Goal: Task Accomplishment & Management: Manage account settings

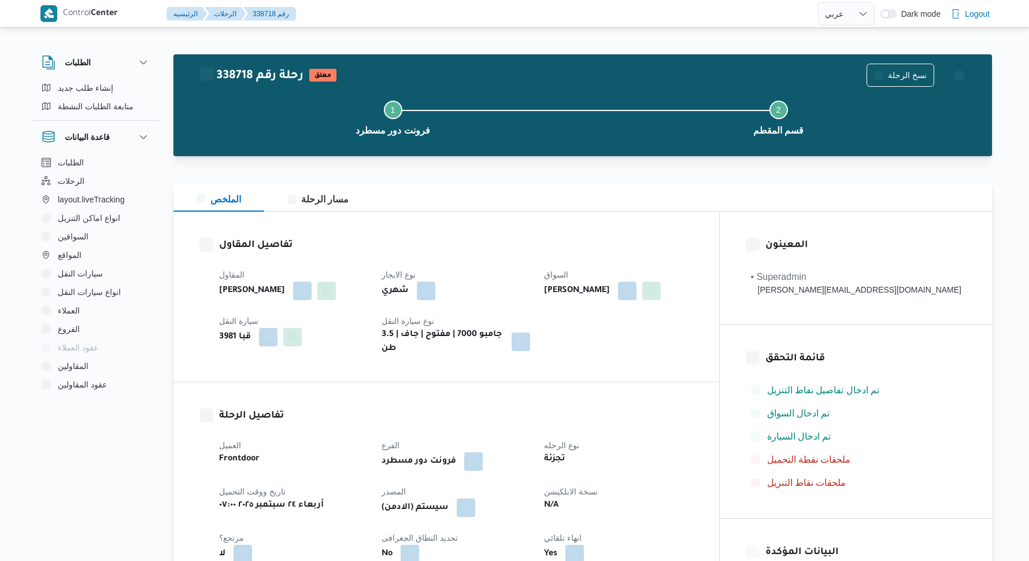
select select "ar"
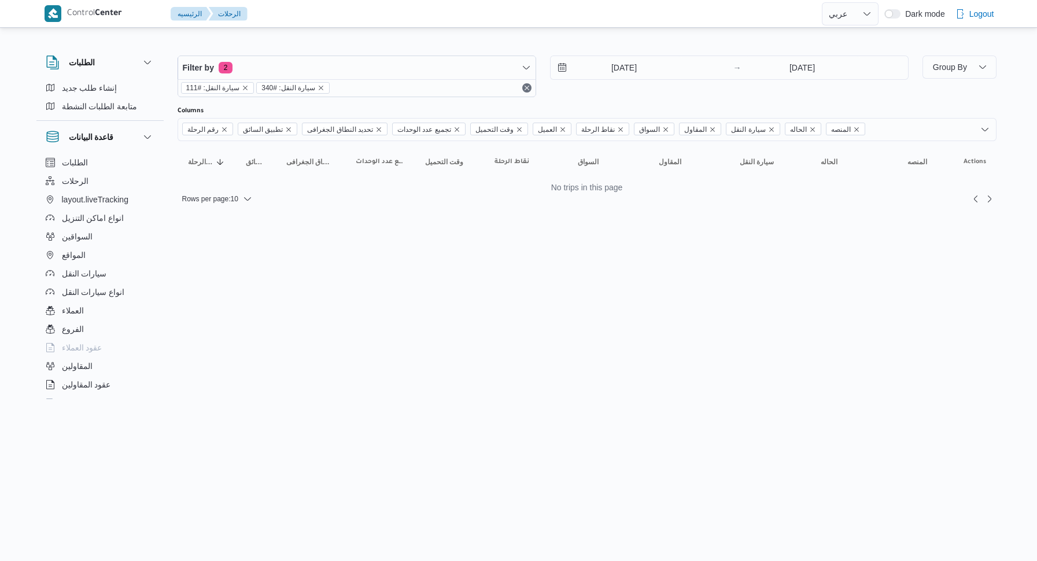
select select "ar"
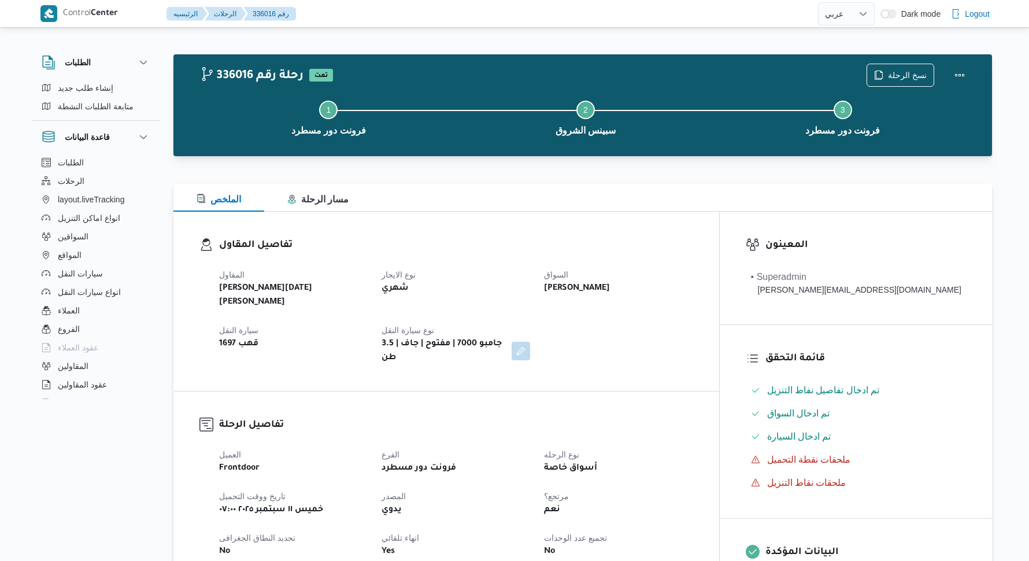
select select "ar"
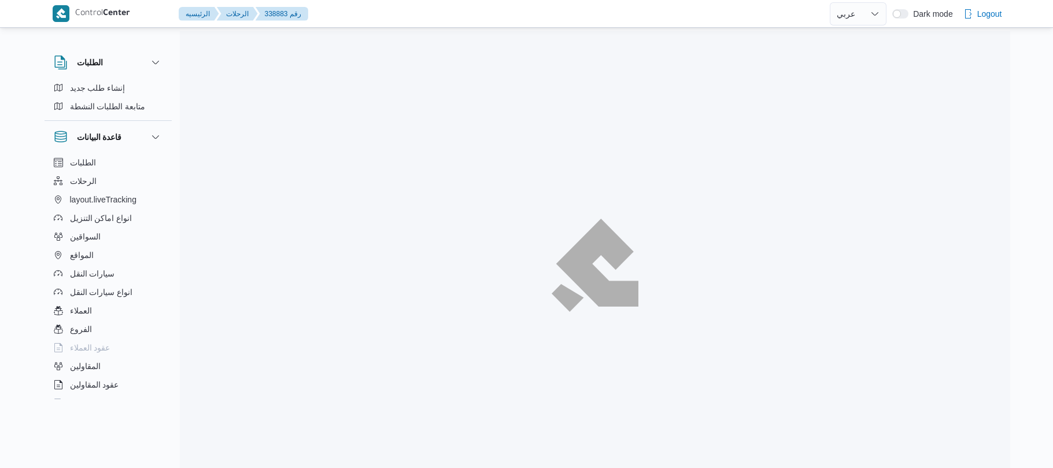
select select "ar"
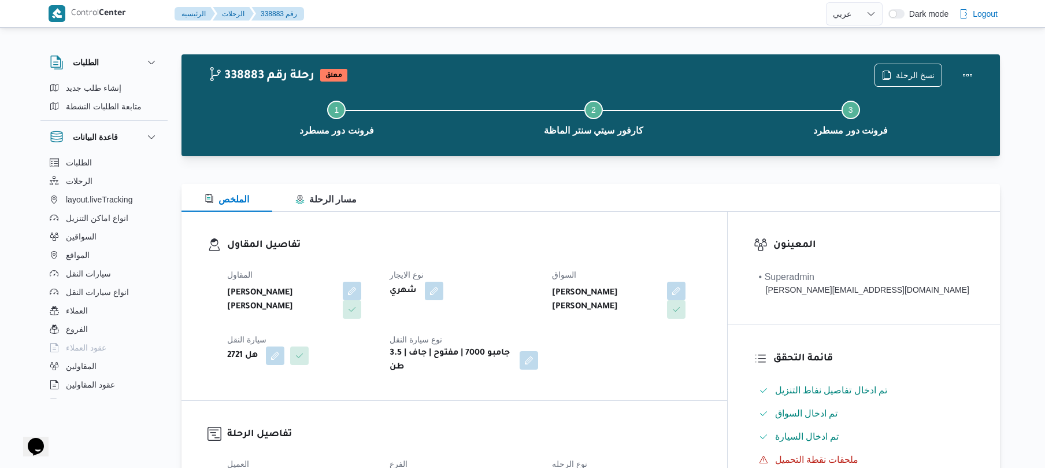
click at [567, 246] on h3 "تفاصيل المقاول" at bounding box center [464, 246] width 474 height 16
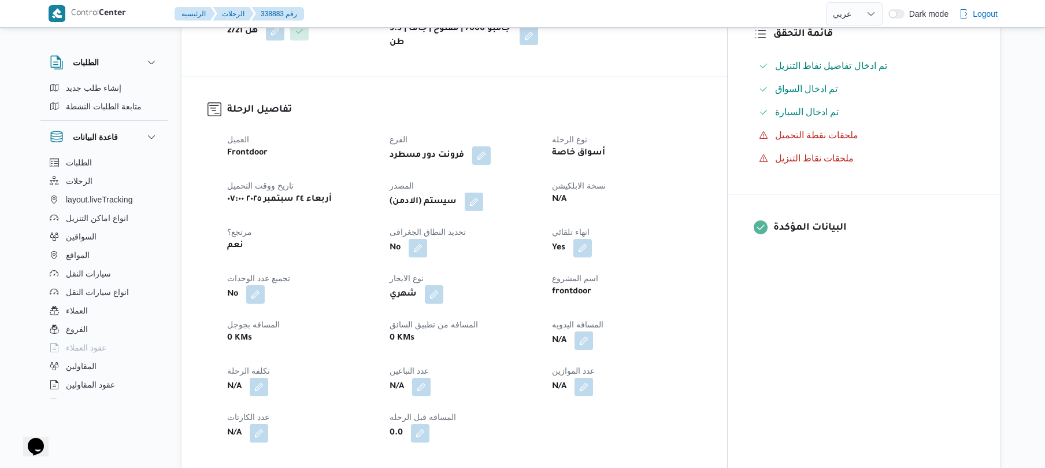
scroll to position [431, 0]
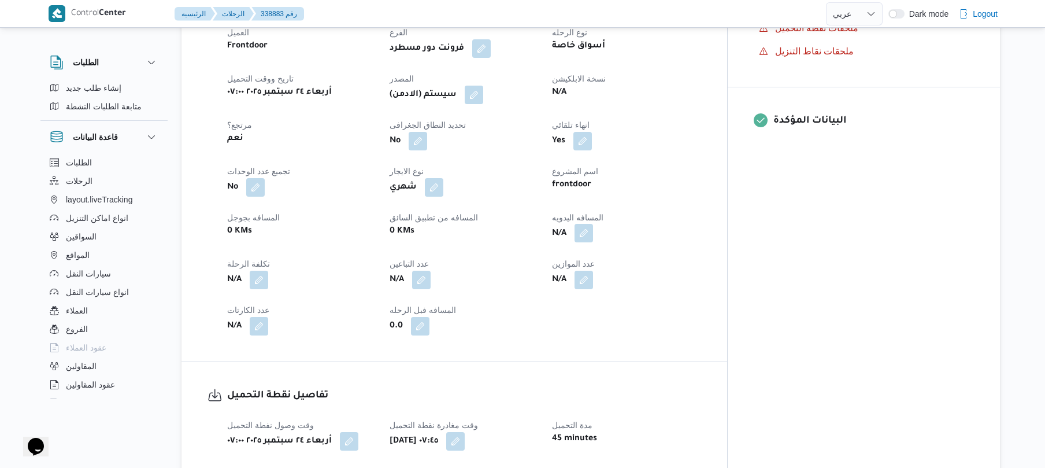
click at [593, 228] on button "button" at bounding box center [584, 233] width 19 height 19
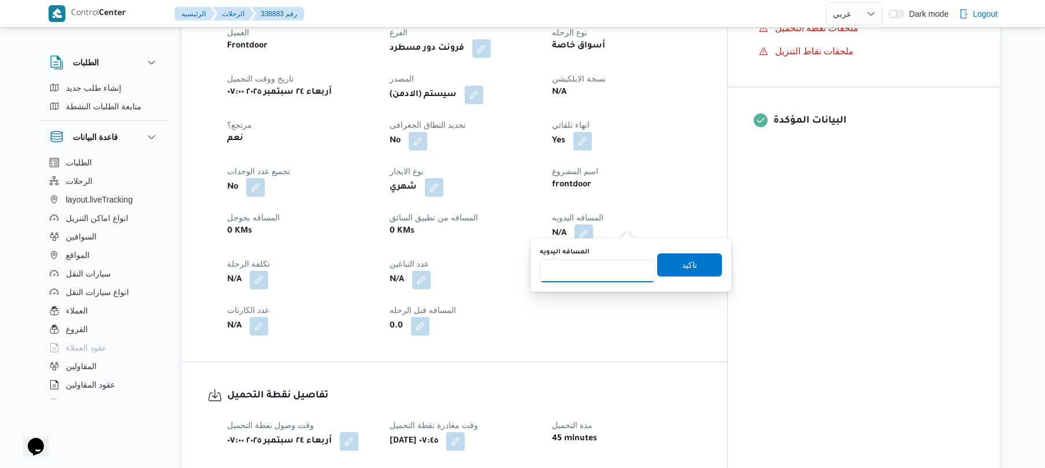
click at [583, 276] on input "المسافه اليدويه" at bounding box center [597, 270] width 115 height 23
type input "65"
click at [685, 262] on span "تاكيد" at bounding box center [689, 264] width 15 height 14
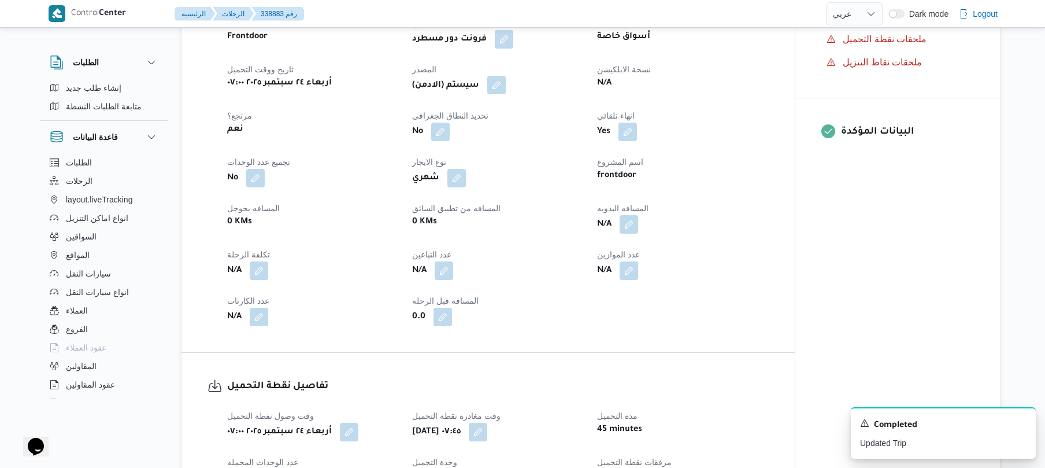
click at [495, 89] on button "button" at bounding box center [496, 85] width 19 height 19
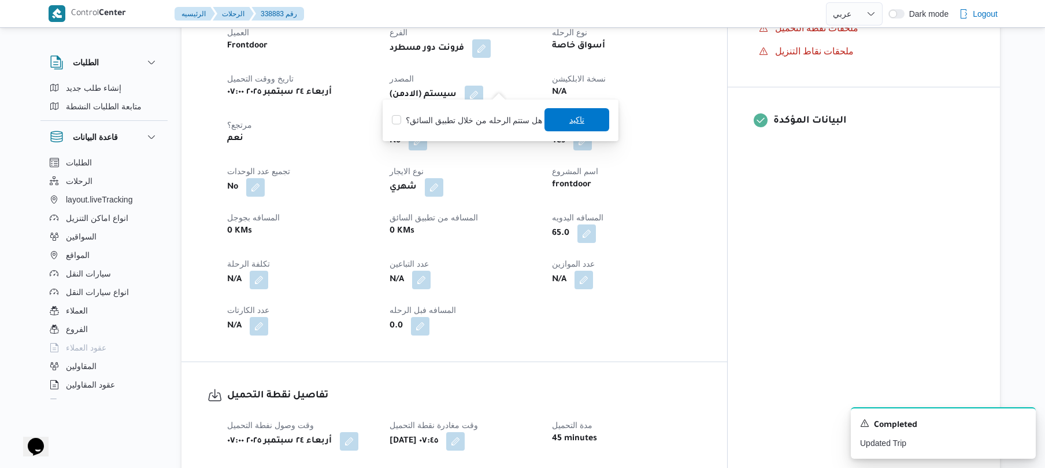
click at [563, 121] on span "تاكيد" at bounding box center [577, 119] width 65 height 23
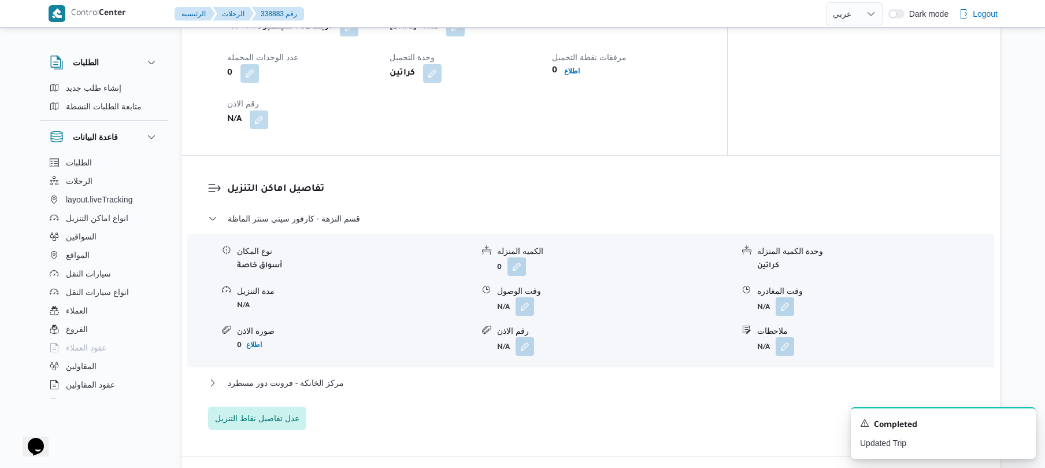
scroll to position [863, 0]
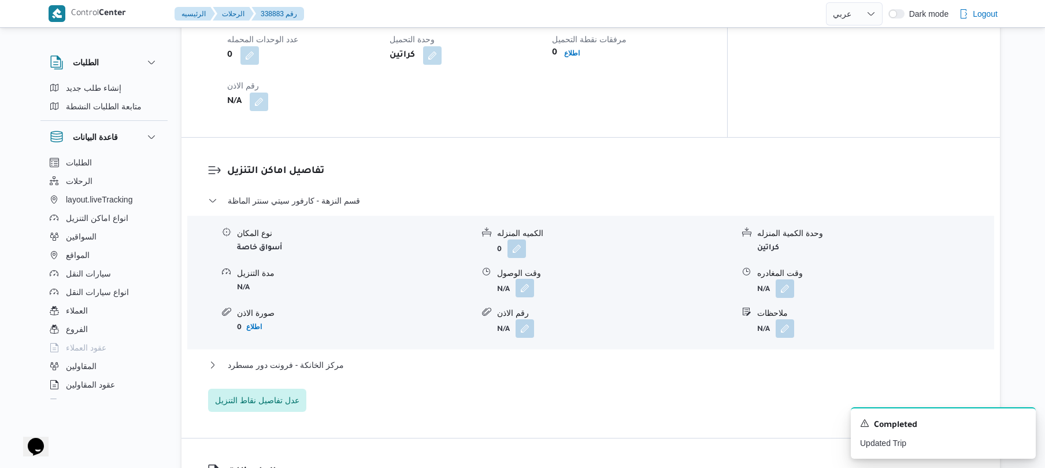
click at [525, 282] on button "button" at bounding box center [525, 288] width 19 height 19
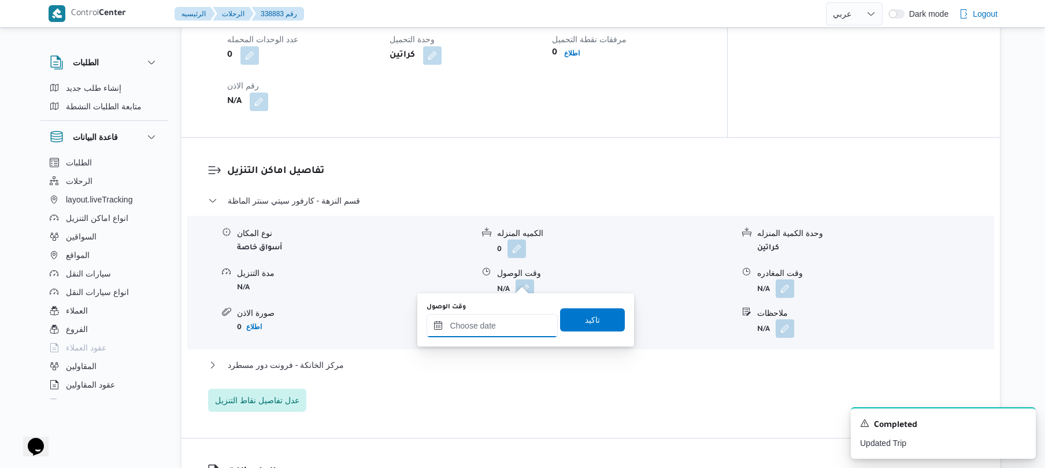
click at [493, 327] on input "وقت الوصول" at bounding box center [492, 325] width 131 height 23
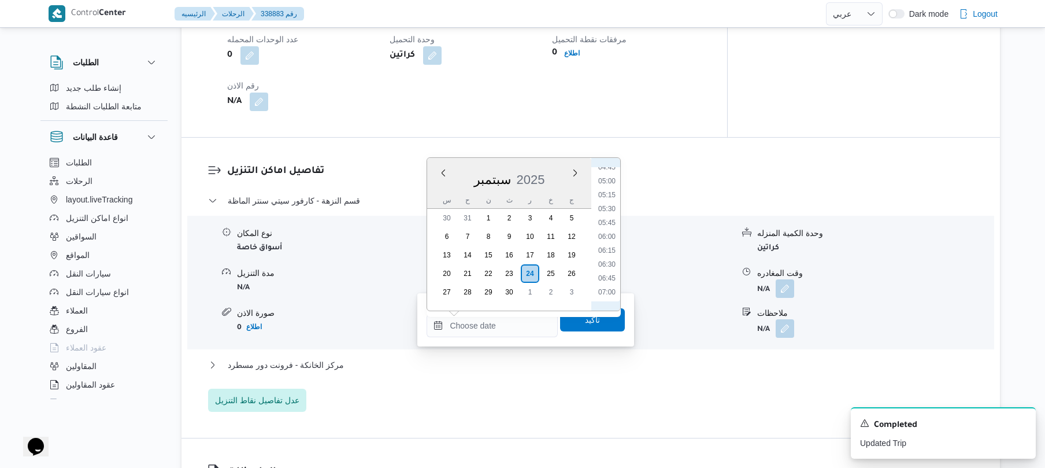
scroll to position [384, 0]
click at [611, 249] on li "08:15" at bounding box center [607, 247] width 27 height 12
type input "٢٤/٠٩/٢٠٢٥ ٠٨:١٥"
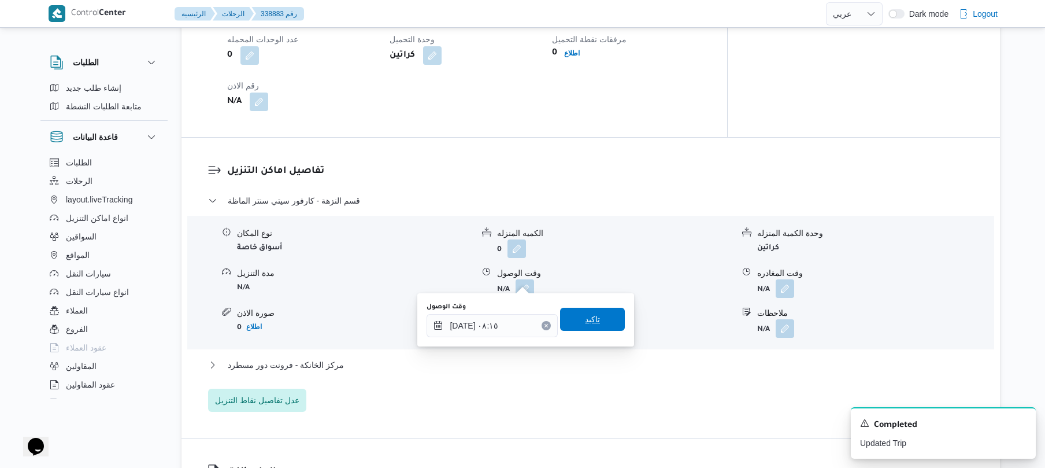
click at [593, 325] on span "تاكيد" at bounding box center [592, 319] width 15 height 14
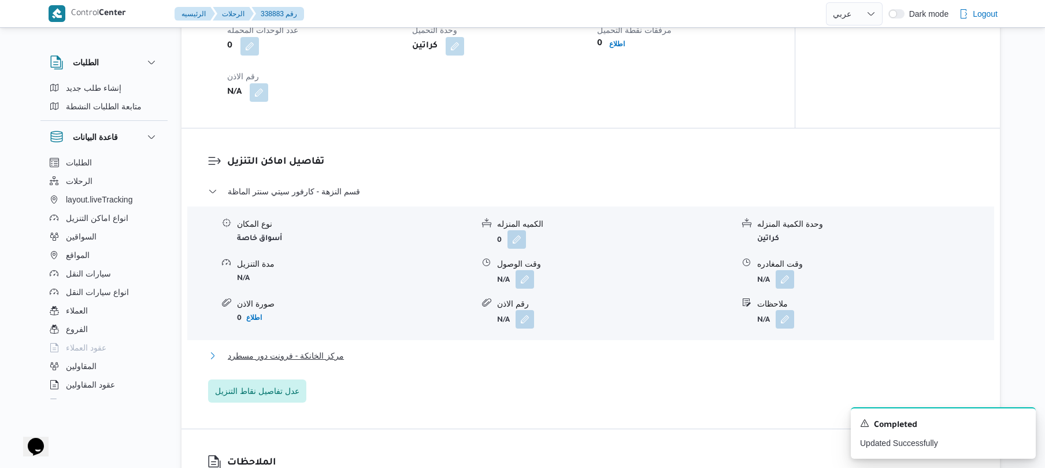
click at [526, 353] on button "مركز الخانكة - فرونت دور مسطرد" at bounding box center [591, 356] width 766 height 14
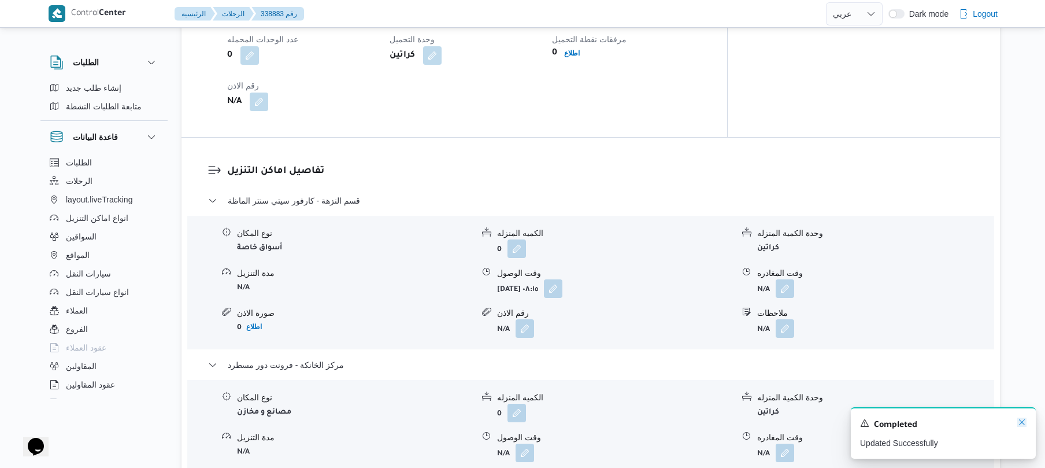
click at [1023, 421] on icon "Dismiss toast" at bounding box center [1022, 421] width 9 height 9
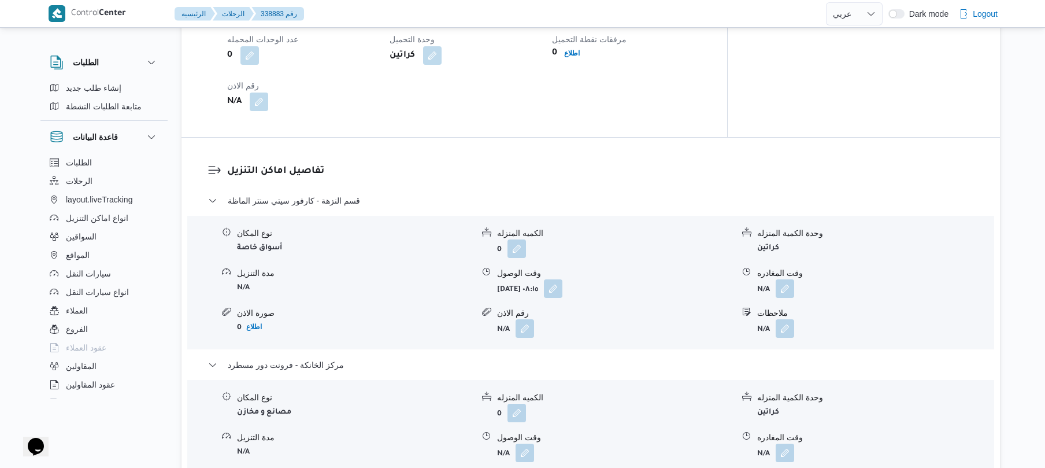
click at [769, 450] on b "N/A" at bounding box center [763, 454] width 13 height 8
click at [782, 443] on button "button" at bounding box center [785, 452] width 19 height 19
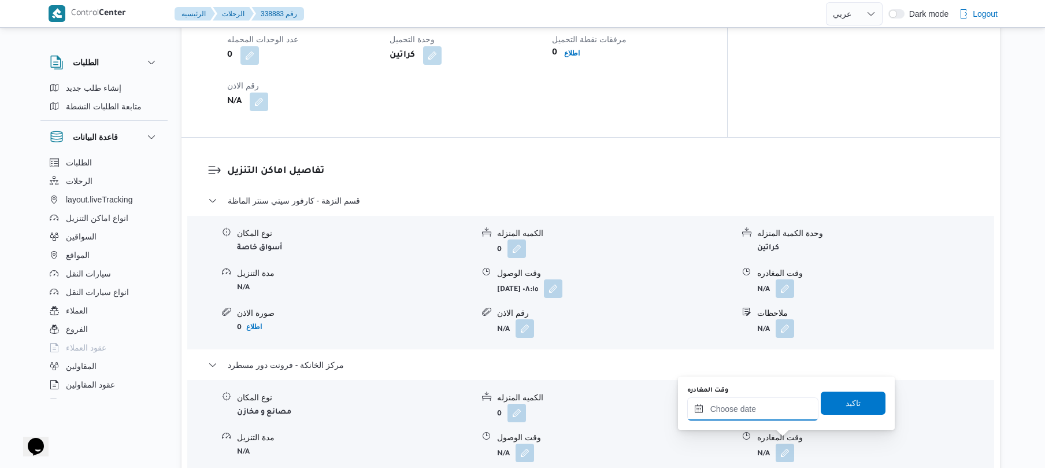
click at [752, 408] on input "وقت المغادره" at bounding box center [752, 408] width 131 height 23
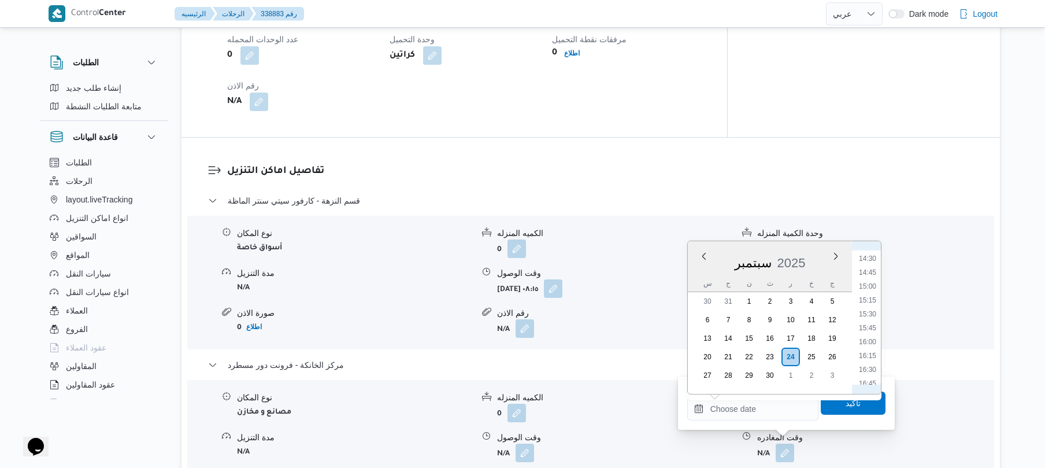
scroll to position [916, 0]
click at [870, 269] on li "16:45" at bounding box center [867, 270] width 27 height 12
type input "٢٤/٠٩/٢٠٢٥ ١٦:٤٥"
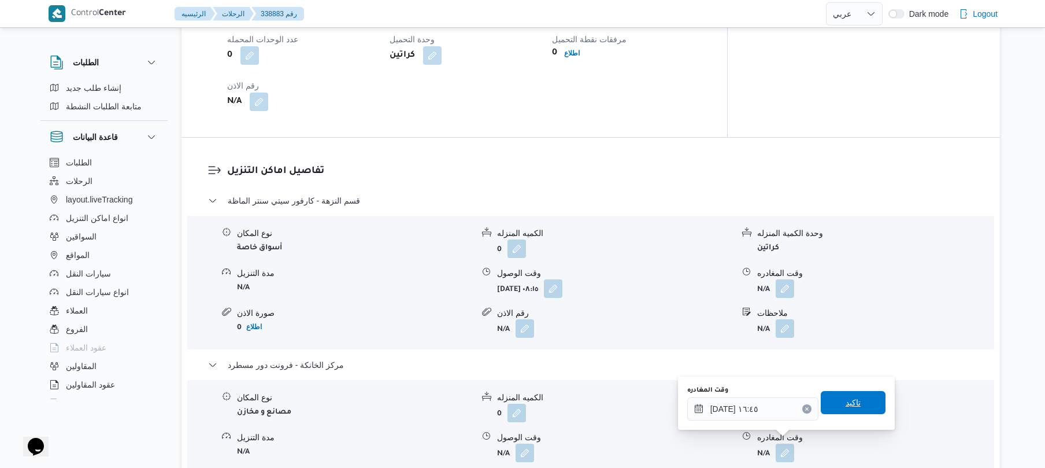
click at [833, 402] on span "تاكيد" at bounding box center [853, 402] width 65 height 23
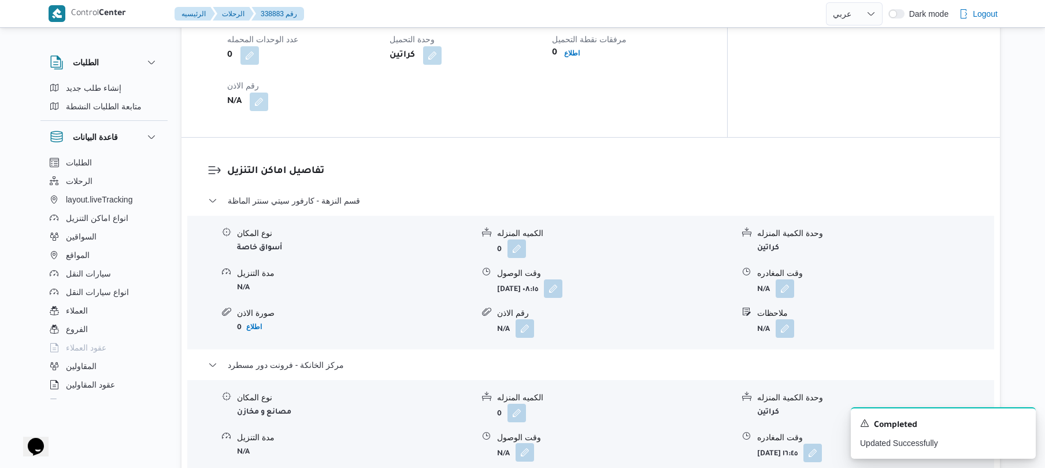
click at [530, 443] on button "button" at bounding box center [525, 452] width 19 height 19
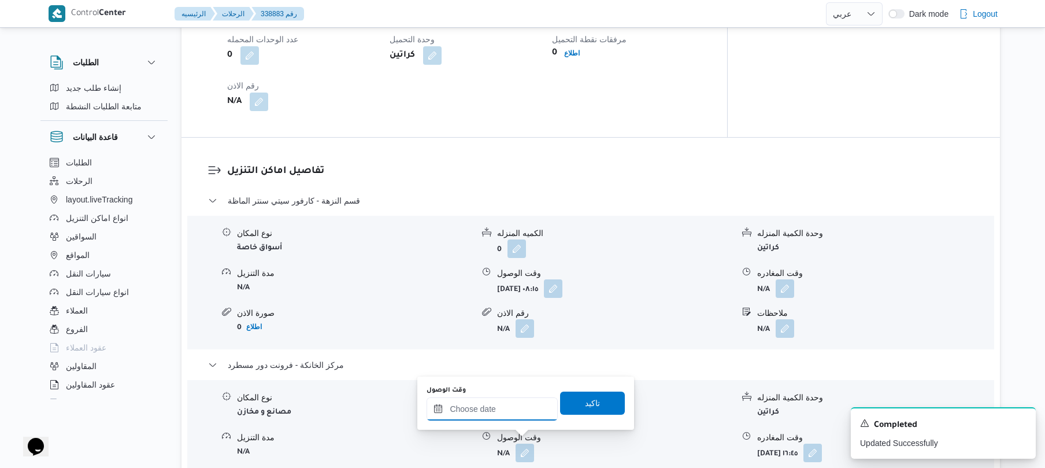
click at [528, 408] on input "وقت الوصول" at bounding box center [492, 408] width 131 height 23
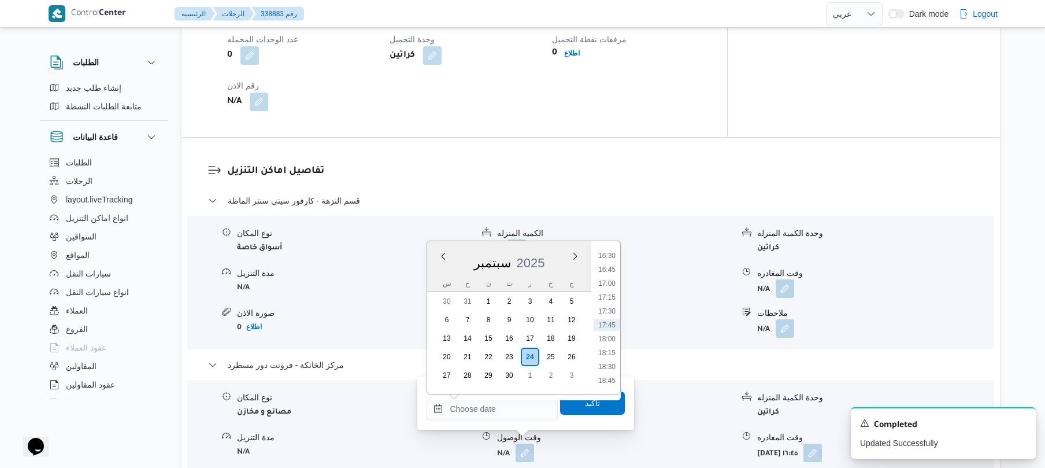
click at [611, 258] on li "16:30" at bounding box center [607, 256] width 27 height 12
type input "٢٤/٠٩/٢٠٢٥ ١٦:٣٠"
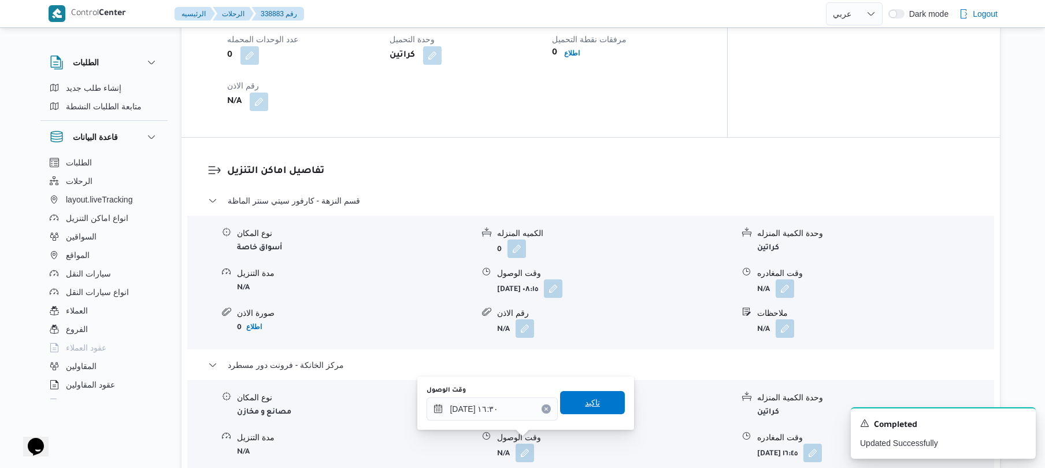
click at [592, 405] on span "تاكيد" at bounding box center [592, 402] width 15 height 14
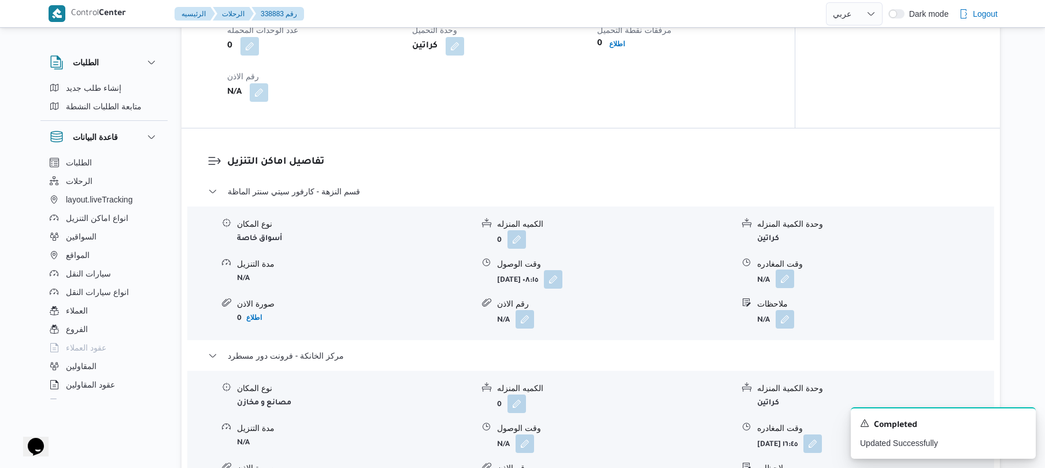
click at [782, 280] on button "button" at bounding box center [785, 278] width 19 height 19
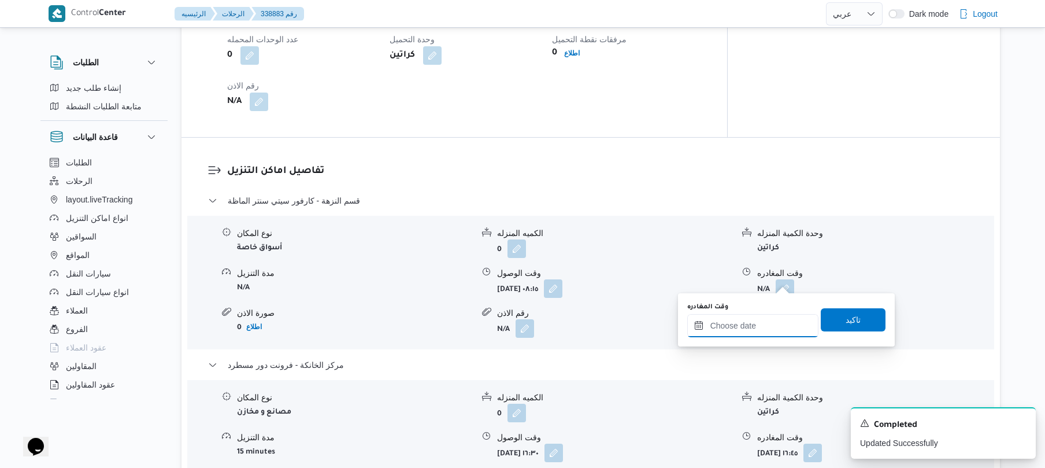
click at [741, 324] on input "وقت المغادره" at bounding box center [752, 325] width 131 height 23
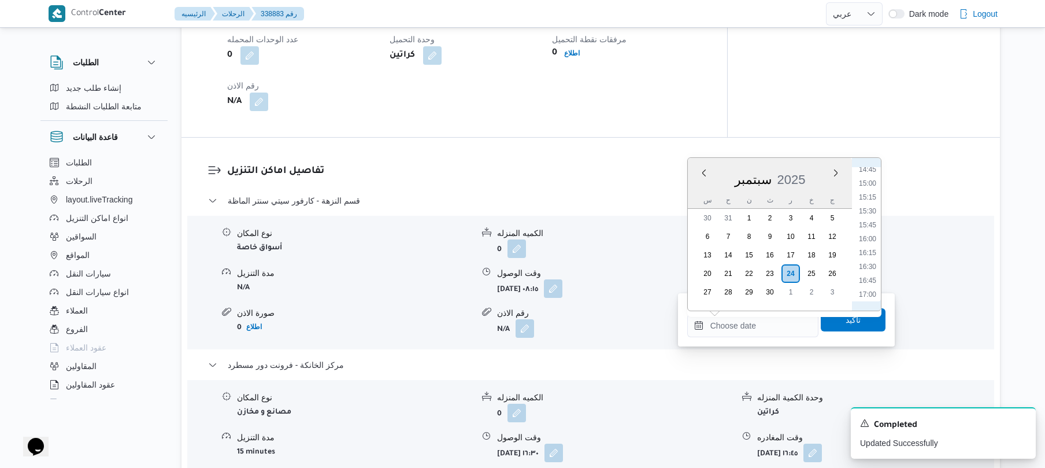
scroll to position [802, 0]
click at [871, 260] on li "16:00" at bounding box center [867, 259] width 27 height 12
type input "٢٤/٠٩/٢٠٢٥ ١٦:٠٠"
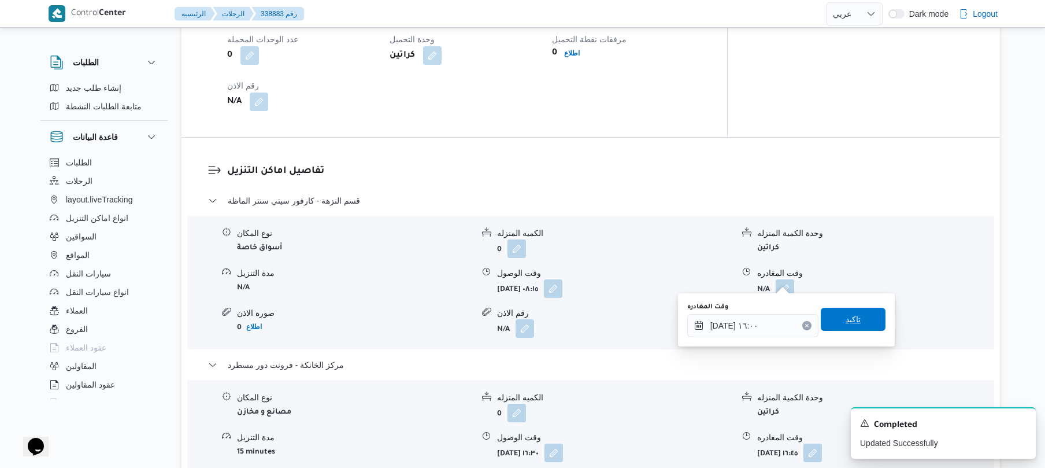
click at [852, 315] on span "تاكيد" at bounding box center [853, 319] width 15 height 14
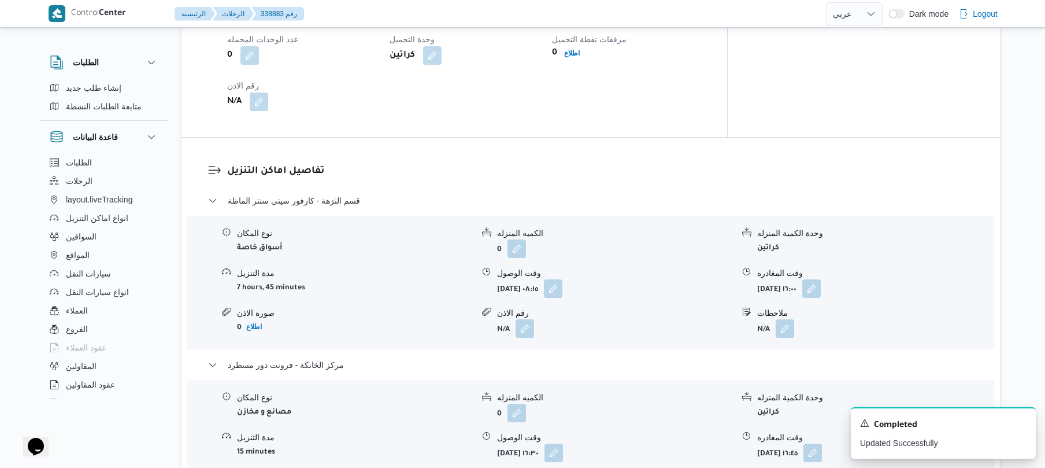
scroll to position [0, 0]
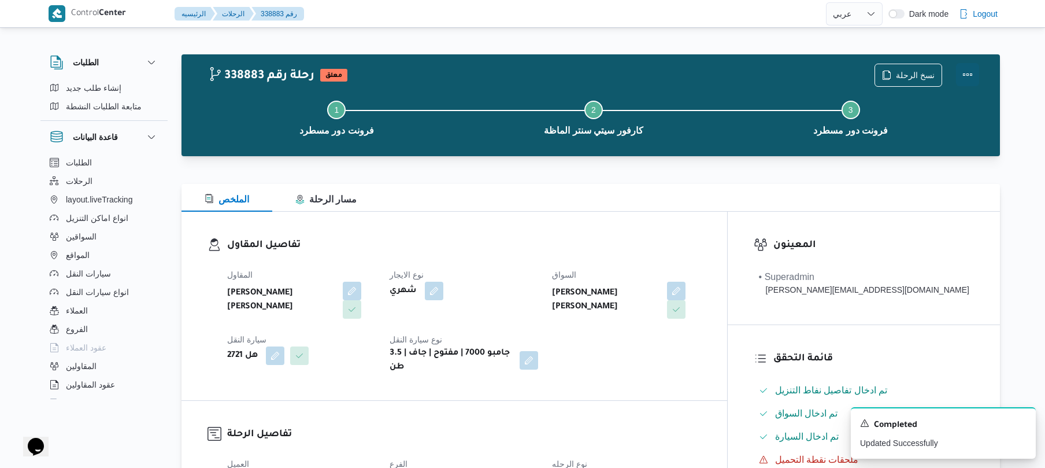
click at [967, 72] on button "Actions" at bounding box center [967, 74] width 23 height 23
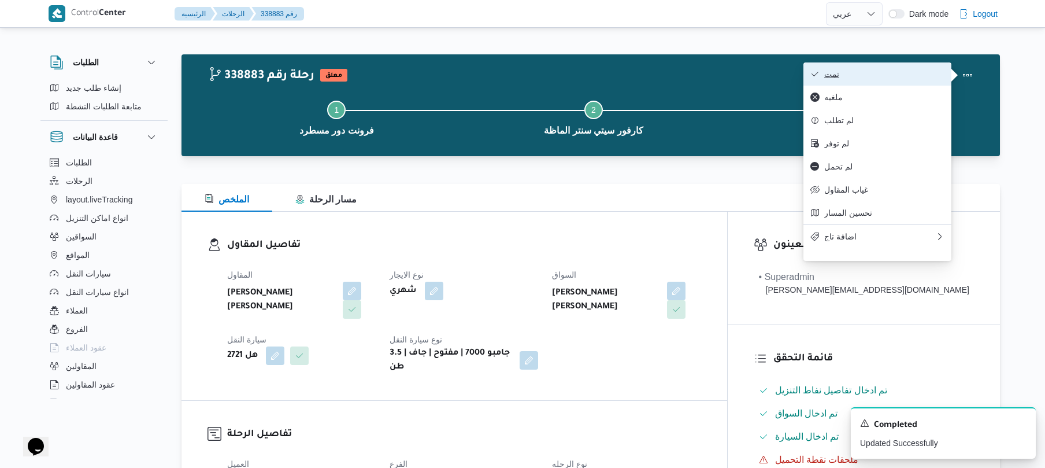
click at [893, 77] on span "تمت" at bounding box center [884, 73] width 120 height 9
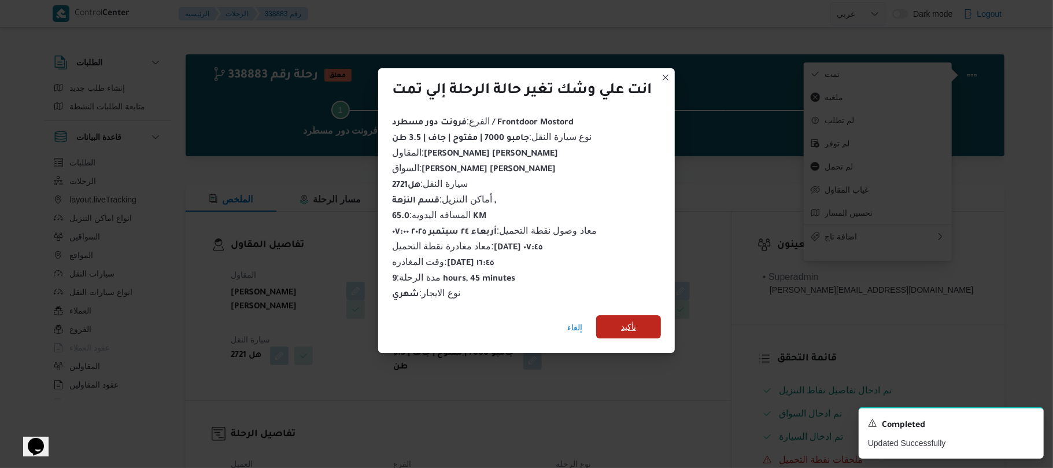
click at [634, 324] on span "تأكيد" at bounding box center [628, 327] width 15 height 14
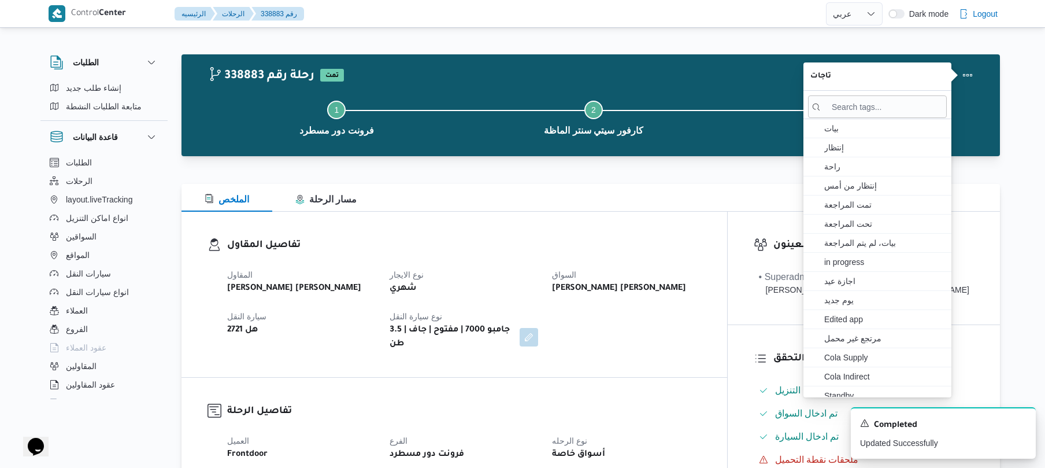
click at [556, 193] on div "الملخص مسار الرحلة" at bounding box center [591, 198] width 819 height 28
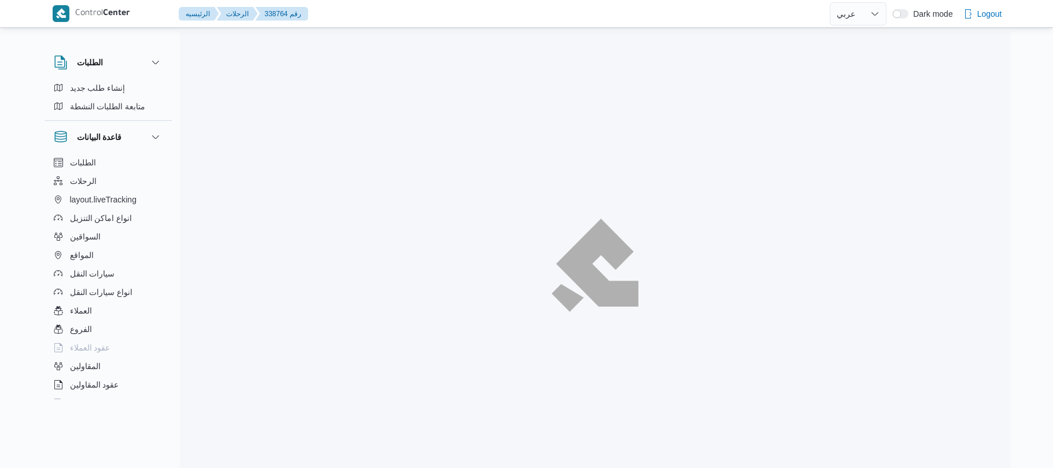
select select "ar"
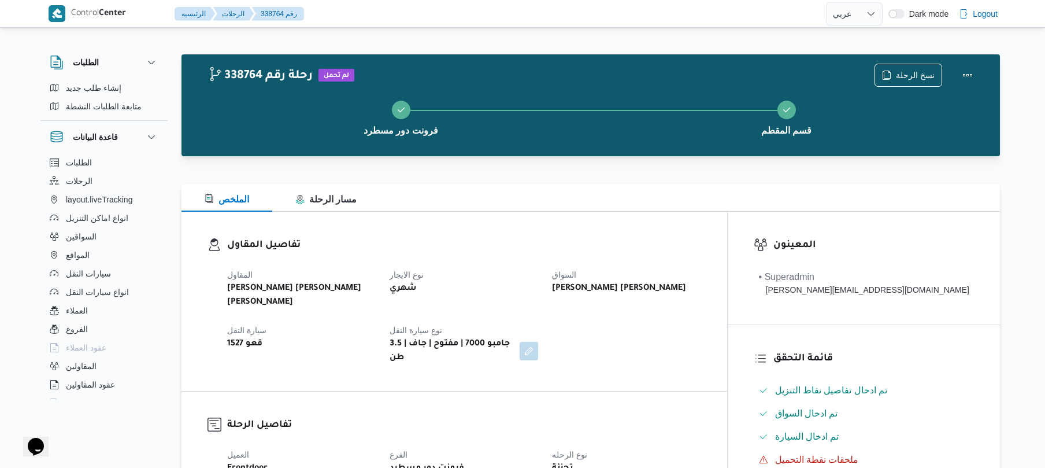
click at [790, 56] on div "338764 رحلة رقم لم تحمل نسخ الرحلة فرونت دور مسطرد قسم المقطم" at bounding box center [591, 105] width 819 height 102
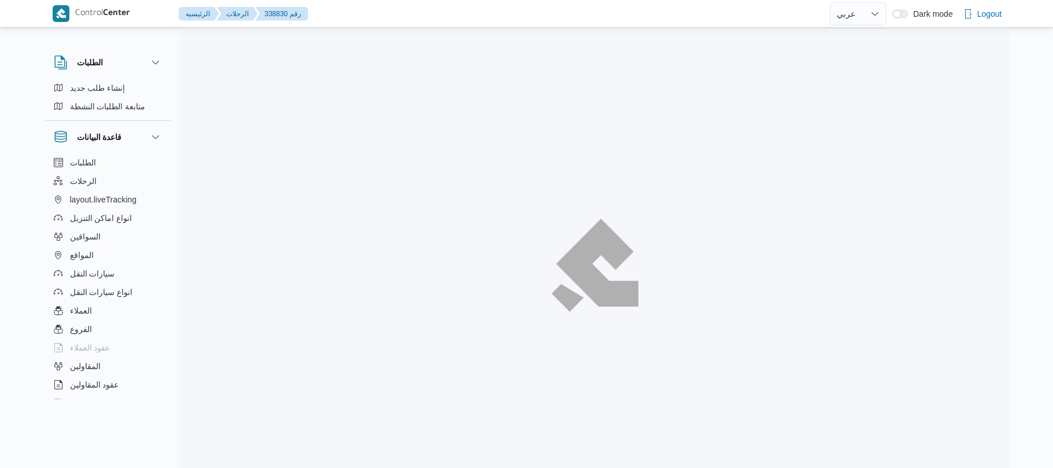
select select "ar"
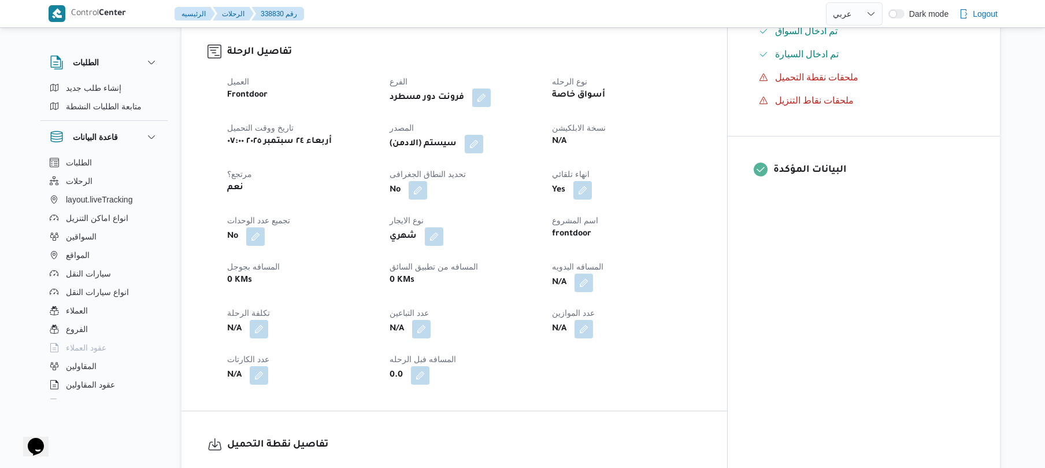
scroll to position [401, 0]
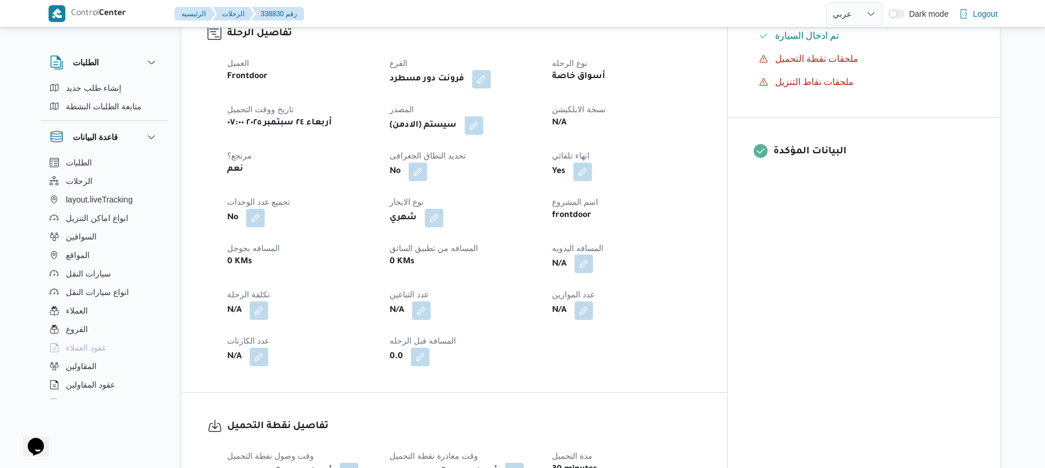
click at [593, 254] on button "button" at bounding box center [584, 263] width 19 height 19
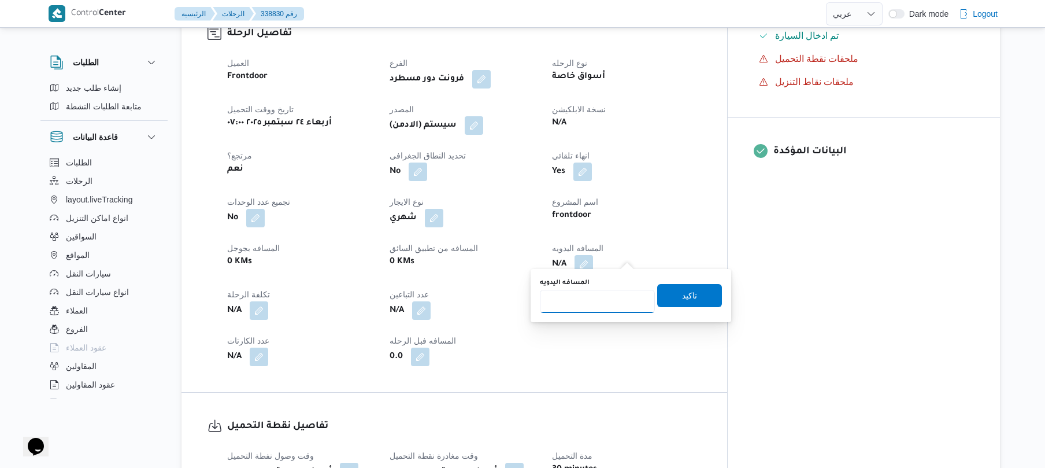
click at [602, 299] on input "المسافه اليدويه" at bounding box center [597, 301] width 115 height 23
type input "120"
click at [682, 293] on span "تاكيد" at bounding box center [689, 295] width 15 height 14
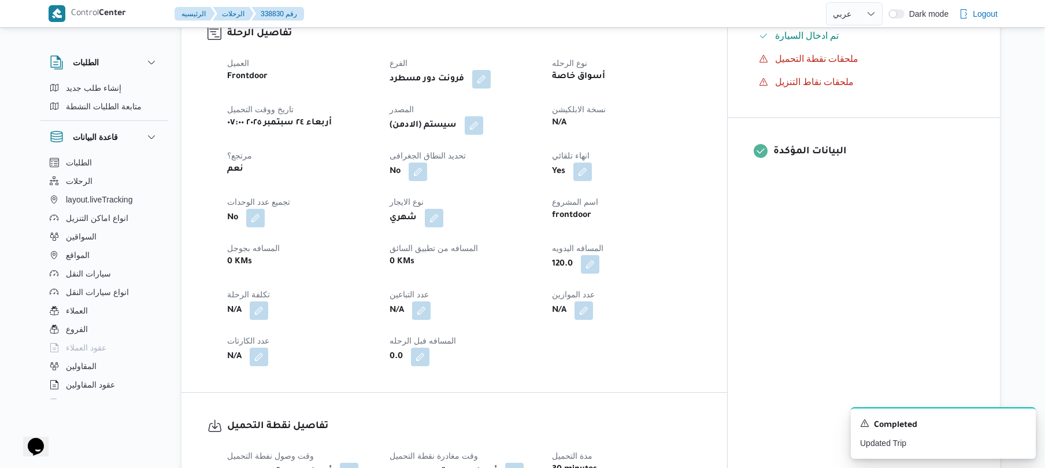
click at [551, 276] on div "العميل Frontdoor الفرع فرونت دور مسطرد نوع الرحله أسواق خاصة تاريخ ووقت التحميل…" at bounding box center [464, 211] width 488 height 324
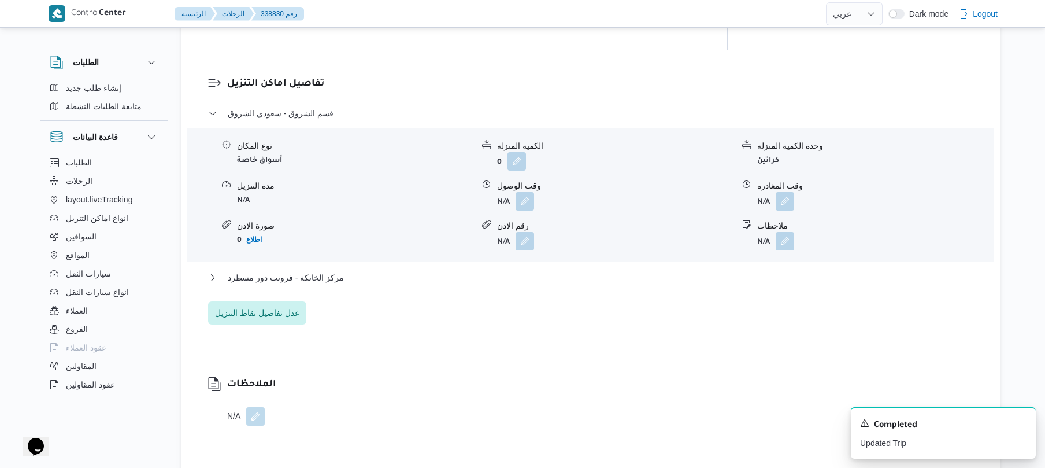
scroll to position [956, 0]
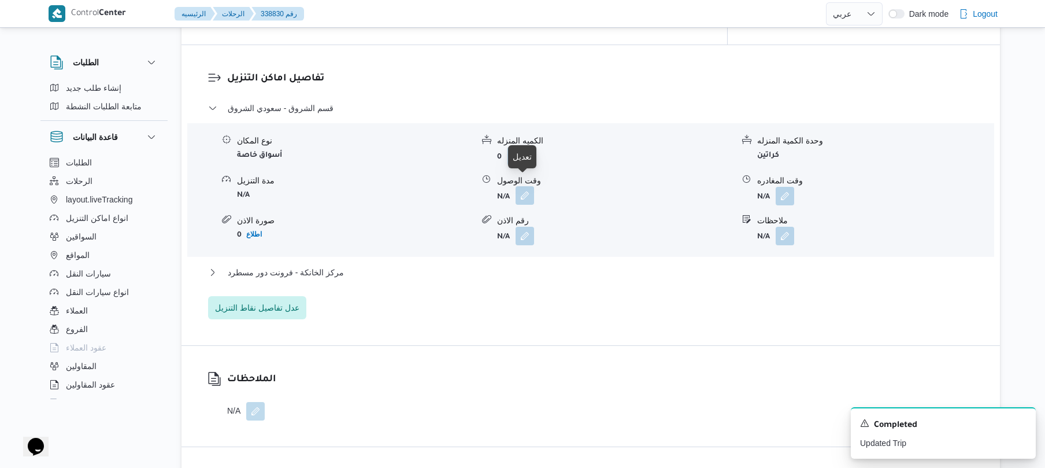
click at [524, 186] on button "button" at bounding box center [525, 195] width 19 height 19
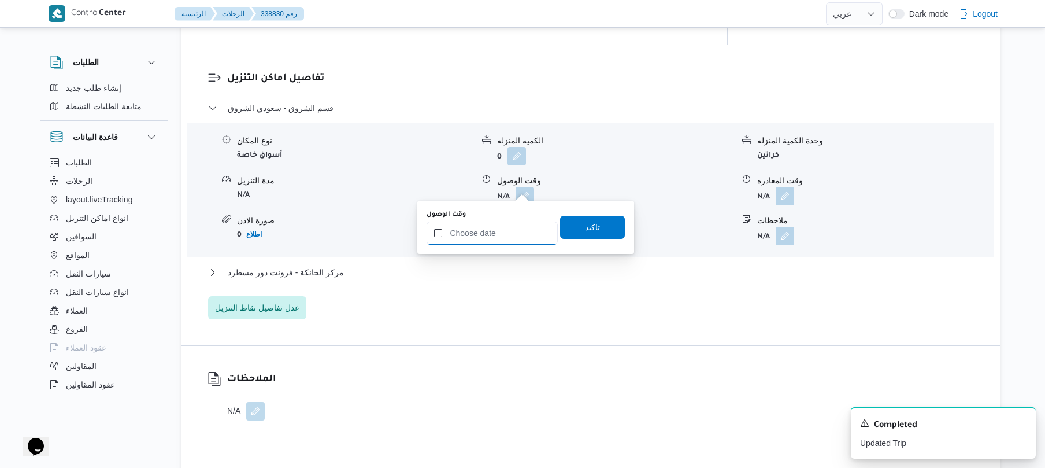
click at [493, 235] on input "وقت الوصول" at bounding box center [492, 232] width 131 height 23
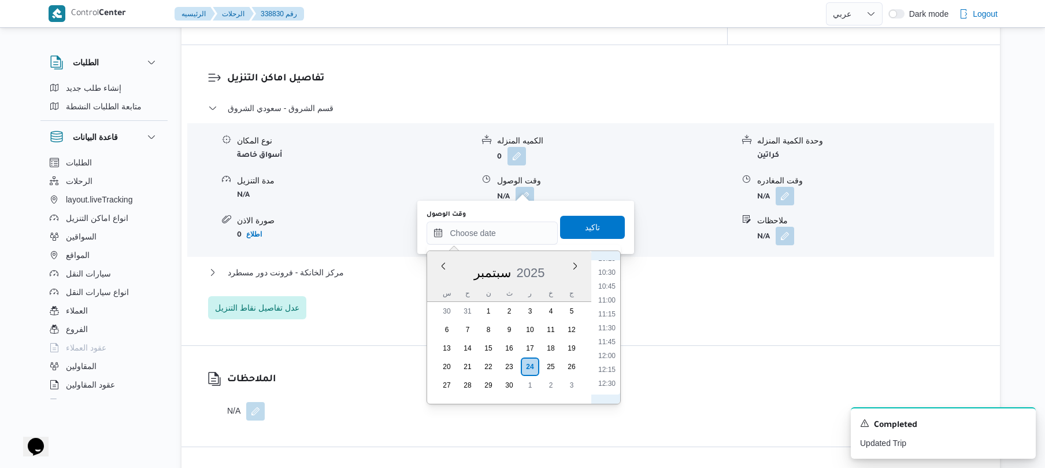
scroll to position [463, 0]
click at [614, 265] on li "08:15" at bounding box center [607, 261] width 27 height 12
type input "٢٤/٠٩/٢٠٢٥ ٠٨:١٥"
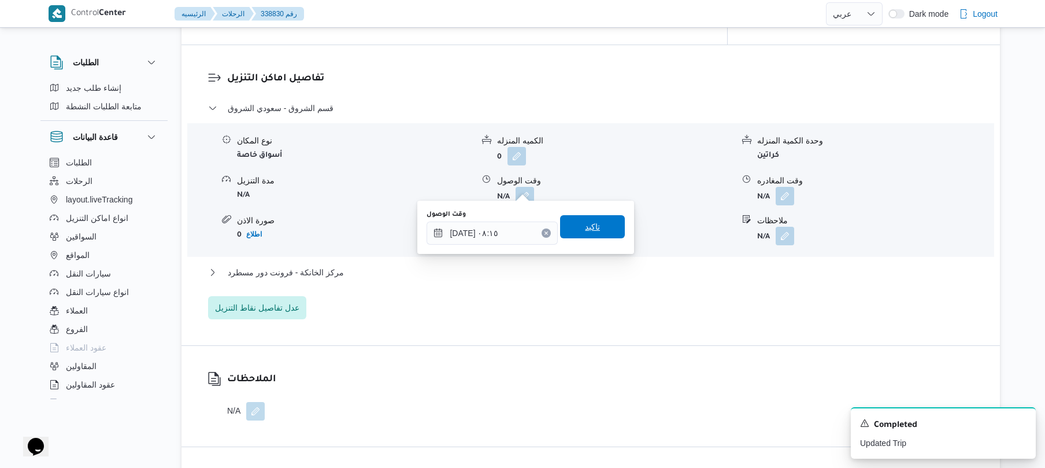
click at [587, 232] on span "تاكيد" at bounding box center [592, 227] width 15 height 14
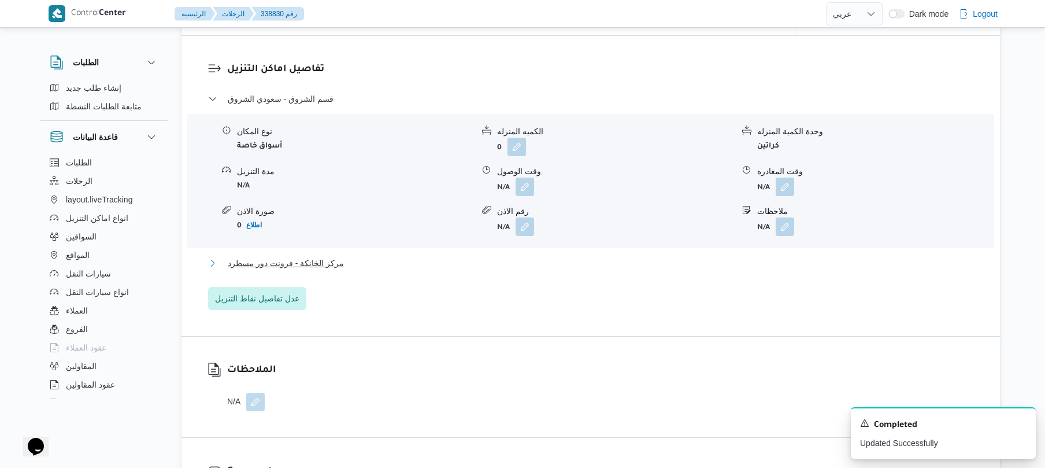
click at [553, 265] on button "مركز الخانكة - فرونت دور مسطرد" at bounding box center [591, 263] width 766 height 14
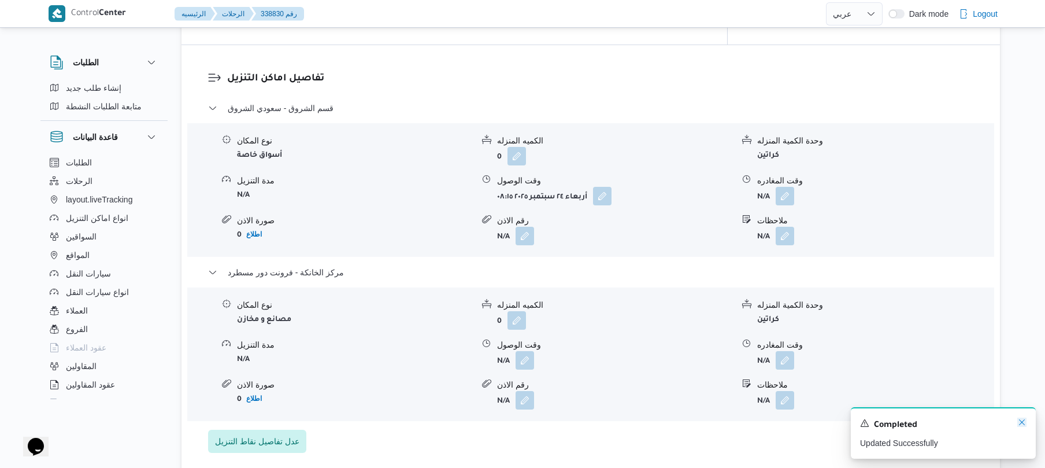
click at [1024, 423] on icon "Dismiss toast" at bounding box center [1022, 421] width 9 height 9
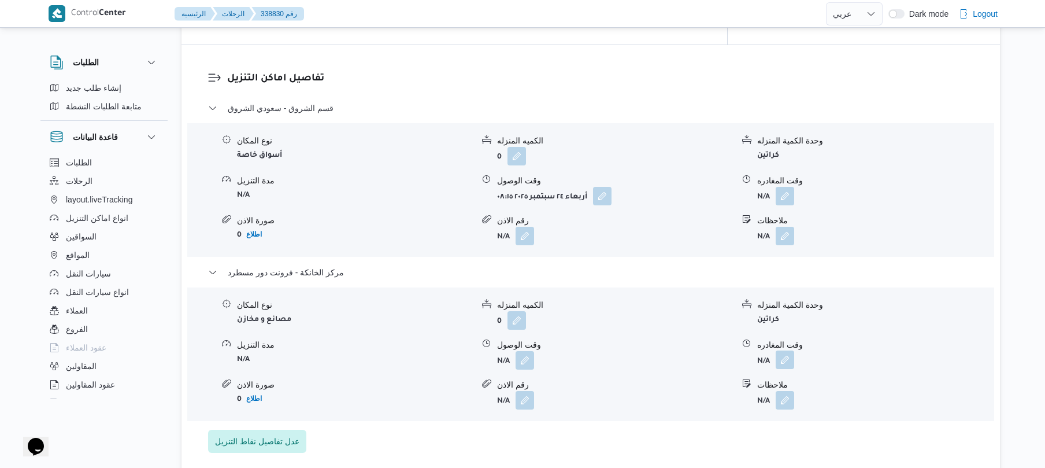
click at [786, 353] on button "button" at bounding box center [785, 359] width 19 height 19
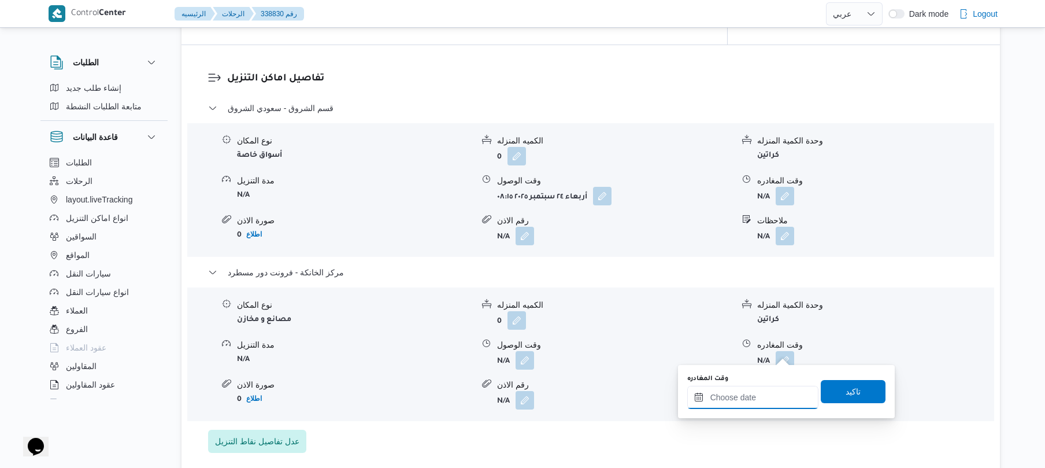
click at [754, 396] on input "وقت المغادره" at bounding box center [752, 397] width 131 height 23
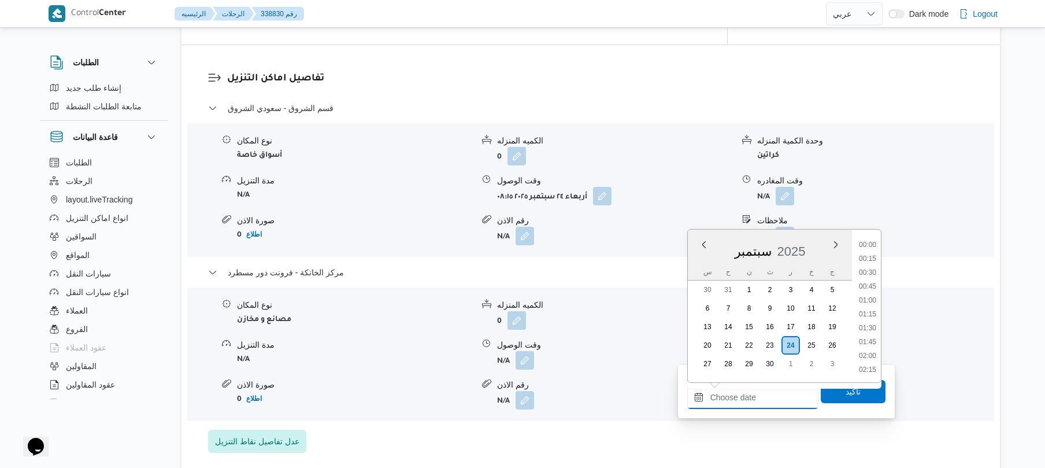
scroll to position [916, 0]
click at [878, 272] on li "17:00" at bounding box center [867, 272] width 27 height 12
type input "٢٤/٠٩/٢٠٢٥ ١٧:٠٠"
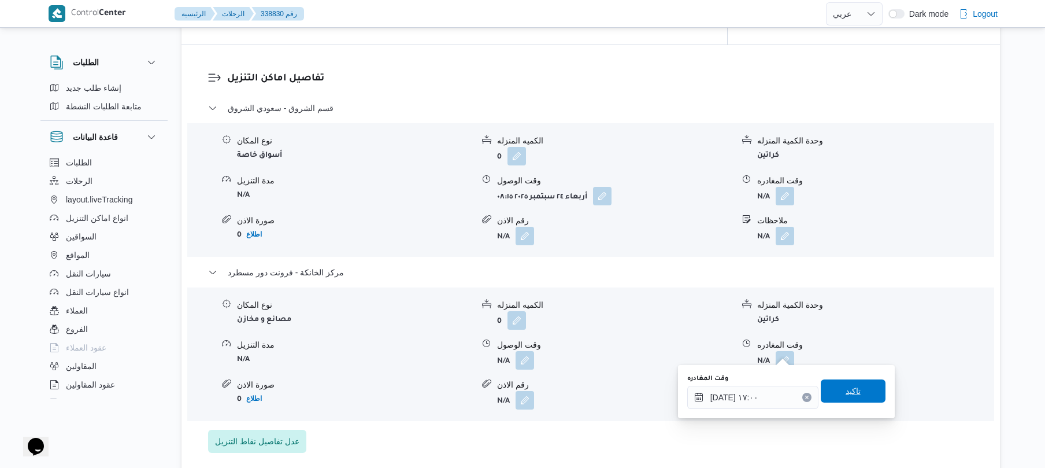
click at [831, 392] on span "تاكيد" at bounding box center [853, 390] width 65 height 23
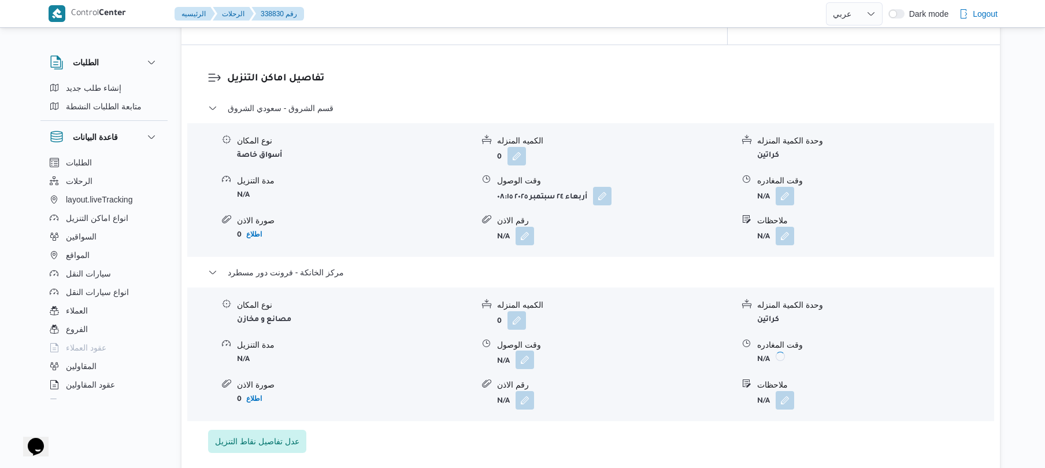
click at [524, 350] on button "button" at bounding box center [525, 359] width 19 height 19
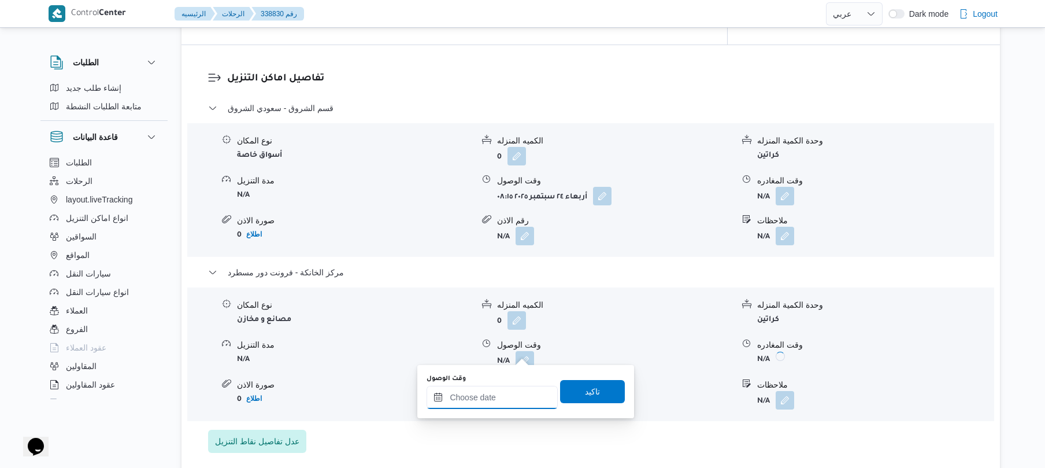
click at [511, 386] on div at bounding box center [492, 397] width 131 height 23
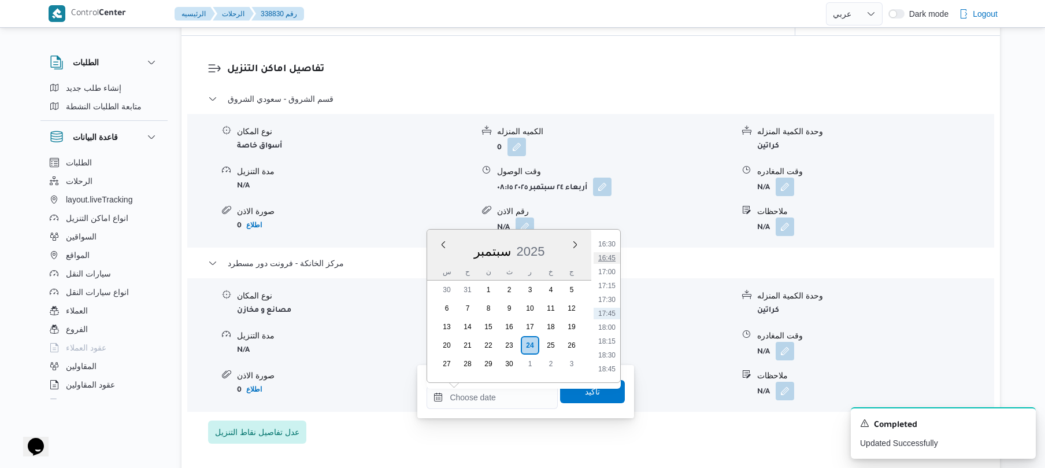
click at [611, 258] on li "16:45" at bounding box center [607, 258] width 27 height 12
type input "[DATE] ١٦:٤٥"
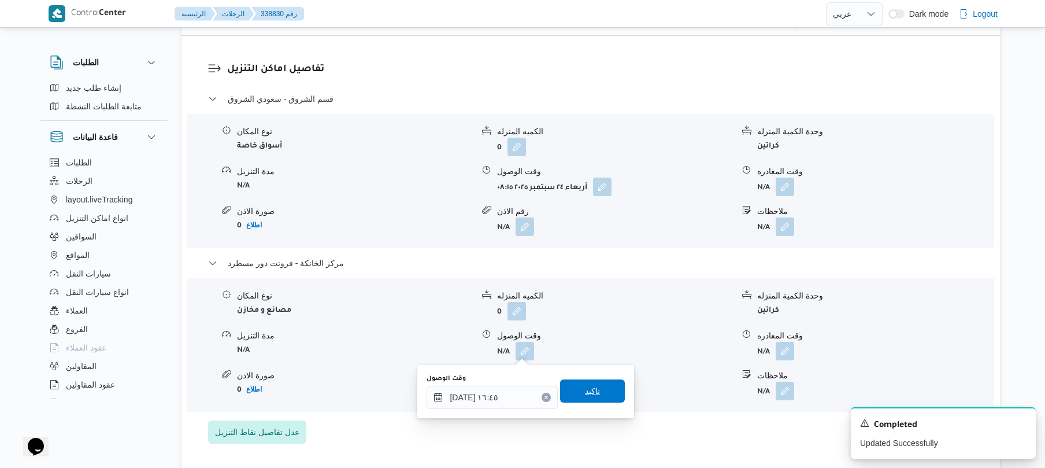
click at [575, 392] on span "تاكيد" at bounding box center [592, 390] width 65 height 23
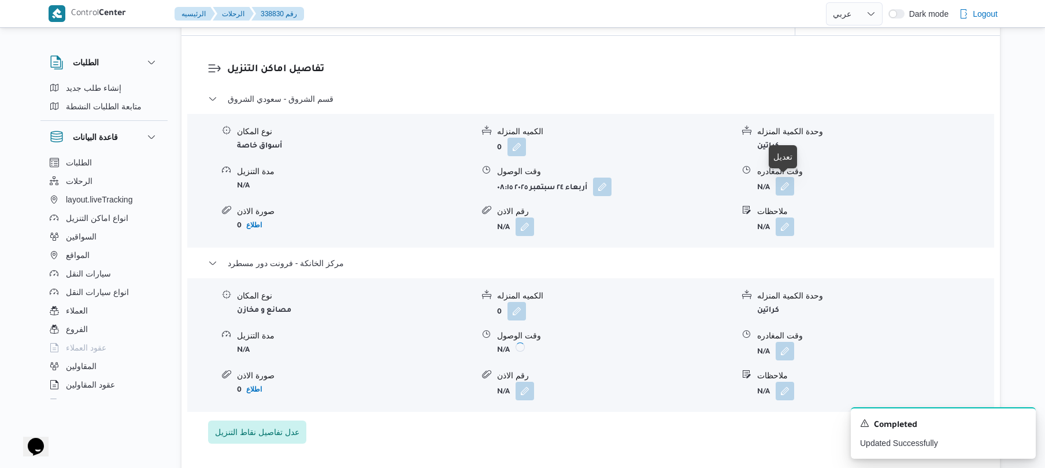
click at [786, 186] on button "button" at bounding box center [785, 186] width 19 height 19
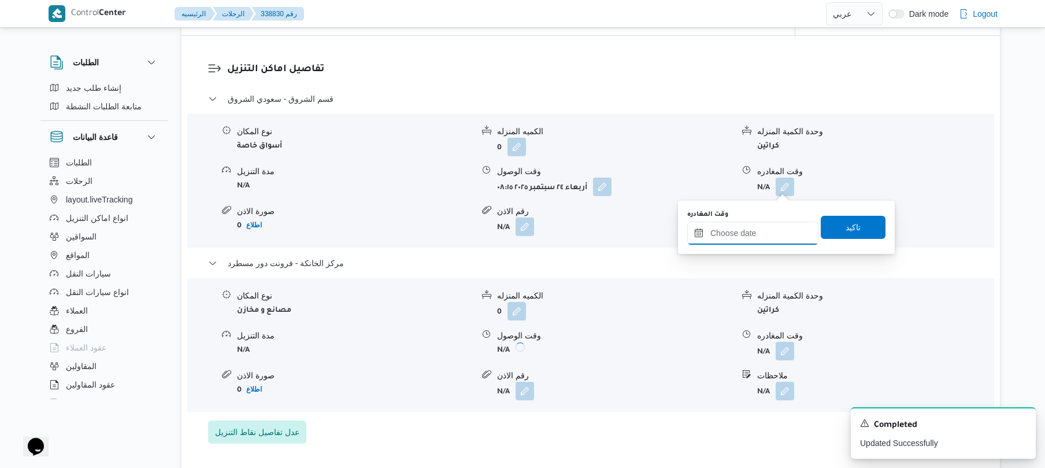
click at [745, 224] on input "وقت المغادره" at bounding box center [752, 232] width 131 height 23
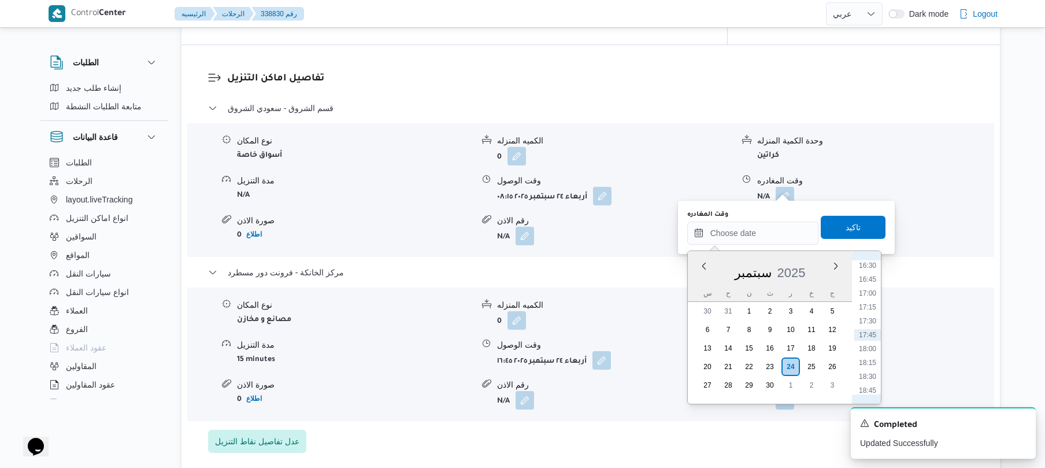
scroll to position [803, 0]
click at [864, 347] on li "16:00" at bounding box center [867, 351] width 27 height 12
type input "٢٤/٠٩/٢٠٢٥ ١٦:٠٠"
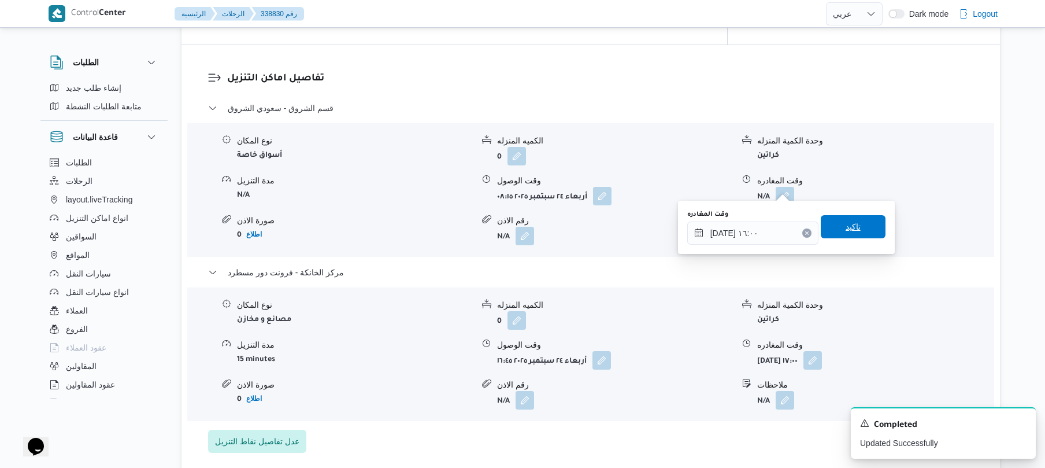
click at [846, 231] on span "تاكيد" at bounding box center [853, 227] width 15 height 14
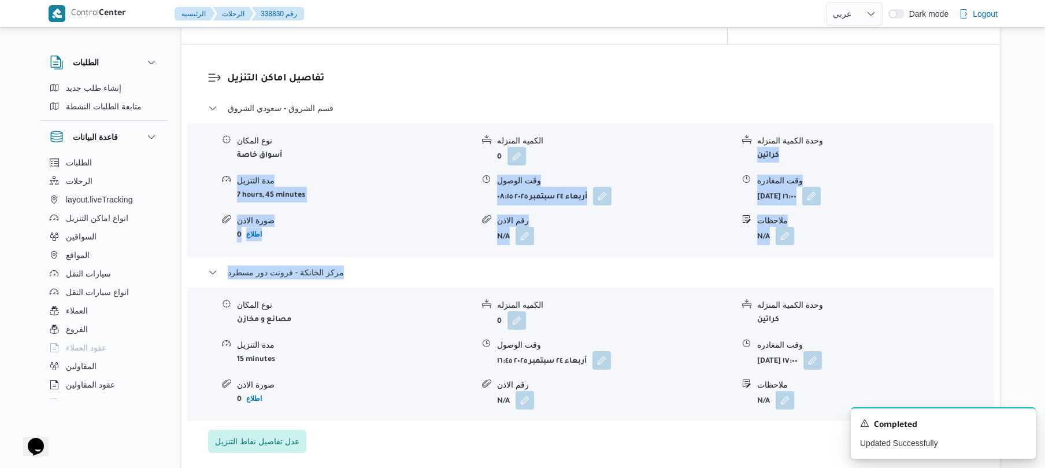
drag, startPoint x: 1044, startPoint y: 250, endPoint x: 1034, endPoint y: 21, distance: 229.2
click at [1034, 21] on div "Control Center الرئيسيه الرحلات 338830 رقم English عربي Dark mode Logout الطلبا…" at bounding box center [522, 238] width 1045 height 2389
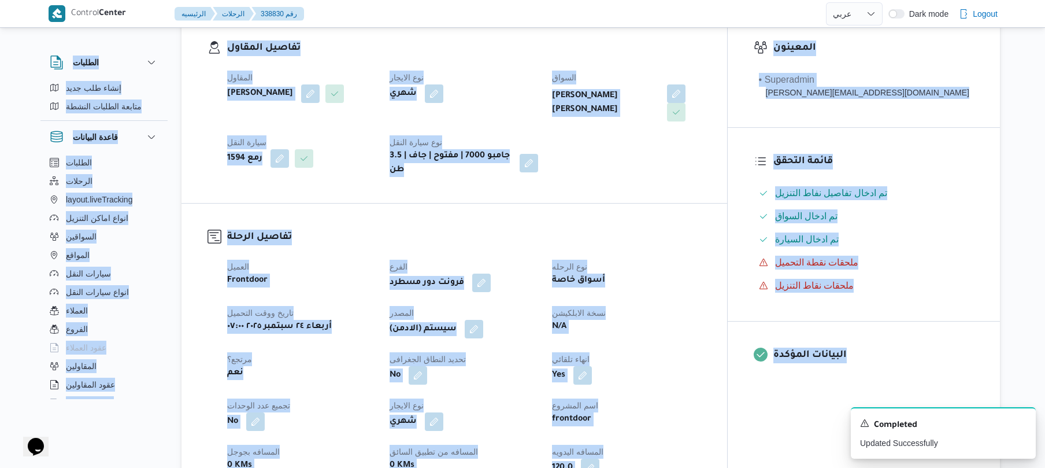
scroll to position [0, 0]
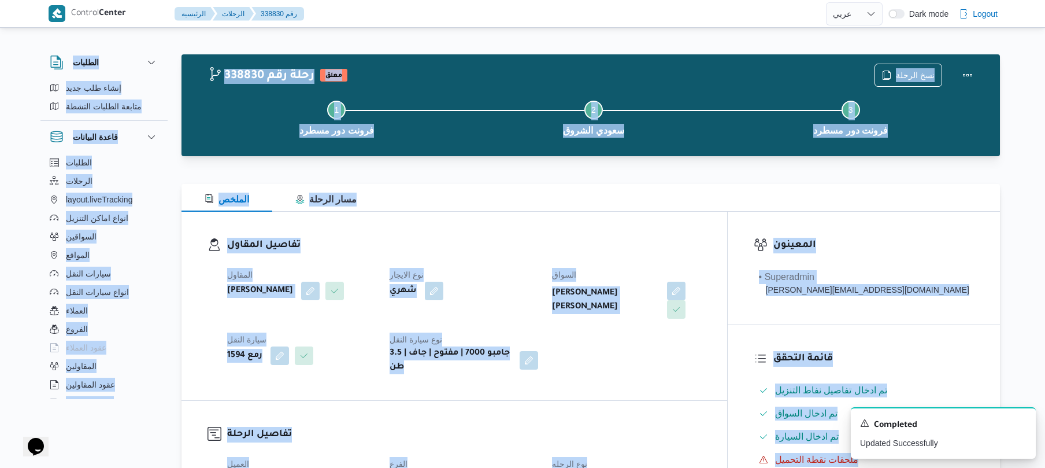
click at [702, 280] on div "تامر جلال محمد محجوب" at bounding box center [626, 299] width 151 height 39
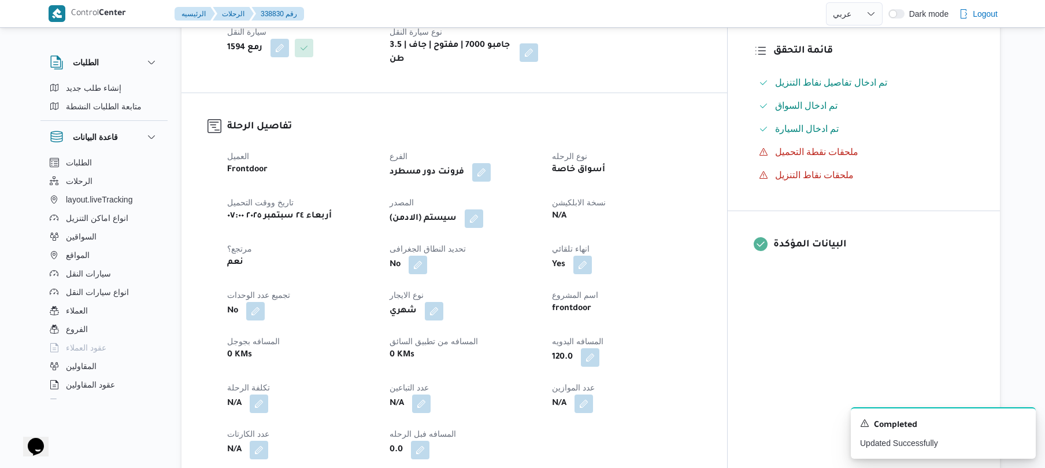
scroll to position [278, 0]
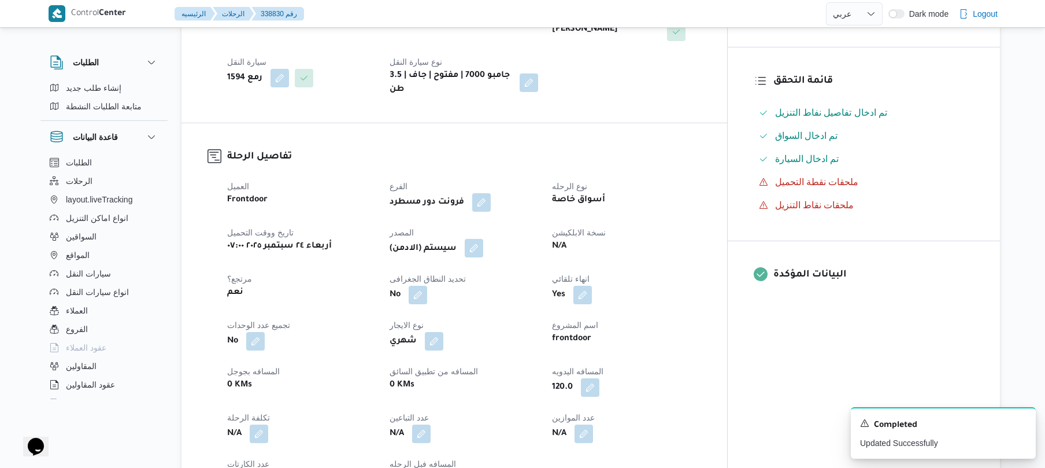
click at [483, 243] on button "button" at bounding box center [474, 248] width 19 height 19
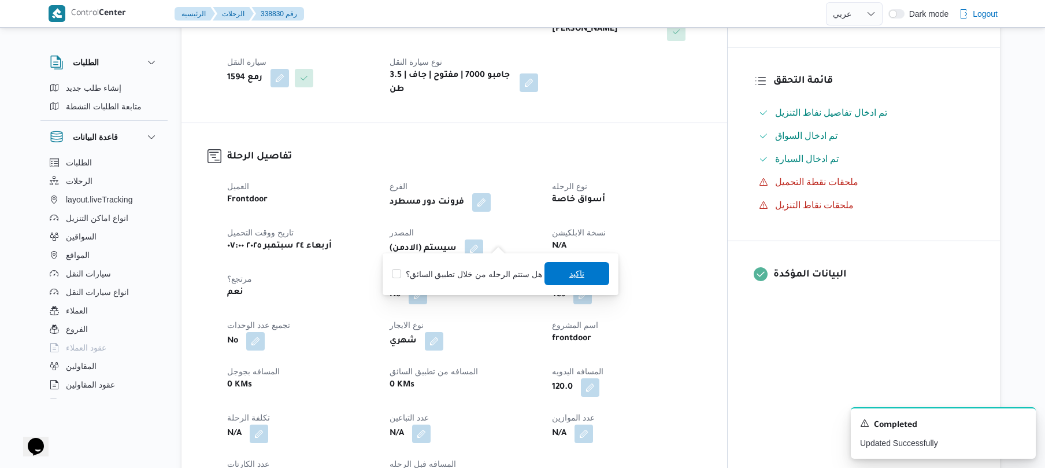
click at [558, 275] on span "تاكيد" at bounding box center [577, 273] width 65 height 23
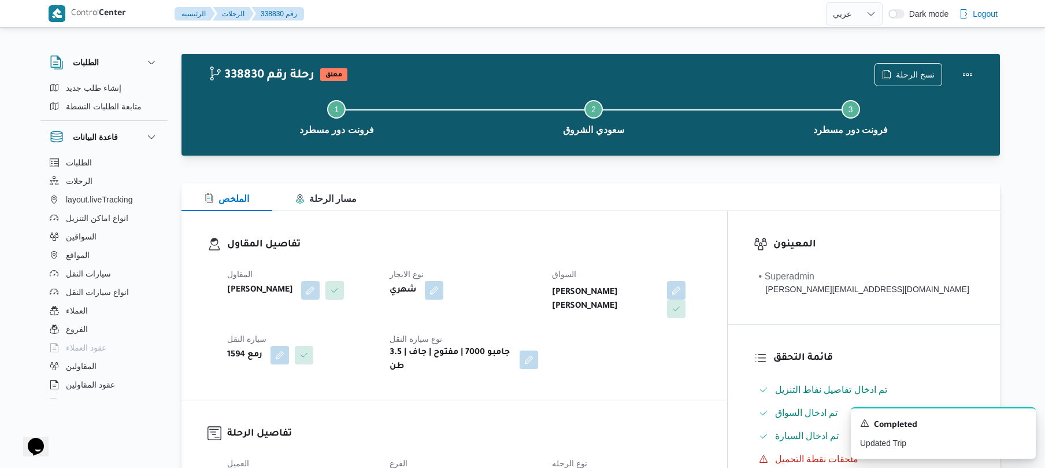
scroll to position [0, 0]
click at [967, 82] on button "Actions" at bounding box center [967, 74] width 23 height 23
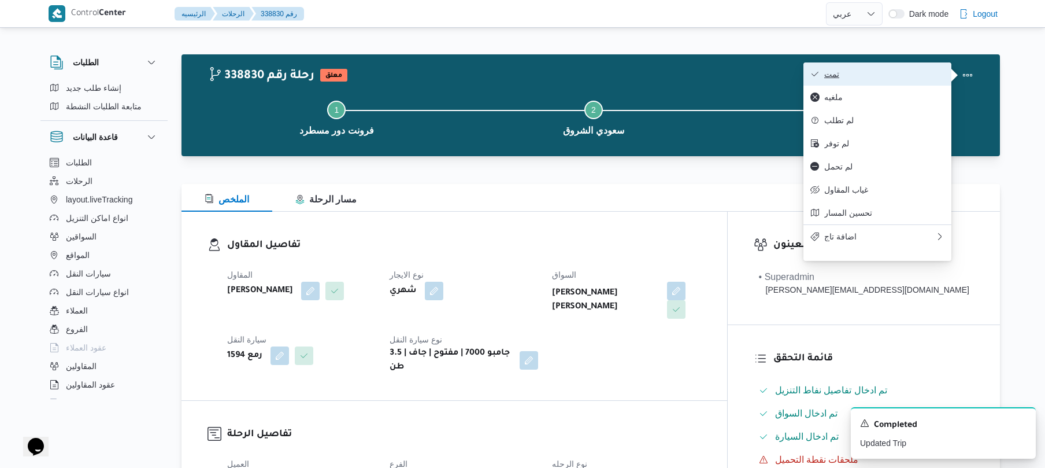
click at [882, 75] on span "تمت" at bounding box center [884, 73] width 120 height 9
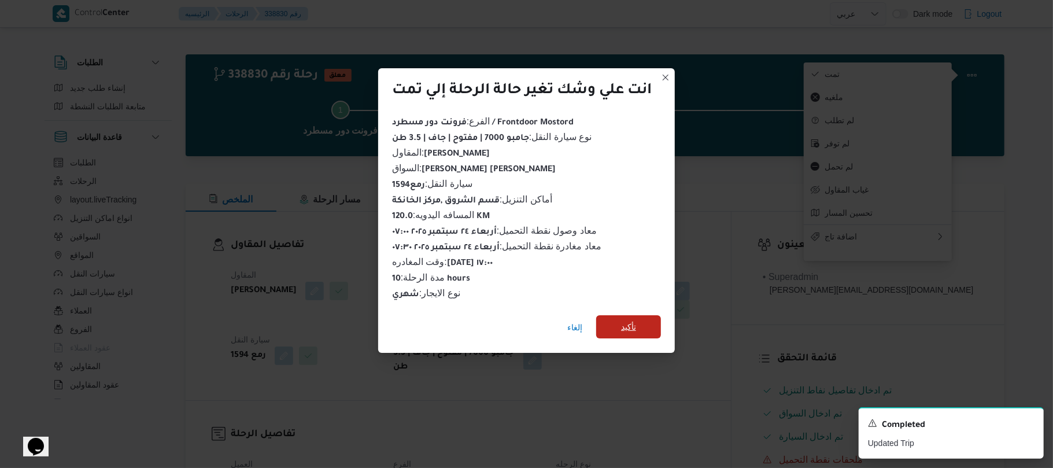
click at [638, 315] on span "تأكيد" at bounding box center [628, 326] width 65 height 23
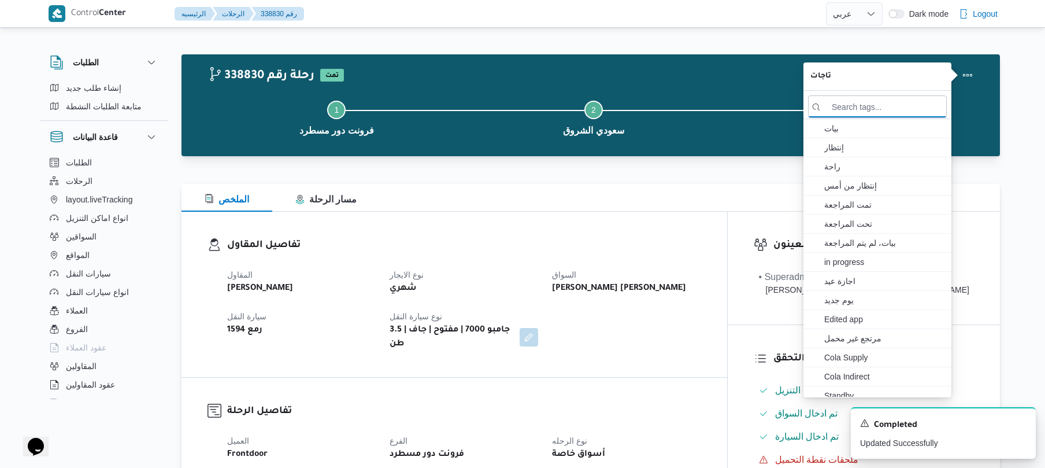
click at [583, 194] on div "الملخص مسار الرحلة" at bounding box center [591, 198] width 819 height 28
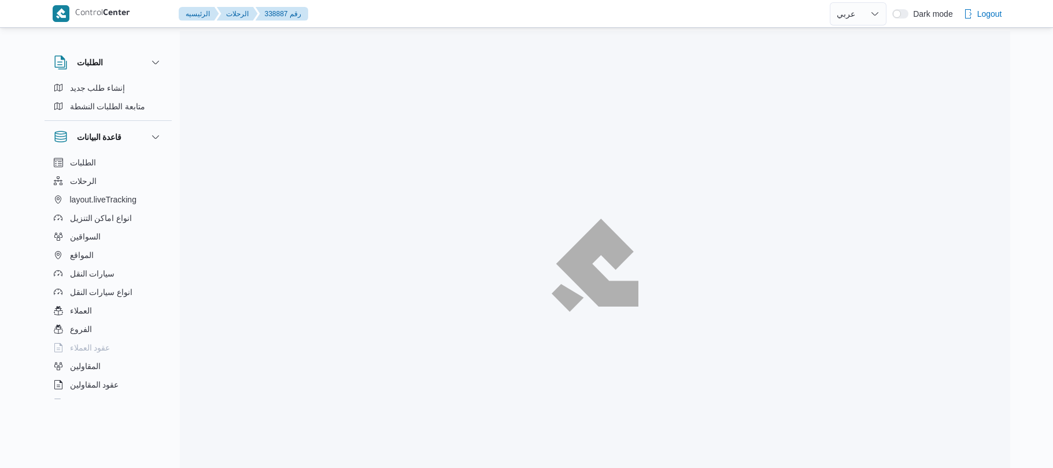
select select "ar"
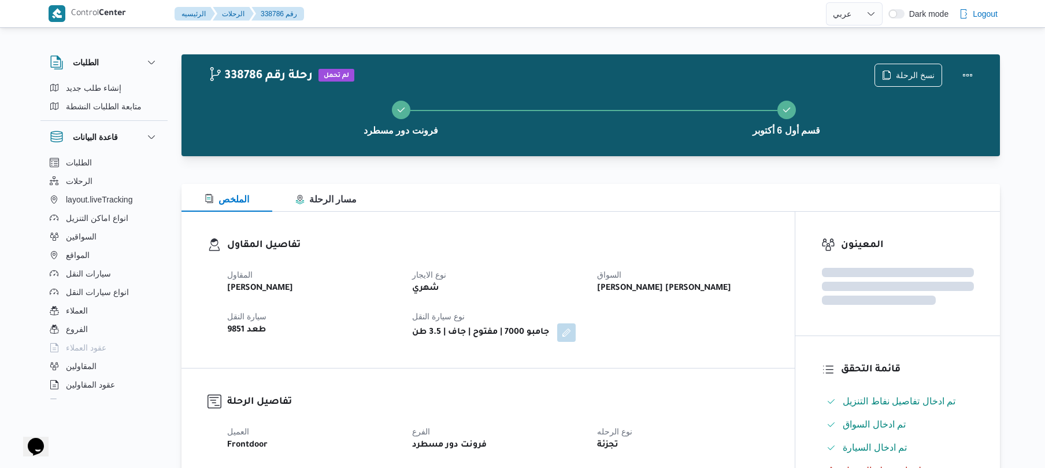
click at [583, 206] on div "الملخص مسار الرحلة" at bounding box center [591, 198] width 819 height 28
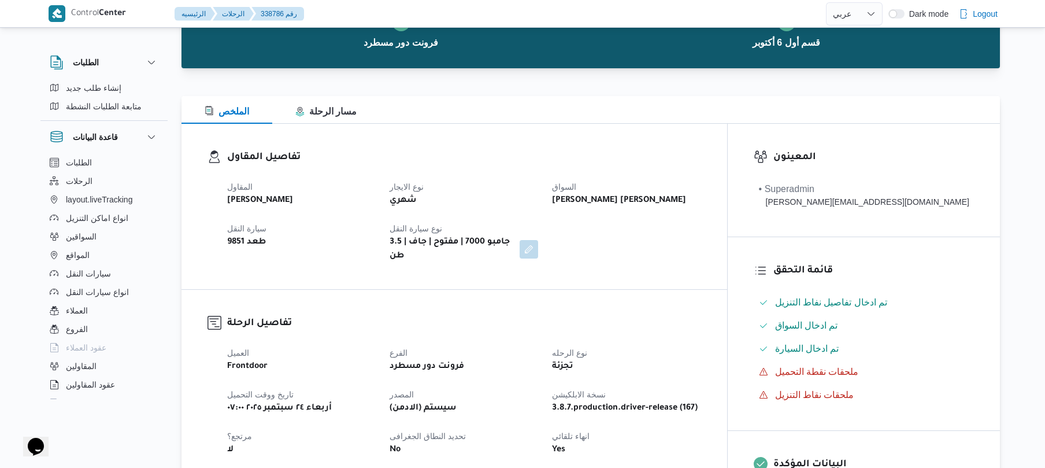
scroll to position [123, 0]
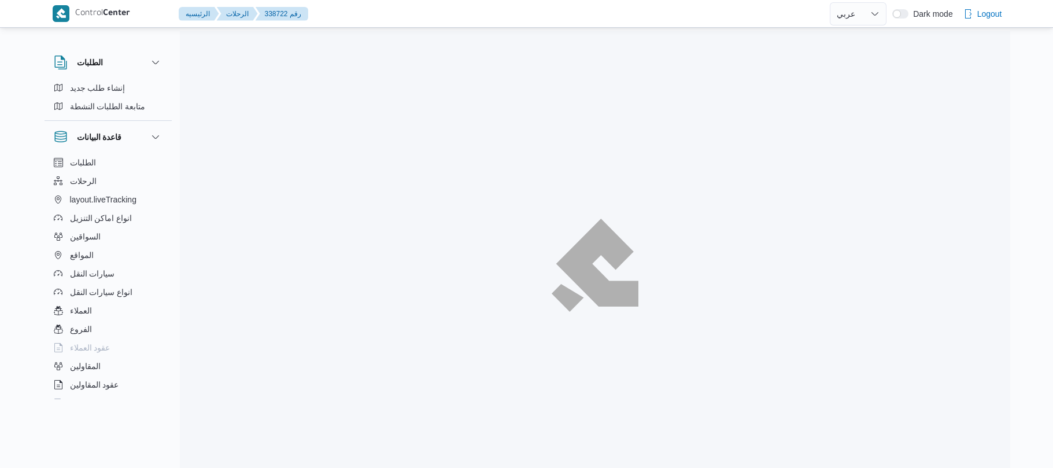
select select "ar"
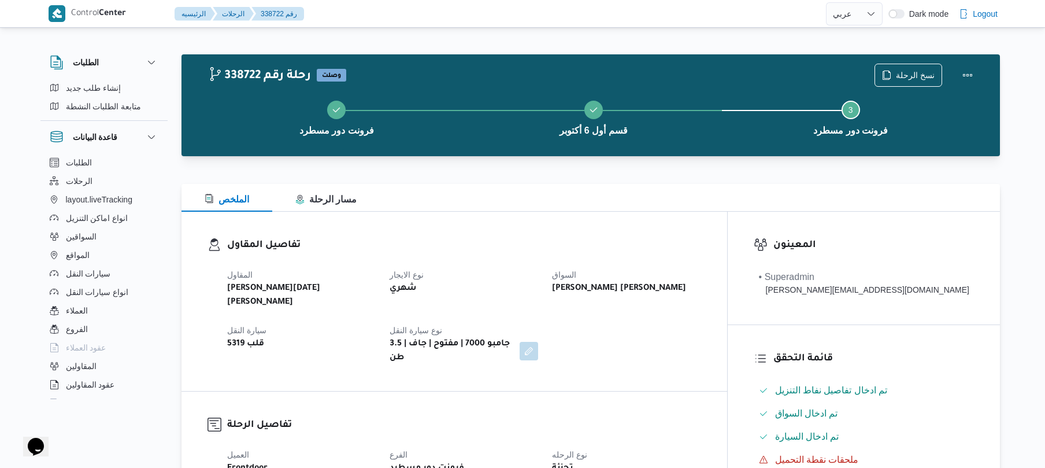
click at [583, 209] on div "الملخص مسار الرحلة" at bounding box center [591, 198] width 819 height 28
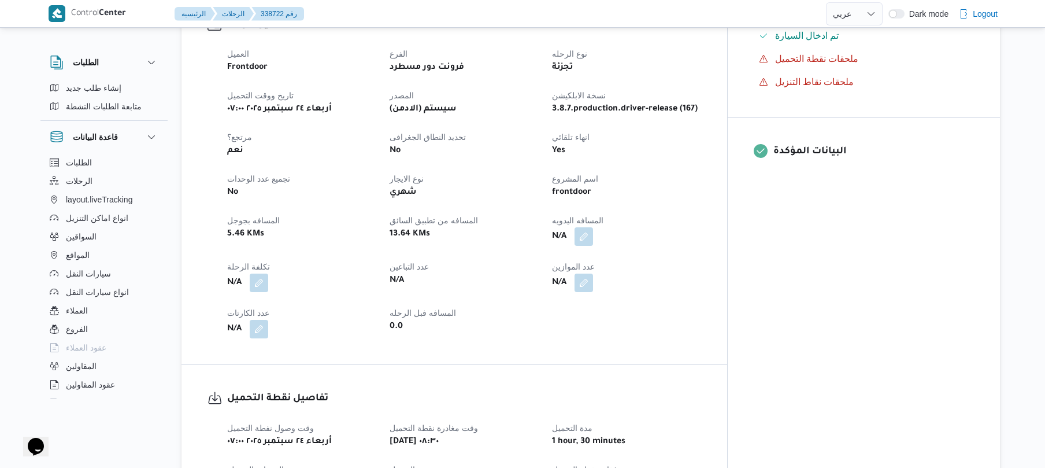
scroll to position [431, 0]
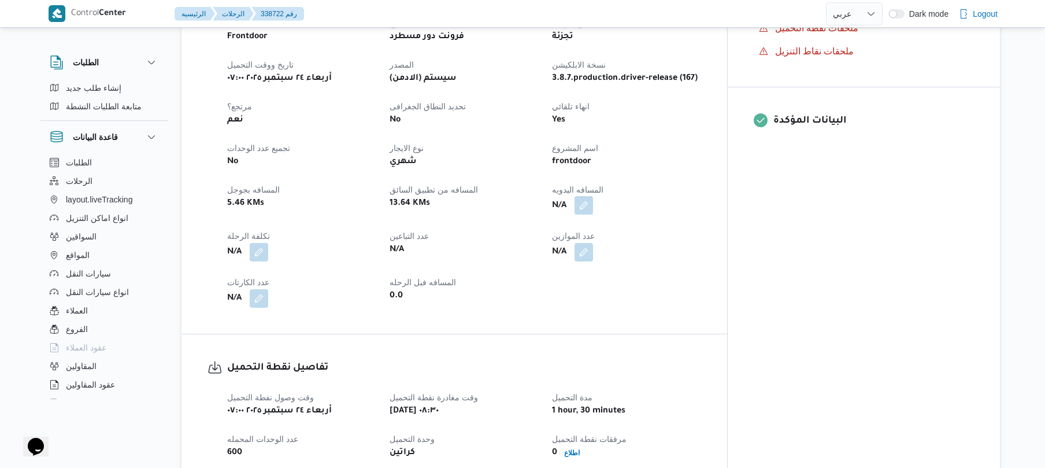
click at [593, 196] on button "button" at bounding box center [584, 205] width 19 height 19
click at [606, 230] on input "المسافه اليدويه" at bounding box center [597, 228] width 115 height 23
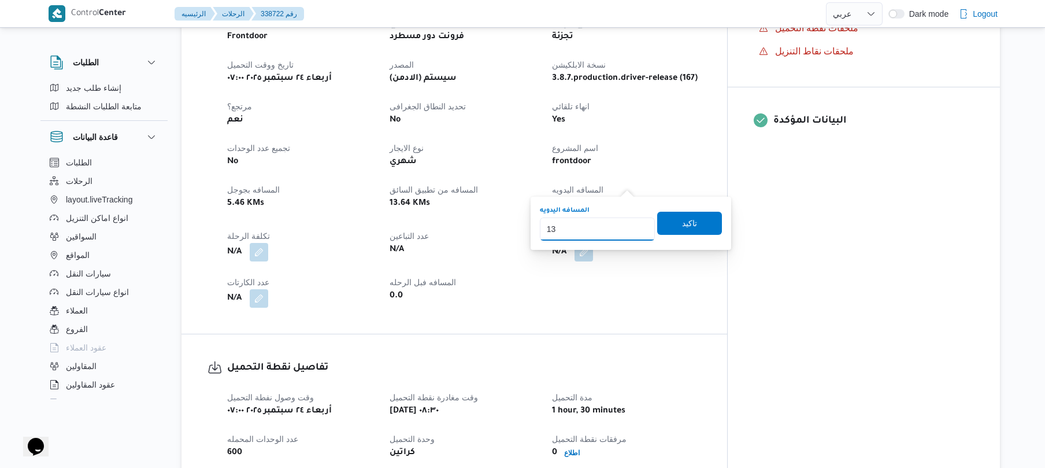
type input "130"
click at [663, 225] on span "تاكيد" at bounding box center [689, 222] width 65 height 23
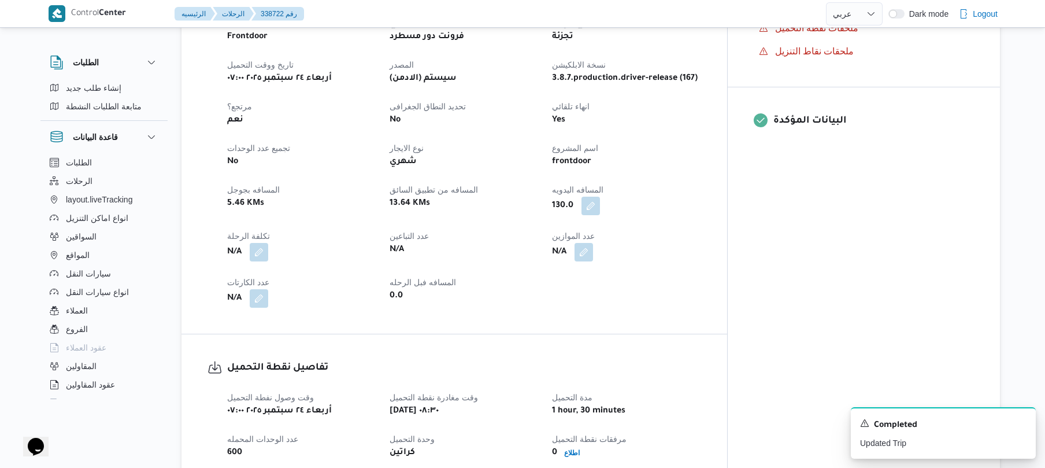
click at [801, 297] on div "المعينون • Superadmin mohamed.nabil@illa.com.eg قائمة التحقق تم ادخال تفاصيل نف…" at bounding box center [864, 156] width 272 height 752
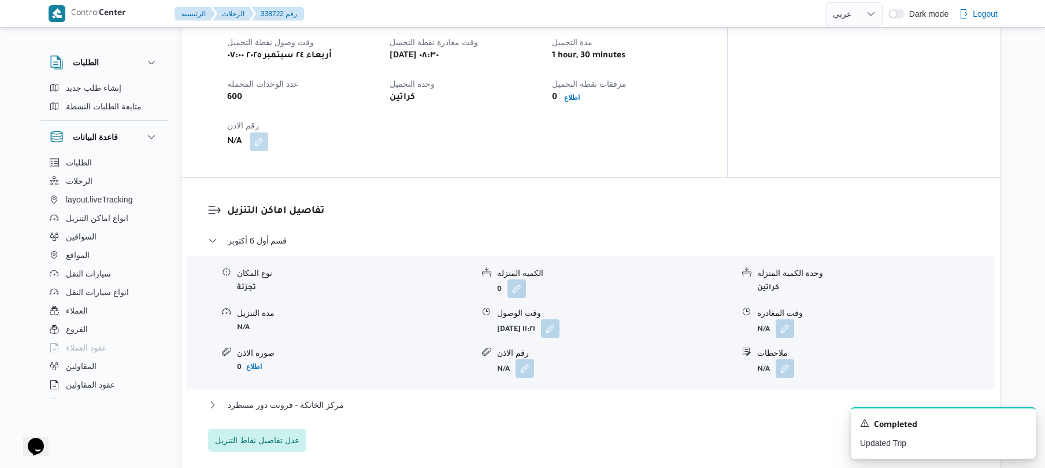
scroll to position [894, 0]
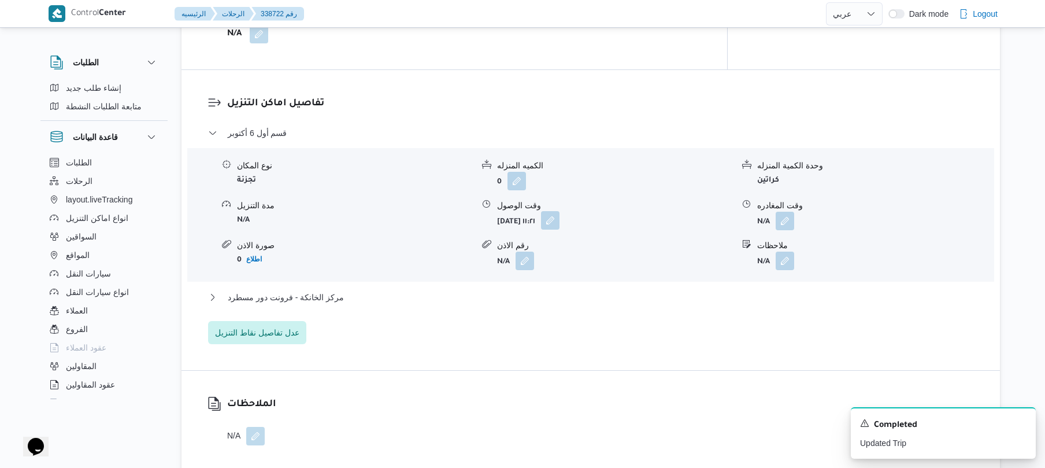
click at [560, 211] on button "button" at bounding box center [550, 220] width 19 height 19
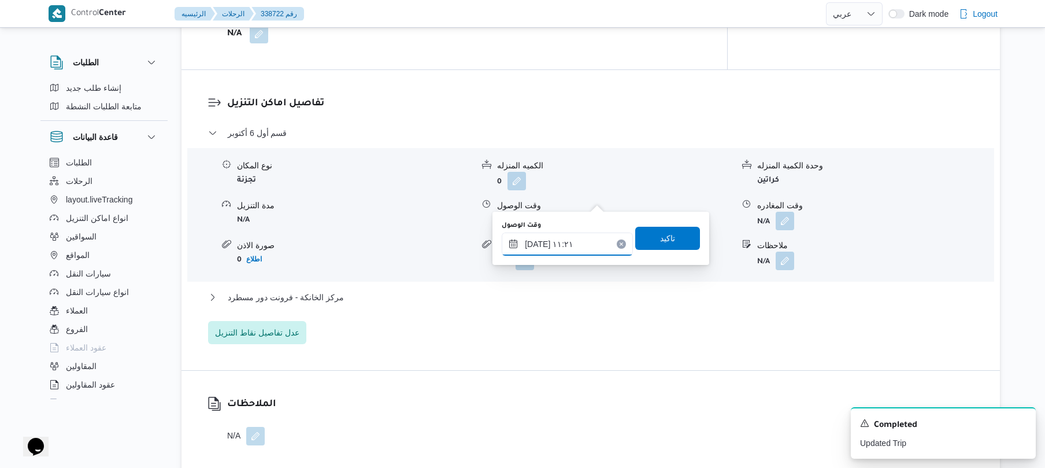
click at [580, 250] on input "٢٤/٠٩/٢٠٢٥ ١١:٢١" at bounding box center [567, 243] width 131 height 23
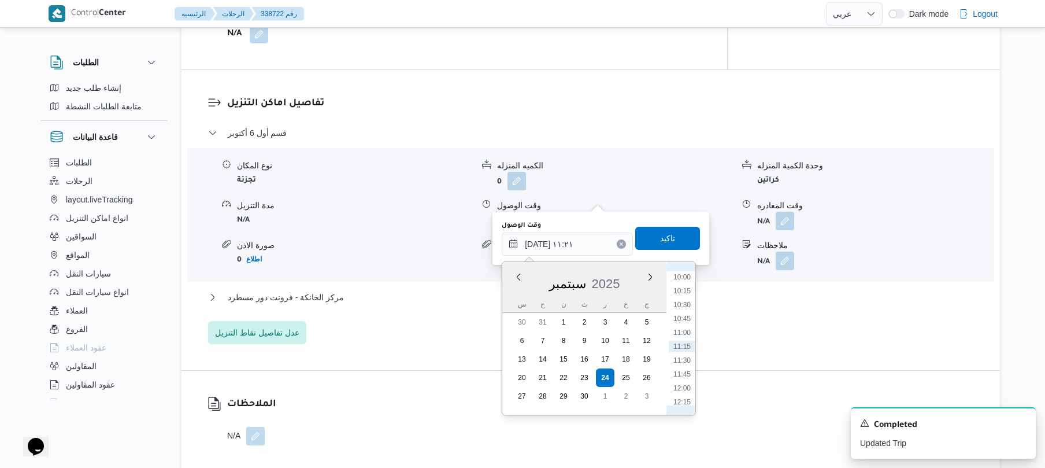
scroll to position [441, 0]
click at [683, 364] on li "09:30" at bounding box center [682, 364] width 27 height 12
type input "٢٤/٠٩/٢٠٢٥ ٠٩:٣٠"
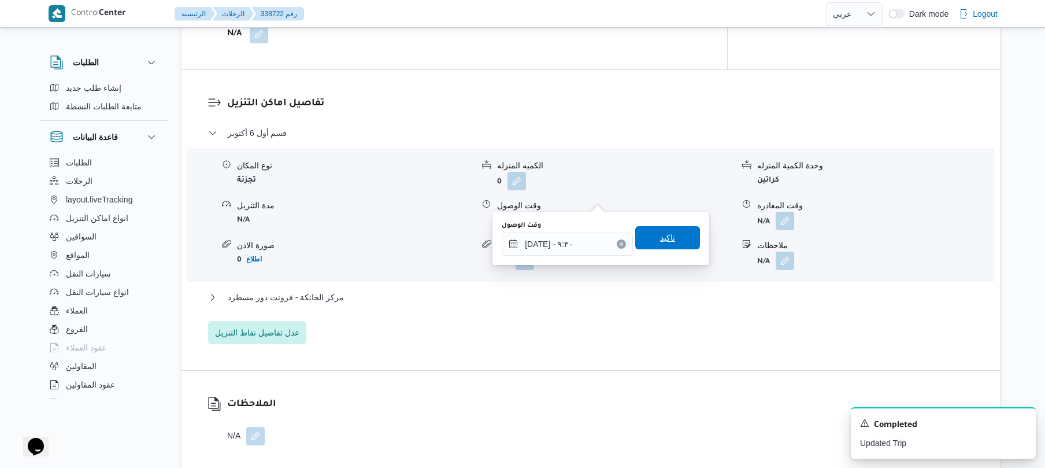
click at [665, 231] on span "تاكيد" at bounding box center [667, 238] width 15 height 14
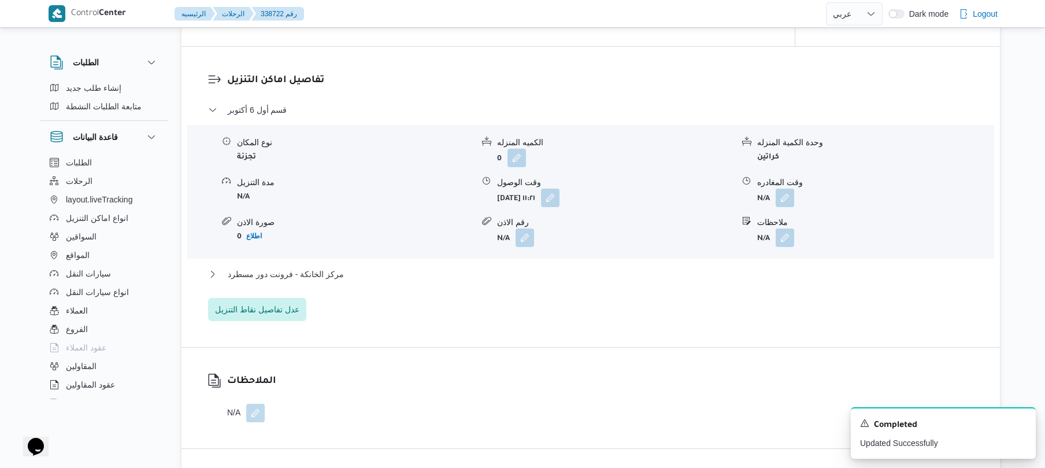
click at [634, 284] on div "مركز الخانكة - فرونت دور مسطرد" at bounding box center [591, 278] width 766 height 22
click at [634, 283] on div "مركز الخانكة - فرونت دور مسطرد" at bounding box center [591, 278] width 766 height 22
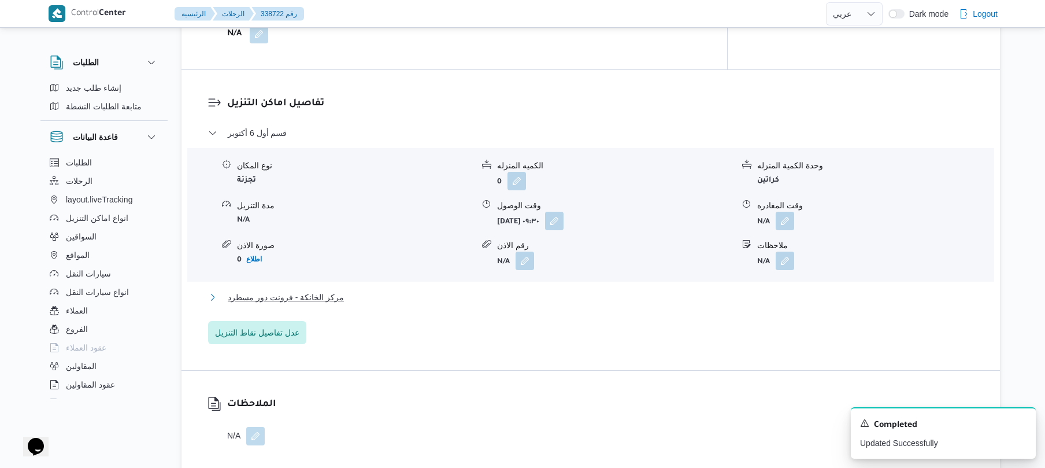
click at [750, 290] on button "مركز الخانكة - فرونت دور مسطرد" at bounding box center [591, 297] width 766 height 14
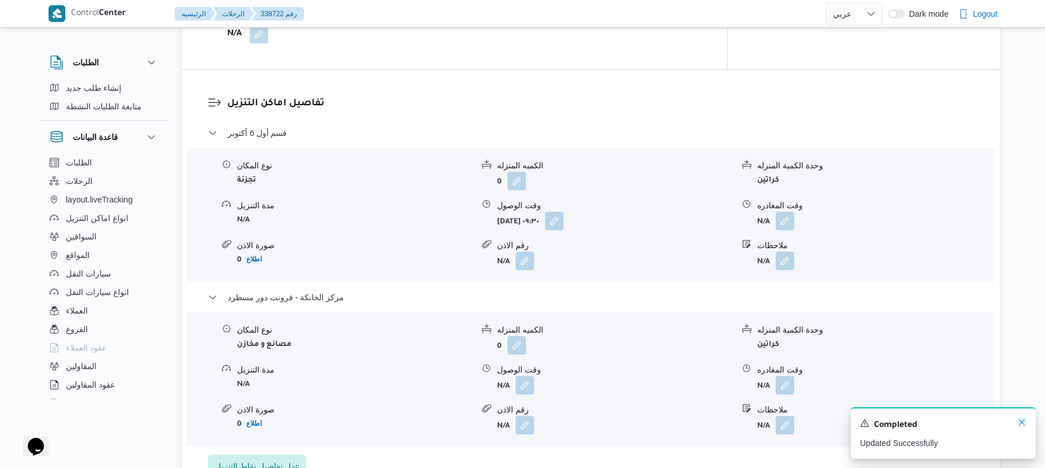
click at [1022, 422] on icon "Dismiss toast" at bounding box center [1022, 421] width 9 height 9
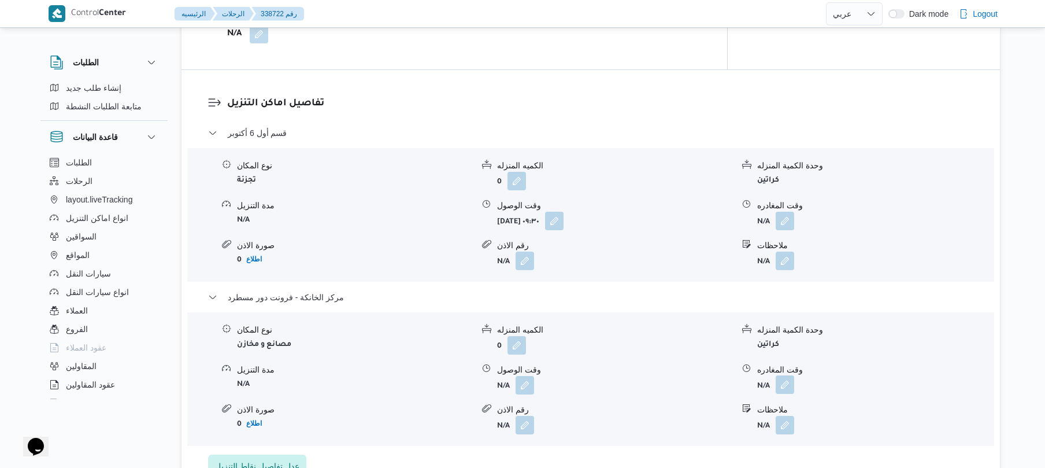
click at [789, 375] on button "button" at bounding box center [785, 384] width 19 height 19
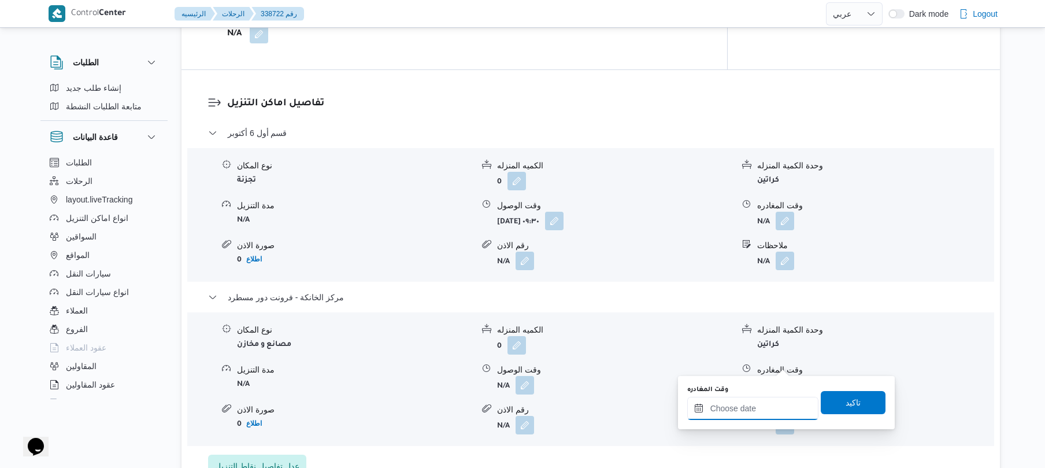
click at [748, 410] on input "وقت المغادره" at bounding box center [752, 408] width 131 height 23
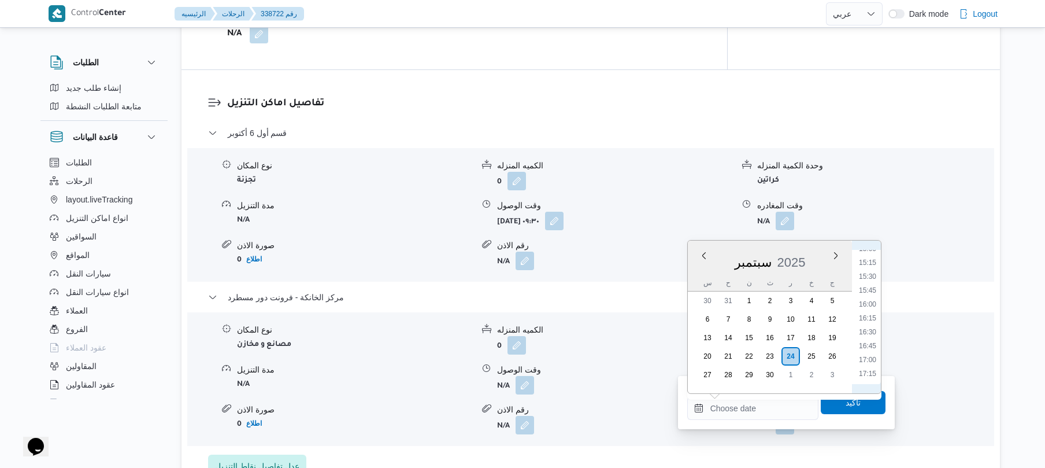
scroll to position [830, 0]
click at [871, 352] on li "16:45" at bounding box center [867, 355] width 27 height 12
type input "٢٤/٠٩/٢٠٢٥ ١٦:٤٥"
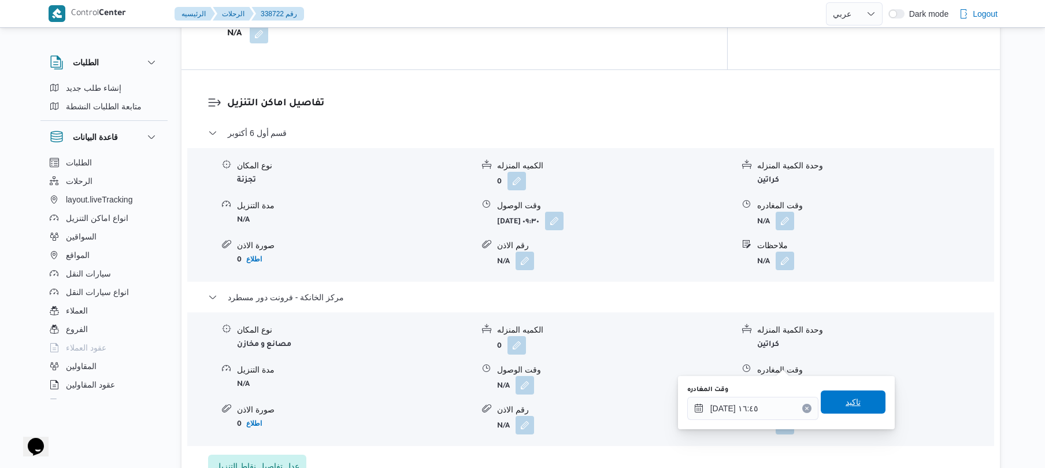
click at [850, 404] on span "تاكيد" at bounding box center [853, 402] width 15 height 14
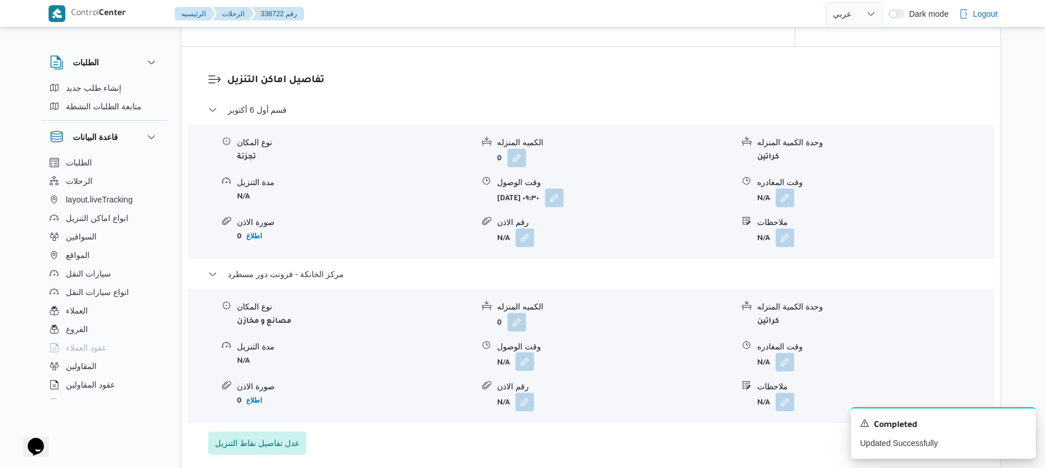
click at [523, 357] on button "button" at bounding box center [525, 361] width 19 height 19
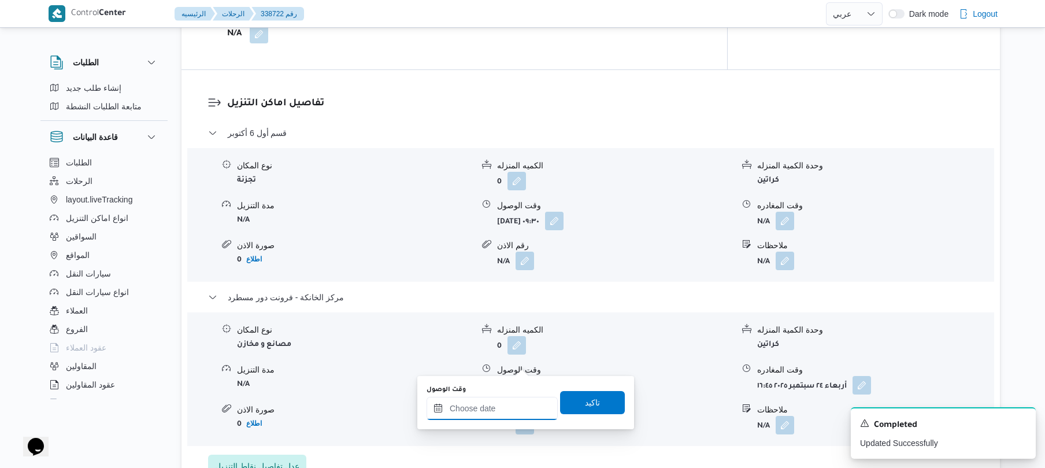
click at [510, 412] on input "وقت الوصول" at bounding box center [492, 408] width 131 height 23
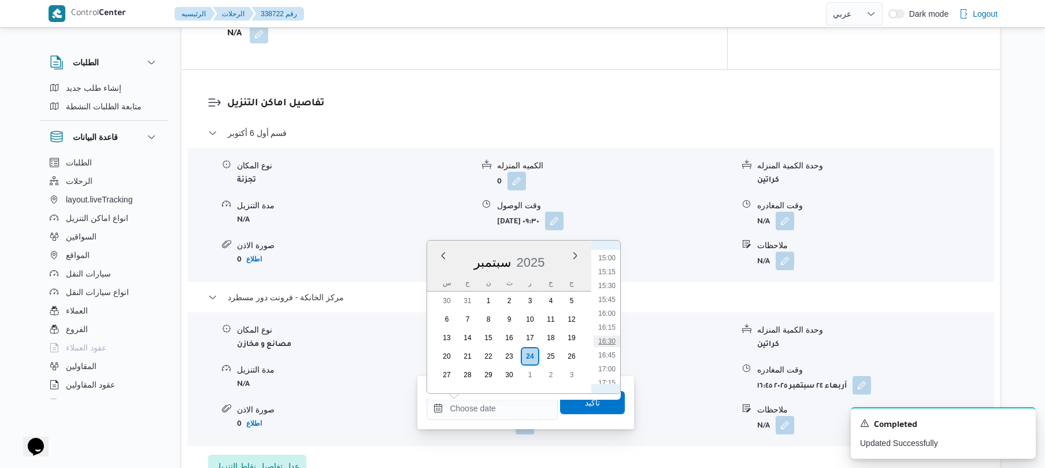
click at [609, 346] on li "16:30" at bounding box center [607, 341] width 27 height 12
type input "٢٤/٠٩/٢٠٢٥ ١٦:٣٠"
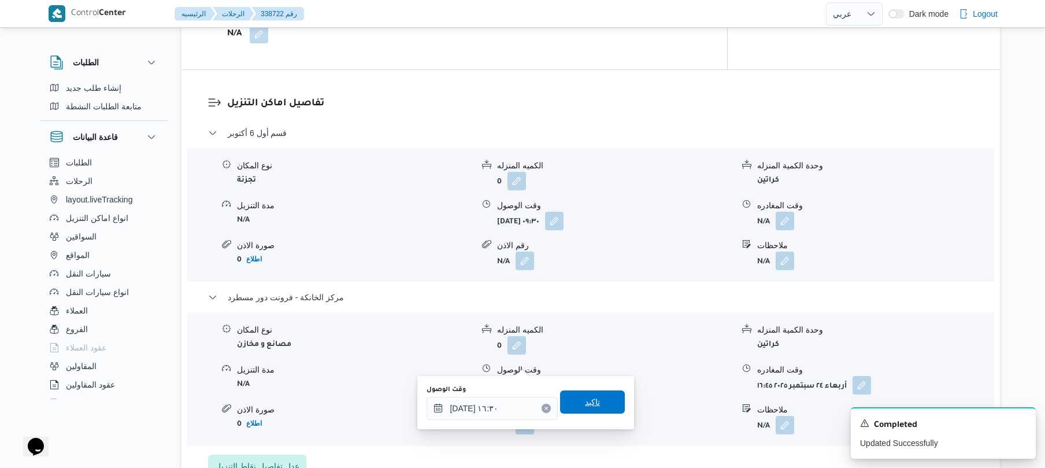
click at [595, 402] on span "تاكيد" at bounding box center [592, 401] width 65 height 23
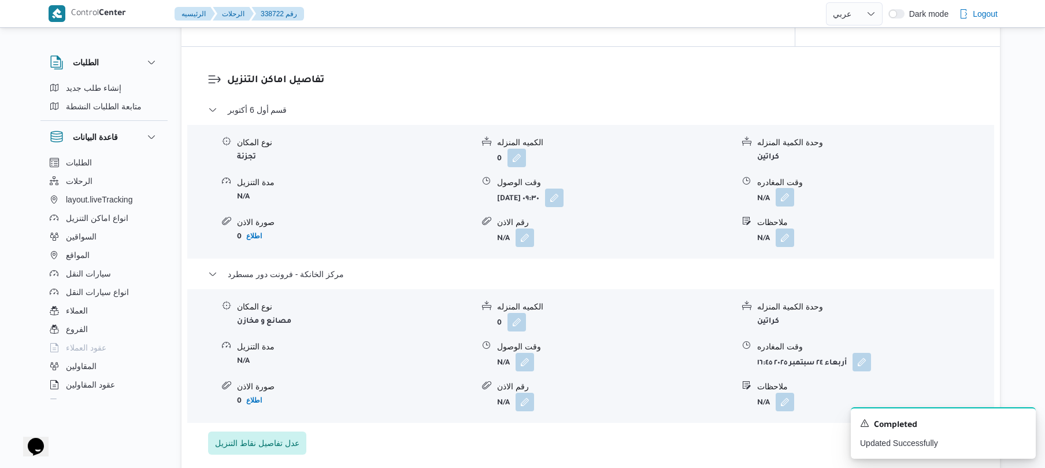
click at [789, 201] on button "button" at bounding box center [785, 197] width 19 height 19
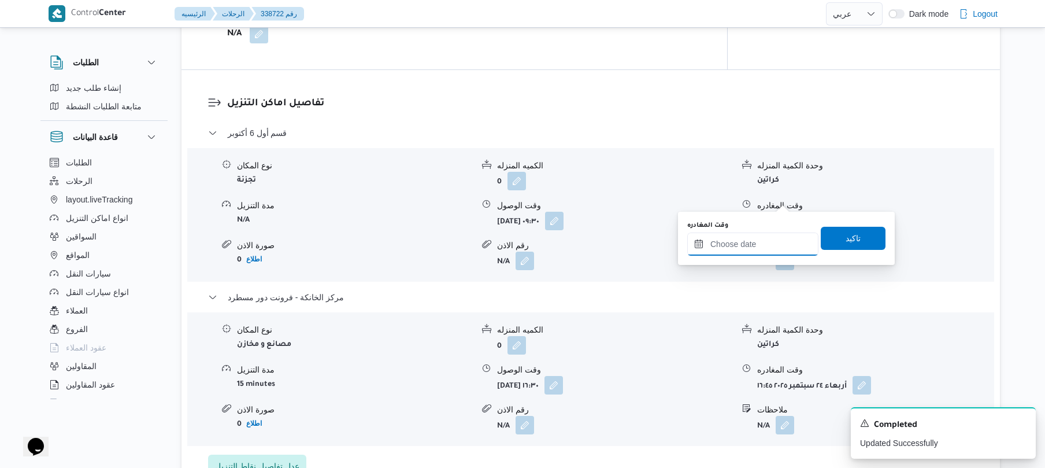
click at [745, 243] on input "وقت المغادره" at bounding box center [752, 243] width 131 height 23
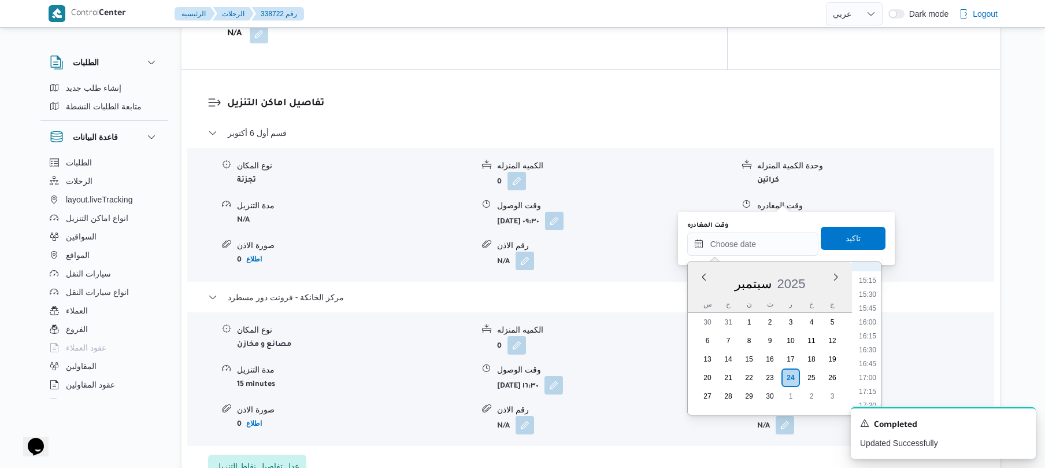
scroll to position [831, 0]
click at [867, 308] on li "15:30" at bounding box center [867, 307] width 27 height 12
type input "٢٤/٠٩/٢٠٢٥ ١٥:٣٠"
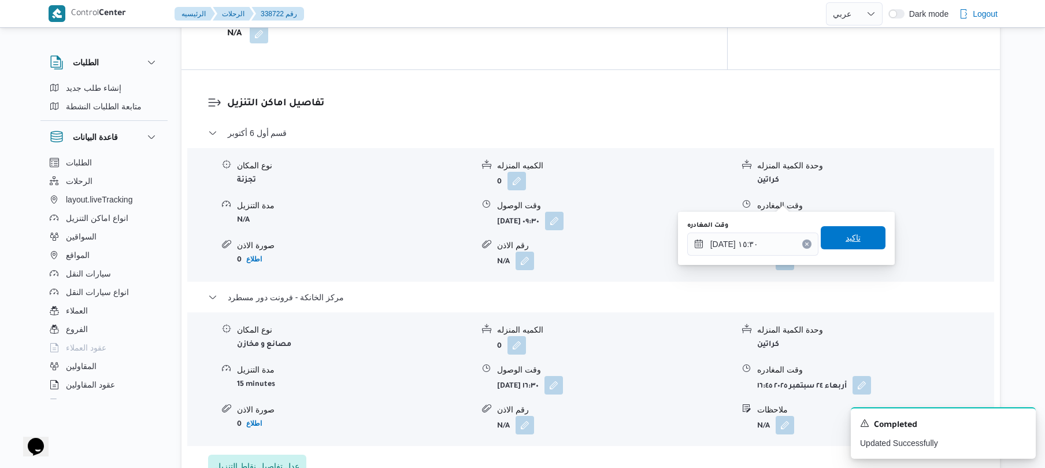
click at [852, 243] on span "تاكيد" at bounding box center [853, 238] width 15 height 14
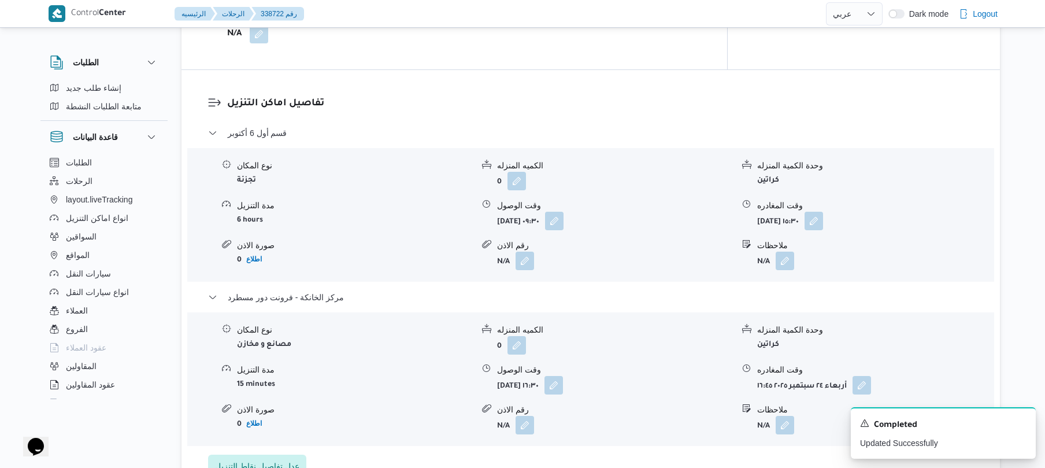
scroll to position [0, 0]
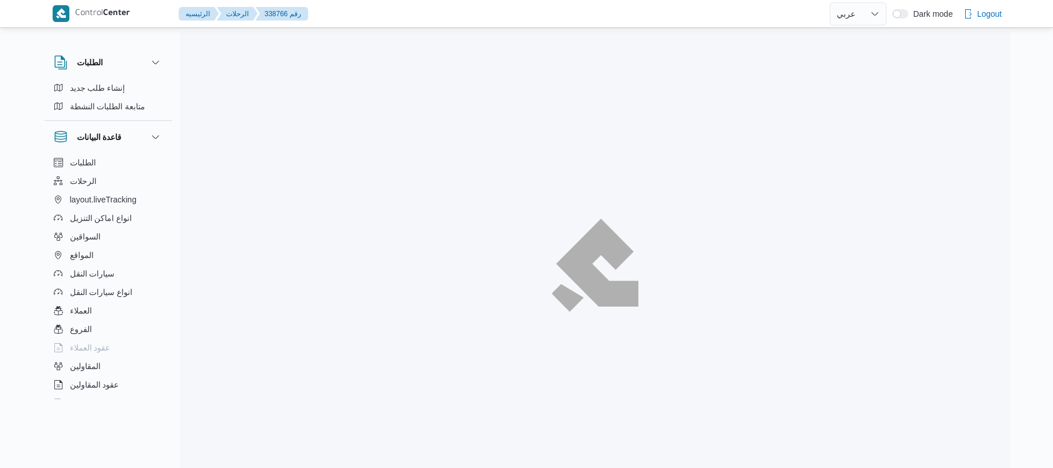
select select "ar"
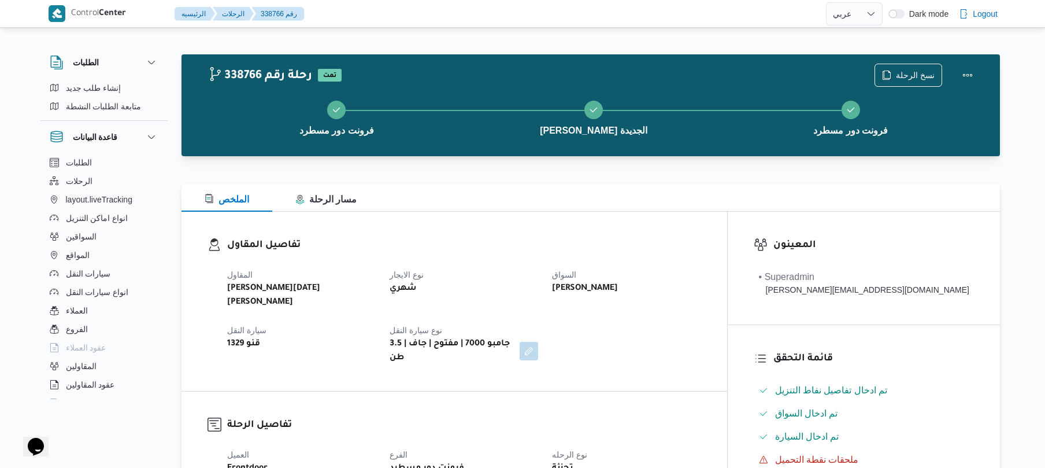
click at [676, 238] on h3 "تفاصيل المقاول" at bounding box center [464, 246] width 474 height 16
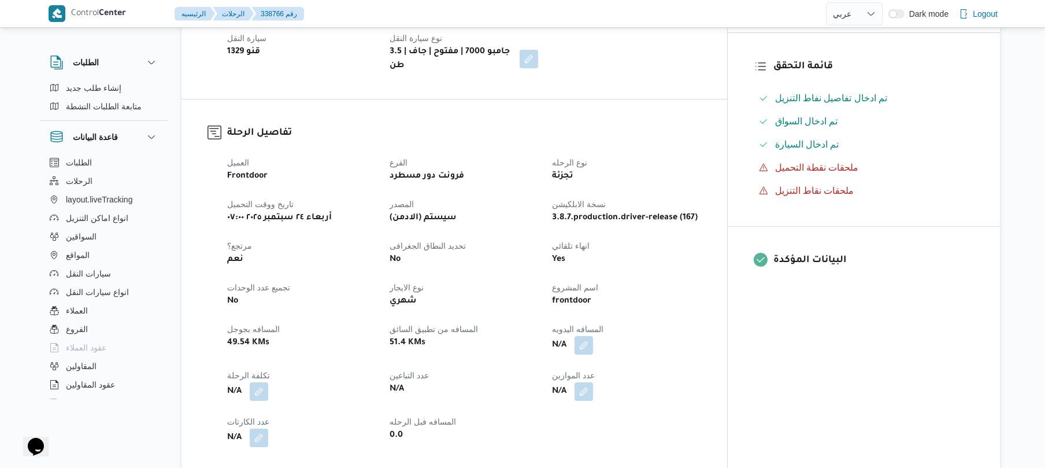
scroll to position [463, 0]
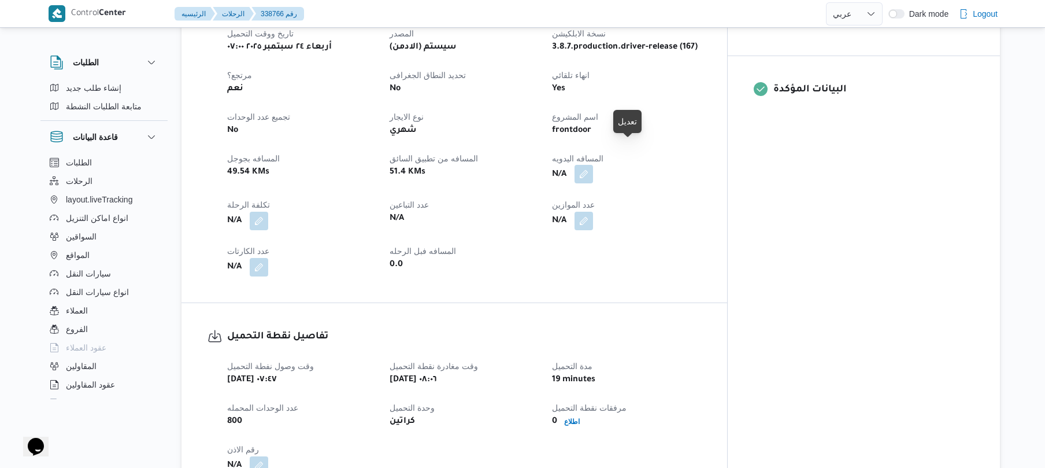
click at [593, 165] on button "button" at bounding box center [584, 174] width 19 height 19
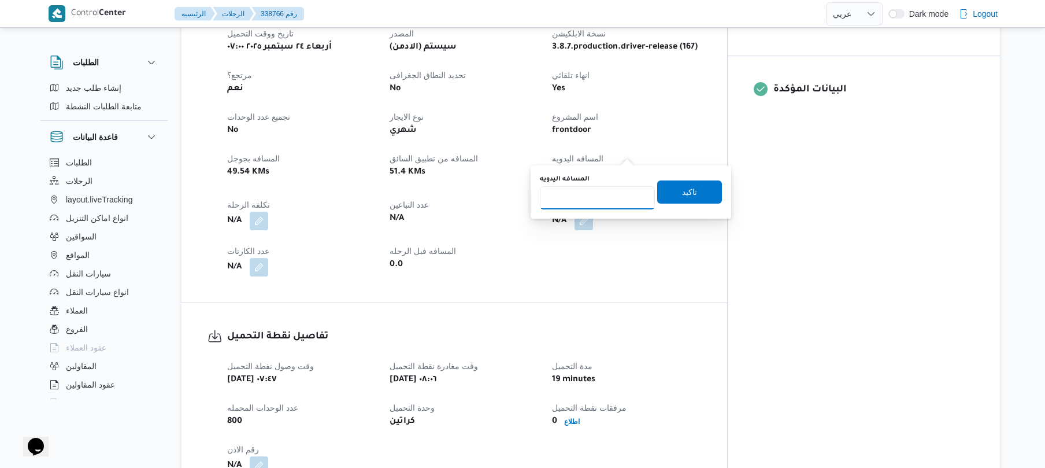
click at [611, 208] on input "المسافه اليدويه" at bounding box center [597, 197] width 115 height 23
type input "120"
click at [683, 197] on span "تاكيد" at bounding box center [689, 191] width 15 height 14
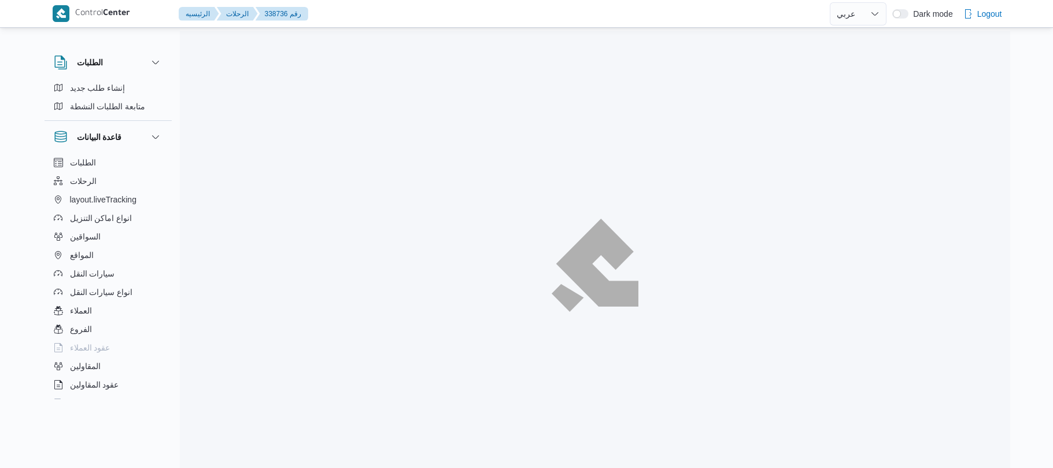
select select "ar"
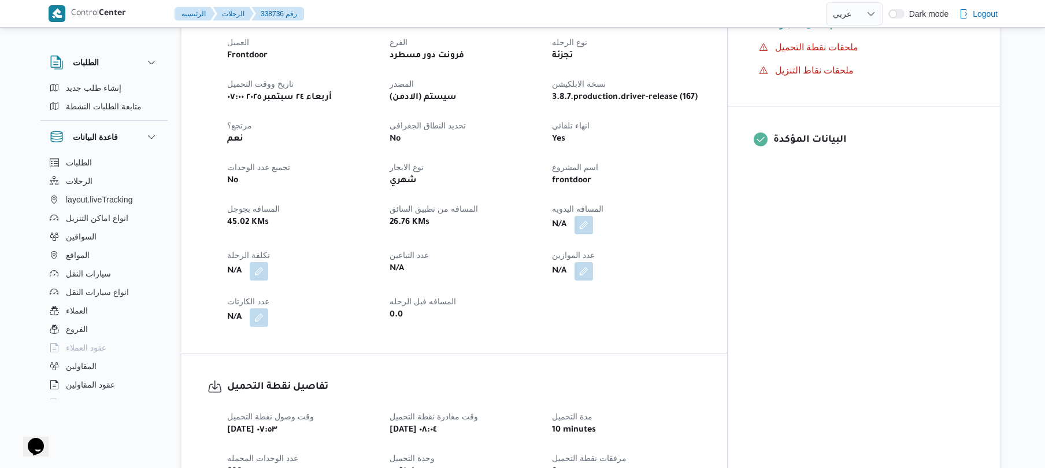
scroll to position [493, 0]
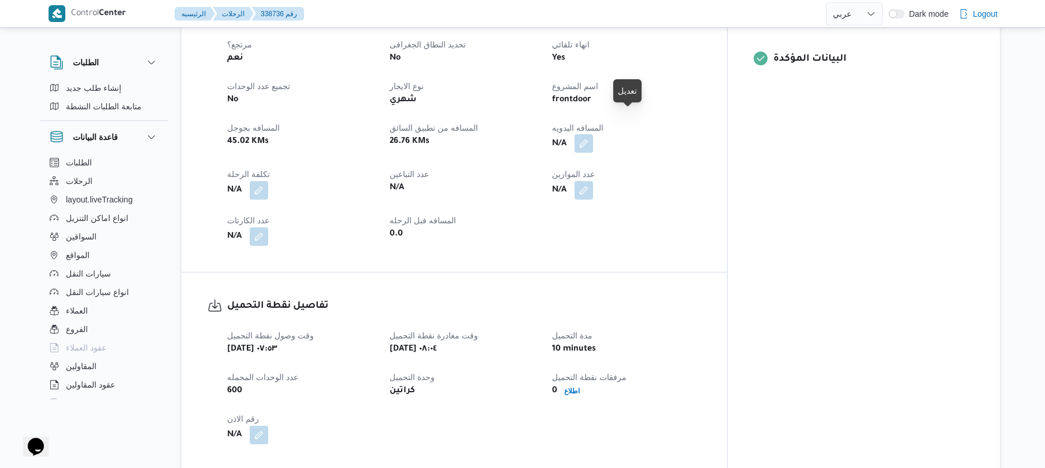
click at [593, 134] on button "button" at bounding box center [584, 143] width 19 height 19
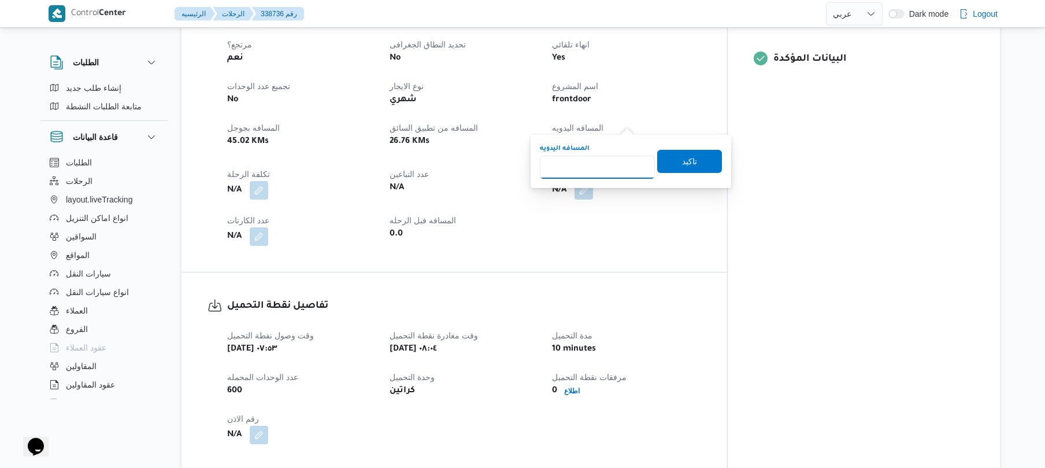
click at [612, 169] on input "المسافه اليدويه" at bounding box center [597, 167] width 115 height 23
type input "120"
click at [687, 153] on span "تاكيد" at bounding box center [689, 161] width 65 height 23
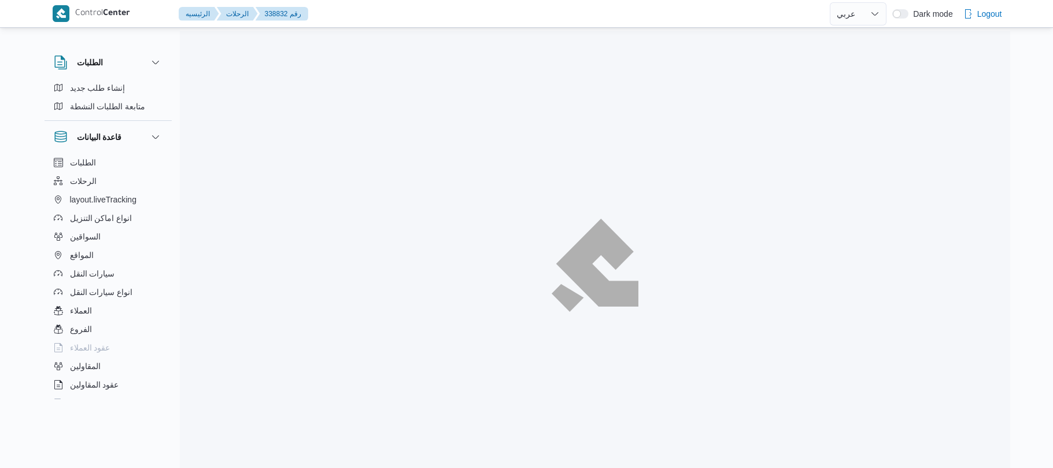
select select "ar"
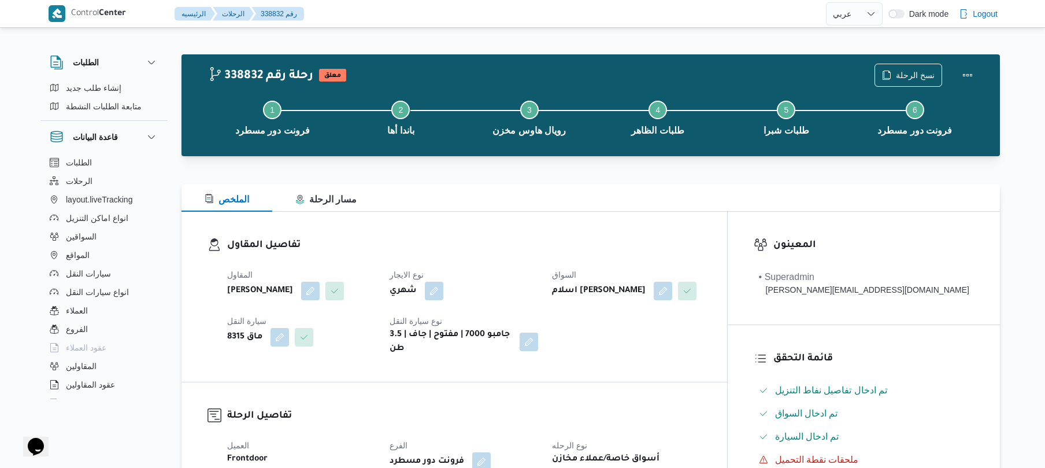
click at [533, 273] on dt "نوع الايجار" at bounding box center [464, 275] width 149 height 14
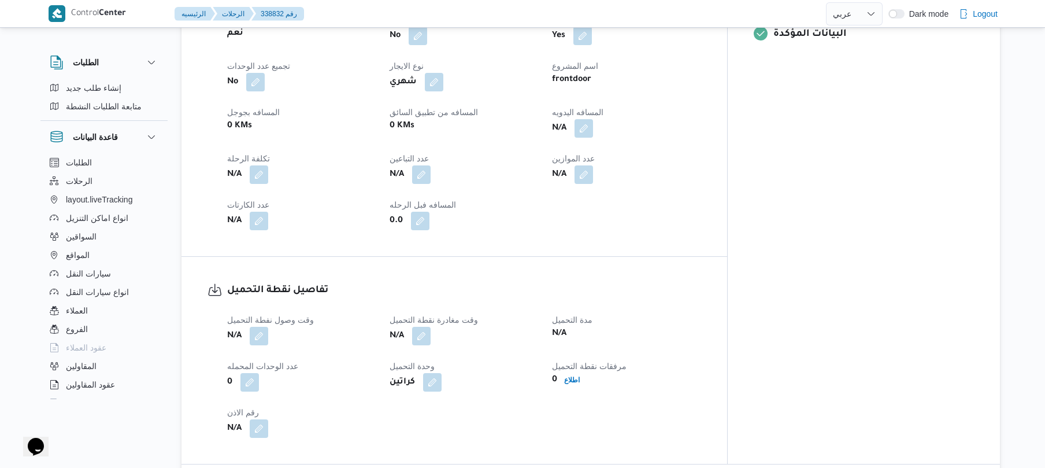
scroll to position [516, 0]
click at [593, 139] on button "button" at bounding box center [584, 130] width 19 height 19
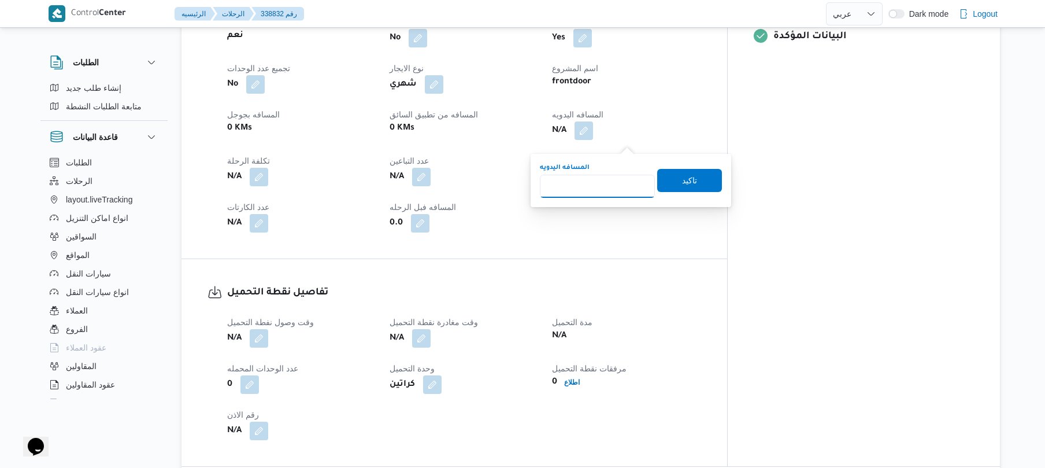
click at [588, 186] on input "المسافه اليدويه" at bounding box center [597, 186] width 115 height 23
type input "90"
click at [667, 177] on span "تاكيد" at bounding box center [689, 179] width 65 height 23
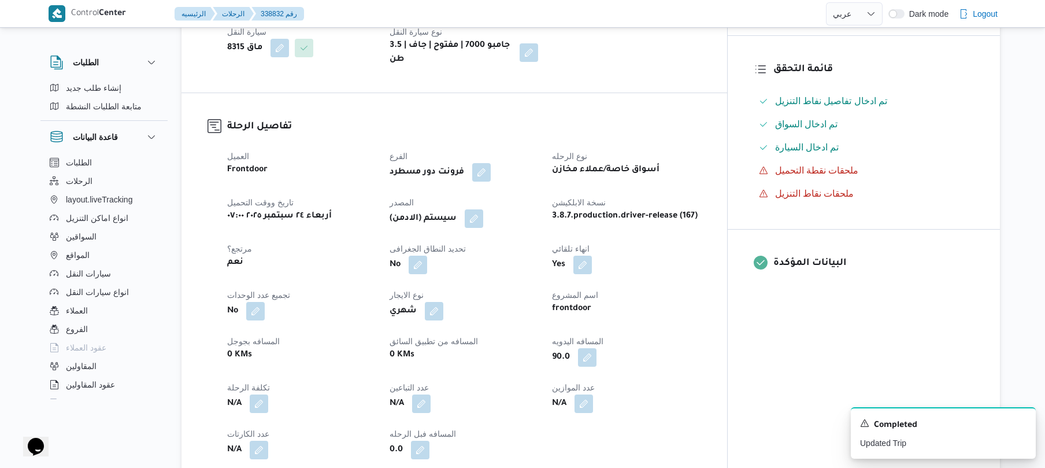
scroll to position [269, 0]
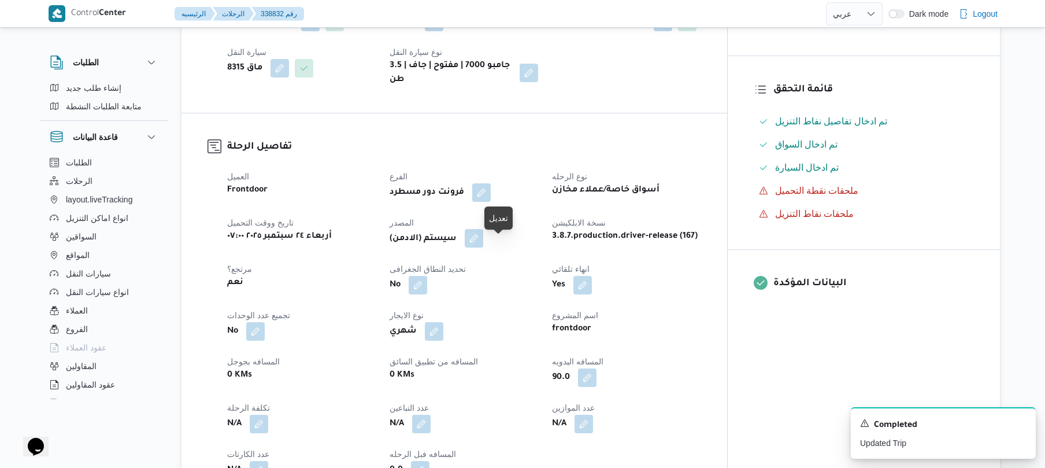
click at [483, 247] on button "button" at bounding box center [474, 238] width 19 height 19
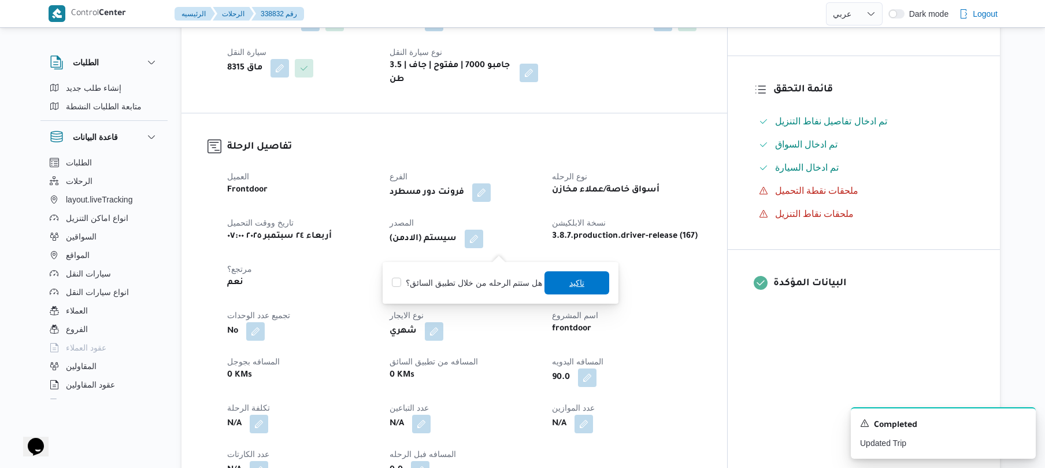
click at [547, 274] on span "تاكيد" at bounding box center [577, 282] width 65 height 23
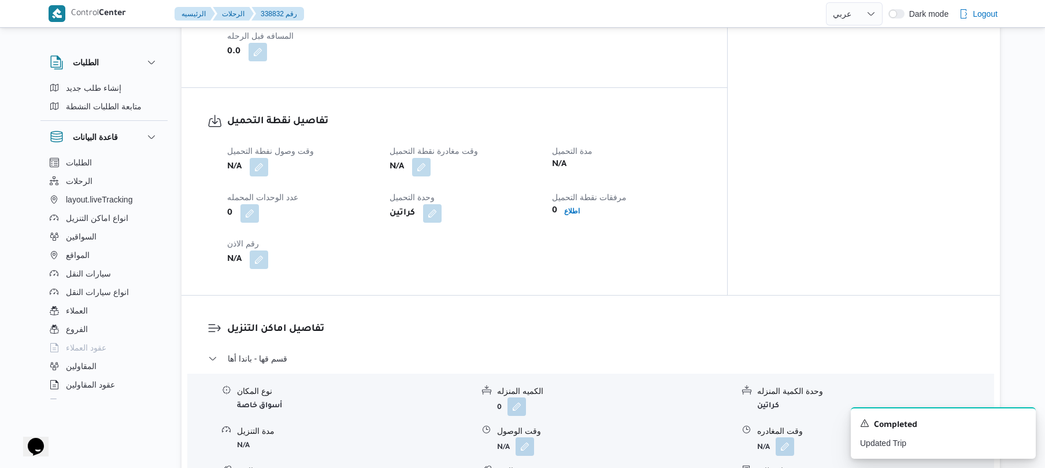
scroll to position [762, 0]
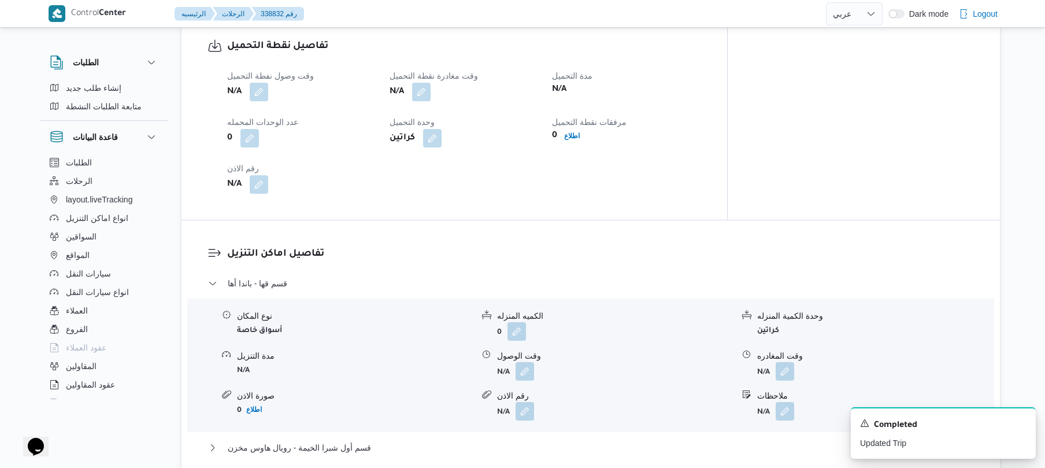
click at [549, 274] on dl "تفاصيل اماكن التنزيل قسم قها - باندا أها نوع المكان أسواق خاصة الكميه المنزله 0…" at bounding box center [600, 416] width 747 height 340
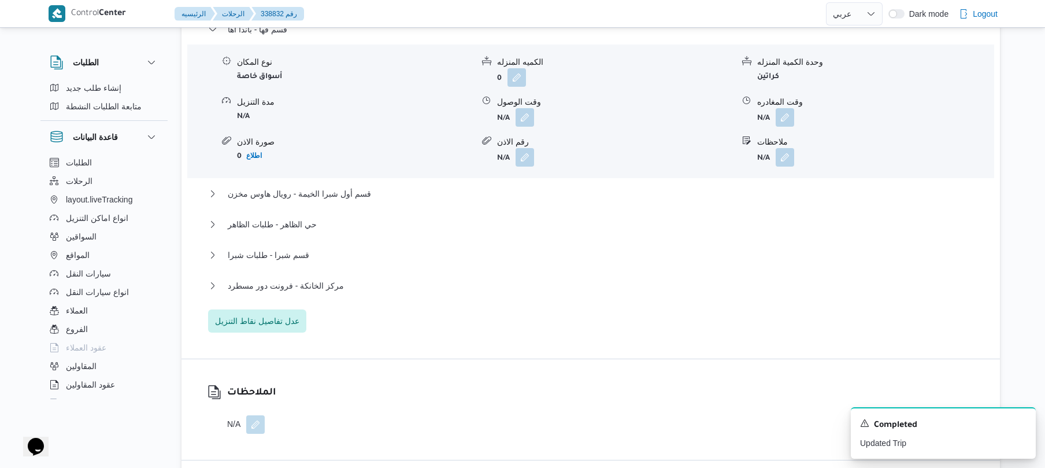
scroll to position [606, 0]
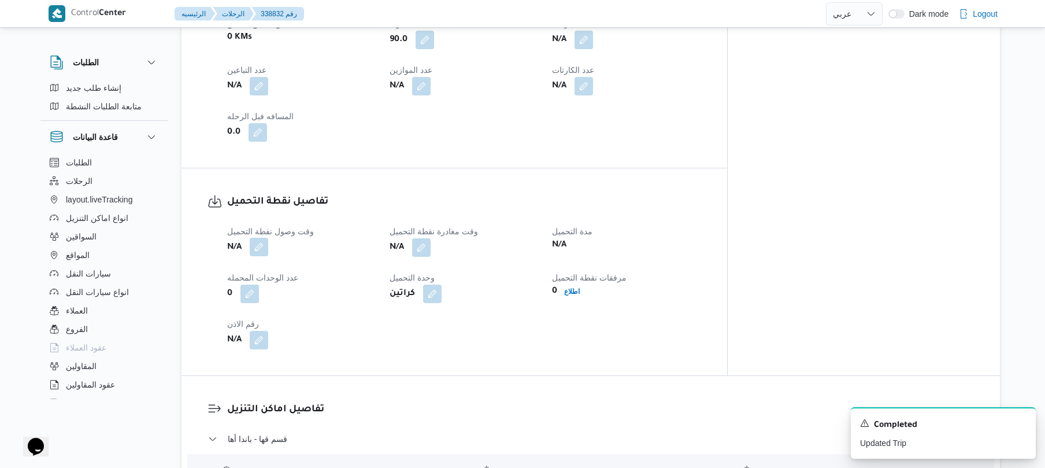
click at [264, 256] on button "button" at bounding box center [259, 247] width 19 height 19
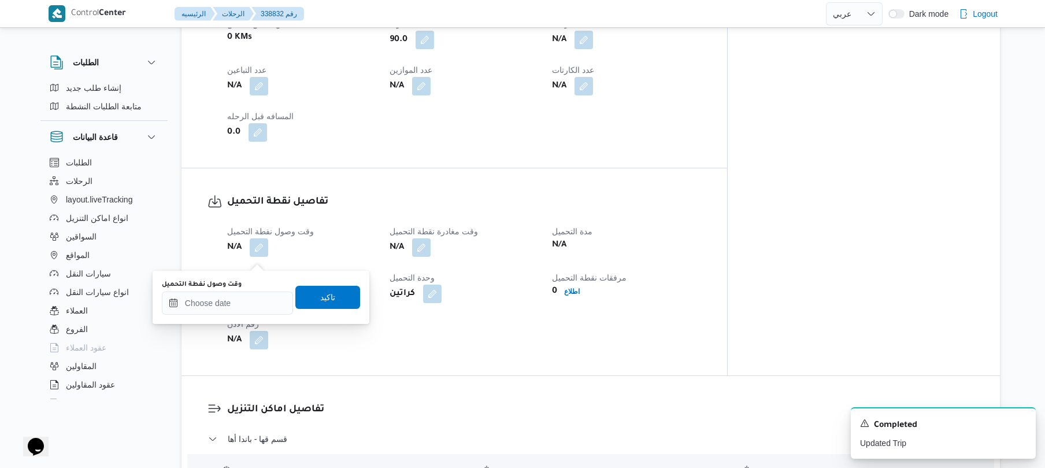
click at [243, 287] on div "وقت وصول نفطة التحميل" at bounding box center [227, 284] width 131 height 9
click at [243, 296] on div at bounding box center [227, 302] width 131 height 23
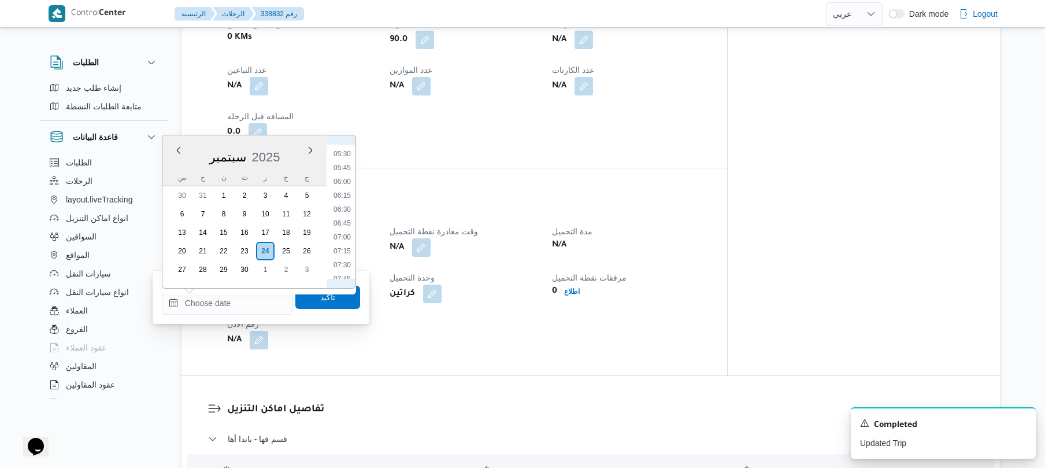
scroll to position [334, 0]
click at [343, 204] on li "07:00" at bounding box center [342, 205] width 27 height 12
type input "٢٤/٠٩/٢٠٢٥ ٠٧:٠٠"
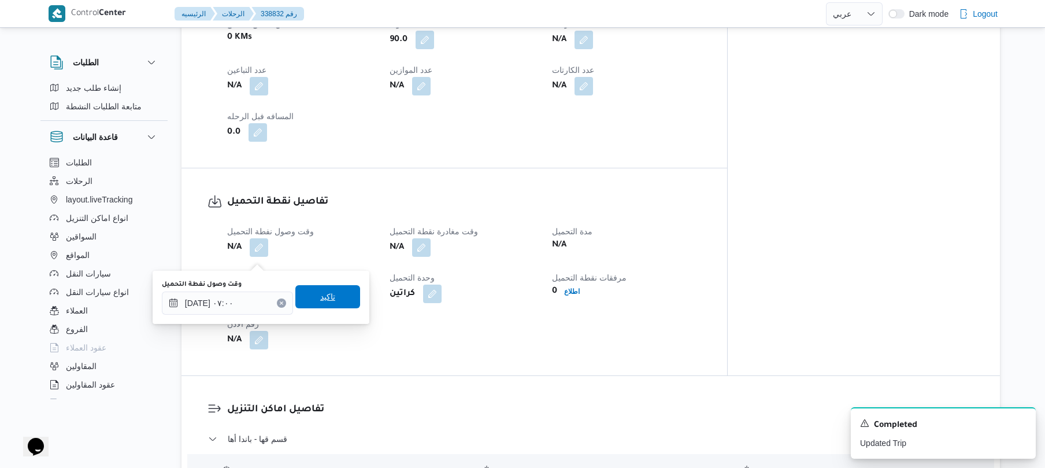
click at [331, 290] on span "تاكيد" at bounding box center [327, 296] width 65 height 23
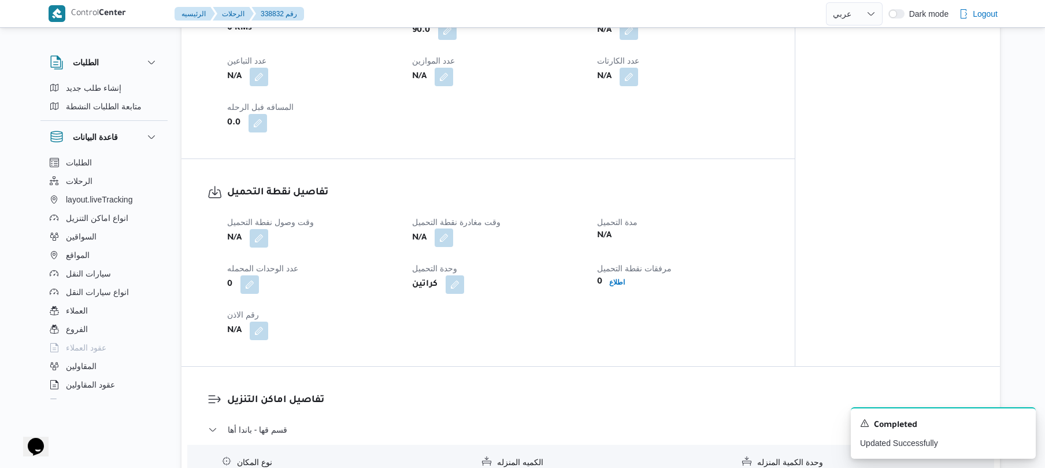
click at [452, 247] on button "button" at bounding box center [444, 237] width 19 height 19
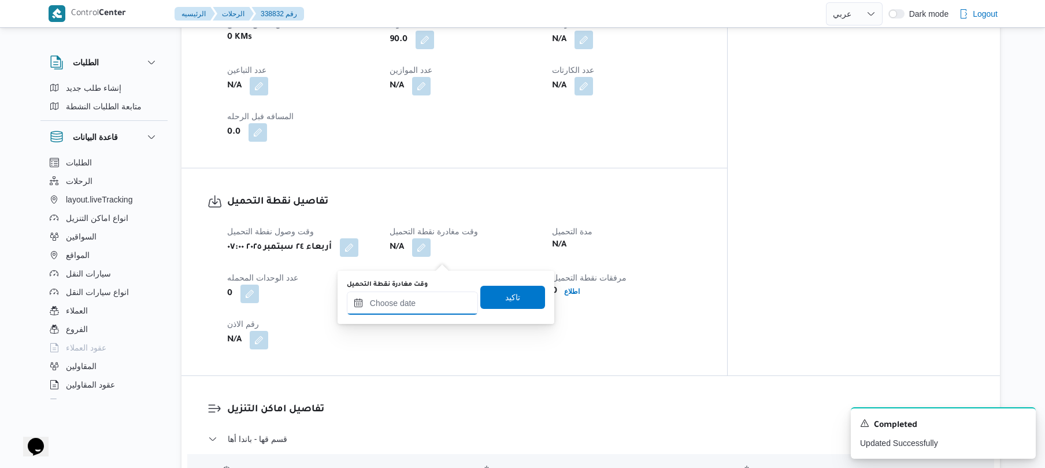
click at [421, 304] on input "وقت مغادرة نقطة التحميل" at bounding box center [412, 302] width 131 height 23
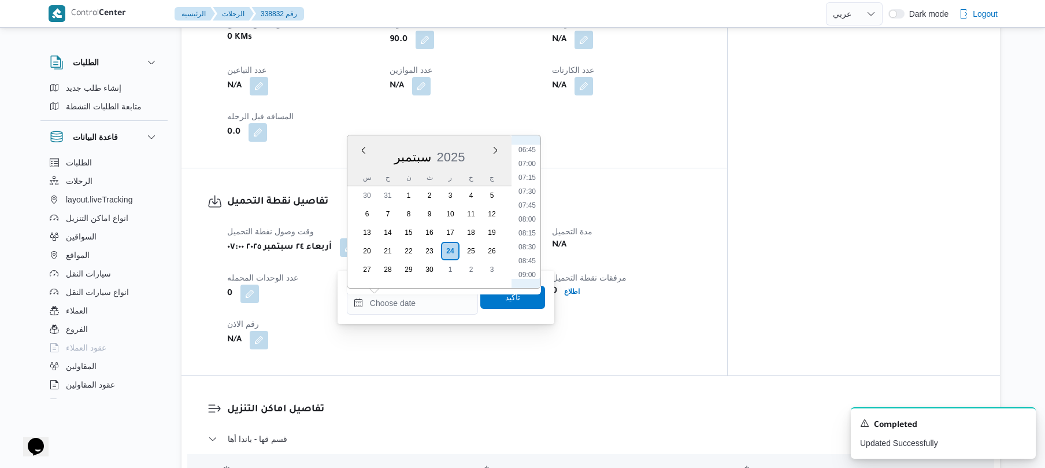
scroll to position [373, 0]
click at [530, 207] on li "07:45" at bounding box center [527, 207] width 27 height 12
type input "٢٤/٠٩/٢٠٢٥ ٠٧:٤٥"
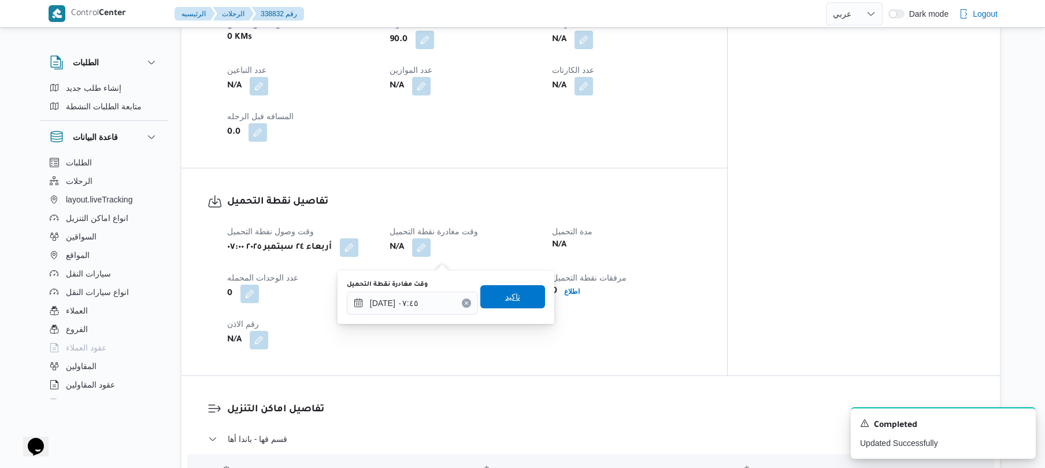
click at [509, 299] on span "تاكيد" at bounding box center [512, 297] width 15 height 14
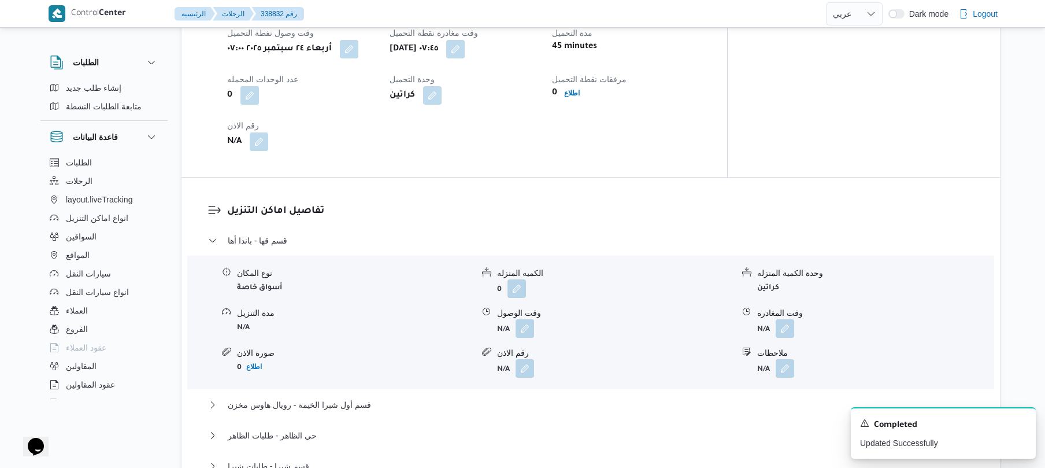
scroll to position [946, 0]
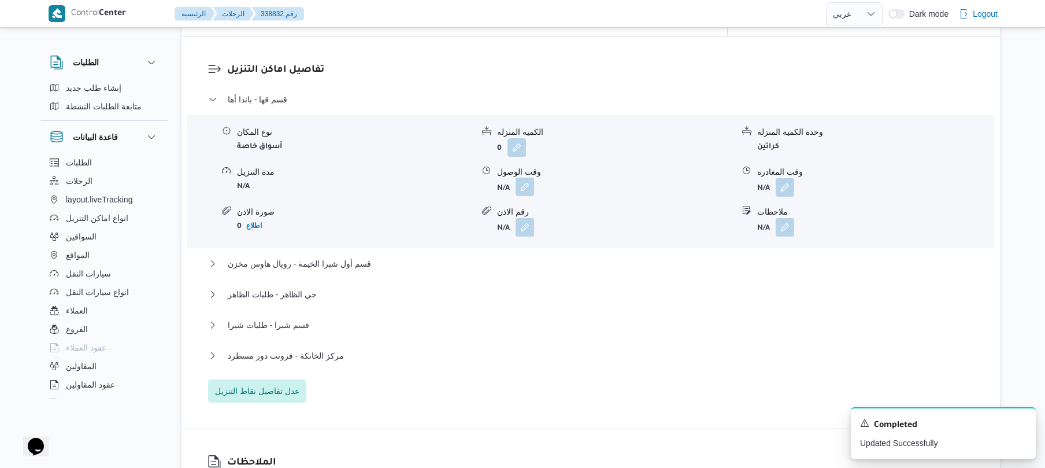
click at [527, 195] on button "button" at bounding box center [525, 186] width 19 height 19
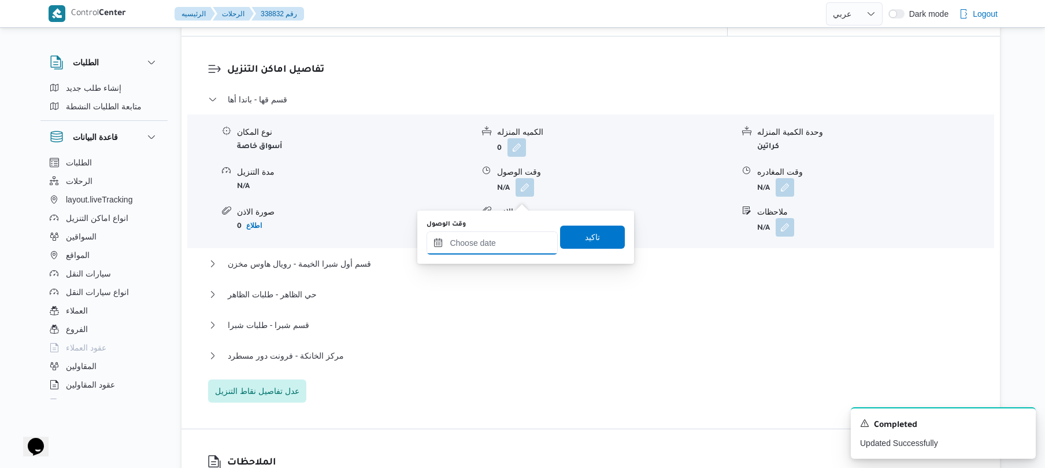
click at [505, 243] on input "وقت الوصول" at bounding box center [492, 242] width 131 height 23
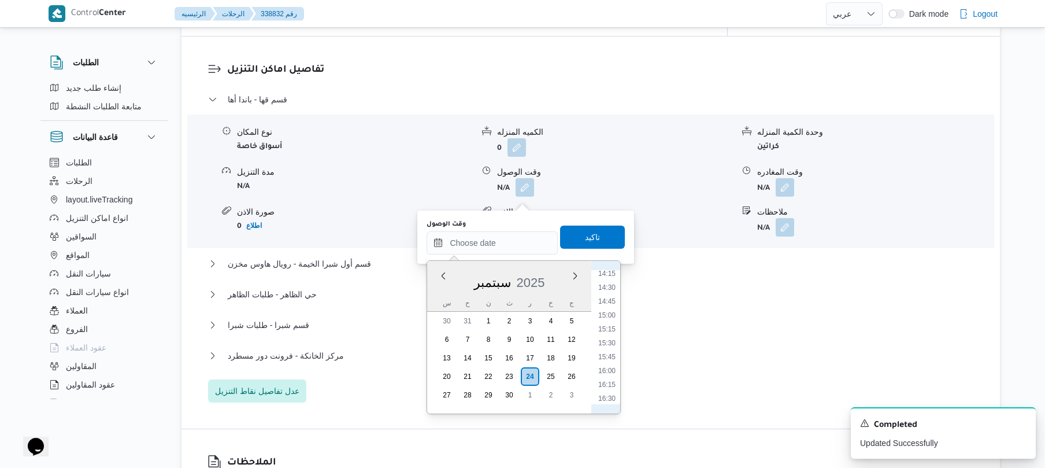
scroll to position [378, 0]
click at [606, 368] on li "08:30" at bounding box center [607, 370] width 27 height 12
type input "٢٤/٠٩/٢٠٢٥ ٠٨:٣٠"
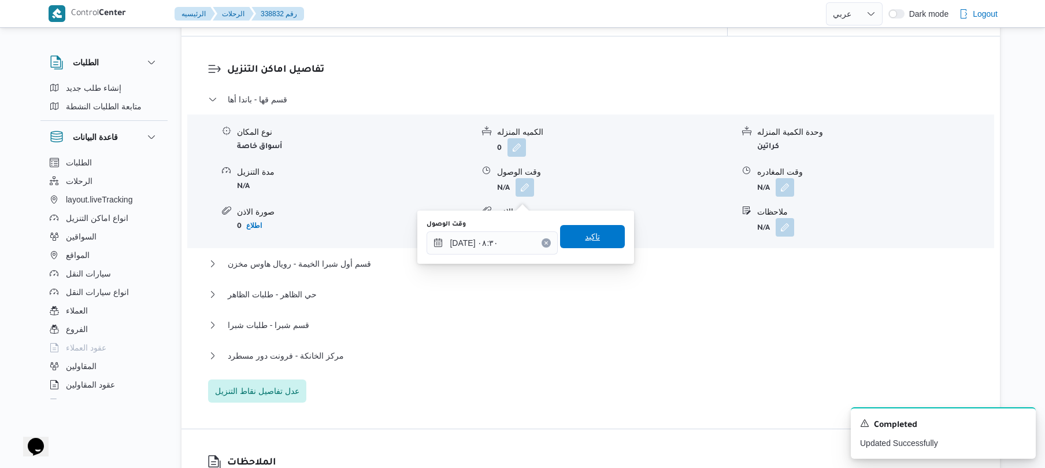
click at [597, 236] on span "تاكيد" at bounding box center [592, 236] width 65 height 23
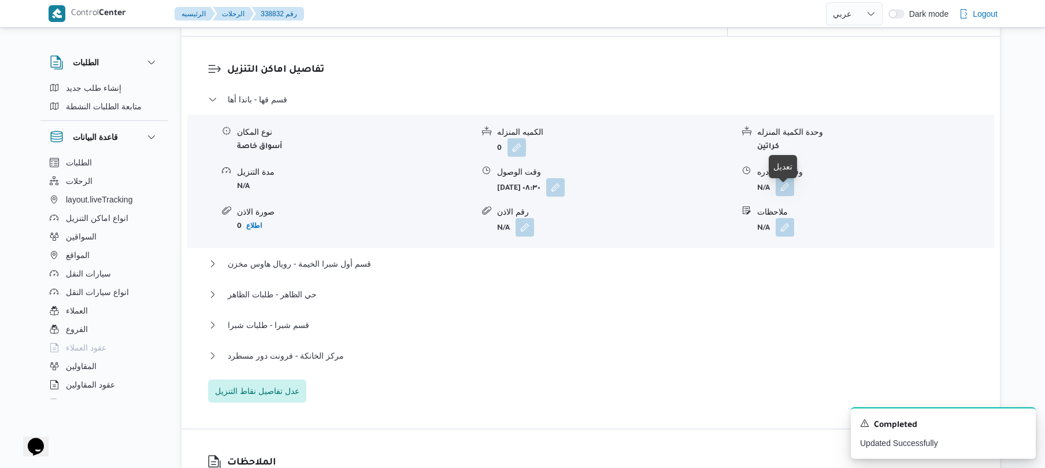
click at [787, 195] on button "button" at bounding box center [785, 186] width 19 height 19
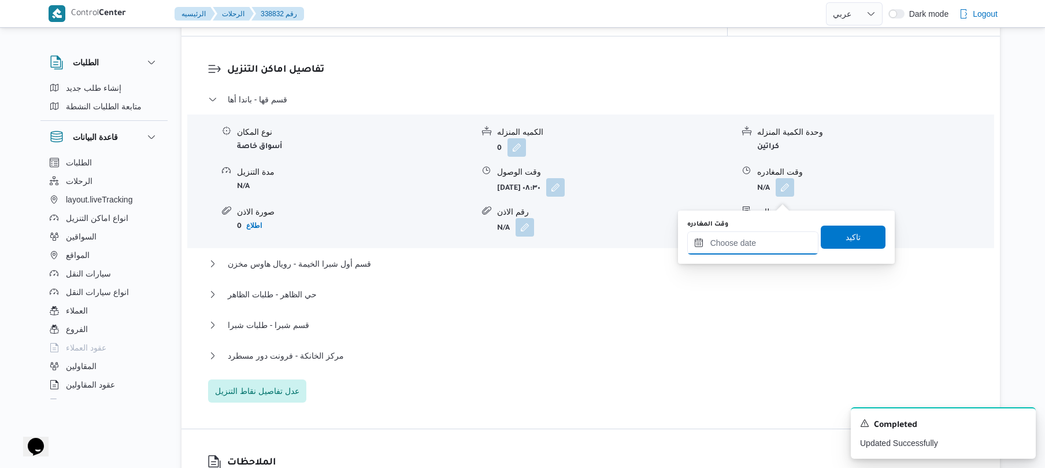
click at [741, 243] on input "وقت المغادره" at bounding box center [752, 242] width 131 height 23
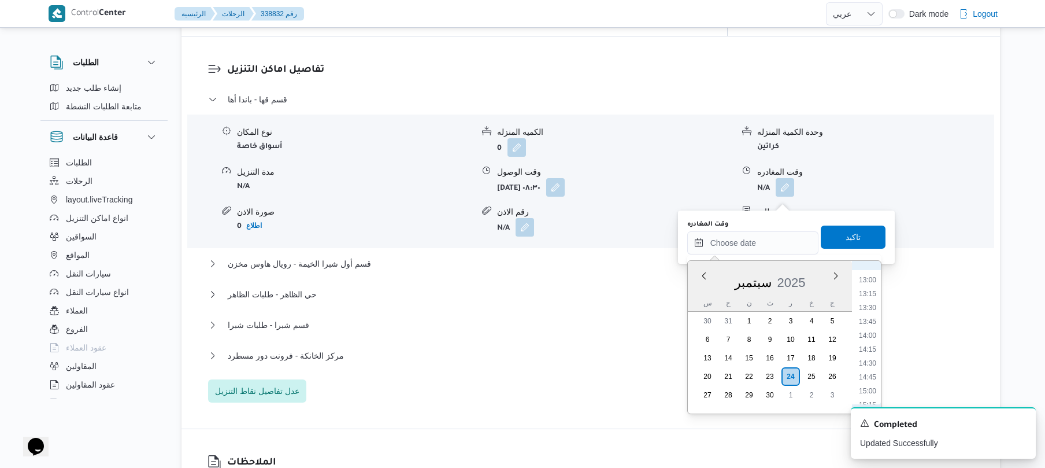
scroll to position [604, 0]
click at [871, 336] on li "12:00" at bounding box center [867, 338] width 27 height 12
type input "٢٤/٠٩/٢٠٢٥ ١٢:٠٠"
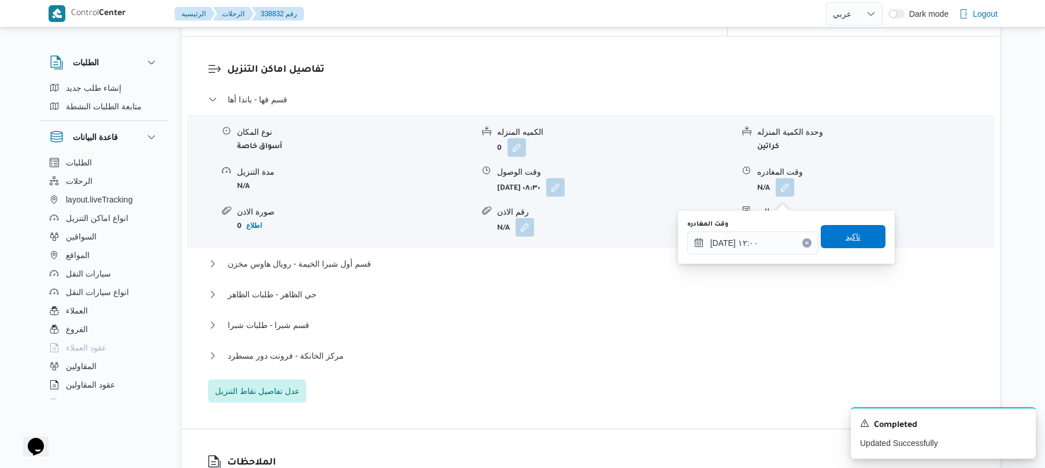
click at [861, 246] on span "تاكيد" at bounding box center [853, 236] width 65 height 23
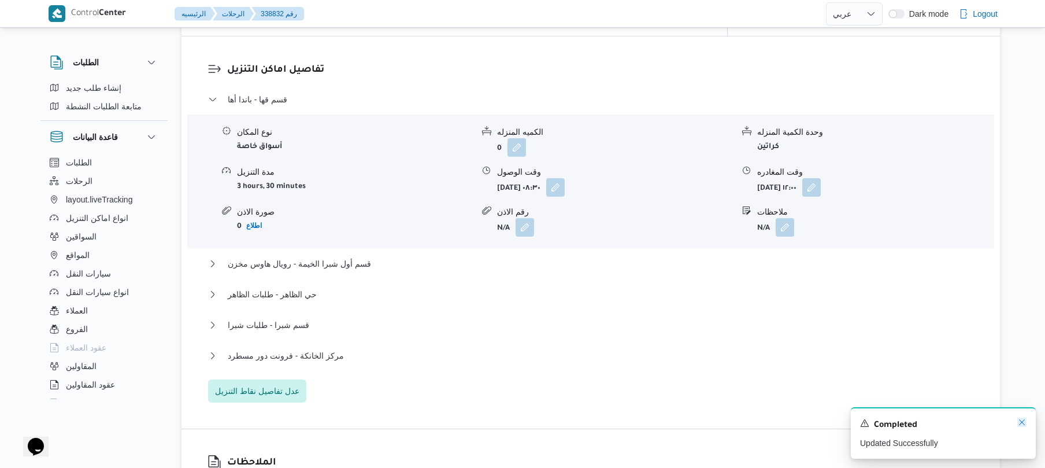
click at [1022, 423] on icon "Dismiss toast" at bounding box center [1022, 422] width 6 height 6
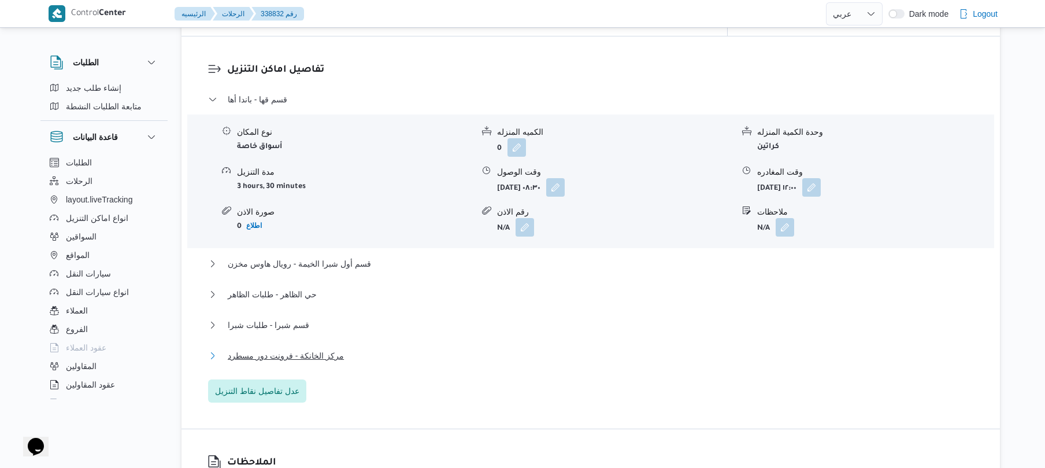
click at [532, 361] on button "مركز الخانكة - فرونت دور مسطرد" at bounding box center [591, 356] width 766 height 14
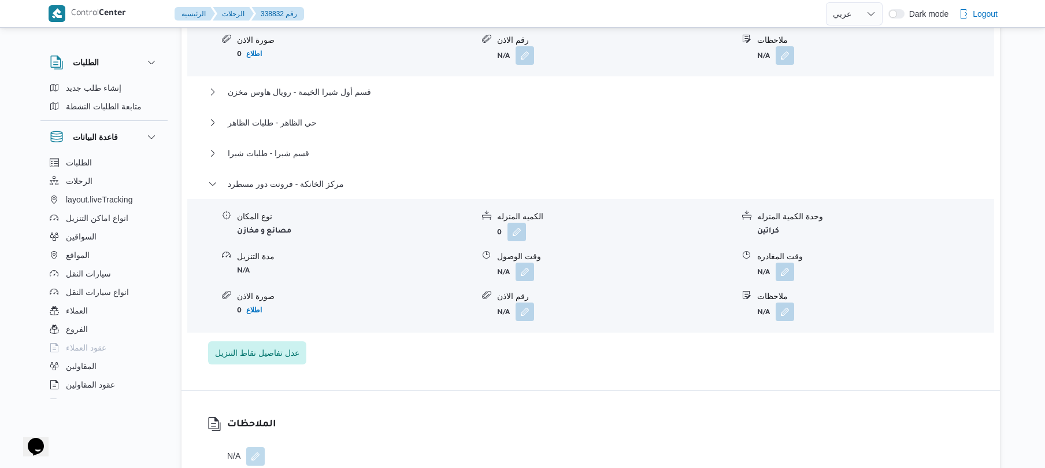
scroll to position [1131, 0]
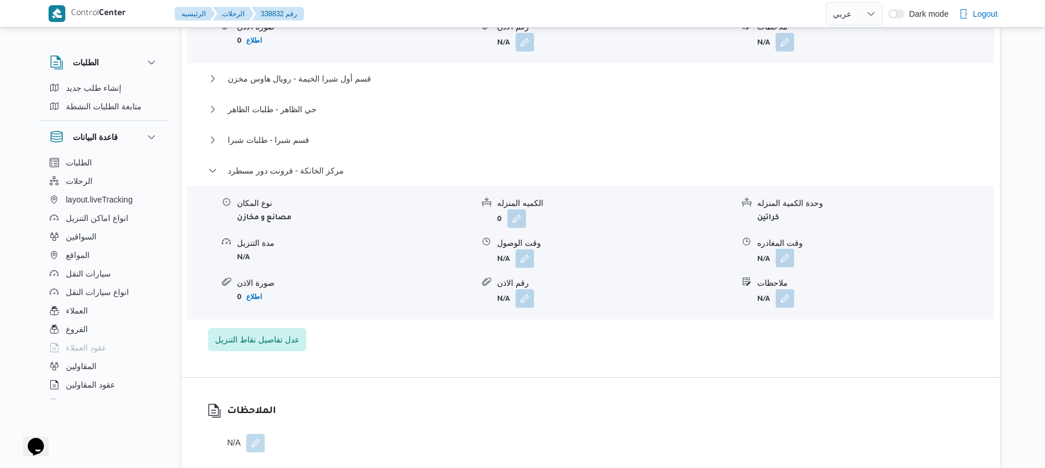
click at [783, 267] on button "button" at bounding box center [785, 258] width 19 height 19
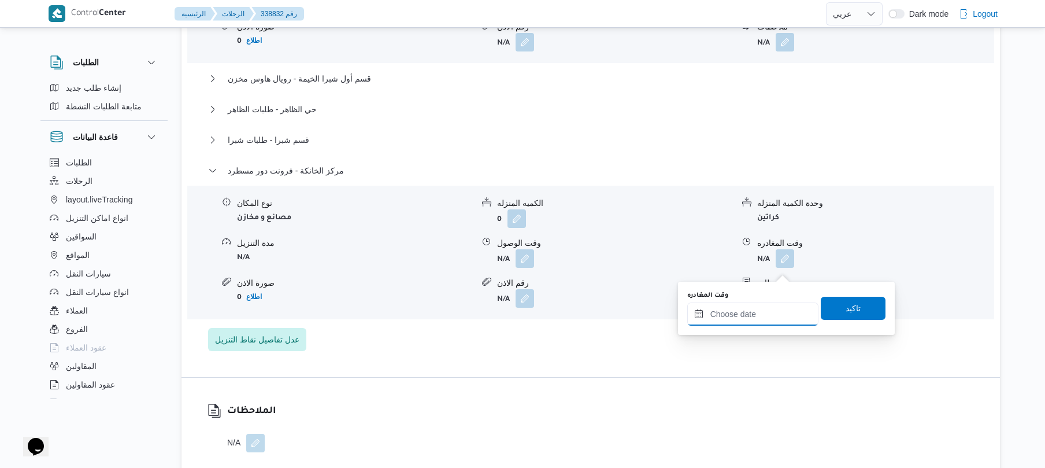
click at [759, 315] on input "وقت المغادره" at bounding box center [752, 313] width 131 height 23
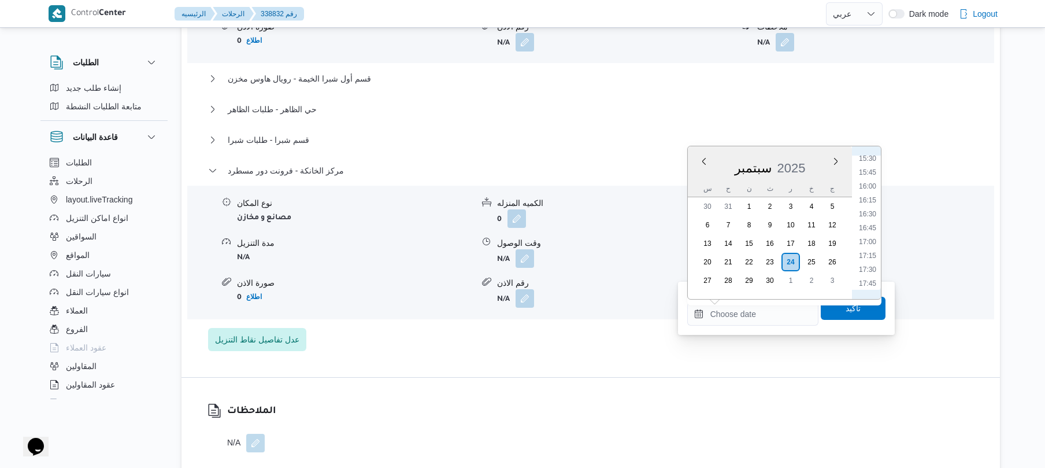
scroll to position [830, 0]
click at [865, 259] on li "16:45" at bounding box center [867, 261] width 27 height 12
type input "٢٤/٠٩/٢٠٢٥ ١٦:٤٥"
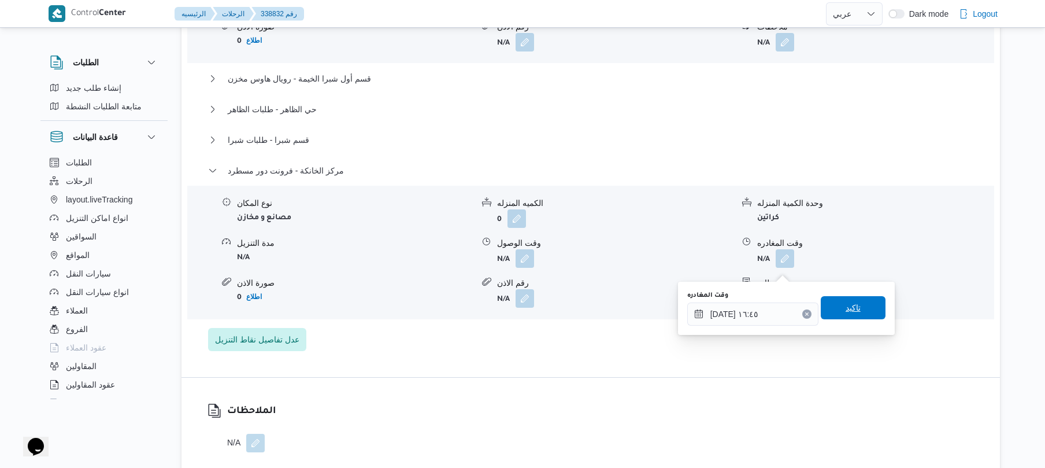
click at [854, 299] on span "تاكيد" at bounding box center [853, 307] width 65 height 23
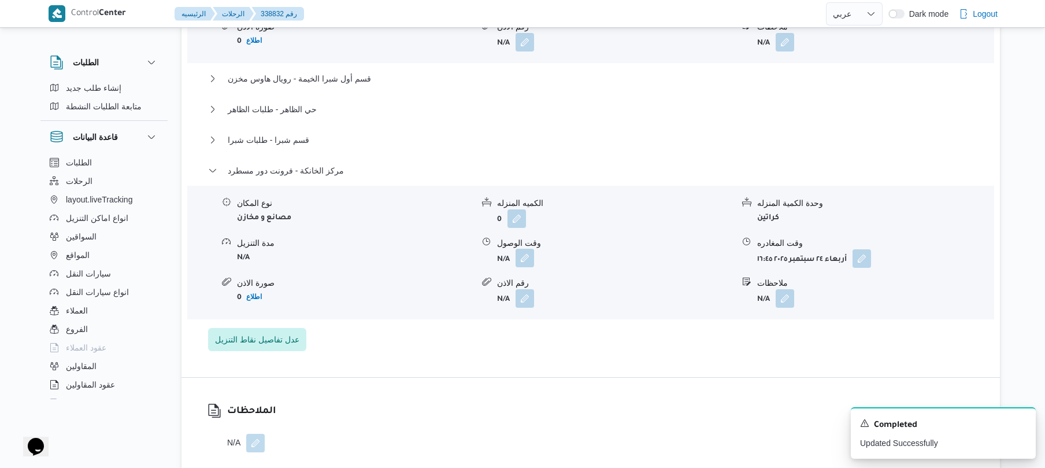
click at [527, 267] on button "button" at bounding box center [525, 258] width 19 height 19
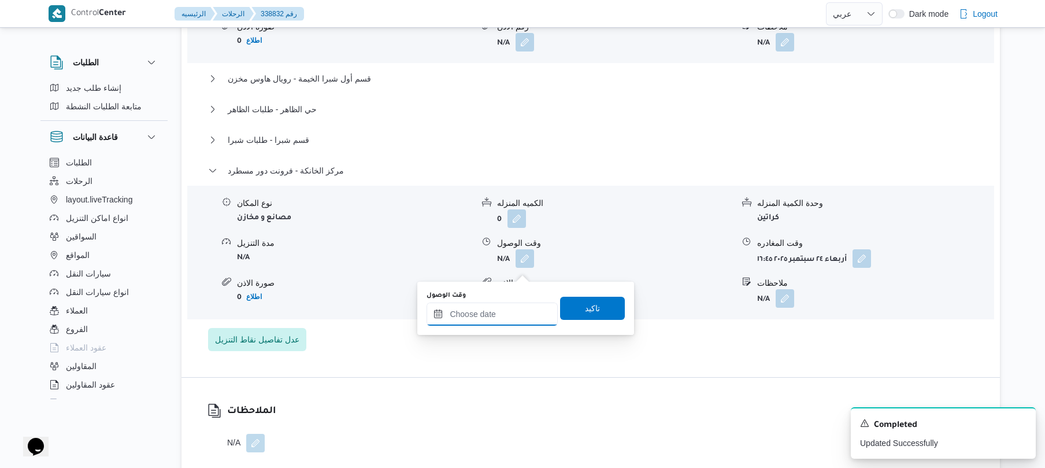
click at [527, 313] on input "وقت الوصول" at bounding box center [492, 313] width 131 height 23
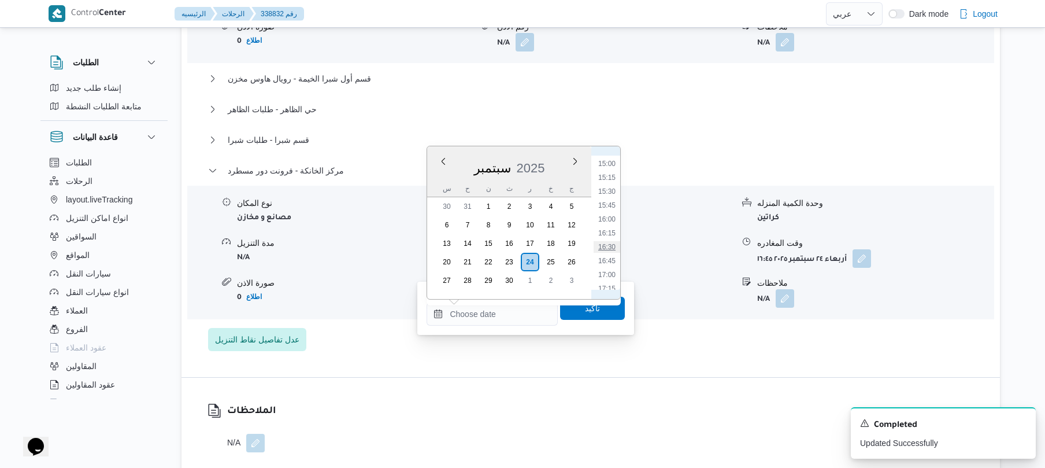
click at [612, 250] on li "16:30" at bounding box center [607, 247] width 27 height 12
type input "[DATE] ١٦:٣٠"
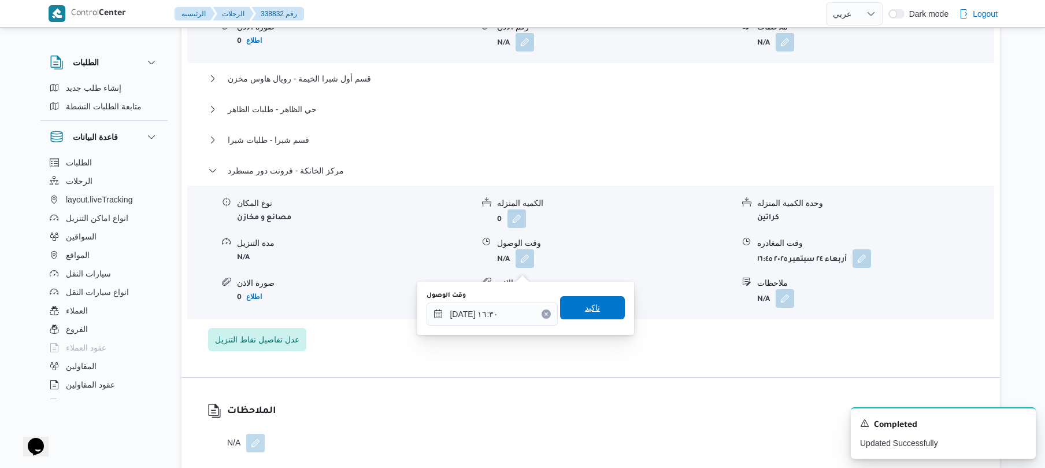
click at [595, 308] on span "تاكيد" at bounding box center [592, 307] width 65 height 23
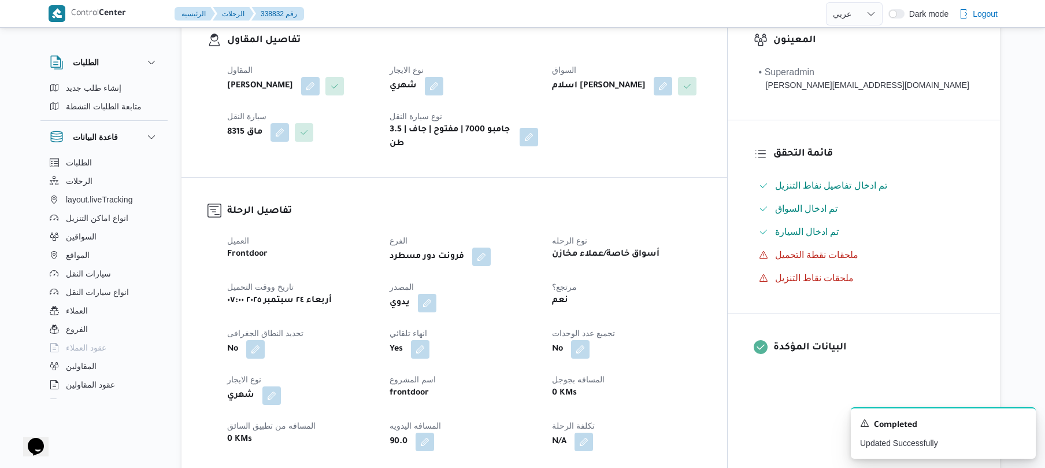
scroll to position [0, 0]
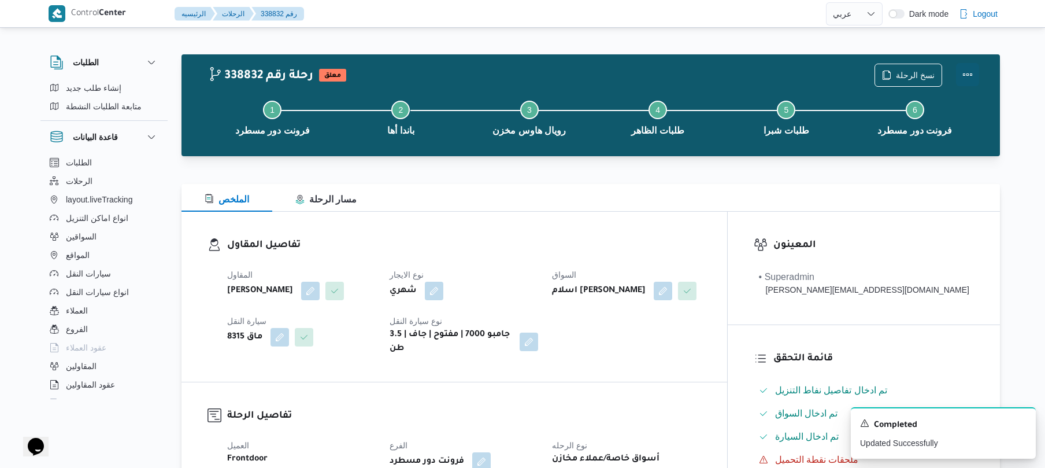
click at [967, 80] on button "Actions" at bounding box center [967, 74] width 23 height 23
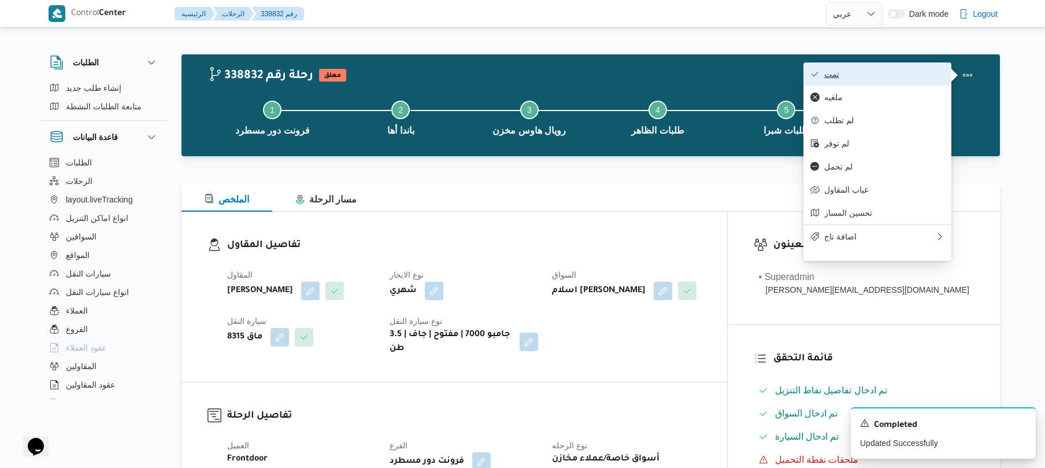
click at [886, 77] on span "تمت" at bounding box center [884, 73] width 120 height 9
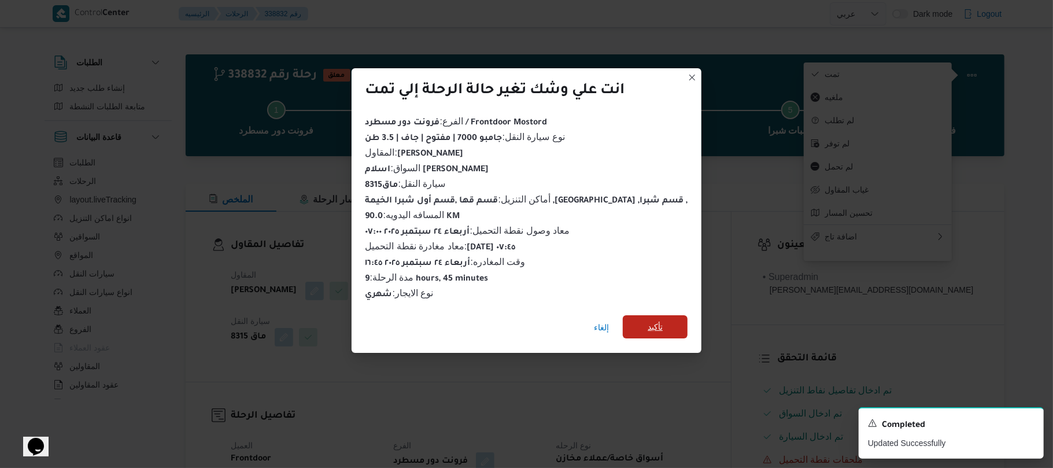
click at [654, 324] on span "تأكيد" at bounding box center [655, 326] width 65 height 23
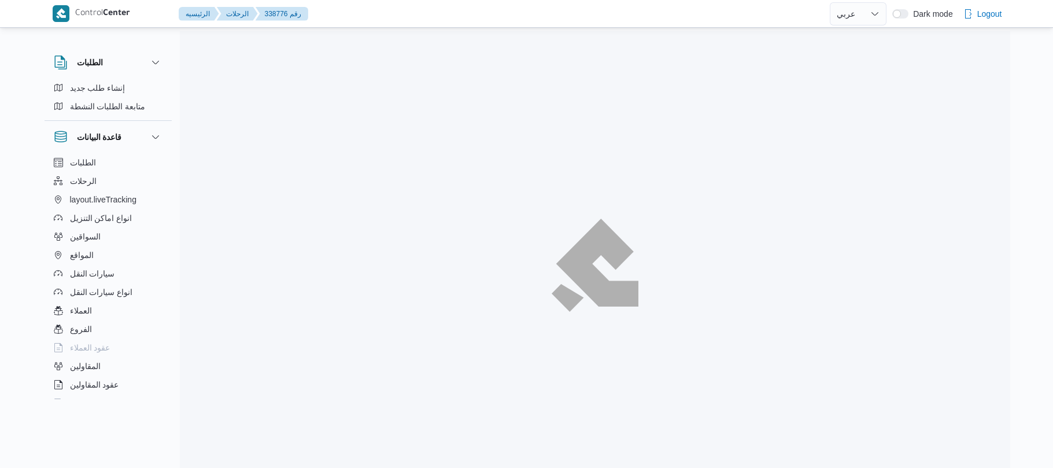
select select "ar"
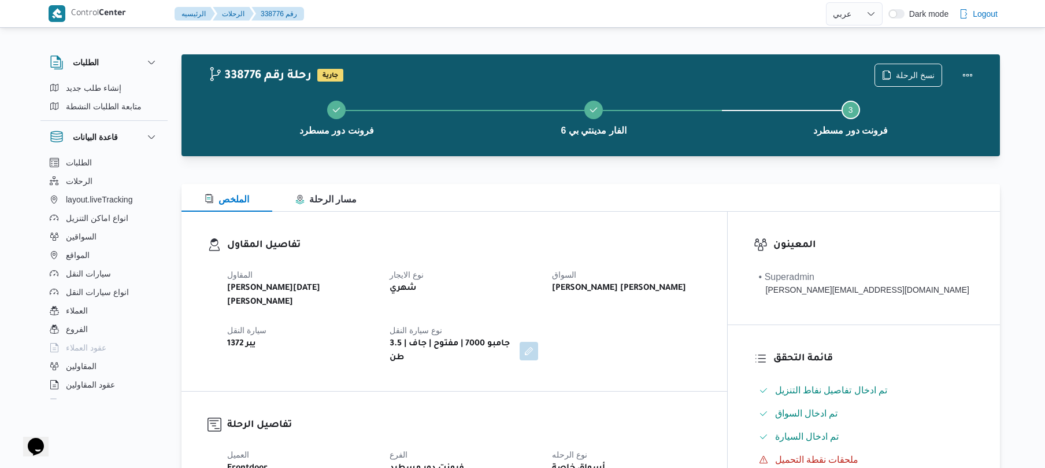
click at [598, 174] on div at bounding box center [591, 177] width 819 height 14
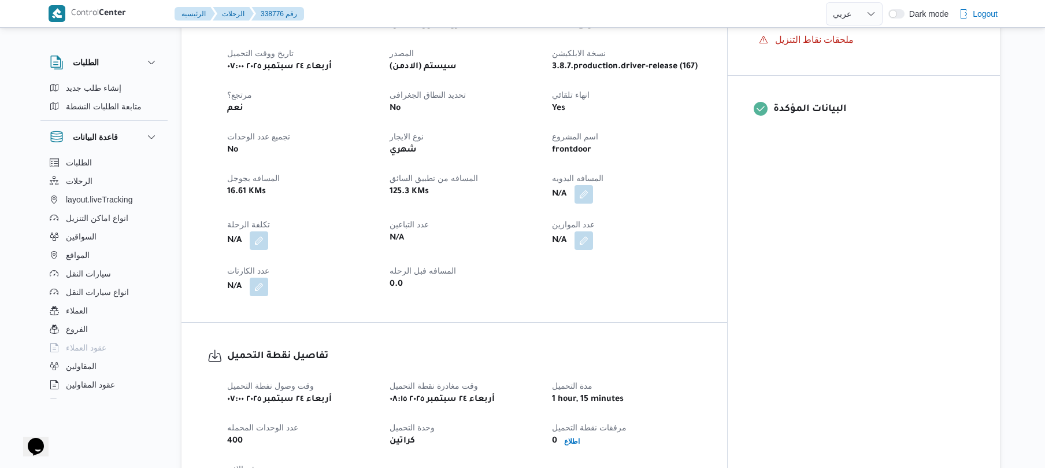
scroll to position [463, 0]
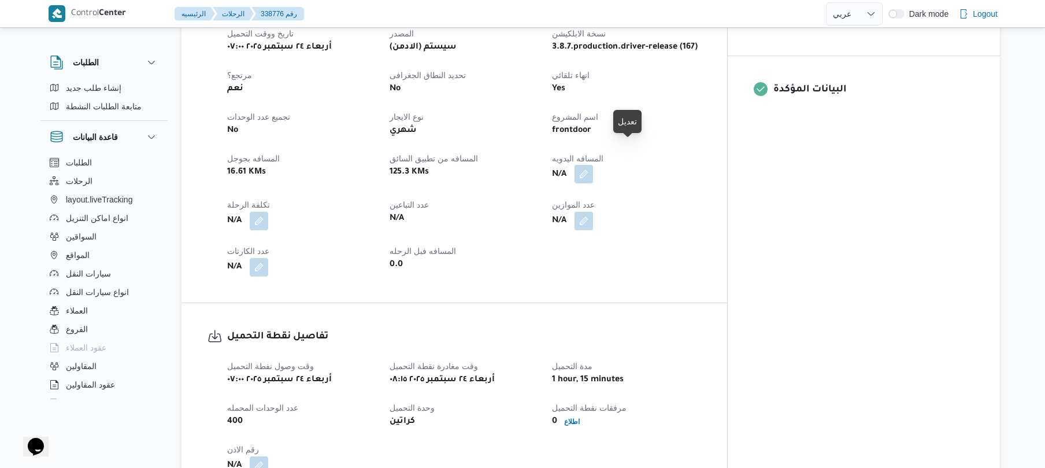
click at [593, 165] on button "button" at bounding box center [584, 174] width 19 height 19
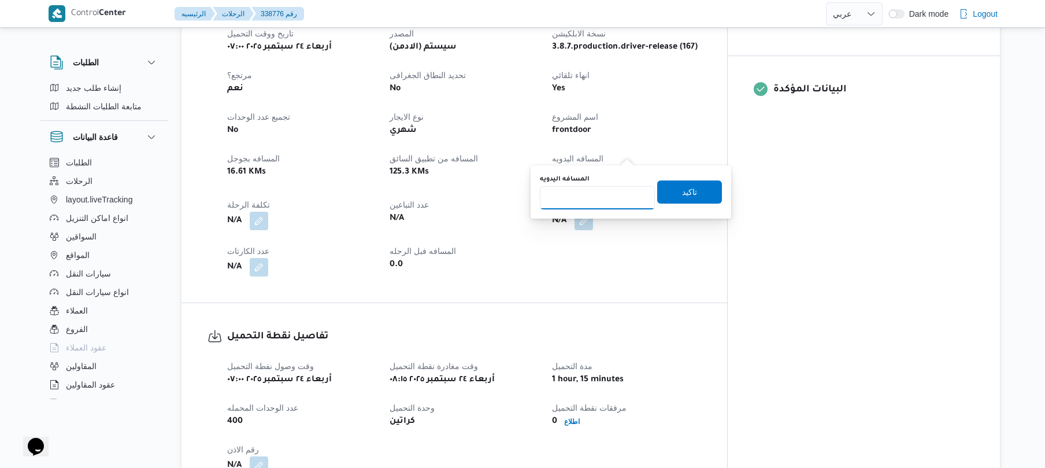
click at [601, 199] on input "المسافه اليدويه" at bounding box center [597, 197] width 115 height 23
type input "120"
click at [669, 193] on span "تاكيد" at bounding box center [689, 191] width 65 height 23
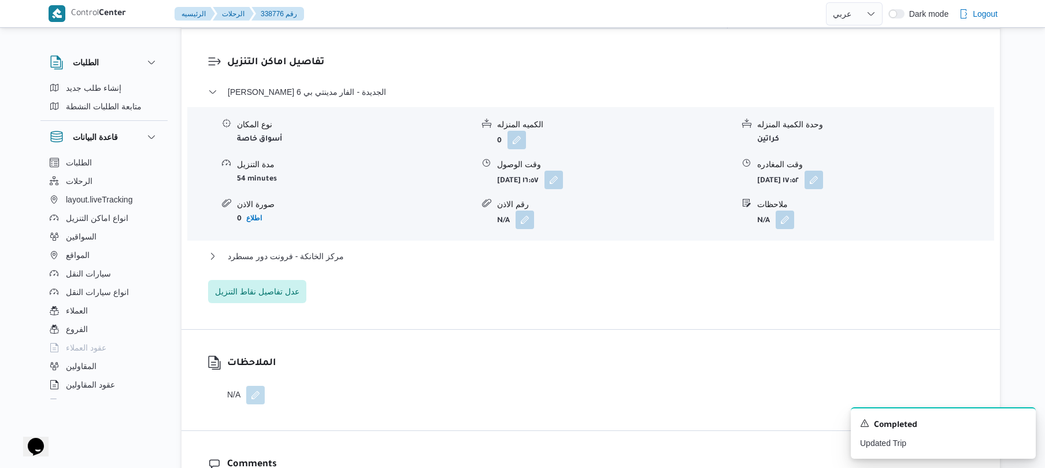
scroll to position [956, 0]
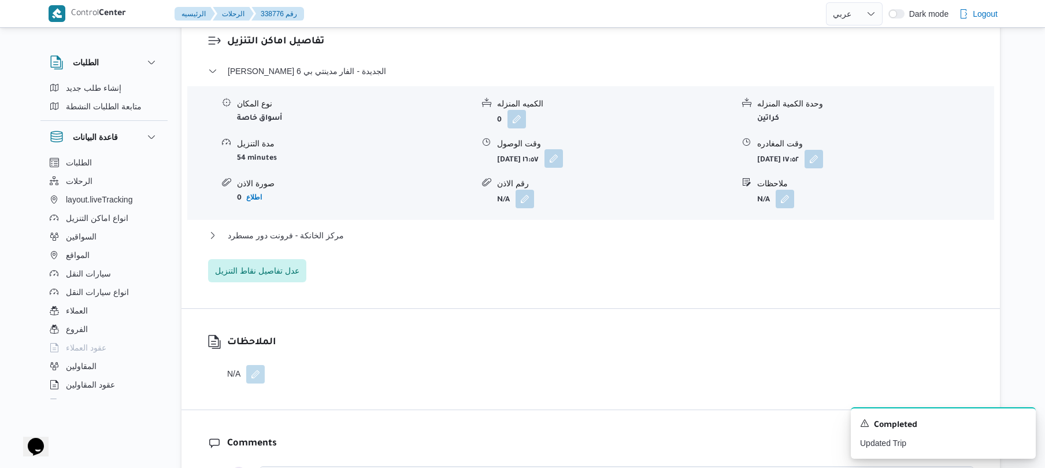
click at [563, 149] on button "button" at bounding box center [554, 158] width 19 height 19
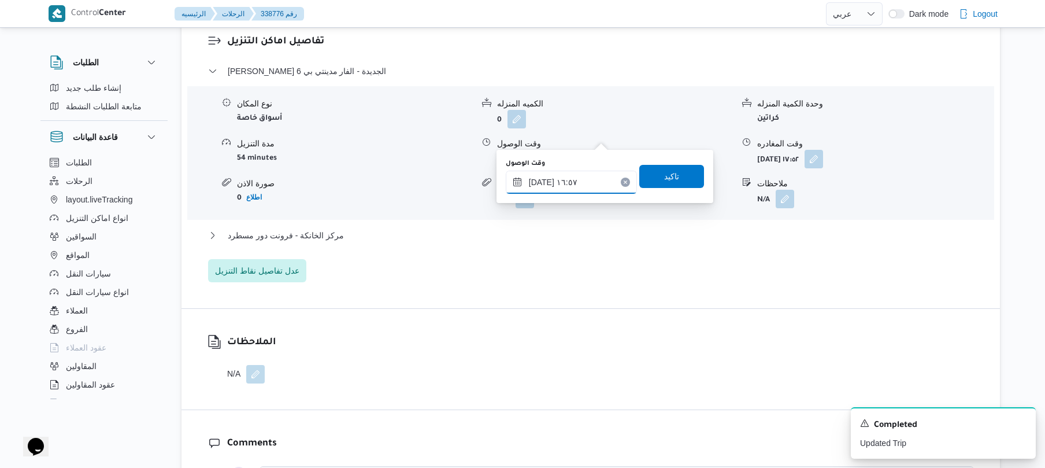
click at [569, 186] on input "[DATE] ١٦:٥٧" at bounding box center [571, 182] width 131 height 23
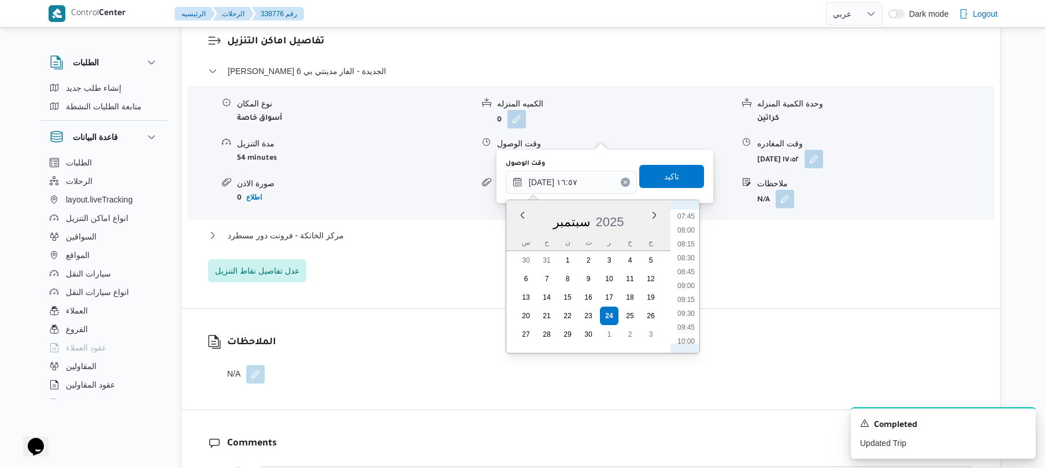
scroll to position [480, 0]
click at [686, 237] on li "09:00" at bounding box center [686, 235] width 27 height 12
type input "[DATE] ٠٩:٠٠"
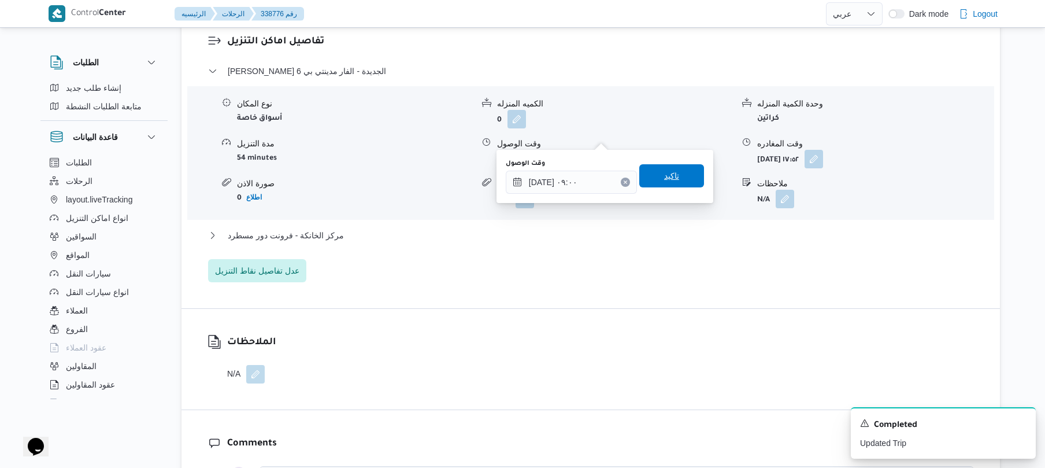
click at [671, 182] on span "تاكيد" at bounding box center [671, 176] width 15 height 14
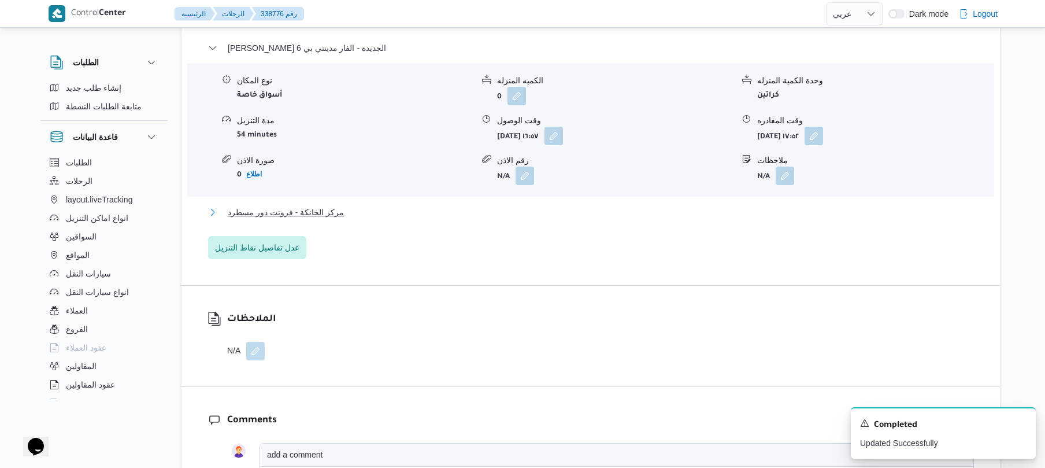
click at [643, 212] on button "مركز الخانكة - فرونت دور مسطرد" at bounding box center [591, 212] width 766 height 14
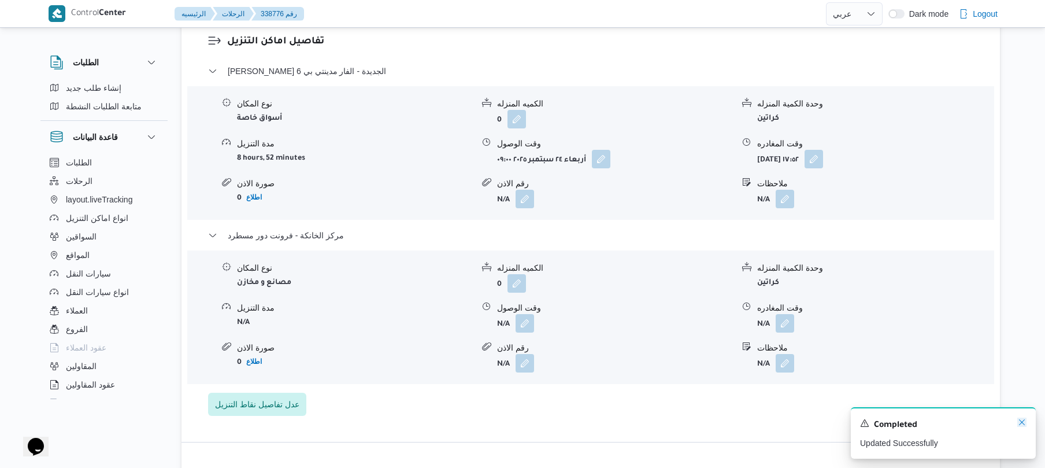
click at [1022, 421] on icon "Dismiss toast" at bounding box center [1022, 421] width 9 height 9
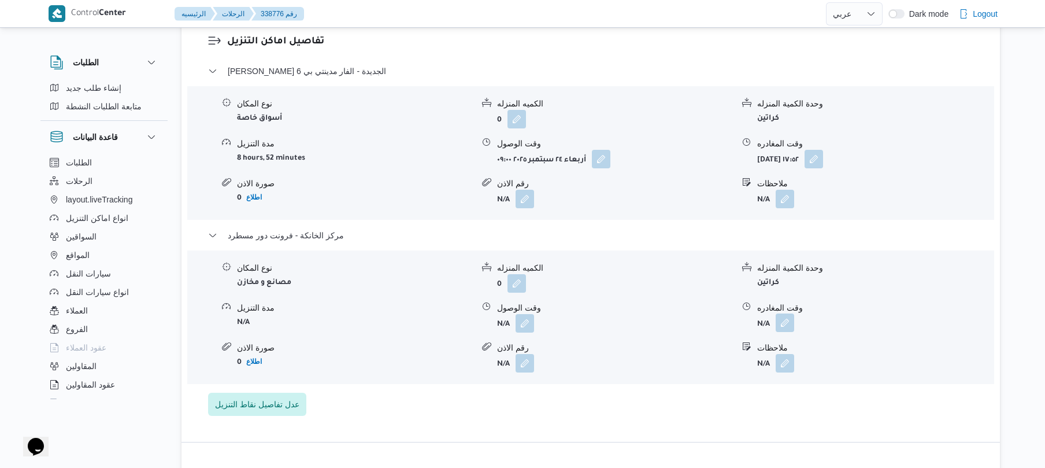
click at [787, 313] on button "button" at bounding box center [785, 322] width 19 height 19
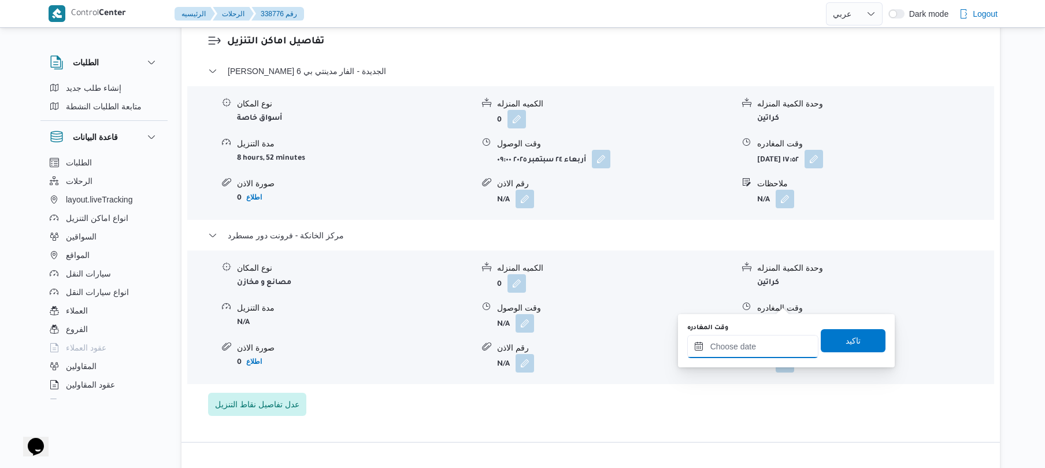
click at [753, 347] on input "وقت المغادره" at bounding box center [752, 346] width 131 height 23
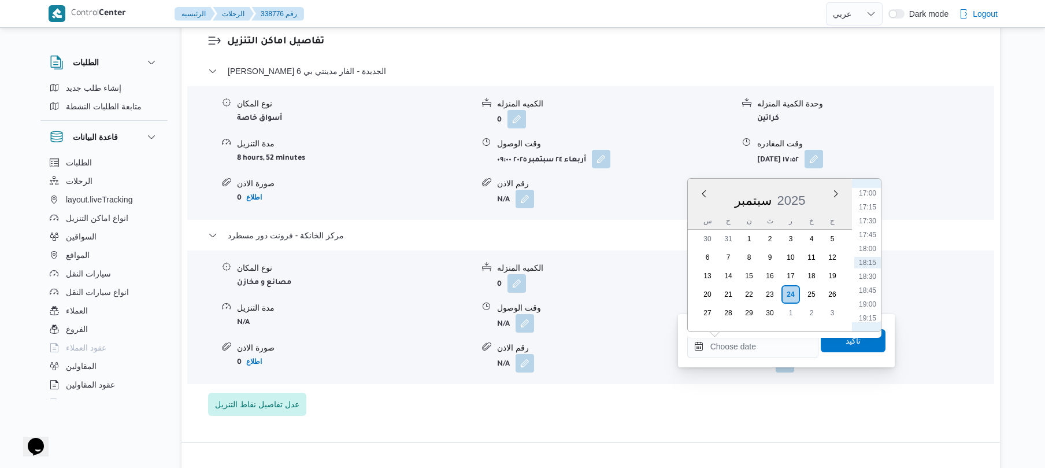
scroll to position [830, 0]
click at [870, 279] on li "16:30" at bounding box center [867, 279] width 27 height 12
type input "[DATE] ١٦:٣٠"
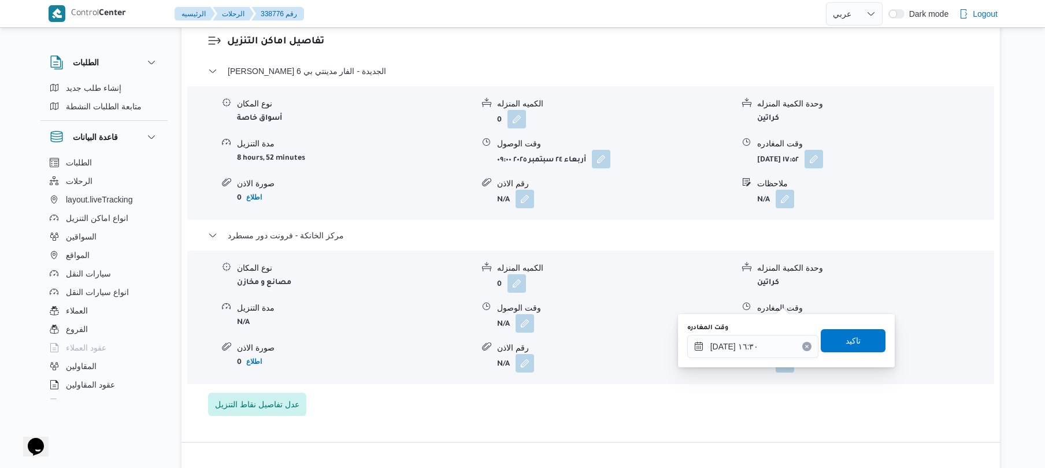
click at [838, 354] on div "وقت المغادره [DATE] ١٦:٣٠ تاكيد" at bounding box center [786, 340] width 201 height 37
click at [838, 350] on span "تاكيد" at bounding box center [853, 339] width 65 height 23
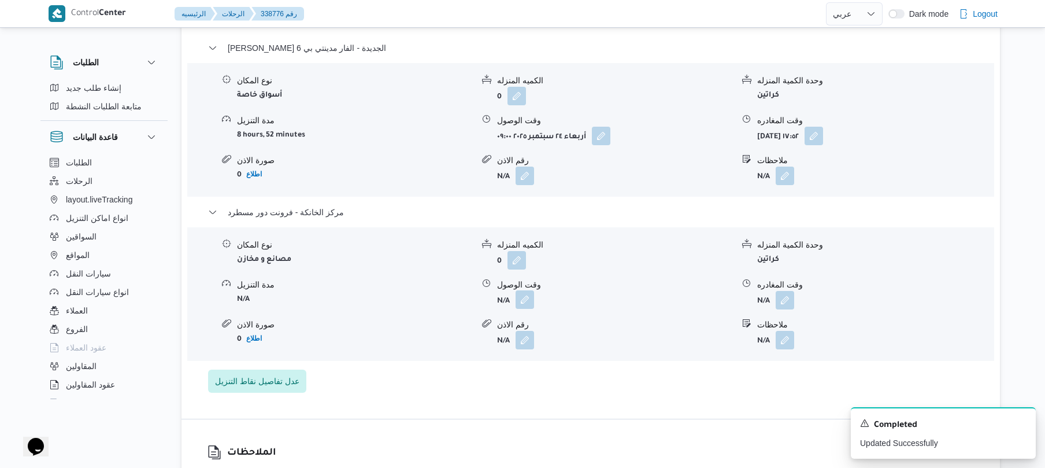
click at [531, 299] on button "button" at bounding box center [525, 299] width 19 height 19
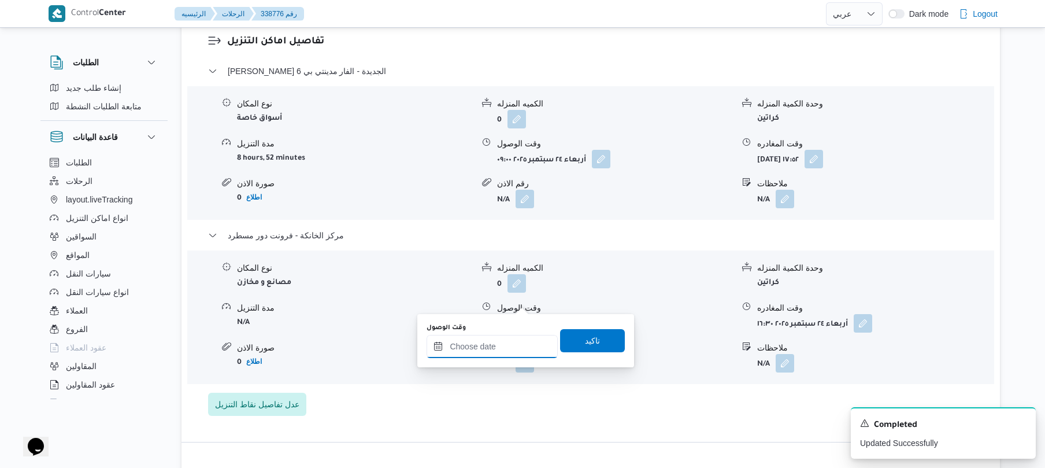
click at [506, 347] on input "وقت الوصول" at bounding box center [492, 346] width 131 height 23
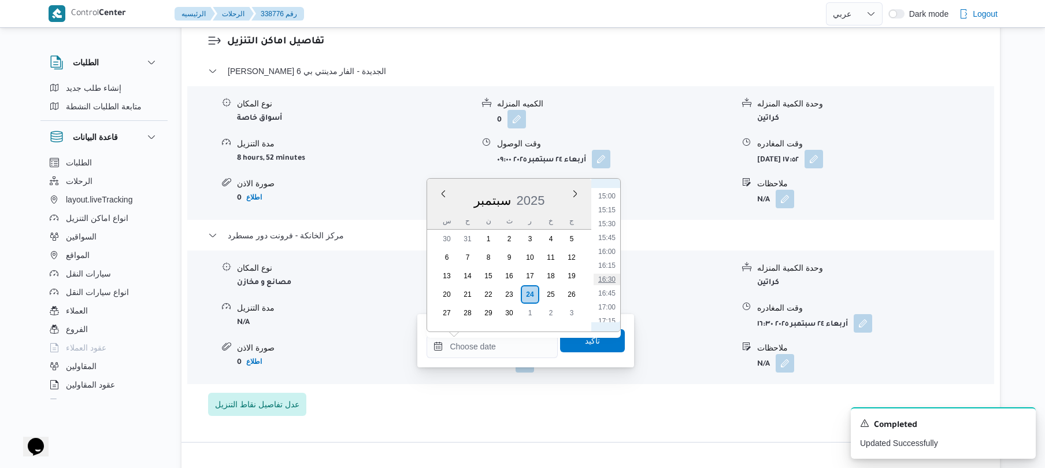
click at [611, 279] on li "16:30" at bounding box center [607, 279] width 27 height 12
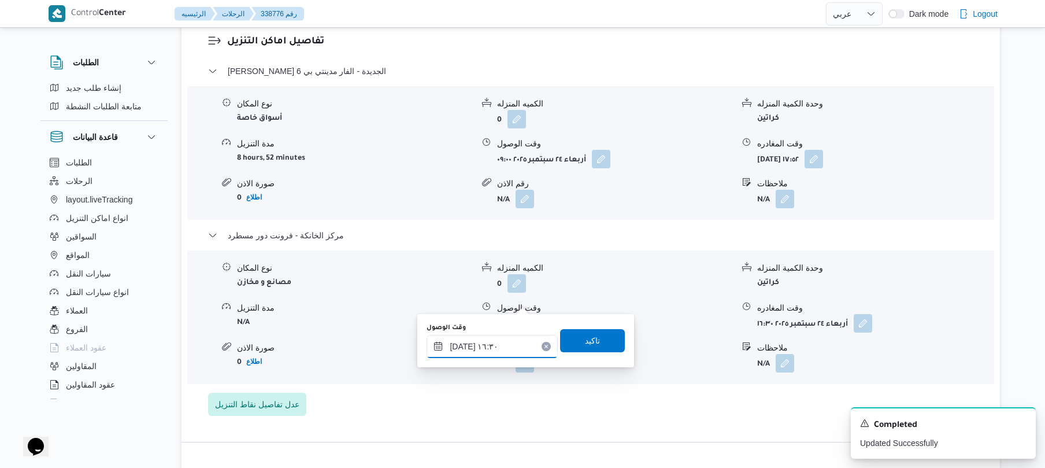
click at [465, 347] on input "[DATE] ١٦:٣٠" at bounding box center [492, 346] width 131 height 23
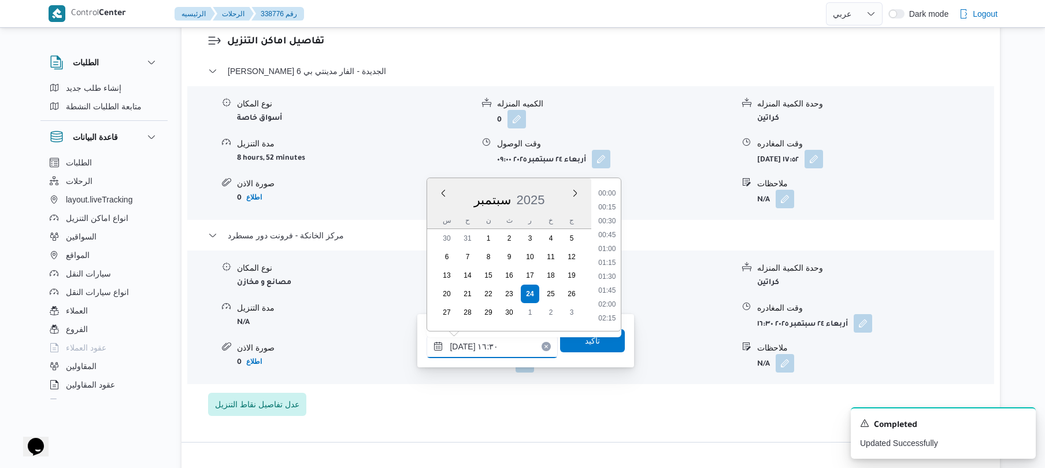
scroll to position [846, 0]
click at [609, 248] on li "16:15" at bounding box center [607, 249] width 27 height 12
type input "[DATE] ١٦:١٥"
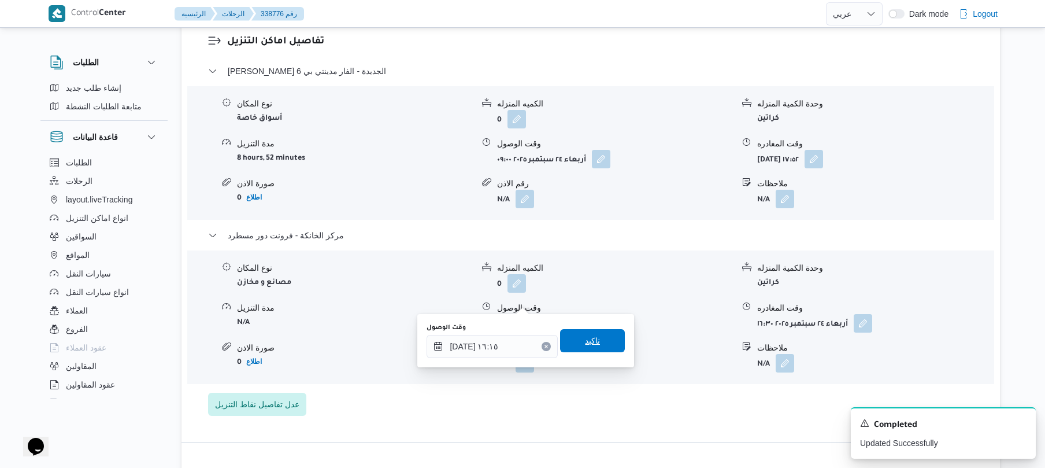
click at [594, 345] on span "تاكيد" at bounding box center [592, 340] width 65 height 23
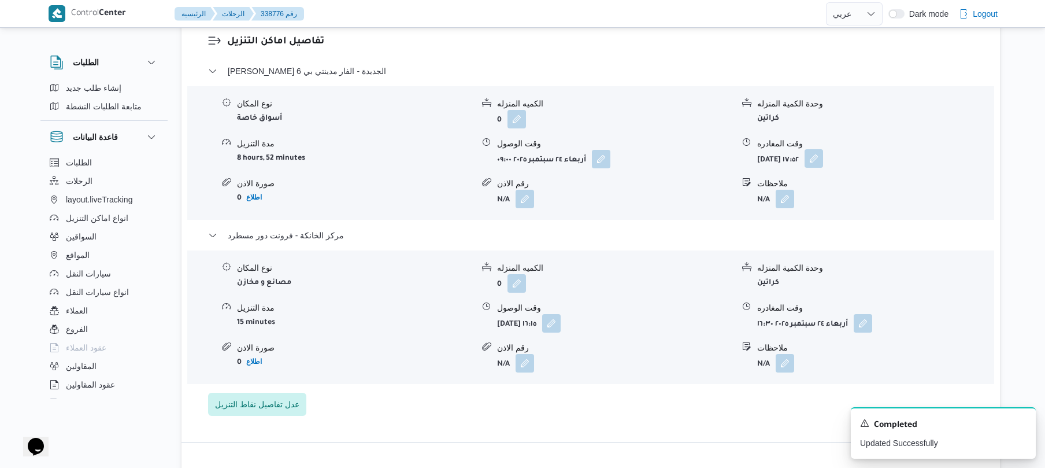
click at [823, 149] on button "button" at bounding box center [814, 158] width 19 height 19
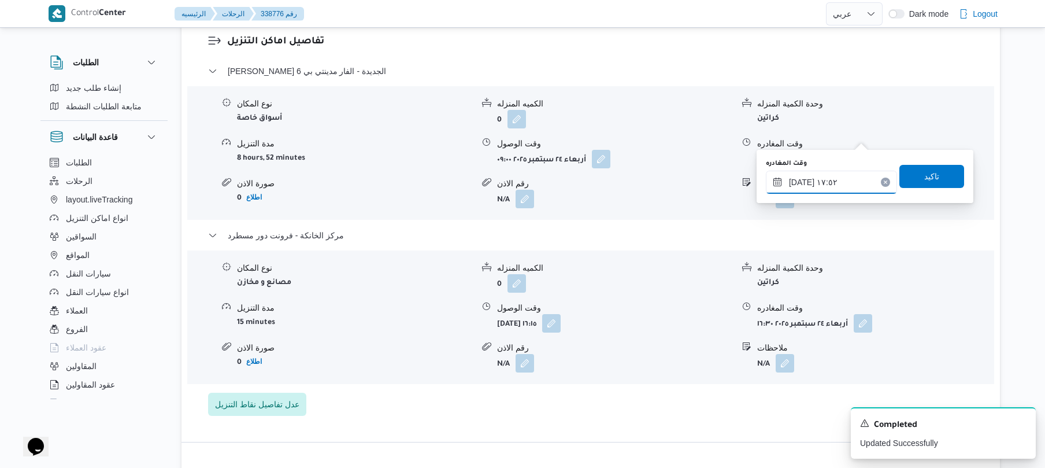
click at [815, 185] on input "[DATE] ١٧:٥٢" at bounding box center [831, 182] width 131 height 23
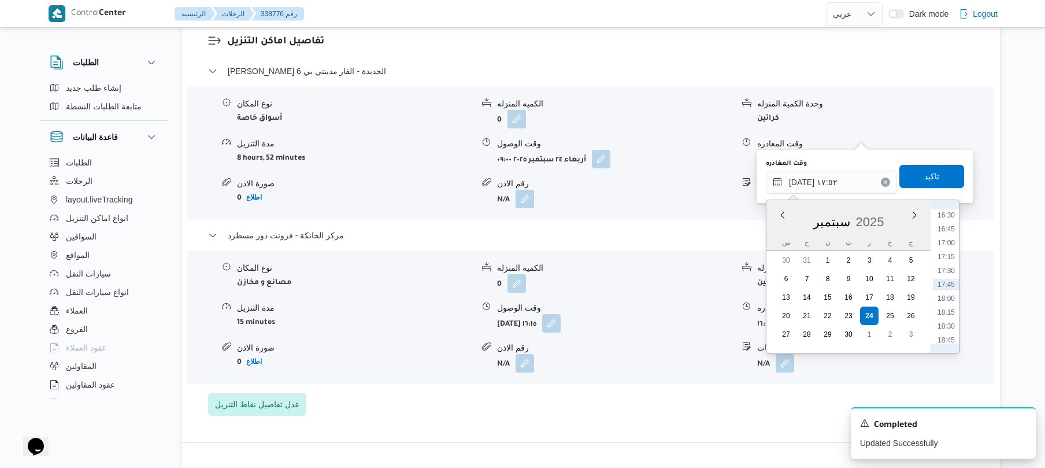
scroll to position [801, 0]
click at [948, 273] on li "15:30" at bounding box center [946, 274] width 27 height 12
type input "[DATE] ١٥:٣٠"
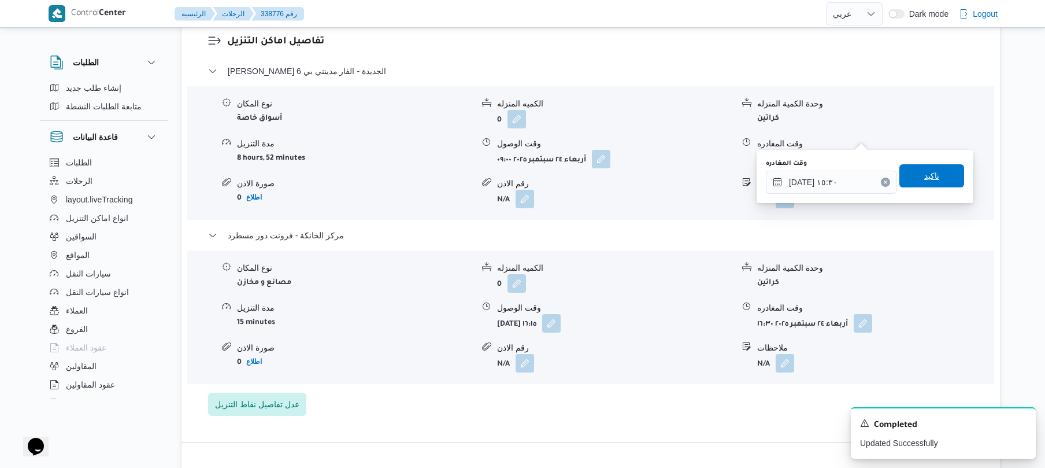
click at [941, 173] on span "تاكيد" at bounding box center [932, 175] width 65 height 23
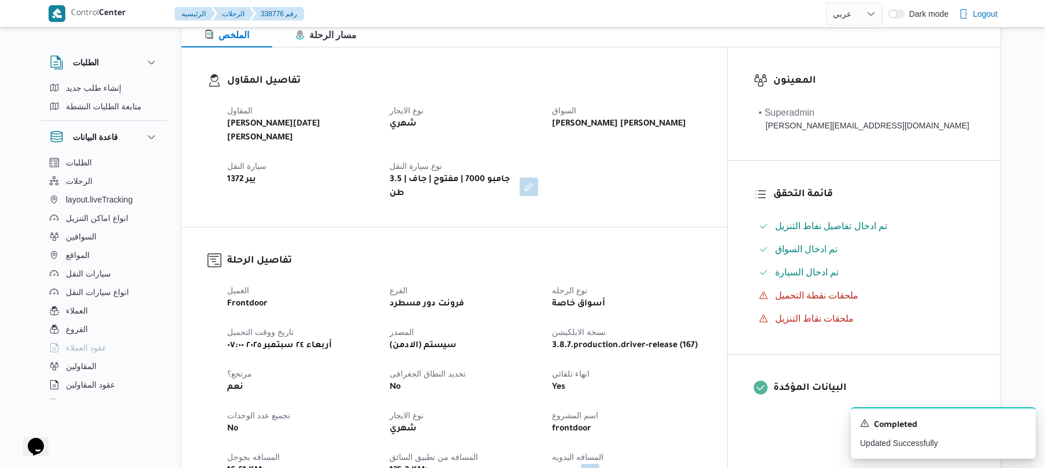
scroll to position [0, 0]
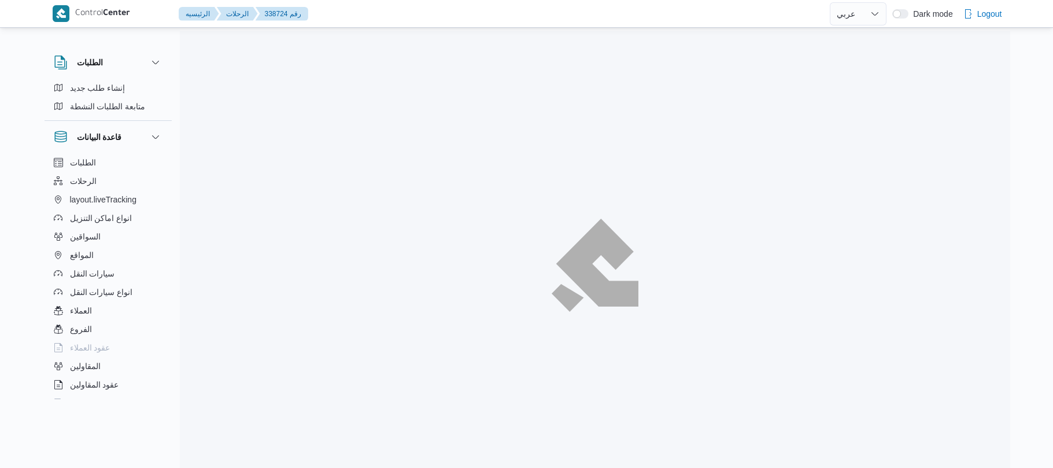
select select "ar"
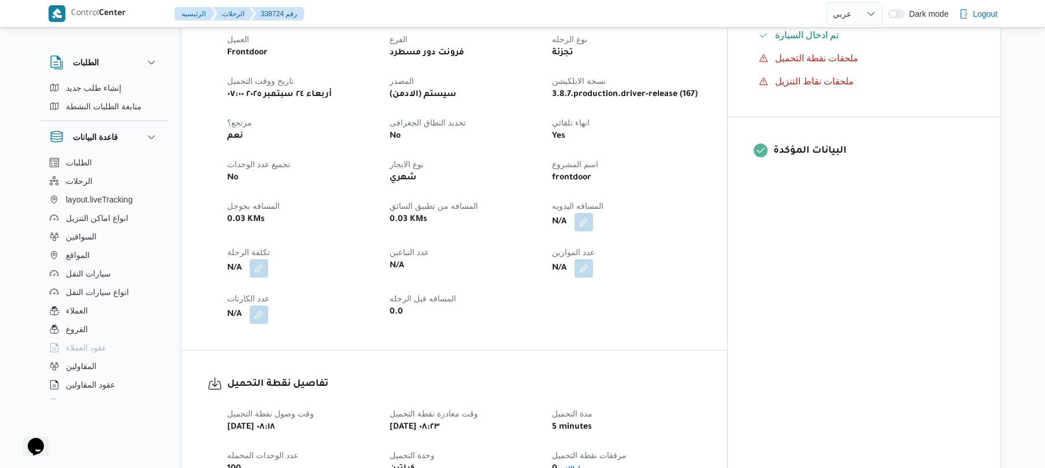
scroll to position [431, 0]
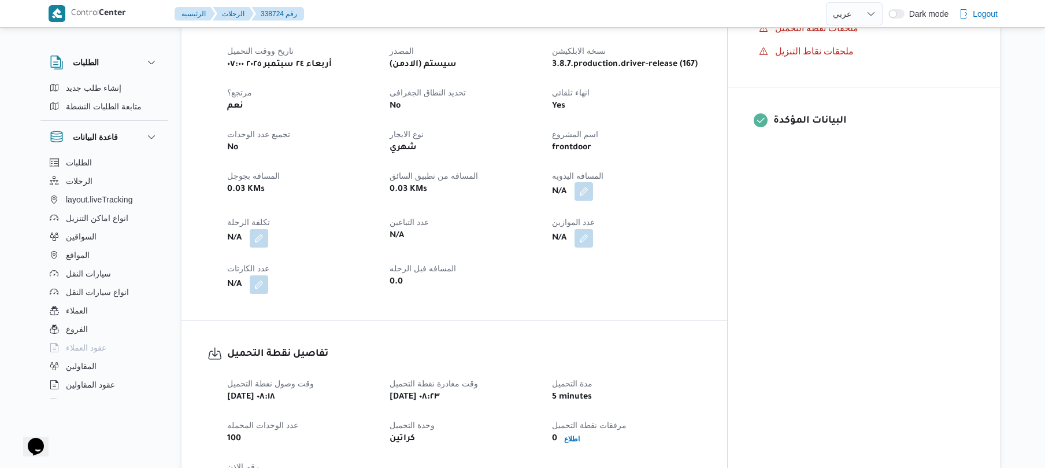
click at [593, 183] on button "button" at bounding box center [584, 191] width 19 height 19
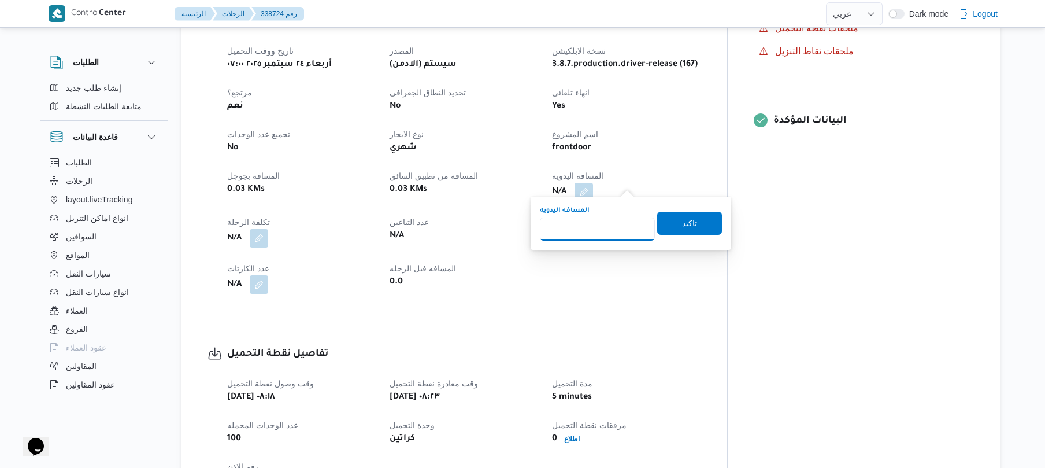
click at [609, 237] on input "المسافه اليدويه" at bounding box center [597, 228] width 115 height 23
type input "135"
click at [686, 225] on span "تاكيد" at bounding box center [689, 223] width 15 height 14
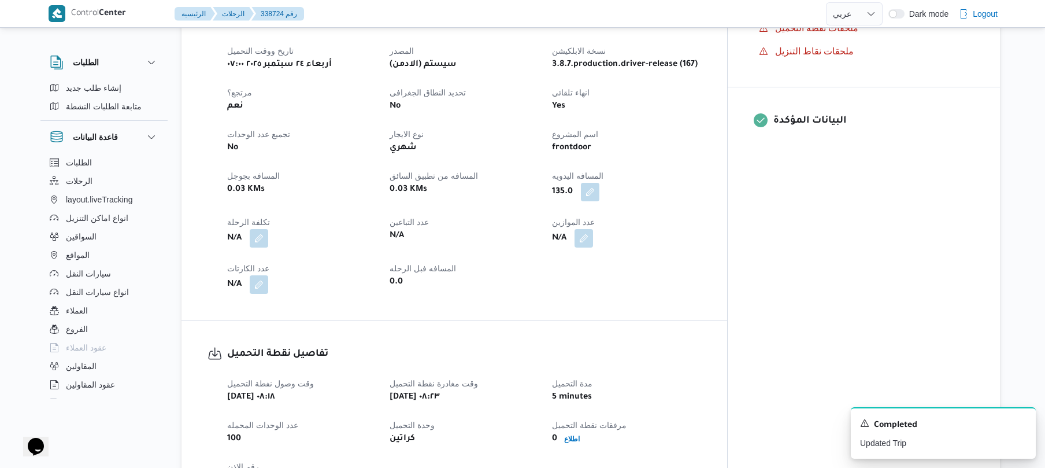
click at [703, 320] on div "تفاصيل نقطة التحميل وقت وصول نفطة التحميل أربعاء ٢٤ سبتمبر ٢٠٢٥ ٠٨:١٨ وقت مغادر…" at bounding box center [455, 419] width 546 height 198
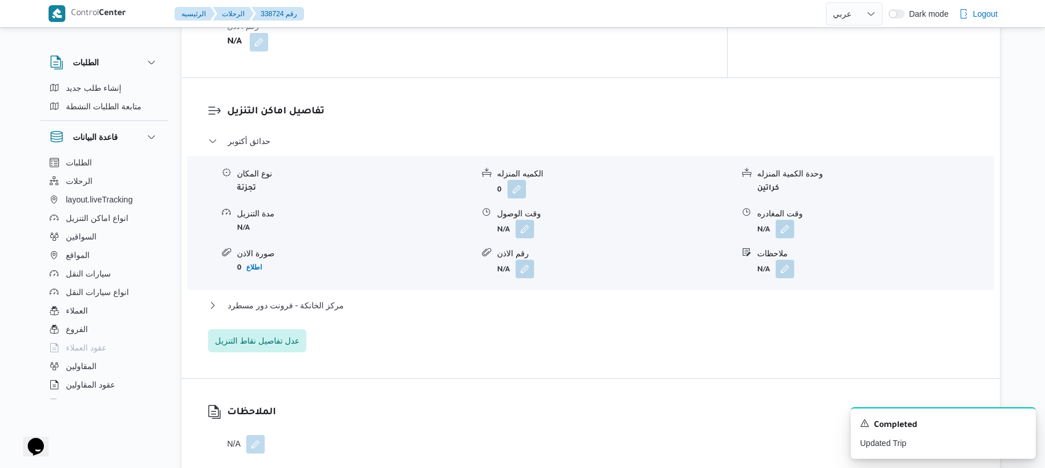
scroll to position [894, 0]
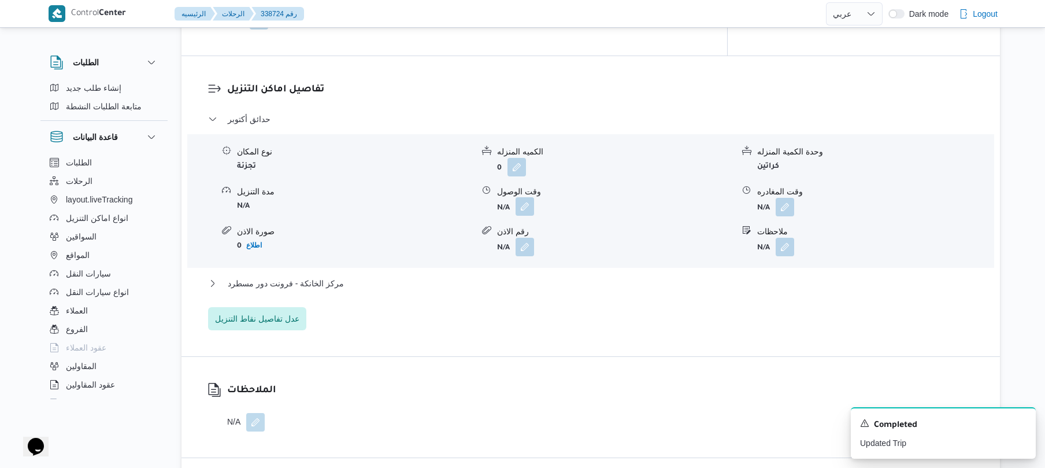
click at [526, 202] on button "button" at bounding box center [525, 206] width 19 height 19
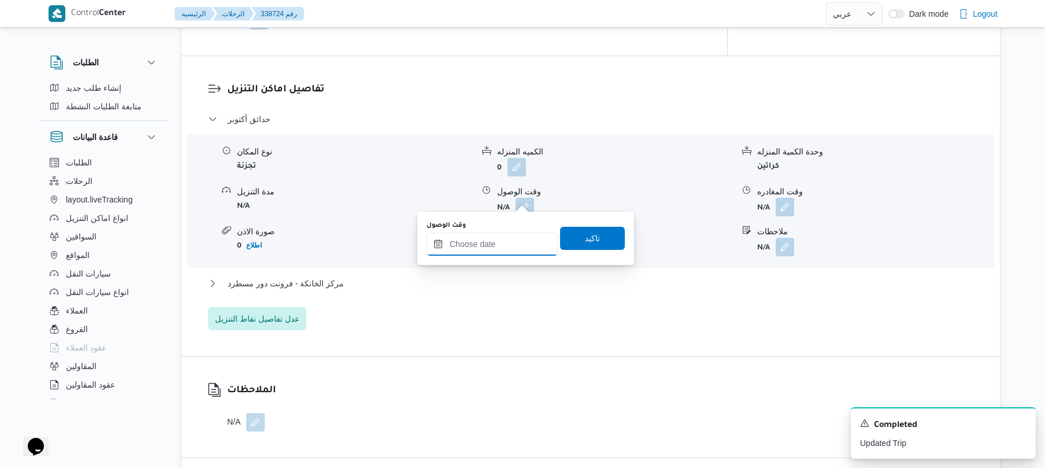
click at [505, 243] on input "وقت الوصول" at bounding box center [492, 243] width 131 height 23
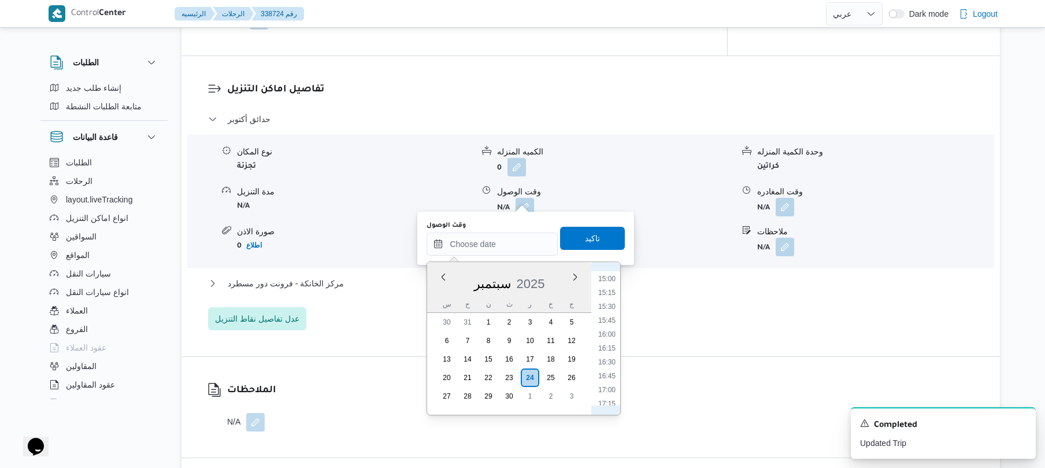
scroll to position [528, 0]
click at [611, 280] on li "09:30" at bounding box center [607, 276] width 27 height 12
type input "٢٤/٠٩/٢٠٢٥ ٠٩:٣٠"
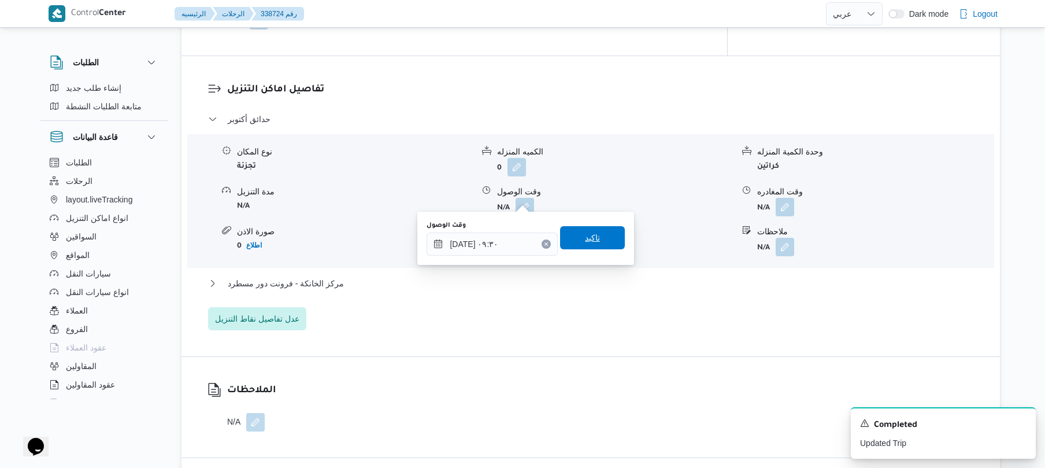
click at [595, 230] on span "تاكيد" at bounding box center [592, 237] width 65 height 23
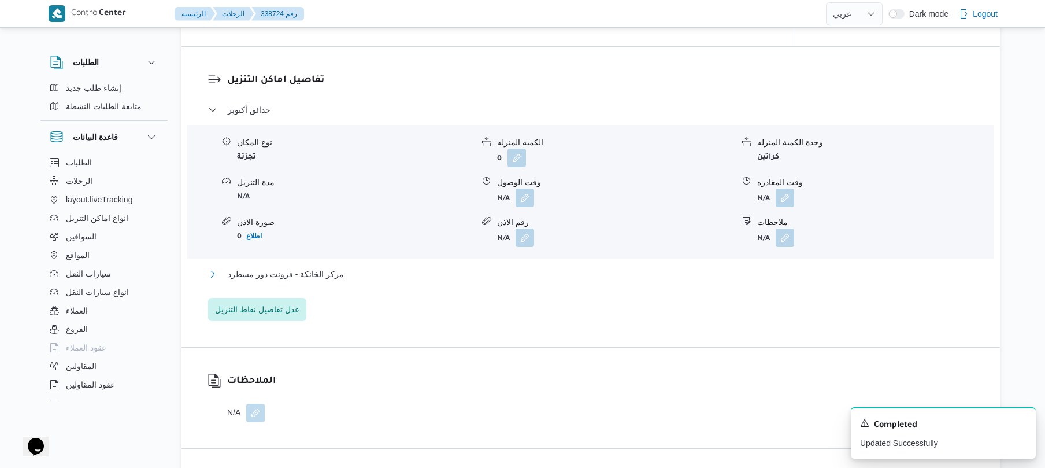
click at [562, 267] on button "مركز الخانكة - فرونت دور مسطرد" at bounding box center [591, 274] width 766 height 14
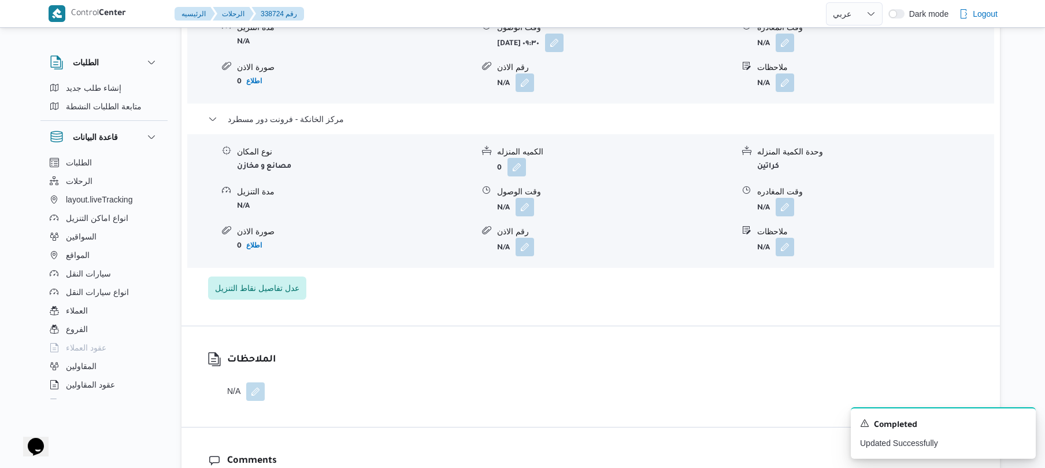
scroll to position [1171, 0]
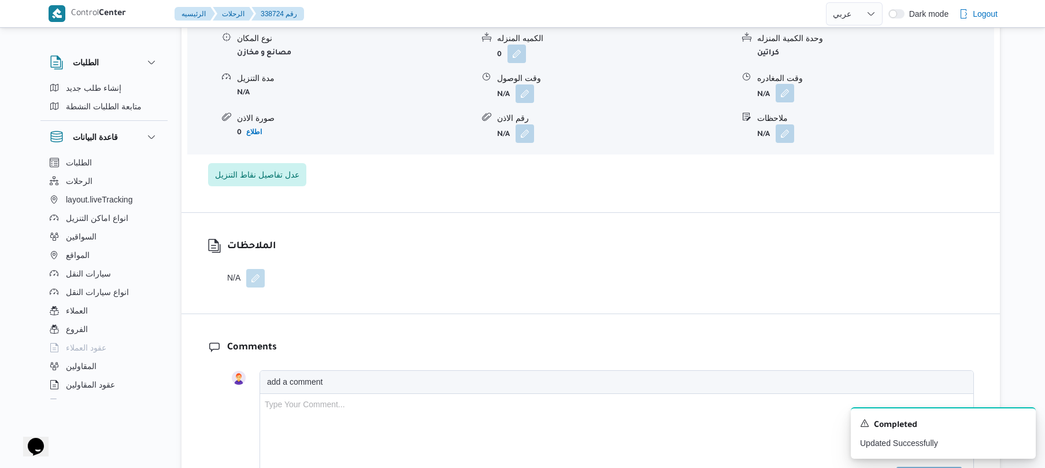
click at [784, 91] on button "button" at bounding box center [785, 93] width 19 height 19
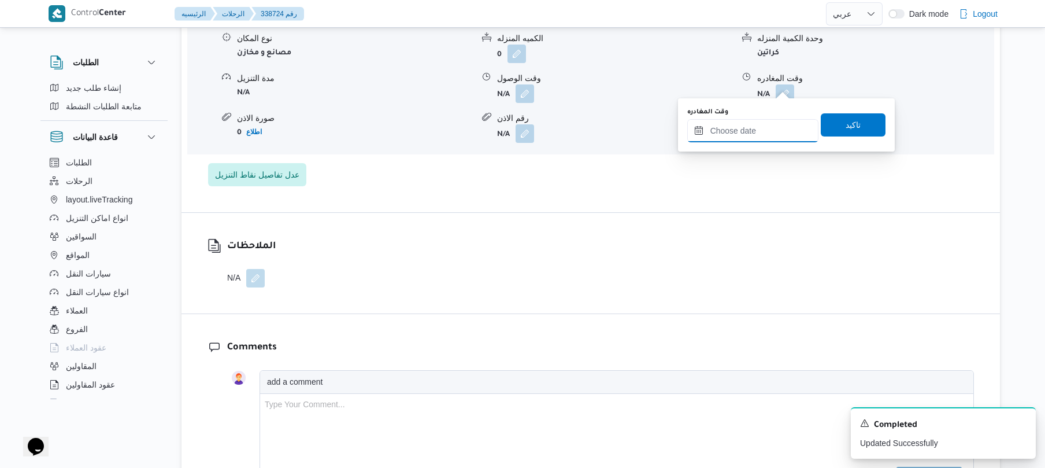
click at [746, 130] on input "وقت المغادره" at bounding box center [752, 130] width 131 height 23
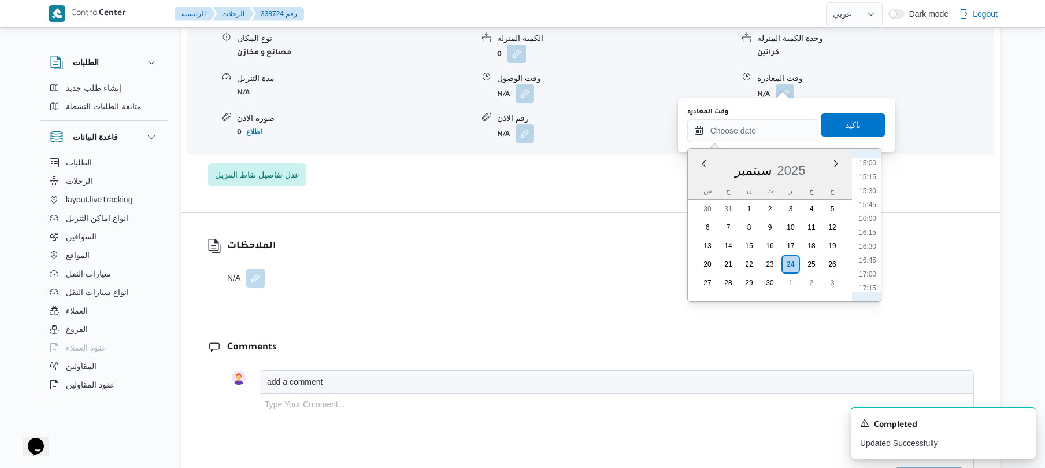
scroll to position [831, 0]
click at [868, 264] on li "16:45" at bounding box center [867, 263] width 27 height 12
type input "٢٤/٠٩/٢٠٢٥ ١٦:٤٥"
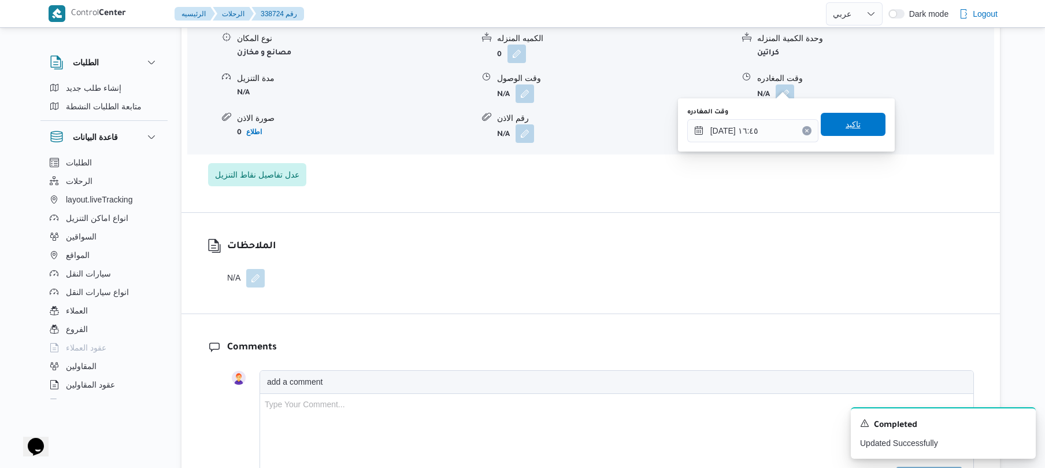
click at [859, 125] on span "تاكيد" at bounding box center [853, 124] width 65 height 23
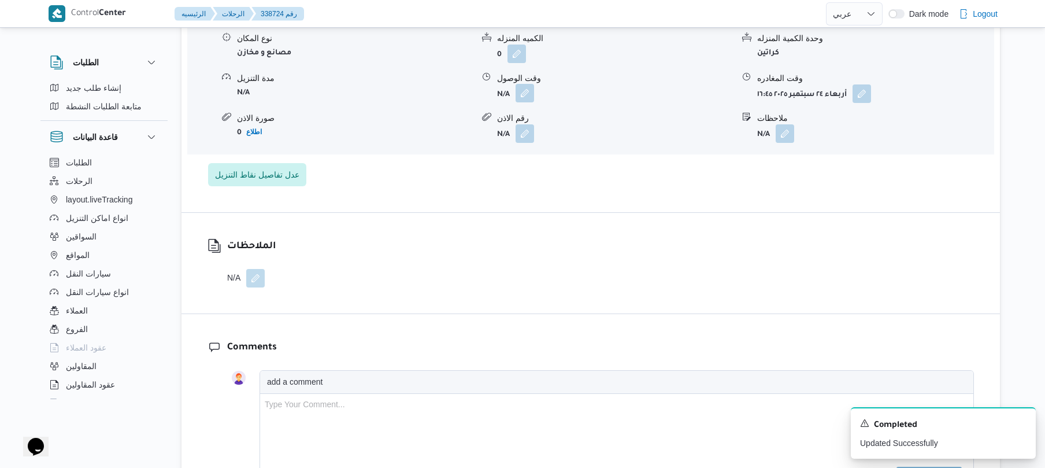
click at [526, 86] on button "button" at bounding box center [525, 93] width 19 height 19
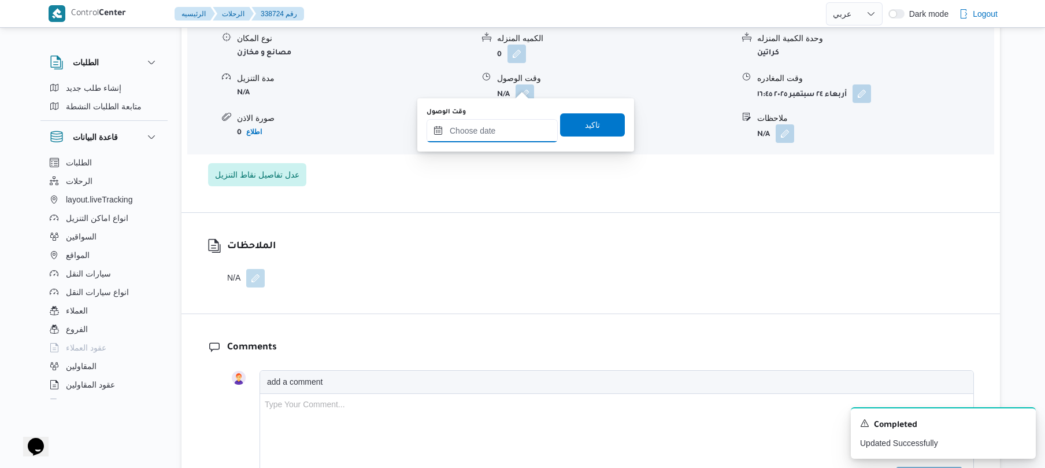
click at [507, 135] on input "وقت الوصول" at bounding box center [492, 130] width 131 height 23
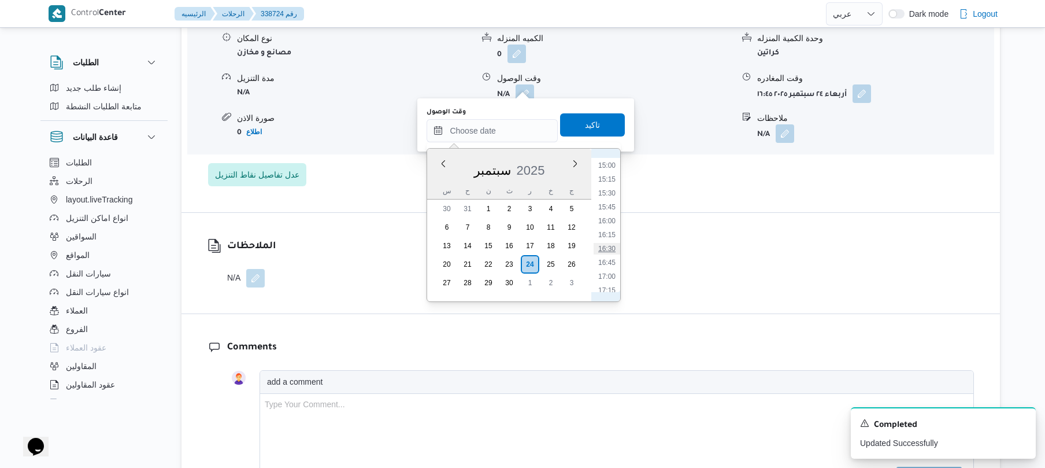
click at [611, 249] on li "16:30" at bounding box center [607, 249] width 27 height 12
type input "٢٤/٠٩/٢٠٢٥ ١٦:٣٠"
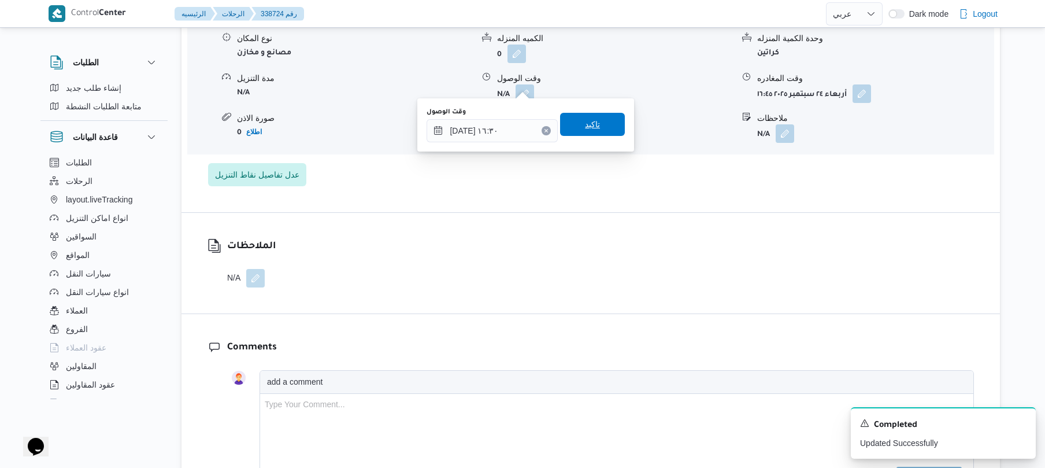
click at [592, 127] on span "تاكيد" at bounding box center [592, 124] width 15 height 14
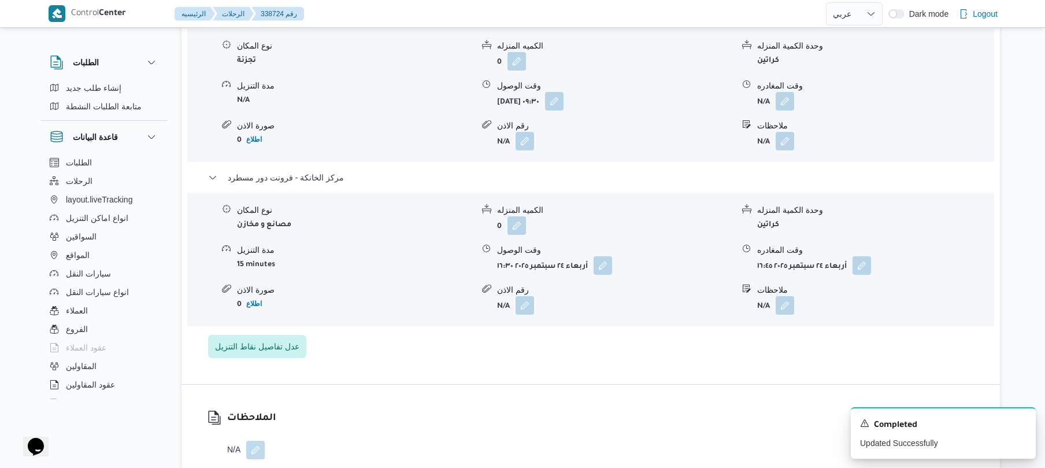
scroll to position [986, 0]
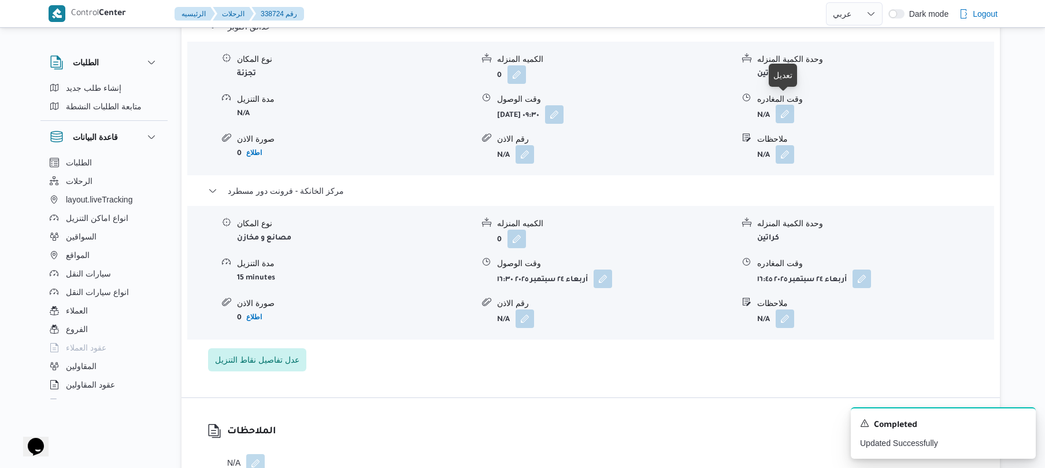
click at [786, 105] on button "button" at bounding box center [785, 114] width 19 height 19
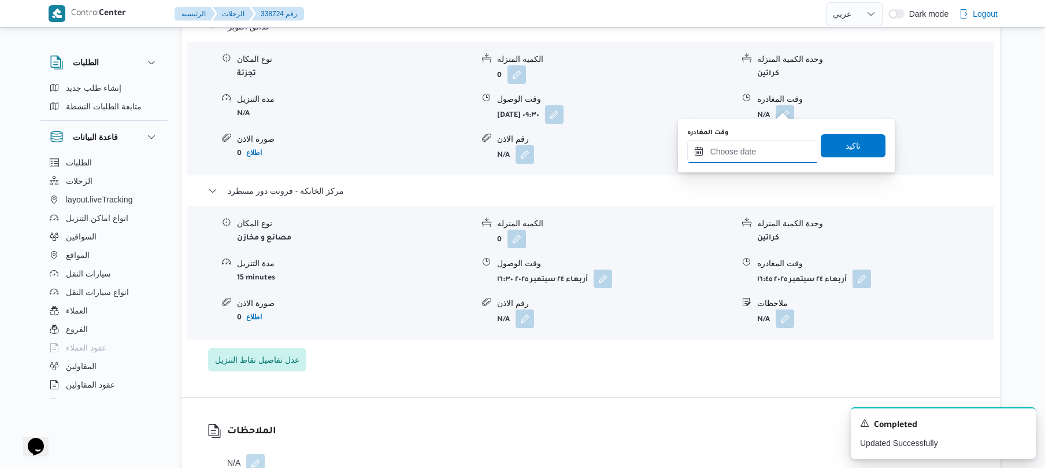
click at [750, 147] on input "وقت المغادره" at bounding box center [752, 151] width 131 height 23
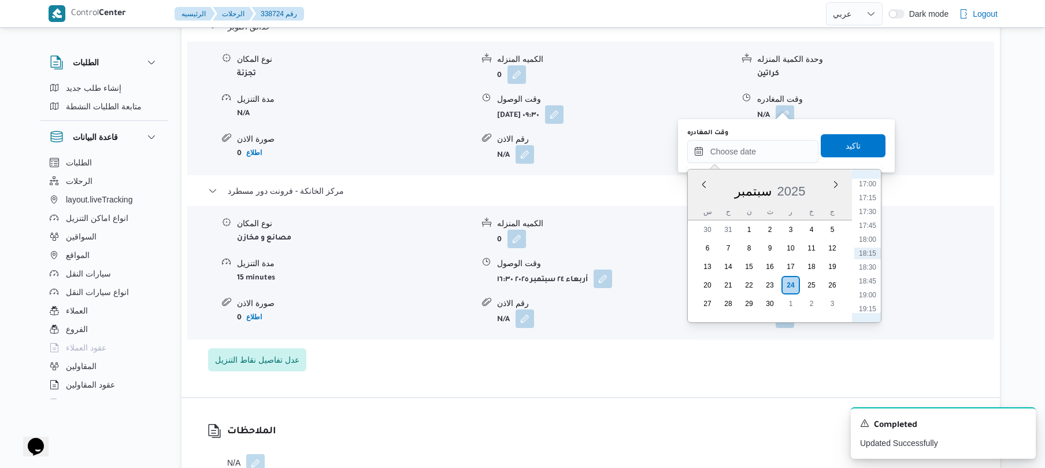
scroll to position [831, 0]
click at [868, 212] on li "15:30" at bounding box center [867, 214] width 27 height 12
type input "٢٤/٠٩/٢٠٢٥ ١٥:٣٠"
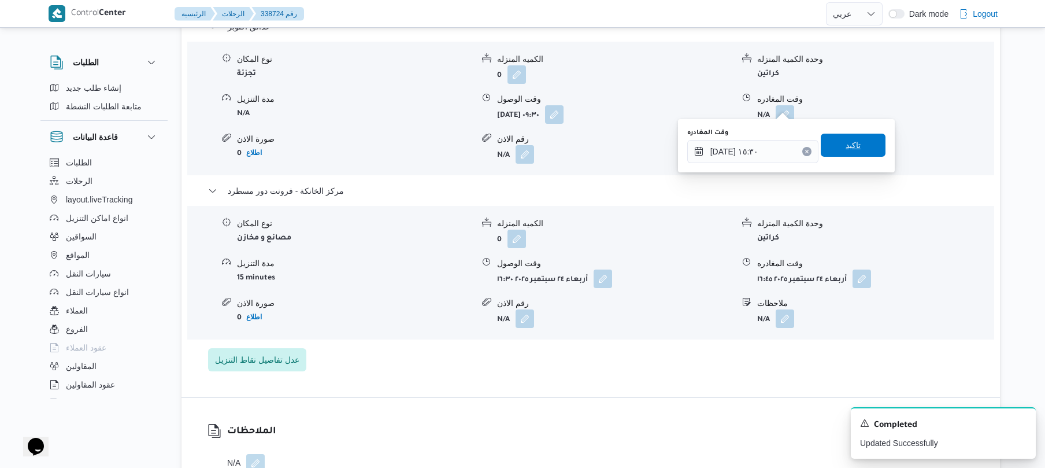
click at [856, 153] on span "تاكيد" at bounding box center [853, 145] width 65 height 23
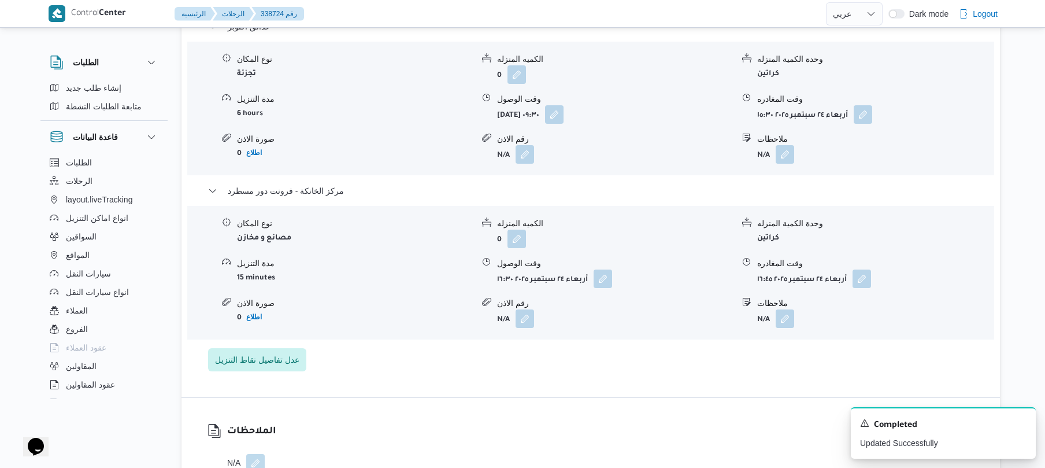
scroll to position [0, 0]
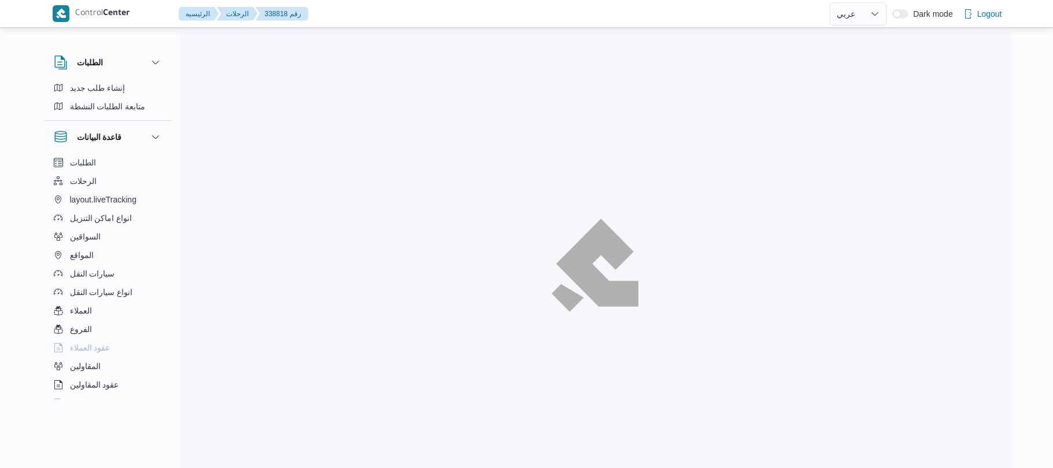
select select "ar"
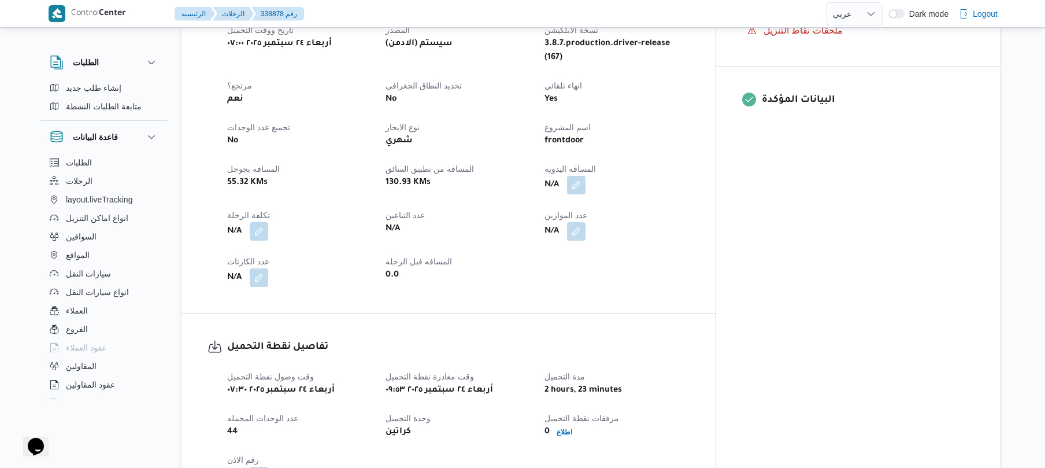
scroll to position [463, 0]
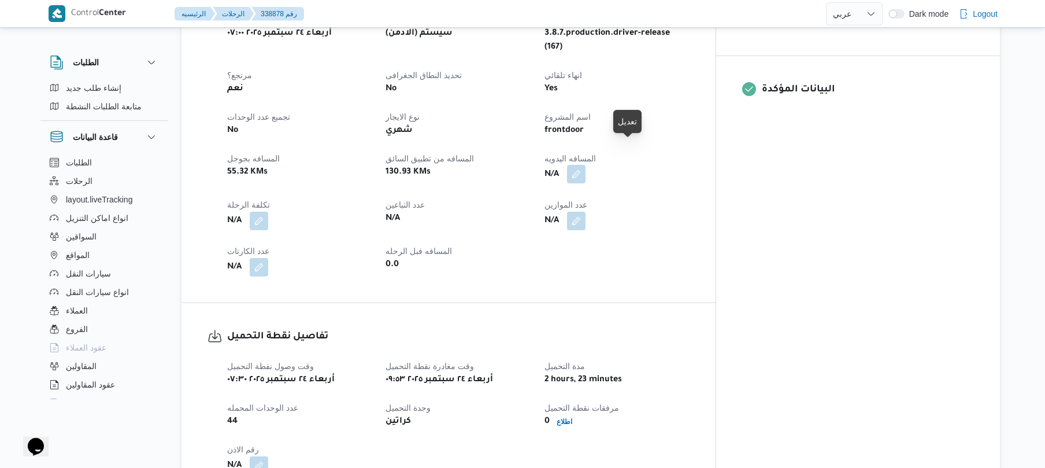
click at [586, 165] on button "button" at bounding box center [576, 174] width 19 height 19
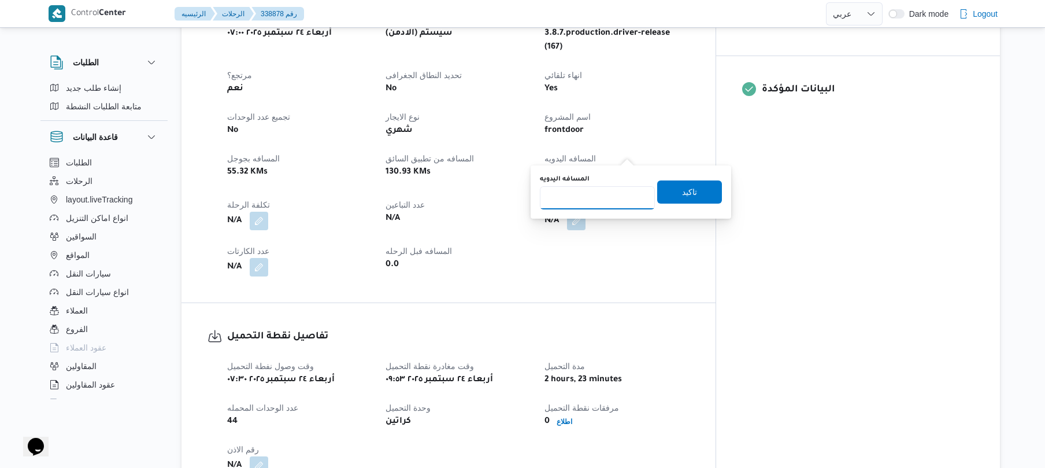
click at [605, 197] on input "المسافه اليدويه" at bounding box center [597, 197] width 115 height 23
type input "130"
click at [689, 192] on span "تاكيد" at bounding box center [689, 191] width 15 height 14
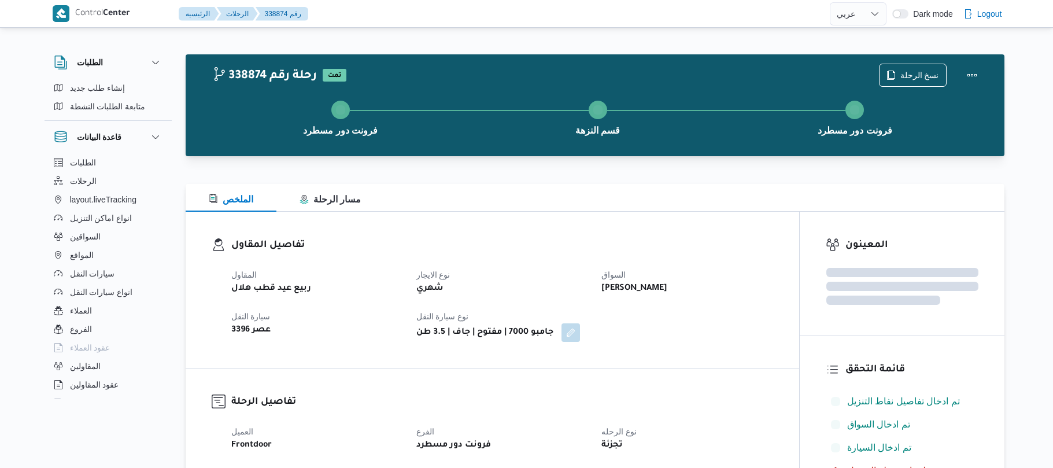
select select "ar"
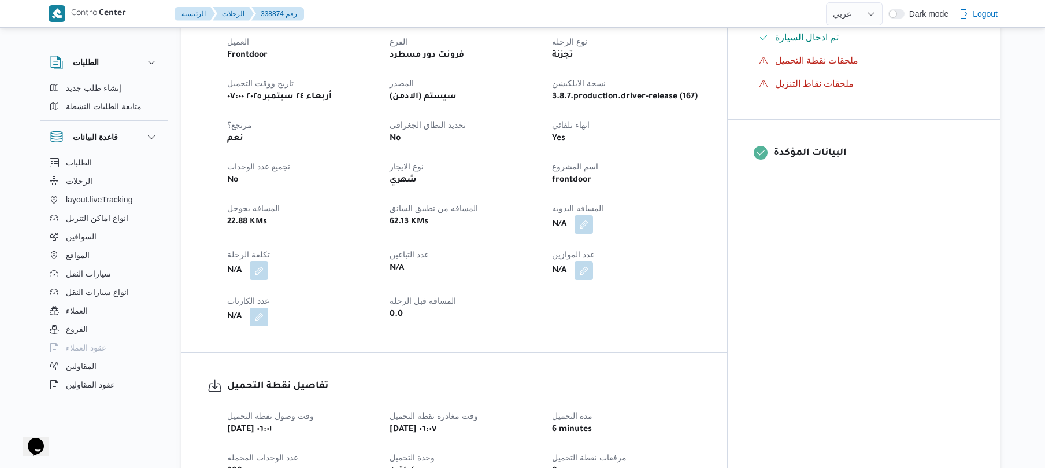
scroll to position [401, 0]
click at [593, 216] on button "button" at bounding box center [584, 222] width 19 height 19
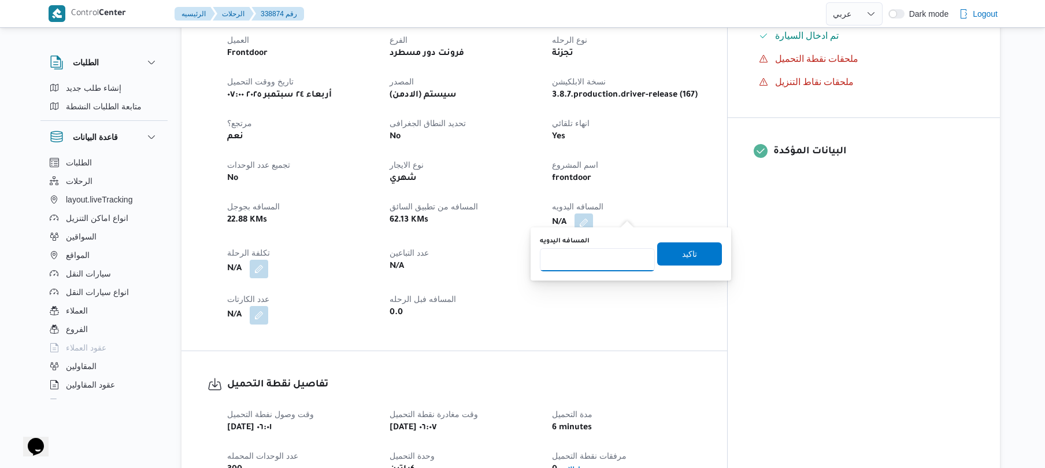
click at [614, 259] on input "المسافه اليدويه" at bounding box center [597, 259] width 115 height 23
type input "70"
click at [674, 253] on span "تاكيد" at bounding box center [689, 253] width 65 height 23
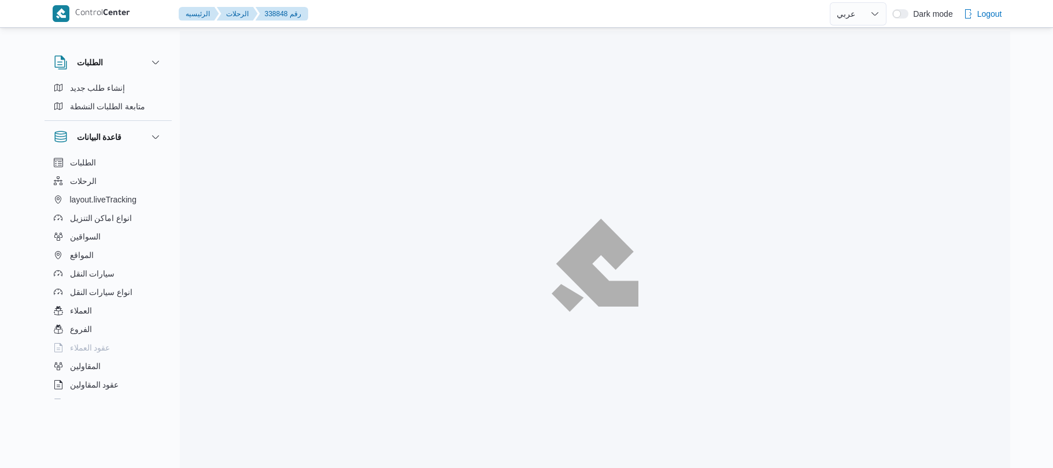
select select "ar"
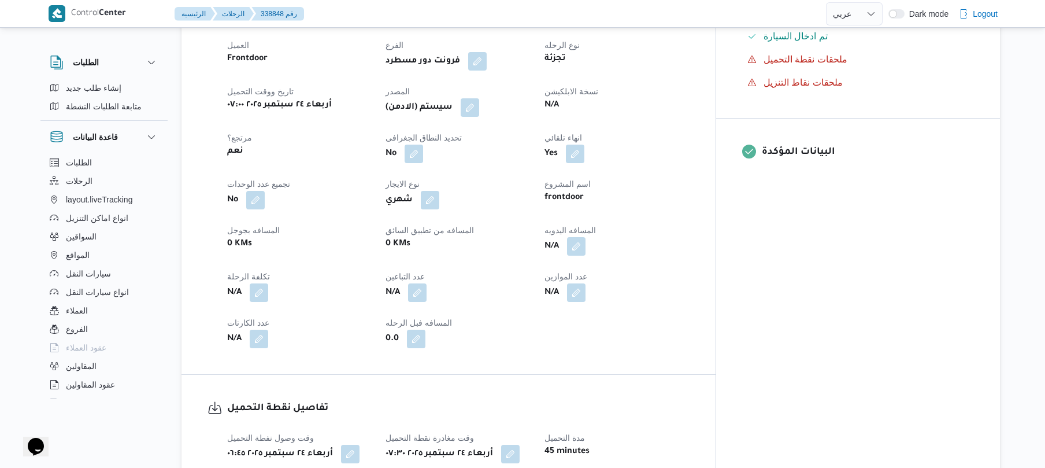
scroll to position [401, 0]
click at [586, 254] on button "button" at bounding box center [576, 245] width 19 height 19
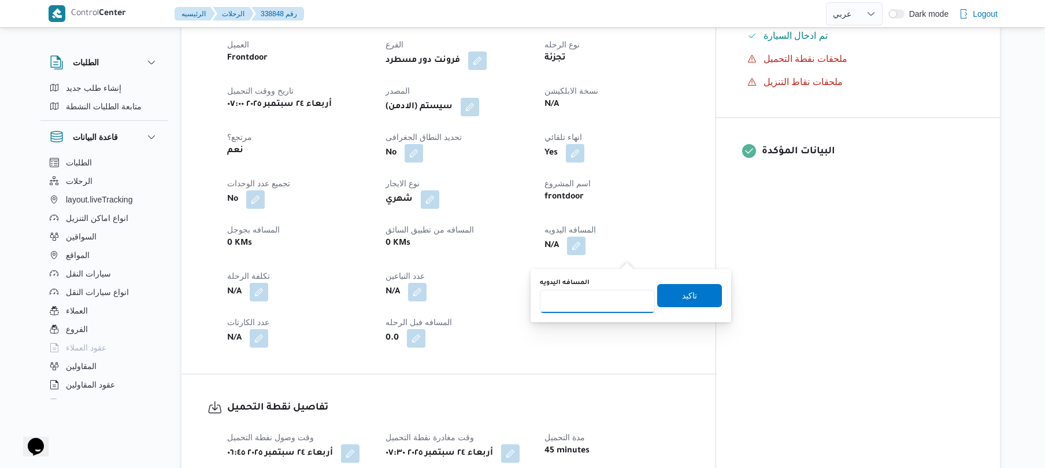
click at [611, 302] on input "المسافه اليدويه" at bounding box center [597, 301] width 115 height 23
type input "140"
click at [685, 294] on span "تاكيد" at bounding box center [689, 295] width 15 height 14
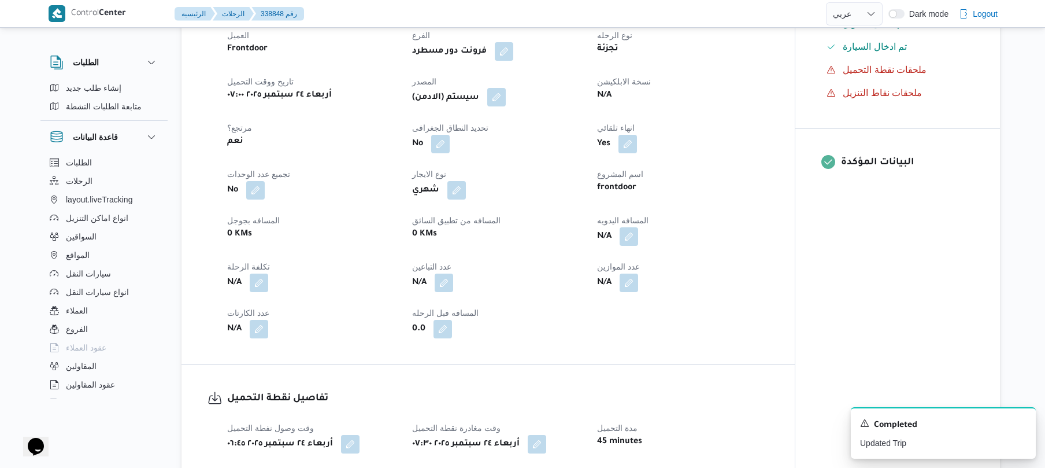
click at [505, 106] on button "button" at bounding box center [496, 97] width 19 height 19
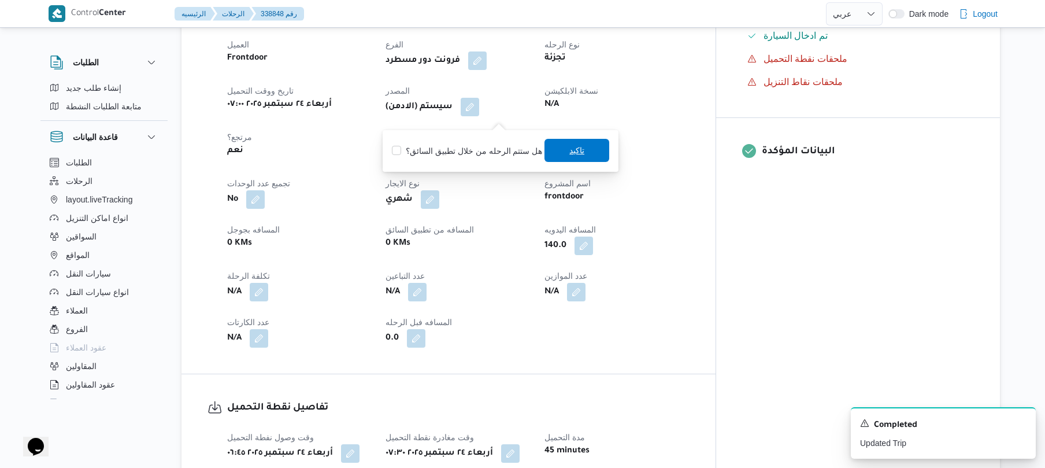
click at [563, 157] on span "تاكيد" at bounding box center [577, 150] width 65 height 23
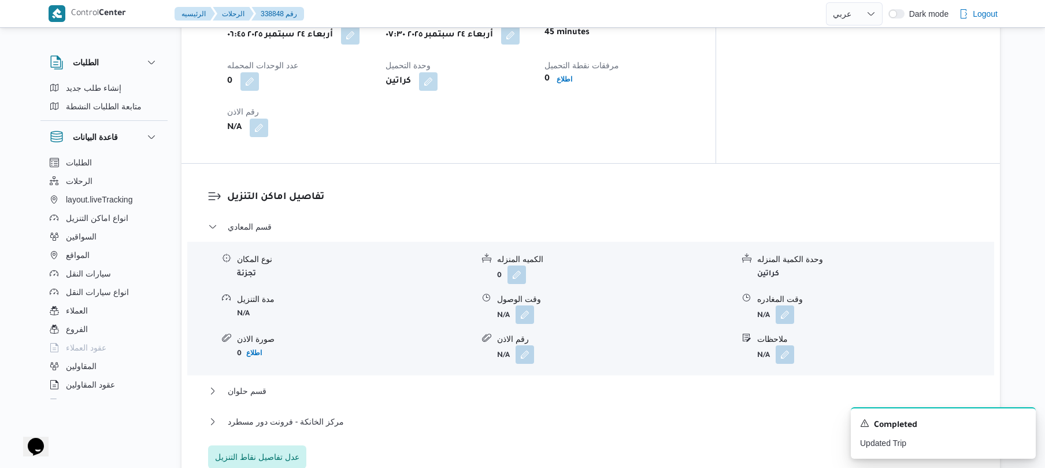
scroll to position [863, 0]
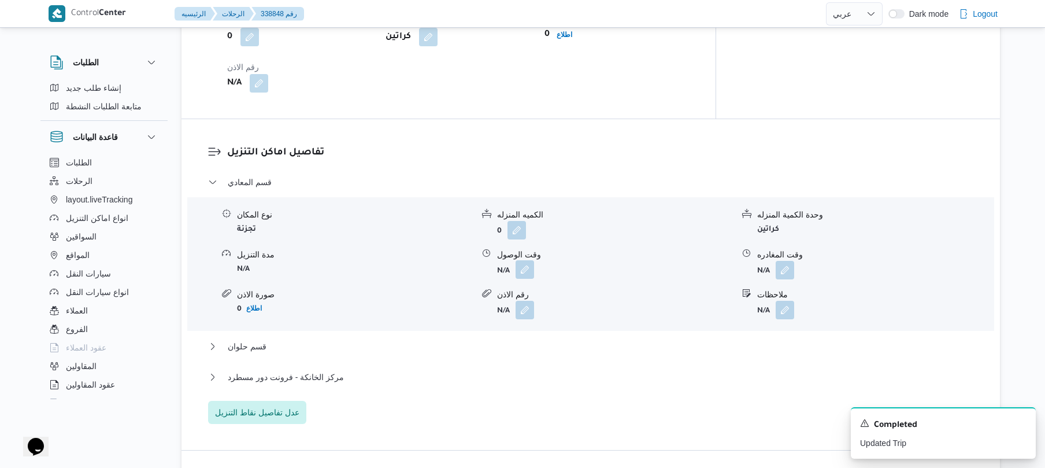
click at [526, 279] on button "button" at bounding box center [525, 269] width 19 height 19
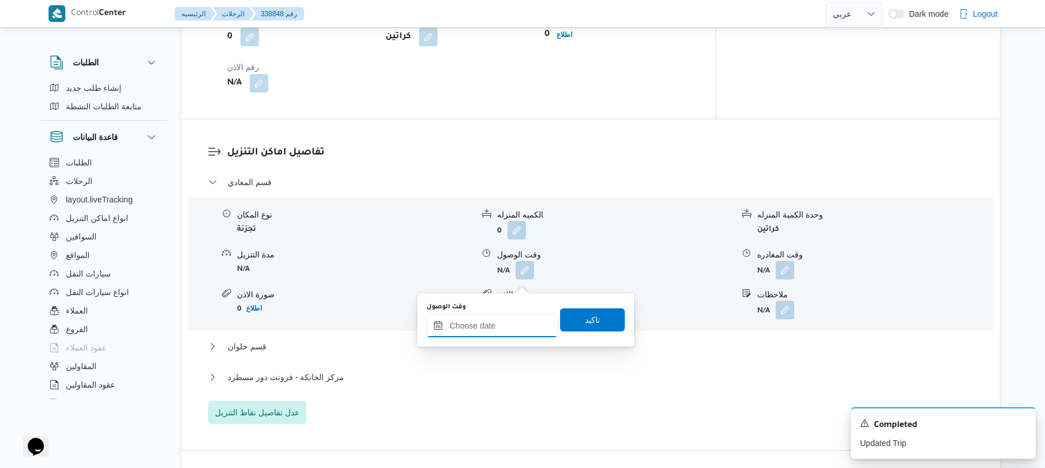
click at [498, 319] on div at bounding box center [492, 325] width 131 height 23
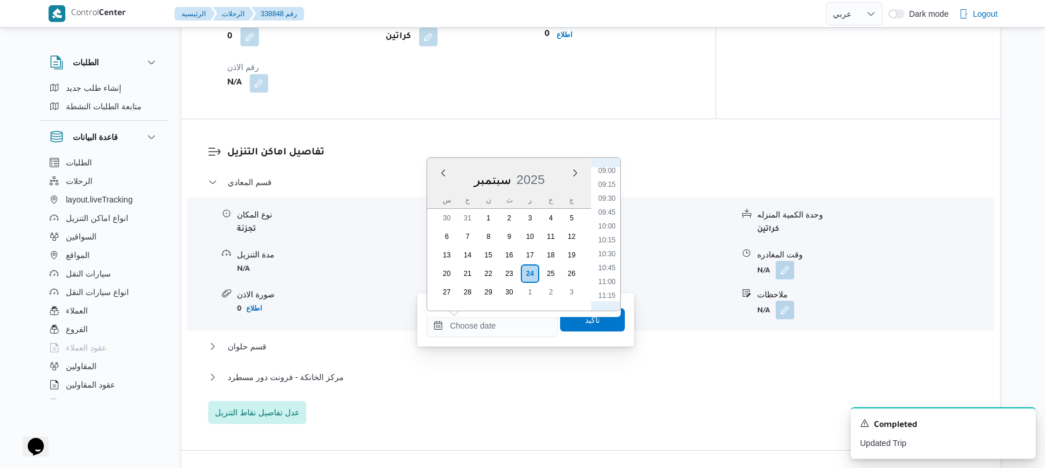
scroll to position [387, 0]
click at [612, 257] on li "08:30" at bounding box center [607, 257] width 27 height 12
type input "٢٤/٠٩/٢٠٢٥ ٠٨:٣٠"
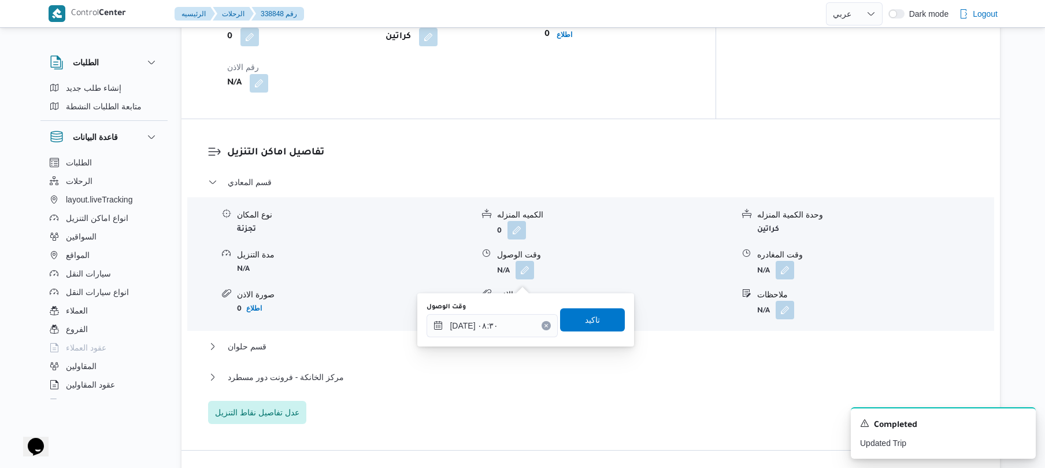
click at [602, 304] on div "وقت الوصول ٢٤/٠٩/٢٠٢٥ ٠٨:٣٠ تاكيد" at bounding box center [526, 319] width 201 height 37
click at [597, 310] on span "تاكيد" at bounding box center [592, 319] width 65 height 23
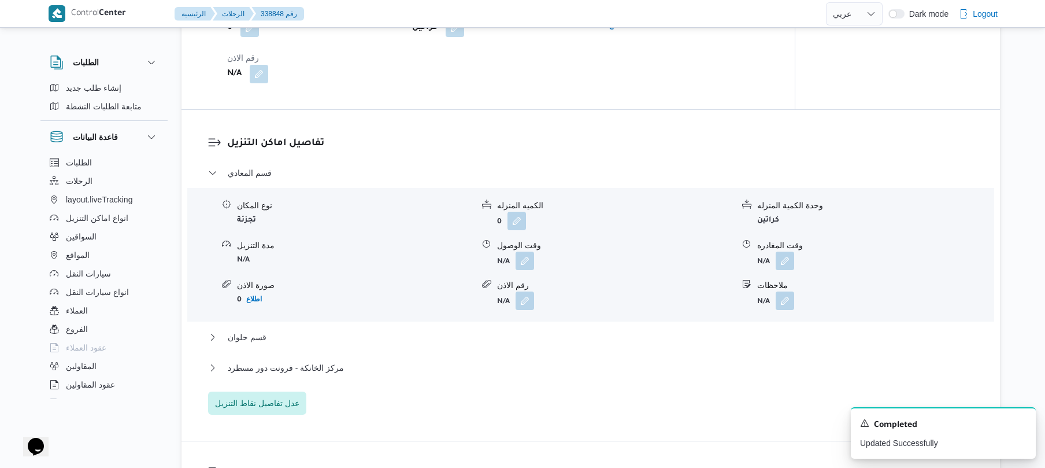
click at [556, 347] on div "قسم المعادي نوع المكان تجزئة الكميه المنزله 0 وحدة الكمية المنزله كراتين مدة ال…" at bounding box center [591, 290] width 766 height 249
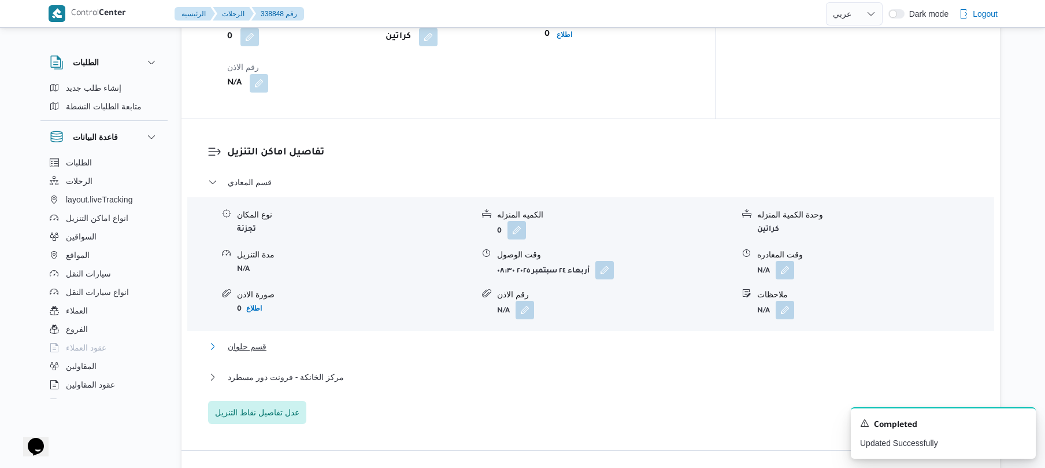
click at [552, 353] on button "قسم حلوان" at bounding box center [591, 346] width 766 height 14
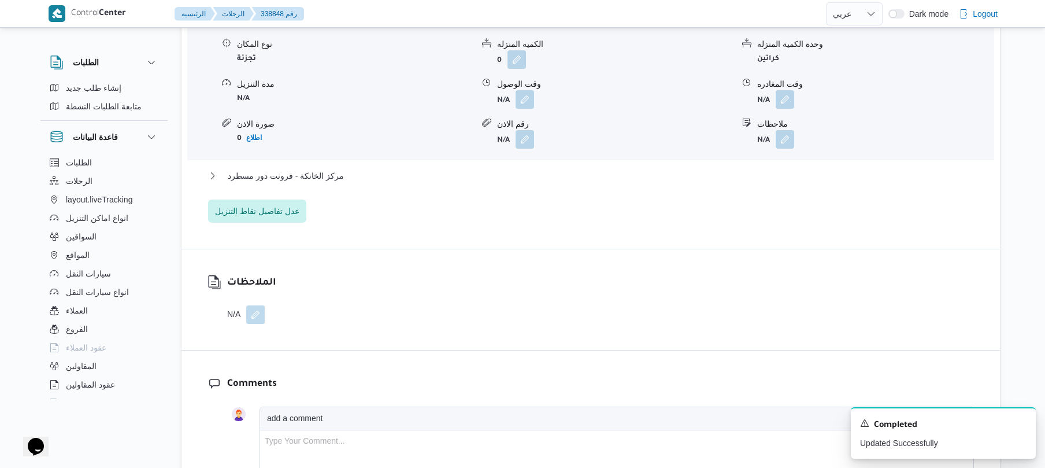
scroll to position [1264, 0]
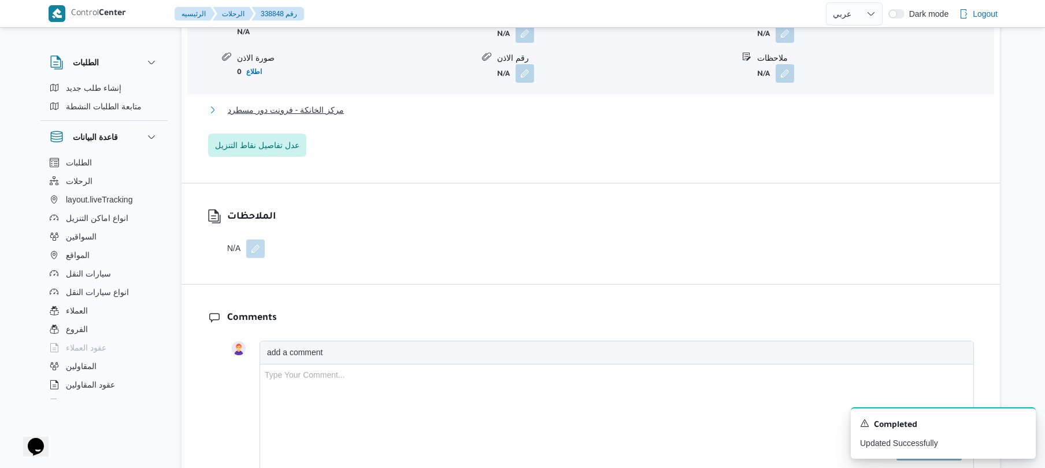
click at [657, 116] on button "مركز الخانكة - فرونت دور مسطرد" at bounding box center [591, 110] width 766 height 14
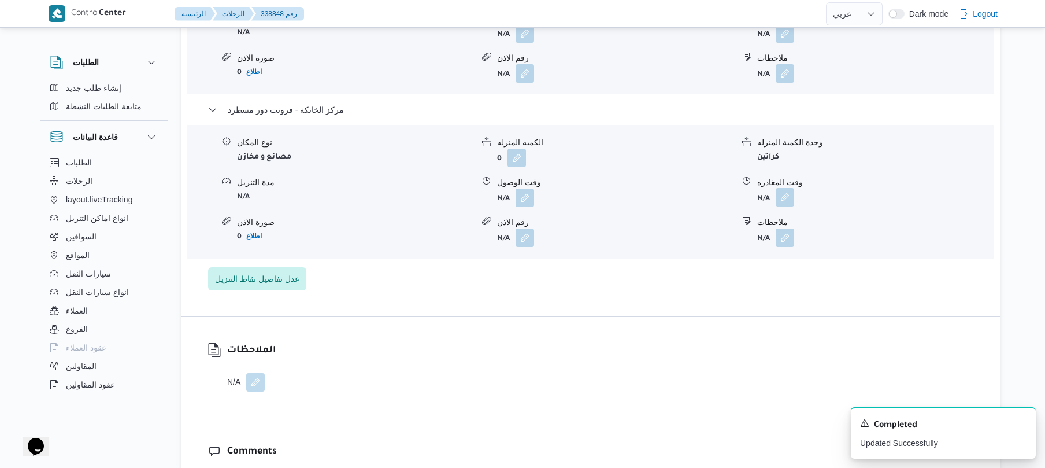
click at [789, 206] on button "button" at bounding box center [785, 197] width 19 height 19
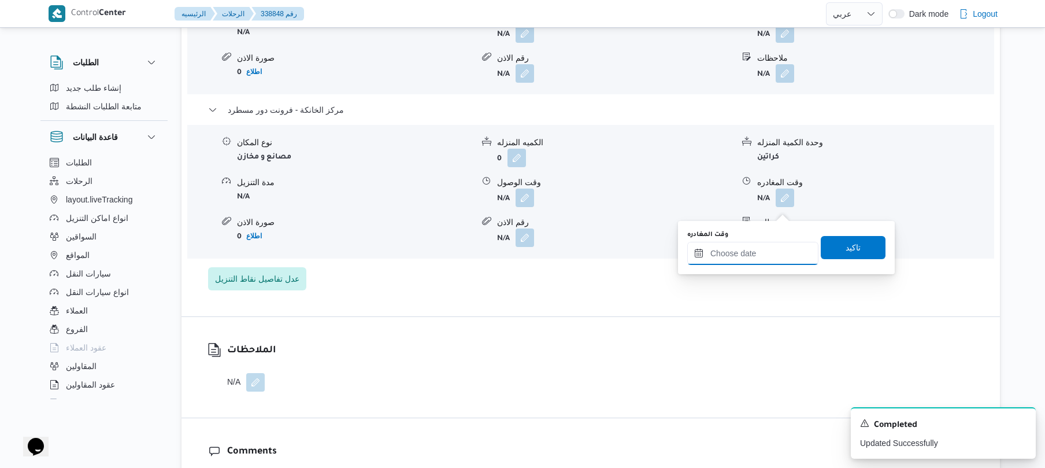
click at [761, 244] on input "وقت المغادره" at bounding box center [752, 253] width 131 height 23
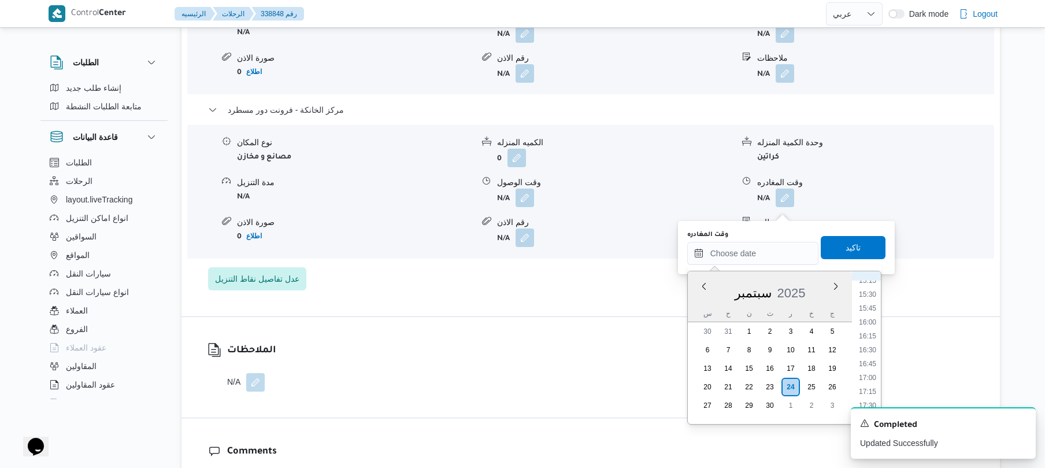
scroll to position [845, 0]
click at [866, 387] on li "17:00" at bounding box center [867, 385] width 27 height 12
type input "٢٤/٠٩/٢٠٢٥ ١٧:٠٠"
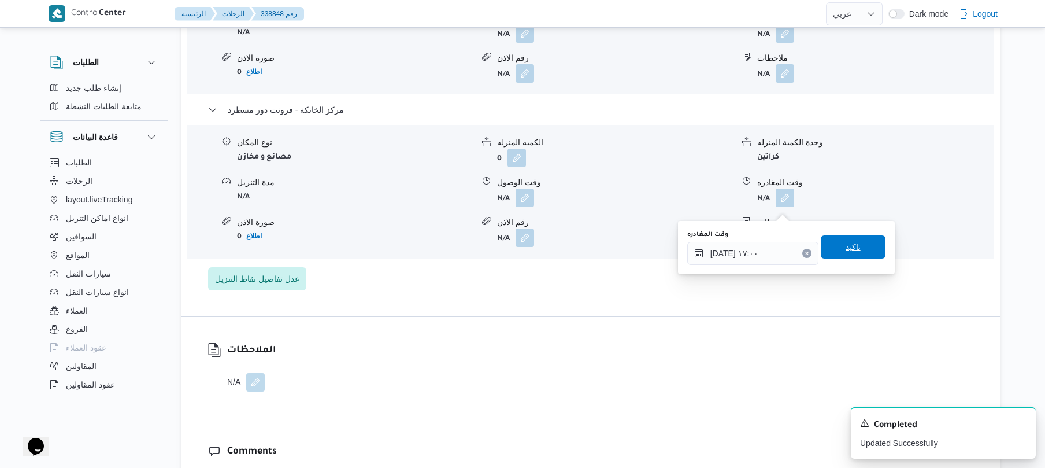
click at [851, 249] on span "تاكيد" at bounding box center [853, 247] width 15 height 14
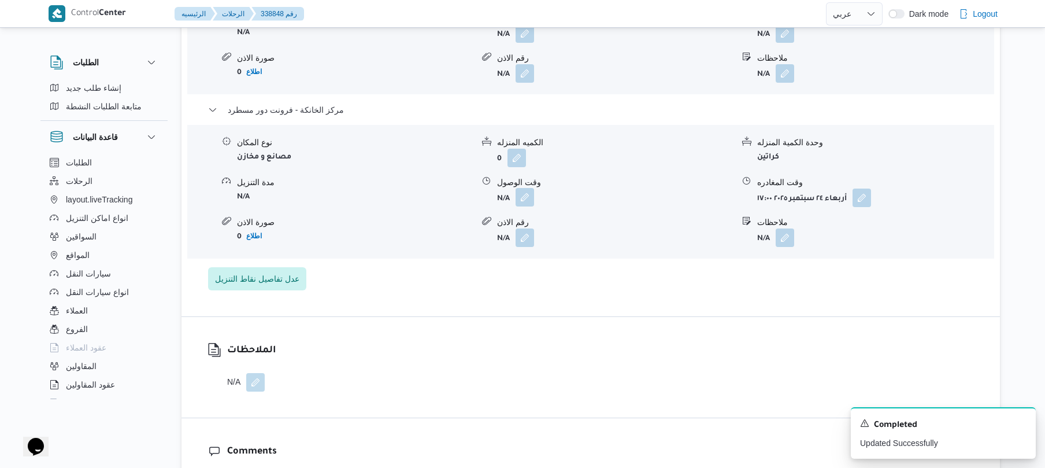
click at [523, 205] on button "button" at bounding box center [525, 197] width 19 height 19
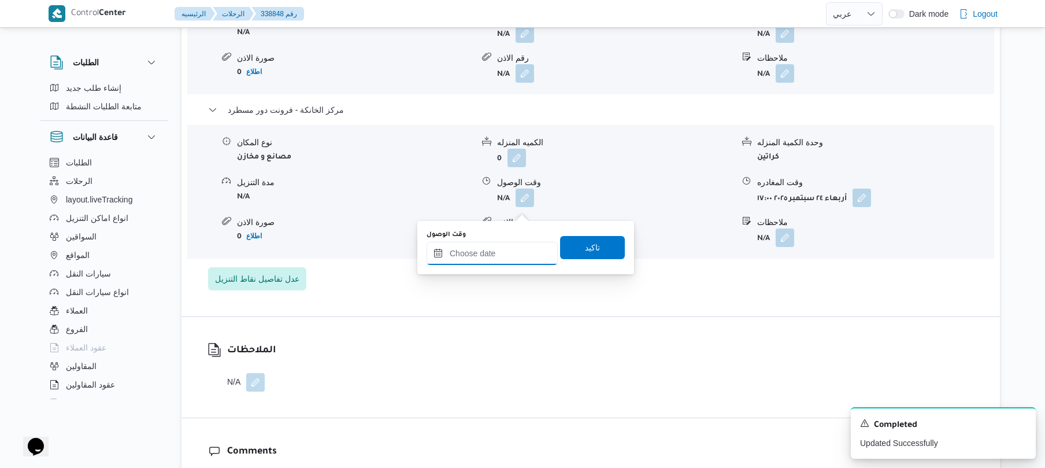
click at [498, 248] on input "وقت الوصول" at bounding box center [492, 253] width 131 height 23
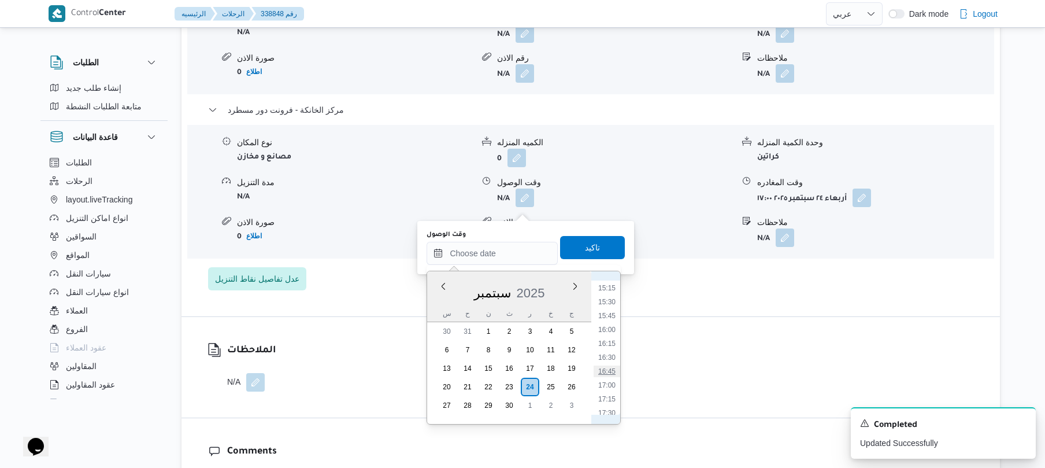
click at [609, 371] on li "16:45" at bounding box center [607, 371] width 27 height 12
type input "٢٤/٠٩/٢٠٢٥ ١٦:٤٥"
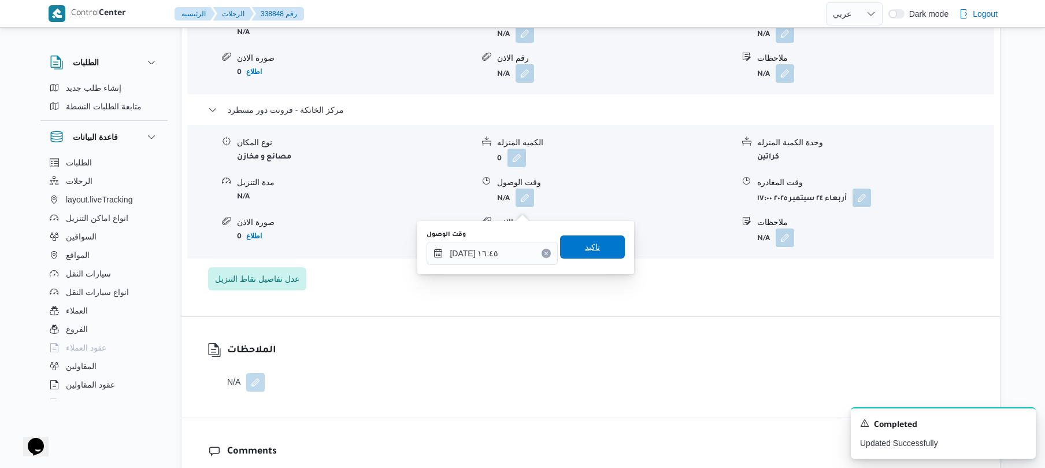
click at [598, 249] on span "تاكيد" at bounding box center [592, 246] width 65 height 23
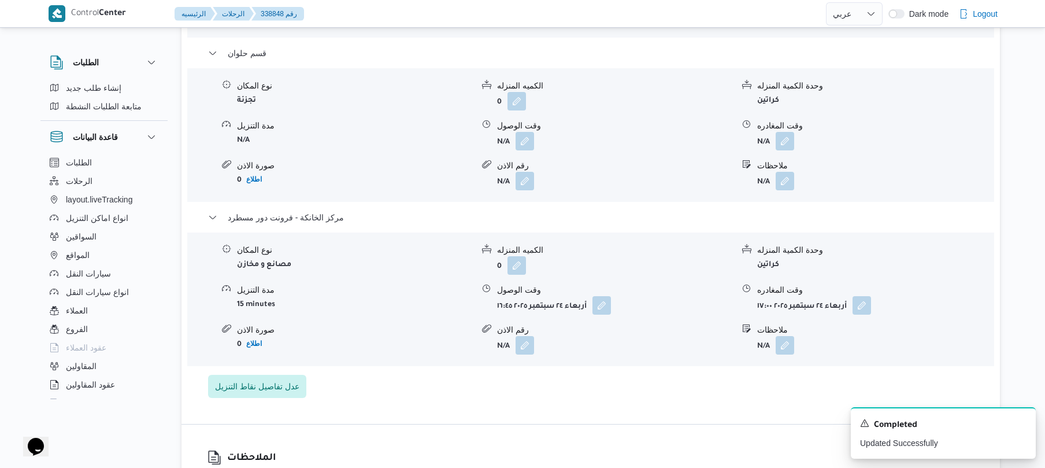
scroll to position [1110, 0]
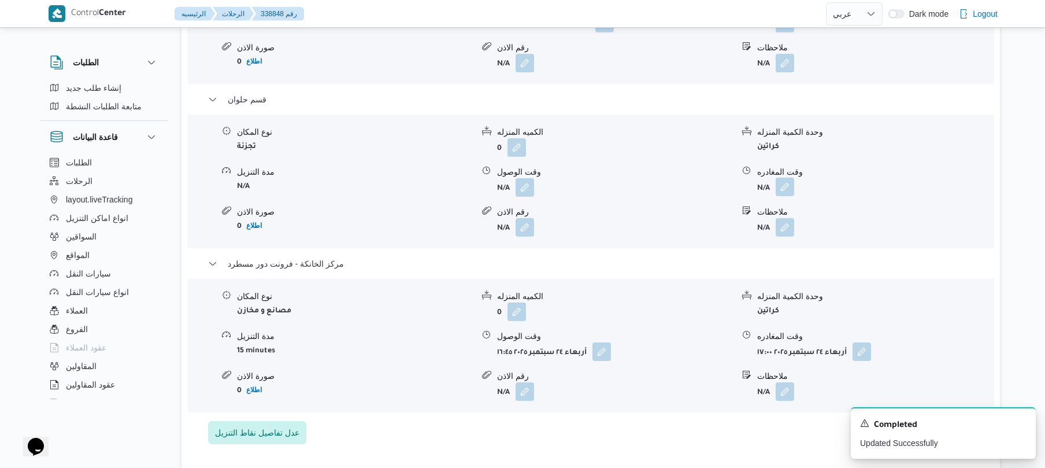
click at [785, 196] on button "button" at bounding box center [785, 186] width 19 height 19
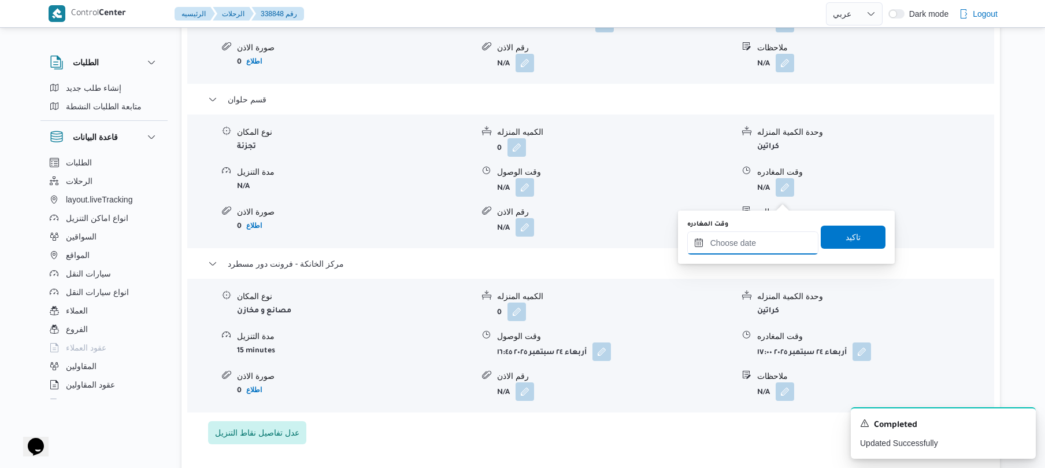
click at [743, 243] on input "وقت المغادره" at bounding box center [752, 242] width 131 height 23
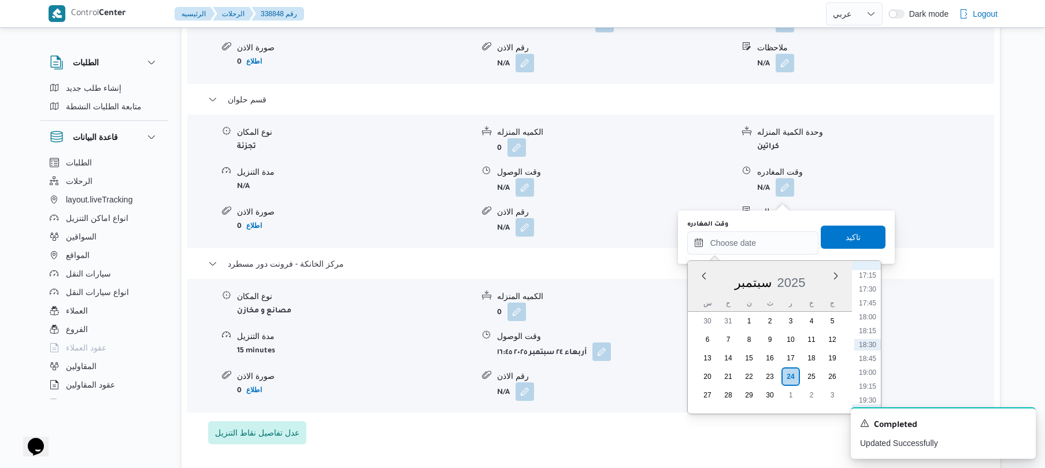
scroll to position [845, 0]
click at [868, 308] on li "15:45" at bounding box center [867, 305] width 27 height 12
type input "٢٤/٠٩/٢٠٢٥ ١٥:٤٥"
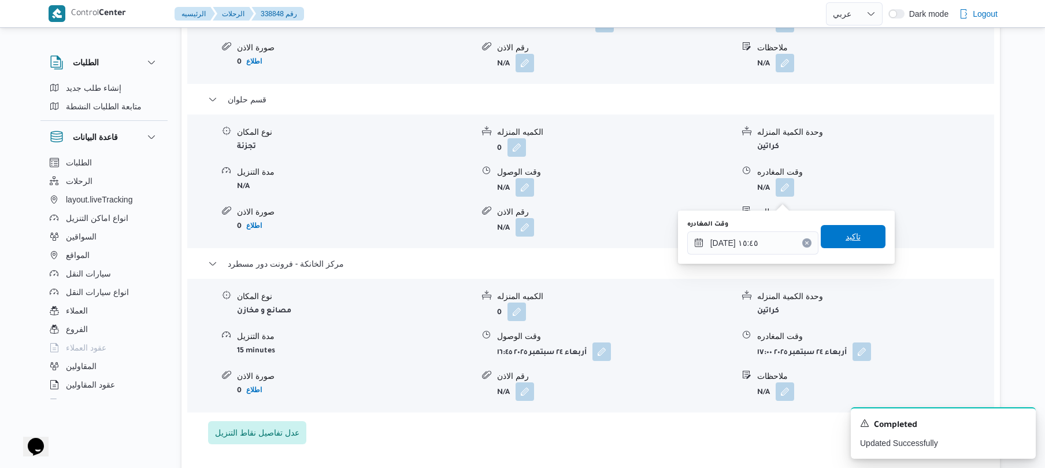
click at [863, 242] on span "تاكيد" at bounding box center [853, 236] width 65 height 23
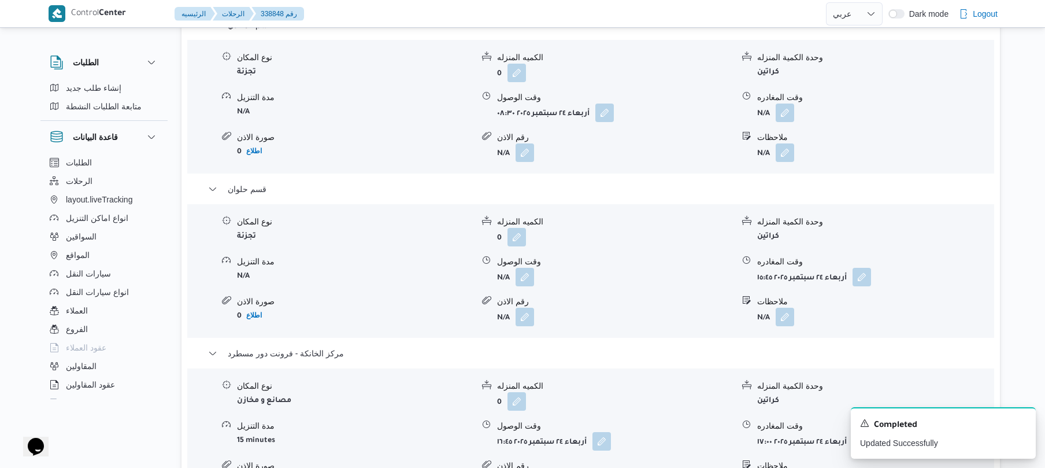
scroll to position [986, 0]
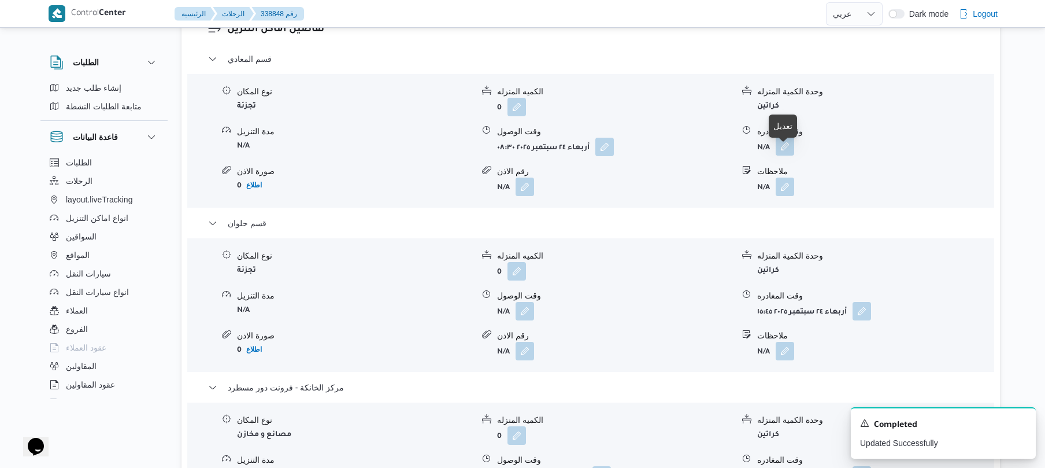
click at [787, 149] on button "button" at bounding box center [785, 146] width 19 height 19
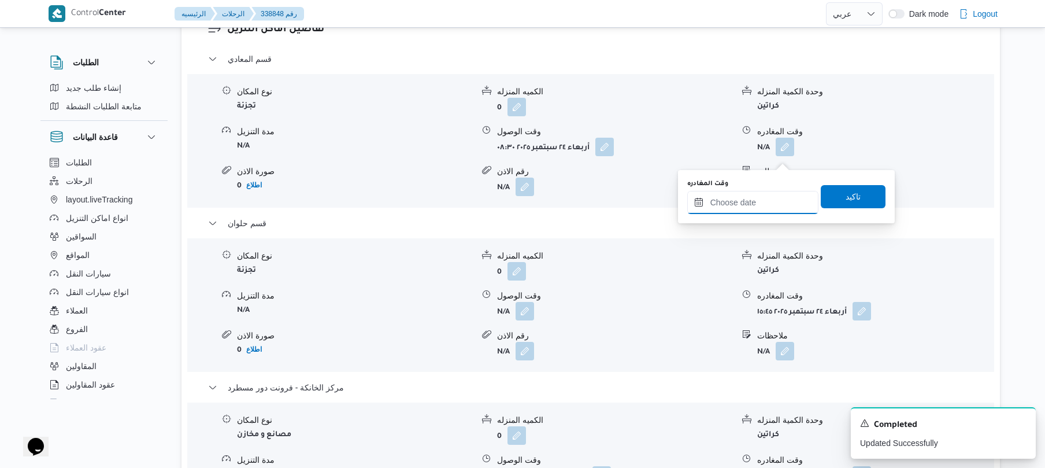
click at [752, 201] on input "وقت المغادره" at bounding box center [752, 202] width 131 height 23
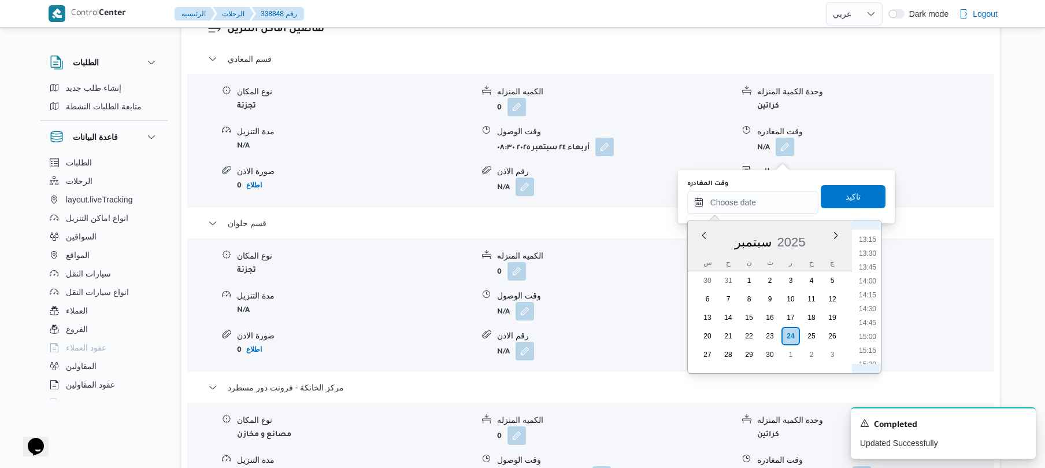
scroll to position [618, 0]
click at [868, 265] on li "11:45" at bounding box center [867, 270] width 27 height 12
type input "٢٤/٠٩/٢٠٢٥ ١١:٤٥"
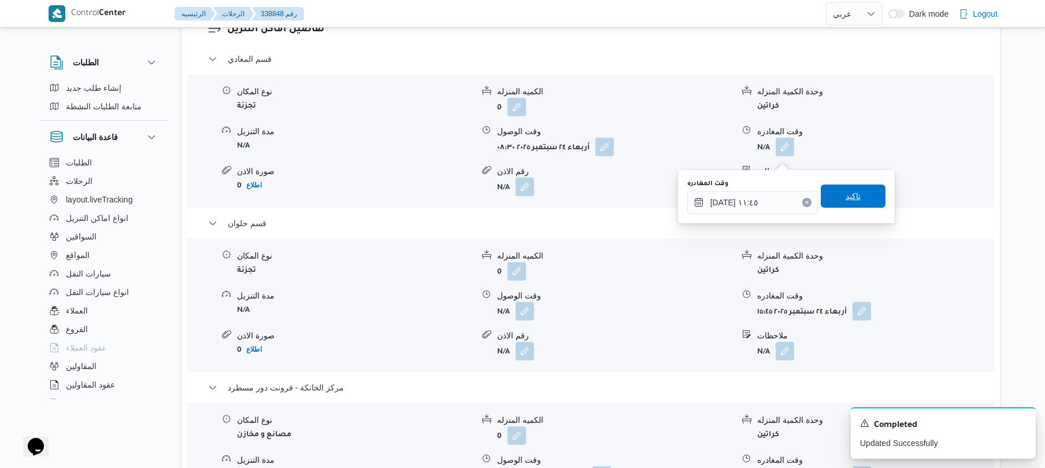
click at [856, 199] on span "تاكيد" at bounding box center [853, 195] width 65 height 23
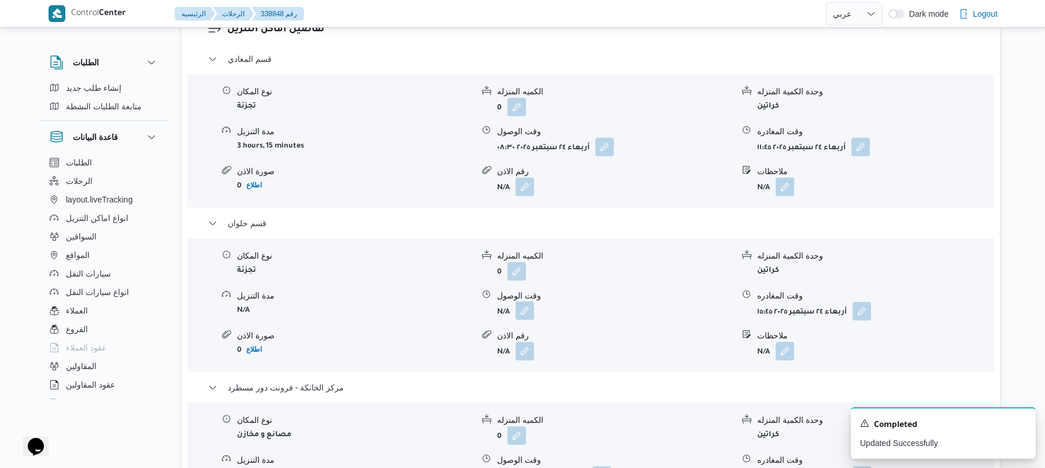
click at [526, 317] on button "button" at bounding box center [525, 310] width 19 height 19
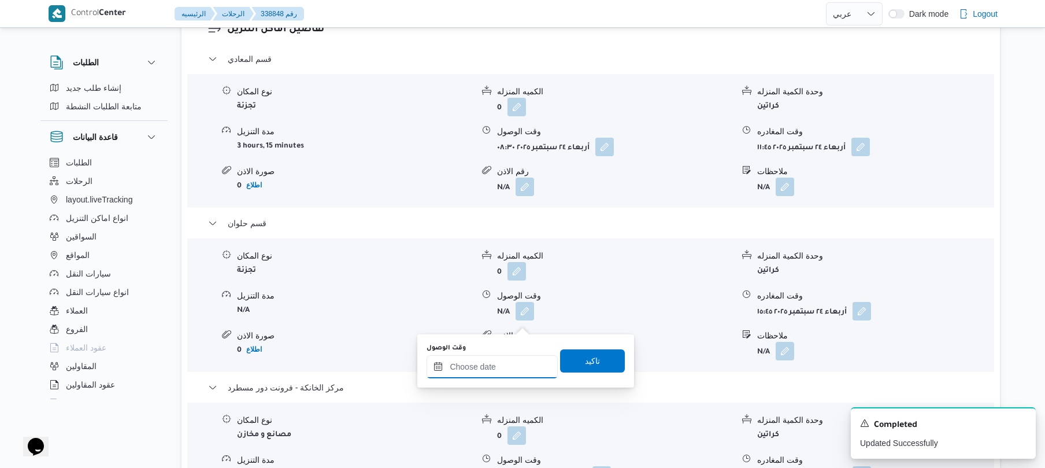
click at [514, 368] on input "وقت الوصول" at bounding box center [492, 366] width 131 height 23
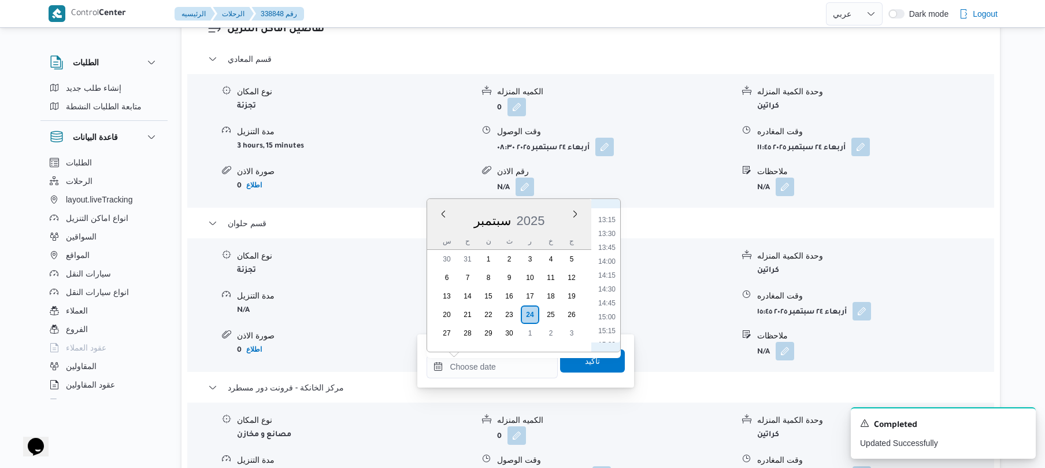
scroll to position [616, 0]
click at [611, 291] on li "12:30" at bounding box center [607, 292] width 27 height 12
type input "٢٤/٠٩/٢٠٢٥ ١٢:٣٠"
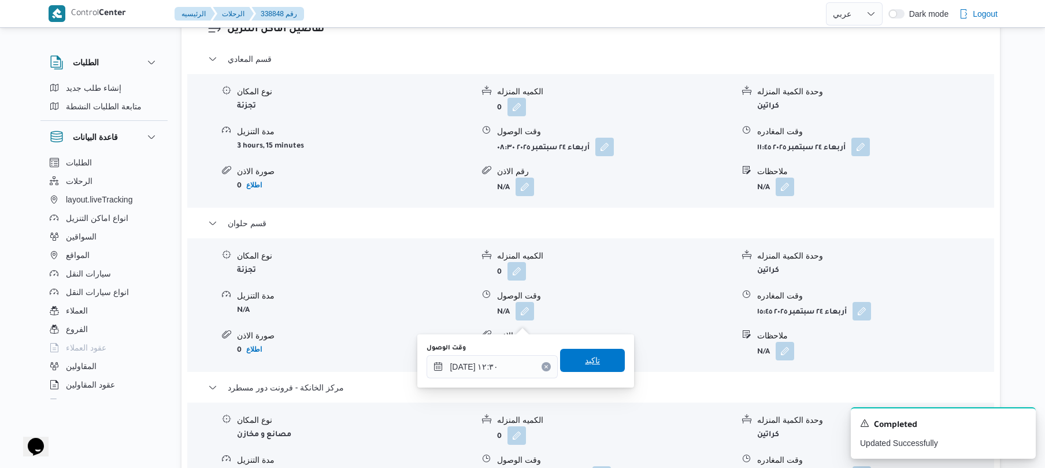
click at [588, 366] on span "تاكيد" at bounding box center [592, 360] width 15 height 14
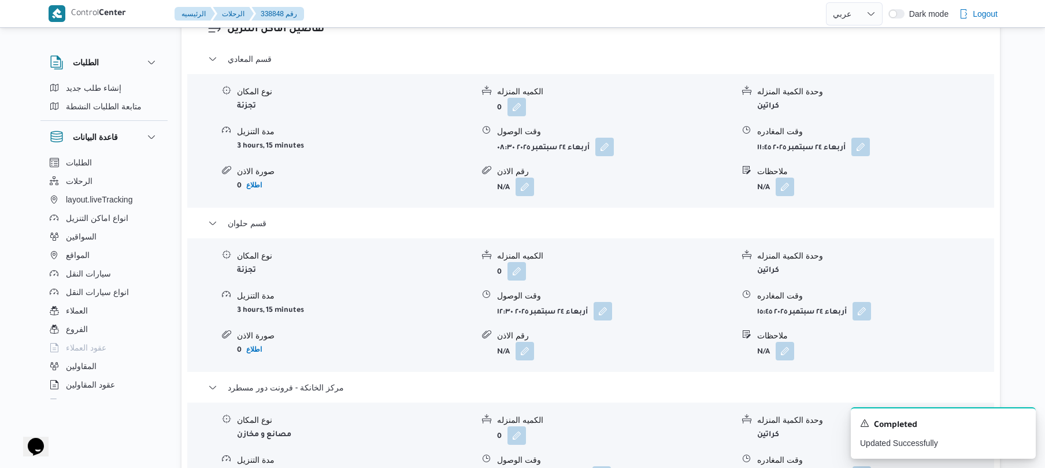
scroll to position [0, 0]
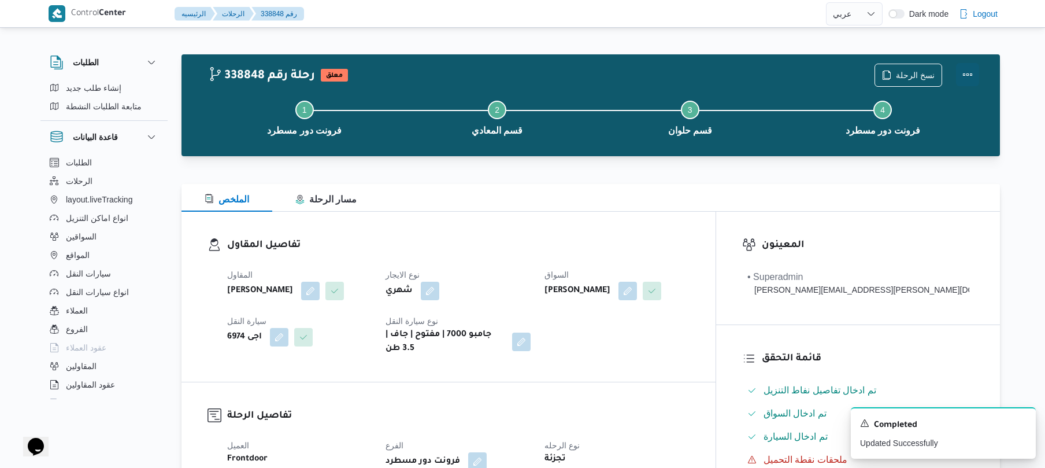
click at [963, 70] on button "Actions" at bounding box center [967, 74] width 23 height 23
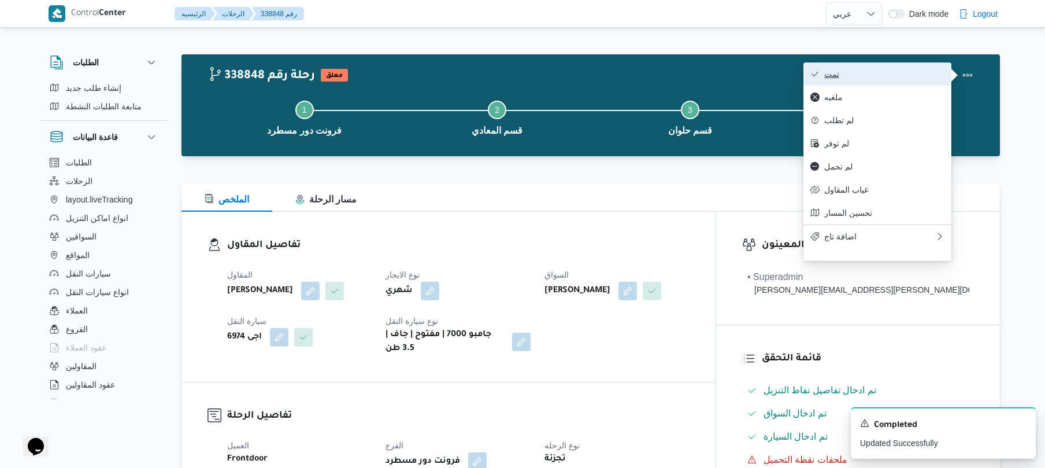
click at [900, 72] on span "تمت" at bounding box center [884, 73] width 120 height 9
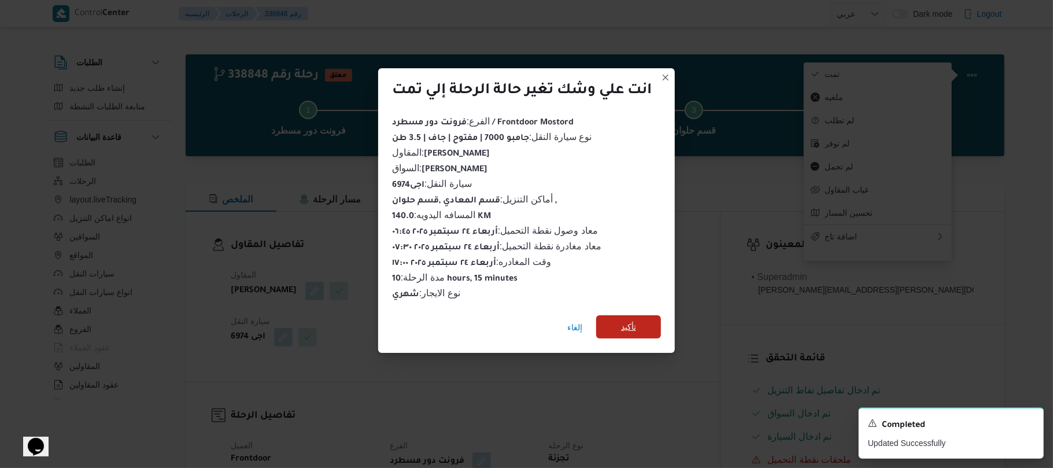
click at [646, 325] on span "تأكيد" at bounding box center [628, 326] width 65 height 23
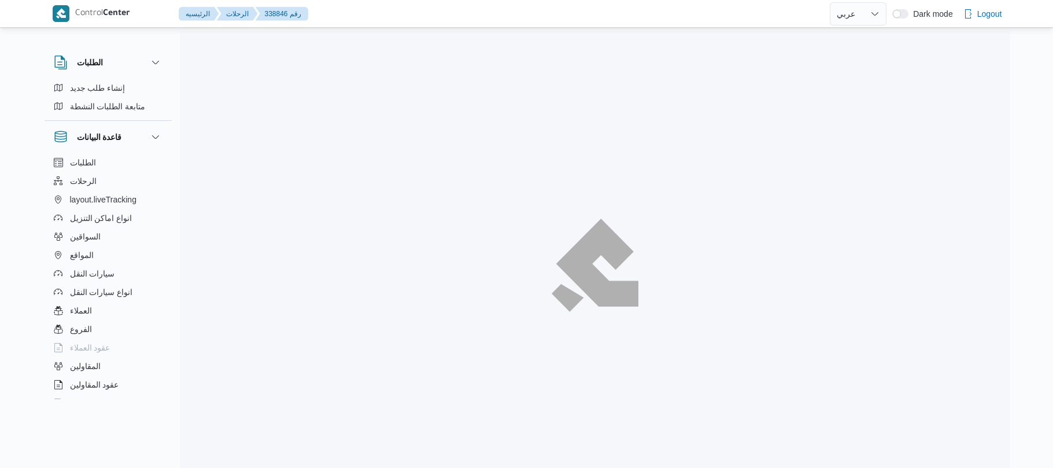
select select "ar"
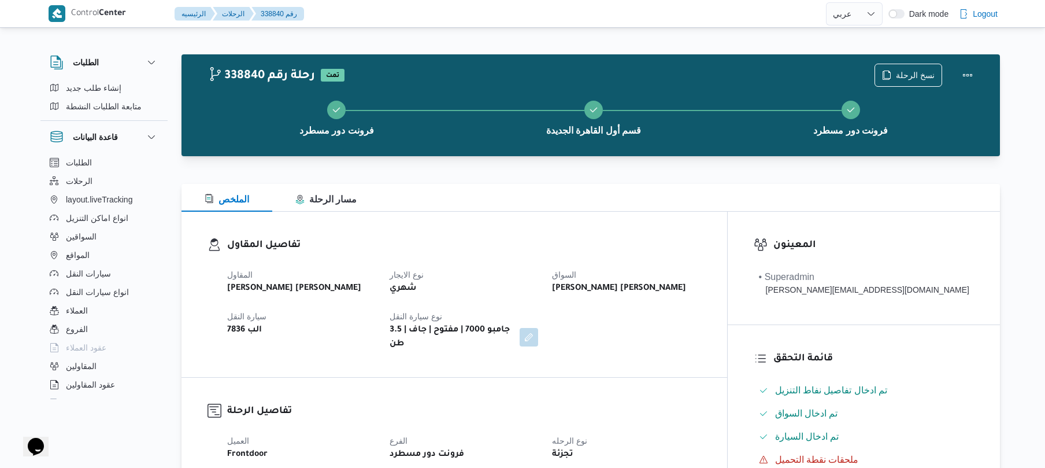
click at [719, 174] on div at bounding box center [591, 177] width 819 height 14
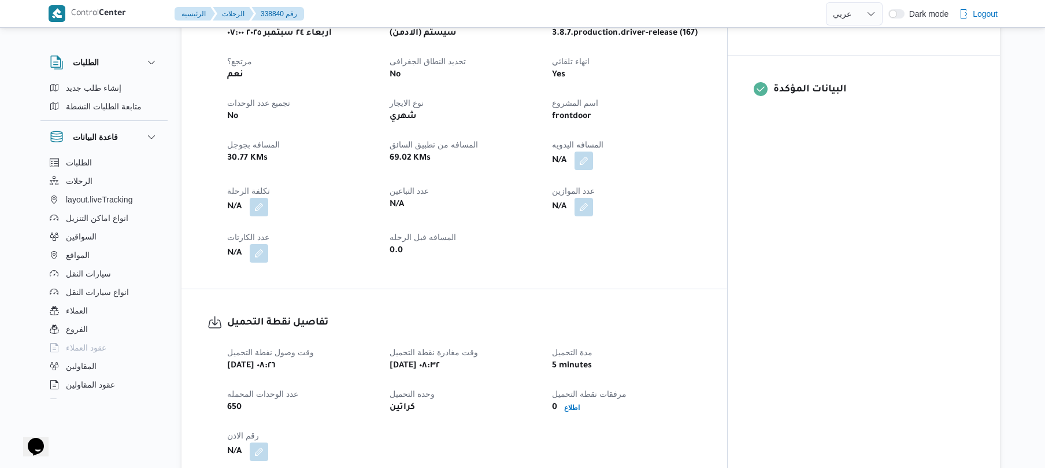
scroll to position [493, 0]
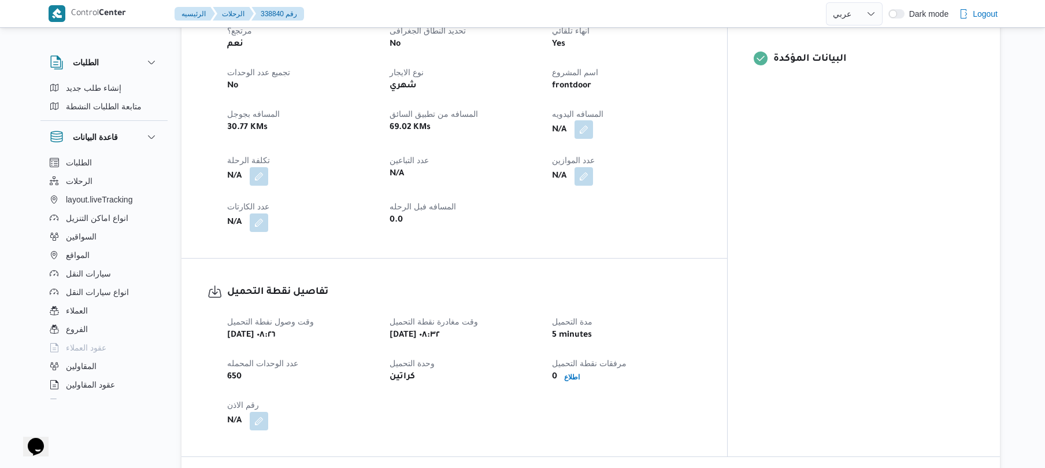
click at [593, 120] on button "button" at bounding box center [584, 129] width 19 height 19
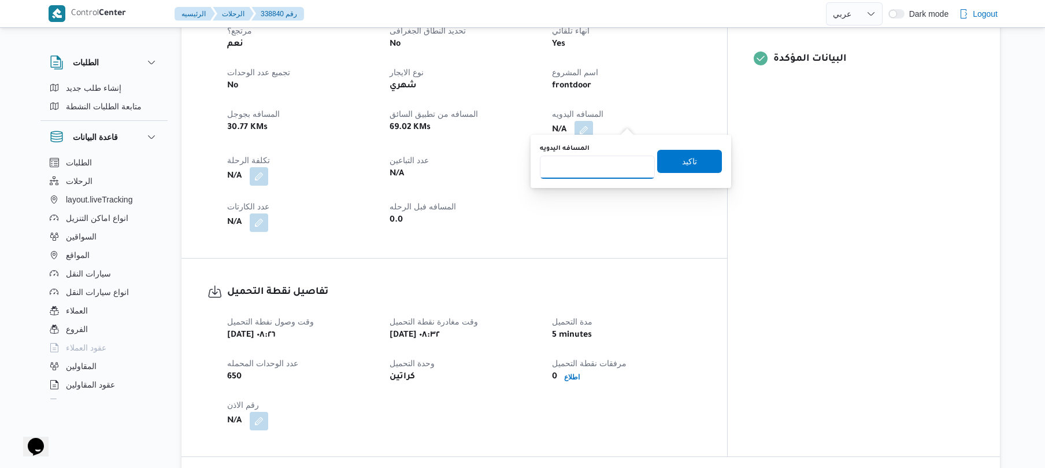
click at [620, 170] on input "المسافه اليدويه" at bounding box center [597, 167] width 115 height 23
type input "120"
click at [682, 167] on span "تاكيد" at bounding box center [689, 161] width 15 height 14
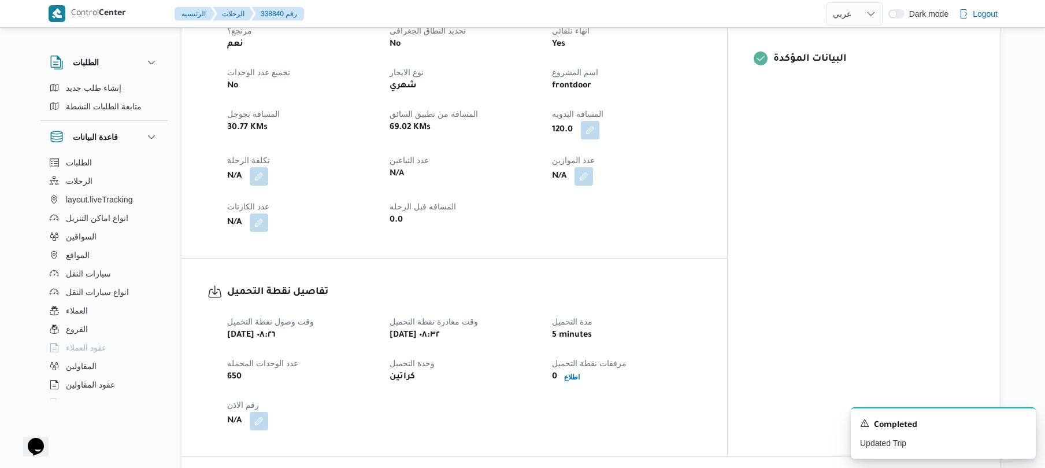
click at [727, 298] on div "تفاصيل نقطة التحميل وقت وصول نفطة التحميل أربعاء ٢٤ سبتمبر ٢٠٢٥ ٠٨:٢٦ وقت مغادر…" at bounding box center [455, 357] width 546 height 198
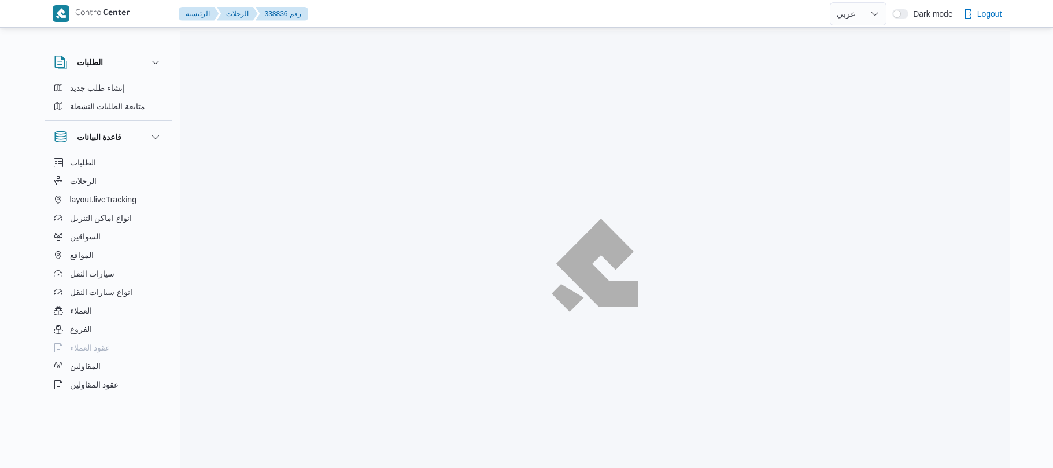
select select "ar"
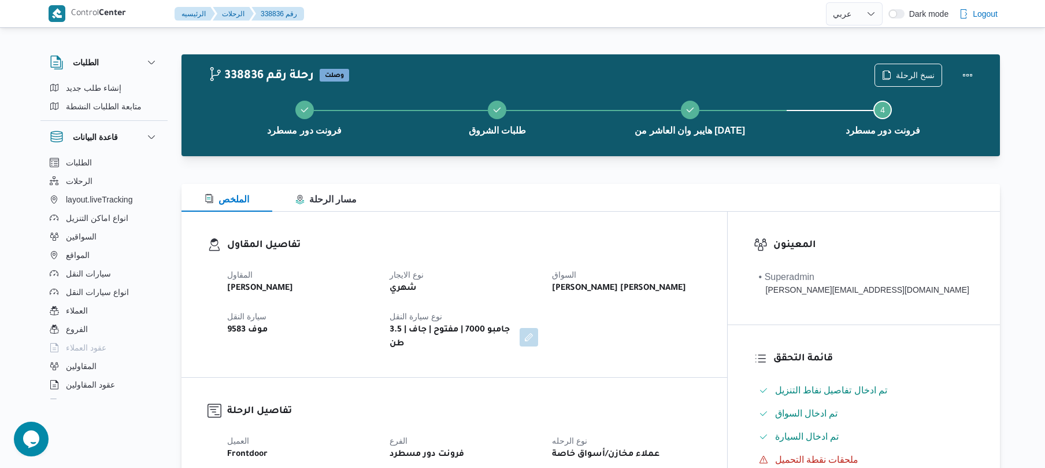
click at [701, 241] on h3 "تفاصيل المقاول" at bounding box center [464, 246] width 474 height 16
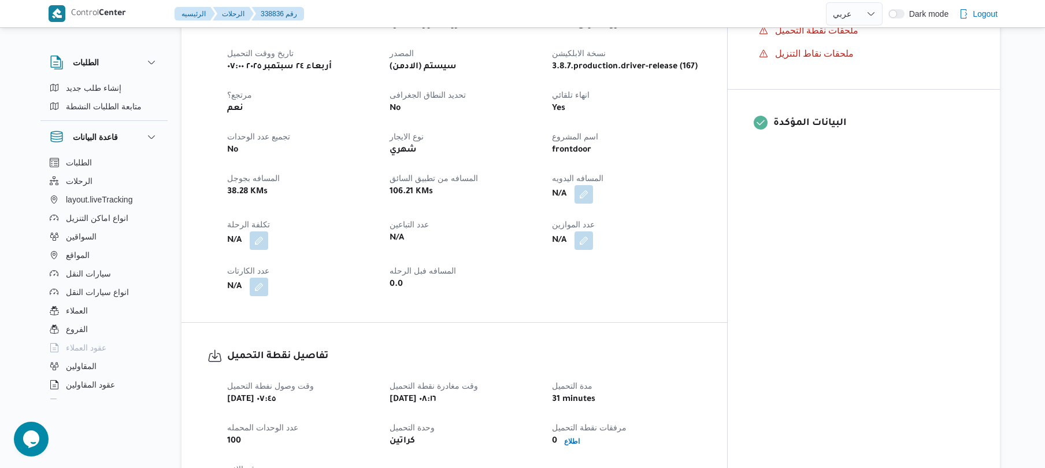
scroll to position [431, 0]
click at [593, 182] on button "button" at bounding box center [584, 191] width 19 height 19
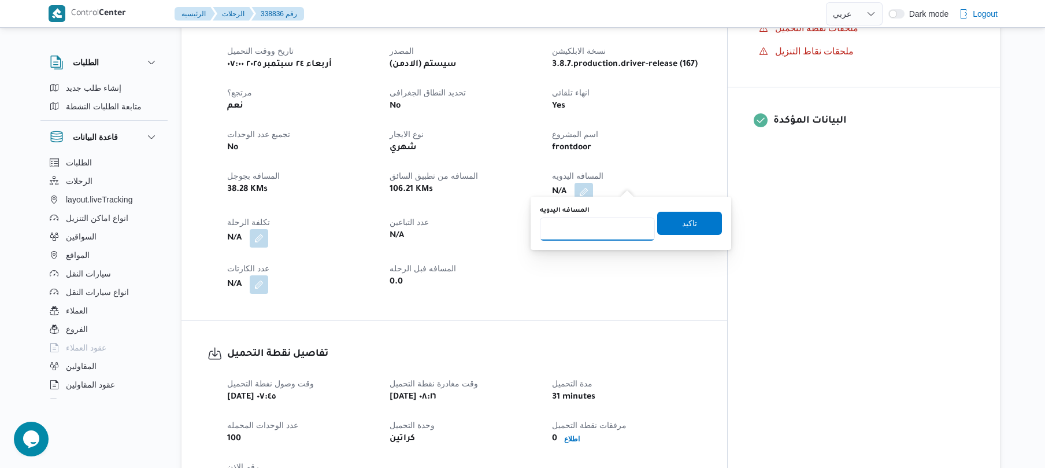
click at [609, 229] on input "المسافه اليدويه" at bounding box center [597, 228] width 115 height 23
type input "135"
click at [697, 225] on span "تاكيد" at bounding box center [689, 222] width 65 height 23
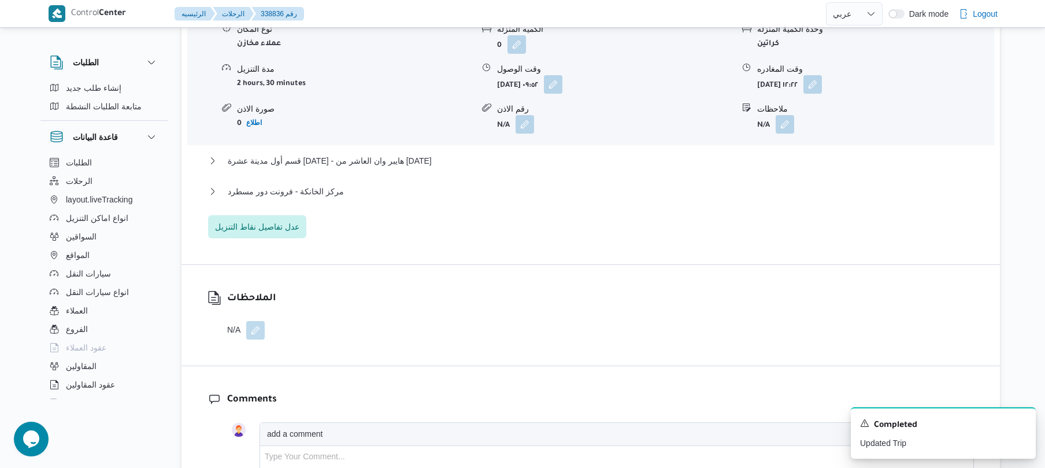
scroll to position [1018, 0]
click at [532, 154] on button "قسم أول مدينة عشرة رمضان - هايبر وان العاشر من رمضان" at bounding box center [591, 160] width 766 height 14
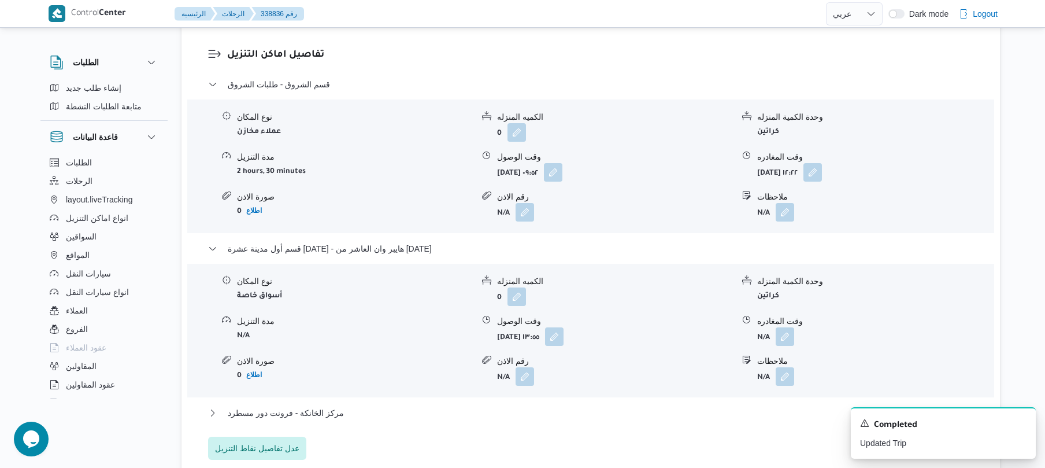
scroll to position [925, 0]
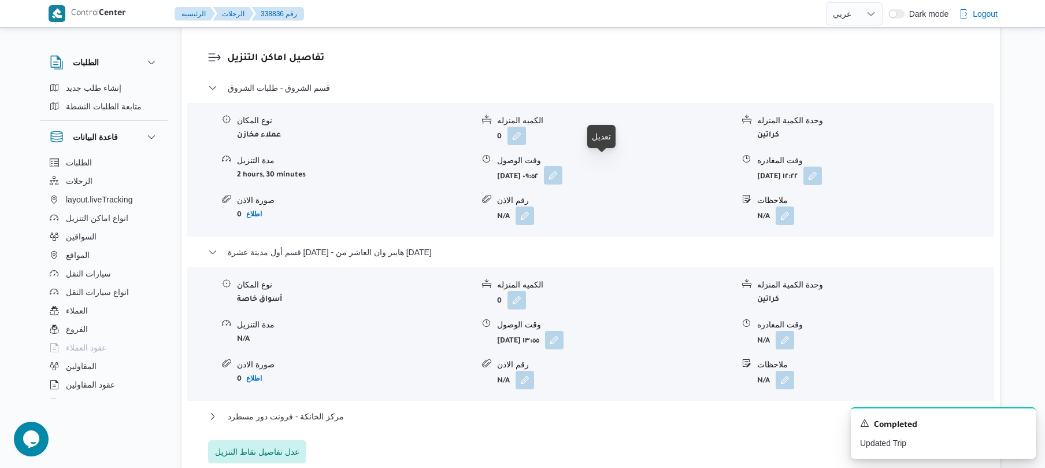
click at [563, 166] on button "button" at bounding box center [553, 175] width 19 height 19
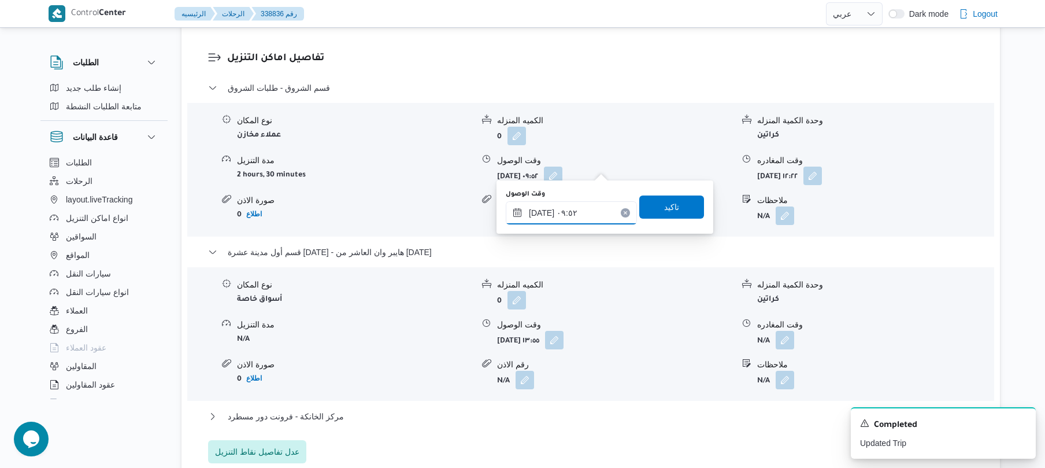
click at [563, 220] on input "٢٤/٠٩/٢٠٢٥ ٠٩:٥٢" at bounding box center [571, 212] width 131 height 23
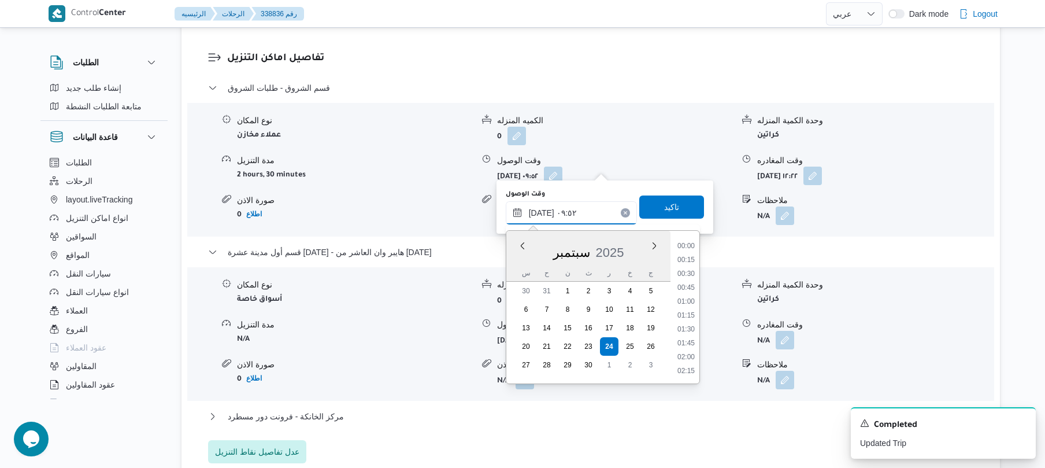
scroll to position [472, 0]
click at [690, 276] on li "09:00" at bounding box center [686, 274] width 27 height 12
type input "٢٤/٠٩/٢٠٢٥ ٠٩:٠٠"
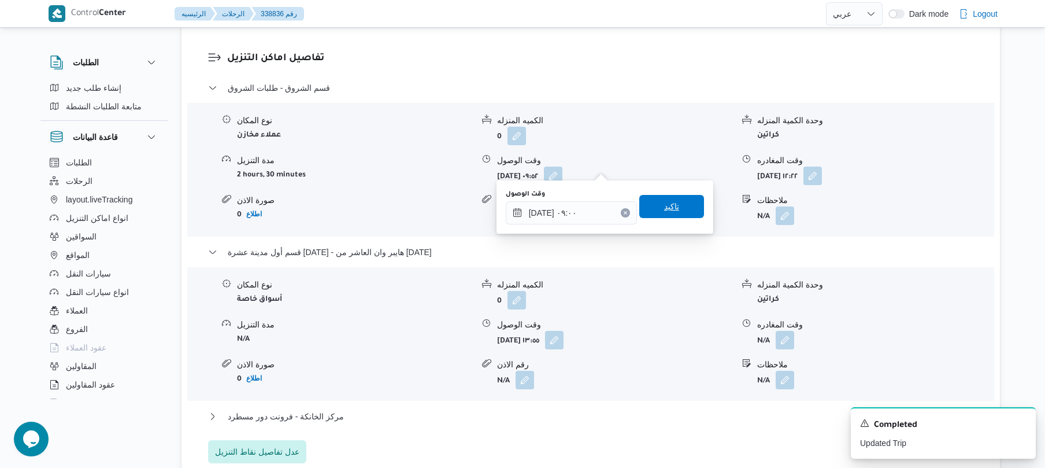
click at [674, 209] on span "تاكيد" at bounding box center [671, 206] width 65 height 23
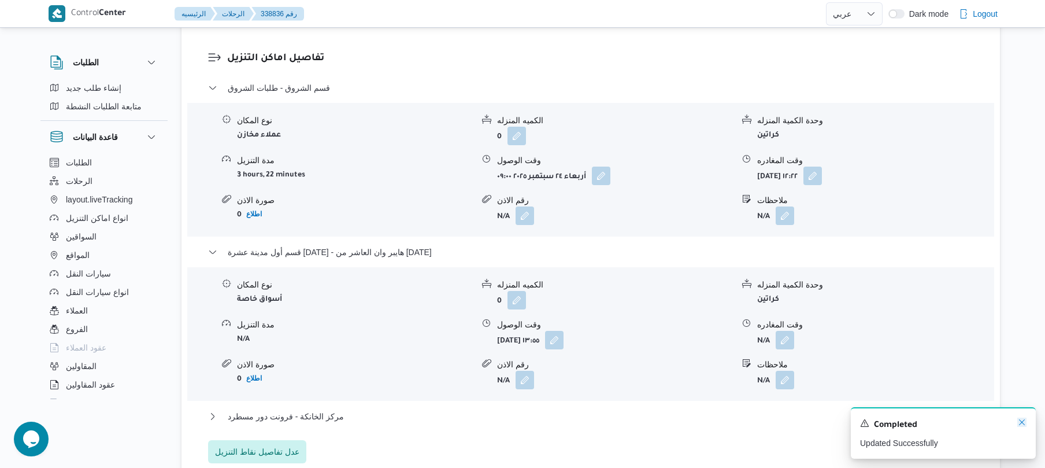
click at [1021, 426] on icon "Dismiss toast" at bounding box center [1022, 421] width 9 height 9
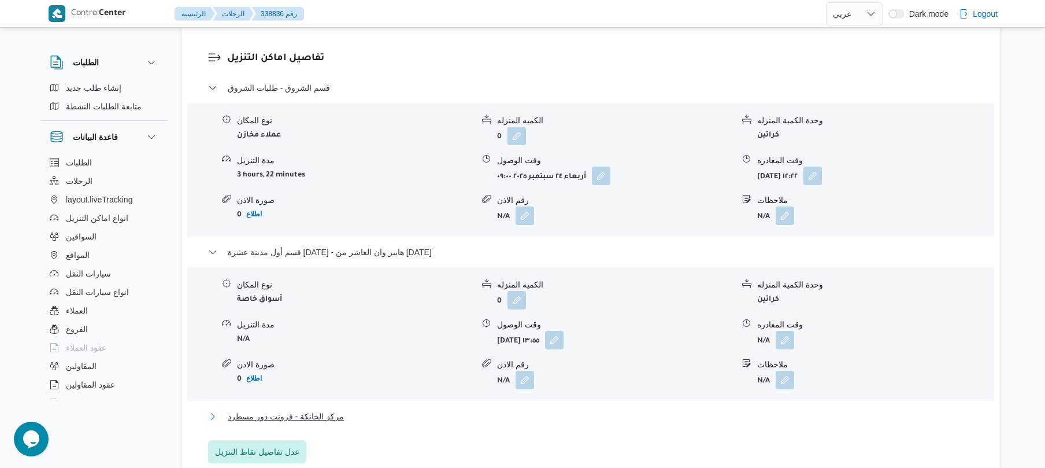
click at [741, 409] on button "مركز الخانكة - فرونت دور مسطرد" at bounding box center [591, 416] width 766 height 14
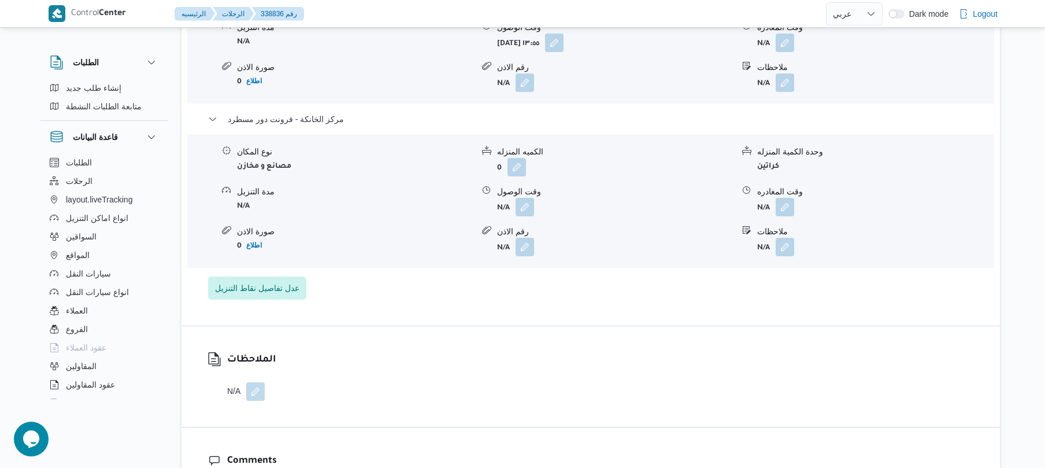
scroll to position [1233, 0]
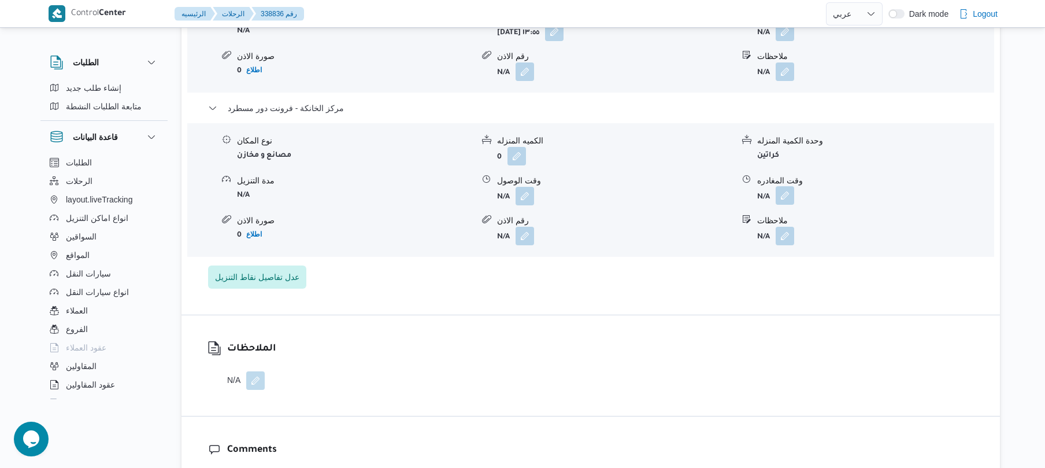
click at [789, 187] on button "button" at bounding box center [785, 195] width 19 height 19
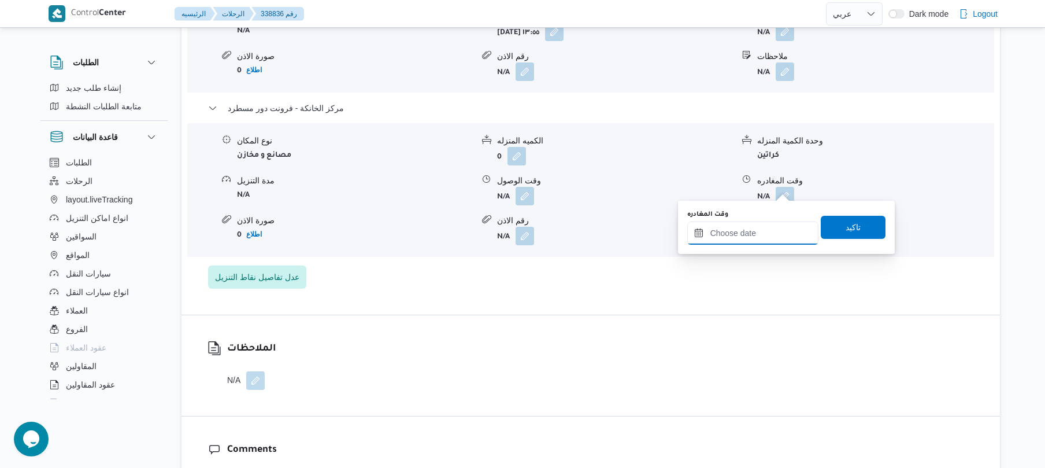
click at [750, 237] on input "وقت المغادره" at bounding box center [752, 232] width 131 height 23
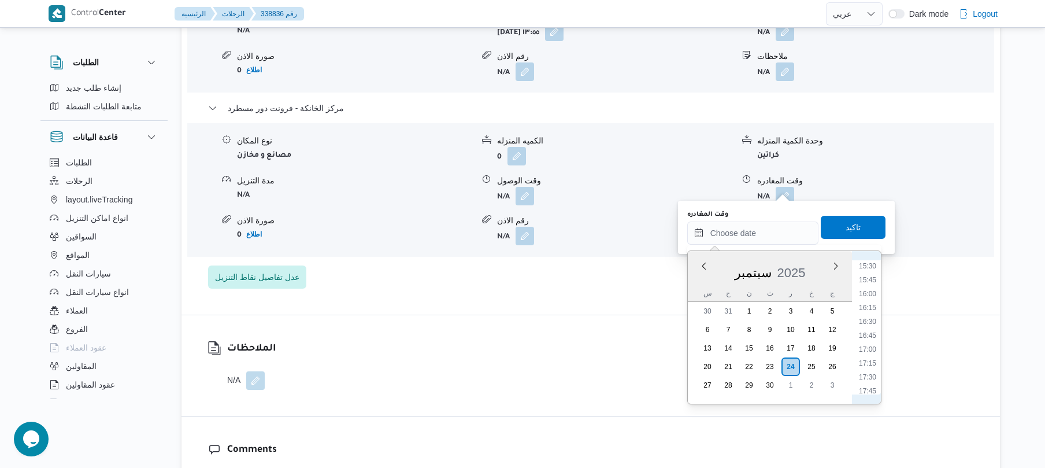
scroll to position [845, 0]
click at [872, 361] on li "17:00" at bounding box center [867, 365] width 27 height 12
type input "٢٤/٠٩/٢٠٢٥ ١٧:٠٠"
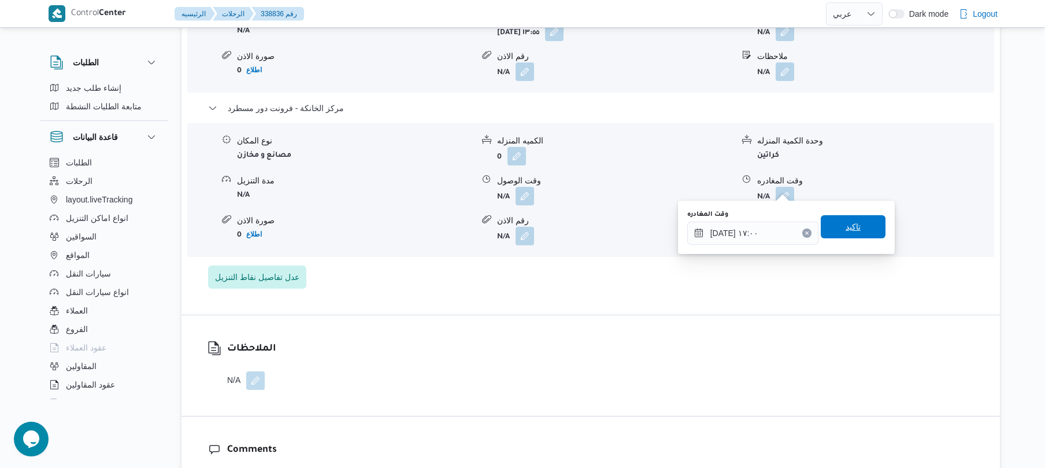
click at [857, 230] on span "تاكيد" at bounding box center [853, 226] width 65 height 23
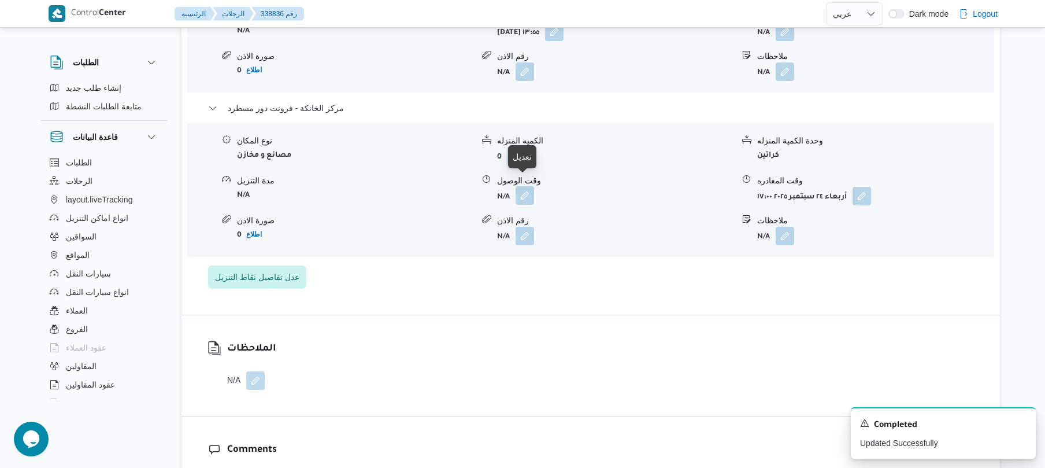
click at [524, 188] on button "button" at bounding box center [525, 195] width 19 height 19
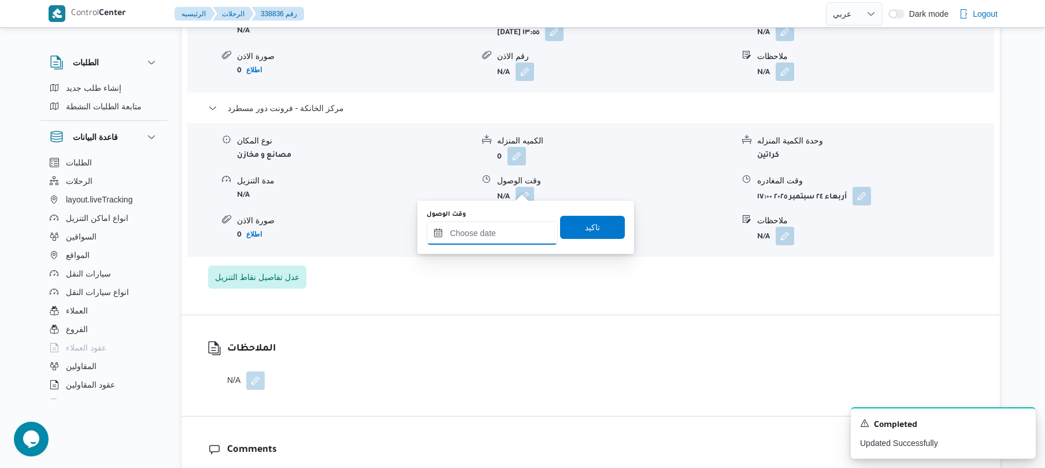
click at [500, 227] on input "وقت الوصول" at bounding box center [492, 232] width 131 height 23
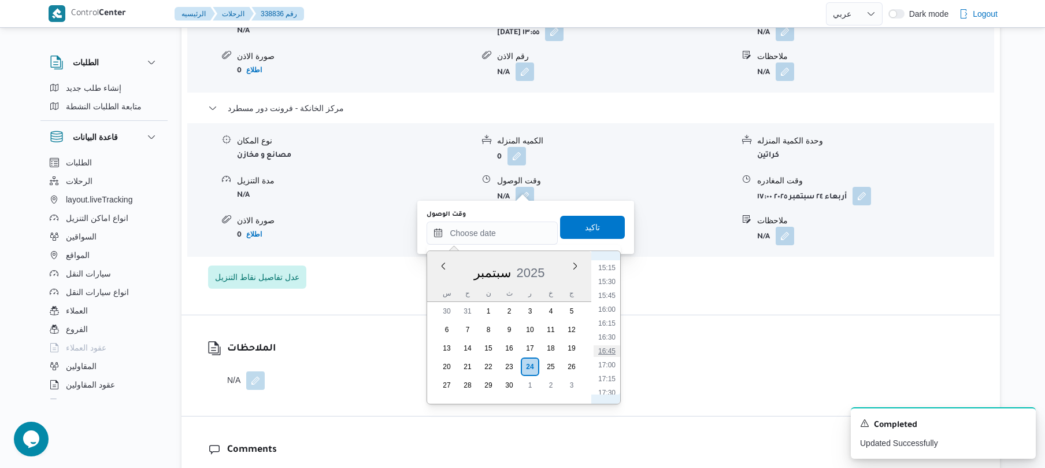
click at [611, 354] on li "16:45" at bounding box center [607, 351] width 27 height 12
type input "٢٤/٠٩/٢٠٢٥ ١٦:٤٥"
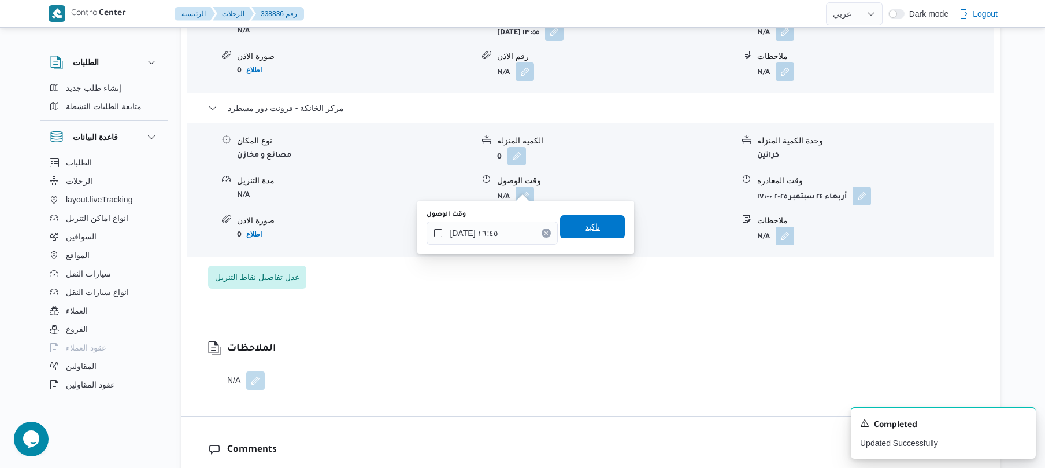
click at [600, 230] on span "تاكيد" at bounding box center [592, 226] width 65 height 23
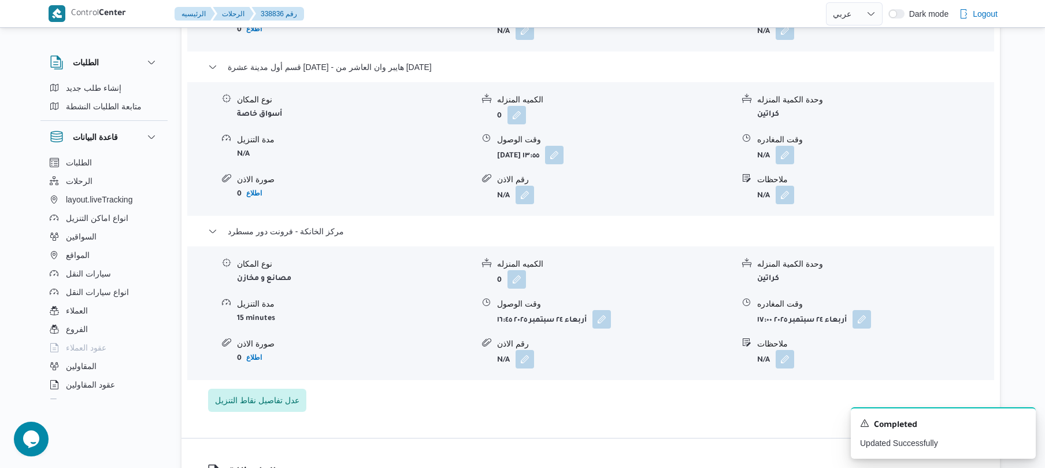
scroll to position [1079, 0]
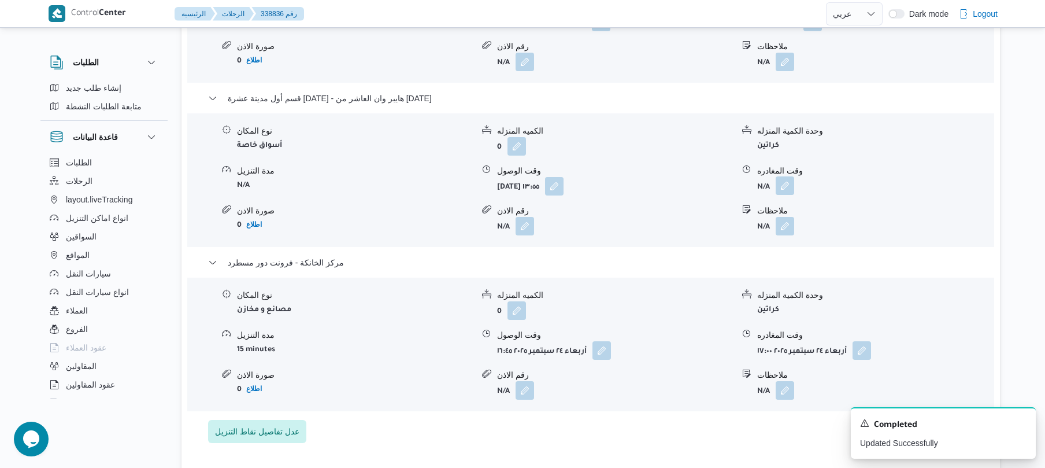
click at [783, 177] on button "button" at bounding box center [785, 185] width 19 height 19
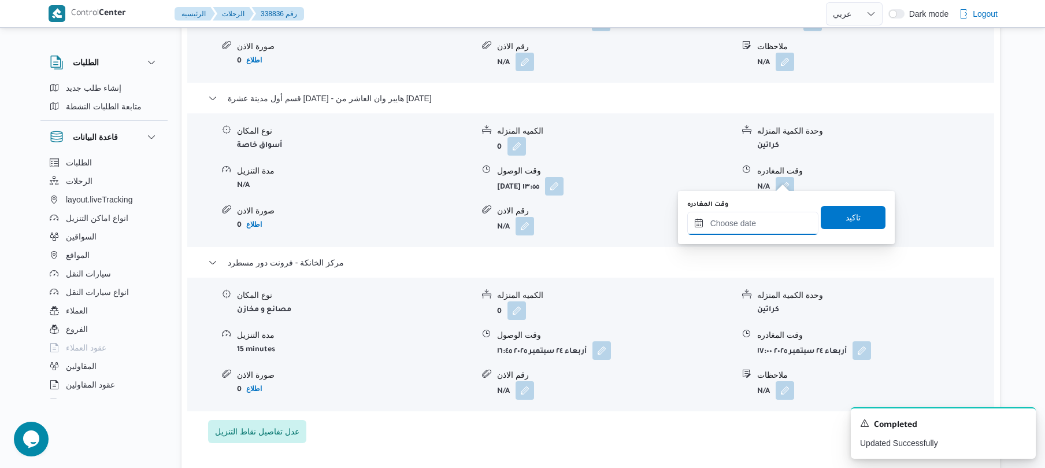
click at [749, 223] on input "وقت المغادره" at bounding box center [752, 223] width 131 height 23
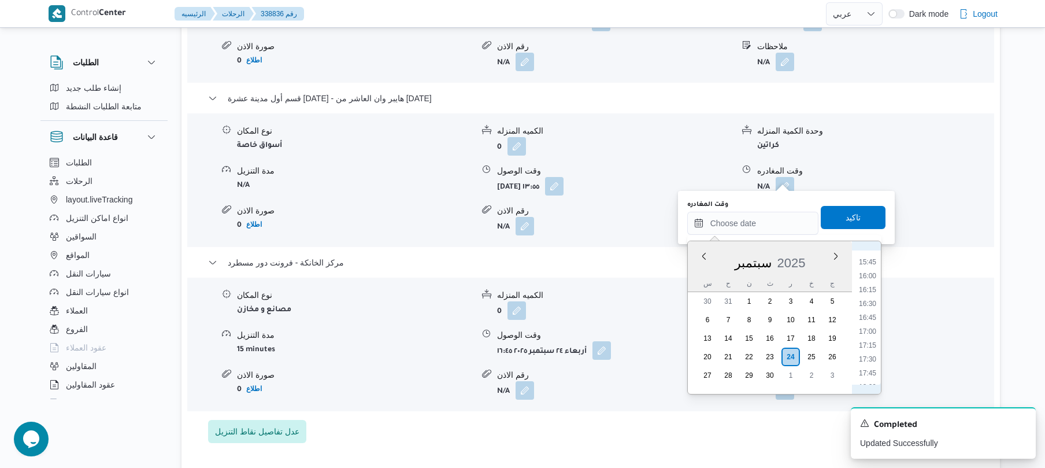
scroll to position [845, 0]
click at [873, 282] on li "15:45" at bounding box center [867, 286] width 27 height 12
type input "٢٤/٠٩/٢٠٢٥ ١٥:٤٥"
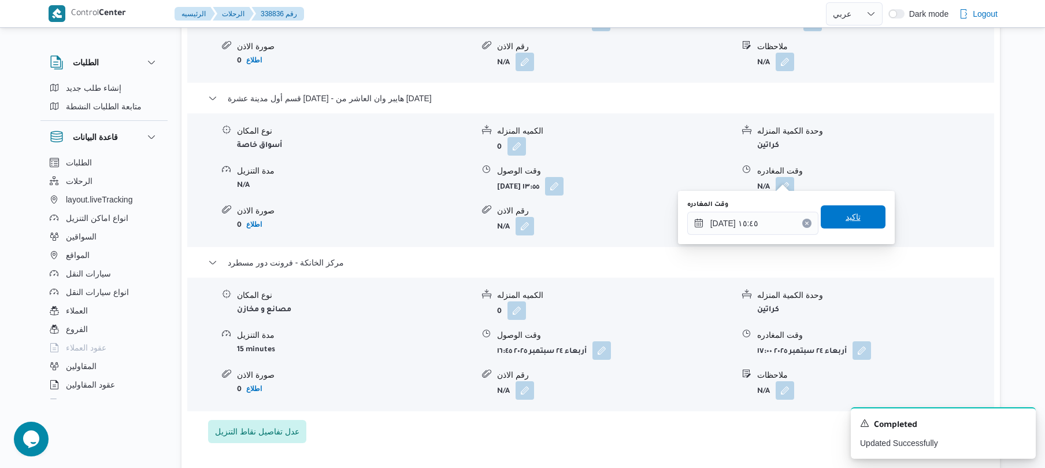
click at [849, 217] on span "تاكيد" at bounding box center [853, 217] width 15 height 14
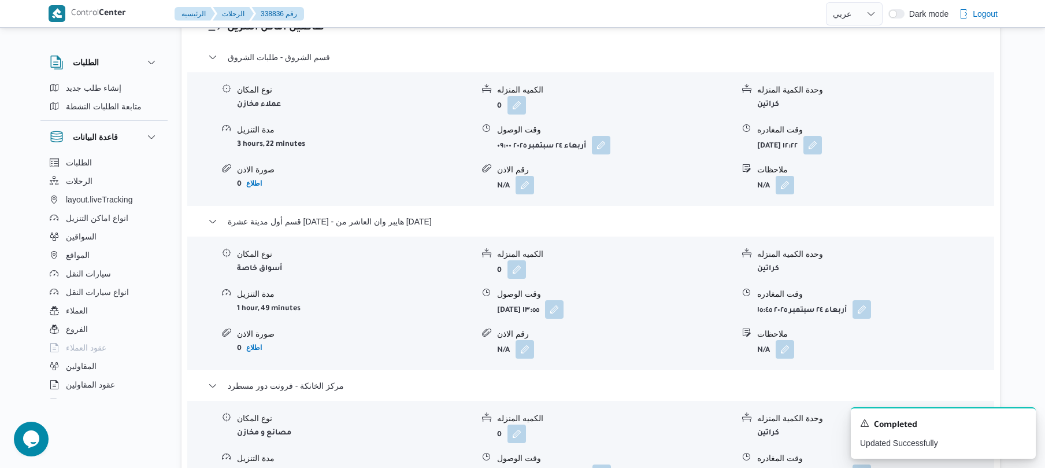
scroll to position [925, 0]
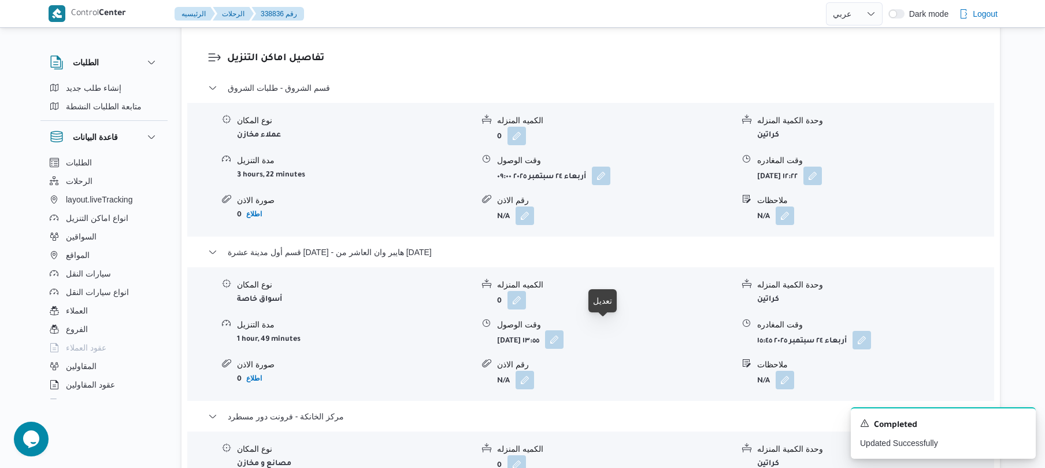
click at [564, 330] on button "button" at bounding box center [554, 339] width 19 height 19
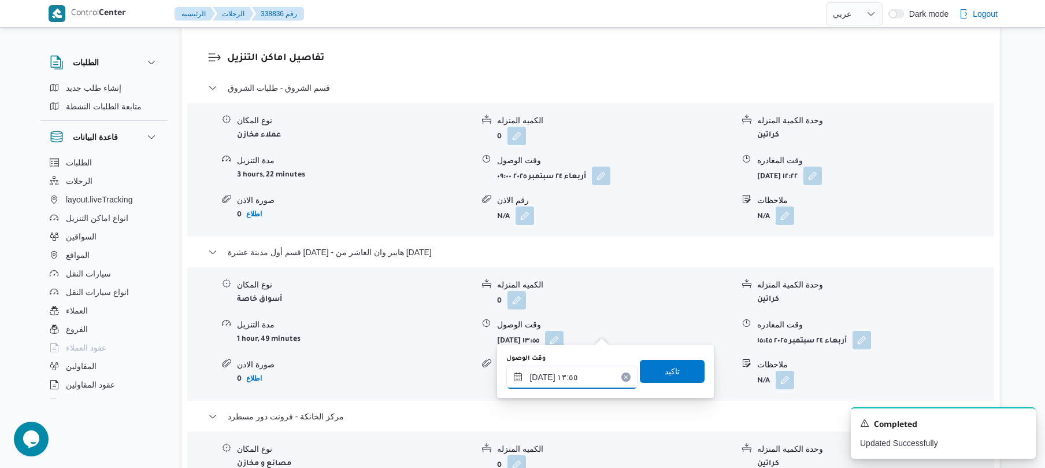
click at [561, 375] on input "٢٤/٠٩/٢٠٢٥ ١٣:٥٥" at bounding box center [571, 376] width 131 height 23
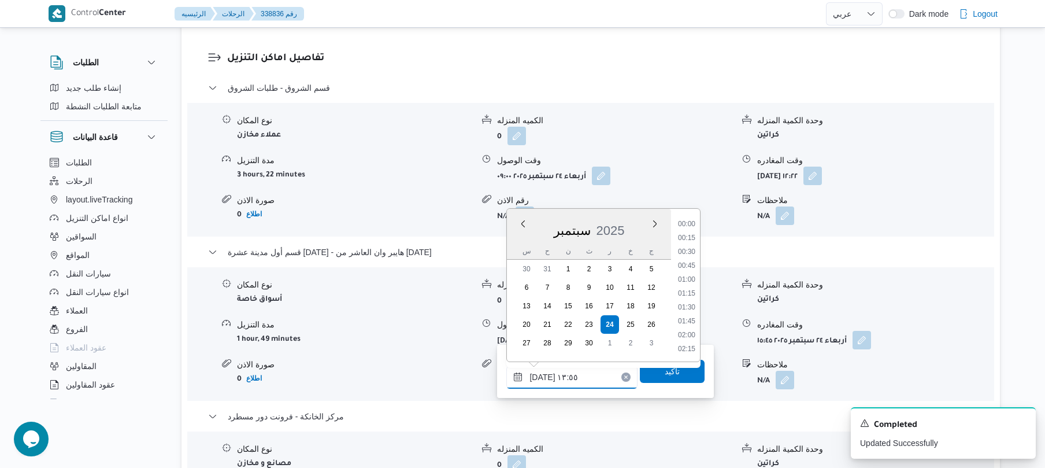
scroll to position [694, 0]
click at [690, 266] on li "13:15" at bounding box center [687, 266] width 27 height 12
type input "٢٤/٠٩/٢٠٢٥ ١٣:١٥"
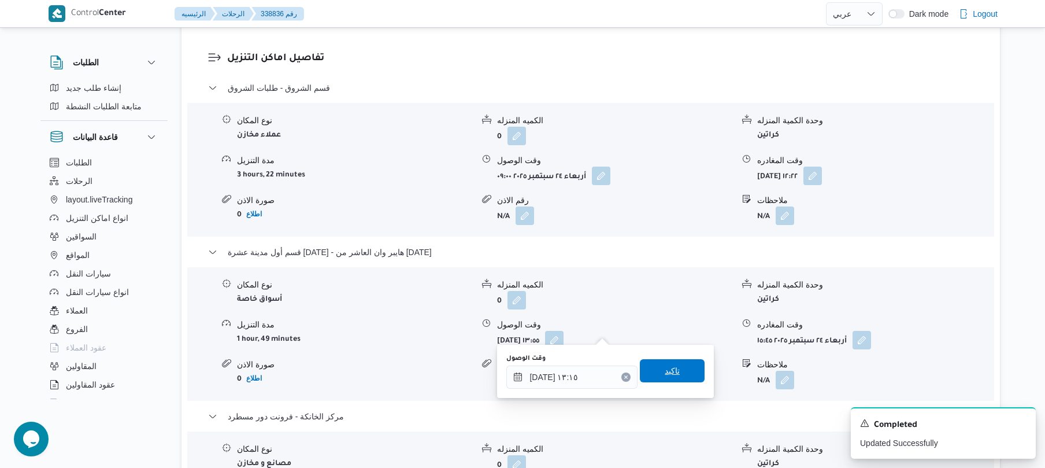
click at [675, 375] on span "تاكيد" at bounding box center [672, 370] width 65 height 23
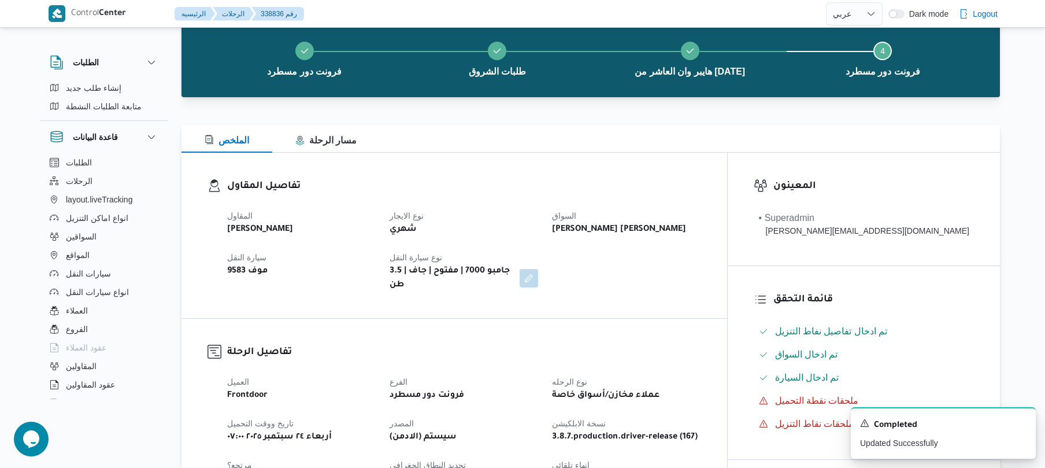
scroll to position [0, 0]
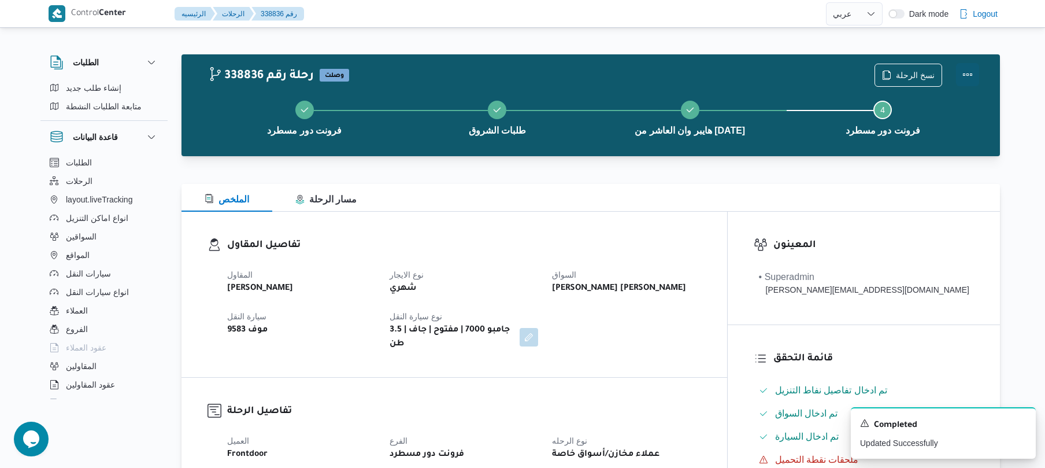
click at [965, 66] on button "Actions" at bounding box center [967, 74] width 23 height 23
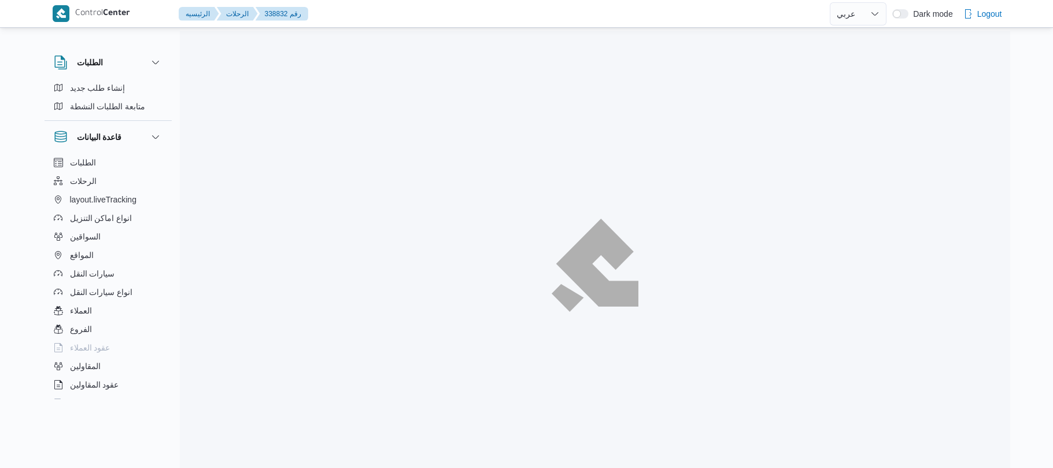
select select "ar"
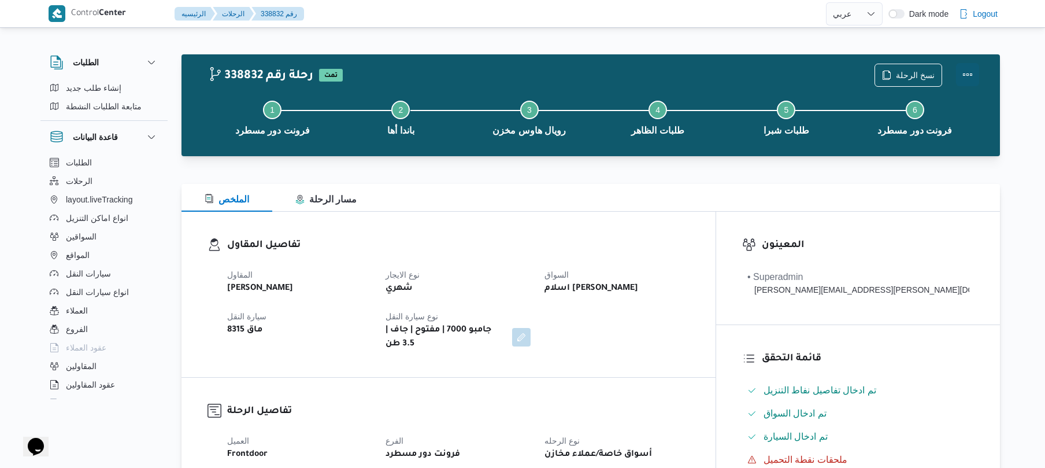
click at [965, 75] on button "Actions" at bounding box center [967, 74] width 23 height 23
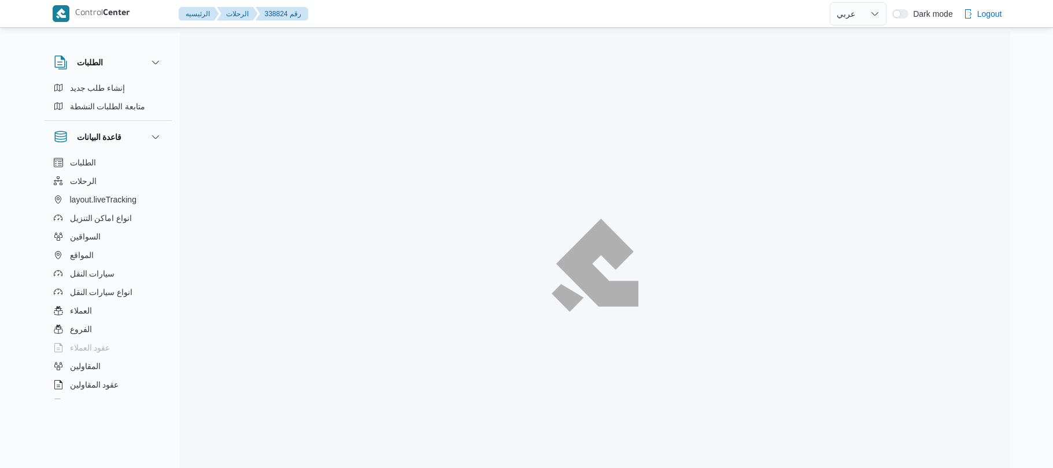
select select "ar"
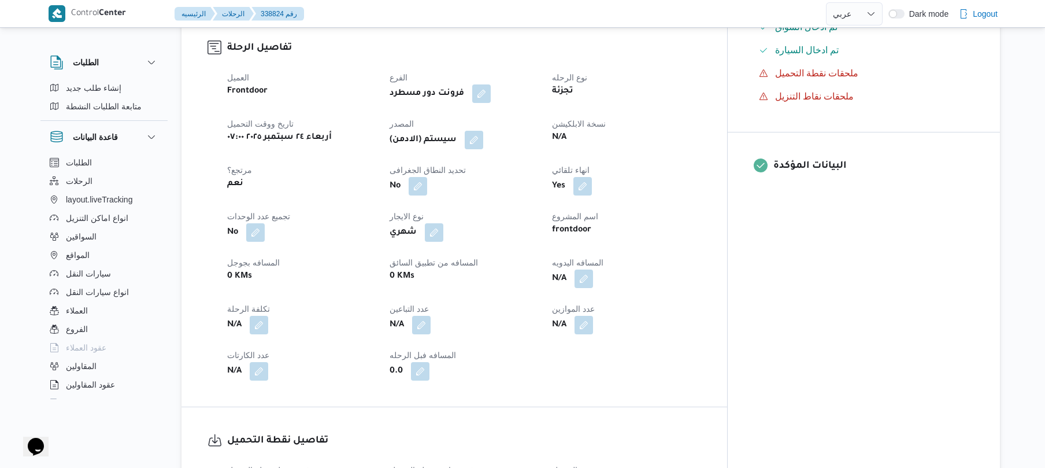
scroll to position [431, 0]
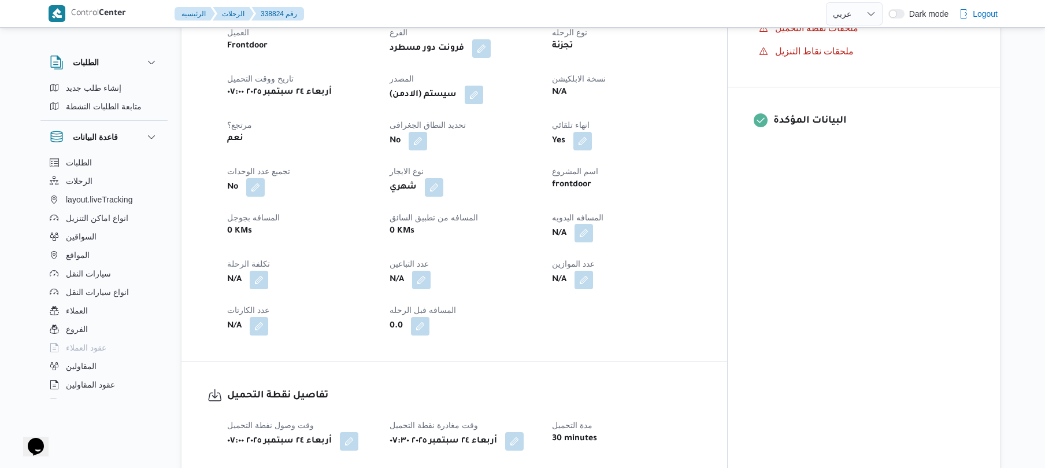
click at [593, 230] on button "button" at bounding box center [584, 233] width 19 height 19
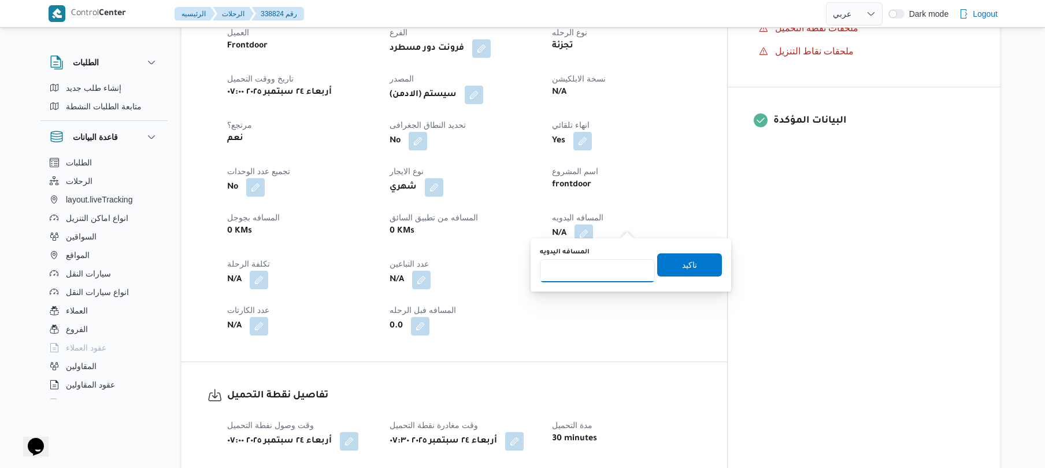
click at [613, 272] on input "المسافه اليدويه" at bounding box center [597, 270] width 115 height 23
type input "120"
click at [668, 269] on span "تاكيد" at bounding box center [689, 264] width 65 height 23
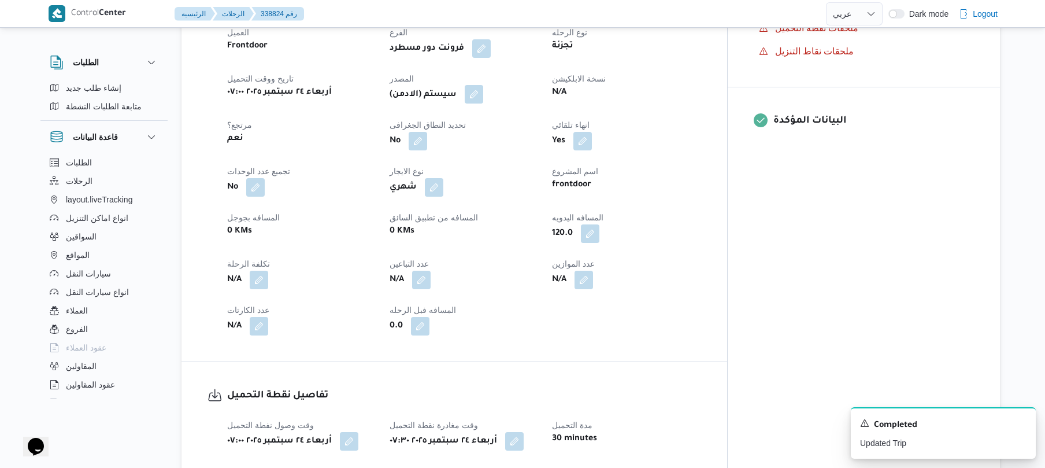
click at [483, 86] on button "button" at bounding box center [474, 94] width 19 height 19
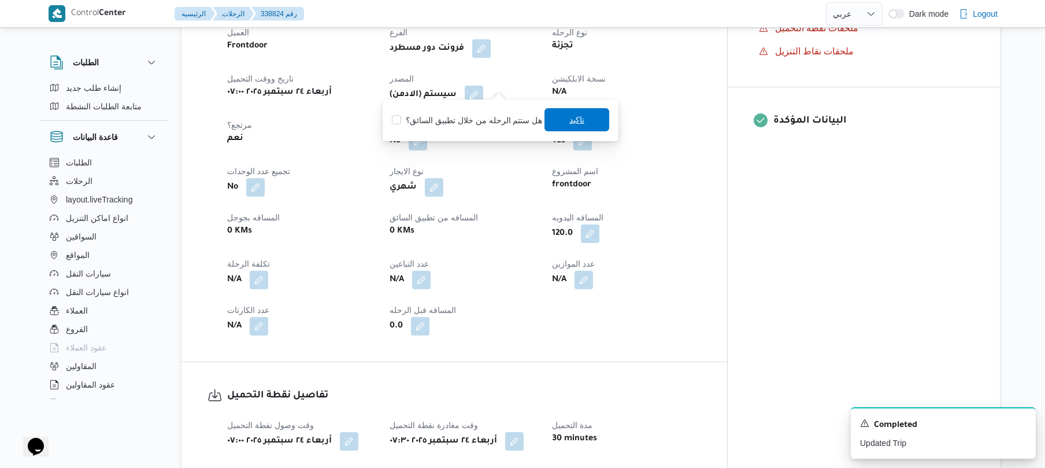
click at [558, 125] on span "تاكيد" at bounding box center [577, 119] width 65 height 23
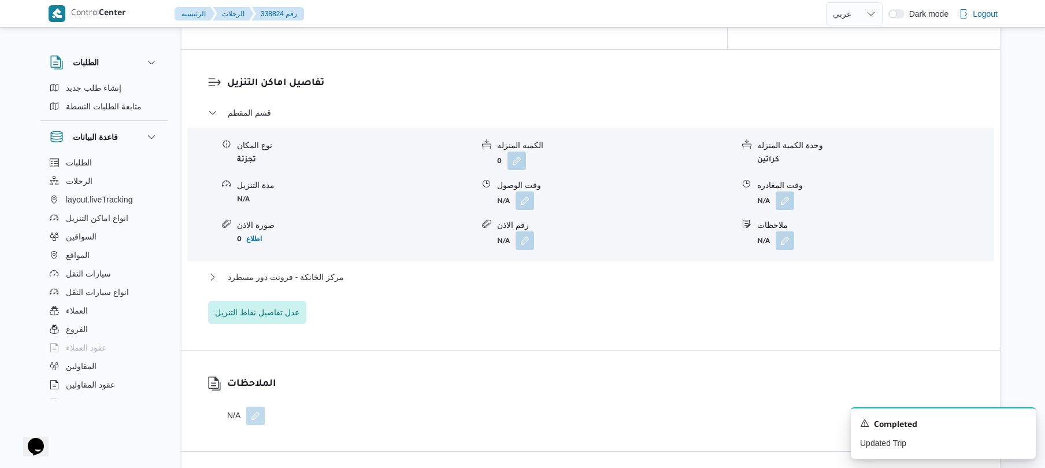
scroll to position [956, 0]
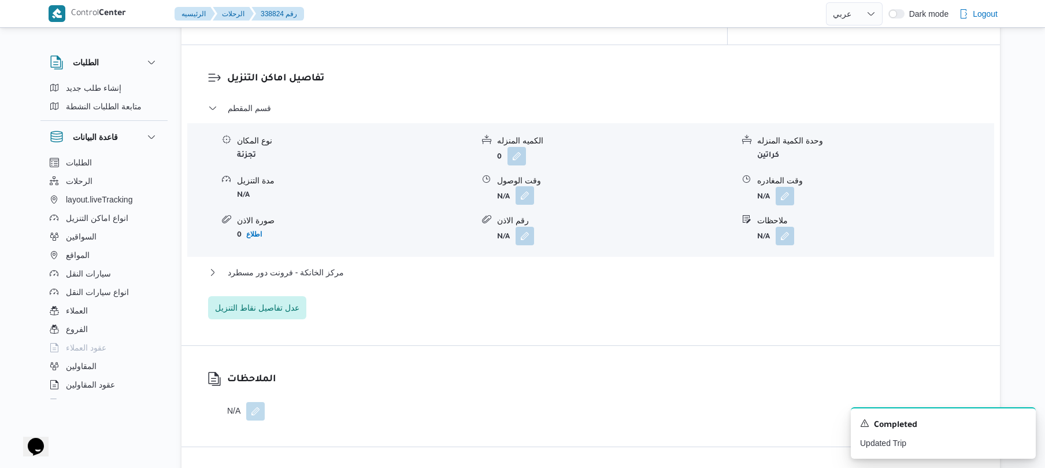
click at [526, 186] on button "button" at bounding box center [525, 195] width 19 height 19
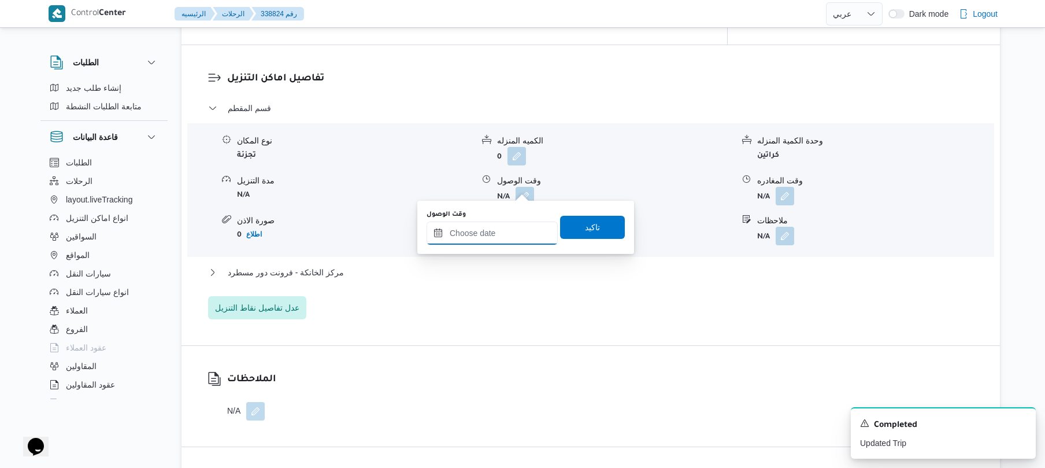
click at [501, 225] on input "وقت الوصول" at bounding box center [492, 232] width 131 height 23
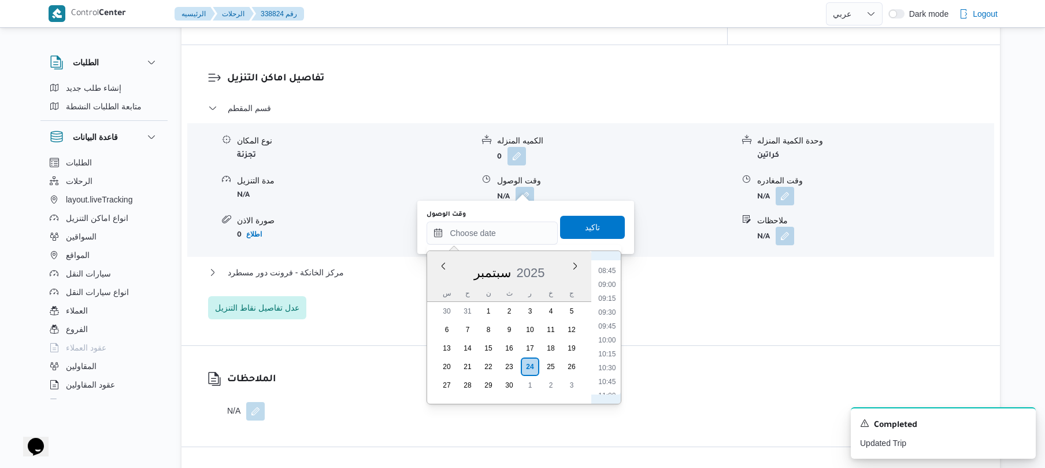
scroll to position [368, 0]
click at [606, 373] on li "08:30" at bounding box center [607, 370] width 27 height 12
type input "٢٤/٠٩/٢٠٢٥ ٠٨:٣٠"
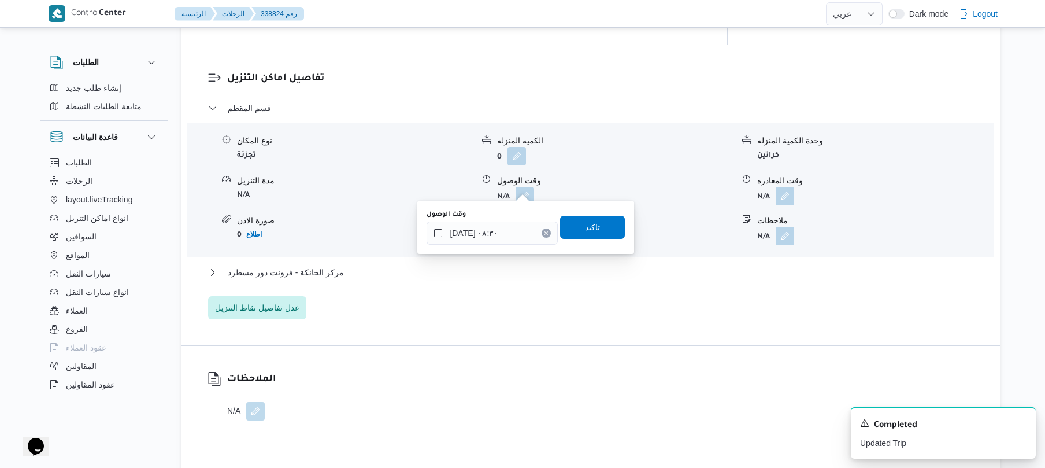
click at [597, 230] on span "تاكيد" at bounding box center [592, 227] width 65 height 23
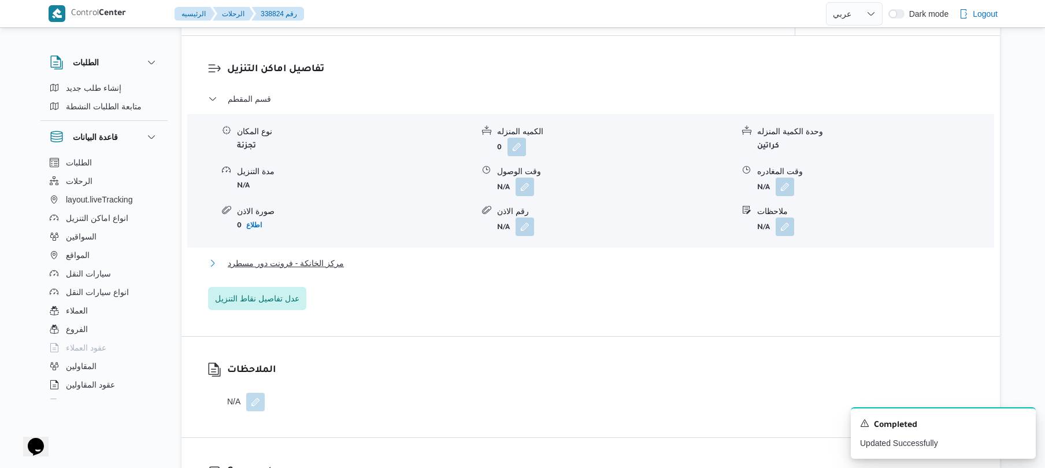
click at [554, 260] on button "مركز الخانكة - فرونت دور مسطرد" at bounding box center [591, 263] width 766 height 14
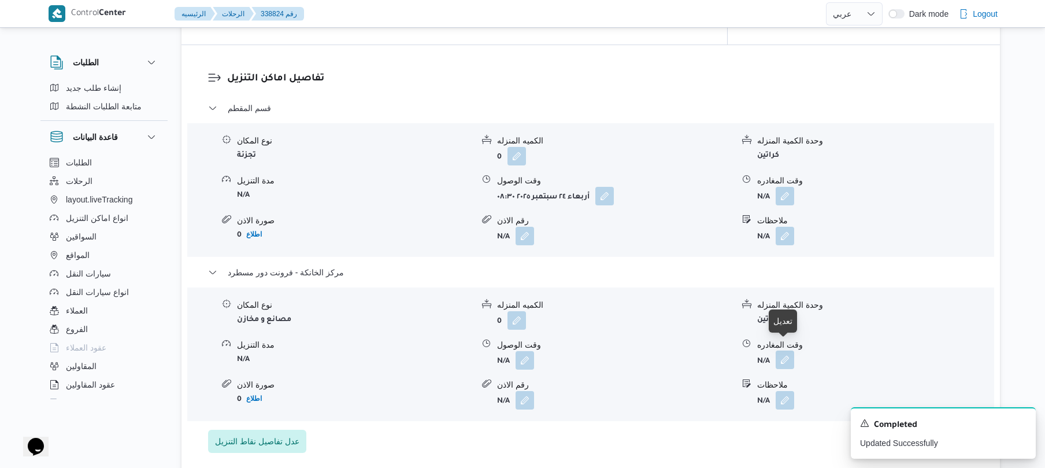
click at [786, 356] on button "button" at bounding box center [785, 359] width 19 height 19
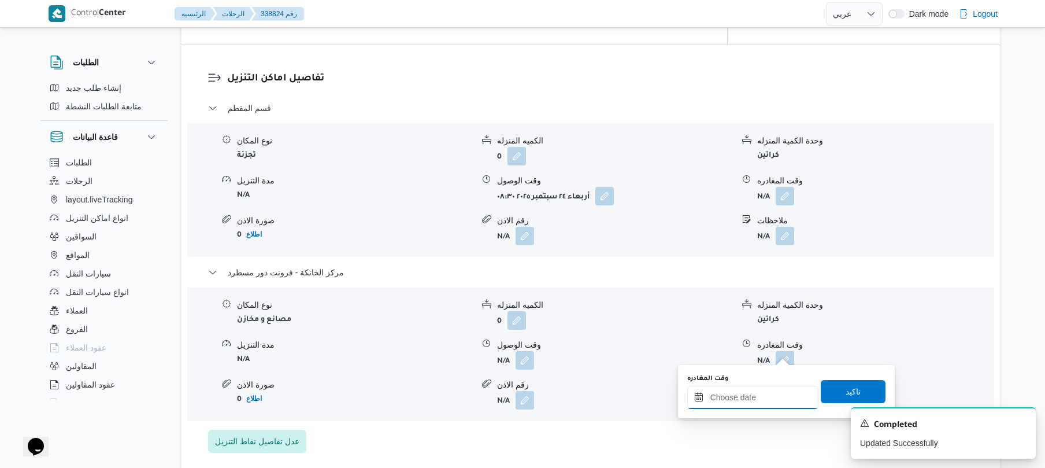
click at [750, 397] on input "وقت المغادره" at bounding box center [752, 397] width 131 height 23
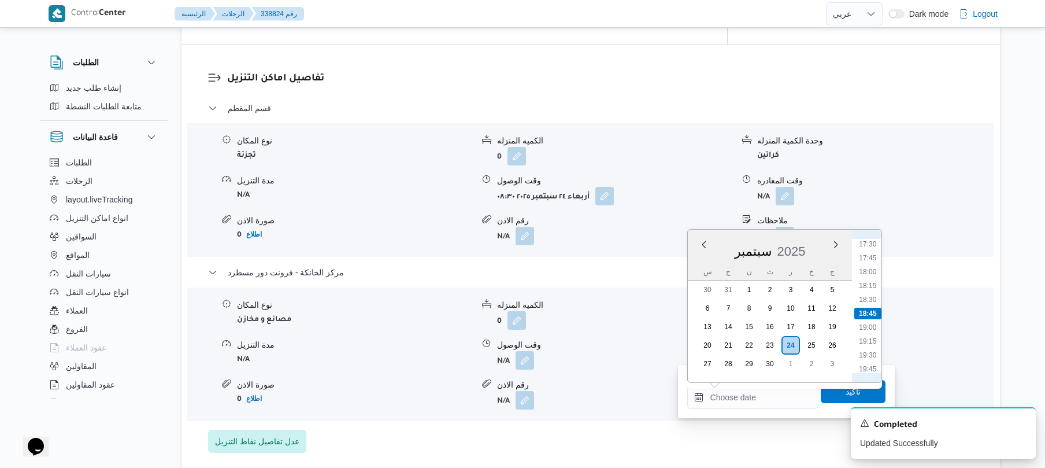
scroll to position [858, 0]
click at [870, 302] on li "16:30" at bounding box center [867, 303] width 27 height 12
type input "٢٤/٠٩/٢٠٢٥ ١٦:٣٠"
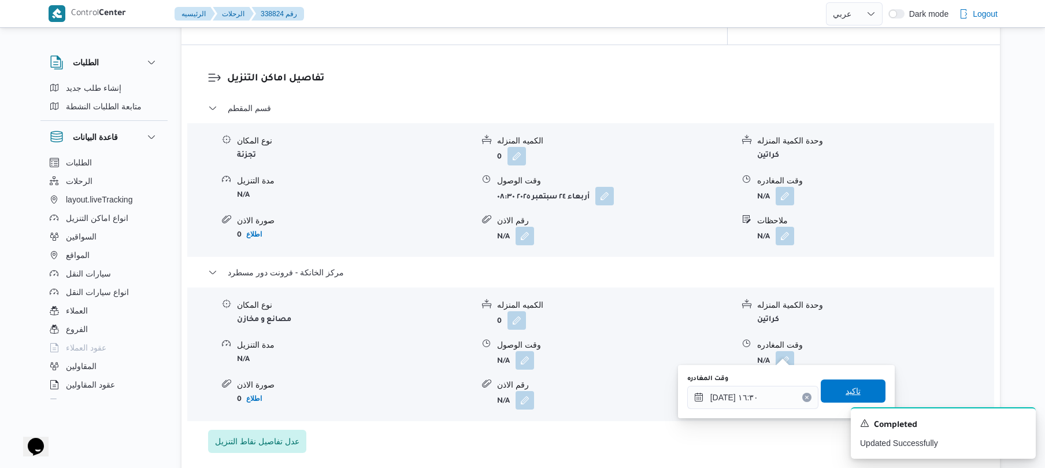
click at [846, 393] on span "تاكيد" at bounding box center [853, 391] width 15 height 14
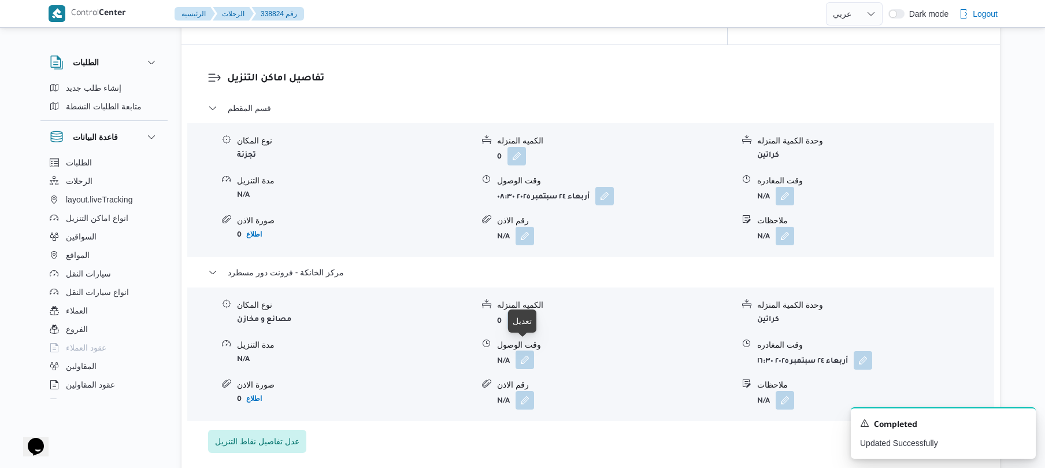
click at [521, 350] on button "button" at bounding box center [525, 359] width 19 height 19
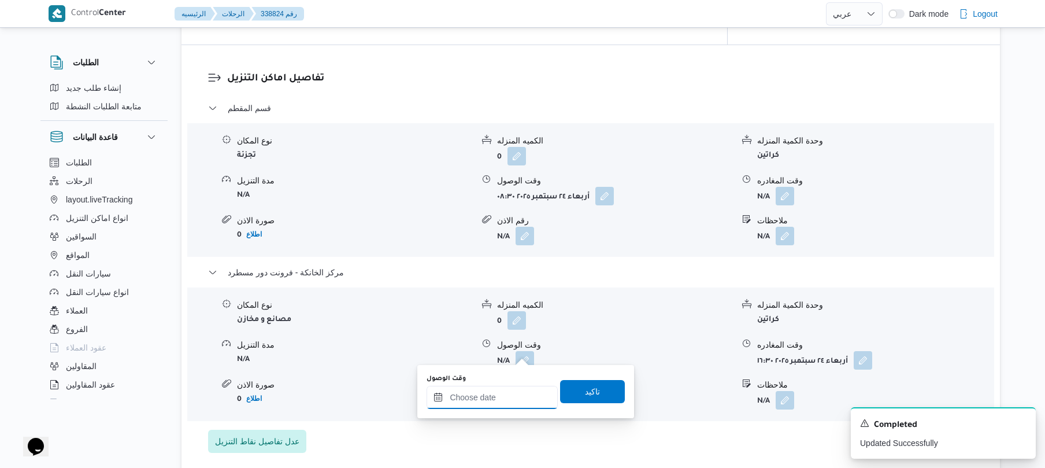
click at [509, 396] on input "وقت الوصول" at bounding box center [492, 397] width 131 height 23
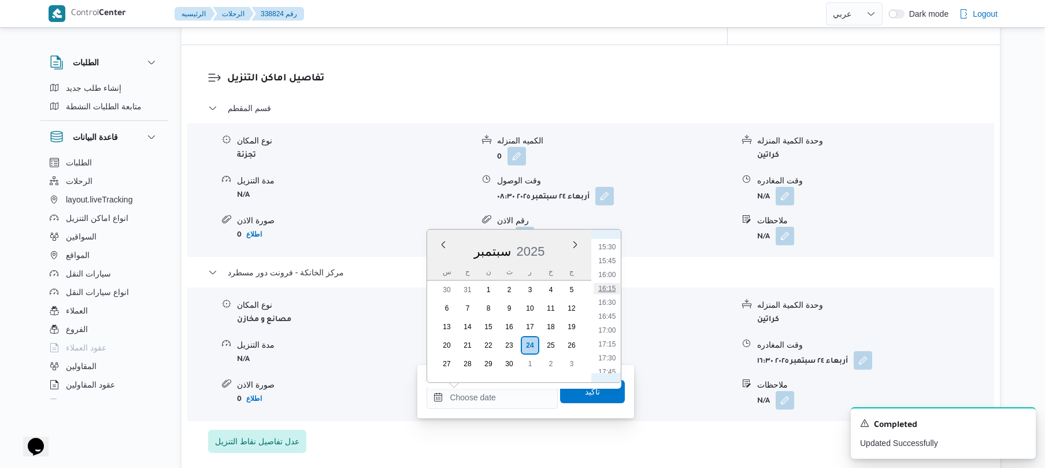
click at [612, 289] on li "16:15" at bounding box center [607, 289] width 27 height 12
type input "٢٤/٠٩/٢٠٢٥ ١٦:١٥"
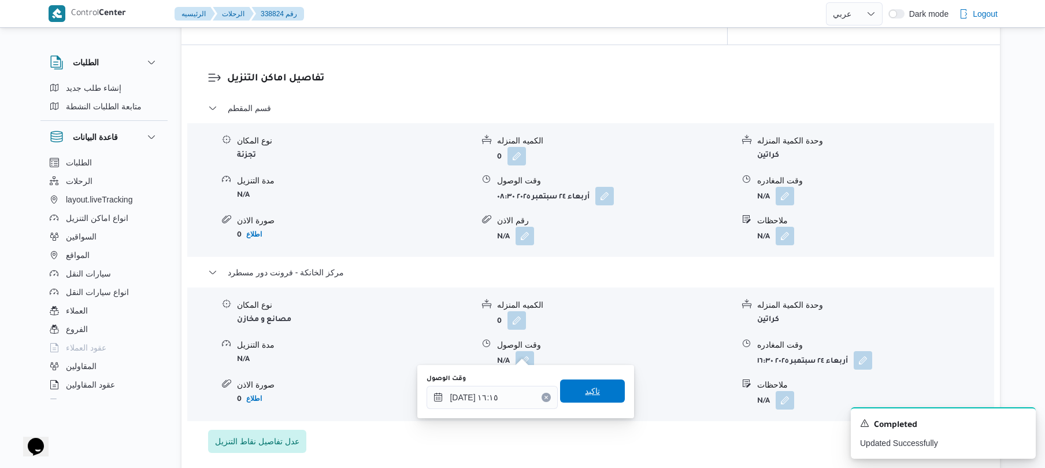
click at [595, 394] on span "تاكيد" at bounding box center [592, 390] width 65 height 23
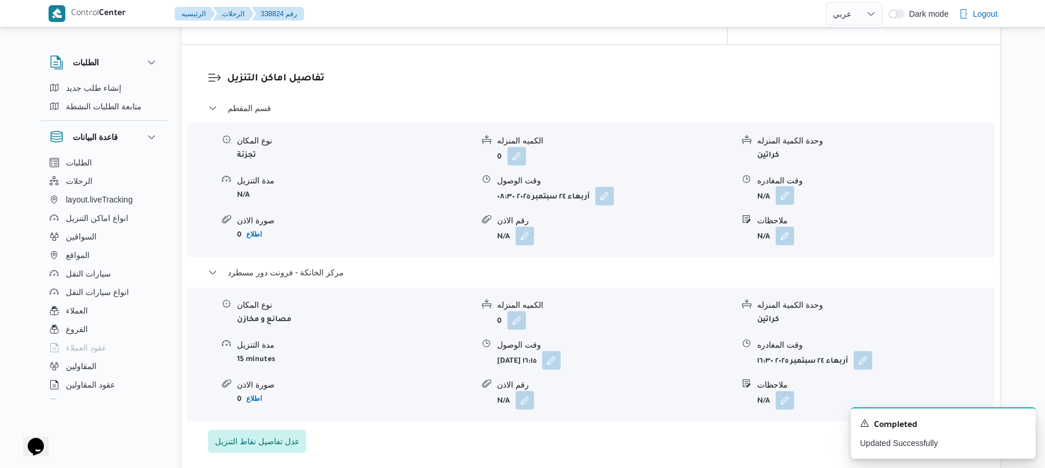
click at [787, 186] on button "button" at bounding box center [785, 195] width 19 height 19
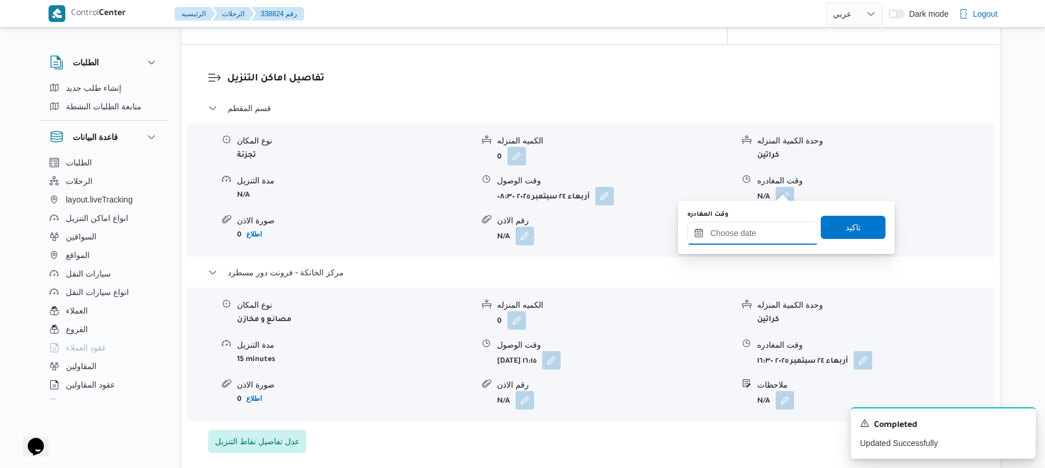
click at [756, 231] on input "وقت المغادره" at bounding box center [752, 232] width 131 height 23
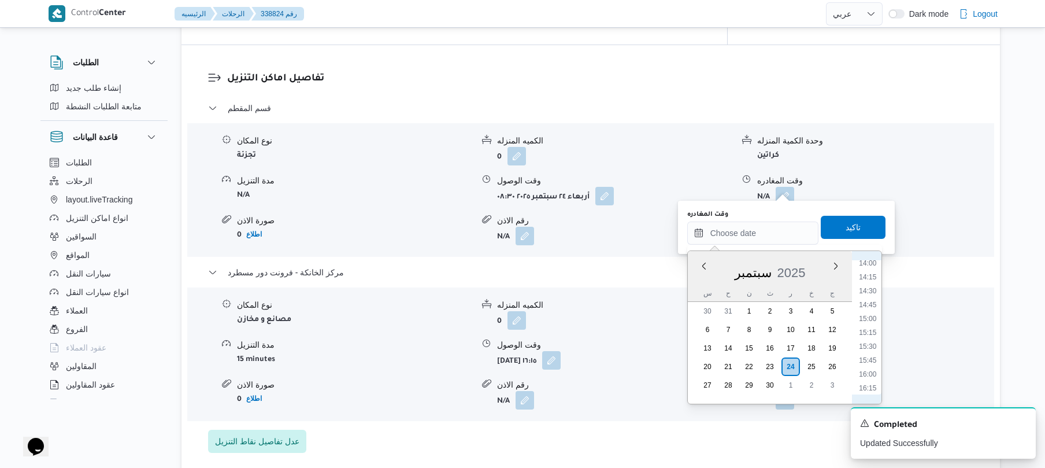
scroll to position [745, 0]
click at [871, 364] on li "15:15" at bounding box center [867, 367] width 27 height 12
type input "٢٤/٠٩/٢٠٢٥ ١٥:١٥"
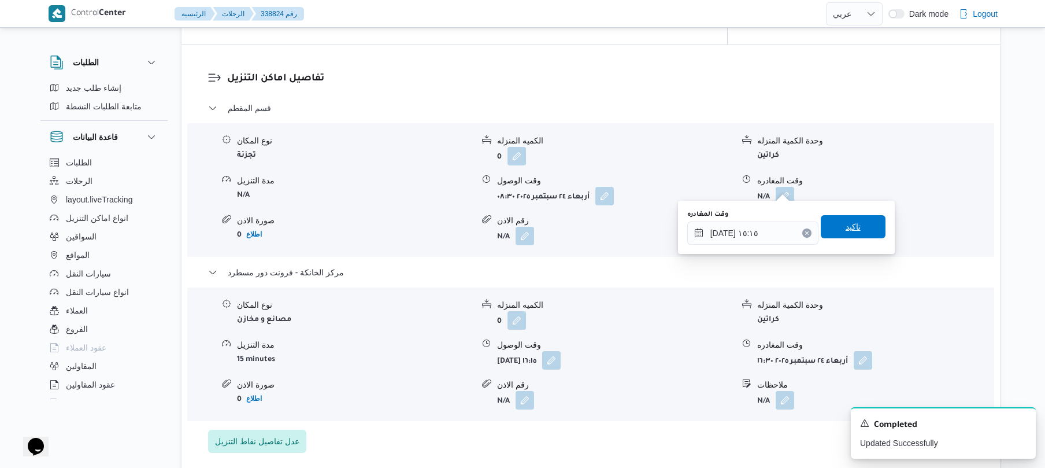
click at [853, 230] on span "تاكيد" at bounding box center [853, 227] width 15 height 14
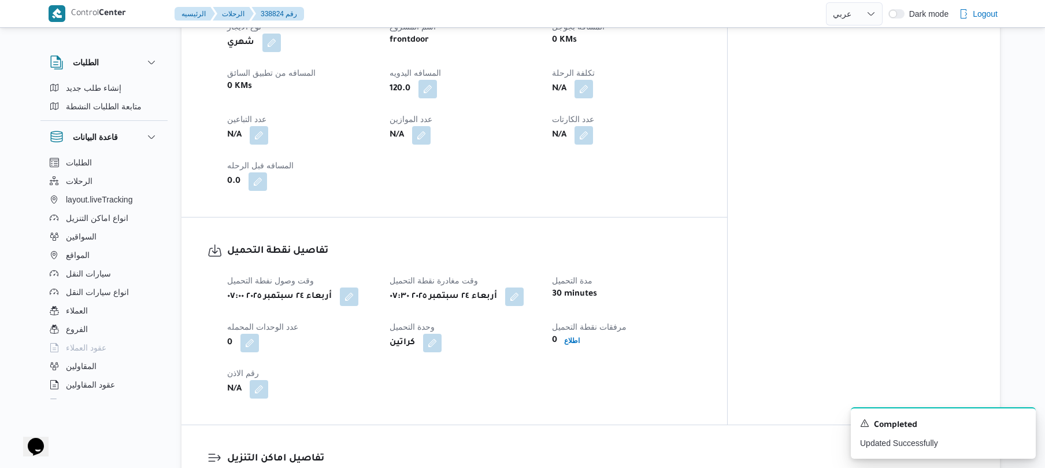
scroll to position [0, 0]
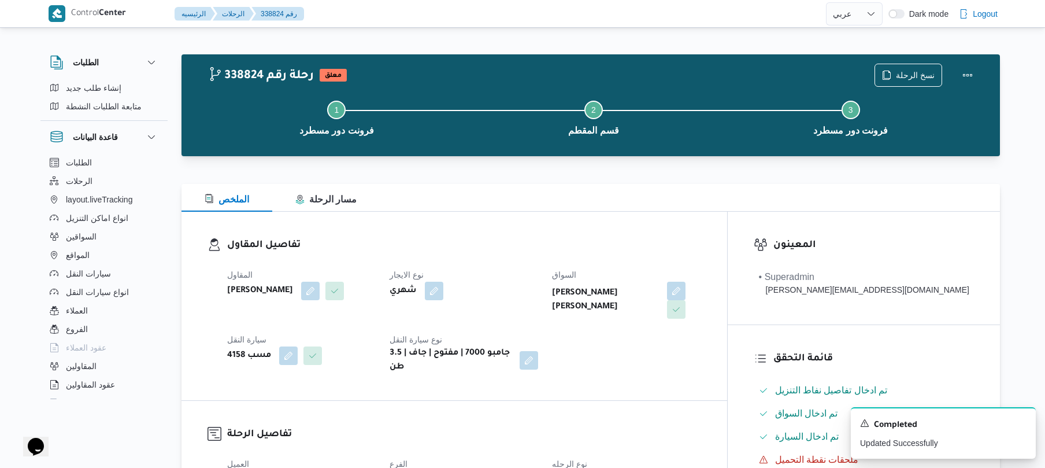
click at [727, 236] on div "تفاصيل المقاول المقاول محمد صلاح عبداللطيف الشريف نوع الايجار شهري السواق هشام …" at bounding box center [455, 306] width 546 height 188
click at [971, 82] on button "Actions" at bounding box center [967, 74] width 23 height 23
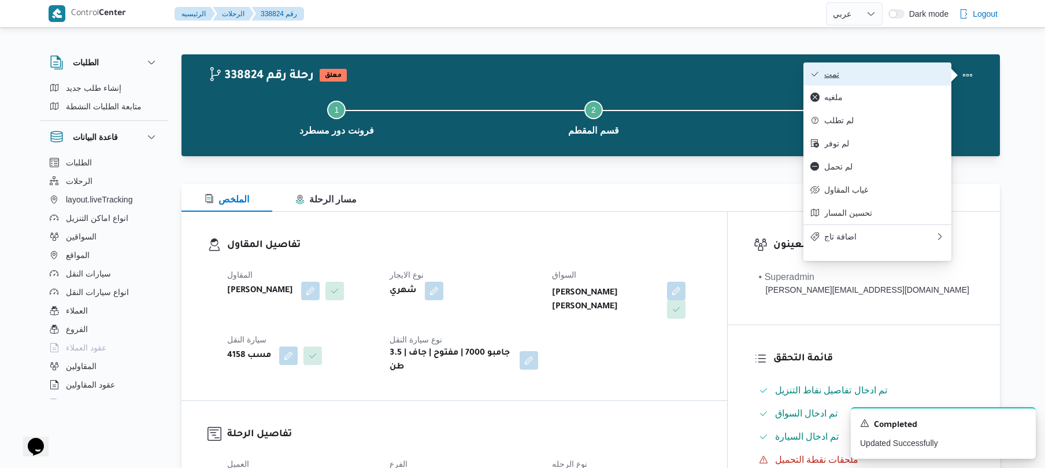
click at [887, 83] on button "تمت" at bounding box center [878, 73] width 148 height 23
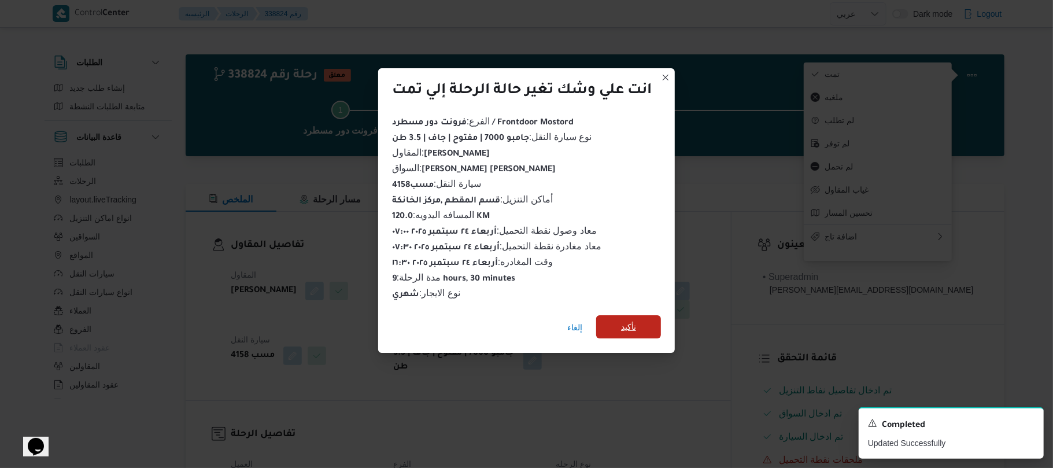
click at [636, 320] on span "تأكيد" at bounding box center [628, 327] width 15 height 14
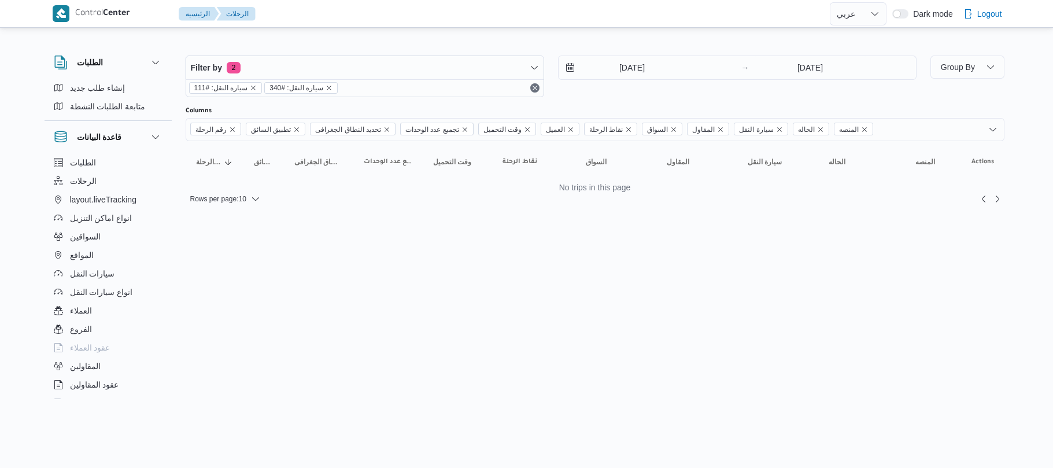
select select "ar"
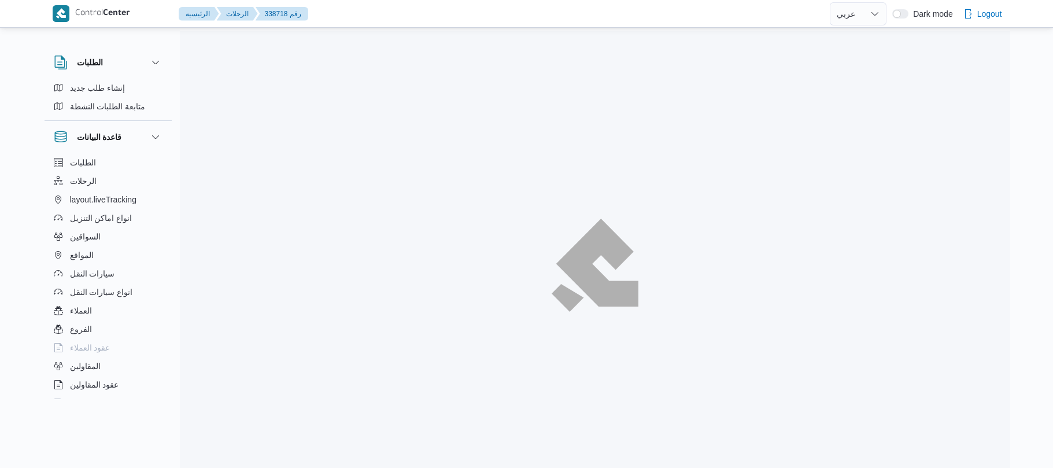
select select "ar"
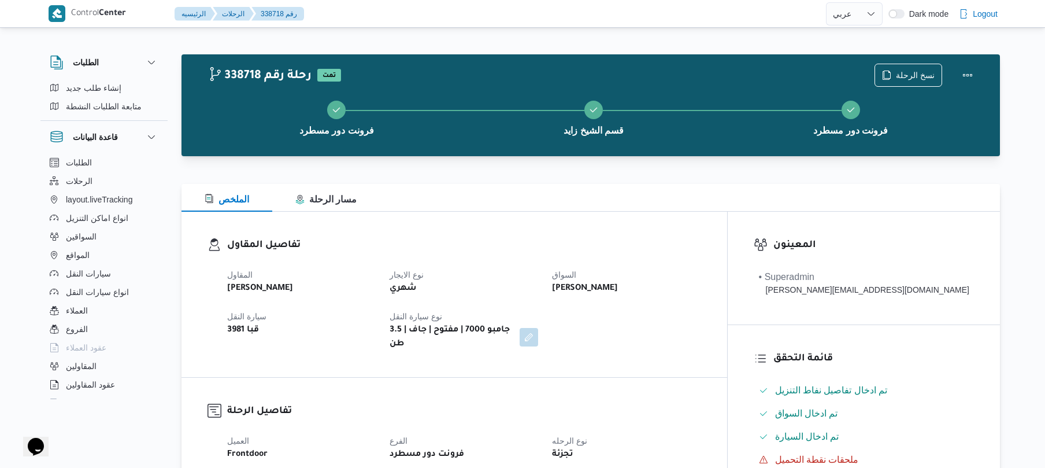
click at [713, 176] on div at bounding box center [591, 177] width 819 height 14
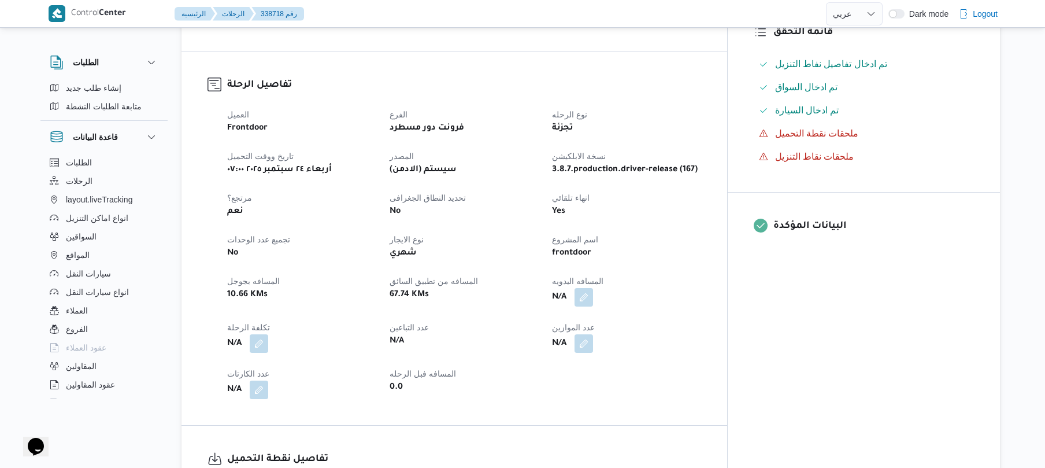
scroll to position [463, 0]
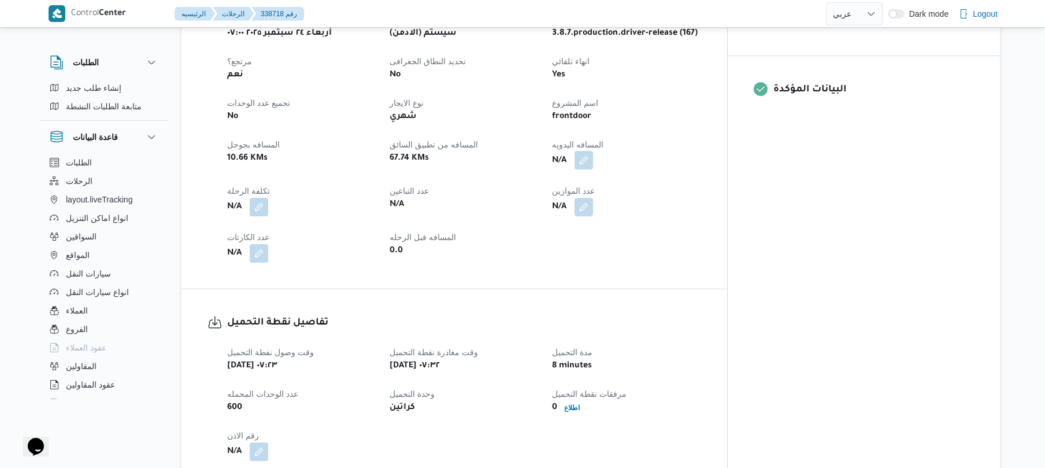
click at [593, 151] on button "button" at bounding box center [584, 160] width 19 height 19
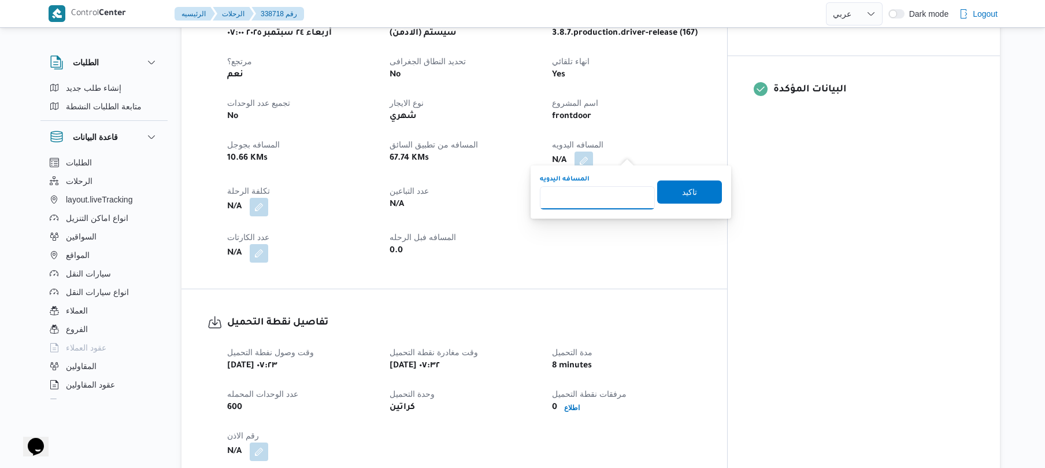
click at [617, 195] on input "المسافه اليدويه" at bounding box center [597, 197] width 115 height 23
type input "130"
click at [682, 192] on span "تاكيد" at bounding box center [689, 191] width 15 height 14
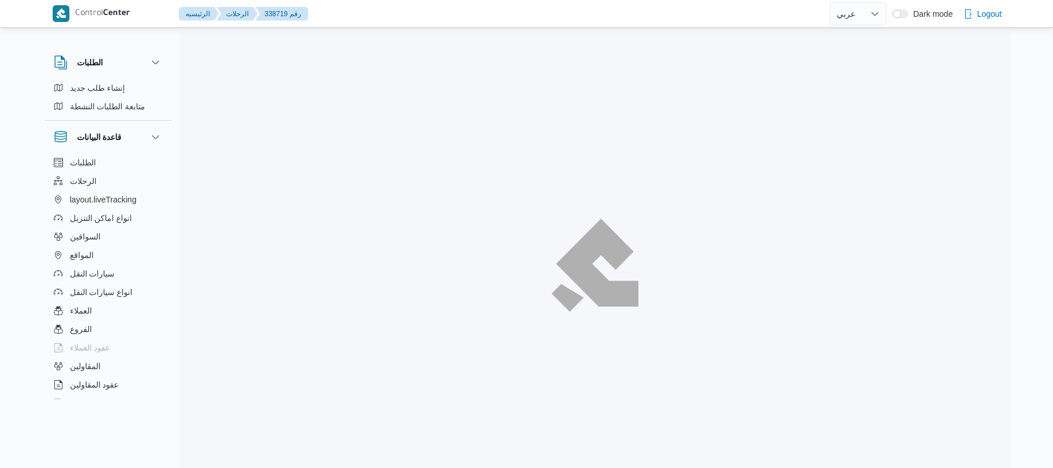
select select "ar"
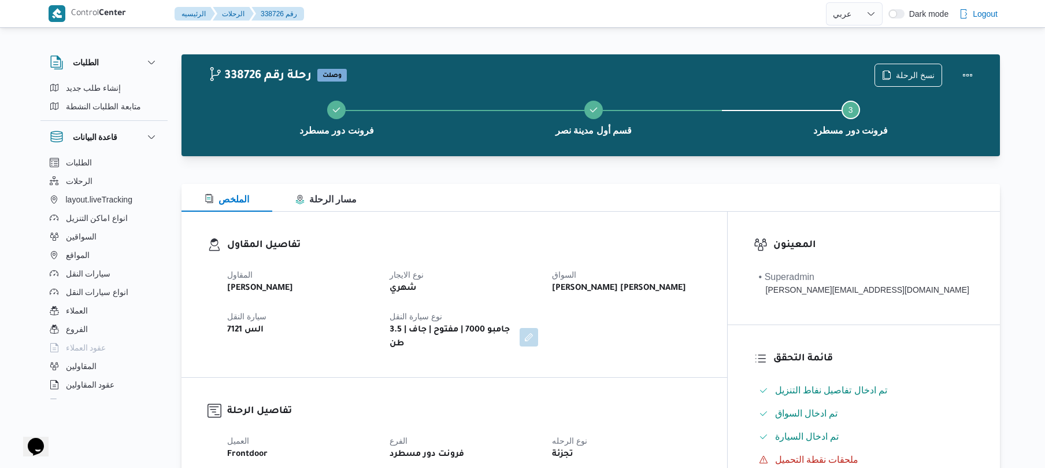
click at [671, 278] on dt "السواق" at bounding box center [626, 275] width 149 height 14
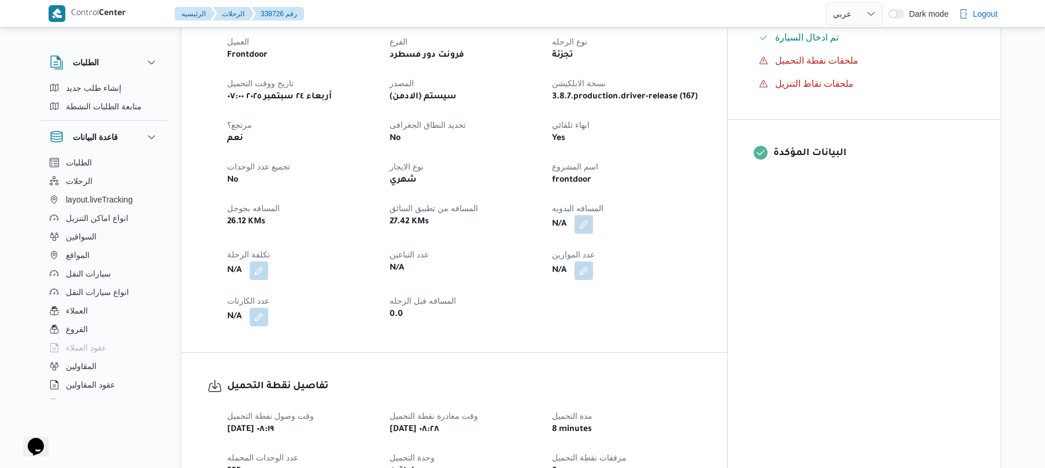
scroll to position [401, 0]
click at [593, 213] on button "button" at bounding box center [584, 222] width 19 height 19
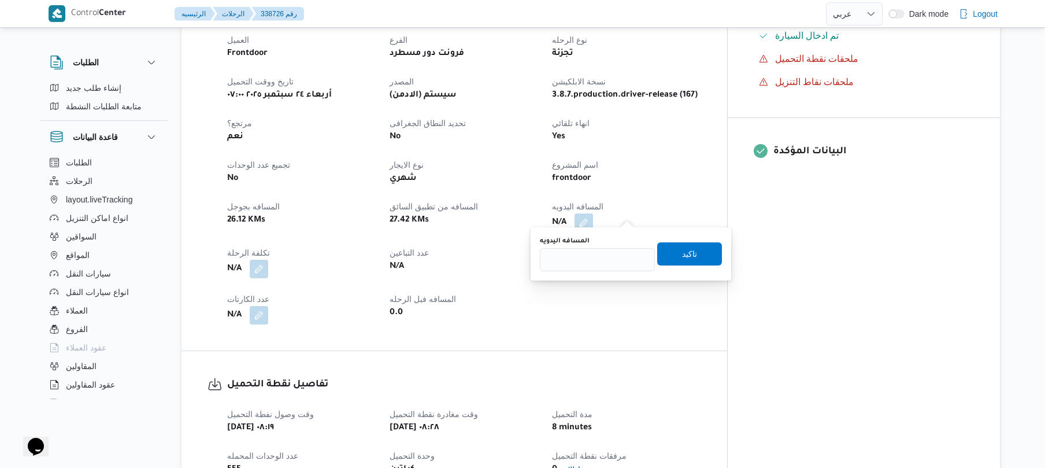
click at [692, 199] on dt "المسافه اليدويه" at bounding box center [626, 206] width 149 height 14
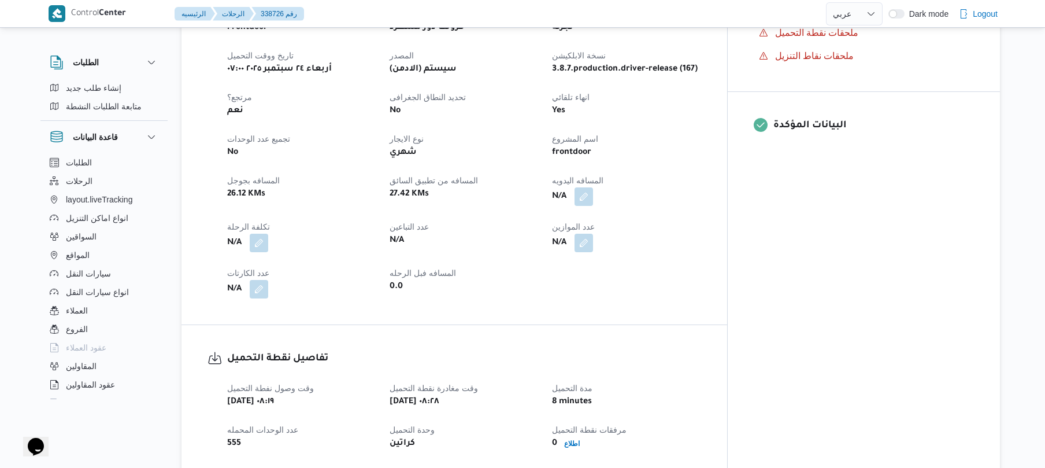
scroll to position [431, 0]
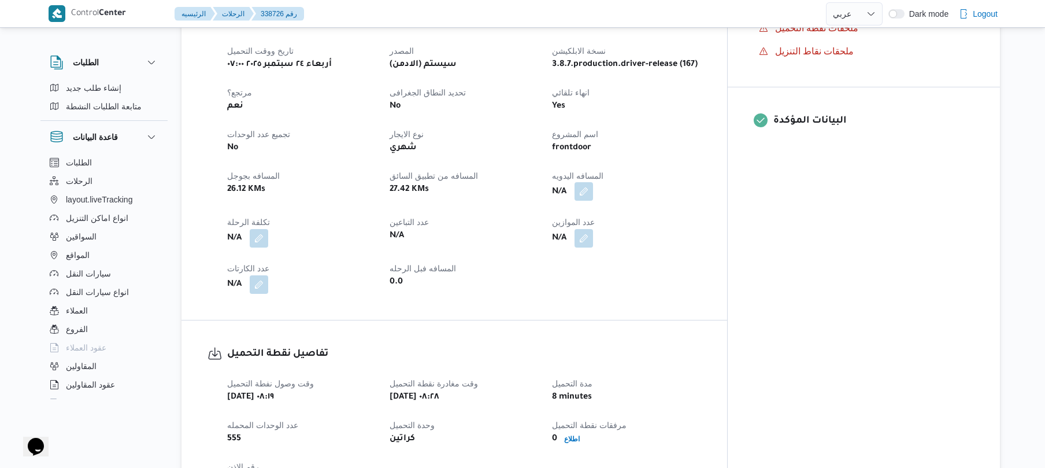
click at [593, 183] on button "button" at bounding box center [584, 191] width 19 height 19
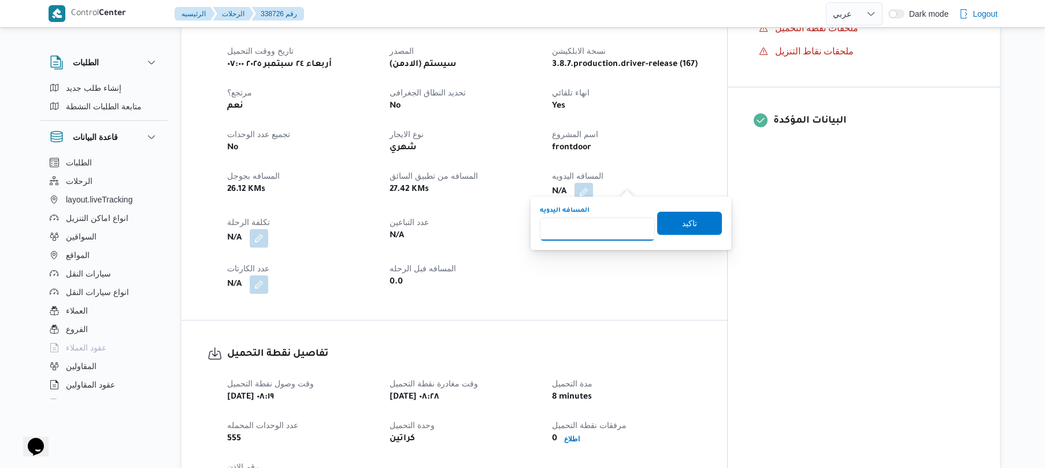
click at [606, 227] on input "المسافه اليدويه" at bounding box center [597, 228] width 115 height 23
type input "90"
click at [671, 225] on span "تاكيد" at bounding box center [689, 222] width 65 height 23
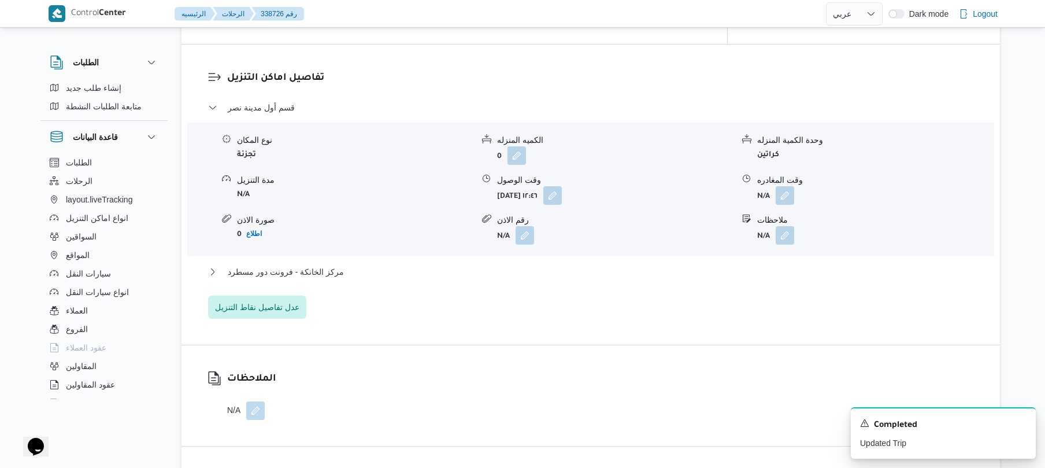
scroll to position [925, 0]
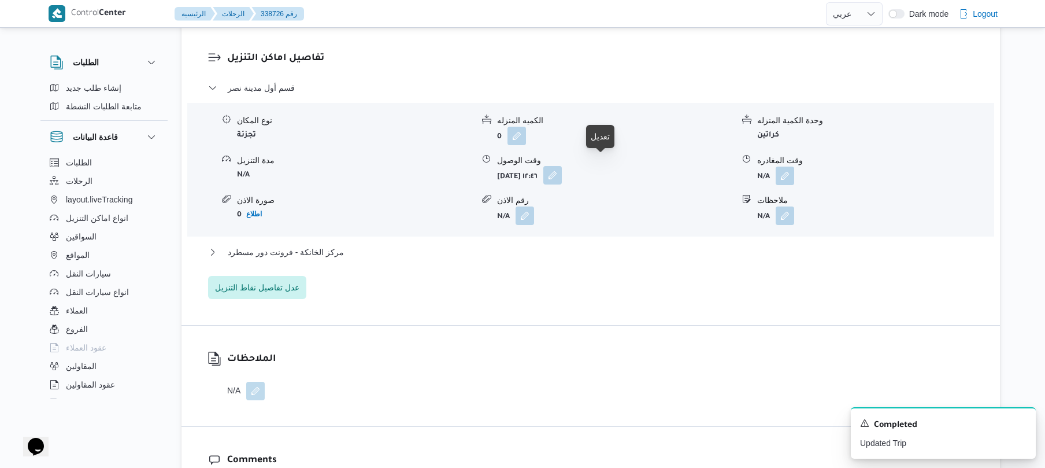
click at [562, 170] on button "button" at bounding box center [552, 175] width 19 height 19
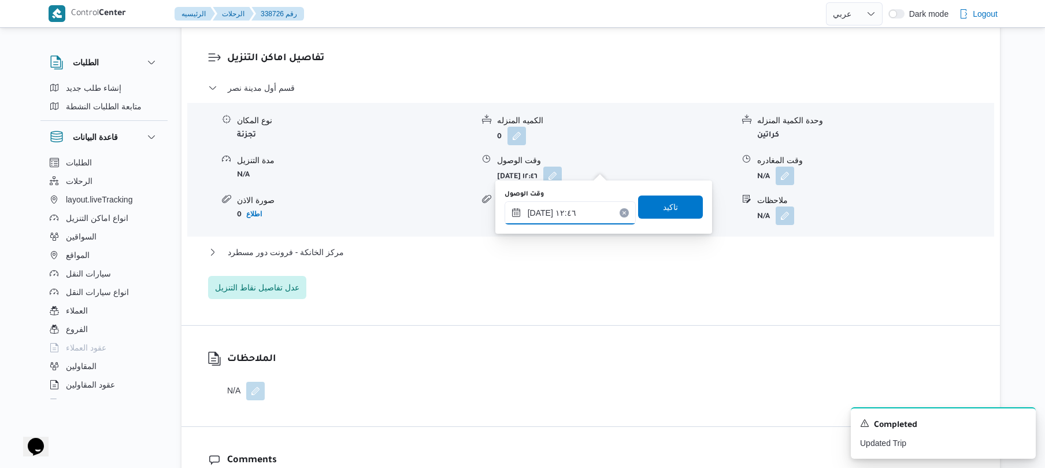
click at [562, 221] on input "٢٤/٠٩/٢٠٢٥ ١٢:٤٦" at bounding box center [570, 212] width 131 height 23
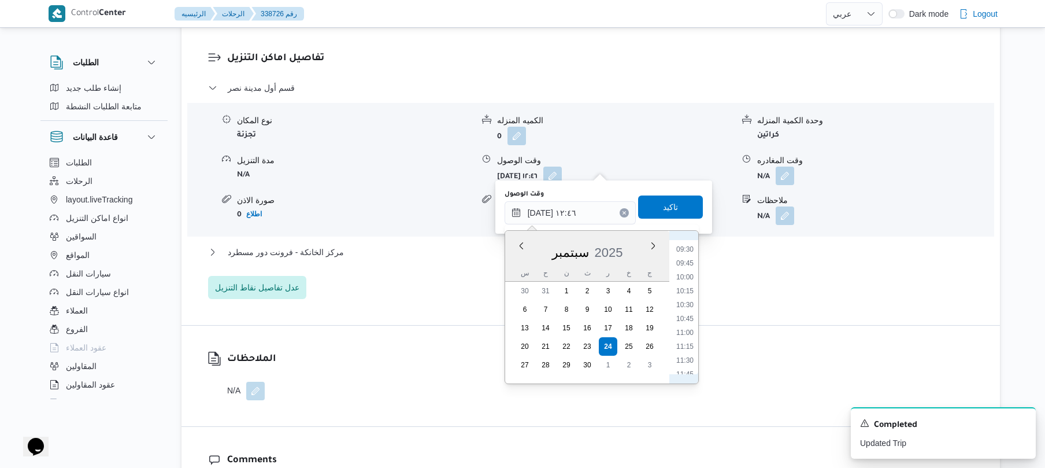
scroll to position [406, 0]
click at [683, 343] on li "09:00" at bounding box center [685, 340] width 27 height 12
type input "٢٤/٠٩/٢٠٢٥ ٠٩:٠٠"
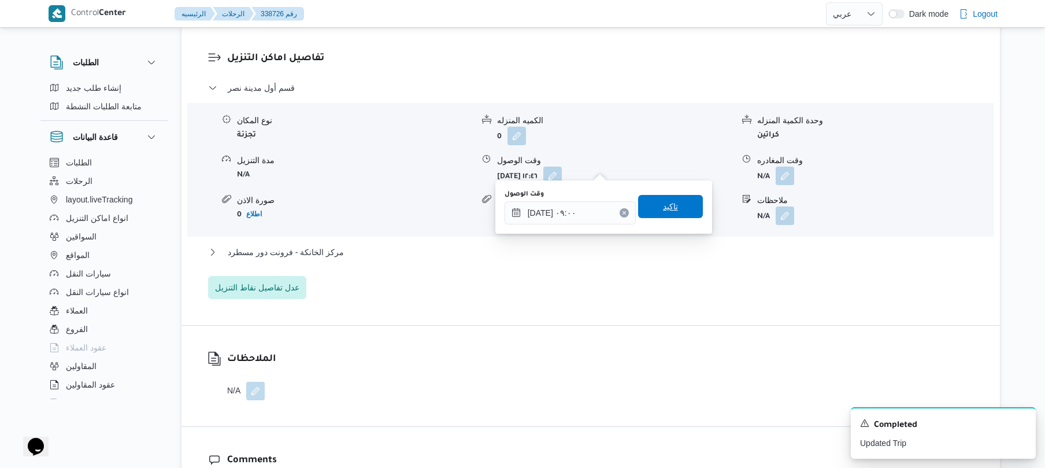
click at [663, 206] on span "تاكيد" at bounding box center [670, 206] width 15 height 14
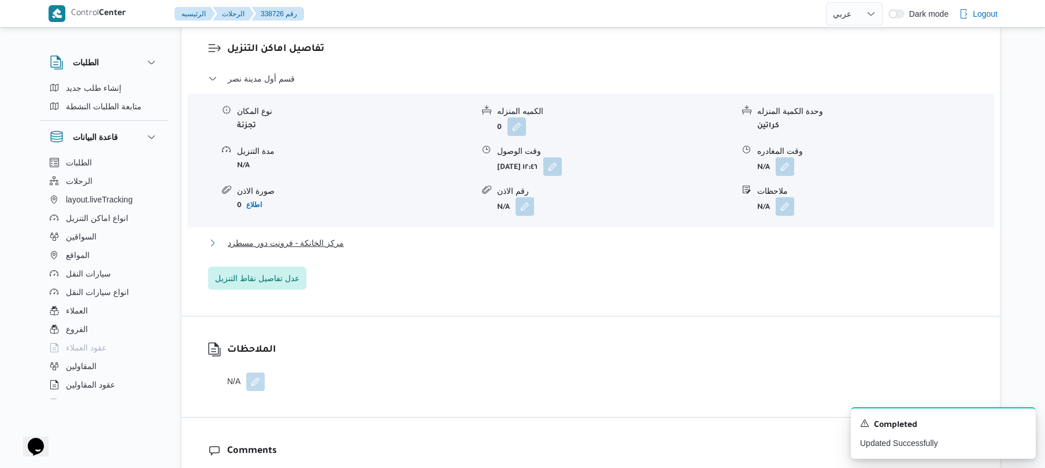
click at [604, 242] on button "مركز الخانكة - فرونت دور مسطرد" at bounding box center [591, 243] width 766 height 14
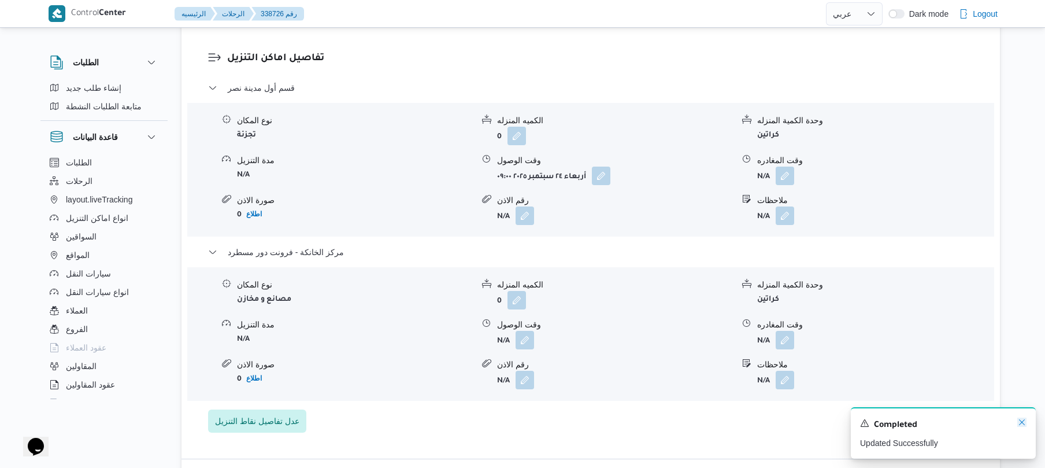
click at [1021, 424] on icon "Dismiss toast" at bounding box center [1022, 422] width 6 height 6
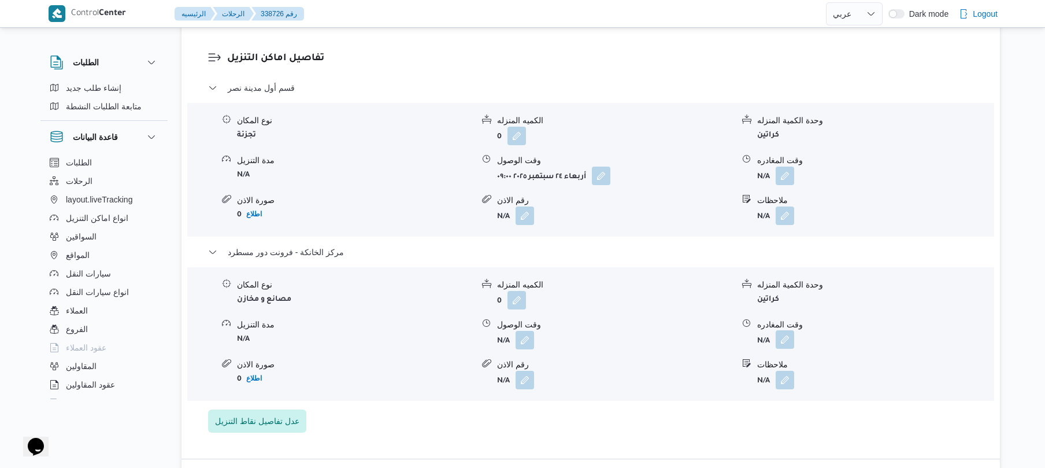
click at [785, 331] on button "button" at bounding box center [785, 339] width 19 height 19
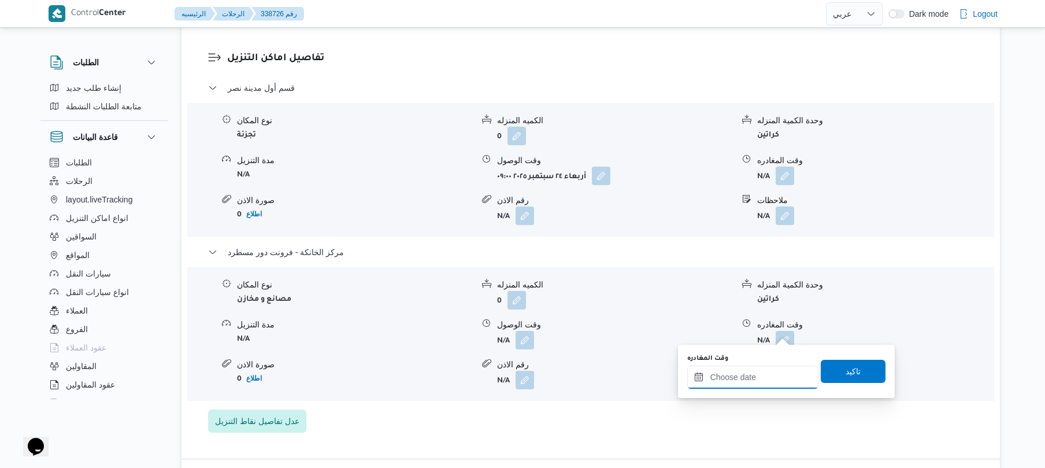
click at [739, 378] on input "وقت المغادره" at bounding box center [752, 376] width 131 height 23
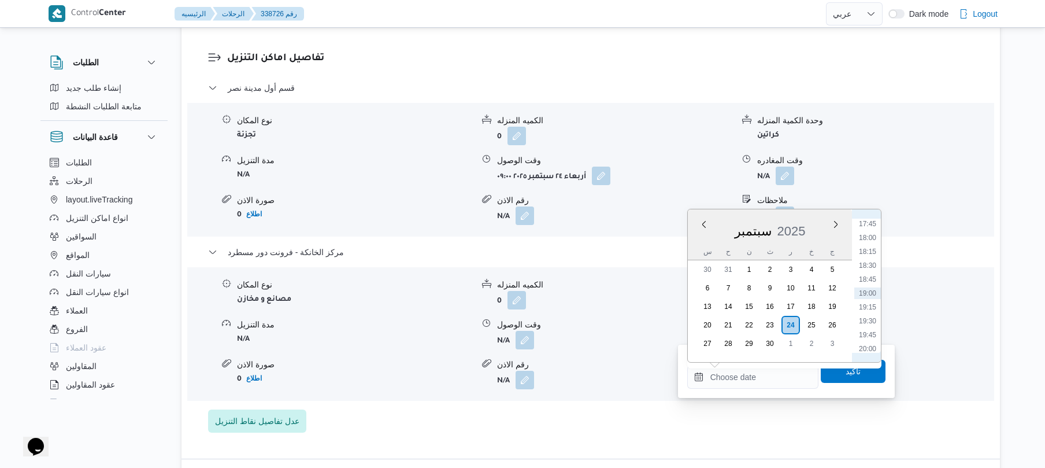
scroll to position [872, 0]
click at [871, 253] on li "16:15" at bounding box center [867, 255] width 27 height 12
type input "٢٤/٠٩/٢٠٢٥ ١٦:١٥"
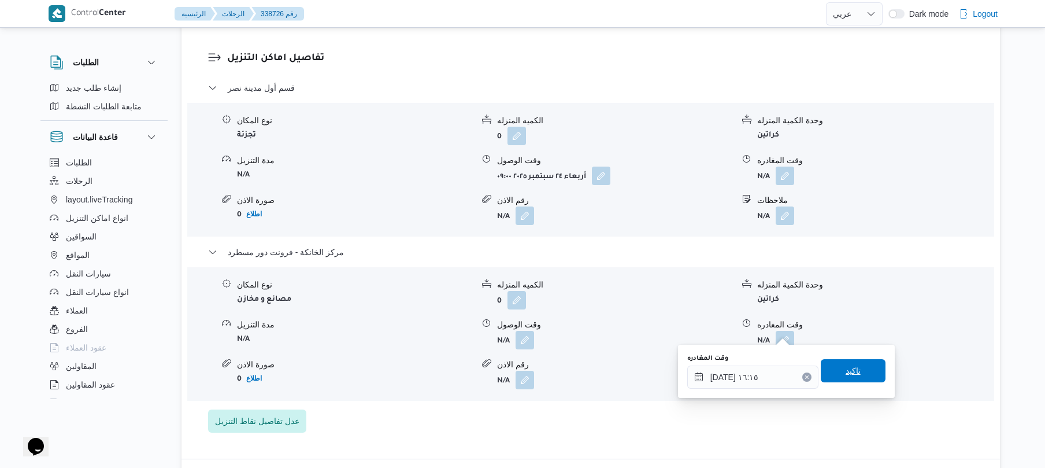
click at [836, 366] on span "تاكيد" at bounding box center [853, 370] width 65 height 23
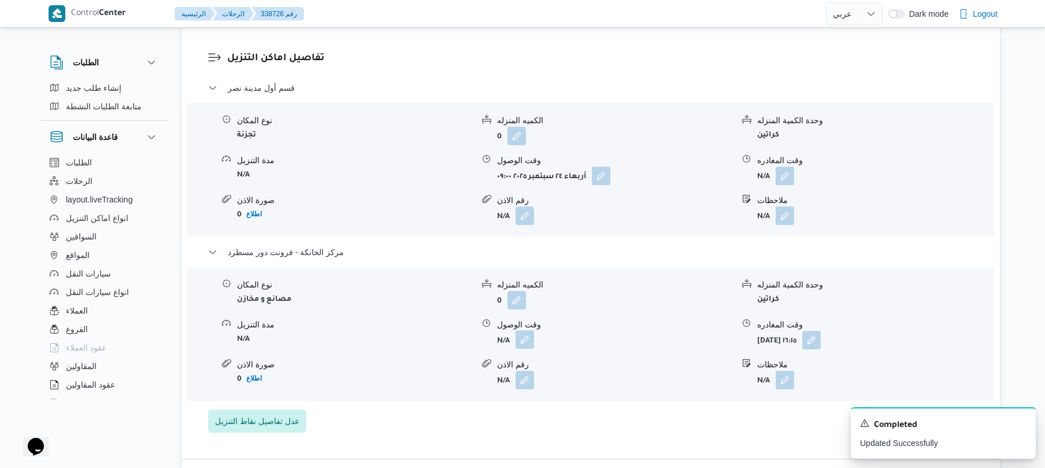
click at [521, 331] on button "button" at bounding box center [525, 339] width 19 height 19
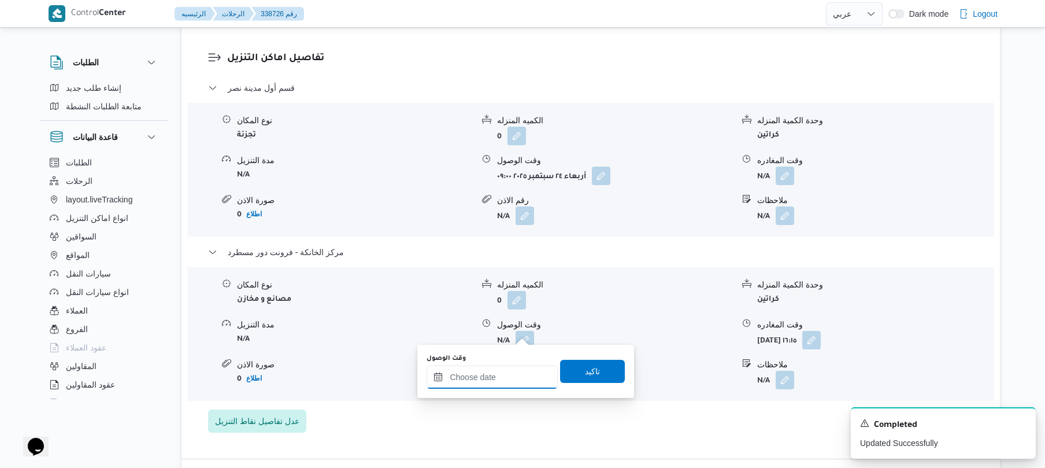
click at [514, 372] on input "وقت الوصول" at bounding box center [492, 376] width 131 height 23
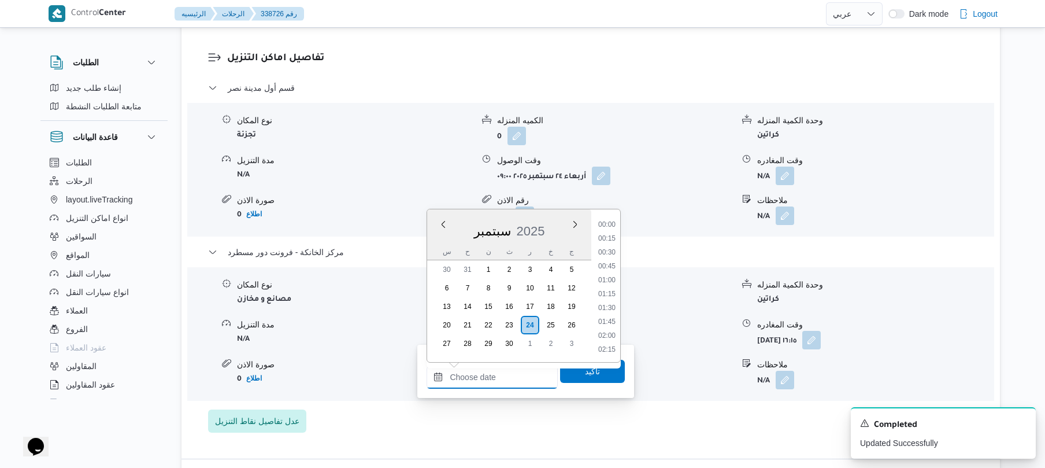
scroll to position [986, 0]
click at [620, 242] on ul "00:00 00:15 00:30 00:45 01:00 01:15 01:30 01:45 02:00 02:15 02:30 02:45 03:00 0…" at bounding box center [607, 286] width 27 height 134
click at [613, 243] on li "16:00" at bounding box center [607, 241] width 27 height 12
type input "٢٤/٠٩/٢٠٢٥ ١٦:٠٠"
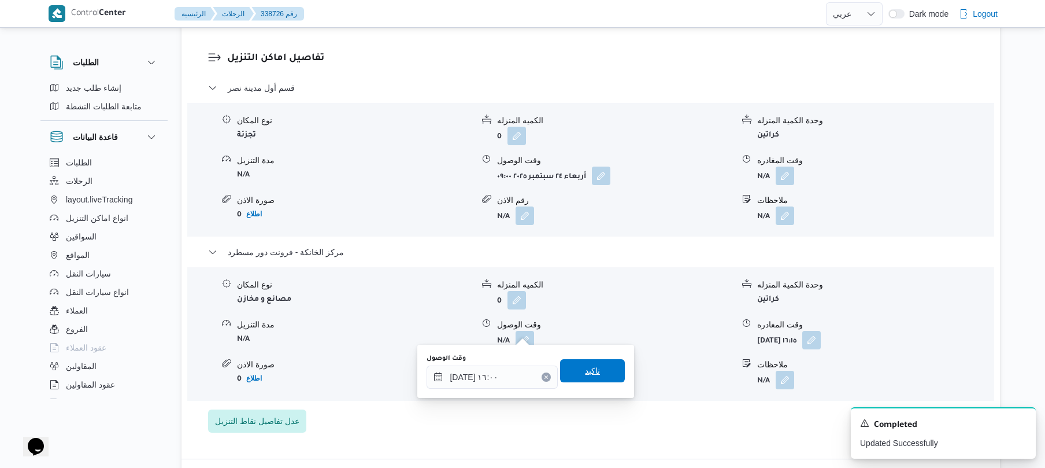
click at [592, 373] on span "تاكيد" at bounding box center [592, 371] width 15 height 14
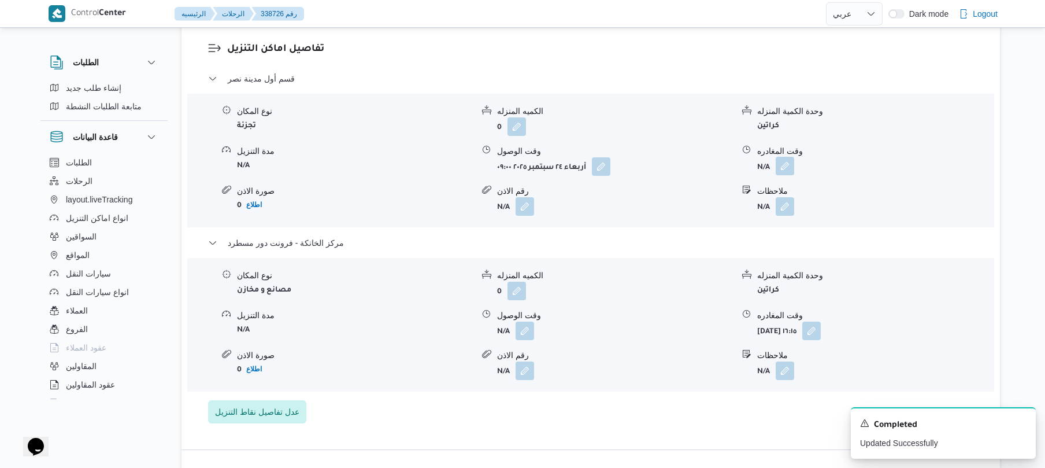
click at [786, 161] on button "button" at bounding box center [785, 166] width 19 height 19
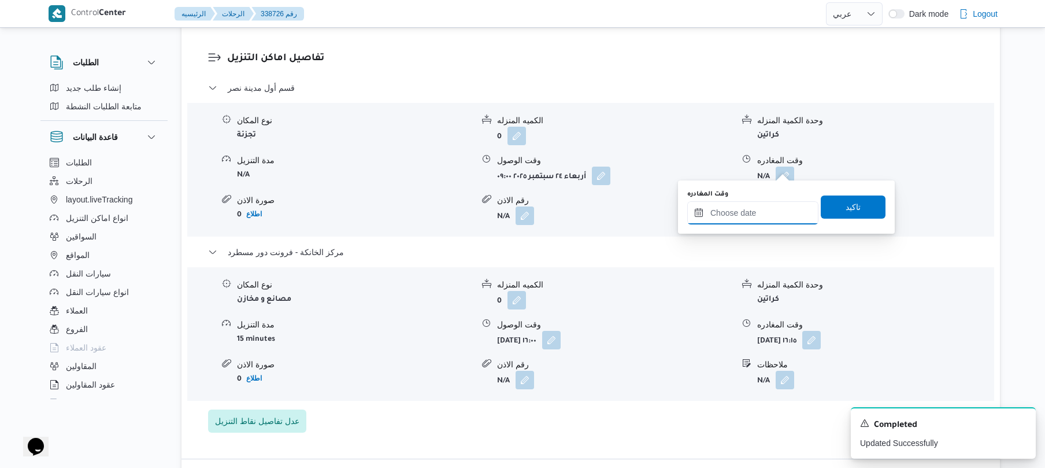
click at [752, 213] on input "وقت المغادره" at bounding box center [752, 212] width 131 height 23
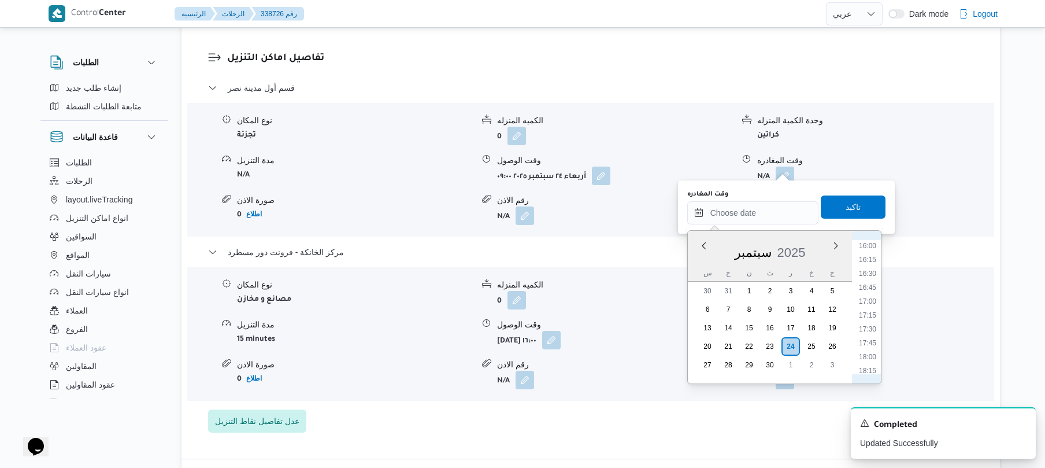
scroll to position [872, 0]
click at [870, 245] on li "15:45" at bounding box center [867, 248] width 27 height 12
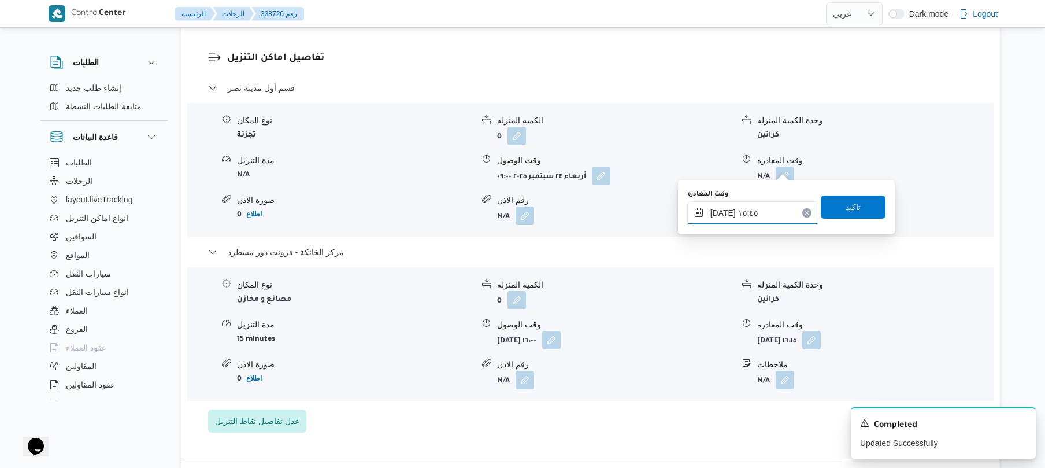
click at [722, 213] on input "٢٤/٠٩/٢٠٢٥ ١٥:٤٥" at bounding box center [752, 212] width 131 height 23
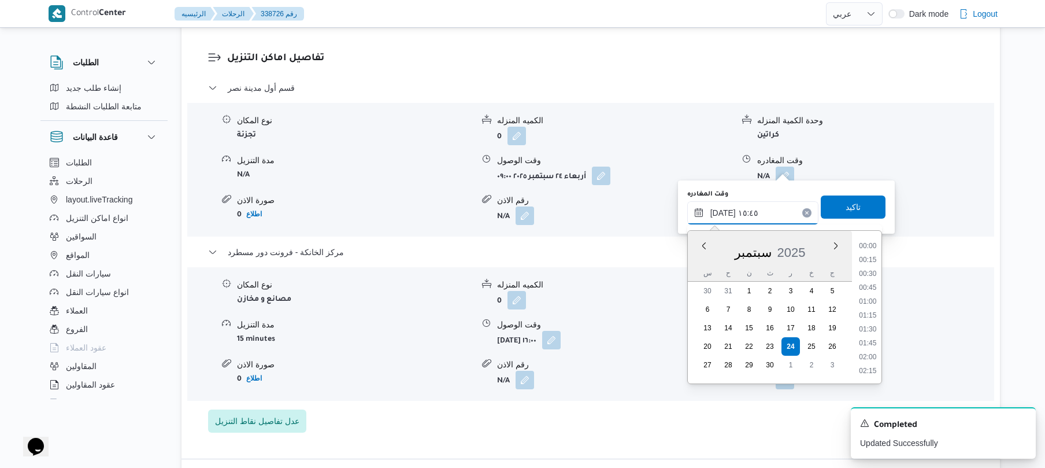
scroll to position [805, 0]
type input "٢٤/٠٩/٢٠٢٥ ١٥:25"
click at [837, 212] on span "تاكيد" at bounding box center [853, 206] width 65 height 23
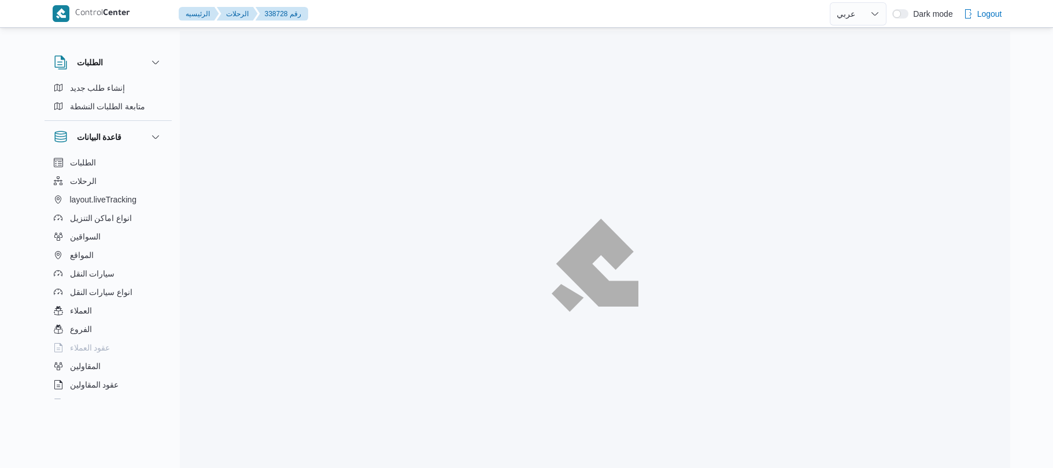
select select "ar"
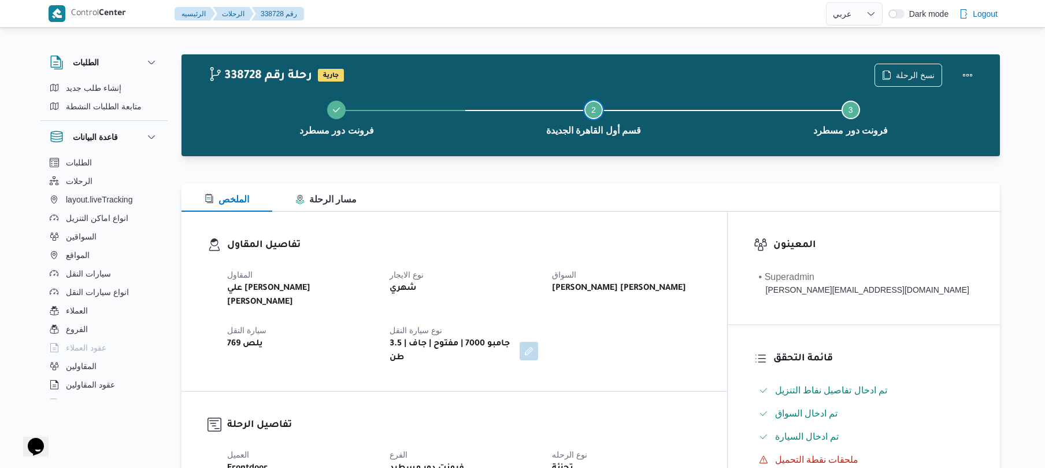
click at [660, 125] on button "Step 2 is incomplete 2 قسم أول القاهرة الجديدة" at bounding box center [593, 117] width 257 height 60
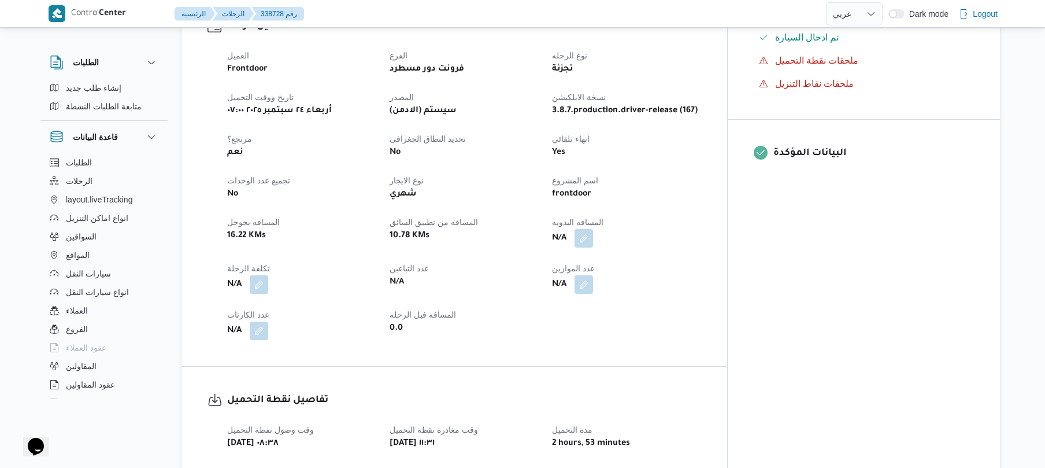
scroll to position [401, 0]
click at [593, 227] on button "button" at bounding box center [584, 236] width 19 height 19
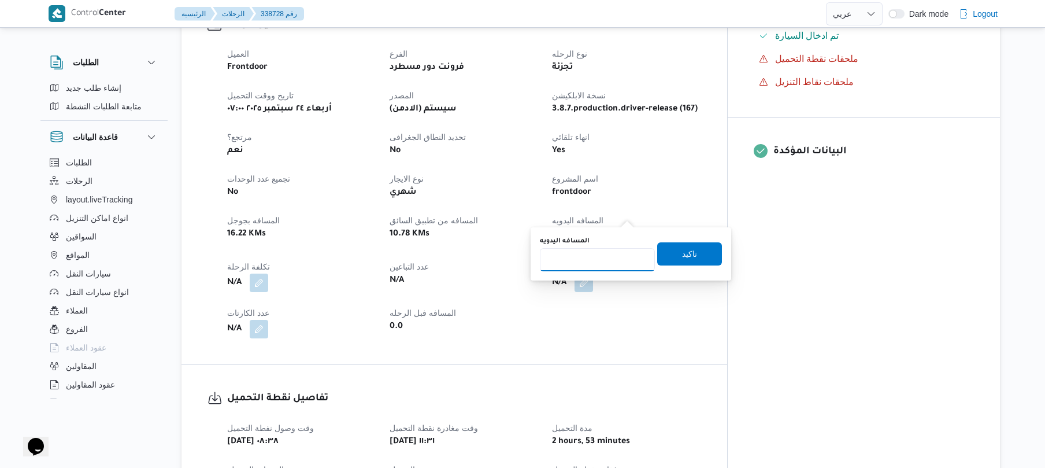
click at [609, 260] on input "المسافه اليدويه" at bounding box center [597, 259] width 115 height 23
type input "120"
click at [682, 252] on span "تاكيد" at bounding box center [689, 253] width 15 height 14
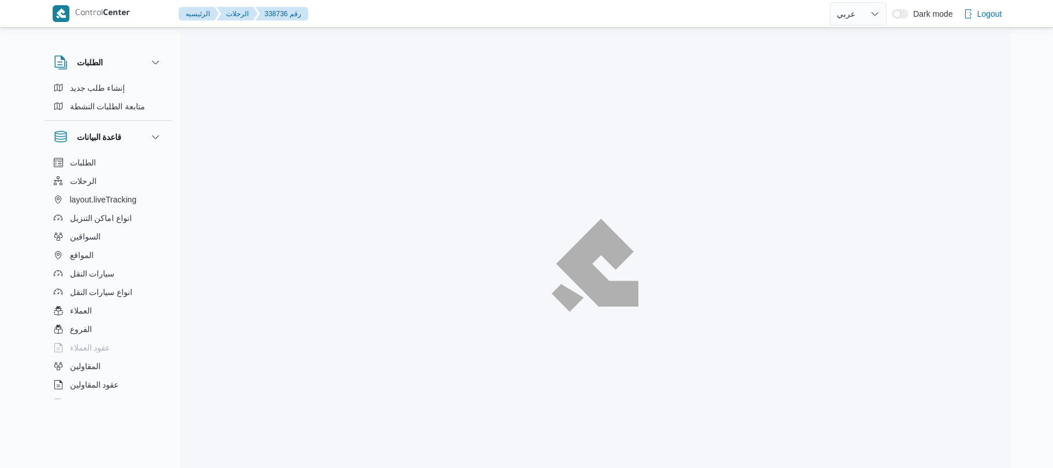
select select "ar"
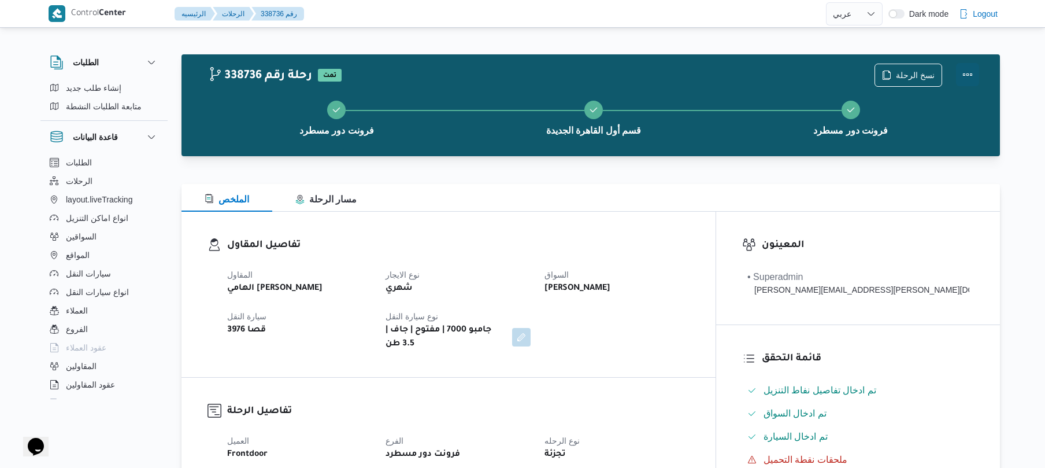
click at [974, 73] on button "Actions" at bounding box center [967, 74] width 23 height 23
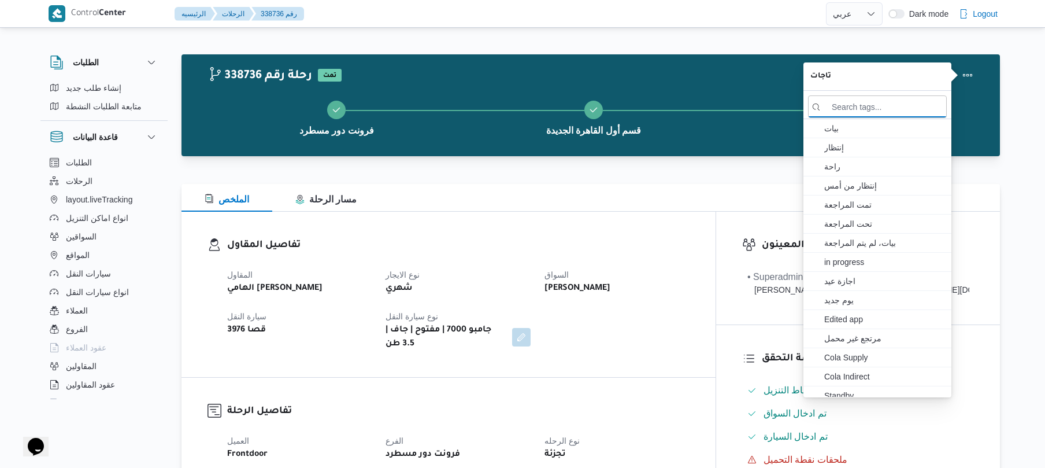
click at [716, 220] on div "تفاصيل المقاول المقاول الهامي محمد خالد علي نوع الايجار شهري السواق محمد وجيه ع…" at bounding box center [449, 294] width 534 height 165
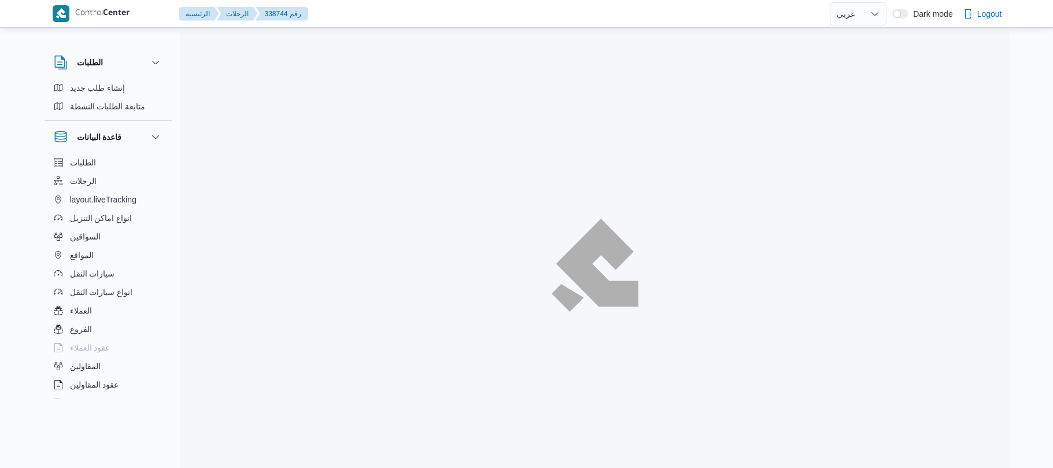
select select "ar"
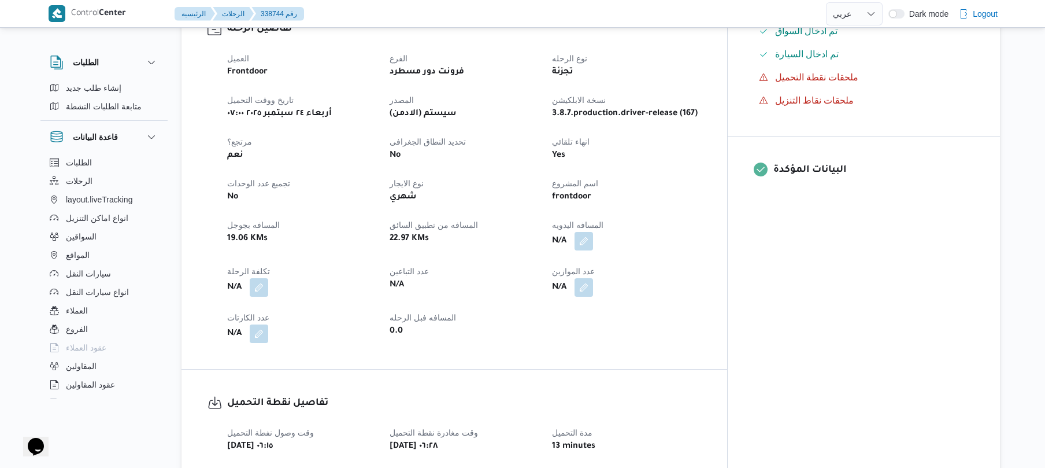
scroll to position [463, 0]
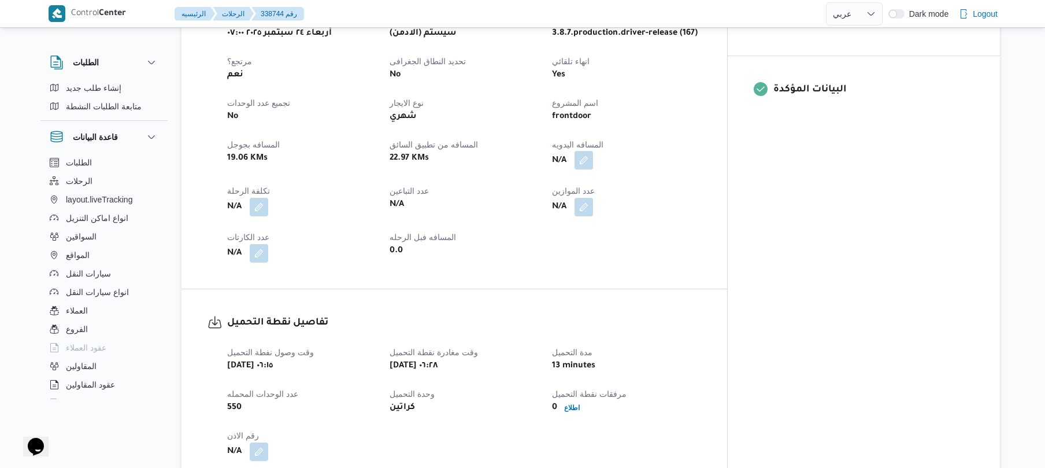
click at [593, 156] on button "button" at bounding box center [584, 160] width 19 height 19
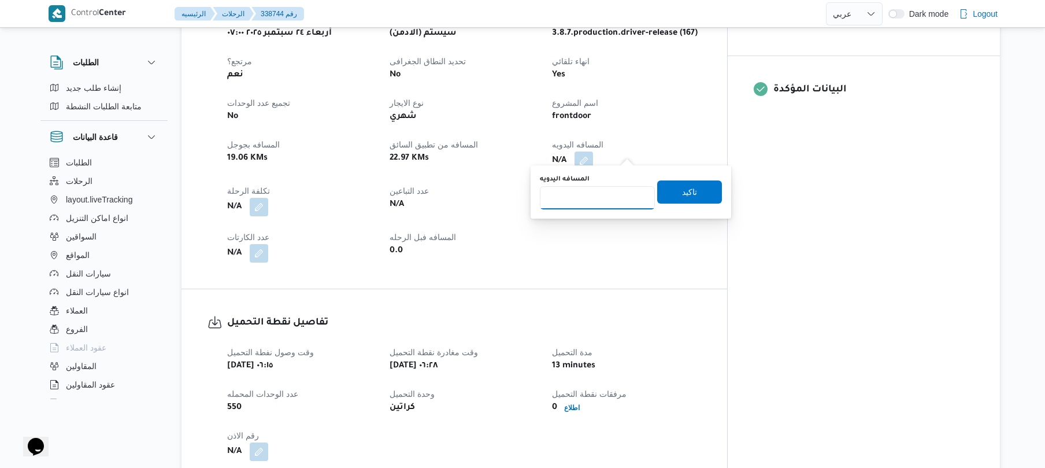
click at [616, 190] on input "المسافه اليدويه" at bounding box center [597, 197] width 115 height 23
type input "70"
click at [697, 186] on span "تاكيد" at bounding box center [689, 191] width 65 height 23
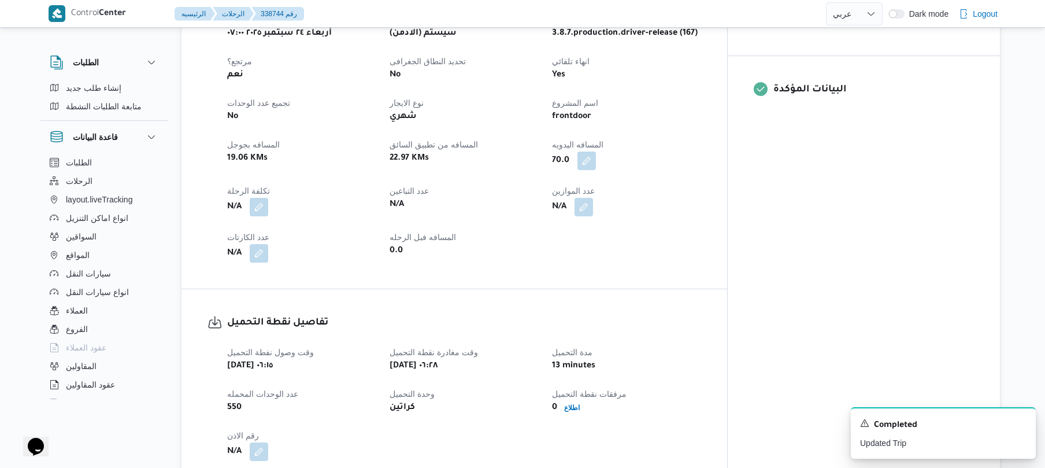
click at [708, 230] on div "العميل Frontdoor الفرع فرونت دور مسطرد نوع الرحله تجزئة تاريخ ووقت التحميل [DAT…" at bounding box center [464, 116] width 488 height 305
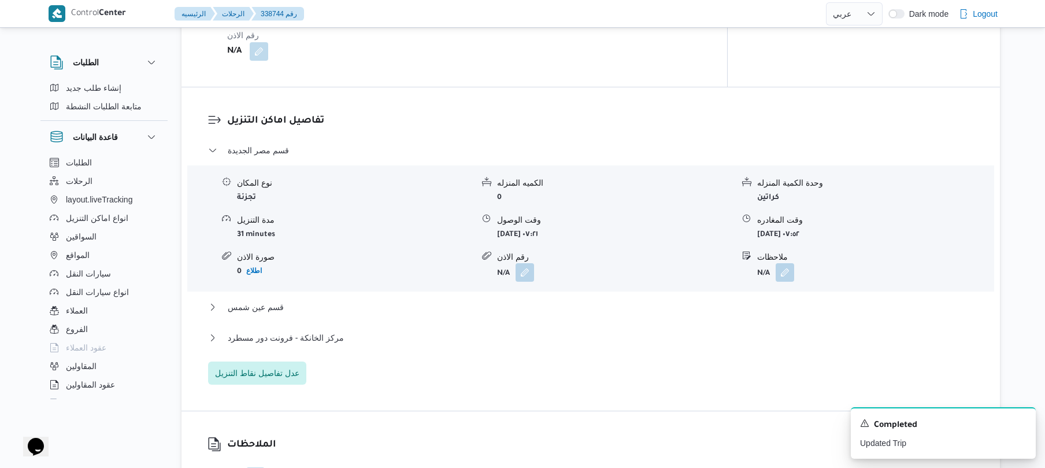
scroll to position [863, 0]
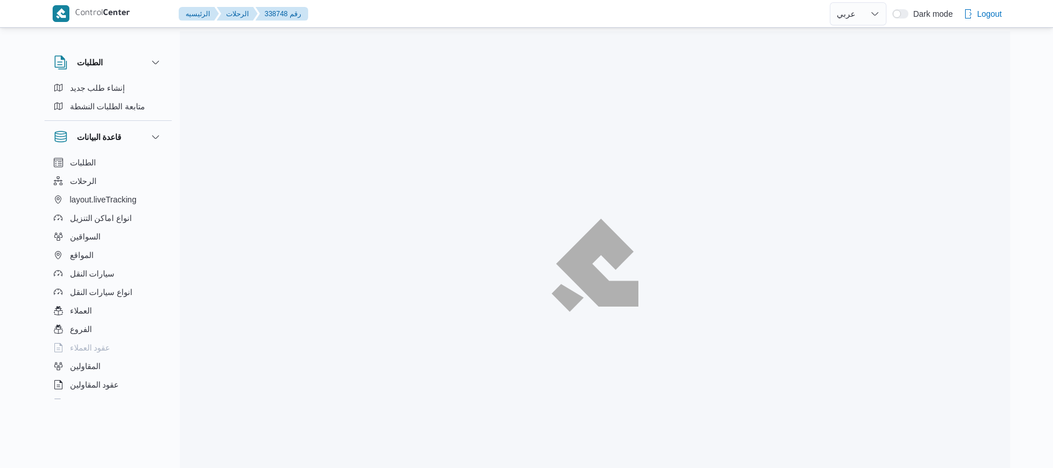
select select "ar"
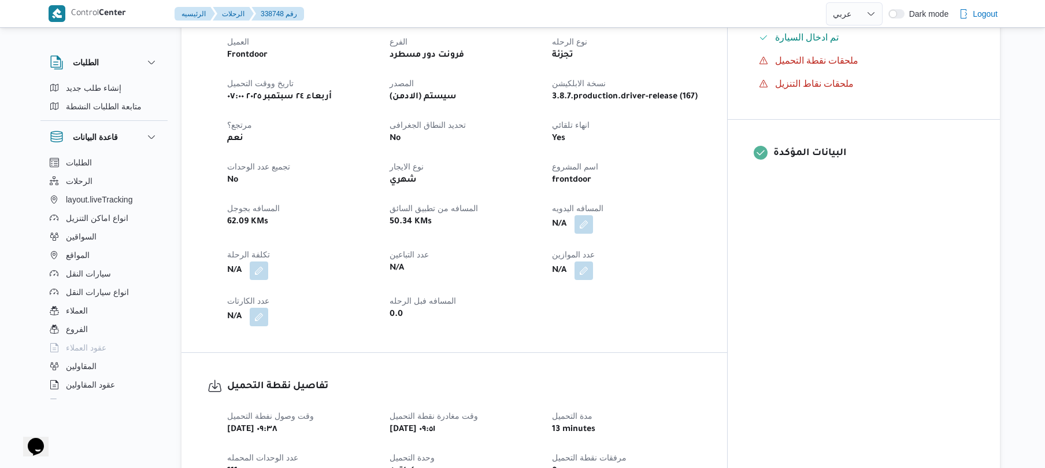
scroll to position [401, 0]
click at [593, 213] on button "button" at bounding box center [584, 222] width 19 height 19
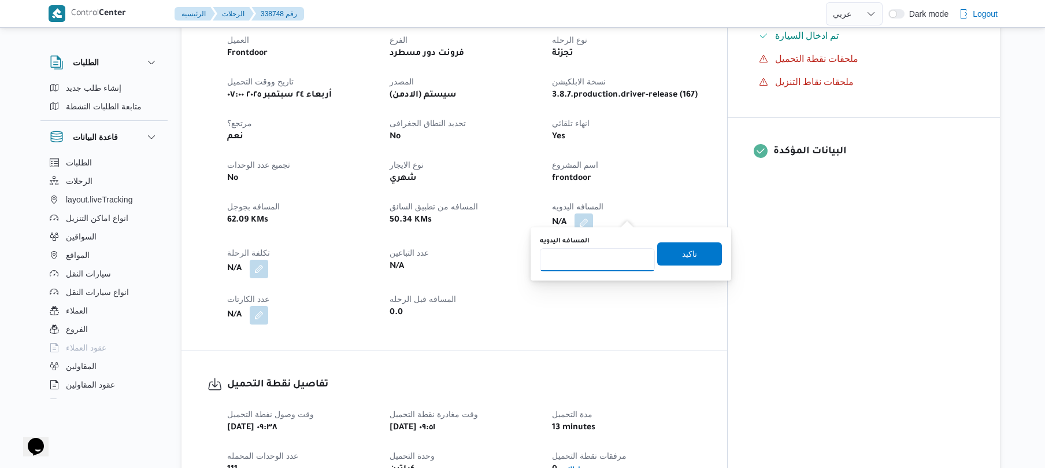
click at [590, 257] on input "المسافه اليدويه" at bounding box center [597, 259] width 115 height 23
type input "125"
click at [682, 258] on span "تاكيد" at bounding box center [689, 253] width 15 height 14
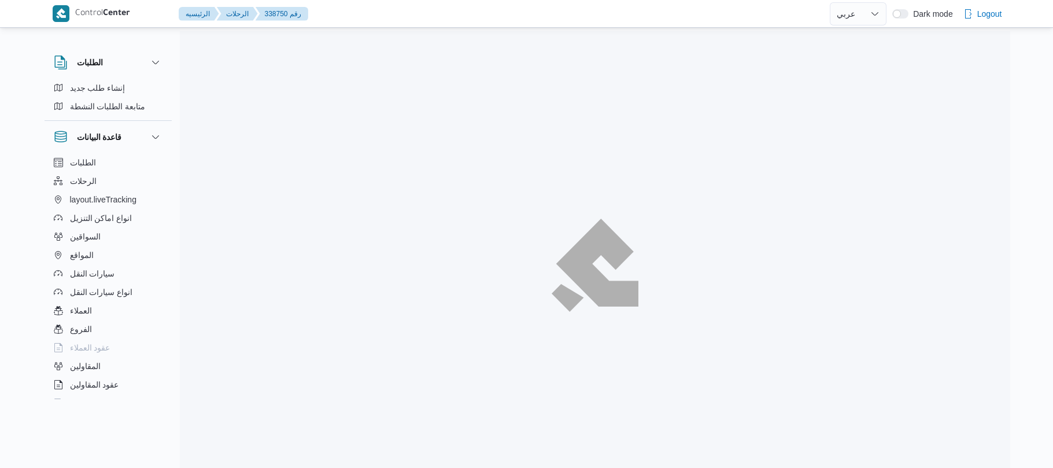
select select "ar"
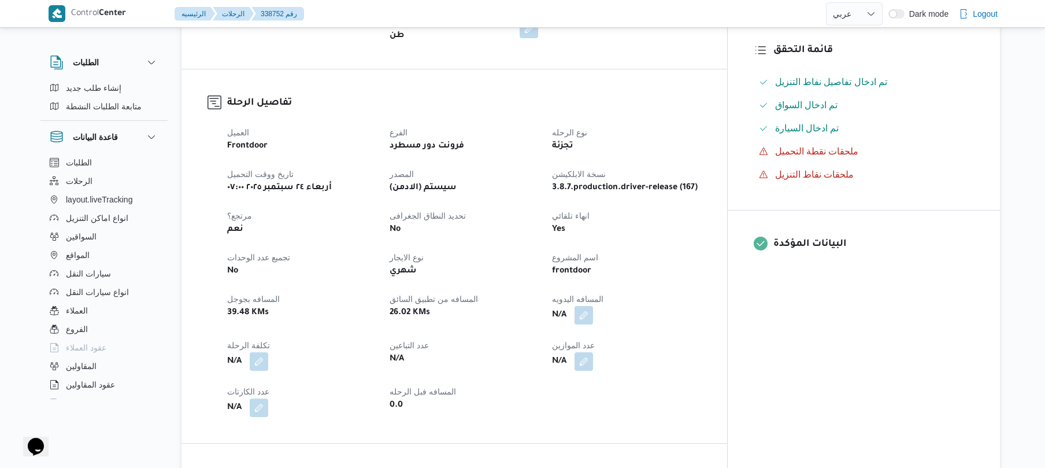
scroll to position [339, 0]
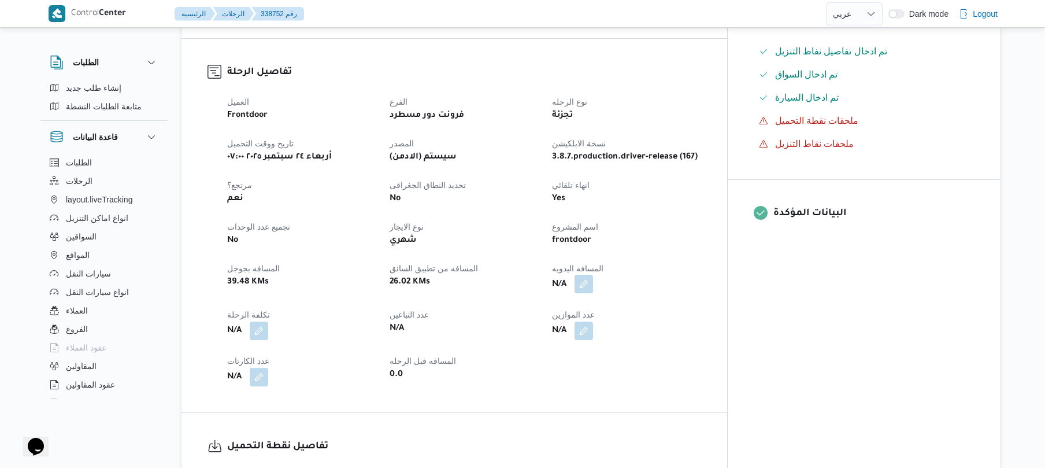
click at [593, 278] on button "button" at bounding box center [584, 284] width 19 height 19
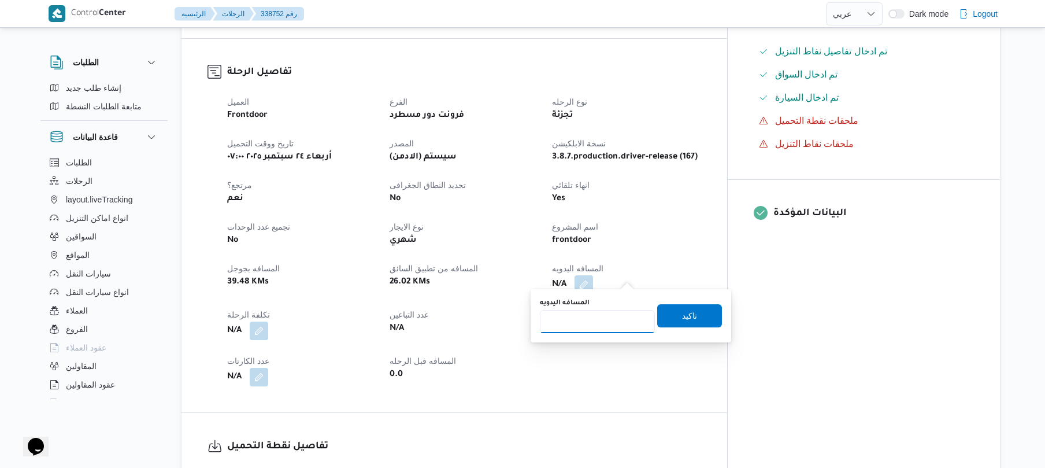
click at [601, 320] on input "المسافه اليدويه" at bounding box center [597, 321] width 115 height 23
type input "90"
click at [679, 324] on span "تاكيد" at bounding box center [689, 315] width 65 height 23
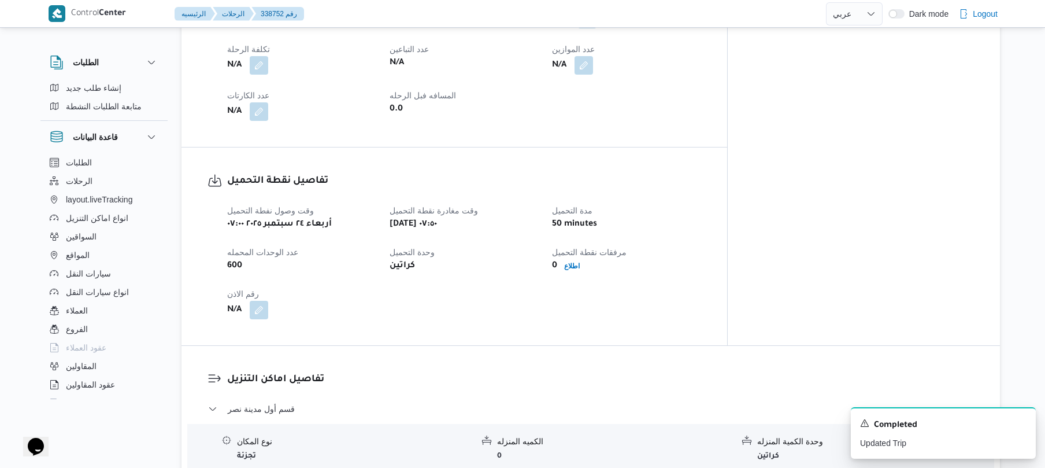
scroll to position [771, 0]
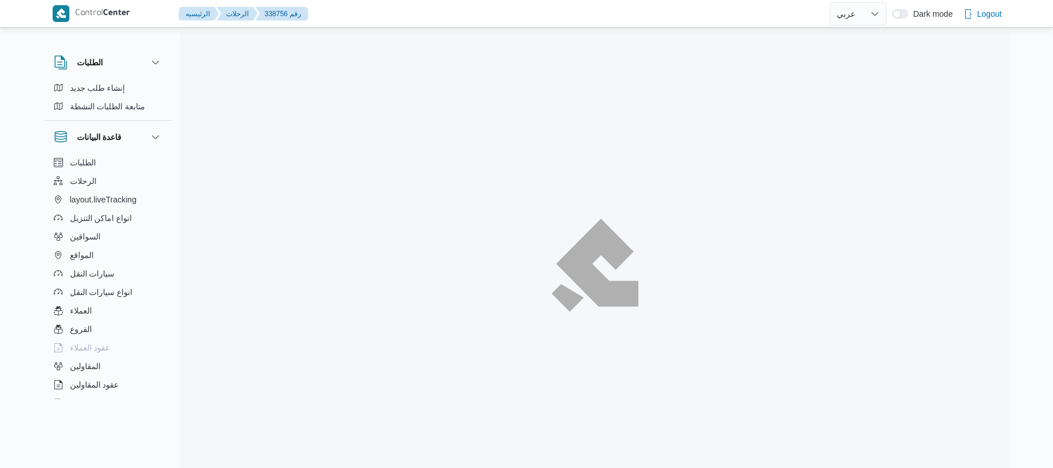
select select "ar"
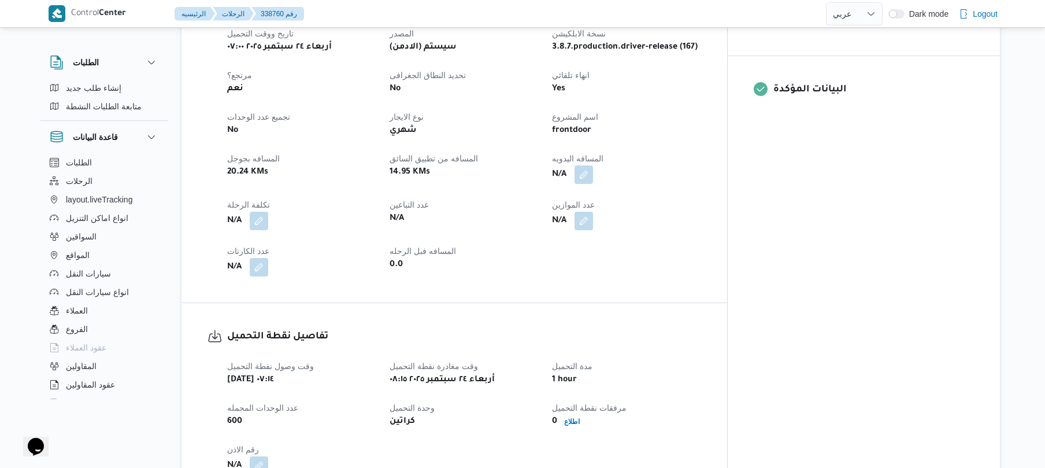
scroll to position [493, 0]
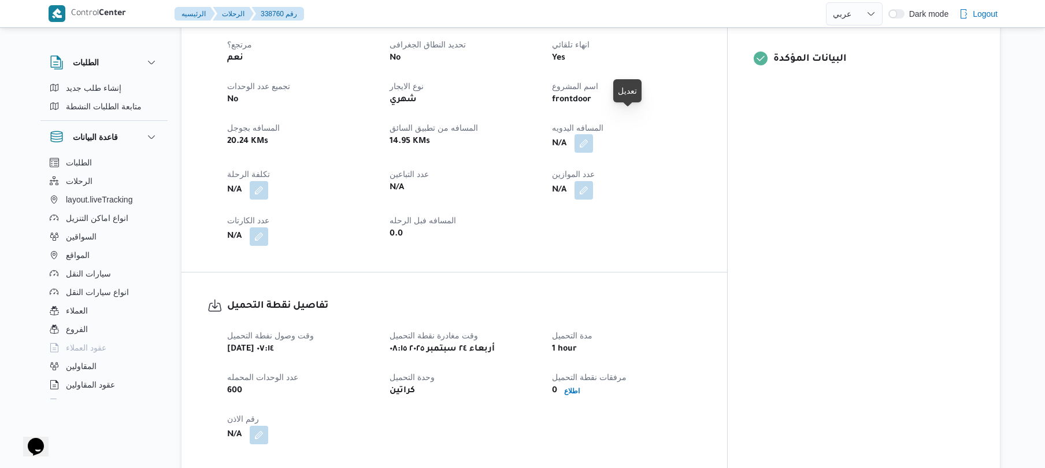
click at [593, 134] on button "button" at bounding box center [584, 143] width 19 height 19
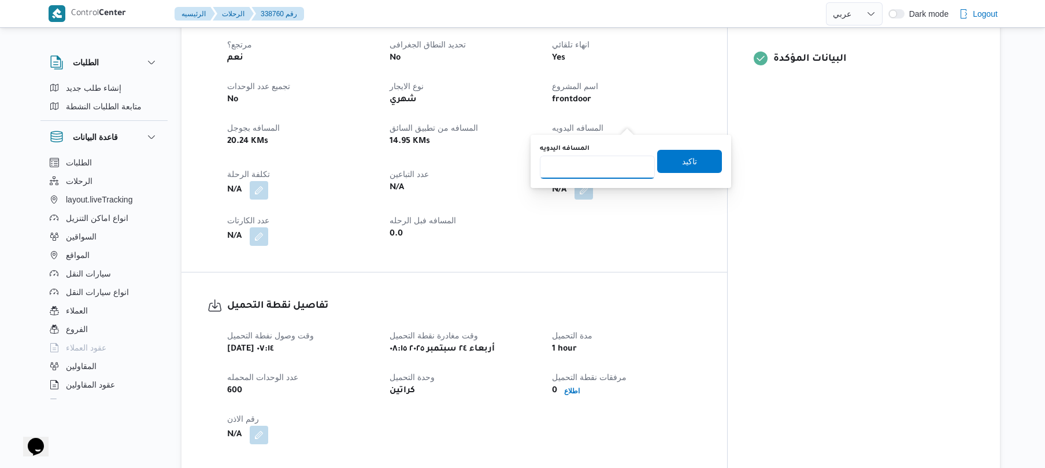
click at [604, 167] on input "المسافه اليدويه" at bounding box center [597, 167] width 115 height 23
type input "95"
click at [700, 156] on span "تاكيد" at bounding box center [689, 160] width 65 height 23
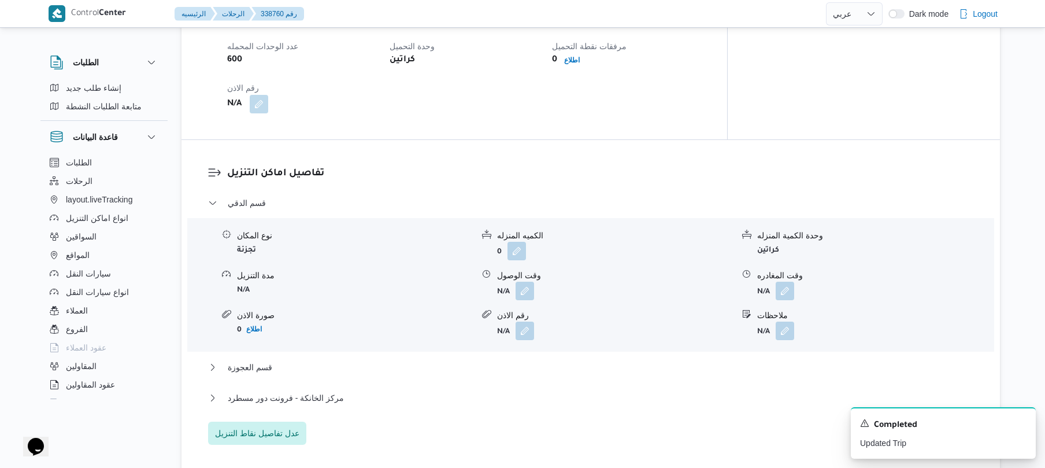
scroll to position [894, 0]
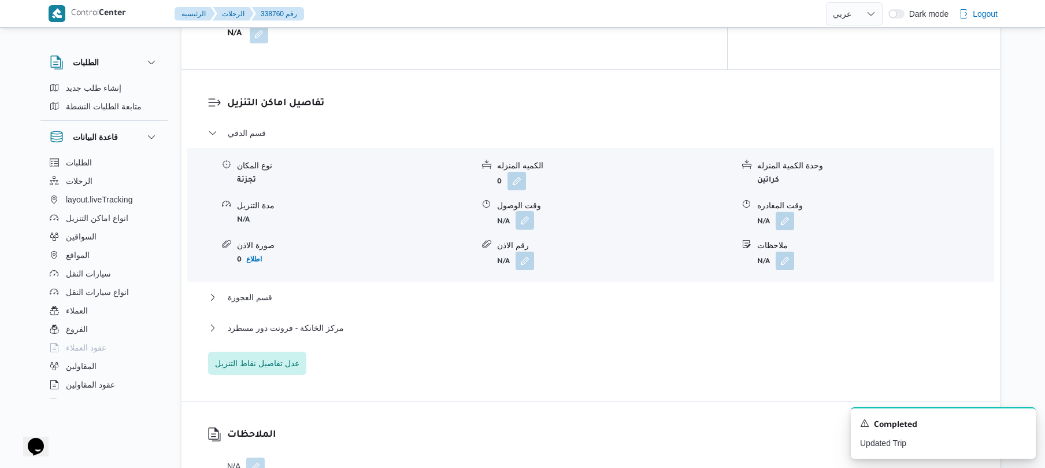
click at [520, 211] on button "button" at bounding box center [525, 220] width 19 height 19
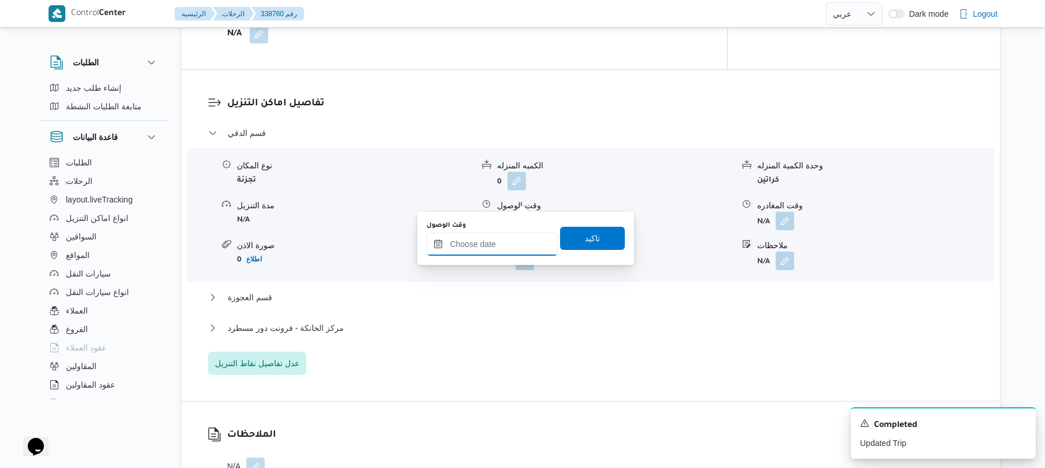
click at [495, 243] on input "وقت الوصول" at bounding box center [492, 243] width 131 height 23
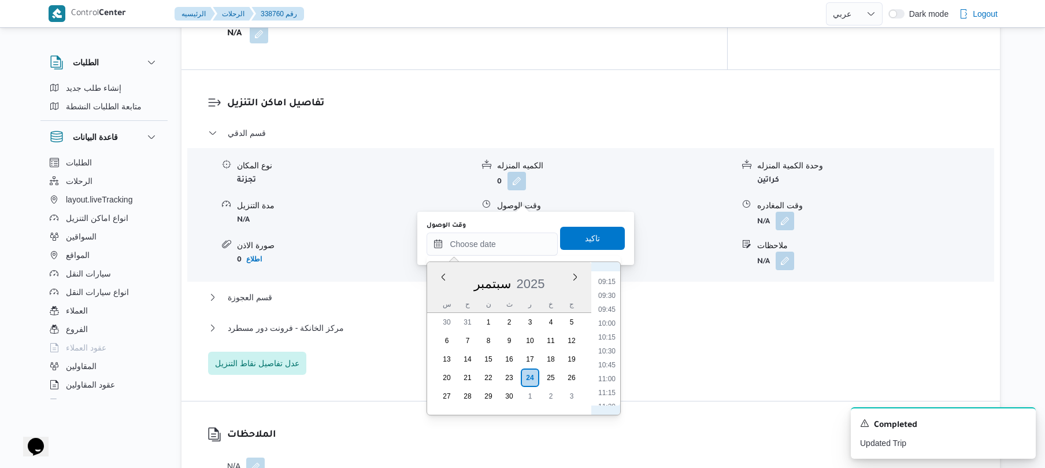
scroll to position [395, 0]
click at [607, 382] on li "09:00" at bounding box center [607, 381] width 27 height 12
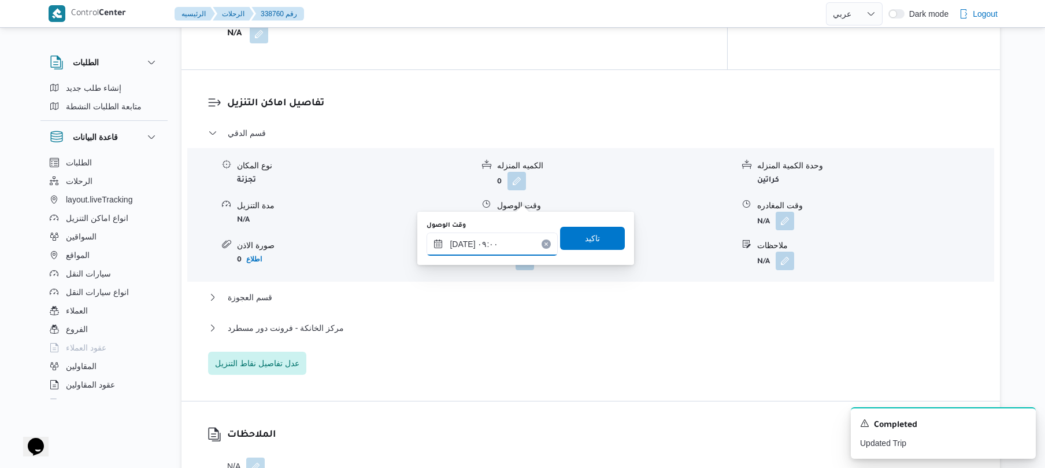
type input "٢٤/٠٩/٢٠٢٥ ٠٩:٠٠"
click at [587, 239] on span "تاكيد" at bounding box center [592, 238] width 15 height 14
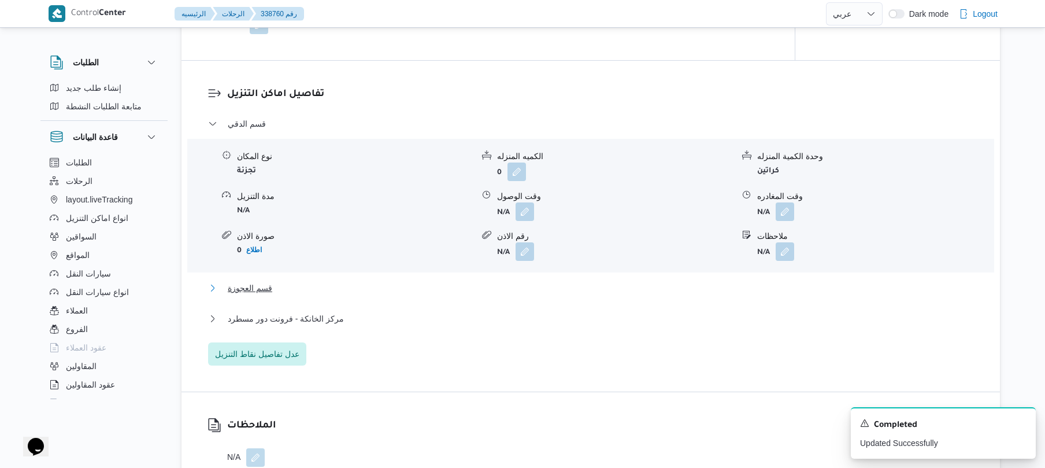
click at [558, 281] on button "قسم العجوزة" at bounding box center [591, 288] width 766 height 14
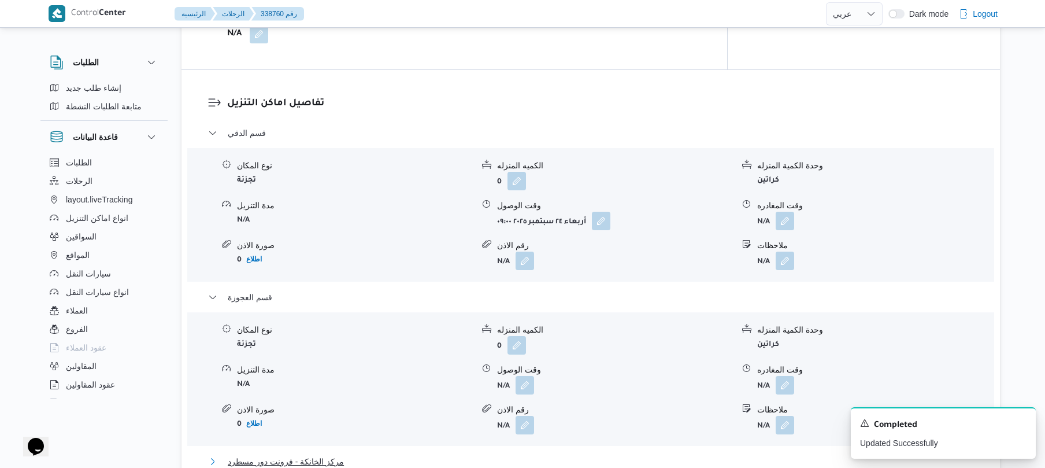
click at [544, 454] on button "مركز الخانكة - فرونت دور مسطرد" at bounding box center [591, 461] width 766 height 14
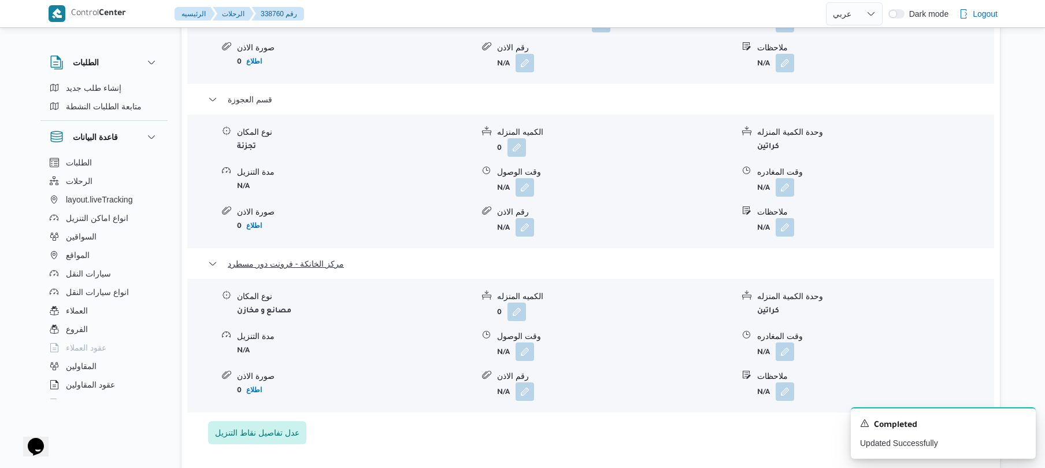
scroll to position [1203, 0]
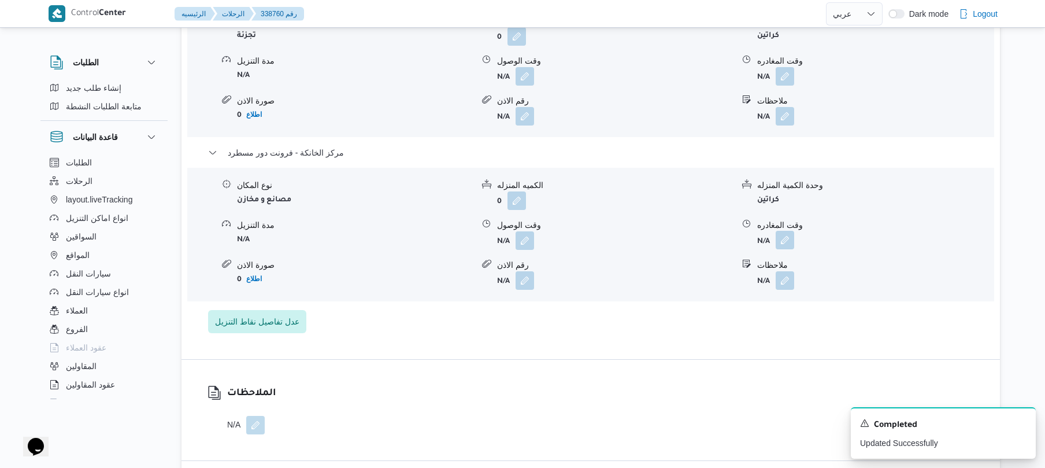
click at [784, 231] on button "button" at bounding box center [785, 240] width 19 height 19
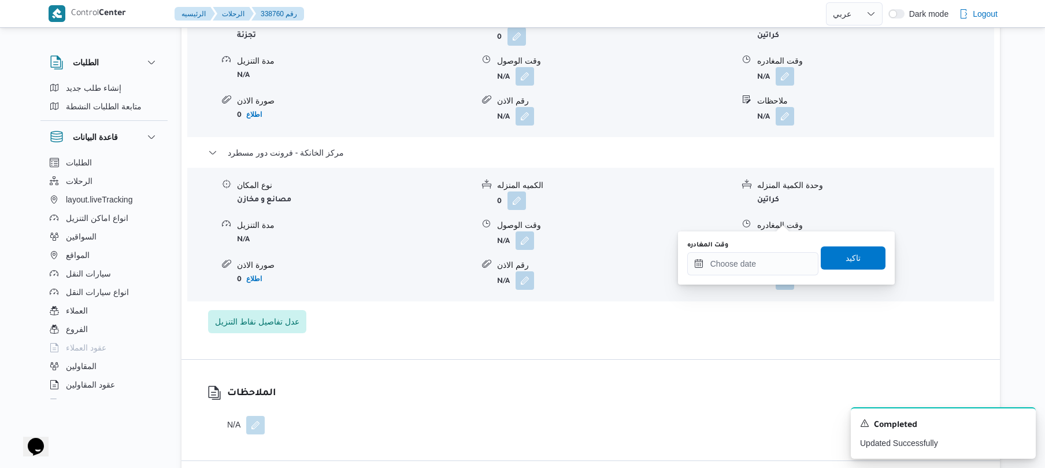
click at [724, 286] on div "قسم الدقي نوع المكان تجزئة الكميه المنزله 0 وحدة الكمية المنزله كراتين مدة التن…" at bounding box center [591, 75] width 766 height 516
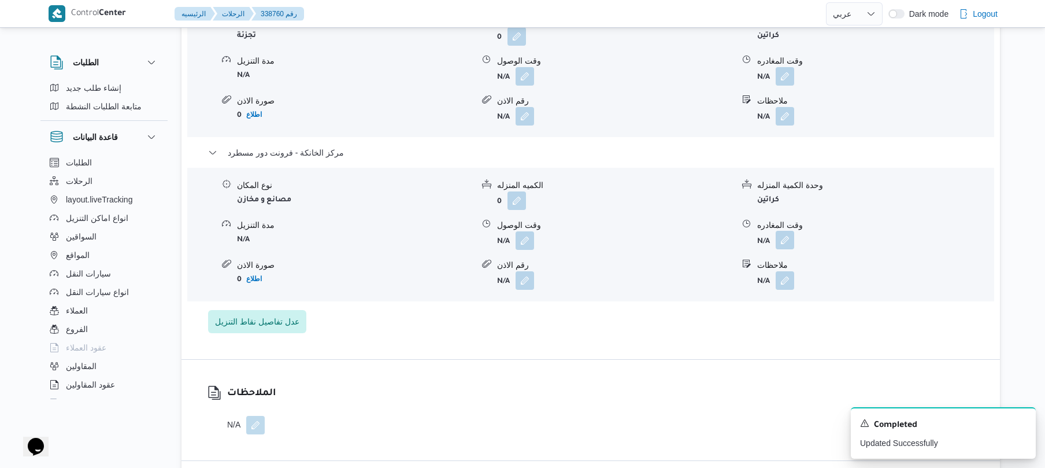
click at [780, 231] on button "button" at bounding box center [785, 240] width 19 height 19
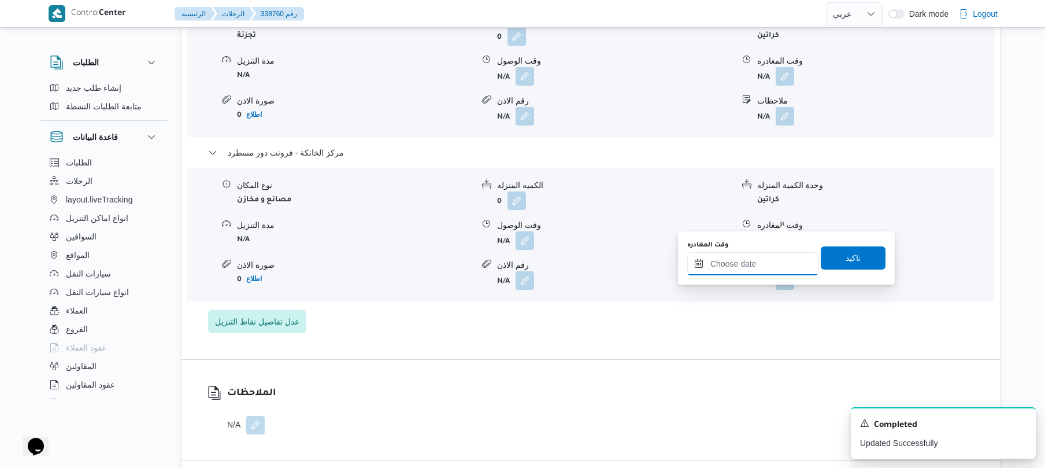
click at [748, 257] on input "وقت المغادره" at bounding box center [752, 263] width 131 height 23
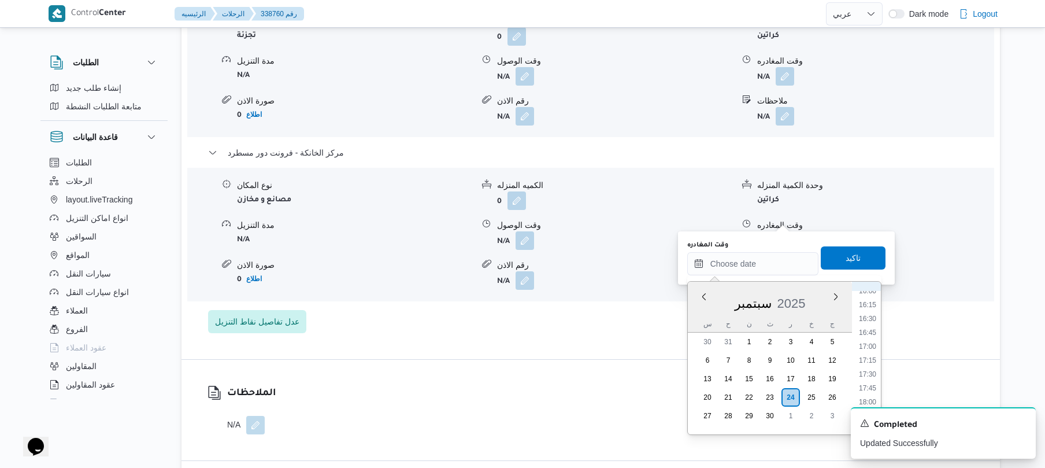
scroll to position [886, 0]
click at [868, 336] on li "16:45" at bounding box center [867, 340] width 27 height 12
type input "٢٤/٠٩/٢٠٢٥ ١٦:٤٥"
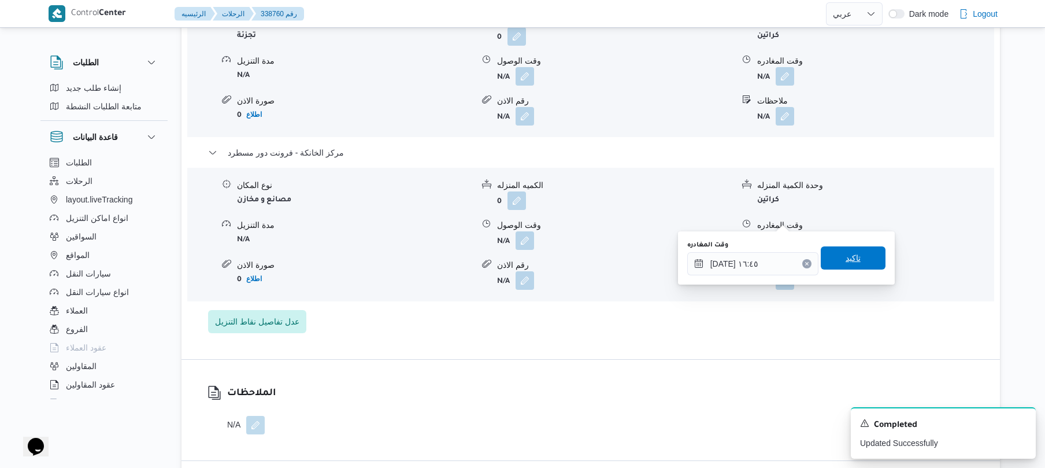
click at [828, 262] on span "تاكيد" at bounding box center [853, 257] width 65 height 23
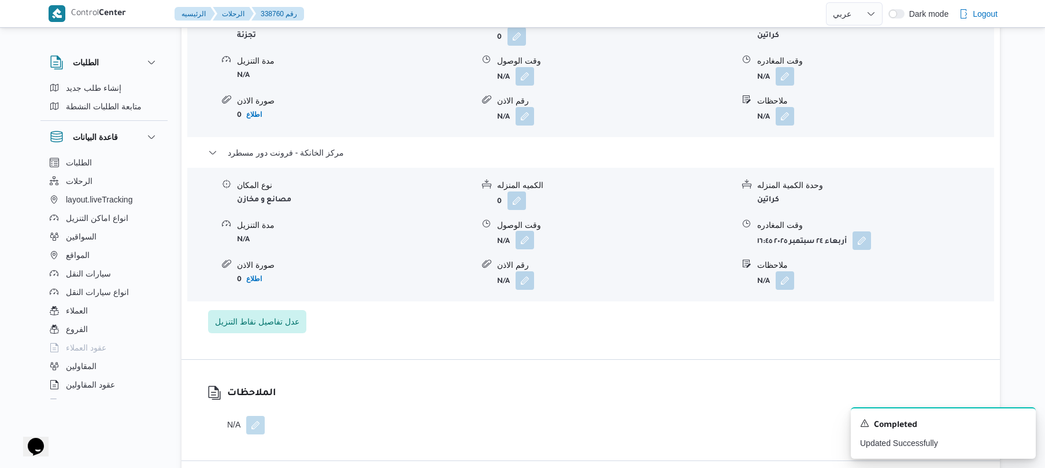
click at [525, 231] on button "button" at bounding box center [525, 240] width 19 height 19
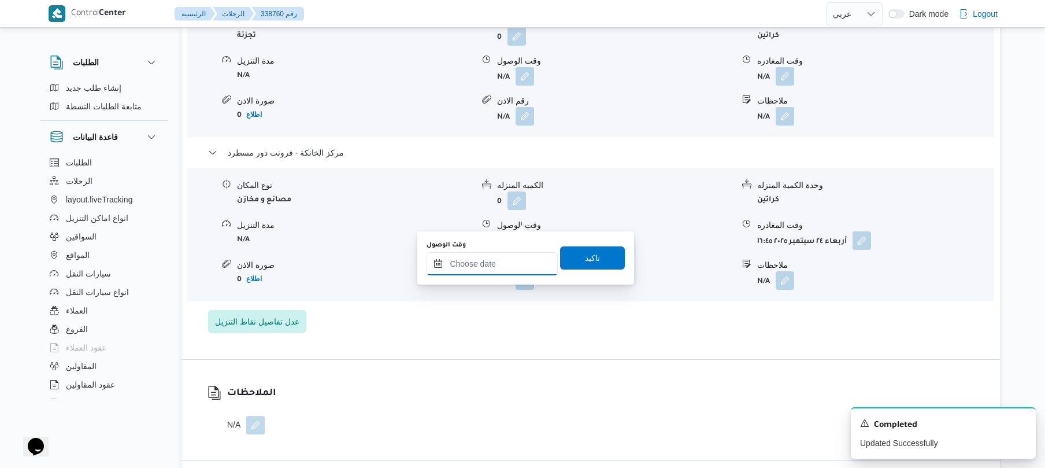
click at [512, 264] on input "وقت الوصول" at bounding box center [492, 263] width 131 height 23
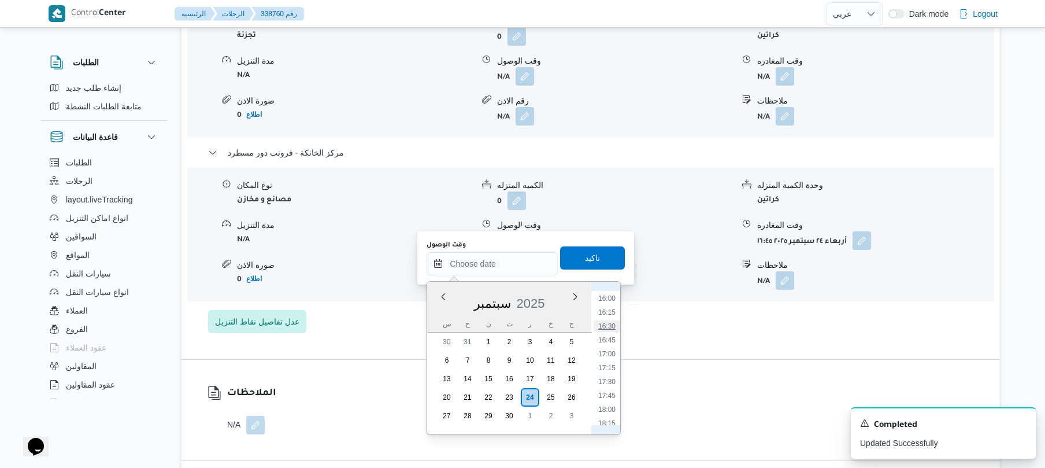
click at [609, 328] on li "16:30" at bounding box center [607, 326] width 27 height 12
type input "٢٤/٠٩/٢٠٢٥ ١٦:٣٠"
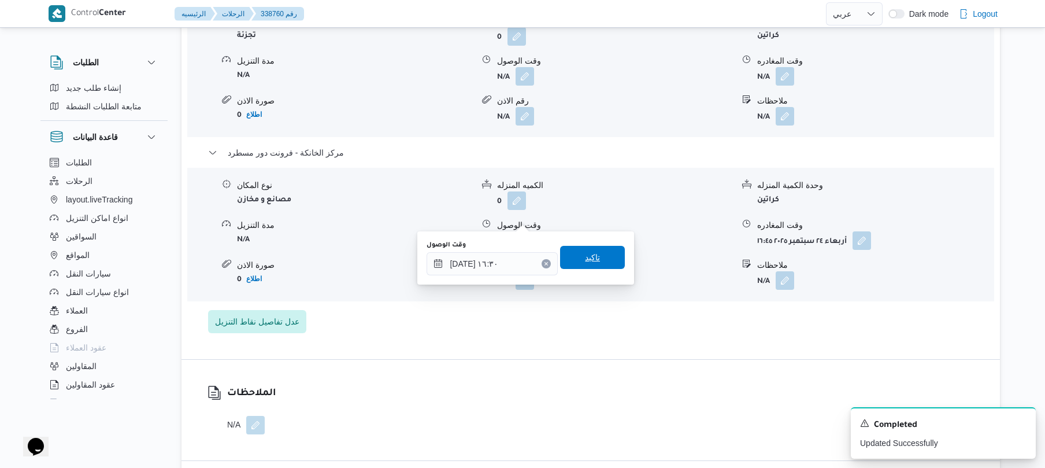
click at [598, 252] on span "تاكيد" at bounding box center [592, 257] width 65 height 23
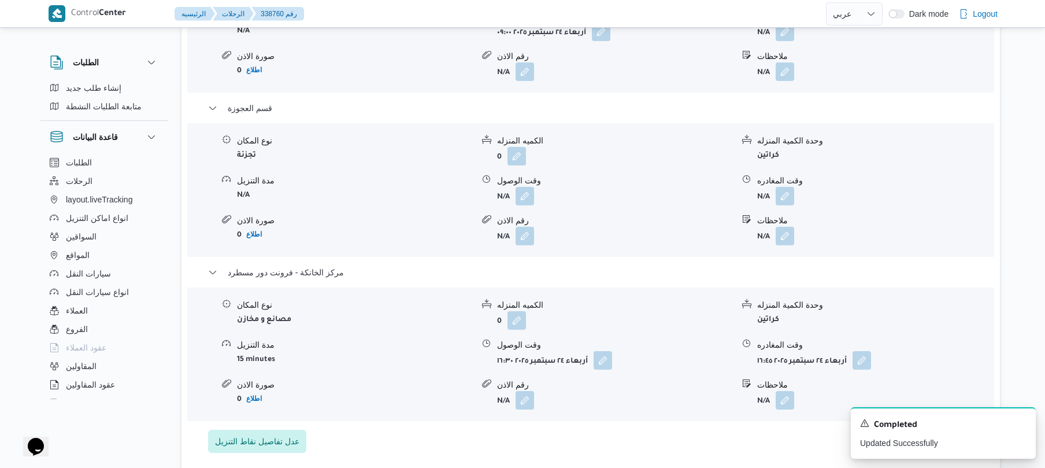
scroll to position [1079, 0]
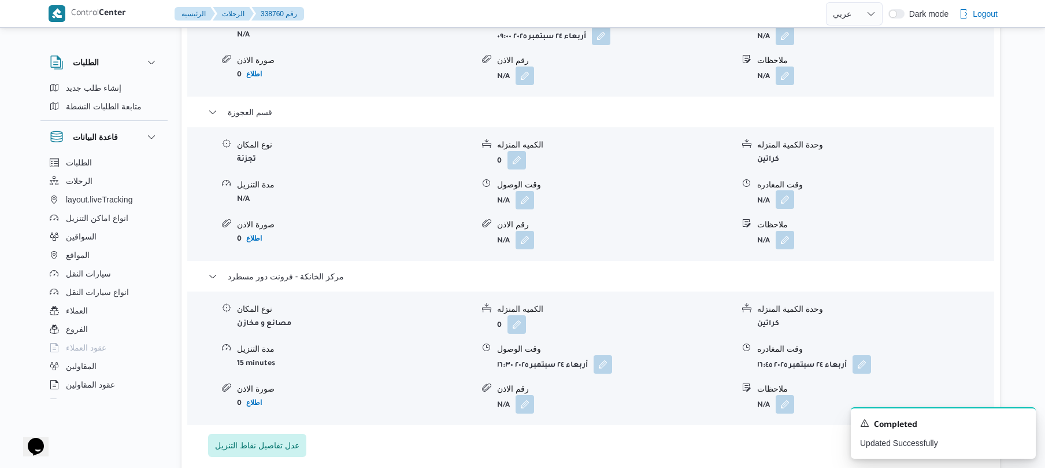
click at [789, 190] on button "button" at bounding box center [785, 199] width 19 height 19
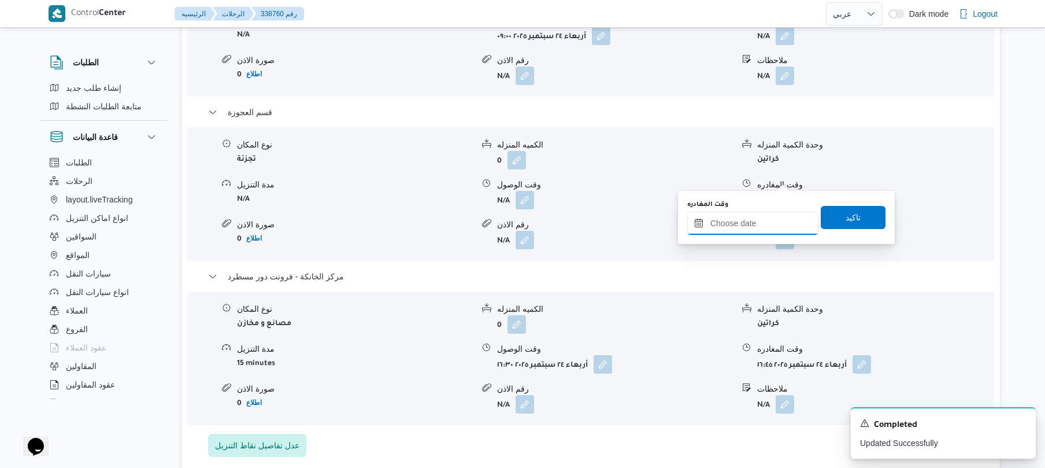
click at [748, 216] on input "وقت المغادره" at bounding box center [752, 223] width 131 height 23
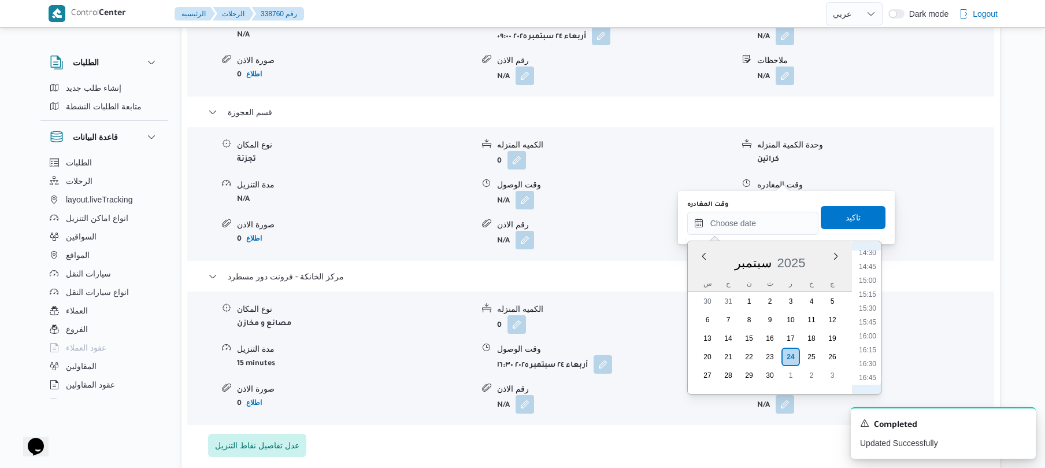
scroll to position [773, 0]
click at [865, 354] on li "15:45" at bounding box center [867, 358] width 27 height 12
type input "٢٤/٠٩/٢٠٢٥ ١٥:٤٥"
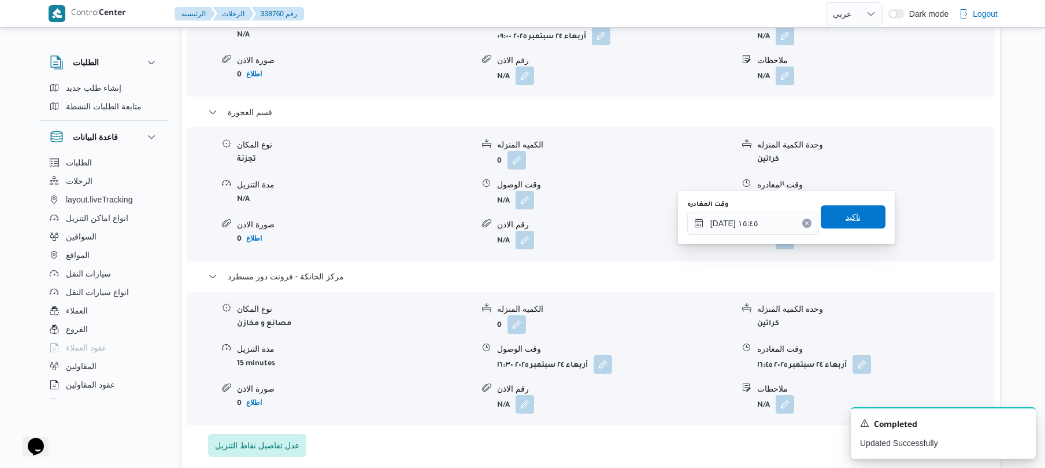
click at [849, 216] on span "تاكيد" at bounding box center [853, 217] width 15 height 14
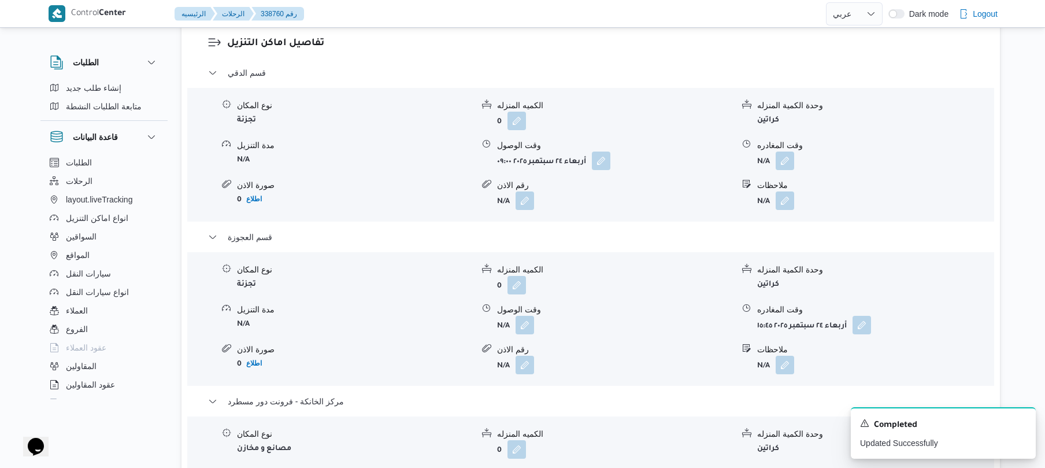
scroll to position [925, 0]
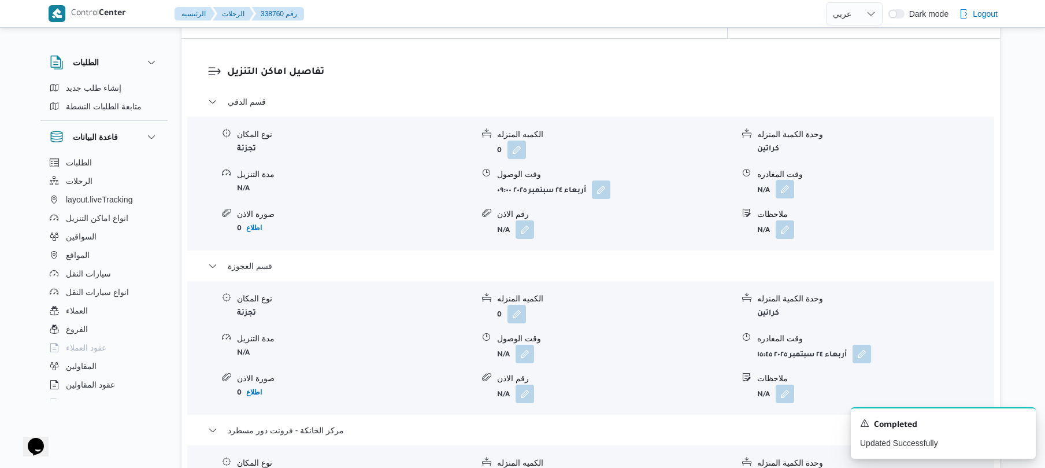
click at [786, 180] on button "button" at bounding box center [785, 189] width 19 height 19
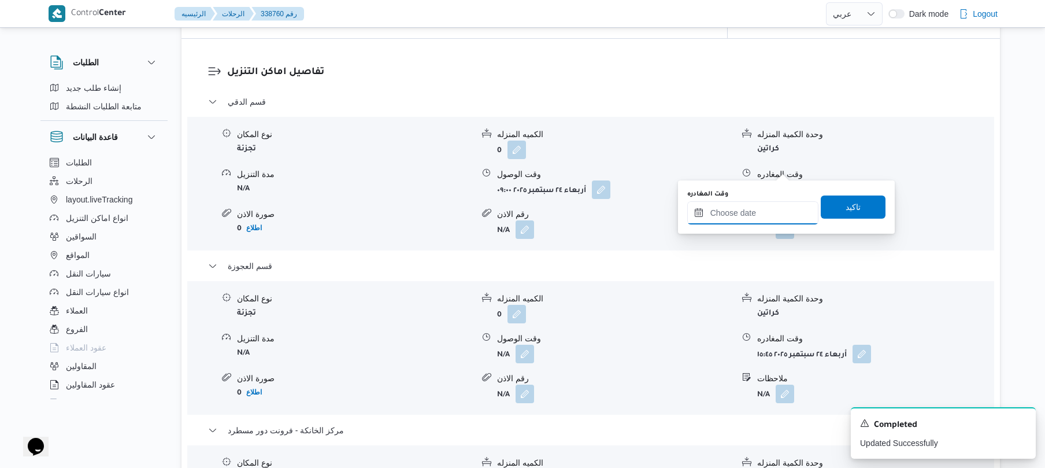
click at [741, 216] on input "وقت المغادره" at bounding box center [752, 212] width 131 height 23
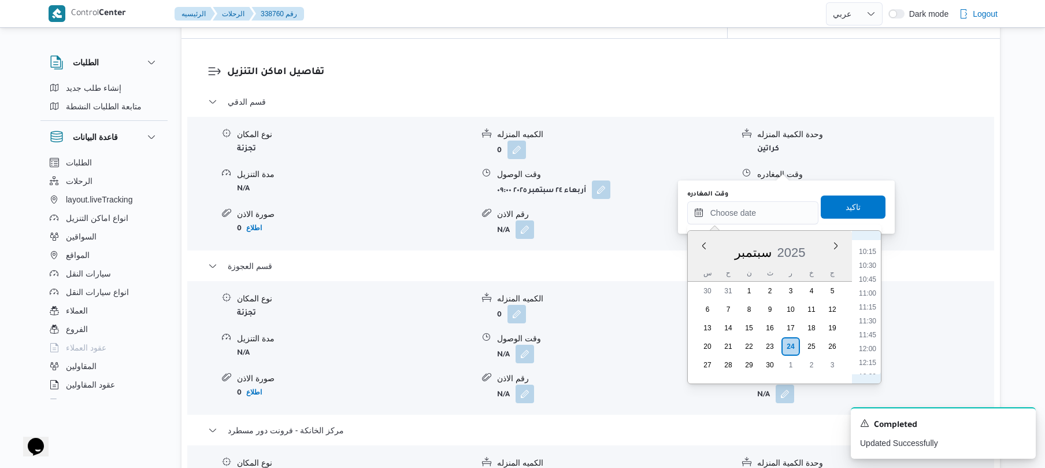
scroll to position [584, 0]
click at [868, 326] on li "12:00" at bounding box center [867, 328] width 27 height 12
type input "٢٤/٠٩/٢٠٢٥ ١٢:٠٠"
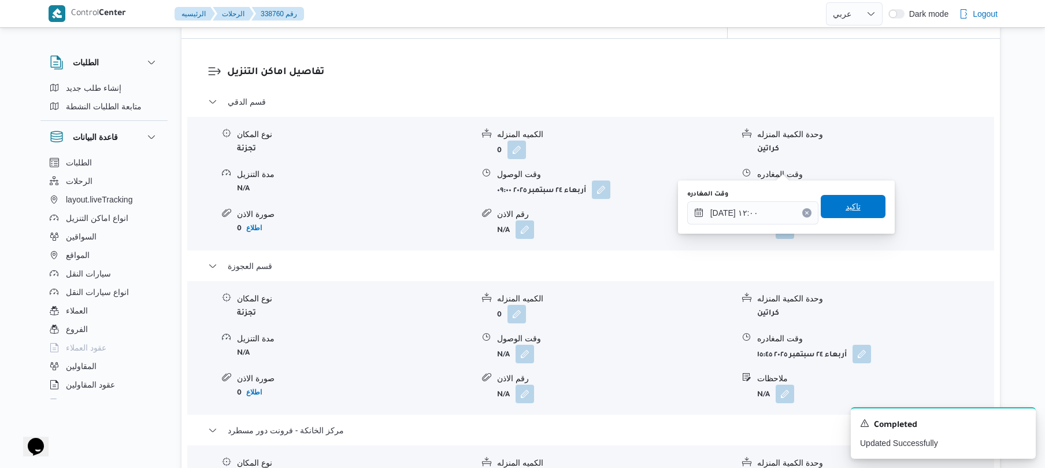
click at [846, 202] on span "تاكيد" at bounding box center [853, 206] width 15 height 14
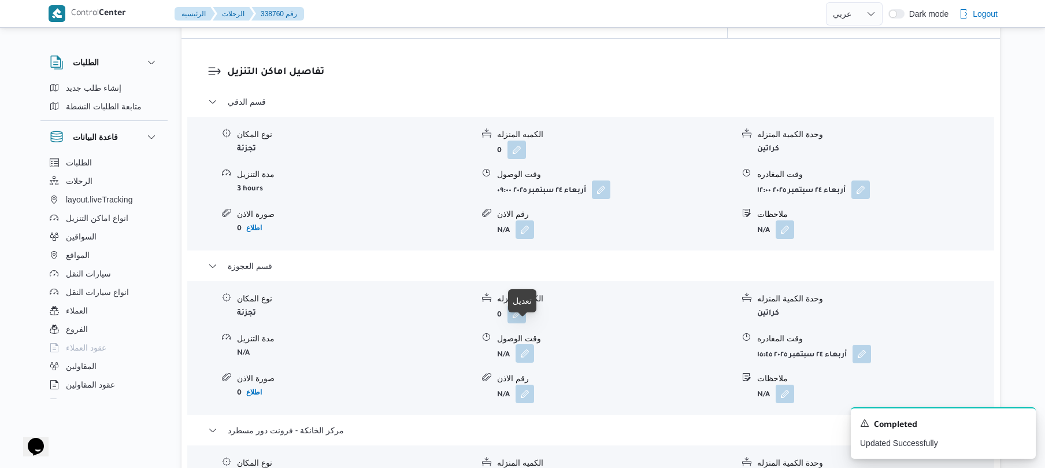
click at [520, 344] on button "button" at bounding box center [525, 353] width 19 height 19
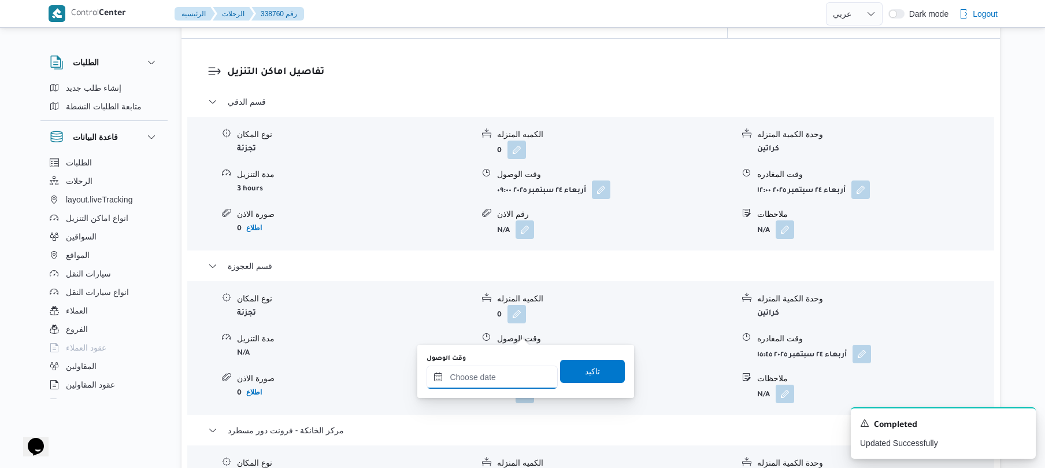
click at [502, 378] on input "وقت الوصول" at bounding box center [492, 376] width 131 height 23
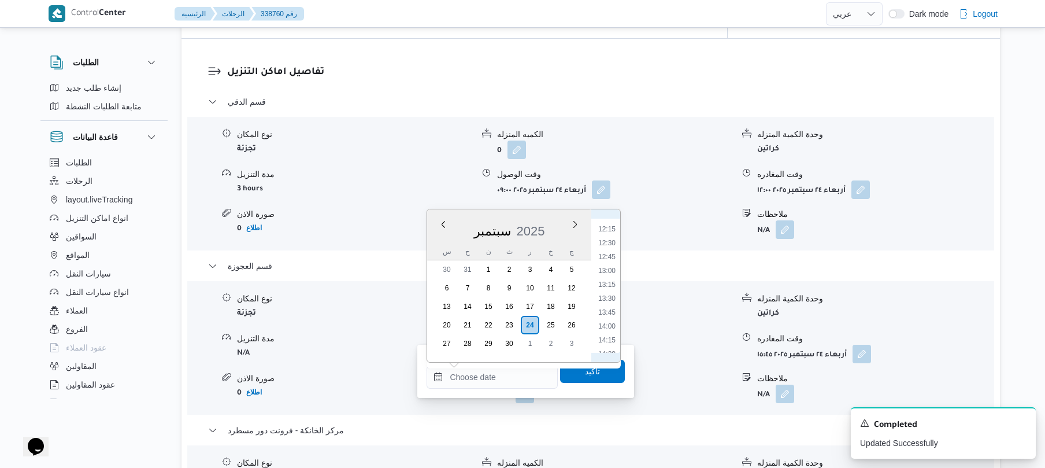
scroll to position [657, 0]
click at [607, 250] on li "12:15" at bounding box center [607, 247] width 27 height 12
type input "٢٤/٠٩/٢٠٢٥ ١٢:١٥"
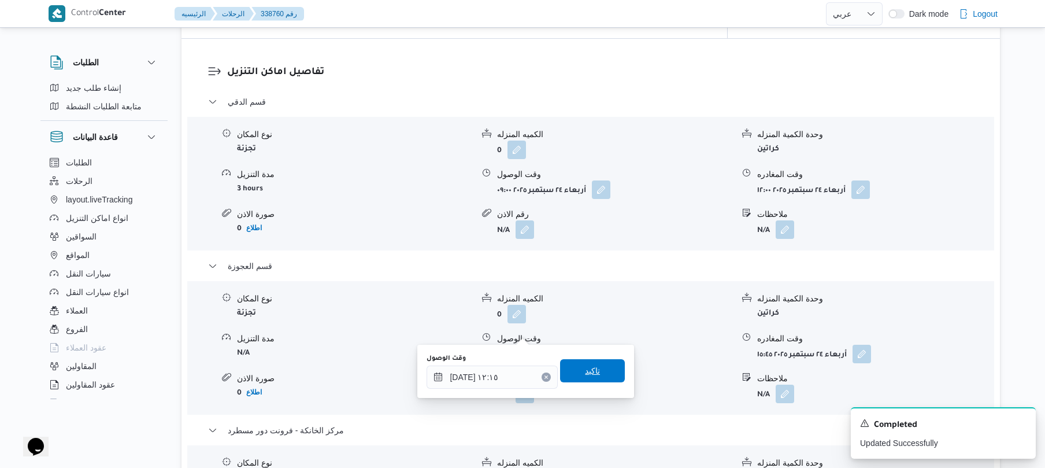
click at [586, 370] on span "تاكيد" at bounding box center [592, 371] width 15 height 14
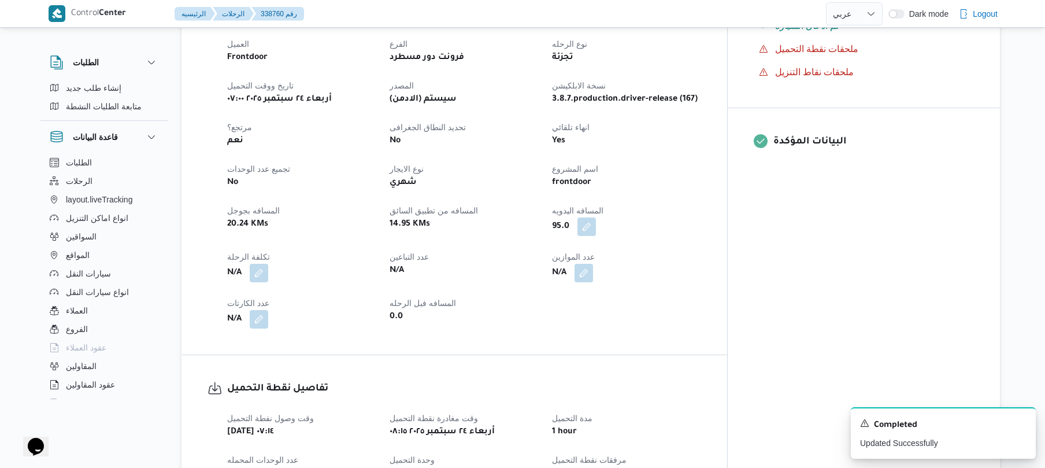
scroll to position [0, 0]
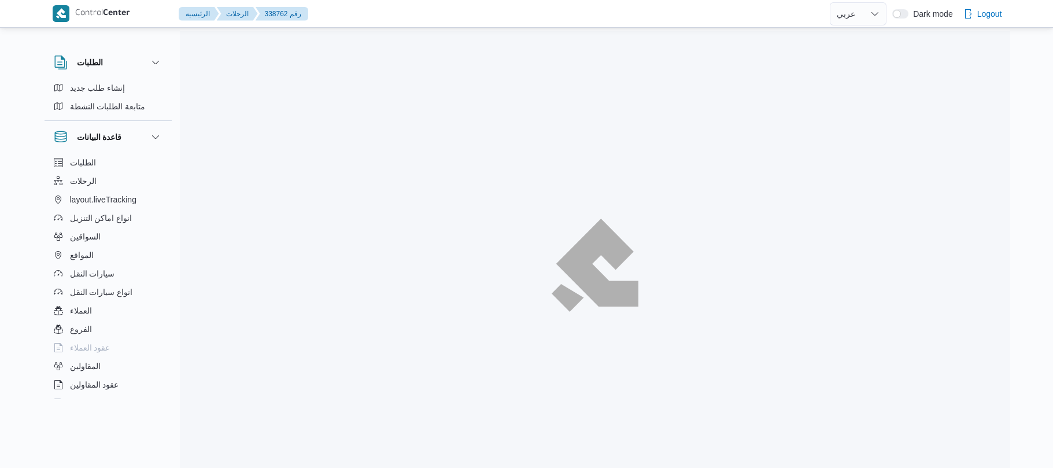
select select "ar"
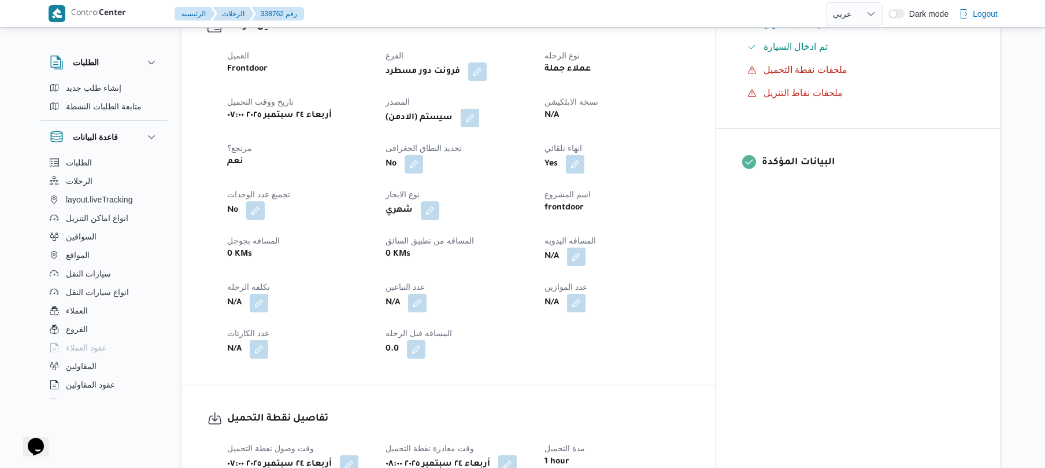
scroll to position [401, 0]
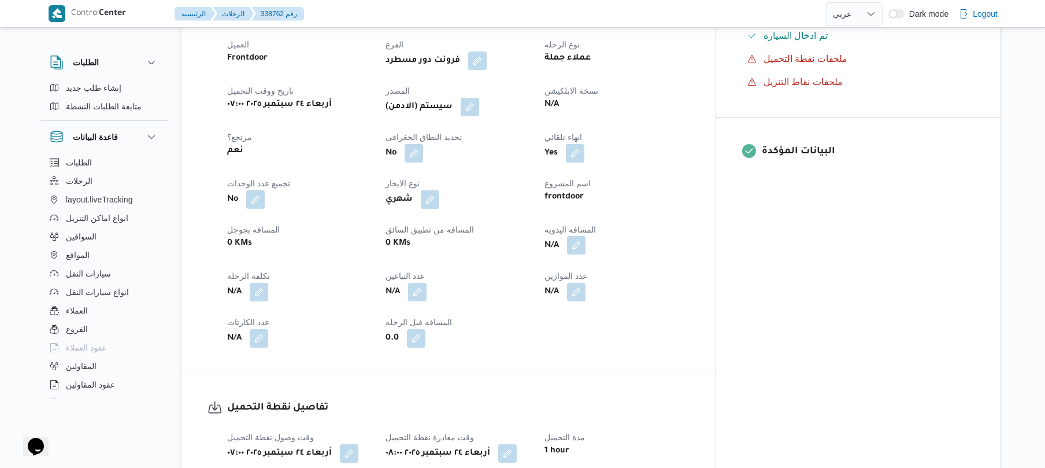
click at [586, 254] on button "button" at bounding box center [576, 245] width 19 height 19
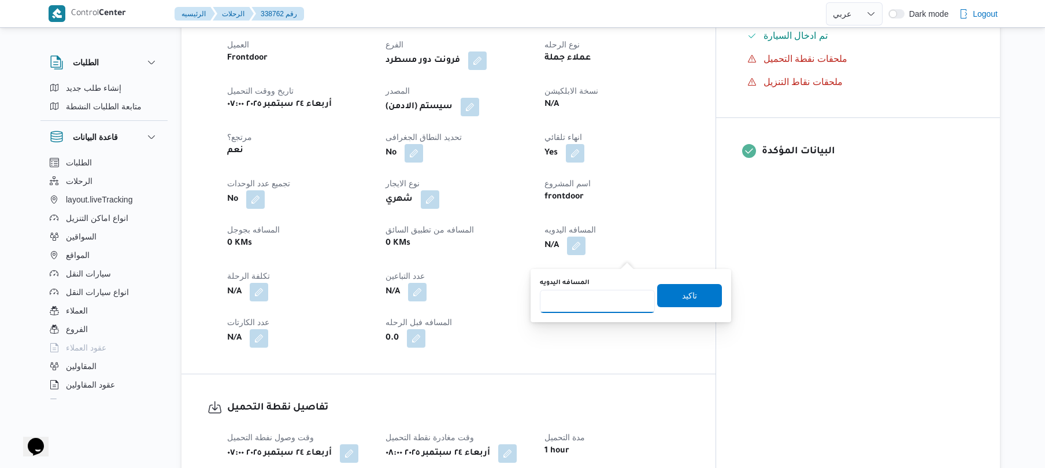
click at [593, 297] on input "المسافه اليدويه" at bounding box center [597, 301] width 115 height 23
type input "130"
click at [691, 292] on span "تاكيد" at bounding box center [689, 294] width 65 height 23
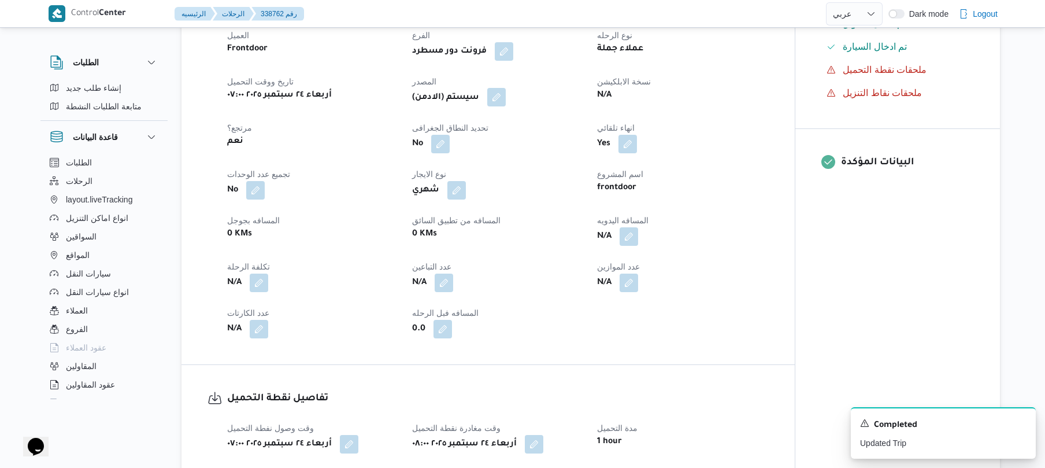
click at [500, 106] on button "button" at bounding box center [496, 97] width 19 height 19
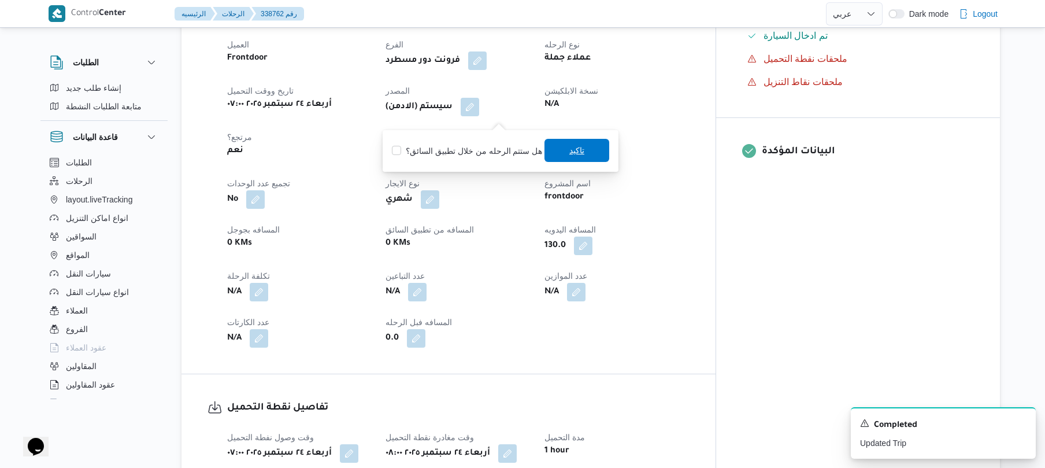
click at [572, 153] on span "تاكيد" at bounding box center [576, 150] width 15 height 14
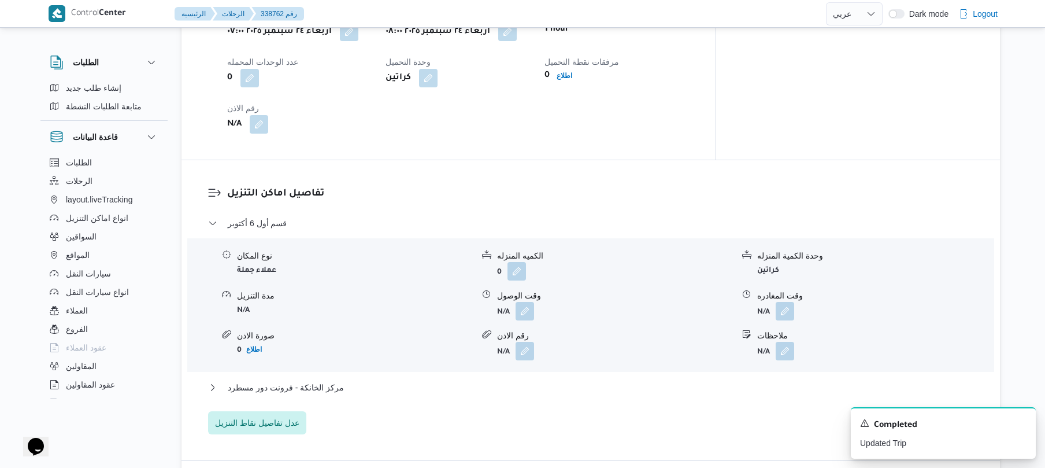
scroll to position [833, 0]
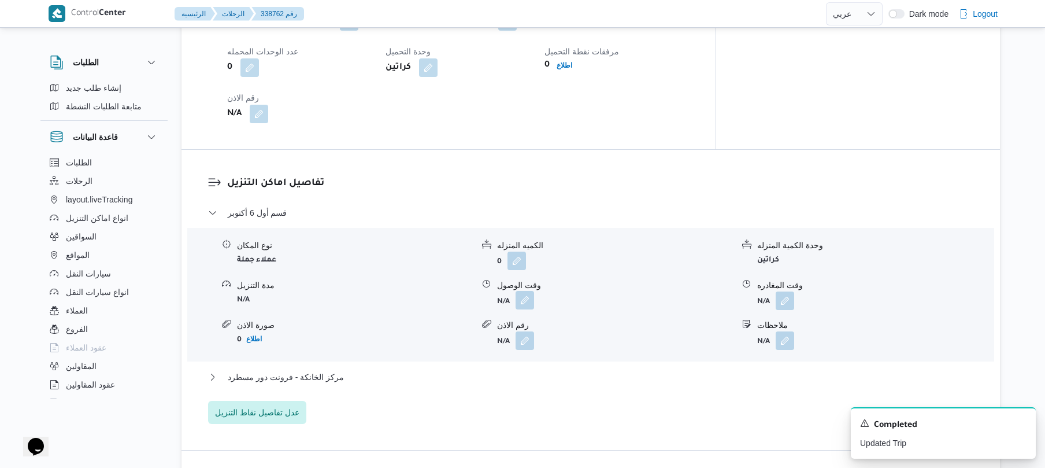
click at [523, 309] on button "button" at bounding box center [525, 300] width 19 height 19
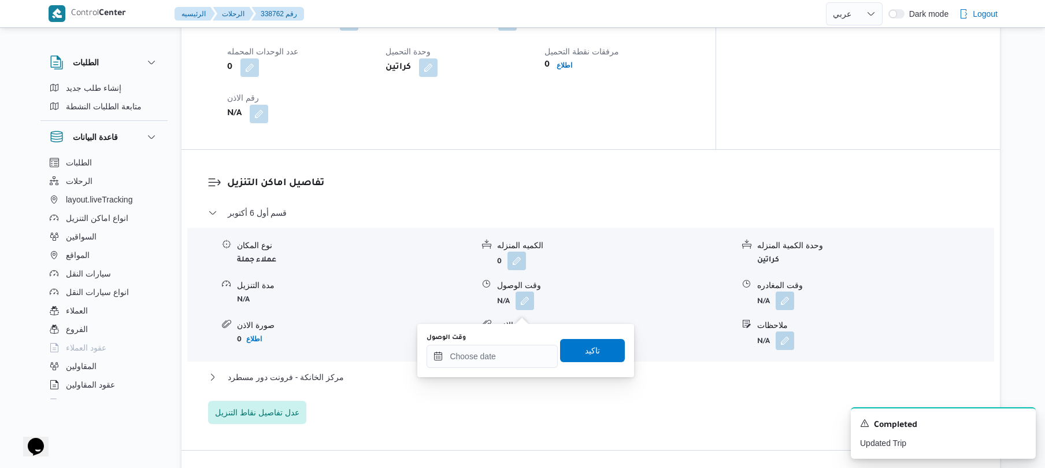
click at [476, 369] on div "You are in a dialog. To close this dialog, hit escape. وقت الوصول تاكيد" at bounding box center [525, 350] width 217 height 53
click at [489, 348] on div at bounding box center [492, 356] width 131 height 23
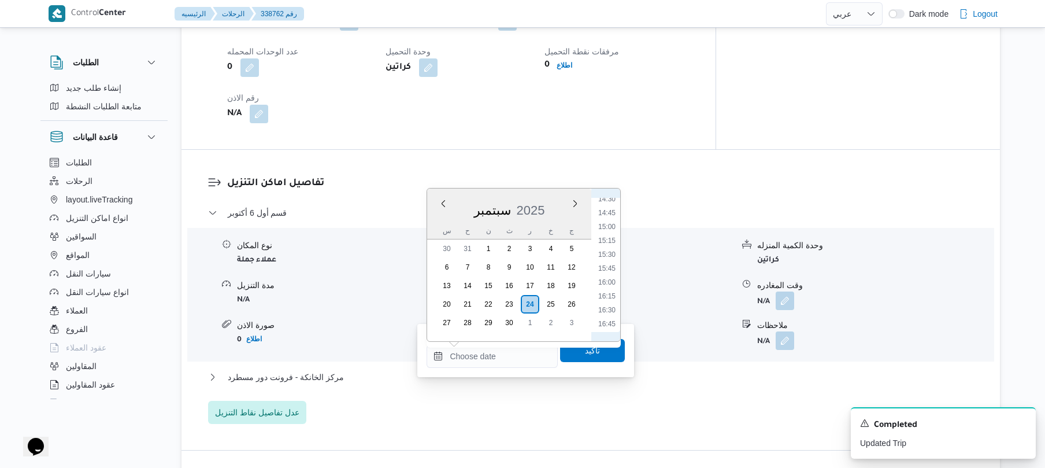
scroll to position [391, 0]
click at [611, 313] on li "09:00" at bounding box center [607, 312] width 27 height 12
type input "٢٤/٠٩/٢٠٢٥ ٠٩:٠٠"
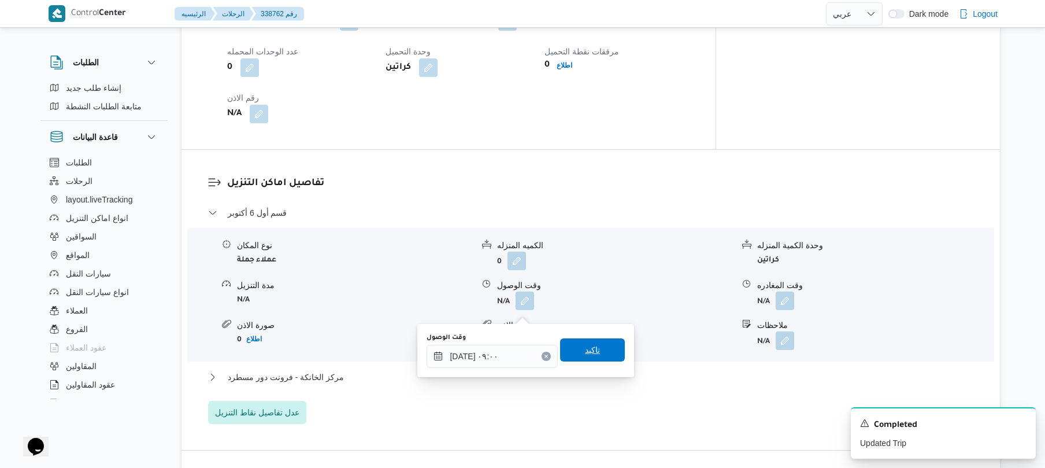
click at [595, 357] on span "تاكيد" at bounding box center [592, 349] width 65 height 23
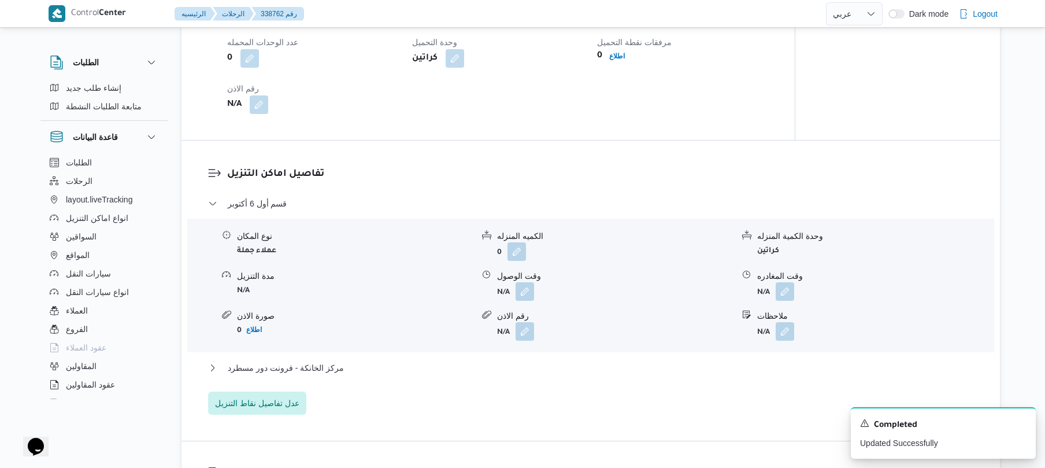
click at [562, 378] on div "قسم أول 6 أكتوبر نوع المكان عملاء جملة الكميه المنزله 0 وحدة الكمية المنزله كرا…" at bounding box center [591, 306] width 766 height 218
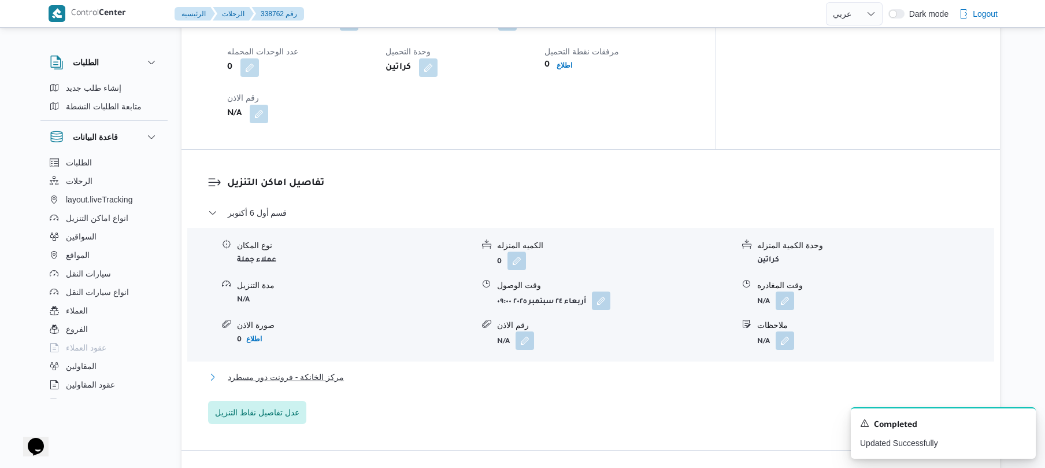
click at [562, 384] on button "مركز الخانكة - فرونت دور مسطرد" at bounding box center [591, 377] width 766 height 14
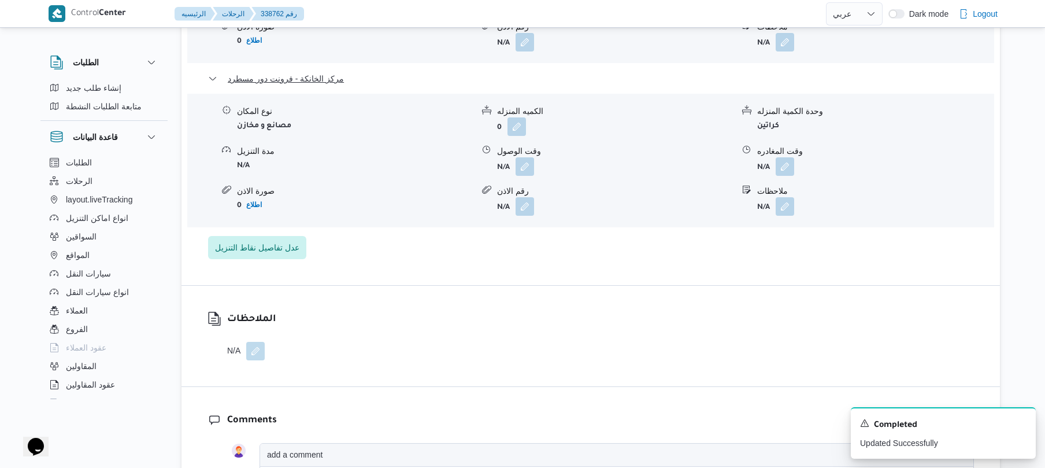
scroll to position [1141, 0]
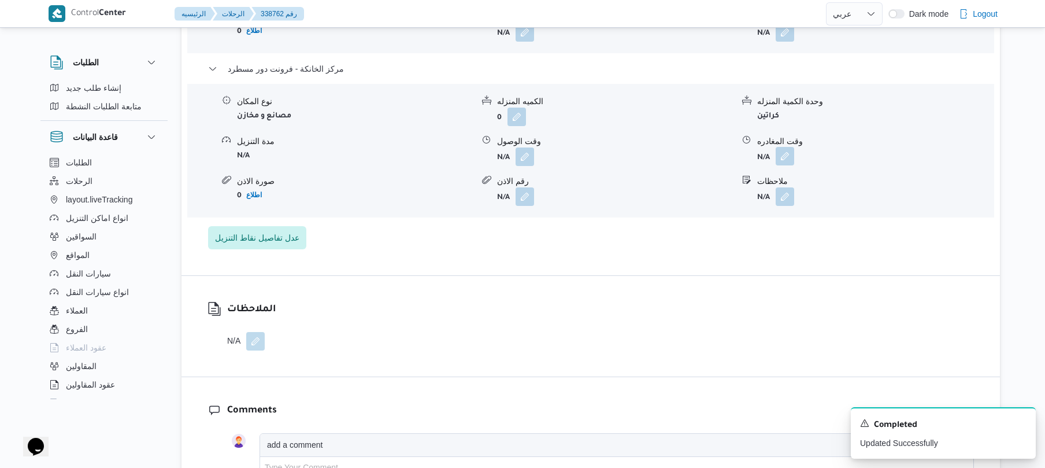
click at [794, 165] on button "button" at bounding box center [785, 156] width 19 height 19
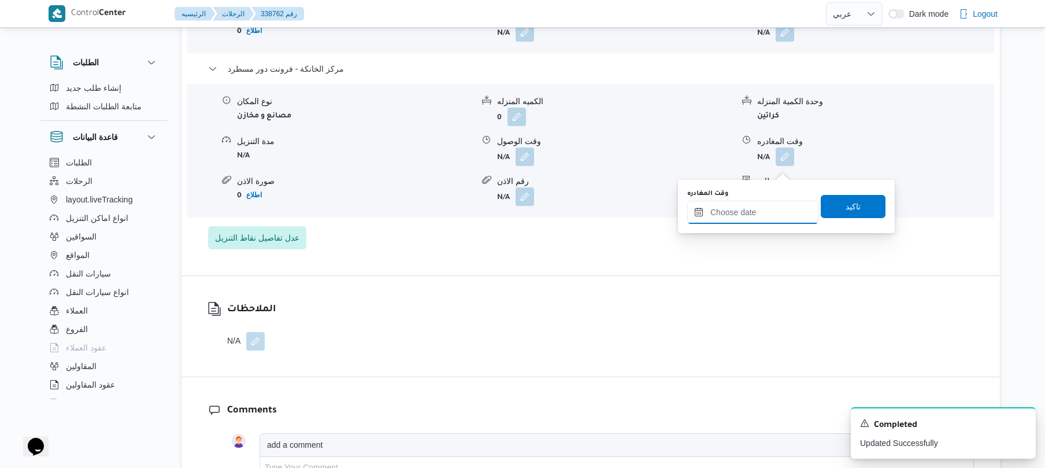
click at [754, 217] on input "وقت المغادره" at bounding box center [752, 212] width 131 height 23
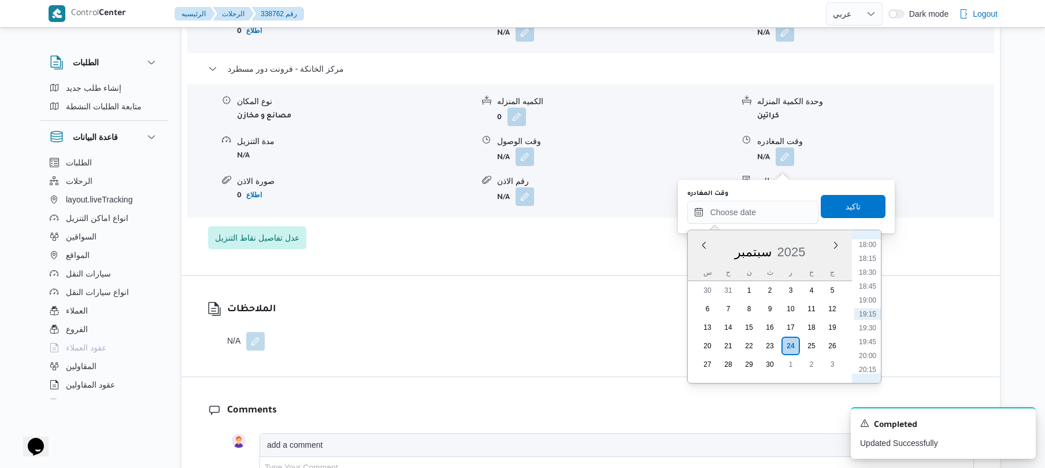
scroll to position [886, 0]
click at [870, 272] on li "16:30" at bounding box center [867, 275] width 27 height 12
type input "٢٤/٠٩/٢٠٢٥ ١٦:٣٠"
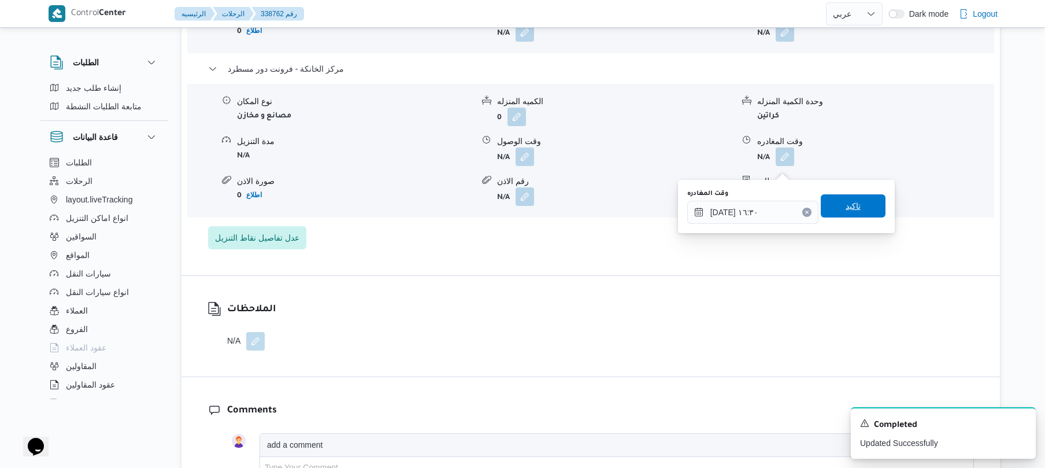
click at [851, 213] on span "تاكيد" at bounding box center [853, 205] width 65 height 23
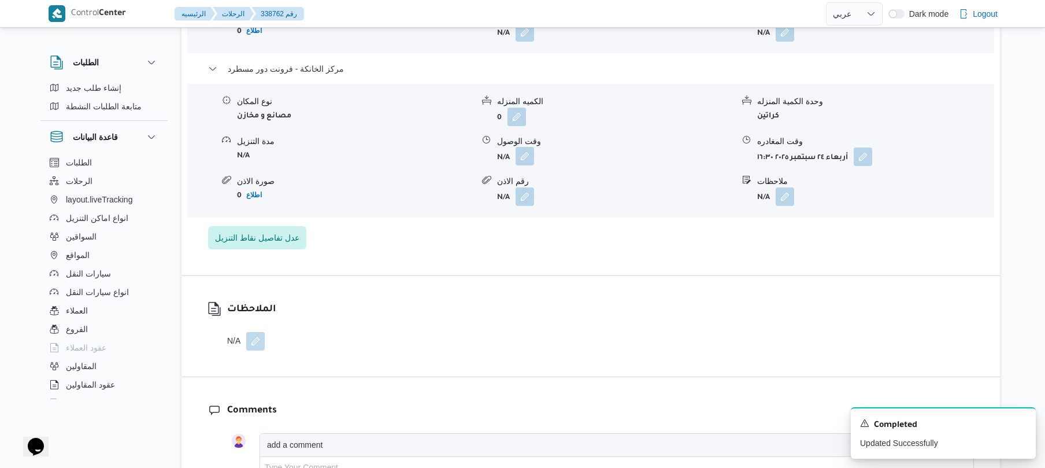
click at [532, 165] on button "button" at bounding box center [525, 156] width 19 height 19
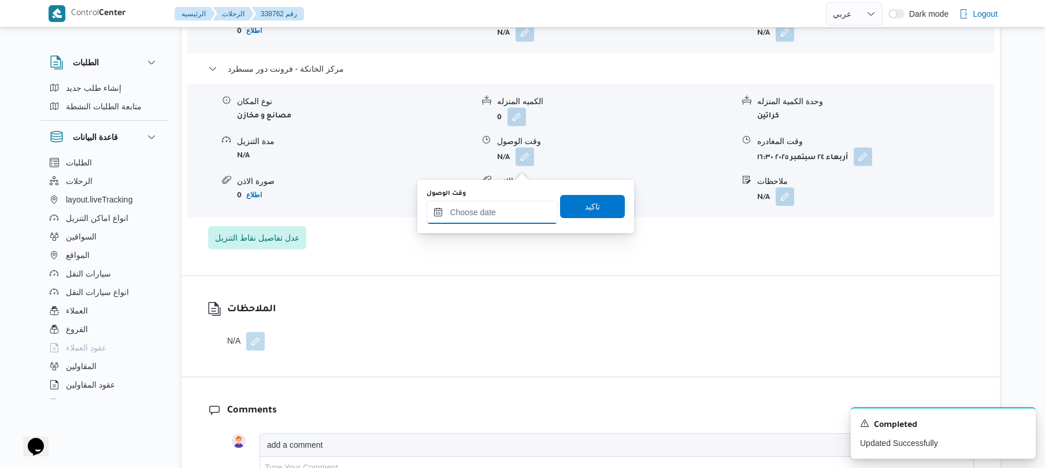
click at [502, 214] on input "وقت الوصول" at bounding box center [492, 212] width 131 height 23
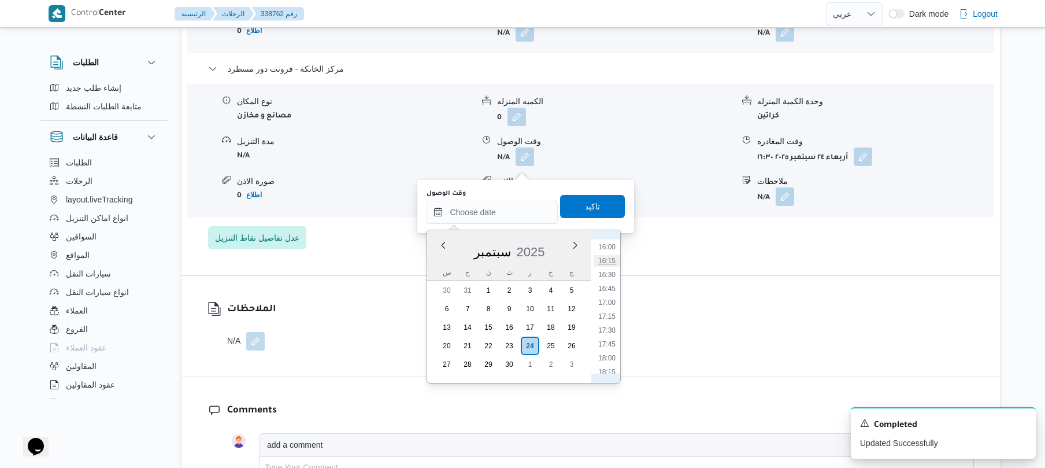
click at [611, 260] on li "16:15" at bounding box center [607, 261] width 27 height 12
type input "٢٤/٠٩/٢٠٢٥ ١٦:١٥"
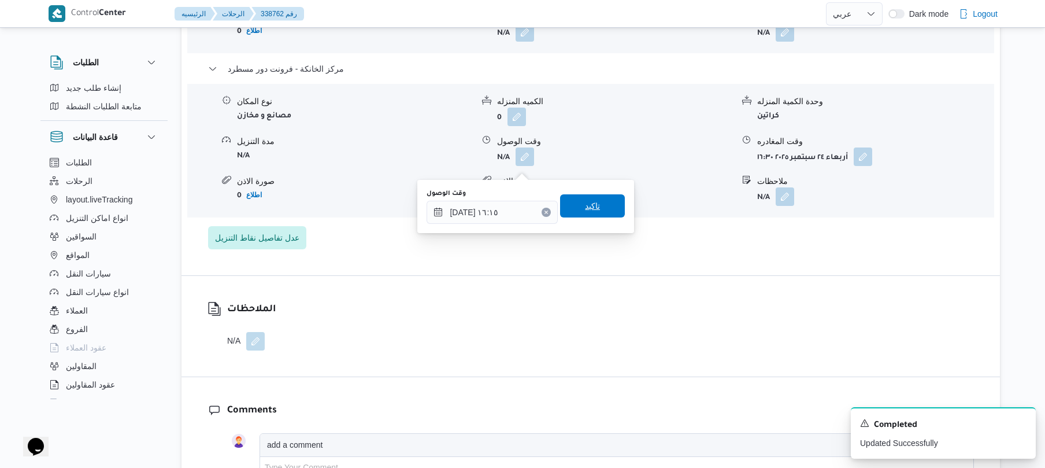
click at [593, 209] on span "تاكيد" at bounding box center [592, 206] width 15 height 14
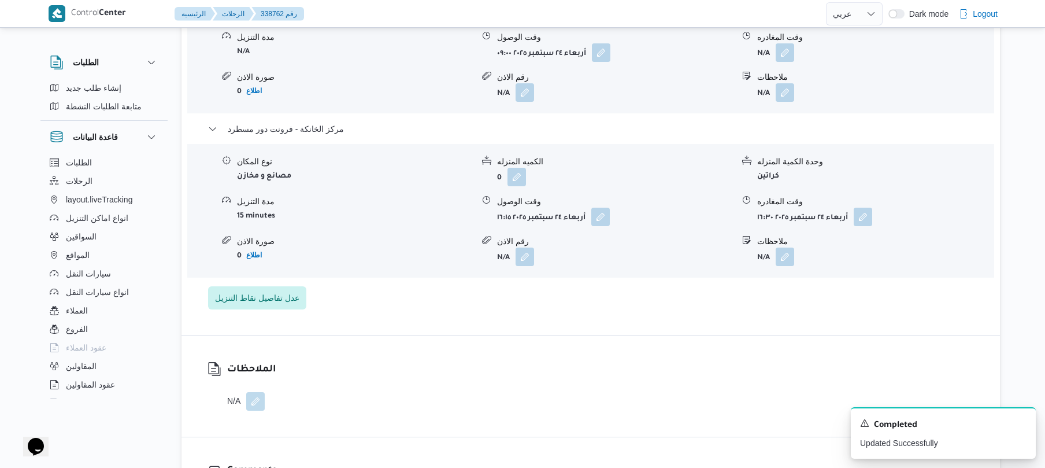
scroll to position [1079, 0]
click at [787, 63] on button "button" at bounding box center [785, 54] width 19 height 19
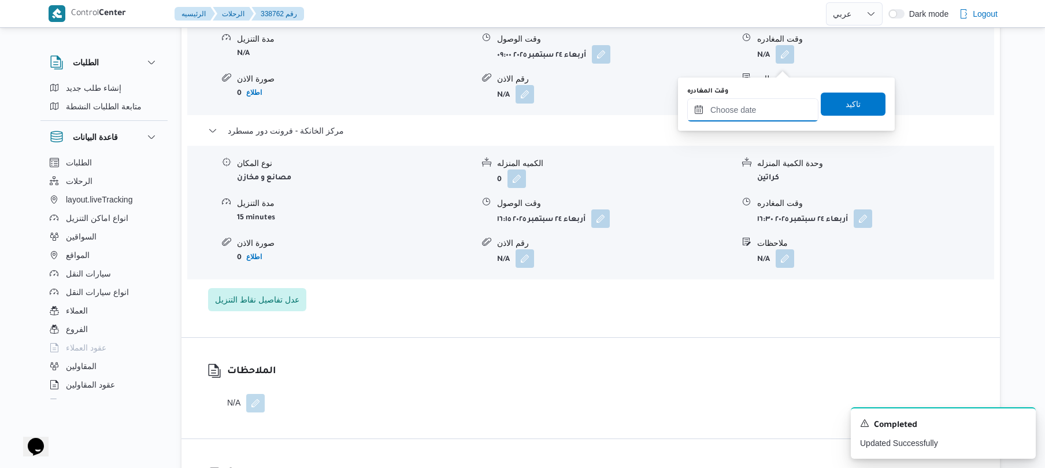
click at [755, 109] on input "وقت المغادره" at bounding box center [752, 109] width 131 height 23
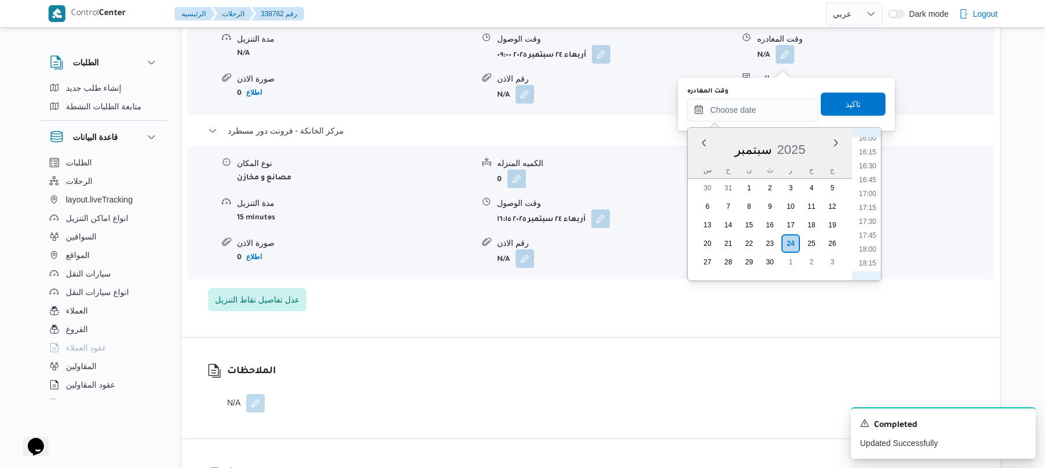
scroll to position [849, 0]
click at [867, 143] on li "15:15" at bounding box center [867, 141] width 27 height 12
type input "٢٤/٠٩/٢٠٢٥ ١٥:١٥"
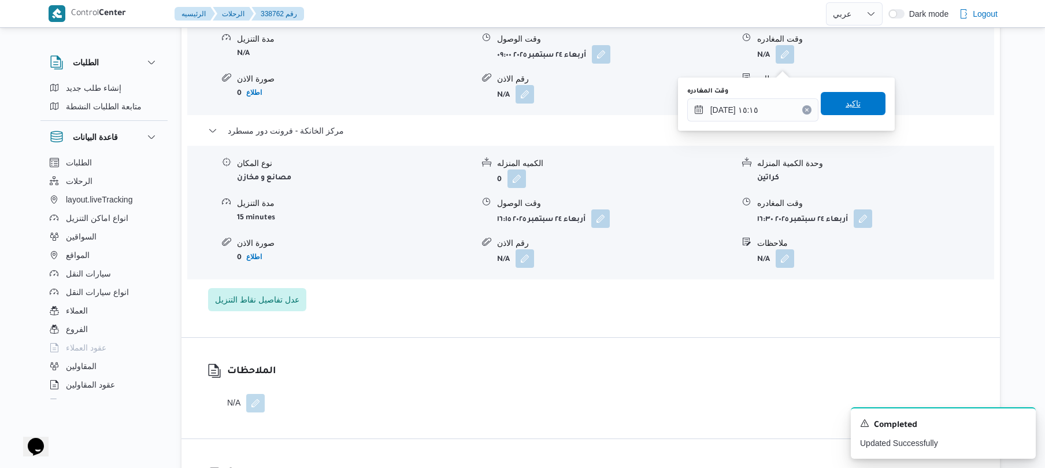
click at [863, 110] on span "تاكيد" at bounding box center [853, 103] width 65 height 23
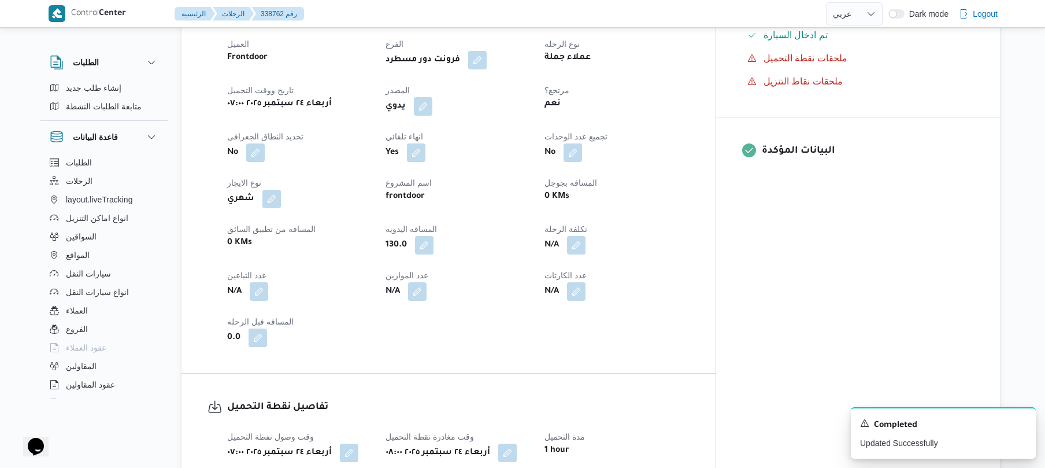
scroll to position [0, 0]
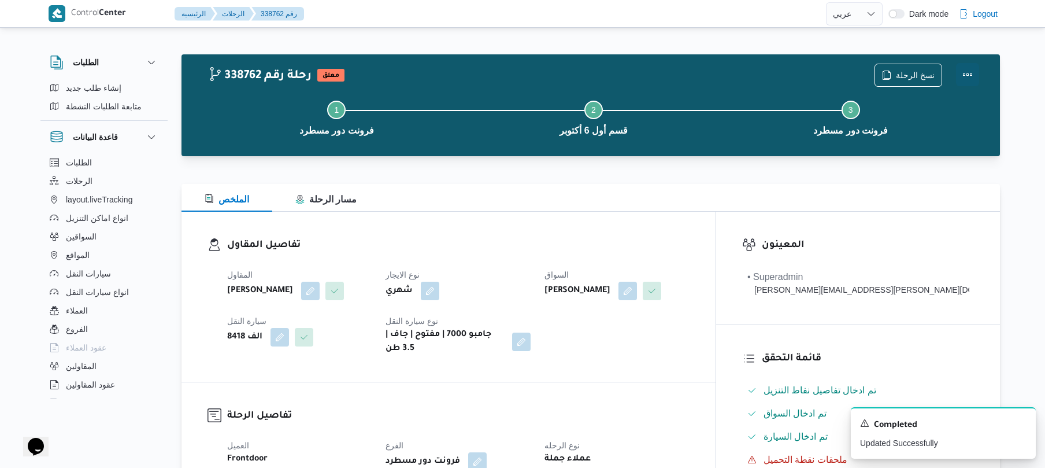
click at [967, 68] on button "Actions" at bounding box center [967, 74] width 23 height 23
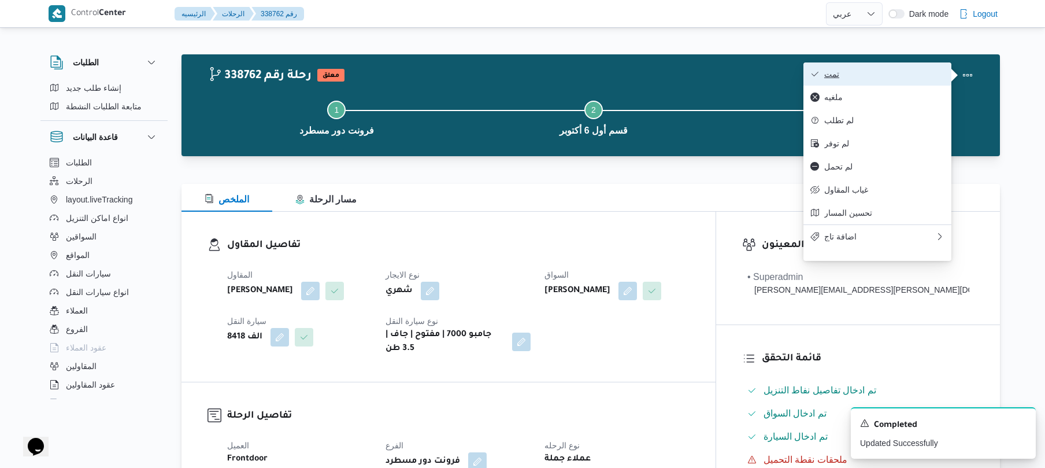
click at [905, 70] on span "تمت" at bounding box center [884, 73] width 120 height 9
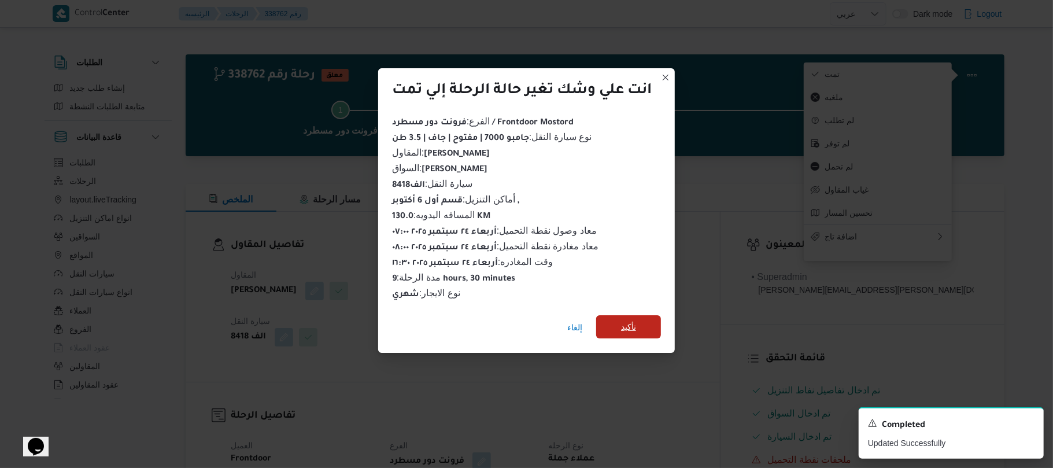
click at [620, 323] on span "تأكيد" at bounding box center [628, 326] width 65 height 23
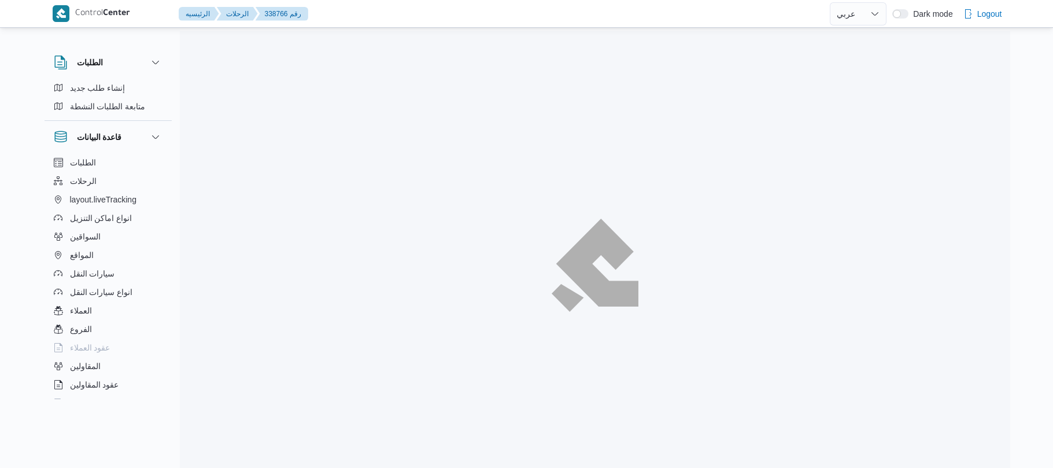
select select "ar"
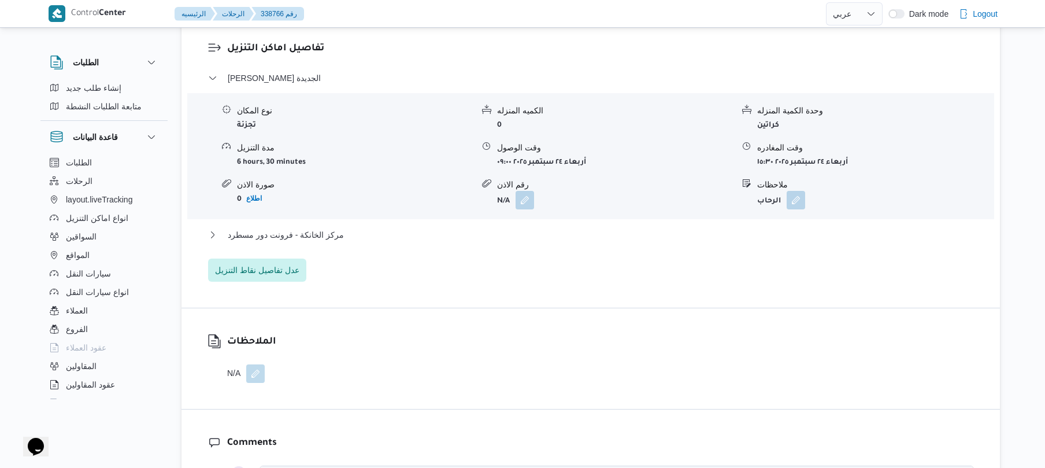
scroll to position [925, 0]
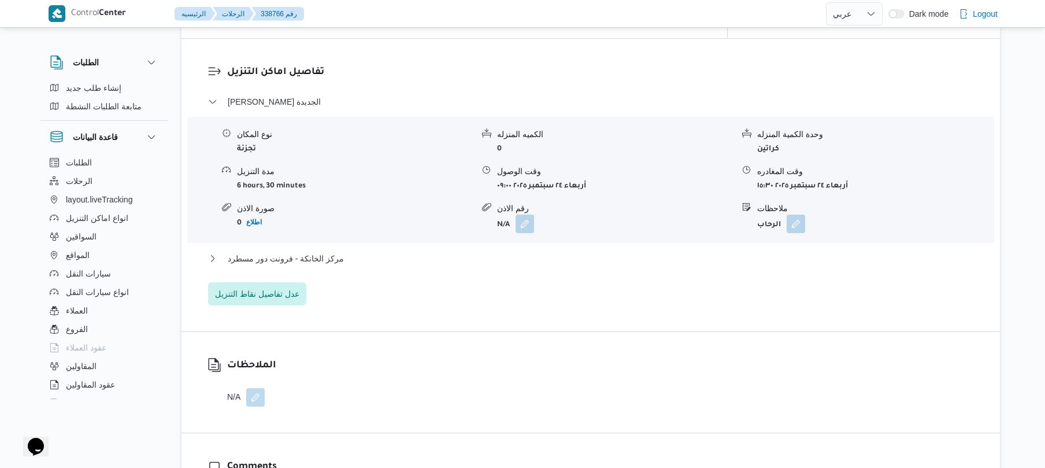
click at [578, 227] on div "[PERSON_NAME] الجديدة نوع المكان تجزئة الكميه المنزله 0 وحدة الكمية المنزله كرا…" at bounding box center [591, 200] width 766 height 210
click at [604, 251] on button "مركز الخانكة - فرونت دور مسطرد" at bounding box center [591, 258] width 766 height 14
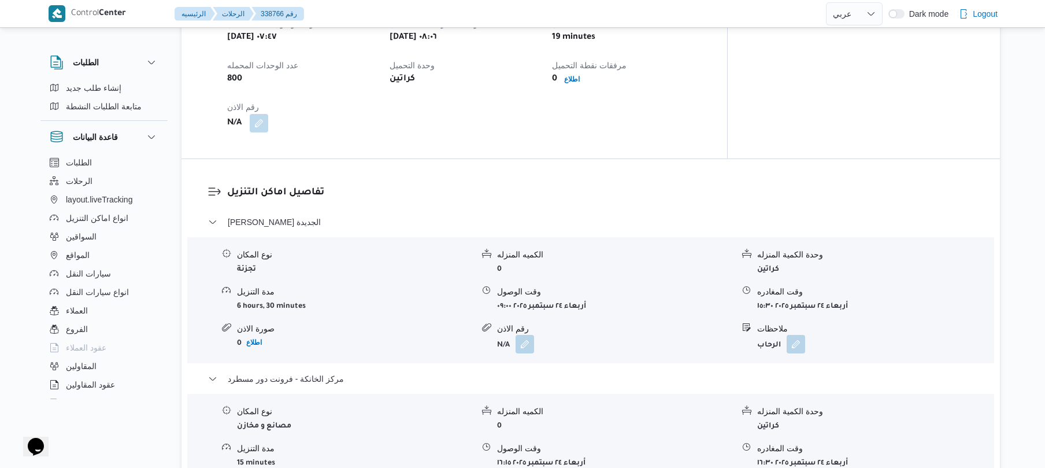
scroll to position [0, 0]
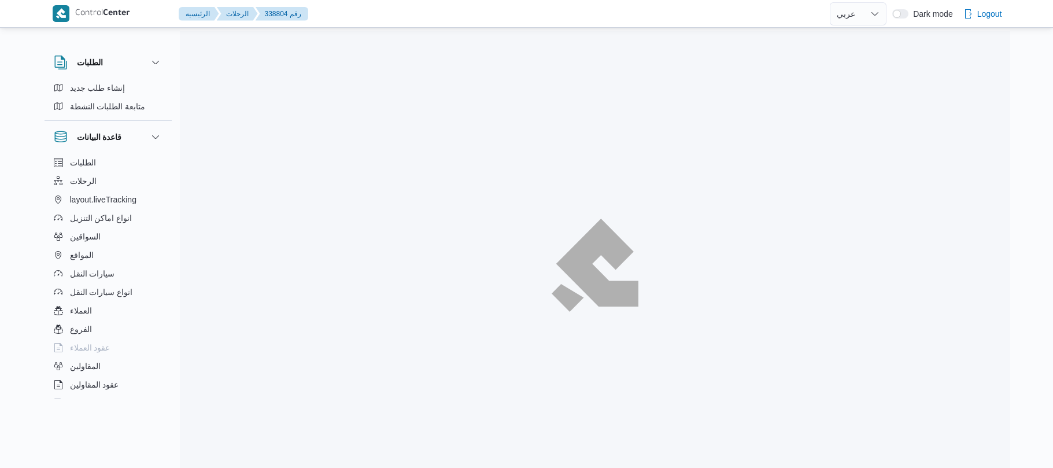
select select "ar"
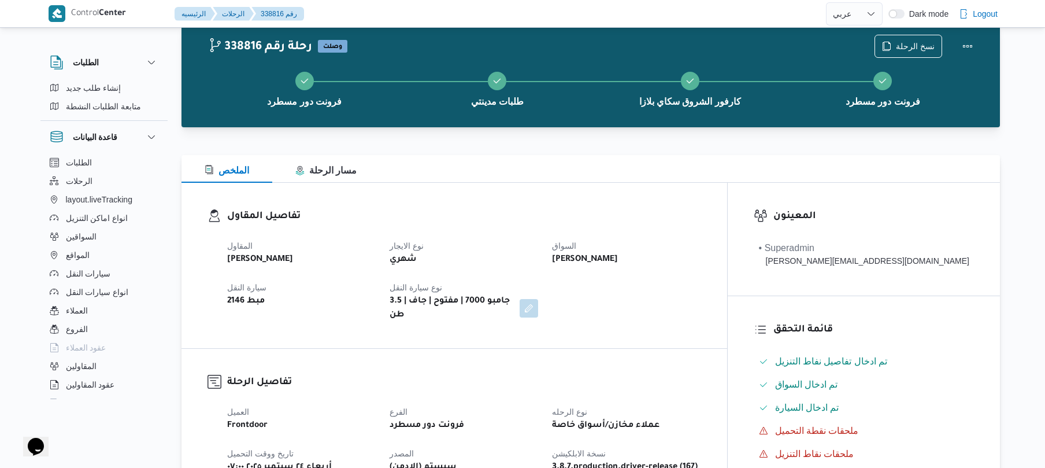
scroll to position [31, 0]
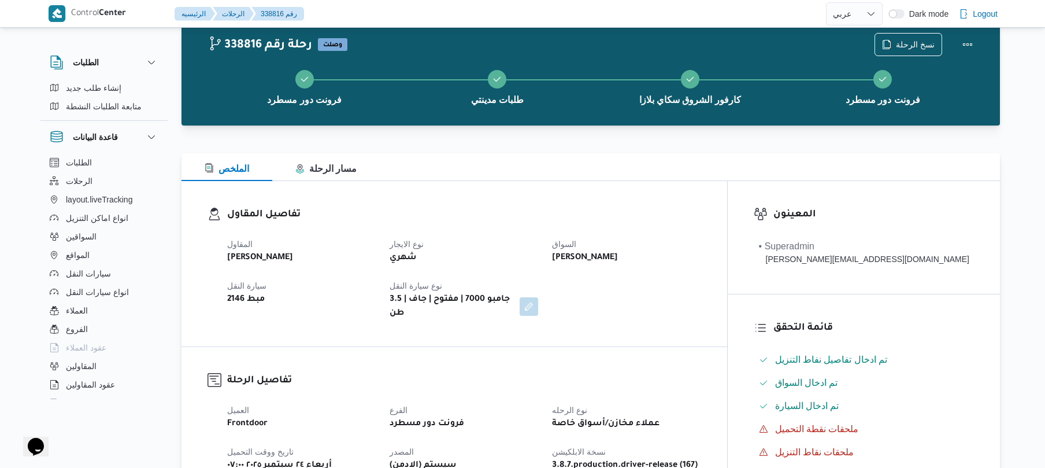
click at [606, 202] on div "تفاصيل المقاول المقاول [PERSON_NAME] نوع الايجار شهري السواق [PERSON_NAME] [PER…" at bounding box center [455, 263] width 546 height 165
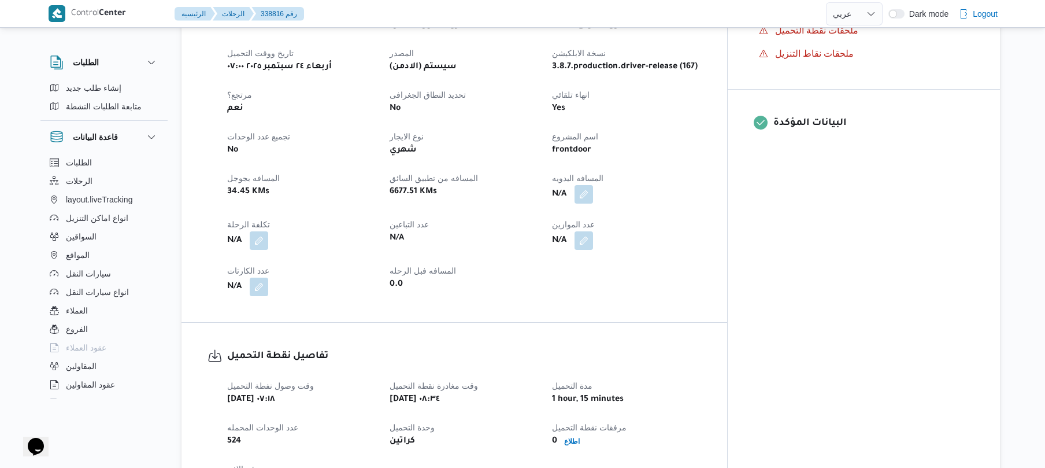
scroll to position [431, 0]
click at [593, 182] on button "button" at bounding box center [584, 191] width 19 height 19
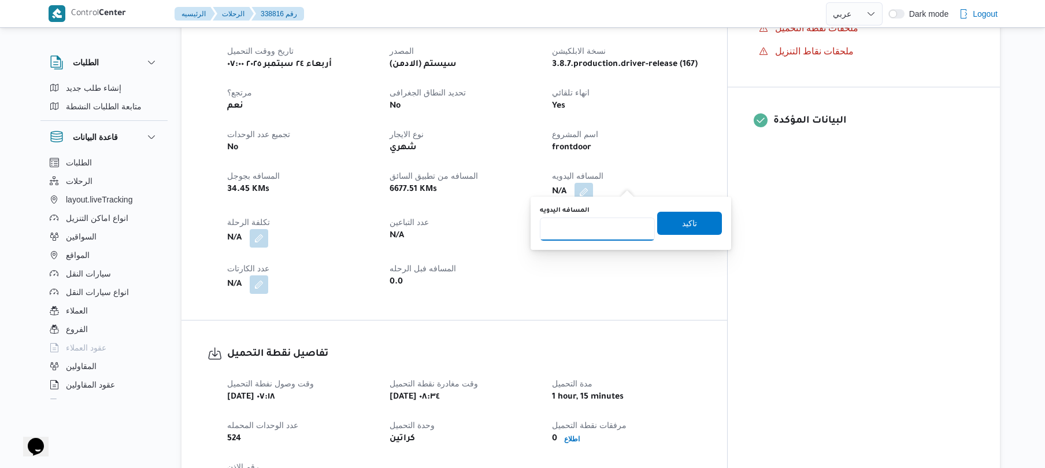
click at [601, 227] on input "المسافه اليدويه" at bounding box center [597, 228] width 115 height 23
type input "120"
click at [660, 223] on span "تاكيد" at bounding box center [689, 222] width 65 height 23
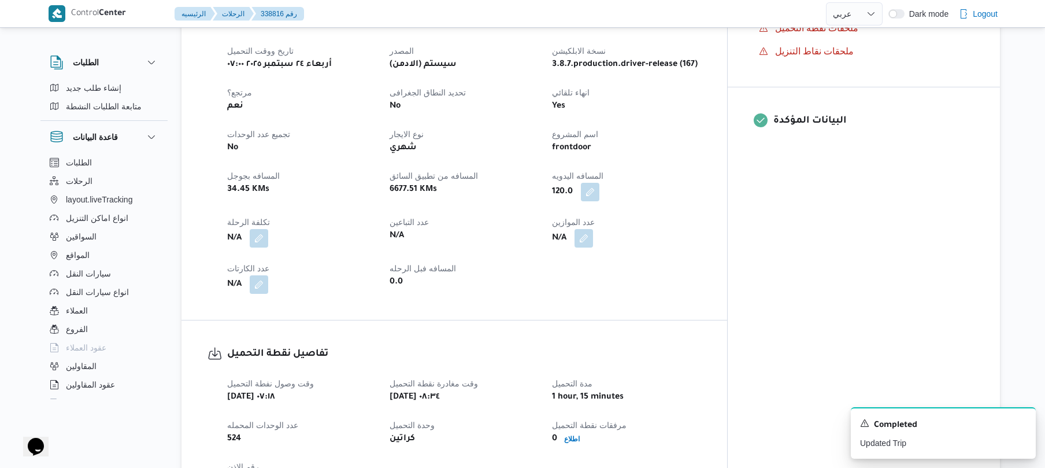
click at [708, 239] on div "العميل Frontdoor الفرع فرونت دور مسطرد نوع الرحله عملاء مخازن/أسواق خاصة تاريخ …" at bounding box center [464, 147] width 488 height 305
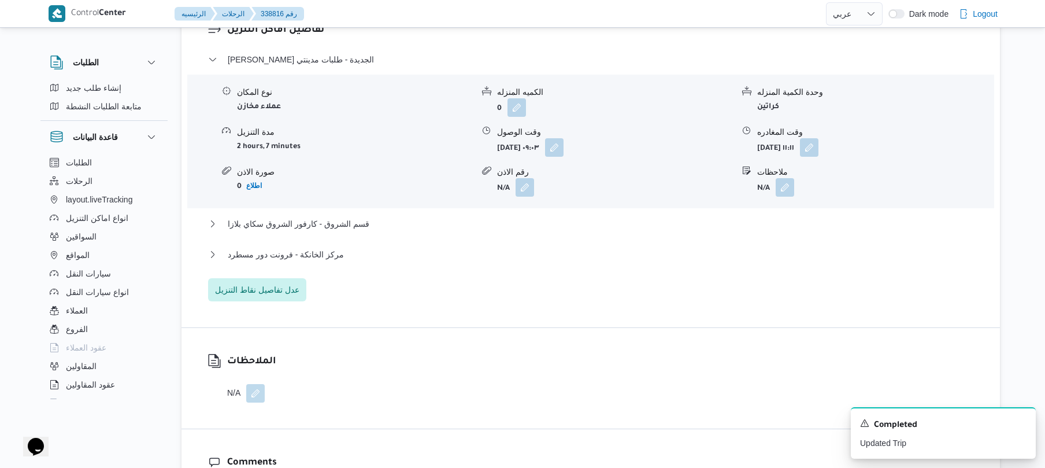
scroll to position [956, 0]
click at [586, 214] on button "قسم الشروق - كارفور الشروق سكاي بلازا" at bounding box center [591, 221] width 766 height 14
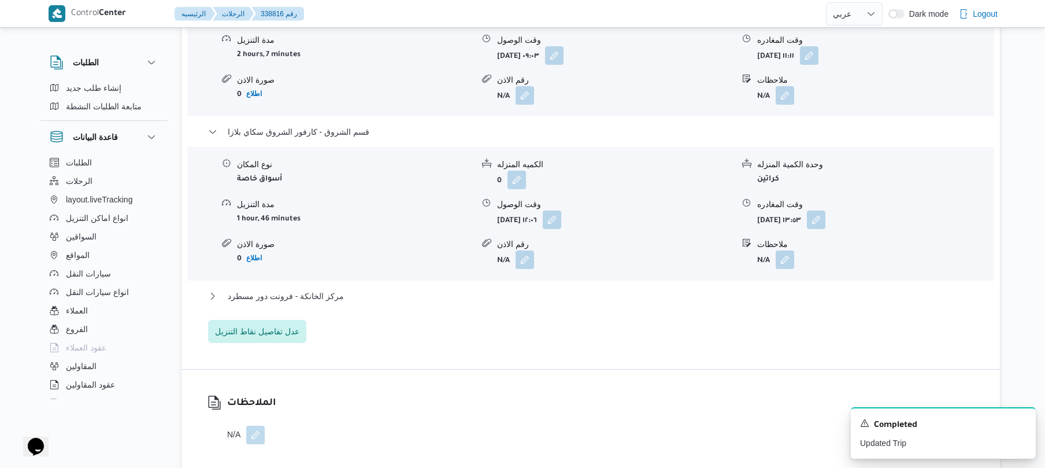
scroll to position [1048, 0]
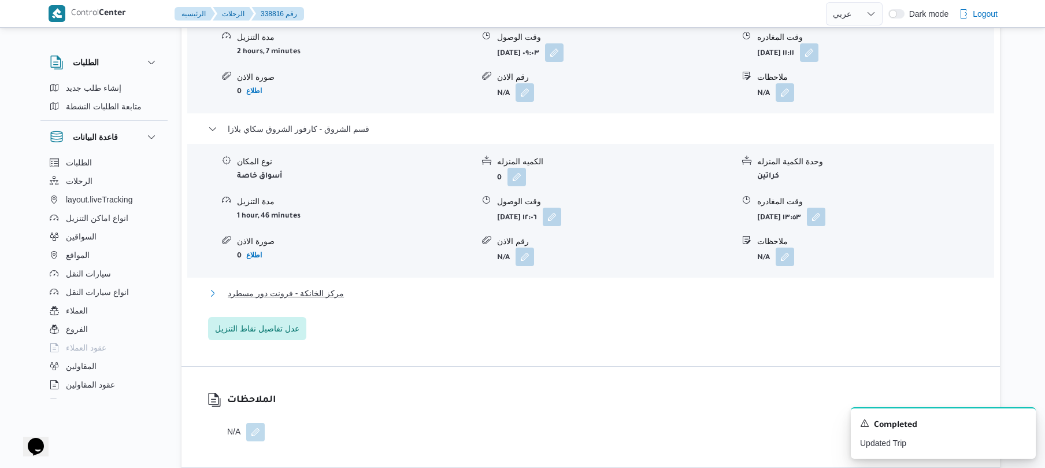
click at [534, 288] on button "مركز الخانكة - فرونت دور مسطرد" at bounding box center [591, 293] width 766 height 14
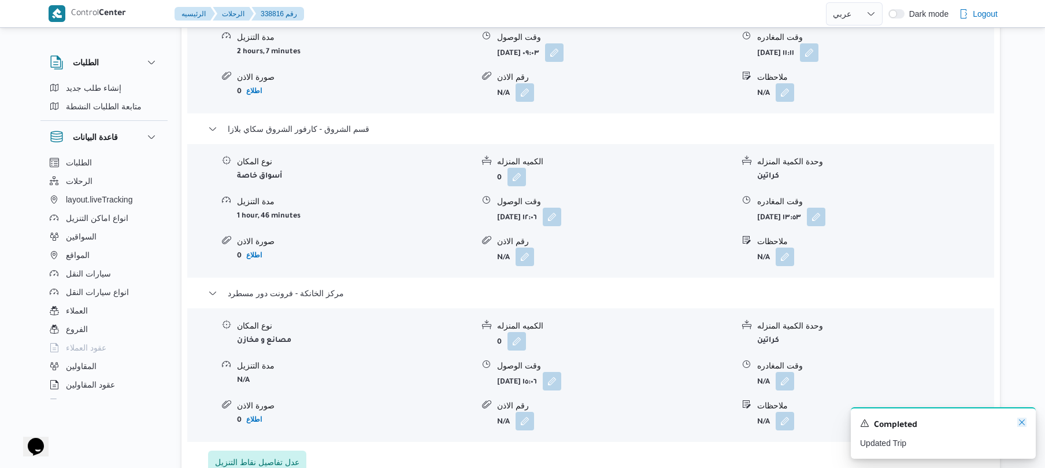
click at [1021, 424] on icon "Dismiss toast" at bounding box center [1022, 422] width 6 height 6
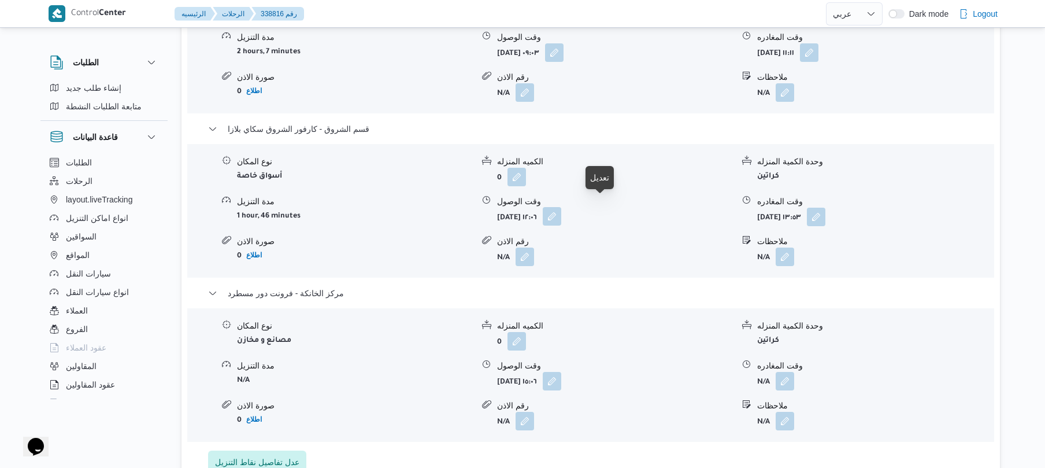
click at [561, 207] on button "button" at bounding box center [552, 216] width 19 height 19
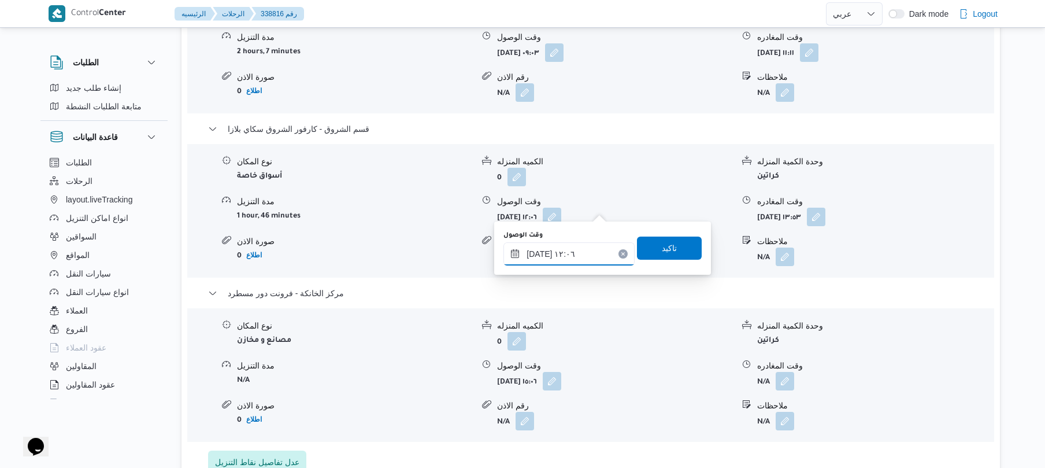
click at [546, 250] on input "[DATE] ١٢:٠٦" at bounding box center [569, 253] width 131 height 23
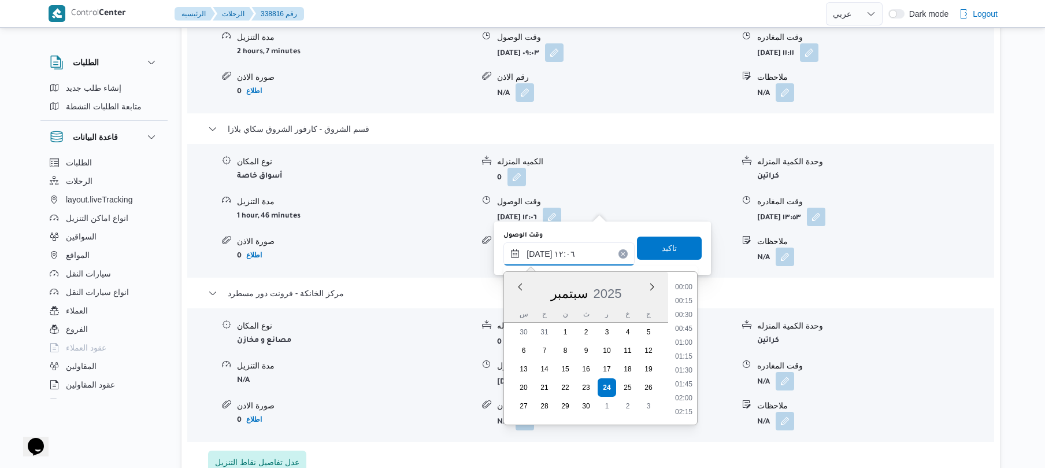
scroll to position [597, 0]
click at [689, 343] on li "11:45" at bounding box center [684, 342] width 27 height 12
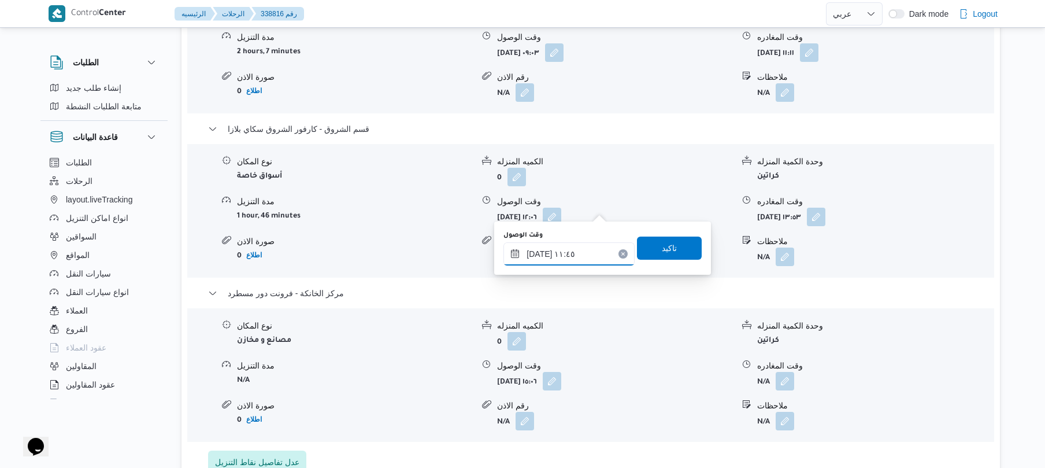
click at [538, 253] on input "[DATE] ١١:٤٥" at bounding box center [569, 253] width 131 height 23
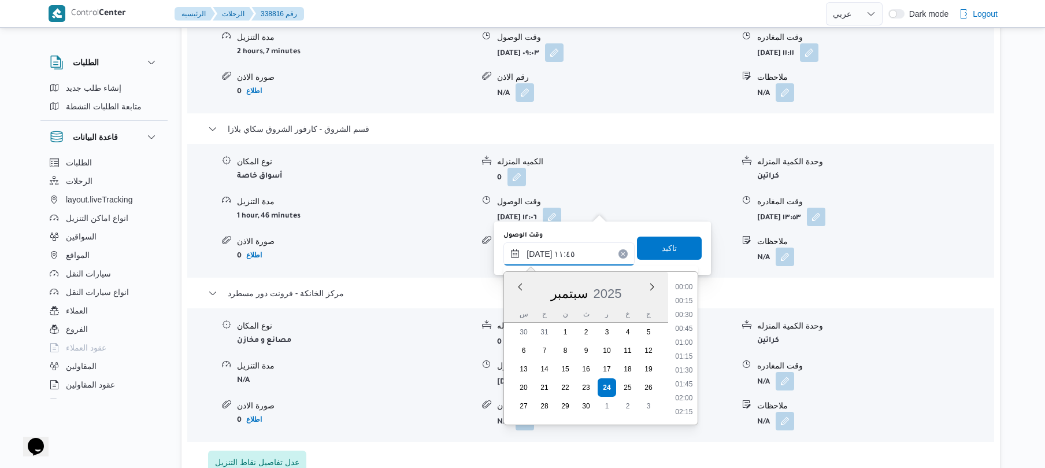
click at [538, 253] on input "[DATE] ١١:٤٥" at bounding box center [569, 253] width 131 height 23
type input "[DATE] ١١:٣٥"
click at [661, 256] on span "تاكيد" at bounding box center [669, 247] width 65 height 23
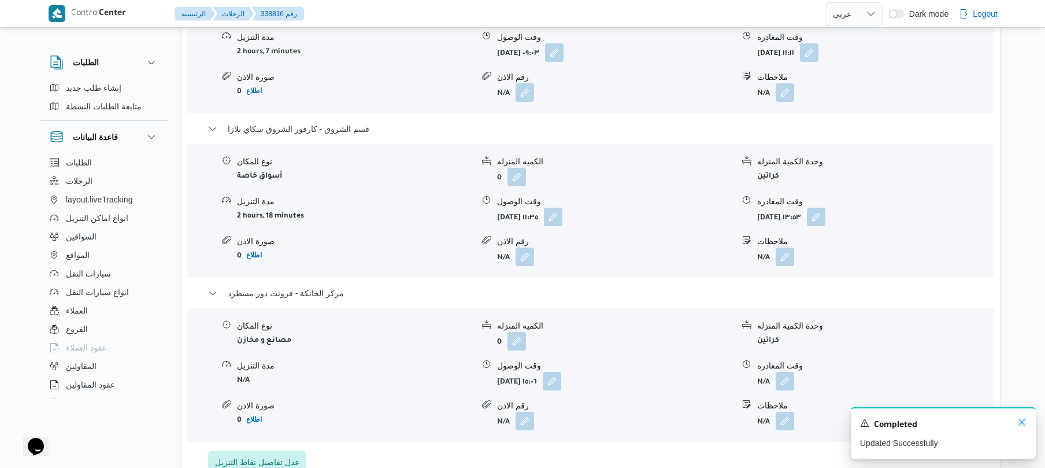
click at [1020, 421] on icon "Dismiss toast" at bounding box center [1022, 422] width 6 height 6
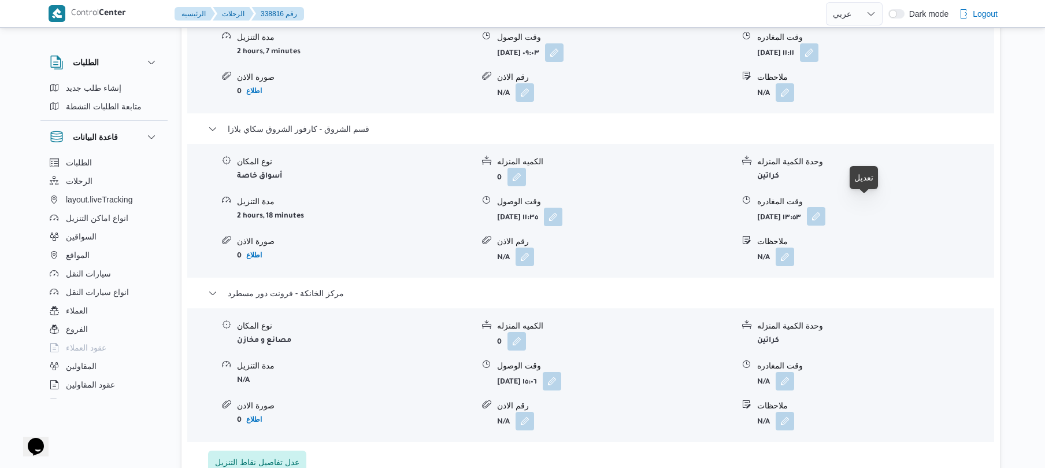
click at [826, 207] on button "button" at bounding box center [816, 216] width 19 height 19
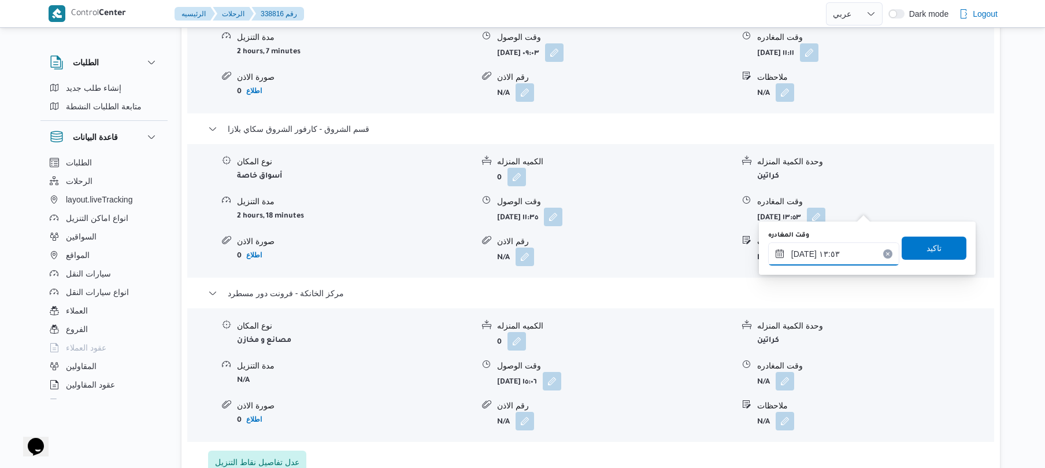
click at [816, 249] on input "٢٤/٠٩/٢٠٢٥ ١٣:٥٣" at bounding box center [833, 253] width 131 height 23
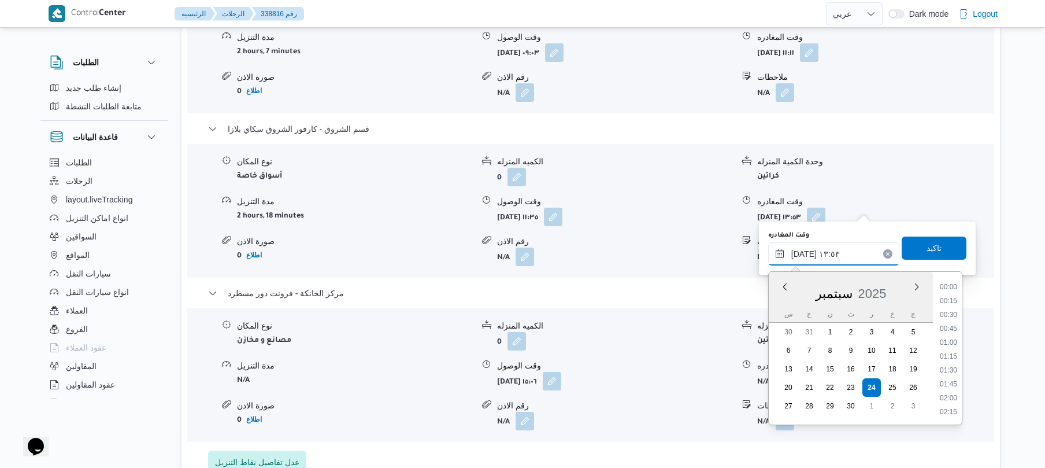
scroll to position [694, 0]
click at [949, 380] on li "14:15" at bounding box center [948, 384] width 27 height 12
type input "٢٤/٠٩/٢٠٢٥ ١٤:١٥"
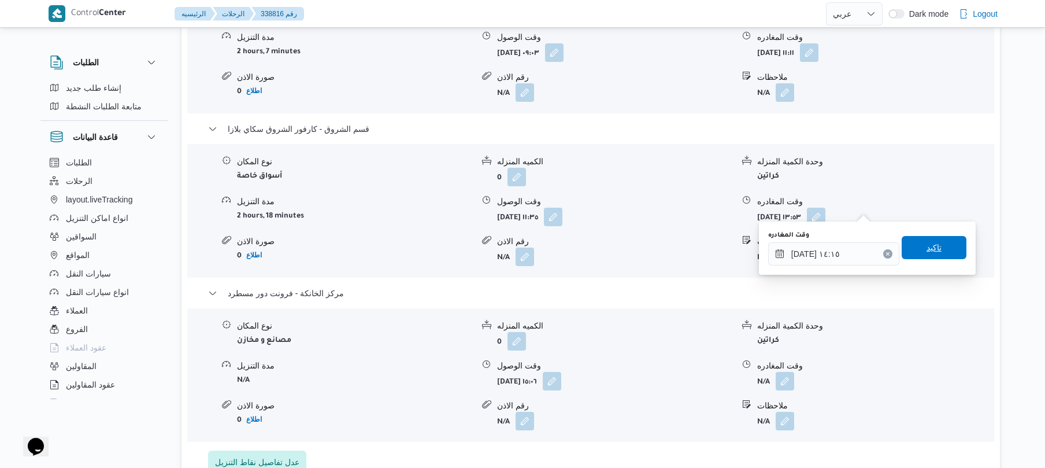
click at [927, 243] on span "تاكيد" at bounding box center [934, 248] width 15 height 14
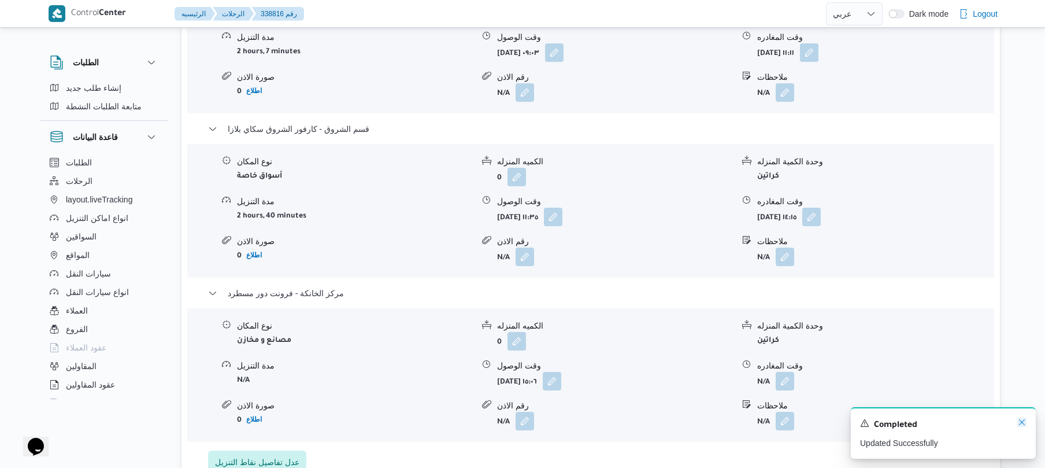
click at [1020, 421] on icon "Dismiss toast" at bounding box center [1022, 421] width 9 height 9
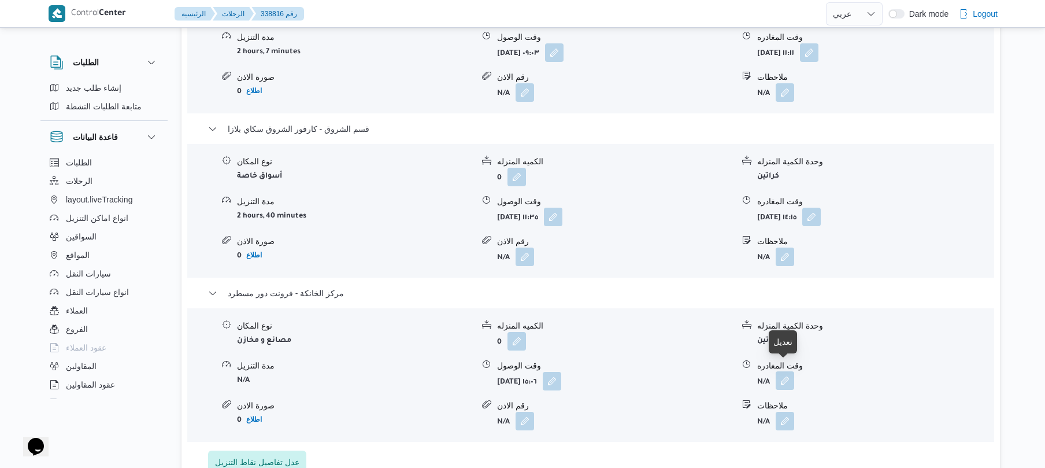
click at [783, 375] on button "button" at bounding box center [785, 380] width 19 height 19
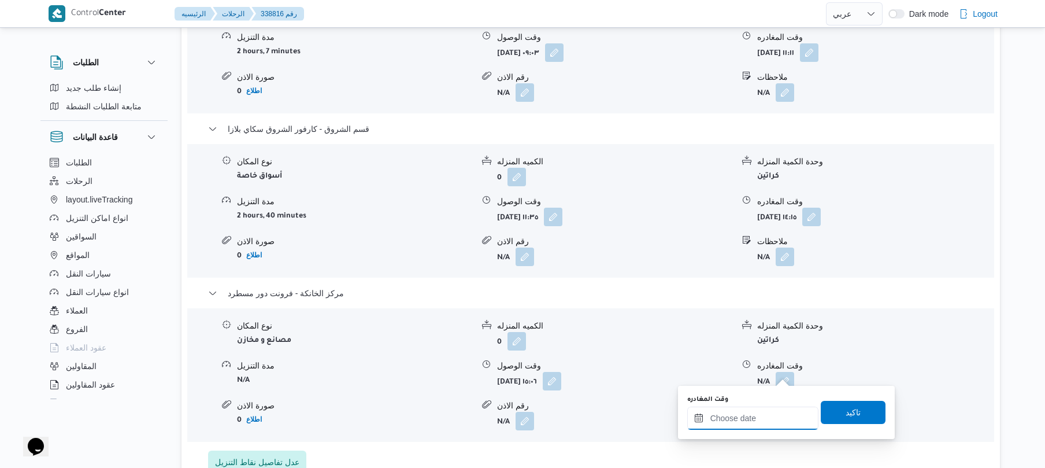
click at [741, 415] on input "وقت المغادره" at bounding box center [752, 417] width 131 height 23
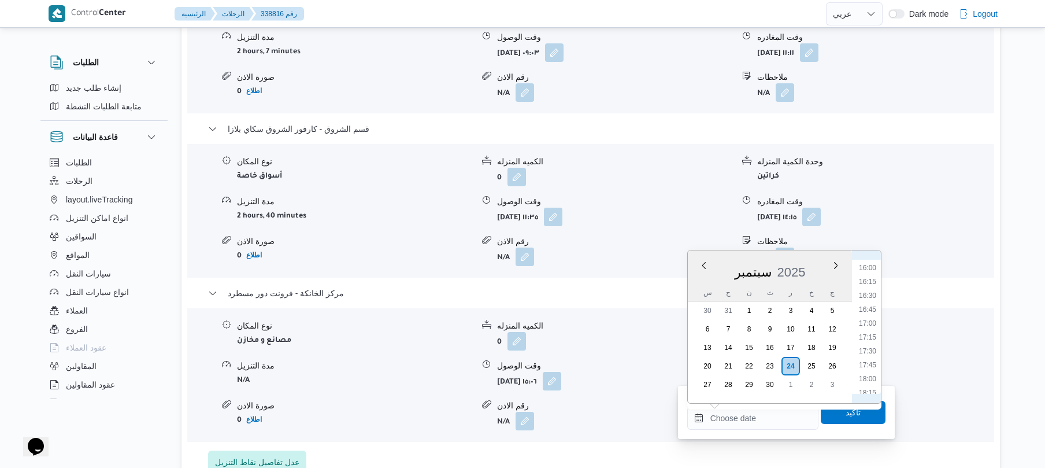
scroll to position [771, 0]
click at [868, 350] on li "15:30" at bounding box center [867, 355] width 27 height 12
type input "٢٤/٠٩/٢٠٢٥ ١٥:٣٠"
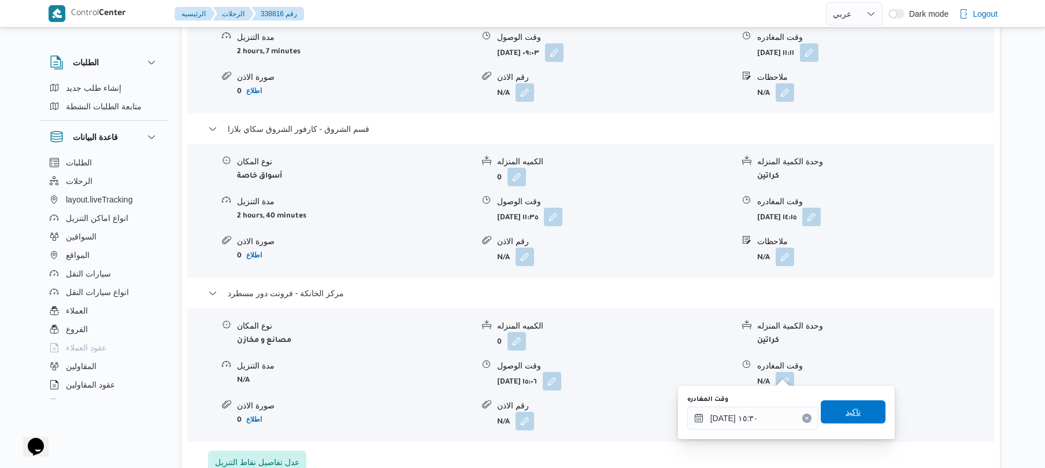
click at [846, 415] on span "تاكيد" at bounding box center [853, 412] width 15 height 14
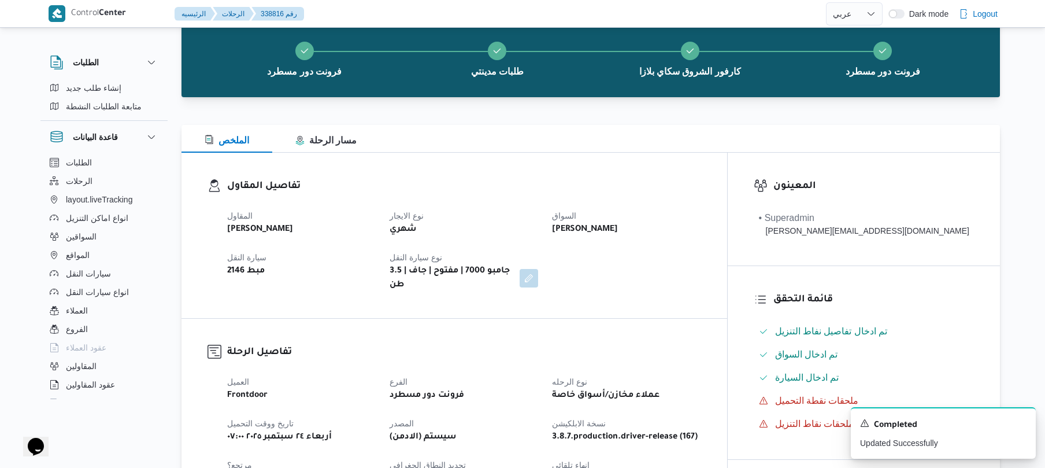
scroll to position [0, 0]
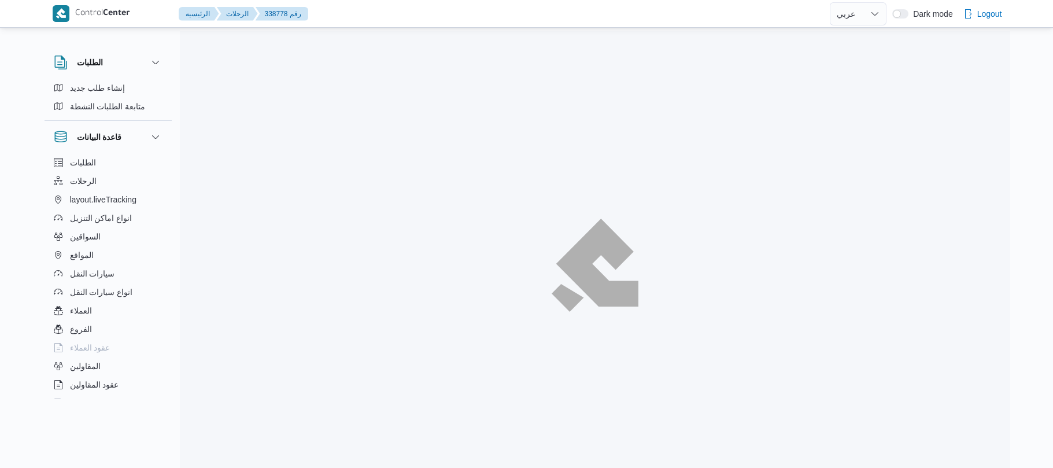
select select "ar"
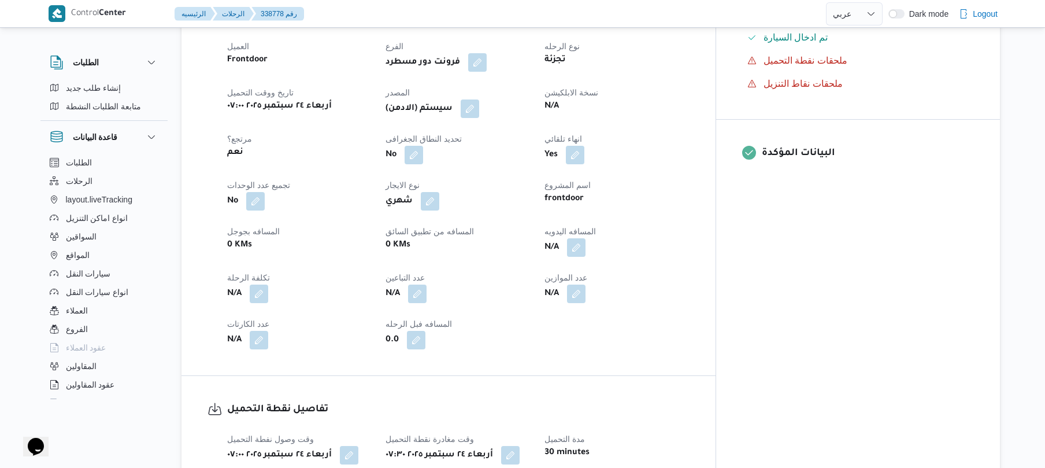
scroll to position [401, 0]
click at [586, 254] on button "button" at bounding box center [576, 245] width 19 height 19
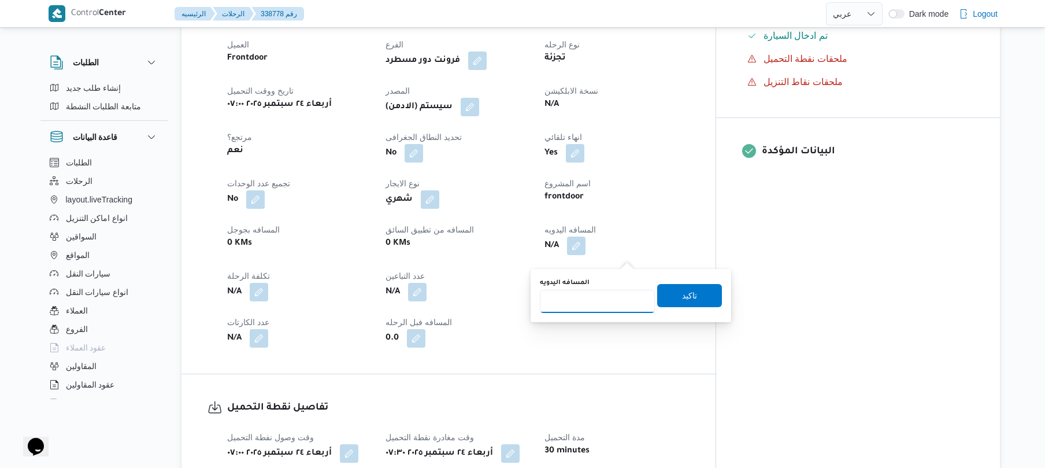
click at [585, 301] on input "المسافه اليدويه" at bounding box center [597, 301] width 115 height 23
type input "125"
click at [682, 297] on span "تاكيد" at bounding box center [689, 295] width 15 height 14
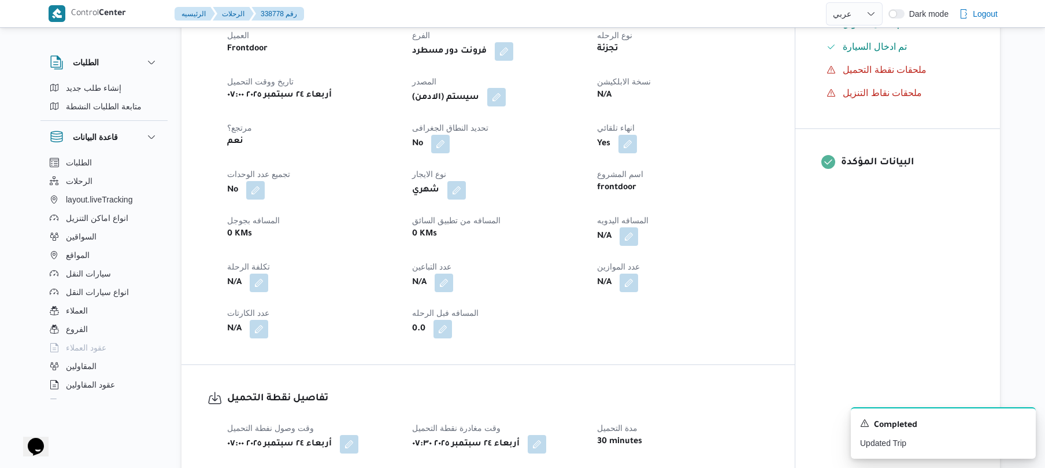
click at [503, 106] on button "button" at bounding box center [496, 97] width 19 height 19
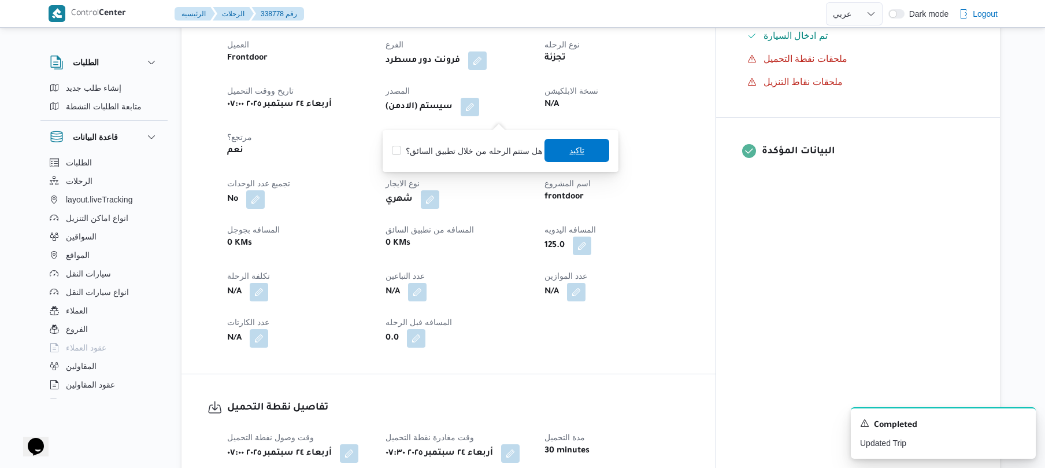
click at [569, 153] on span "تاكيد" at bounding box center [576, 150] width 15 height 14
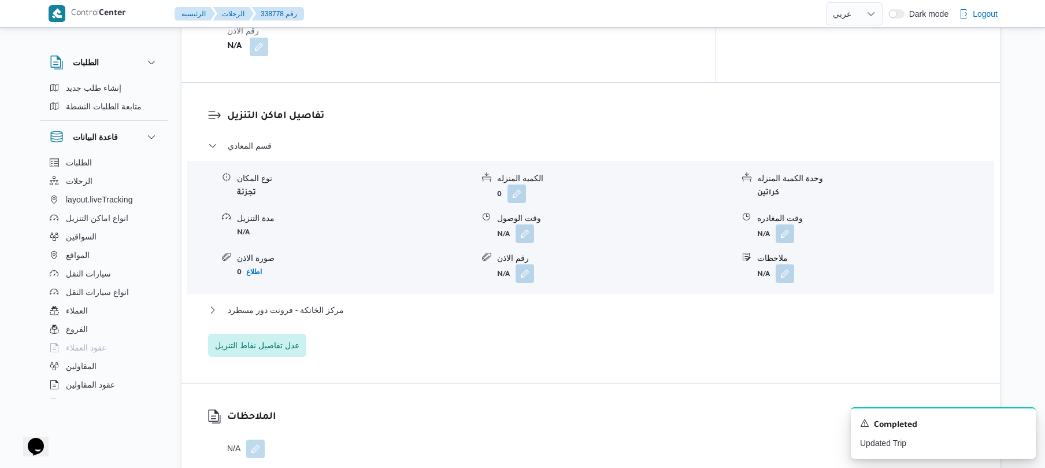
scroll to position [956, 0]
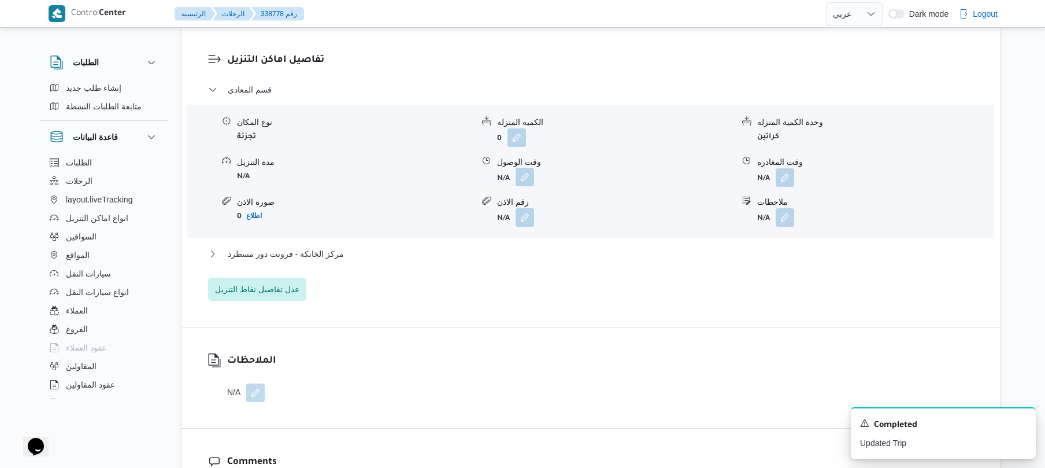
click at [526, 186] on button "button" at bounding box center [525, 177] width 19 height 19
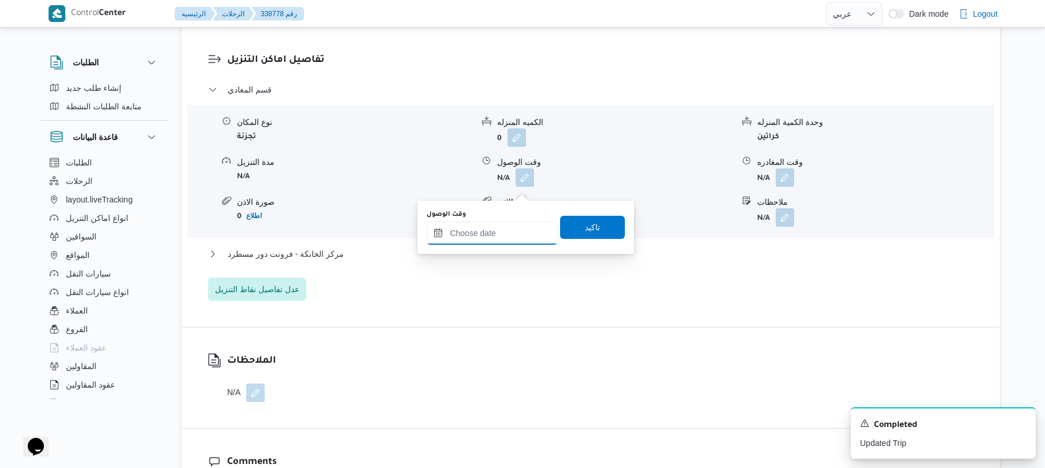
click at [491, 232] on input "وقت الوصول" at bounding box center [492, 232] width 131 height 23
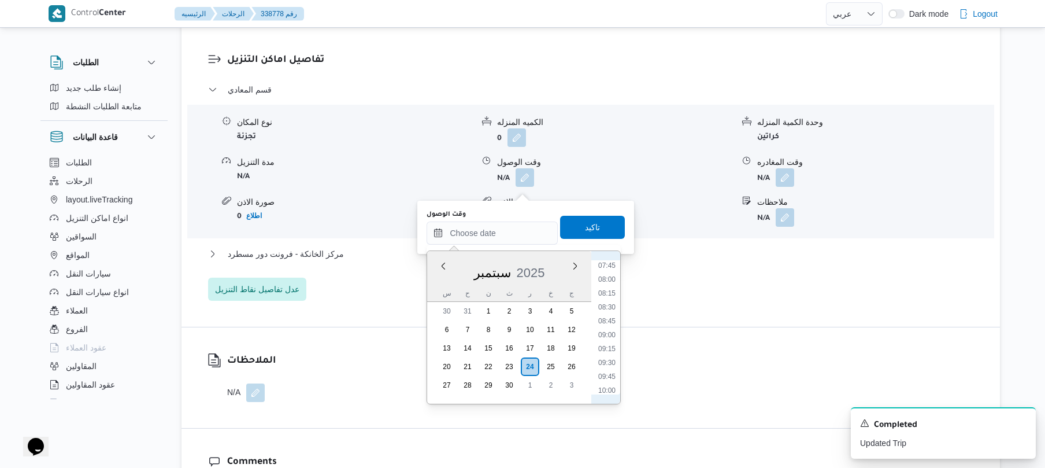
scroll to position [395, 0]
click at [606, 345] on li "08:30" at bounding box center [607, 342] width 27 height 12
type input "٢٤/٠٩/٢٠٢٥ ٠٨:٣٠"
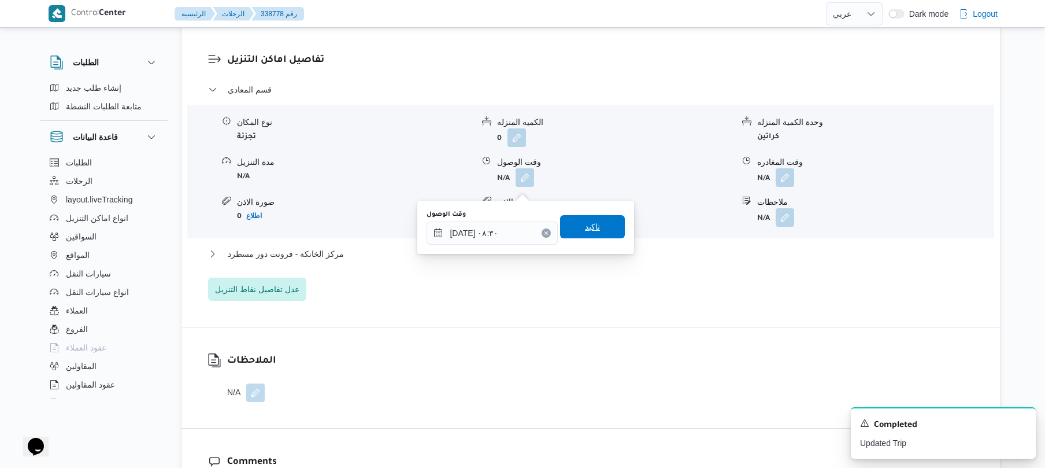
click at [600, 231] on span "تاكيد" at bounding box center [592, 226] width 65 height 23
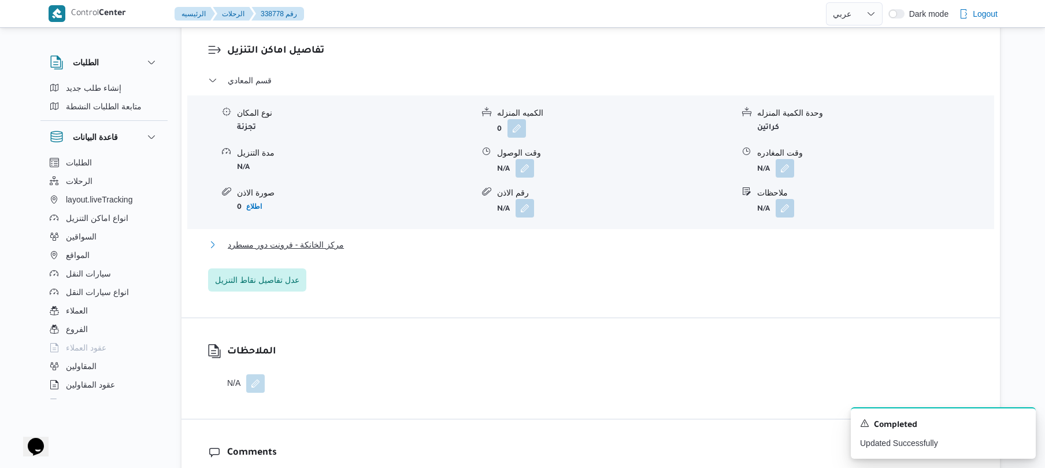
click at [563, 251] on button "مركز الخانكة - فرونت دور مسطرد" at bounding box center [591, 245] width 766 height 14
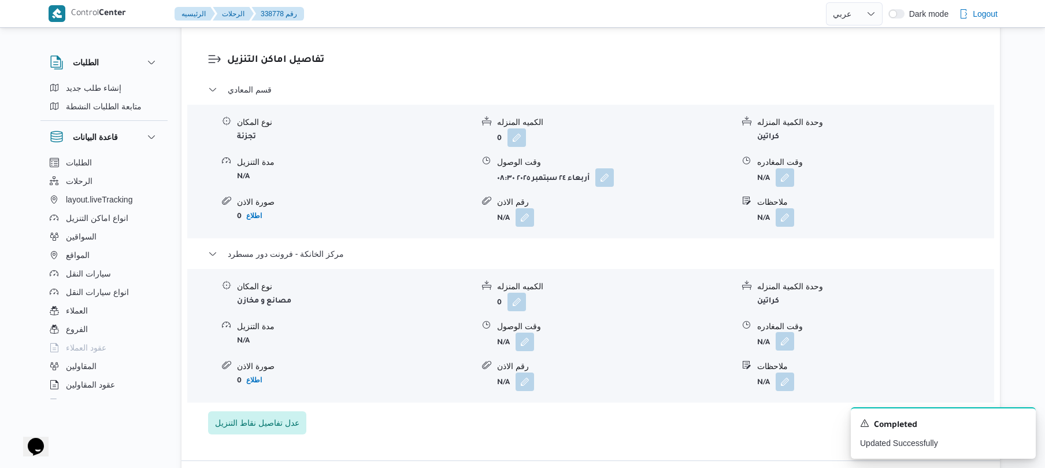
click at [787, 350] on button "button" at bounding box center [785, 341] width 19 height 19
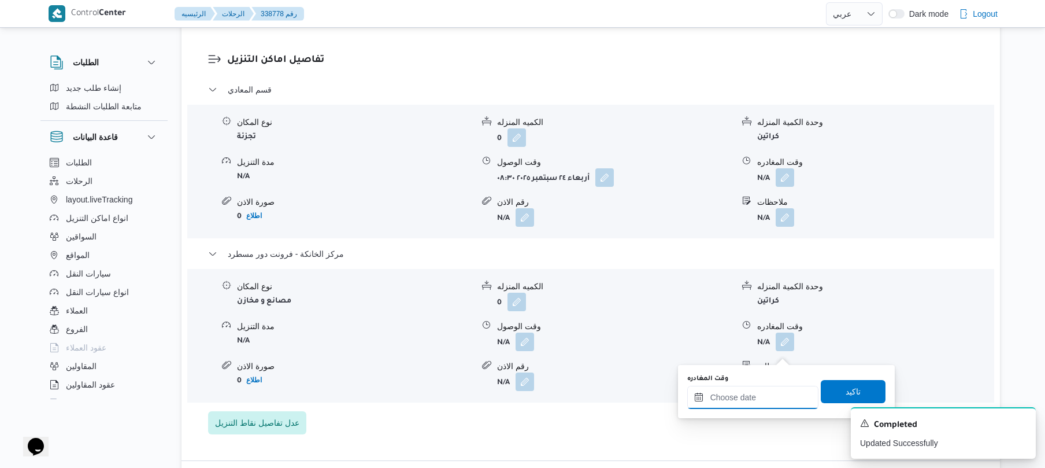
click at [729, 394] on input "وقت المغادره" at bounding box center [752, 397] width 131 height 23
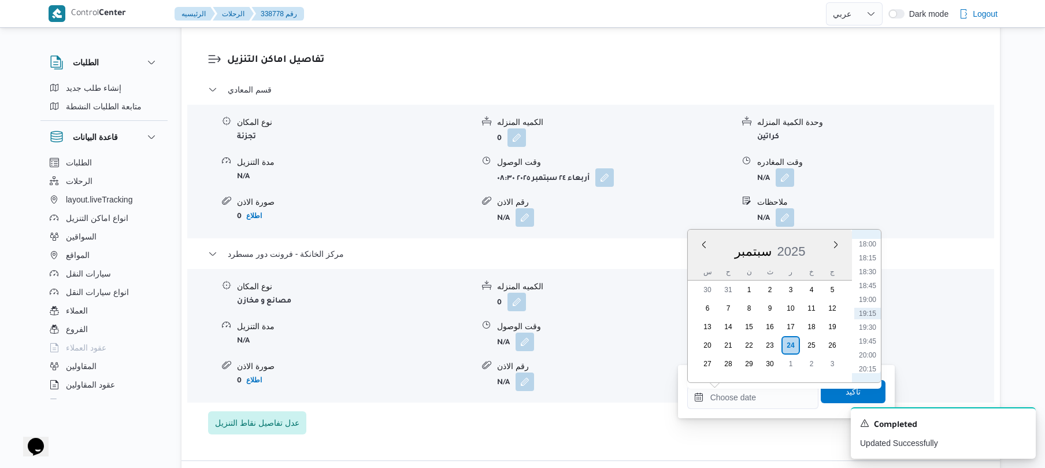
scroll to position [886, 0]
click at [866, 272] on li "16:30" at bounding box center [867, 275] width 27 height 12
type input "[DATE] ١٦:٣٠"
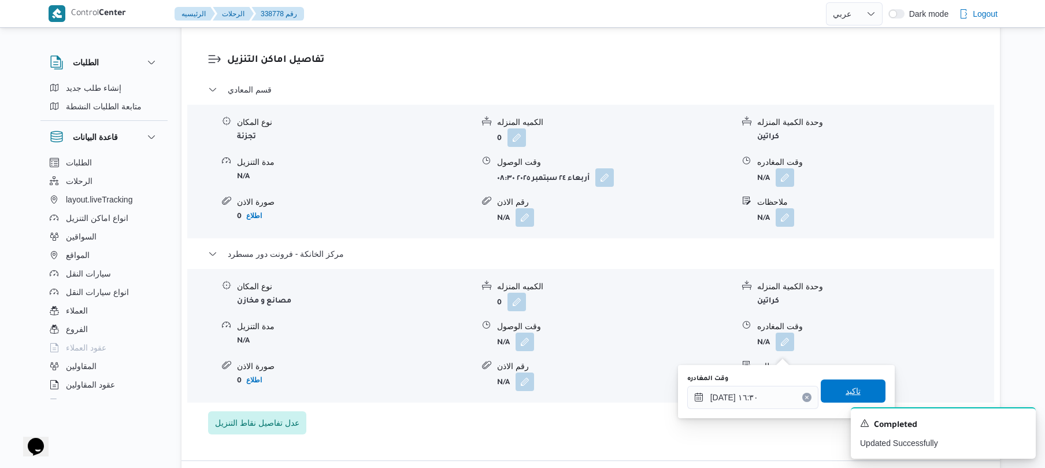
click at [828, 392] on span "تاكيد" at bounding box center [853, 390] width 65 height 23
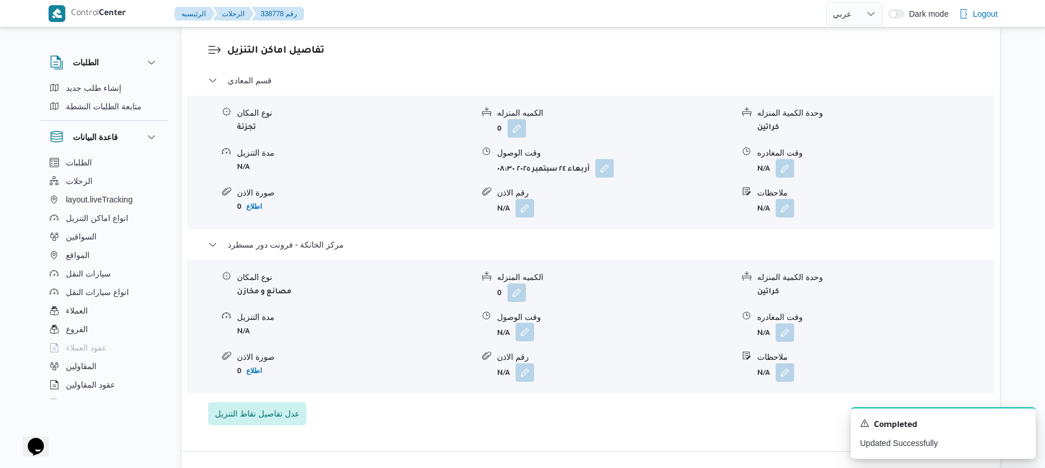
click at [524, 341] on button "button" at bounding box center [525, 332] width 19 height 19
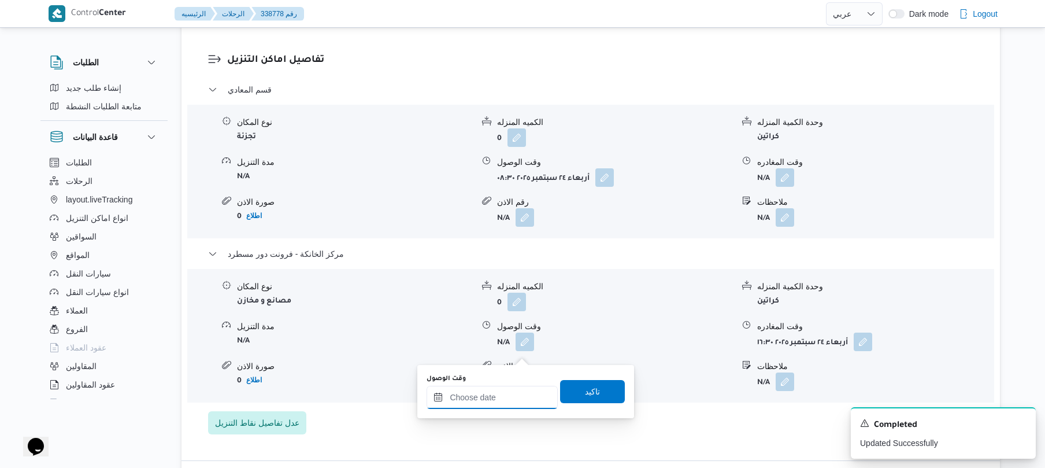
click at [493, 403] on input "وقت الوصول" at bounding box center [492, 397] width 131 height 23
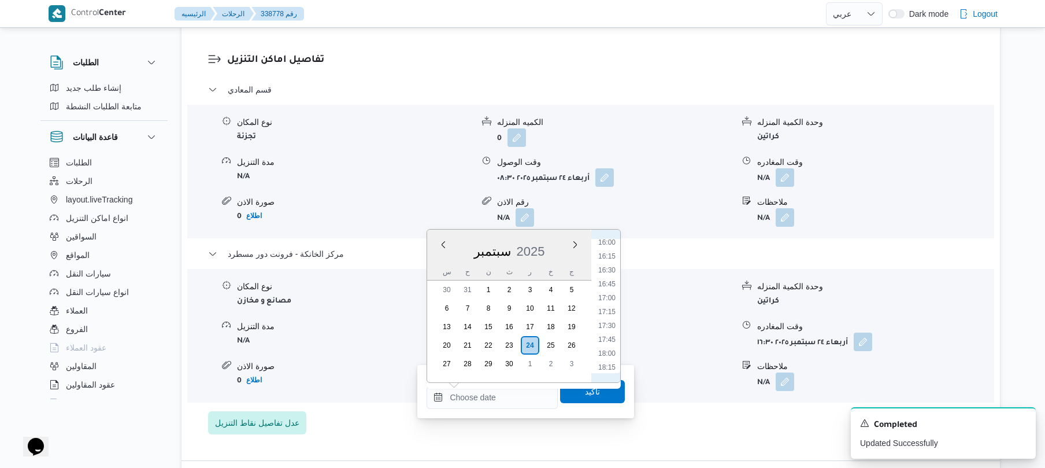
scroll to position [854, 0]
click at [612, 291] on li "16:15" at bounding box center [607, 292] width 27 height 12
type input "٢٤/٠٩/٢٠٢٥ ١٦:١٥"
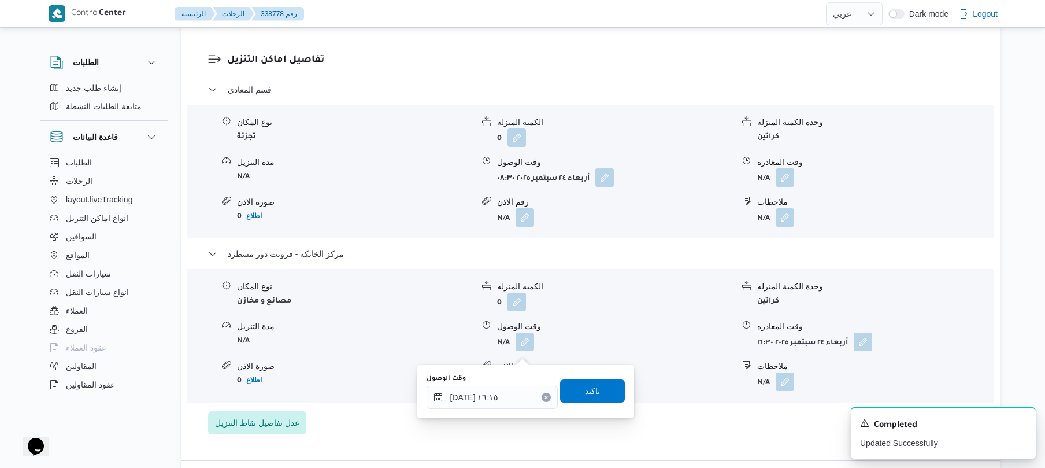
click at [585, 394] on span "تاكيد" at bounding box center [592, 391] width 15 height 14
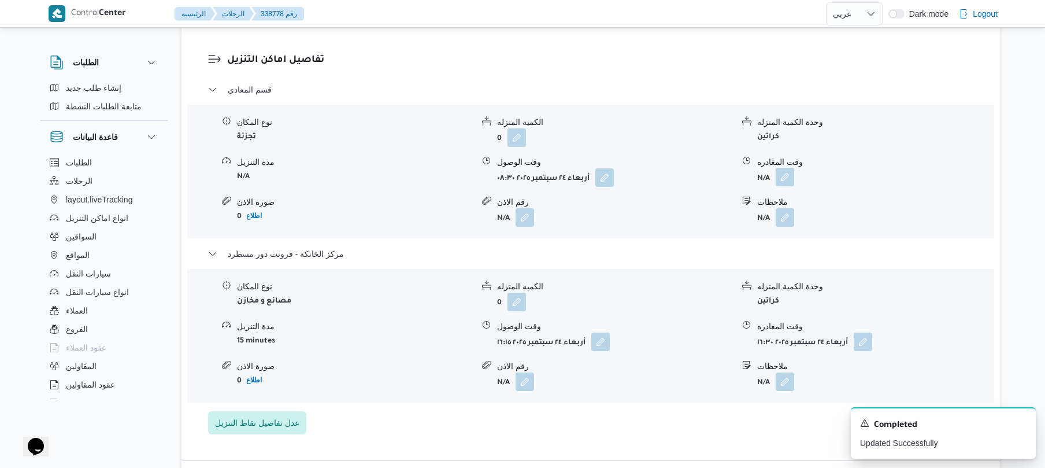
click at [786, 186] on button "button" at bounding box center [785, 177] width 19 height 19
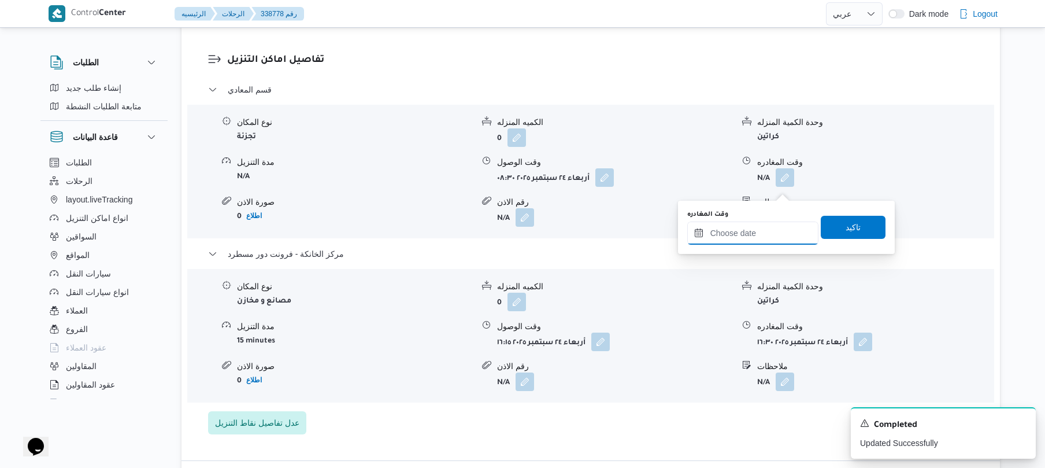
click at [745, 225] on input "وقت المغادره" at bounding box center [752, 232] width 131 height 23
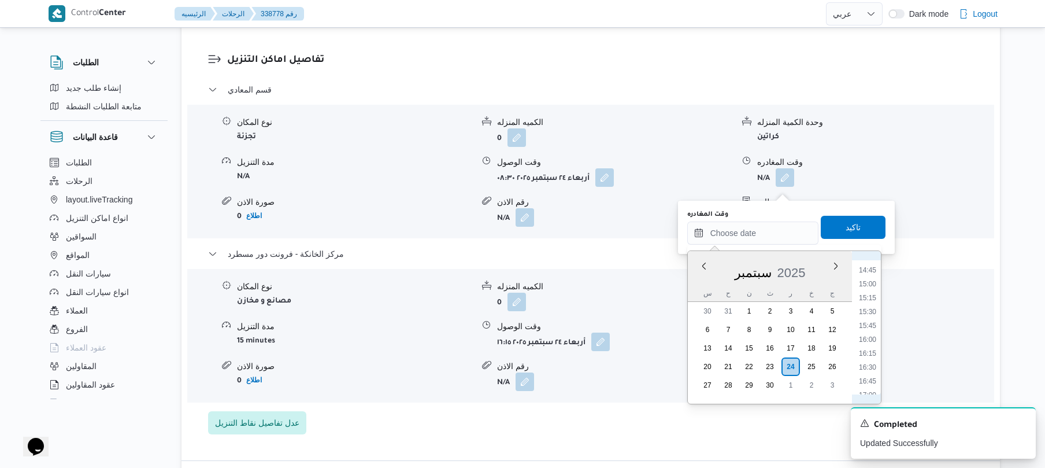
scroll to position [773, 0]
click at [863, 335] on li "15:15" at bounding box center [867, 340] width 27 height 12
type input "٢٤/٠٩/٢٠٢٥ ١٥:١٥"
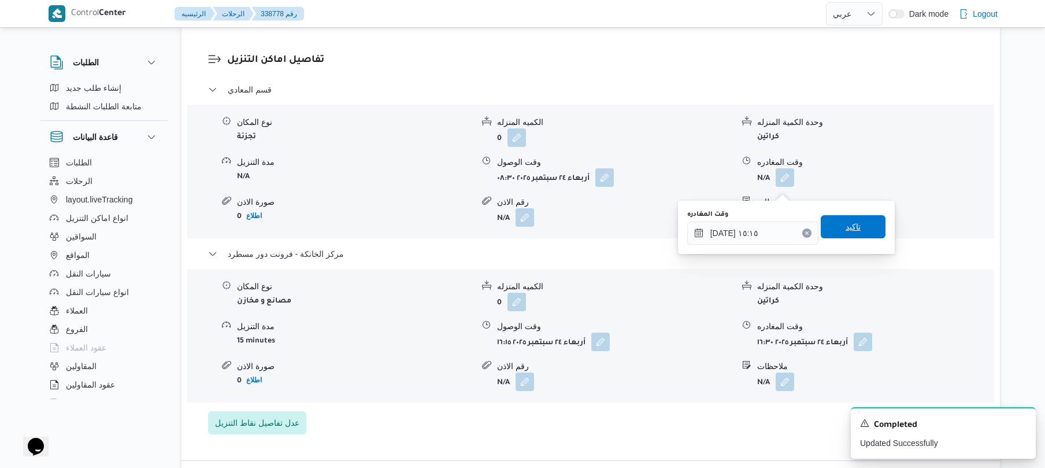
click at [846, 225] on span "تاكيد" at bounding box center [853, 227] width 15 height 14
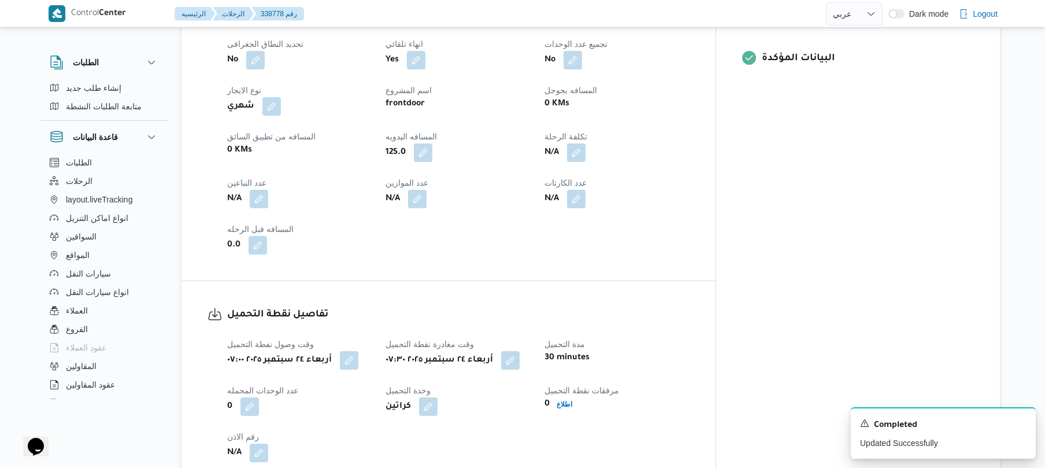
scroll to position [0, 0]
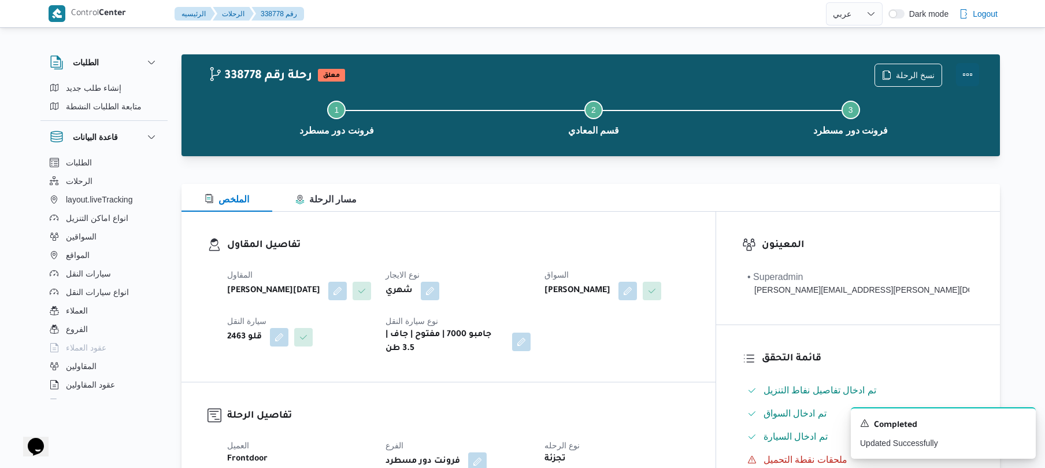
click at [965, 64] on div at bounding box center [967, 75] width 23 height 23
click at [968, 71] on button "Actions" at bounding box center [967, 74] width 23 height 23
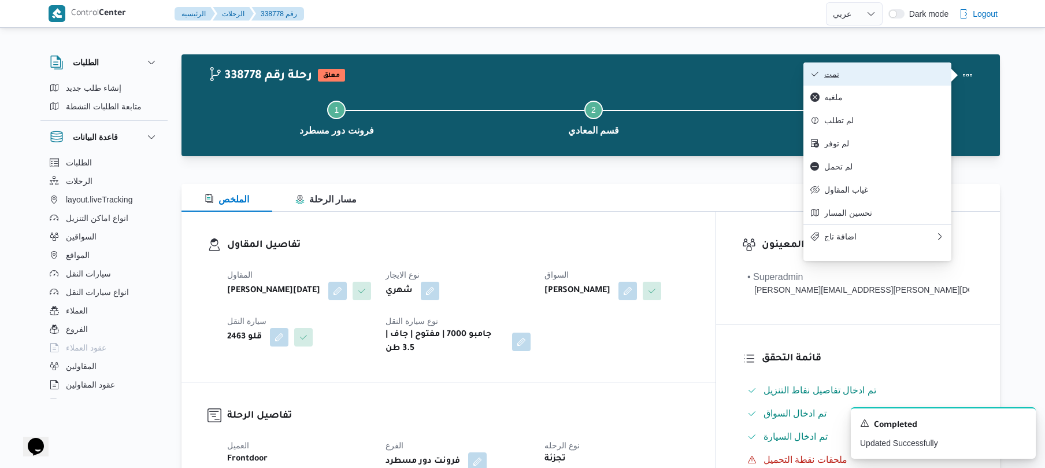
click at [902, 68] on button "تمت" at bounding box center [878, 73] width 148 height 23
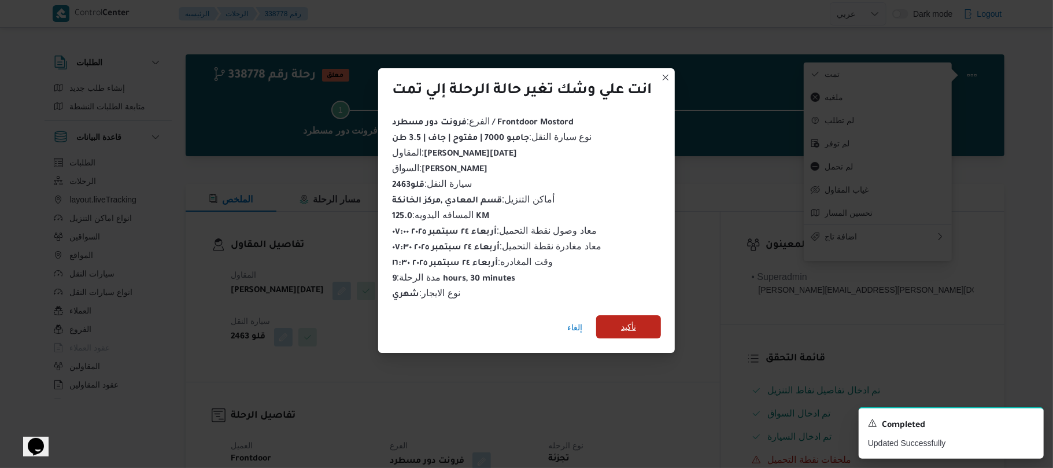
click at [639, 317] on span "تأكيد" at bounding box center [628, 326] width 65 height 23
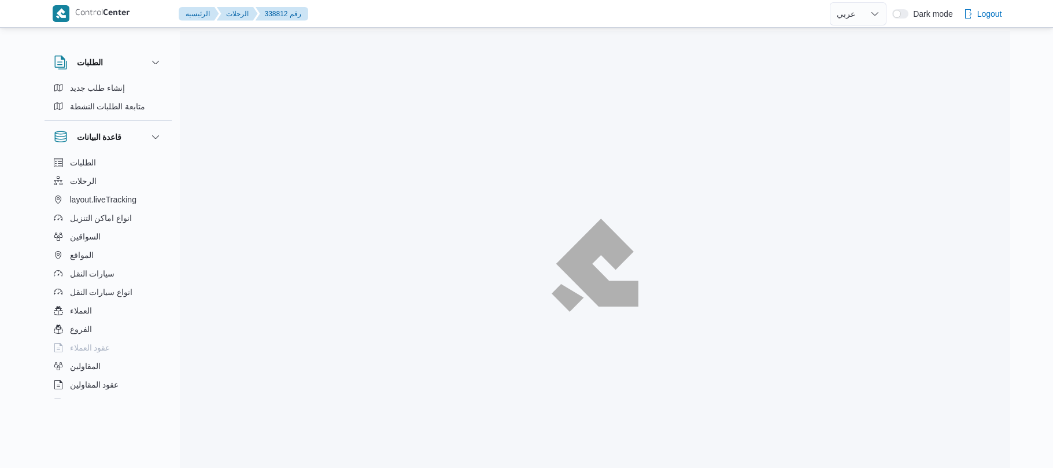
select select "ar"
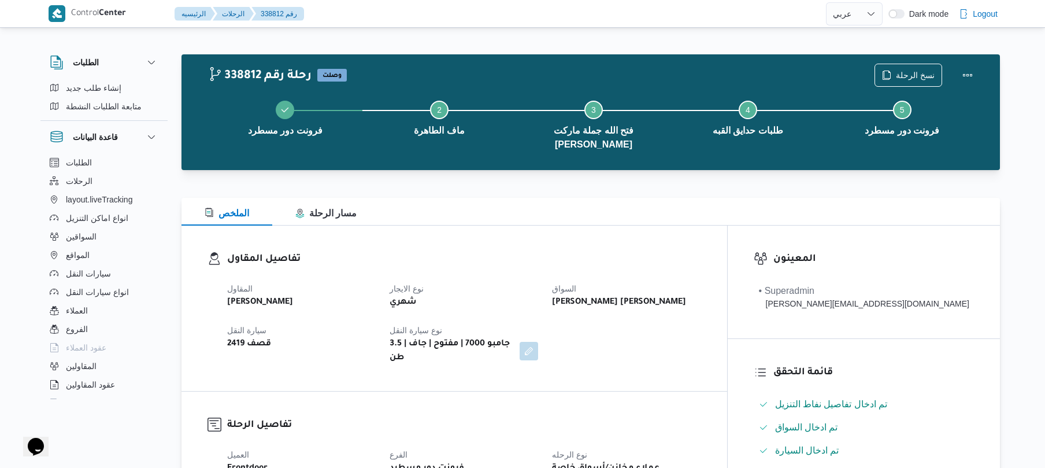
click at [597, 282] on dt "السواق" at bounding box center [626, 289] width 149 height 14
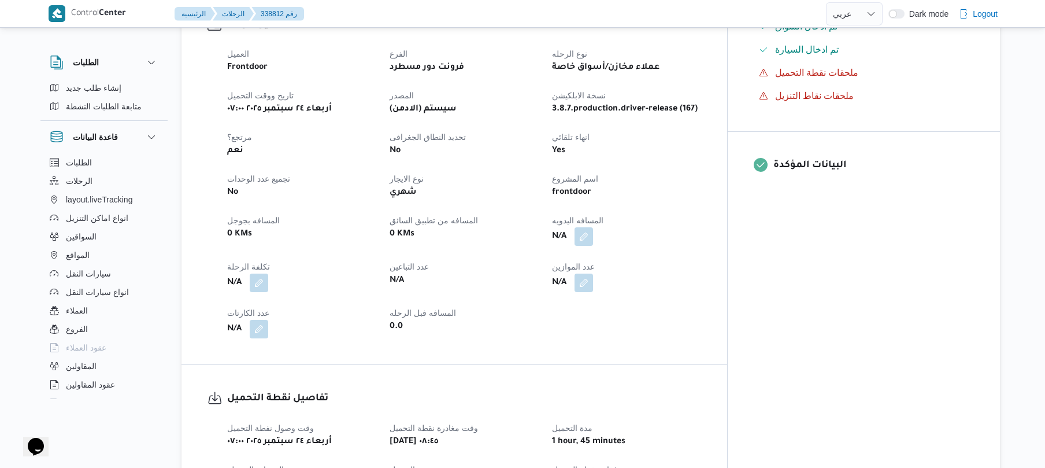
scroll to position [431, 0]
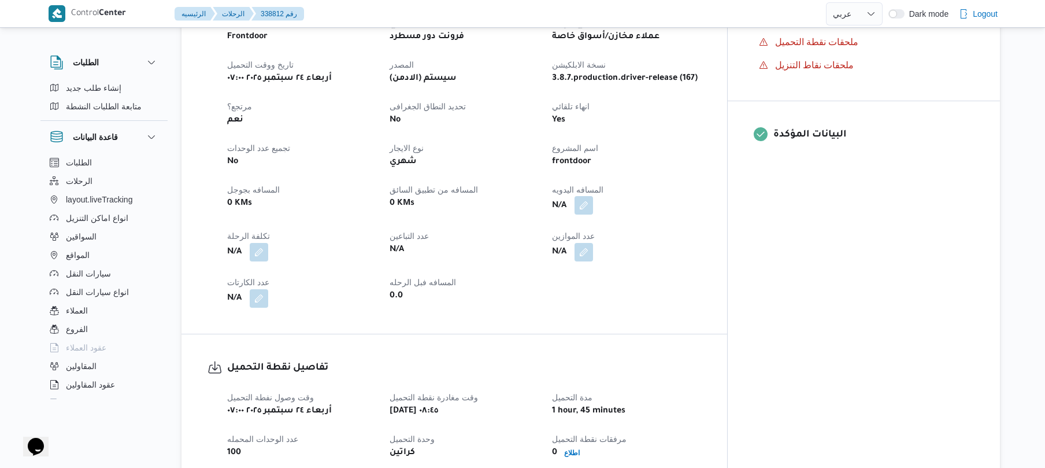
click at [593, 196] on button "button" at bounding box center [584, 205] width 19 height 19
click at [593, 228] on input "المسافه اليدويه" at bounding box center [597, 228] width 115 height 23
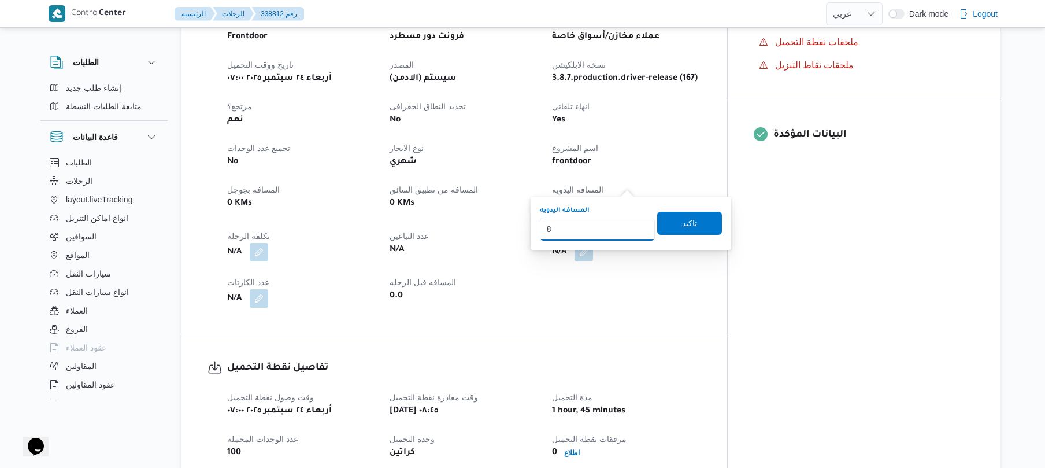
type input "85"
click at [682, 223] on span "تاكيد" at bounding box center [689, 223] width 15 height 14
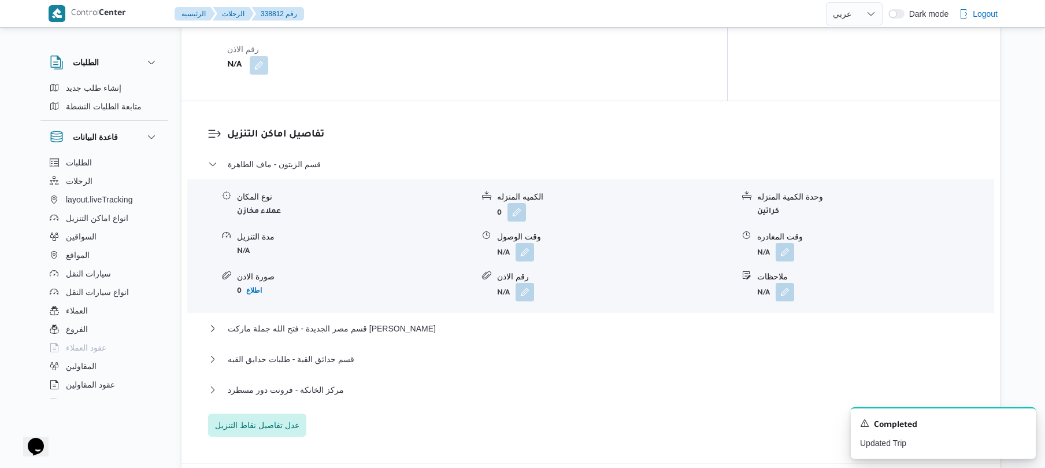
scroll to position [863, 0]
click at [527, 242] on button "button" at bounding box center [525, 251] width 19 height 19
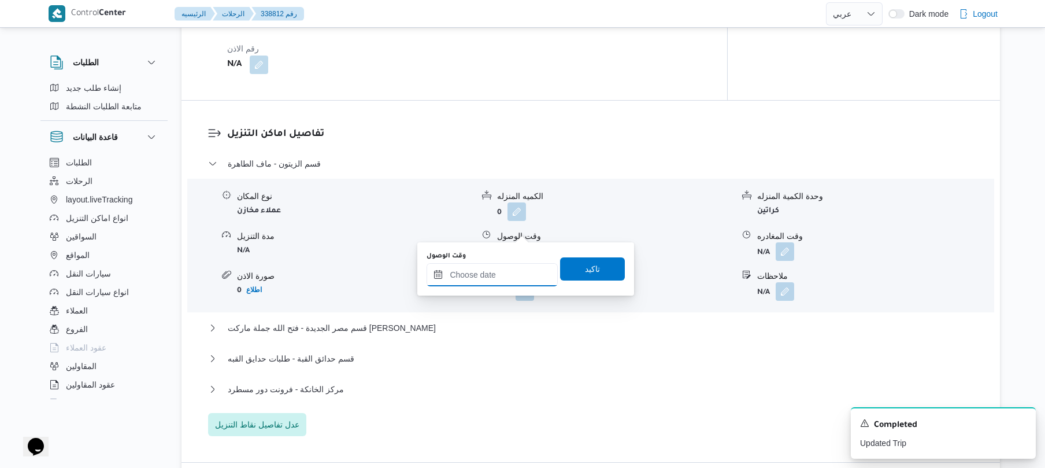
click at [481, 278] on input "وقت الوصول" at bounding box center [492, 274] width 131 height 23
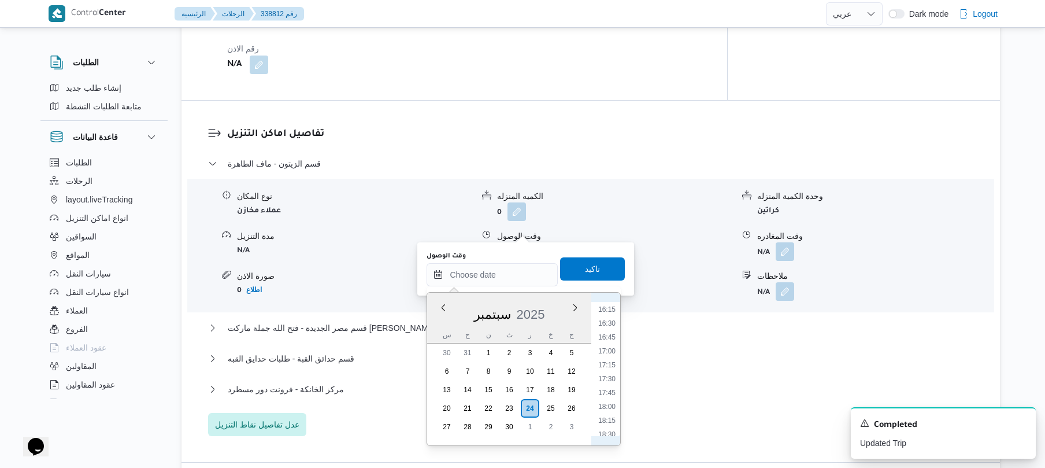
scroll to position [484, 0]
click at [606, 335] on li "09:15" at bounding box center [607, 337] width 27 height 12
type input "٢٤/٠٩/٢٠٢٥ ٠٩:١٥"
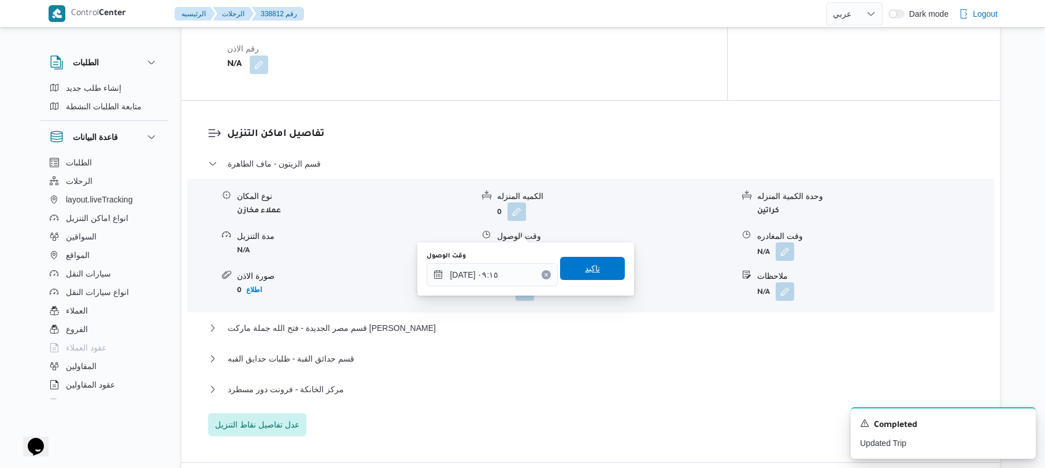
click at [598, 269] on span "تاكيد" at bounding box center [592, 268] width 65 height 23
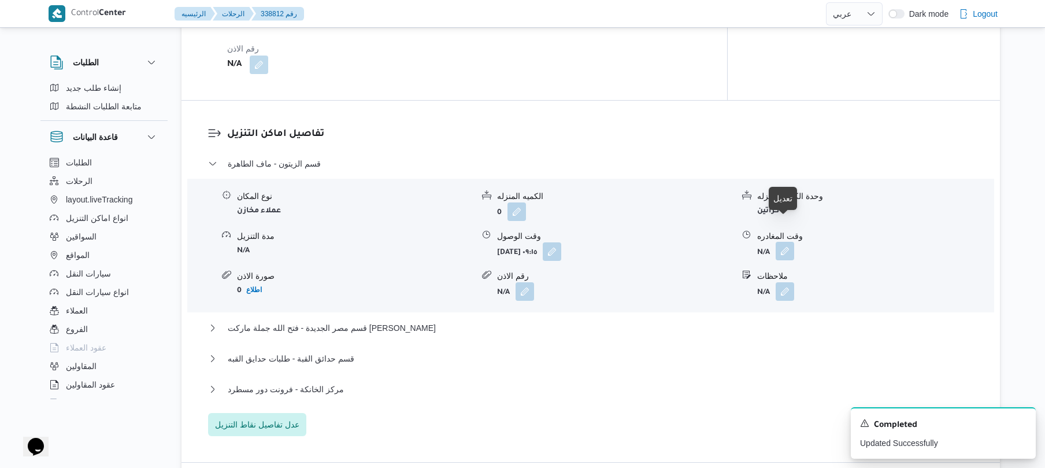
click at [780, 242] on button "button" at bounding box center [785, 251] width 19 height 19
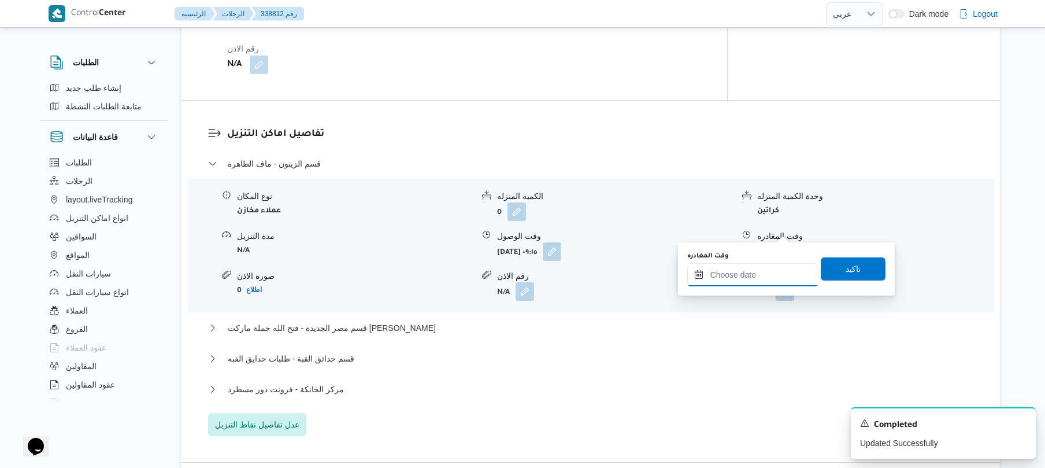
click at [735, 280] on input "وقت المغادره" at bounding box center [752, 274] width 131 height 23
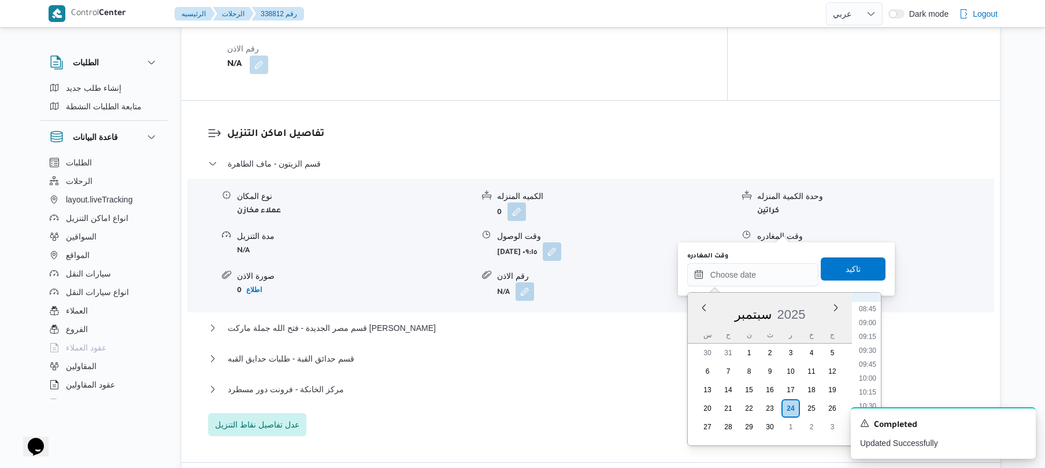
scroll to position [598, 0]
click at [872, 375] on li "12:00" at bounding box center [867, 376] width 27 height 12
type input "٢٤/٠٩/٢٠٢٥ ١٢:٠٠"
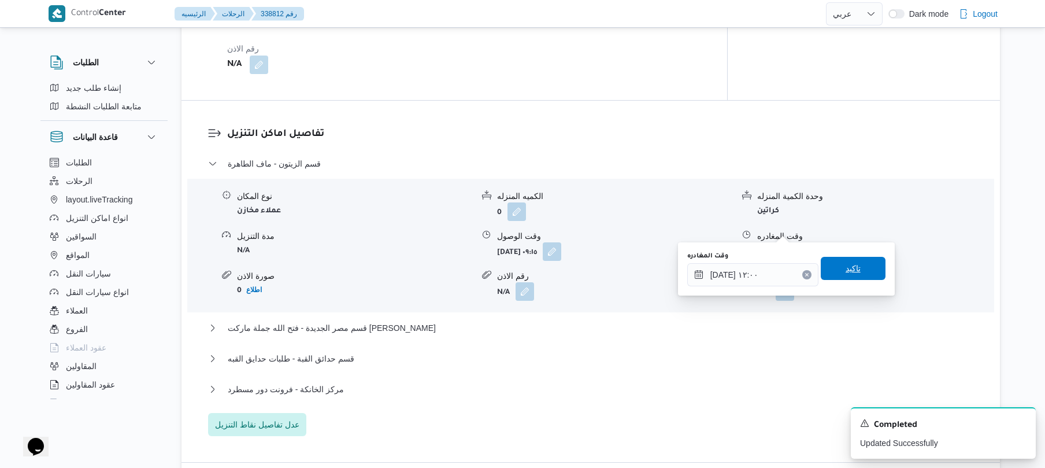
click at [852, 269] on span "تاكيد" at bounding box center [853, 268] width 15 height 14
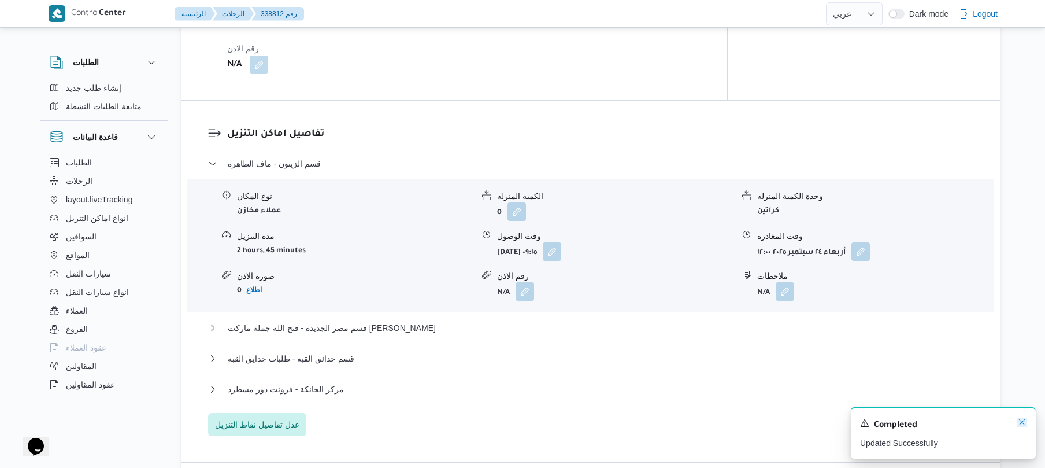
click at [1020, 425] on icon "Dismiss toast" at bounding box center [1022, 422] width 6 height 6
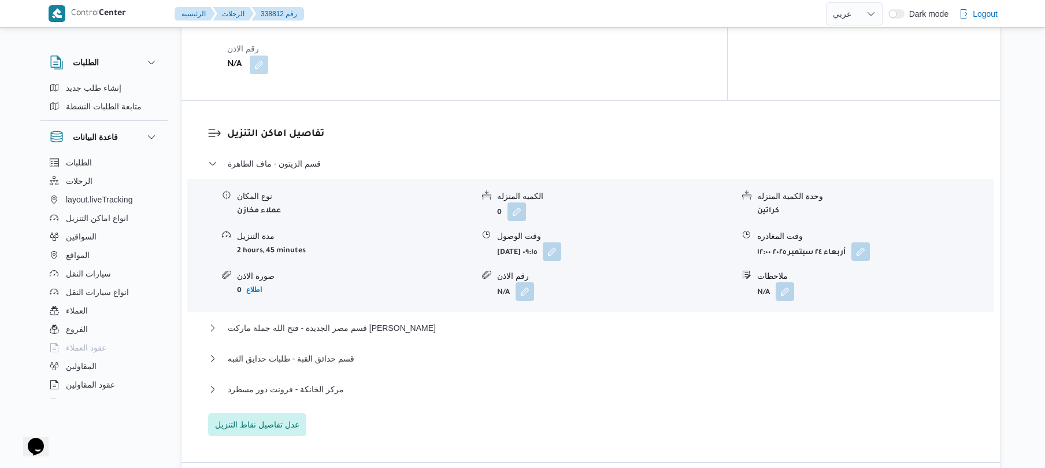
click at [727, 321] on div "قسم مصر الجديدة - فتح الله جملة ماركت صلاح سالم" at bounding box center [591, 332] width 766 height 22
click at [705, 321] on div "قسم مصر الجديدة - فتح الله جملة ماركت صلاح سالم" at bounding box center [591, 332] width 766 height 22
click at [706, 321] on button "قسم مصر الجديدة - فتح الله جملة ماركت صلاح سالم" at bounding box center [591, 328] width 766 height 14
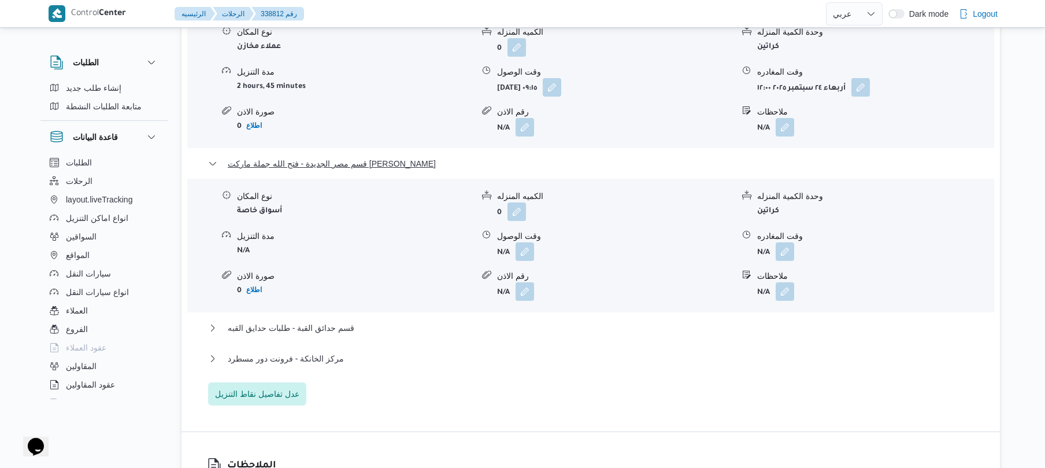
scroll to position [1203, 0]
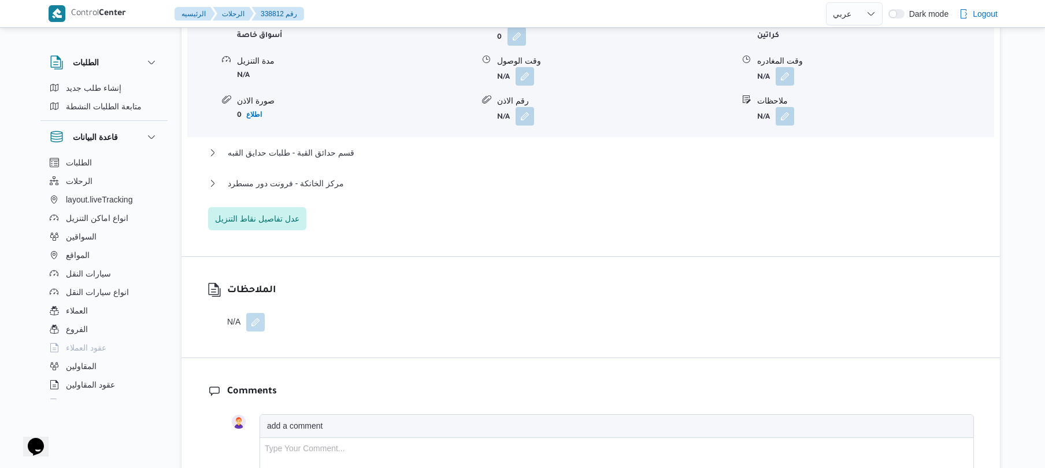
click at [570, 176] on div "مركز الخانكة - فرونت دور مسطرد" at bounding box center [591, 187] width 766 height 22
click at [570, 176] on button "مركز الخانكة - فرونت دور مسطرد" at bounding box center [591, 183] width 766 height 14
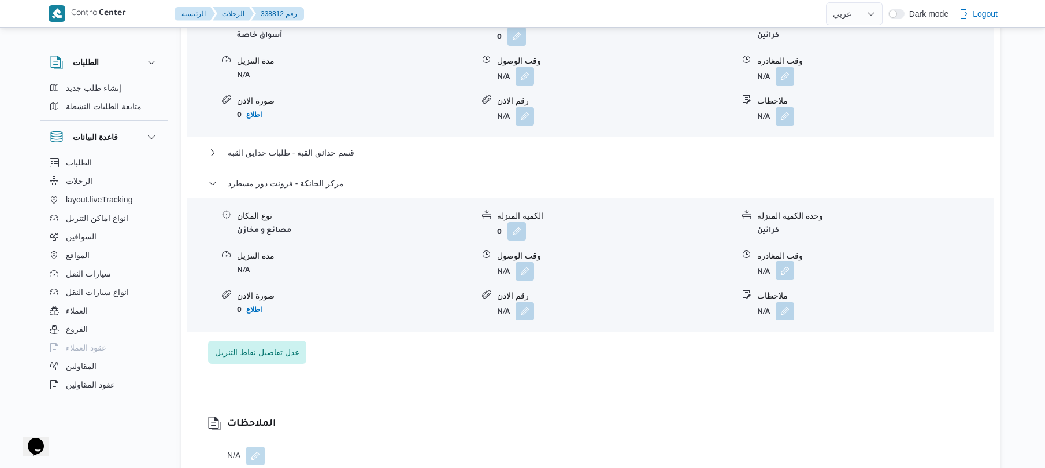
click at [786, 261] on button "button" at bounding box center [785, 270] width 19 height 19
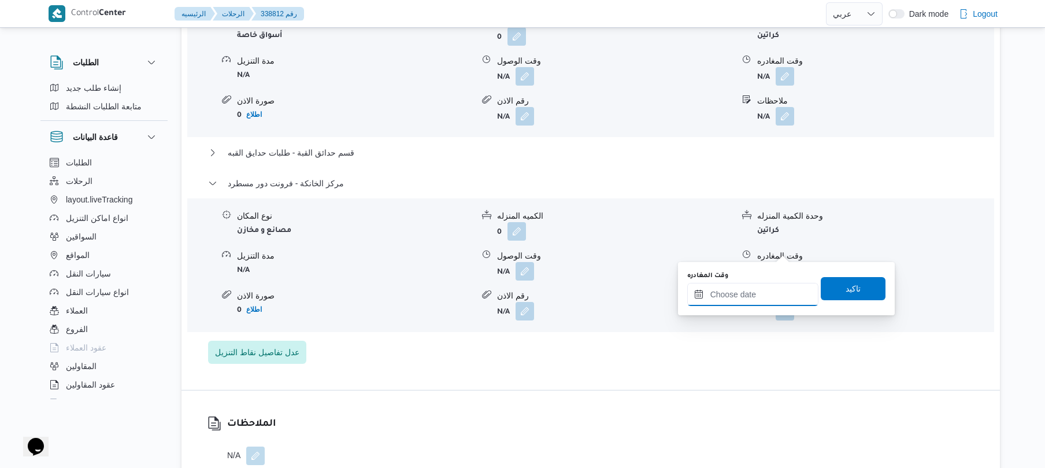
click at [745, 302] on input "وقت المغادره" at bounding box center [752, 294] width 131 height 23
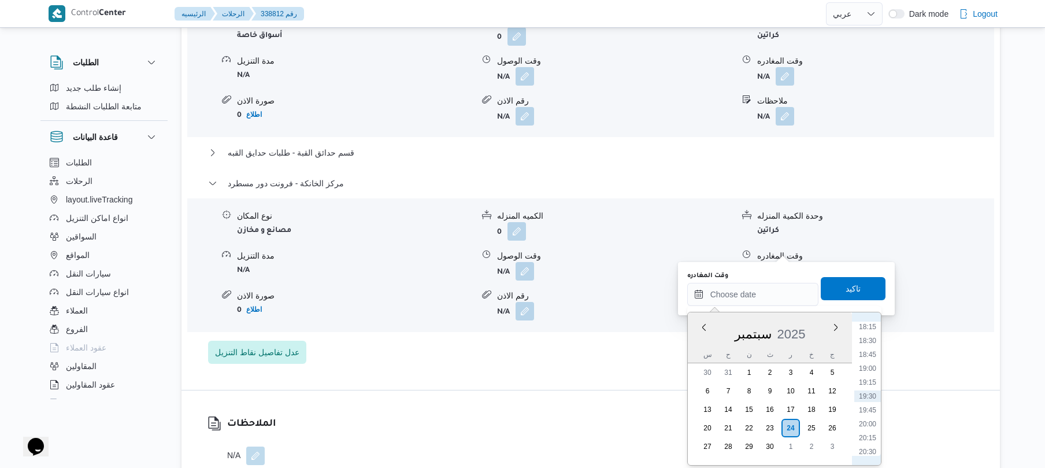
scroll to position [900, 0]
click at [863, 340] on li "16:30" at bounding box center [867, 343] width 27 height 12
type input "[DATE] ١٦:٣٠"
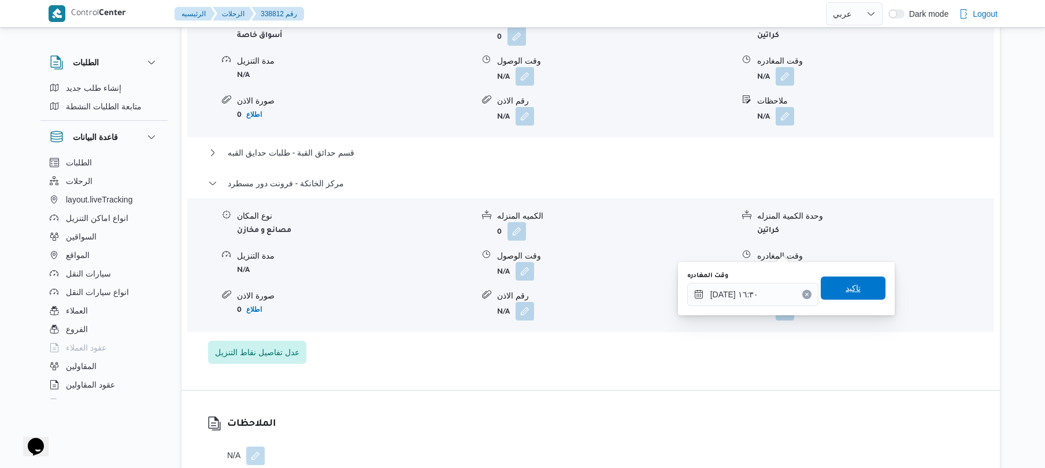
click at [846, 293] on span "تاكيد" at bounding box center [853, 288] width 15 height 14
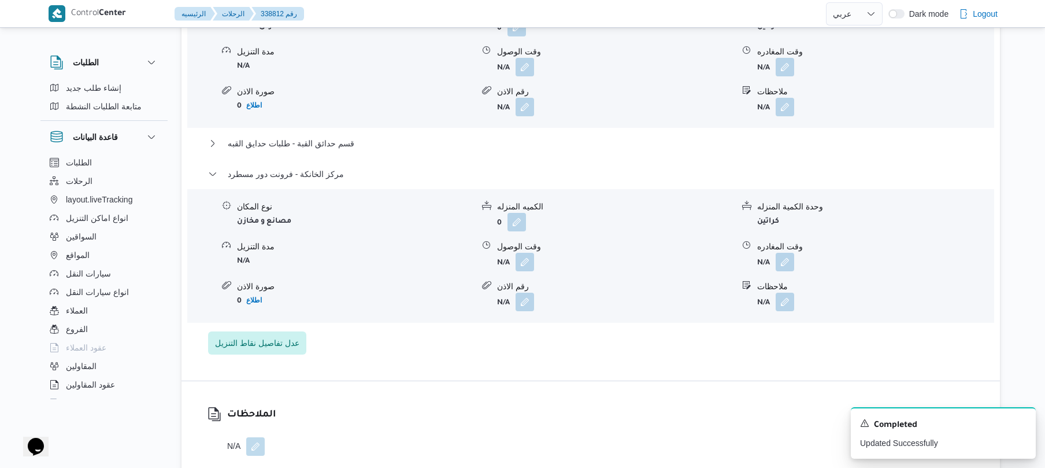
click at [525, 253] on button "button" at bounding box center [525, 262] width 19 height 19
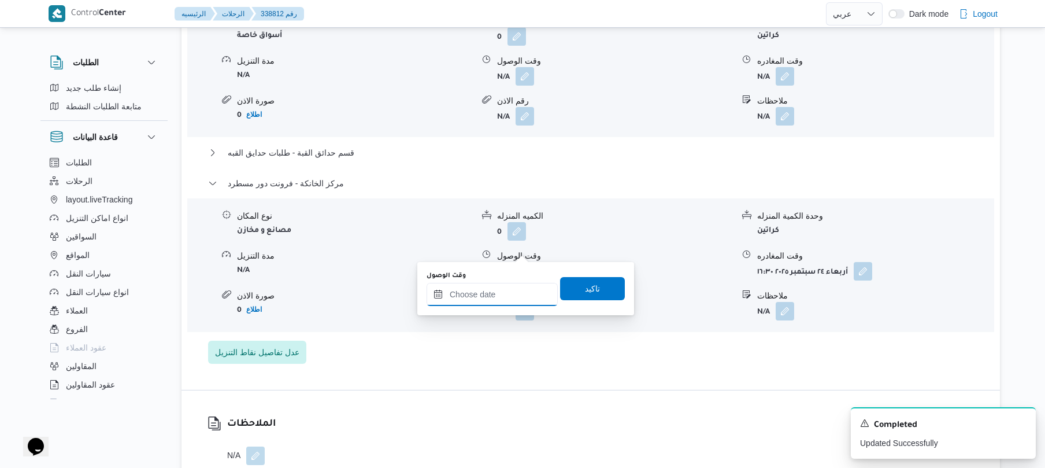
click at [497, 297] on input "وقت الوصول" at bounding box center [492, 294] width 131 height 23
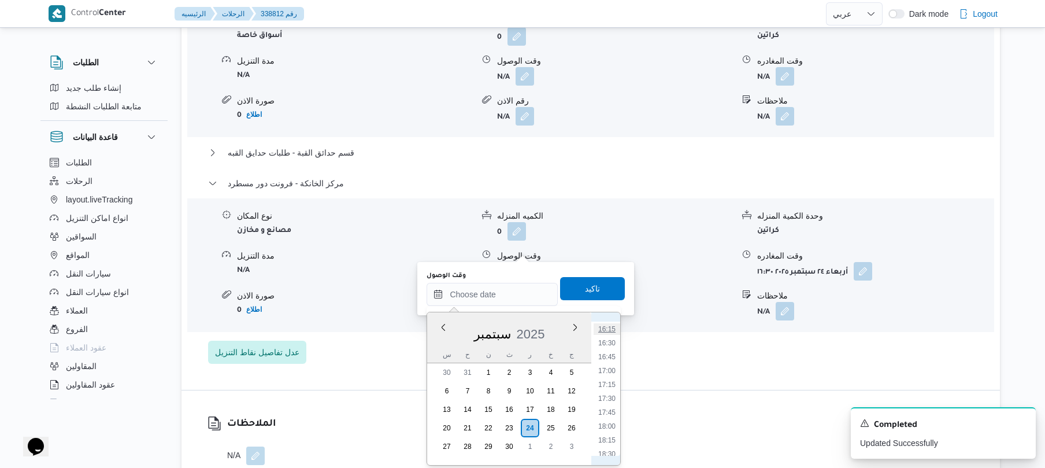
click at [612, 332] on li "16:15" at bounding box center [607, 329] width 27 height 12
type input "[DATE] ١٦:١٥"
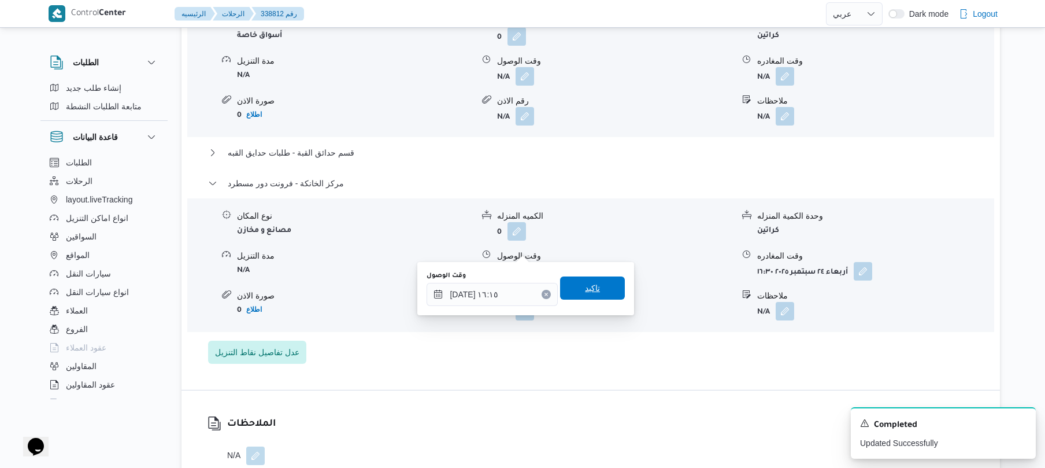
click at [593, 292] on span "تاكيد" at bounding box center [592, 287] width 65 height 23
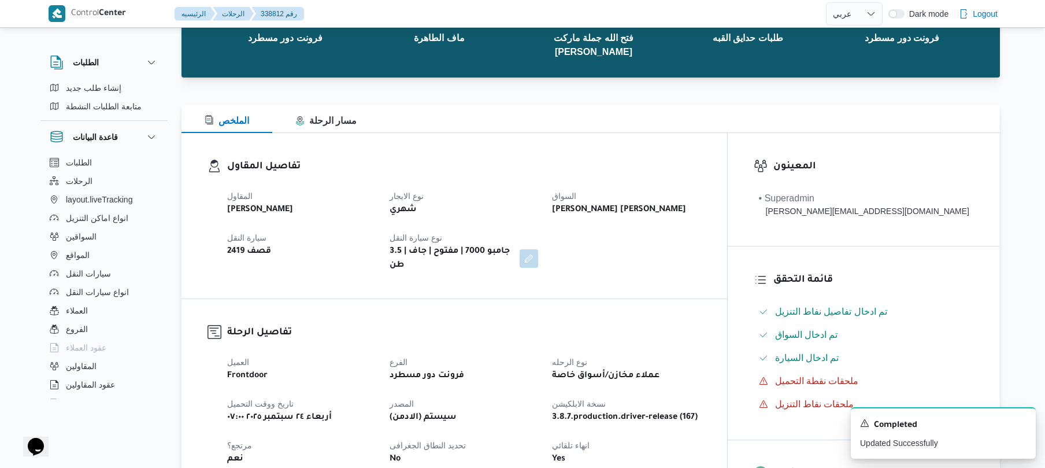
scroll to position [0, 0]
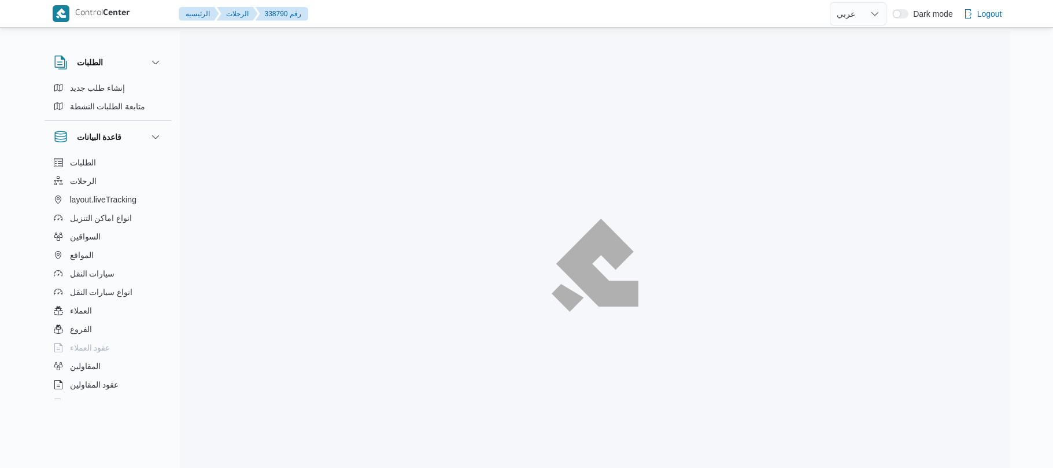
select select "ar"
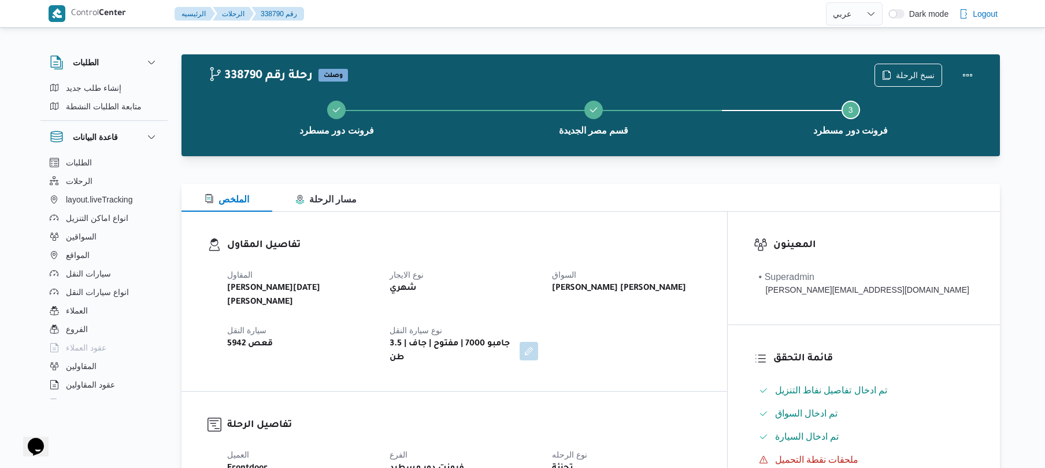
click at [619, 236] on div "تفاصيل المقاول المقاول [PERSON_NAME][DATE] [PERSON_NAME] نوع الايجار شهري السوا…" at bounding box center [455, 301] width 546 height 179
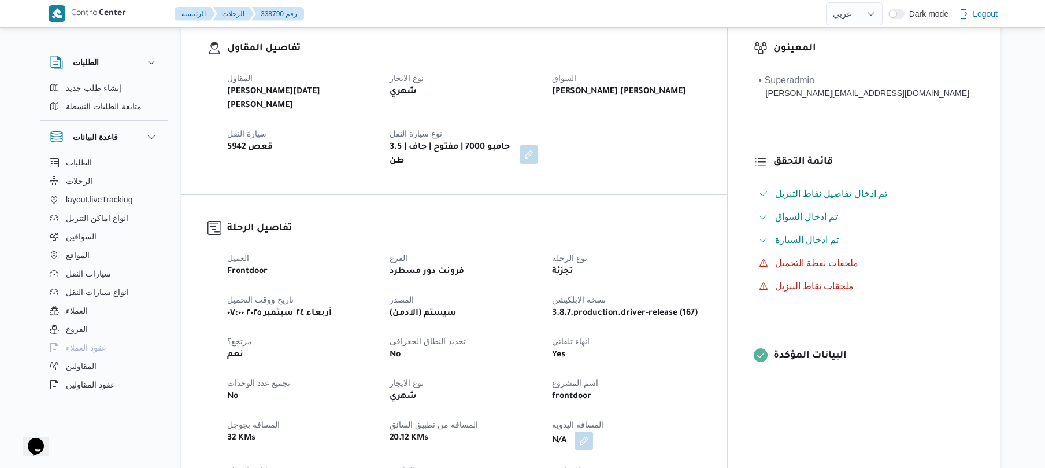
scroll to position [339, 0]
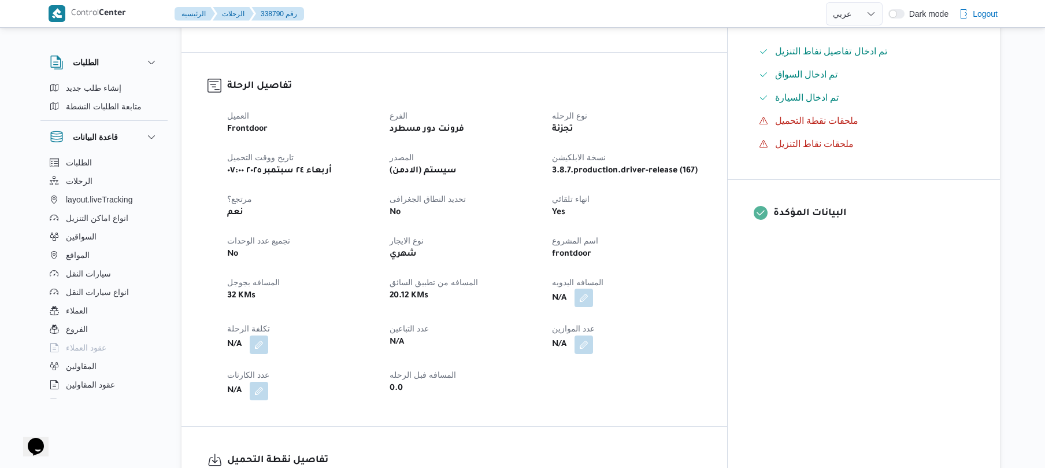
click at [593, 288] on button "button" at bounding box center [584, 297] width 19 height 19
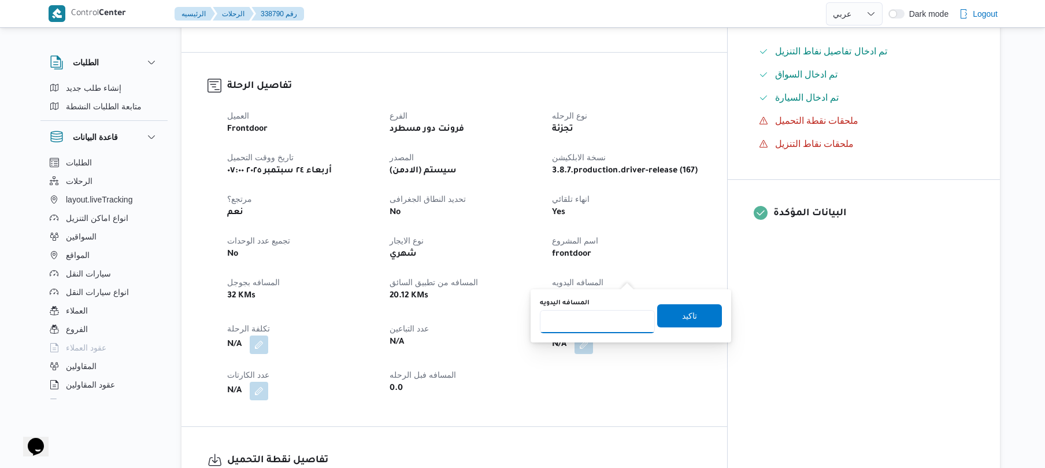
click at [606, 322] on input "المسافه اليدويه" at bounding box center [597, 321] width 115 height 23
type input "70"
click at [688, 317] on span "تاكيد" at bounding box center [689, 315] width 15 height 14
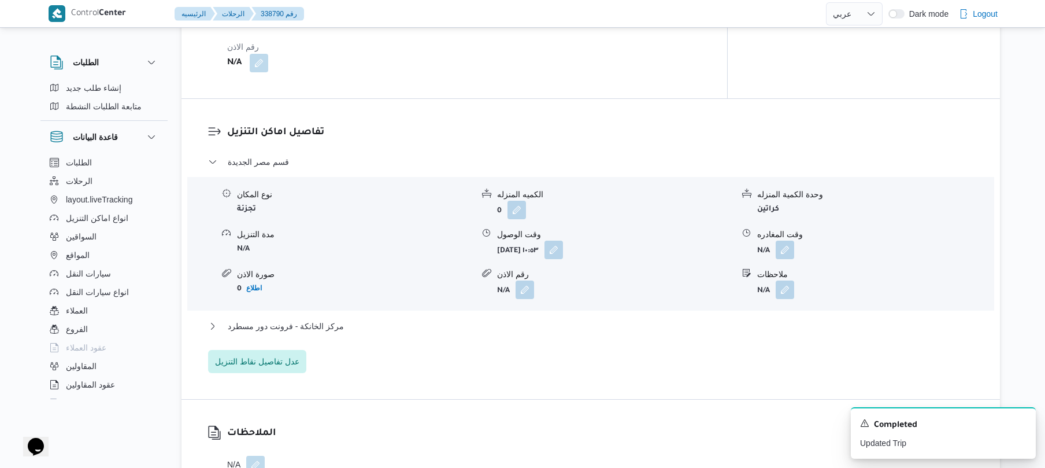
scroll to position [866, 0]
click at [658, 318] on div "مركز الخانكة - فرونت دور مسطرد" at bounding box center [591, 329] width 766 height 22
click at [669, 318] on button "مركز الخانكة - فرونت دور مسطرد" at bounding box center [591, 325] width 766 height 14
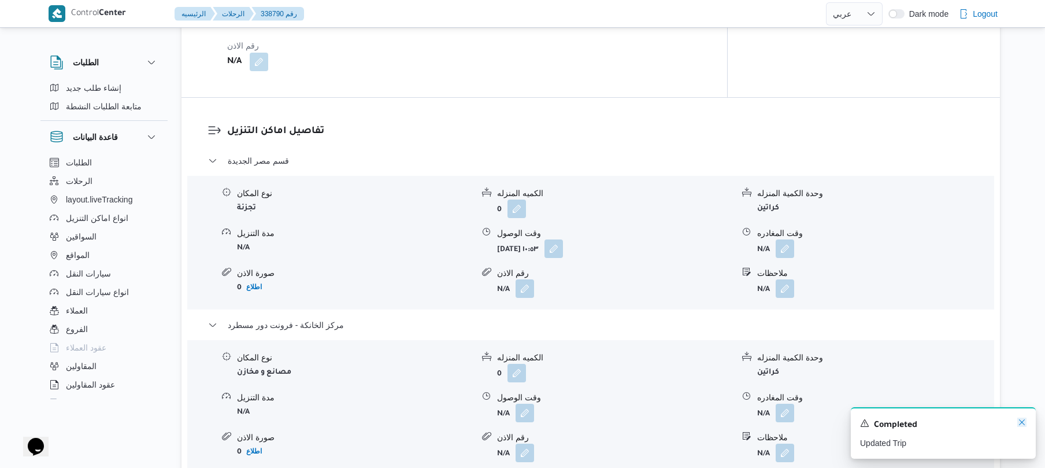
click at [1020, 424] on icon "Dismiss toast" at bounding box center [1022, 421] width 9 height 9
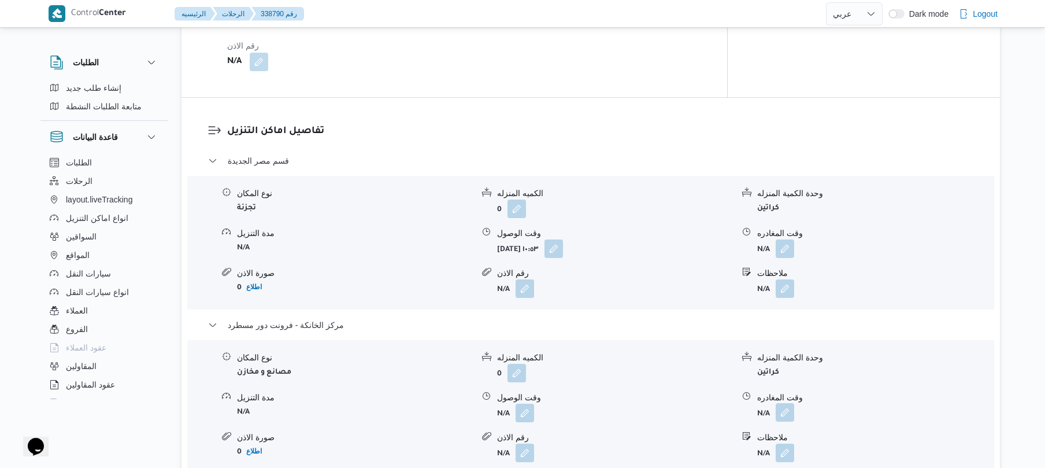
click at [784, 403] on button "button" at bounding box center [785, 412] width 19 height 19
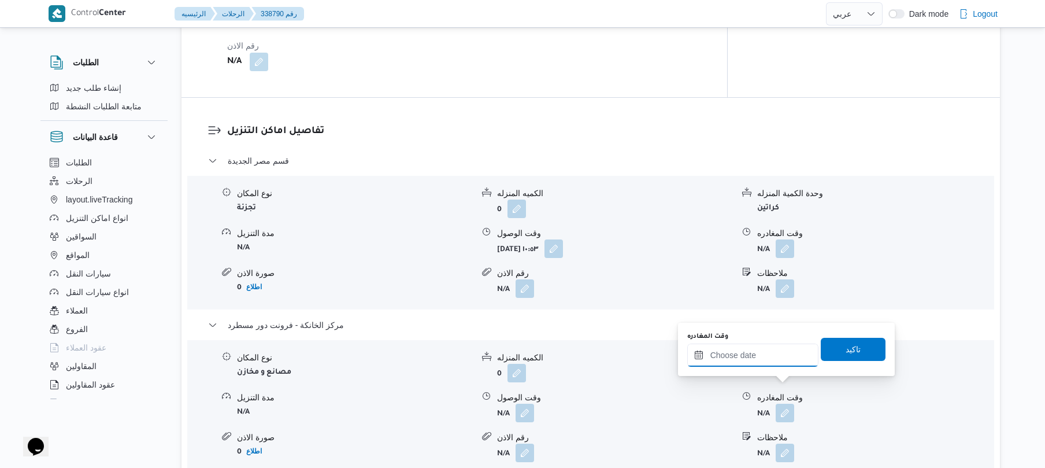
click at [772, 364] on input "وقت المغادره" at bounding box center [752, 354] width 131 height 23
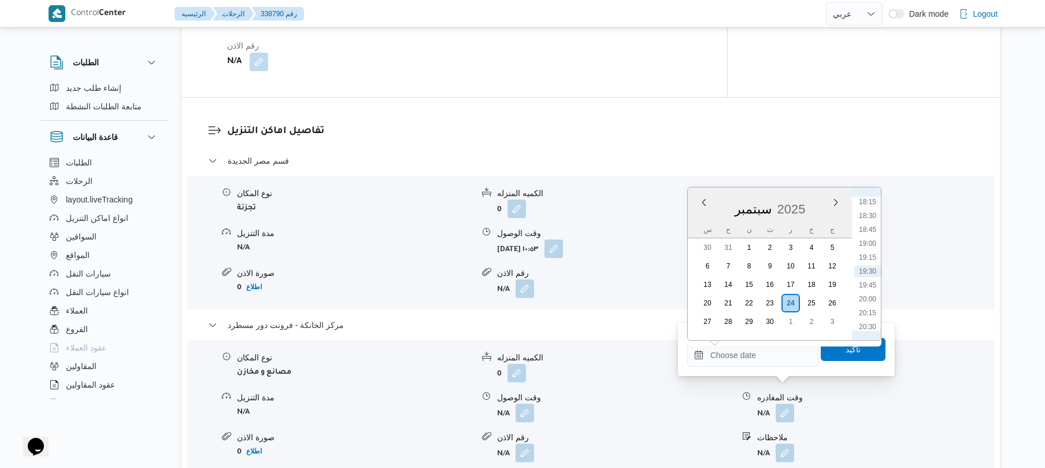
scroll to position [900, 0]
click at [872, 219] on li "16:30" at bounding box center [867, 219] width 27 height 12
type input "٢٤/٠٩/٢٠٢٥ ١٦:٣٠"
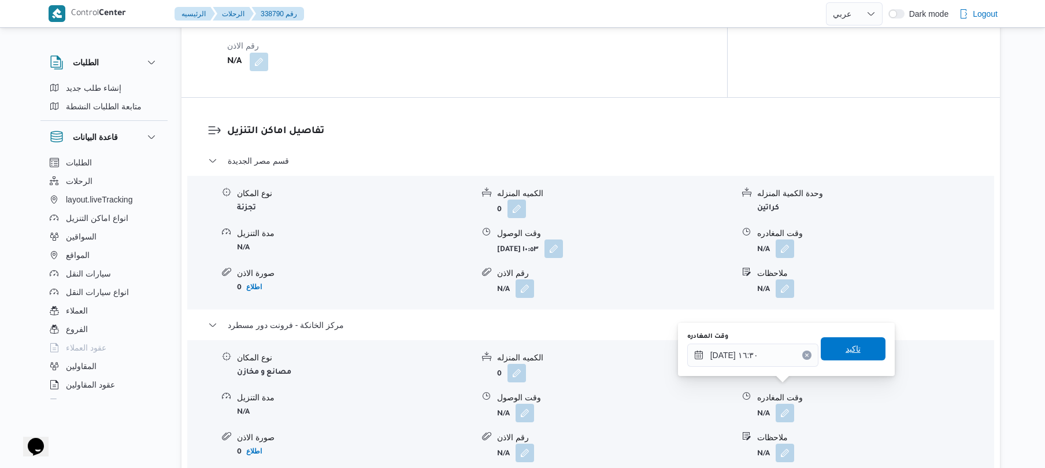
click at [846, 345] on span "تاكيد" at bounding box center [853, 349] width 15 height 14
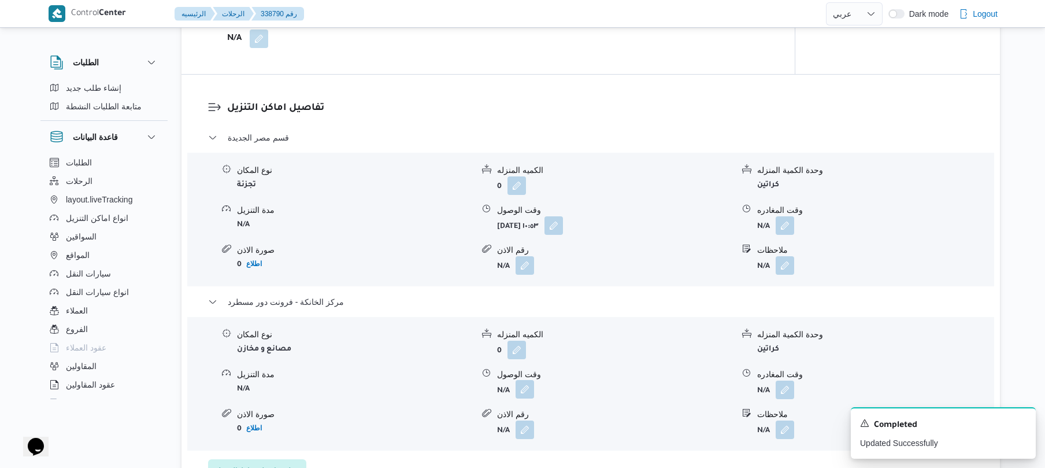
click at [517, 395] on button "button" at bounding box center [525, 389] width 19 height 19
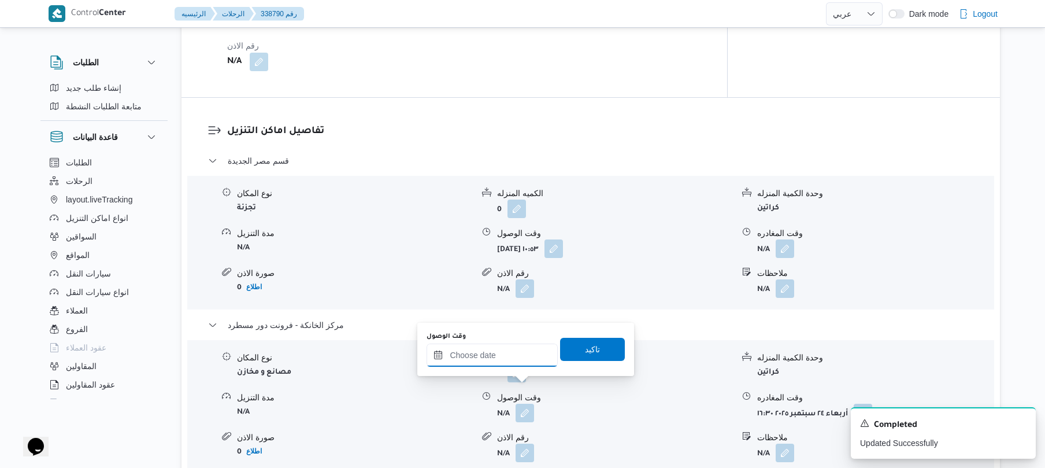
click at [528, 359] on input "وقت الوصول" at bounding box center [492, 354] width 131 height 23
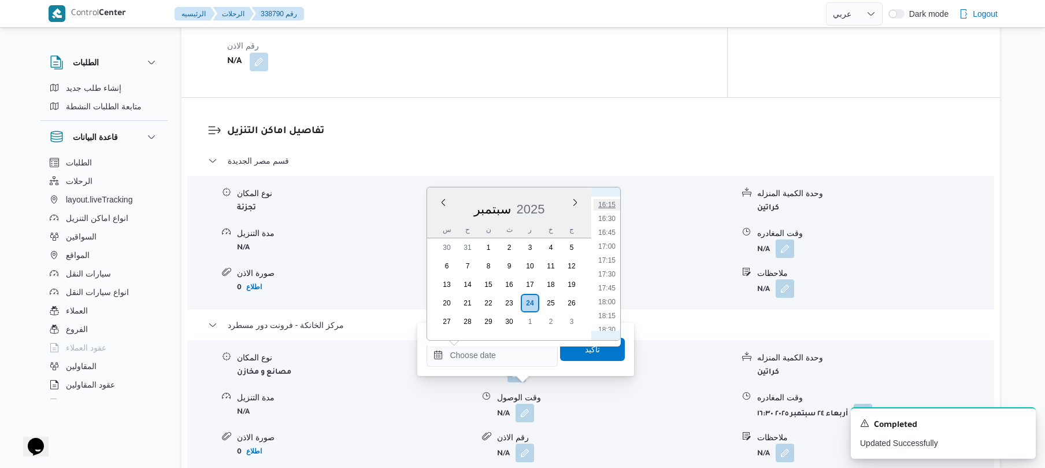
click at [604, 204] on li "16:15" at bounding box center [607, 205] width 27 height 12
type input "٢٤/٠٩/٢٠٢٥ ١٦:١٥"
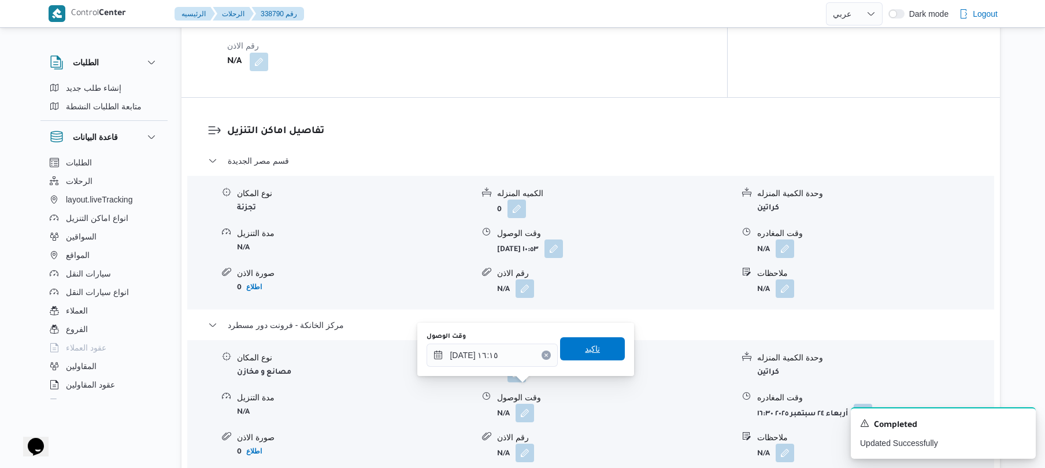
click at [590, 352] on span "تاكيد" at bounding box center [592, 349] width 15 height 14
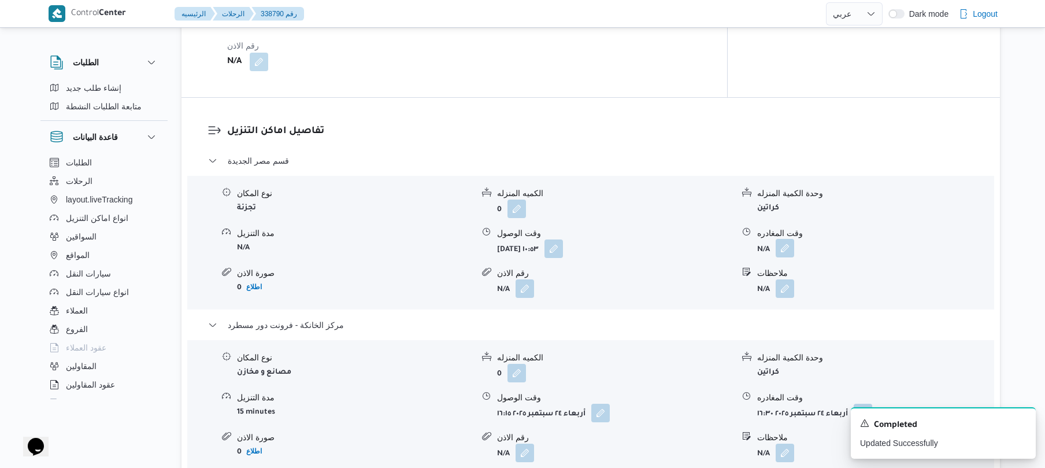
click at [785, 239] on button "button" at bounding box center [785, 248] width 19 height 19
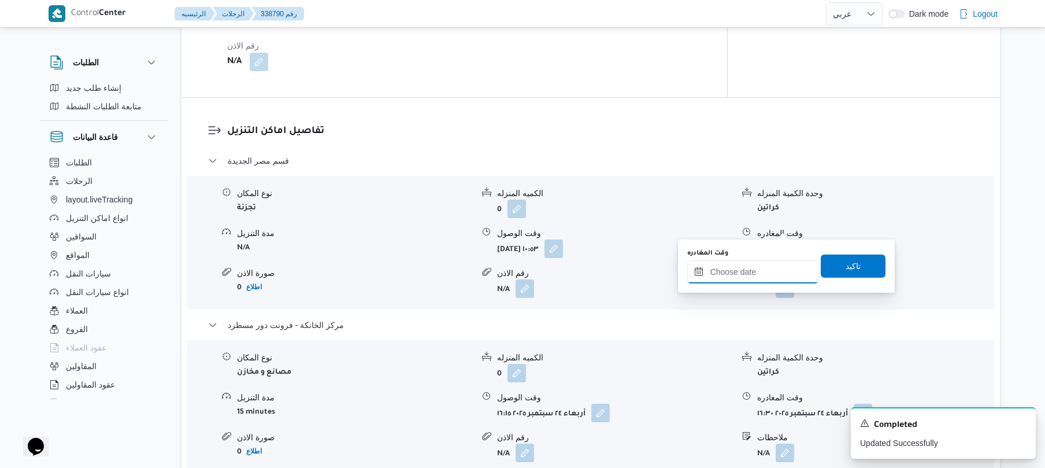
click at [752, 272] on input "وقت المغادره" at bounding box center [752, 271] width 131 height 23
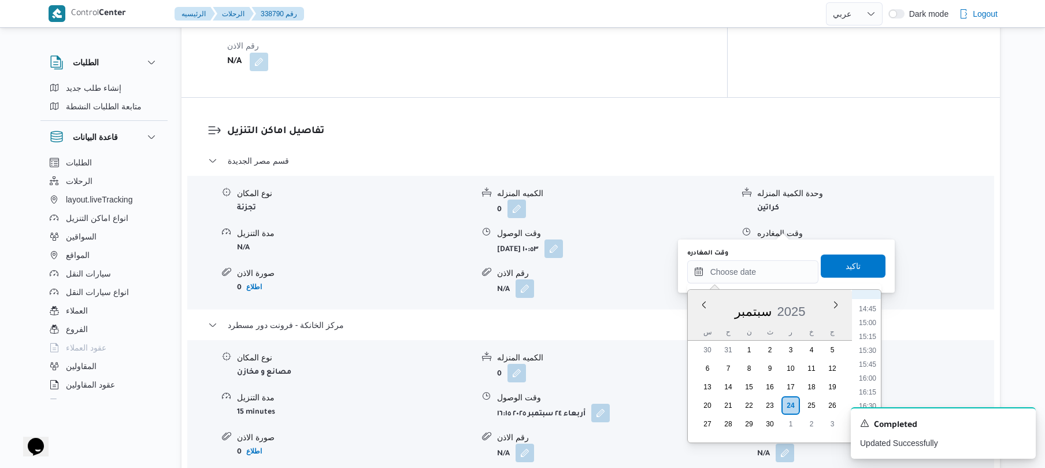
scroll to position [787, 0]
click at [868, 360] on li "15:15" at bounding box center [867, 364] width 27 height 12
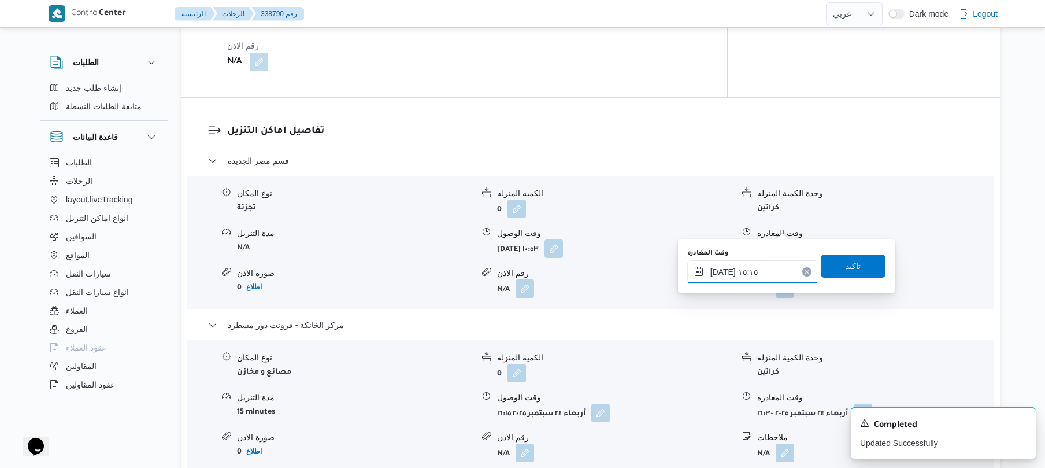
click at [722, 271] on input "٢٤/٠٩/٢٠٢٥ ١٥:١٥" at bounding box center [752, 271] width 131 height 23
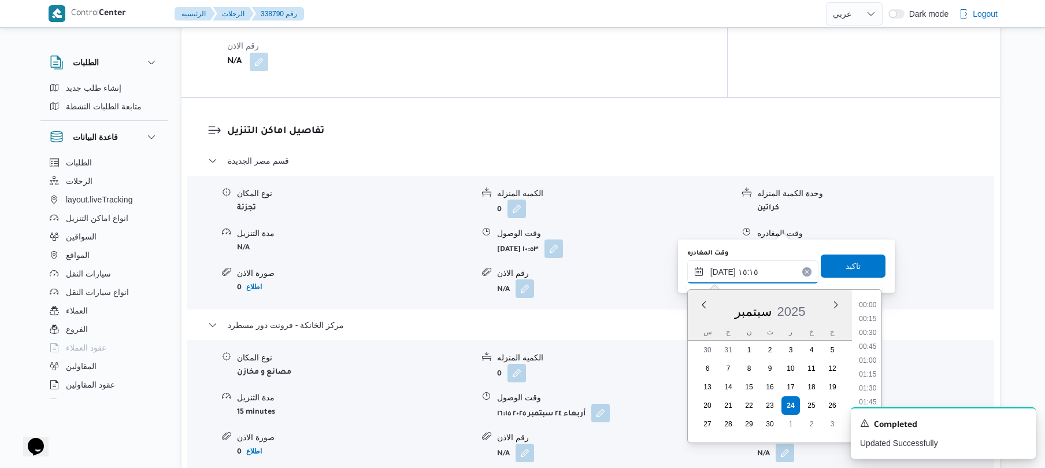
click at [722, 271] on input "٢٤/٠٩/٢٠٢٥ ١٥:١٥" at bounding box center [752, 271] width 131 height 23
type input "٢٤/٠٩/٢٠٢٥ ١٥:40"
click at [846, 267] on span "تاكيد" at bounding box center [853, 265] width 15 height 14
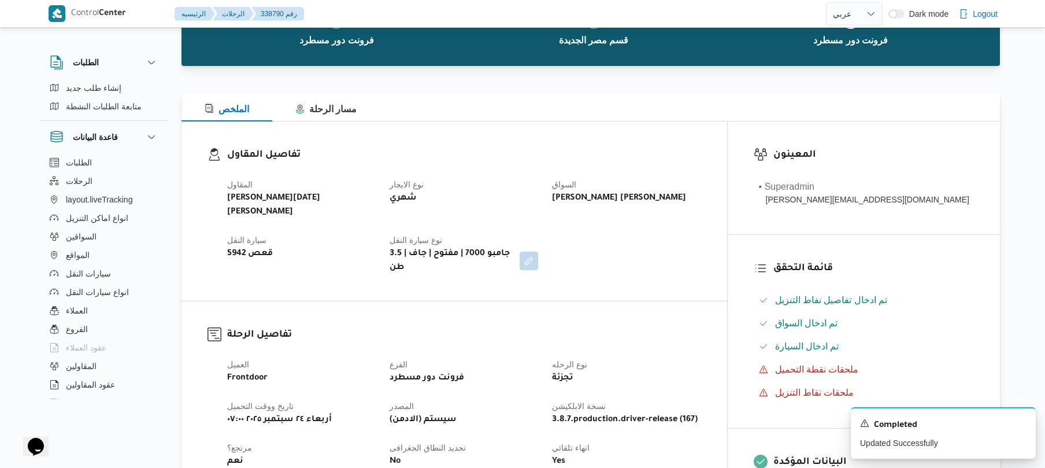
scroll to position [0, 0]
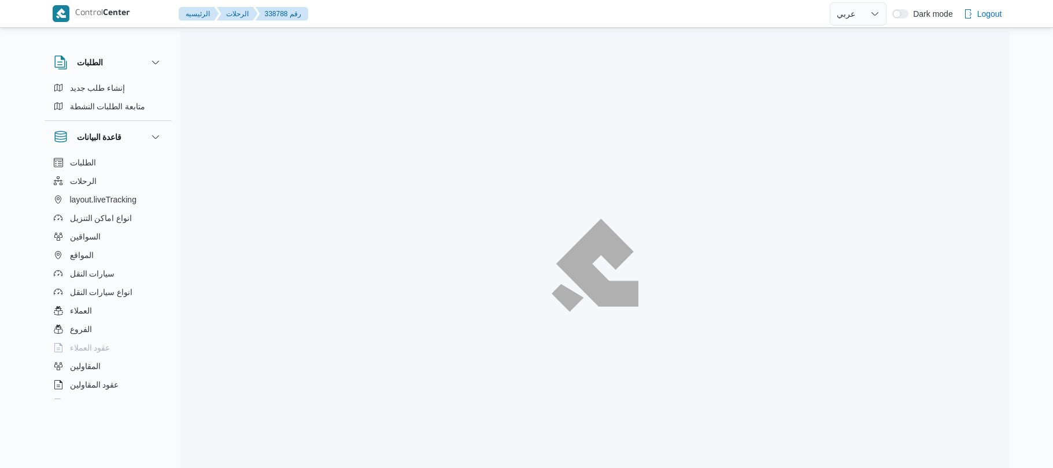
select select "ar"
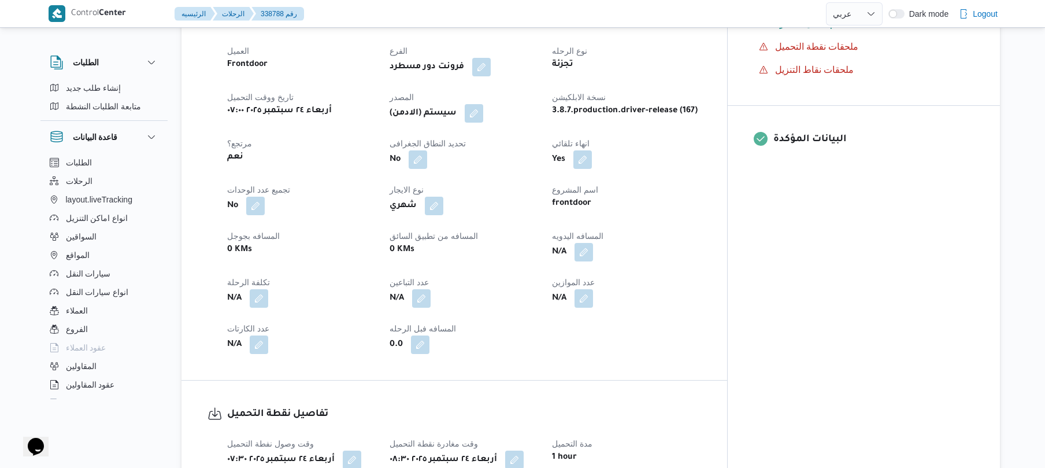
scroll to position [431, 0]
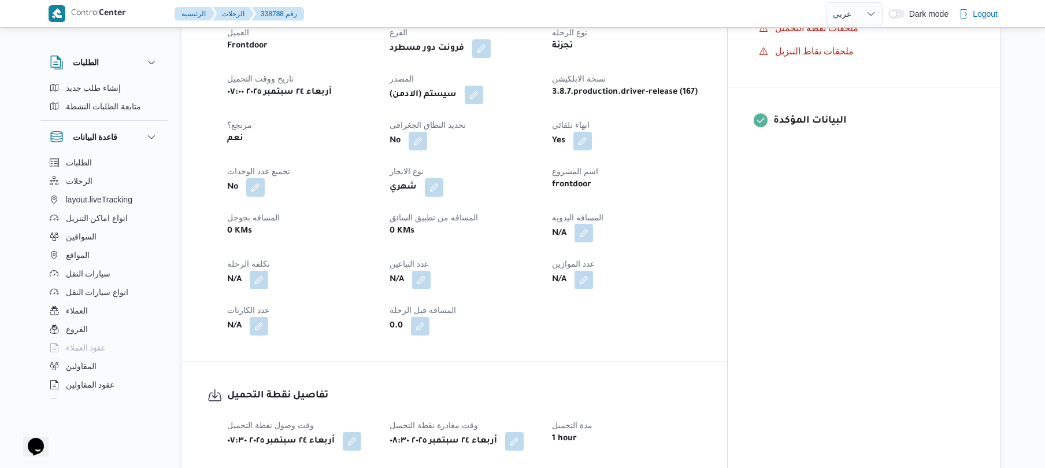
click at [593, 224] on button "button" at bounding box center [584, 233] width 19 height 19
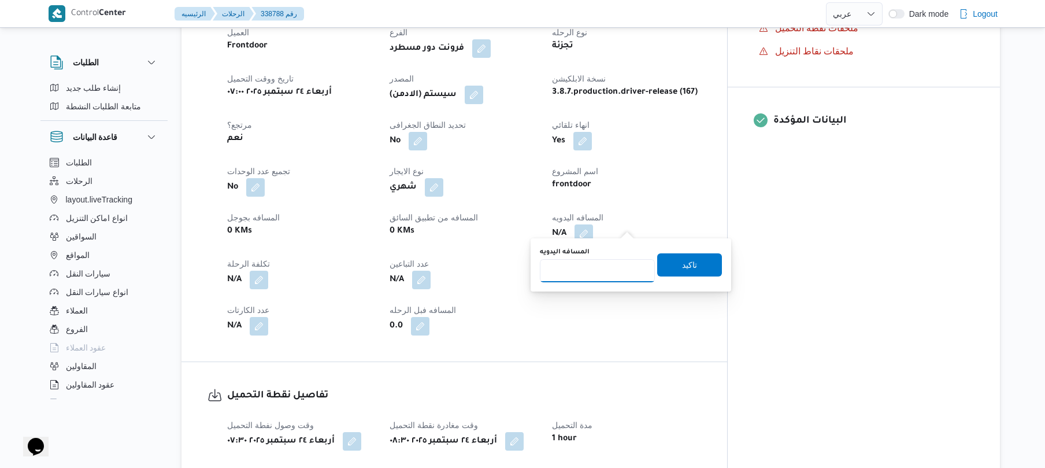
click at [607, 267] on input "المسافه اليدويه" at bounding box center [597, 270] width 115 height 23
type input "135"
click at [682, 257] on span "تاكيد" at bounding box center [689, 264] width 15 height 14
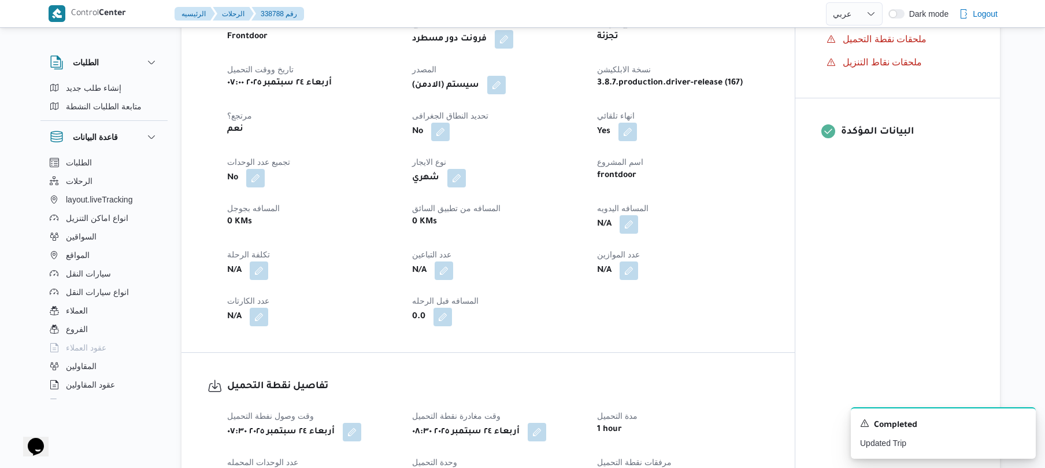
click at [501, 86] on button "button" at bounding box center [496, 85] width 19 height 19
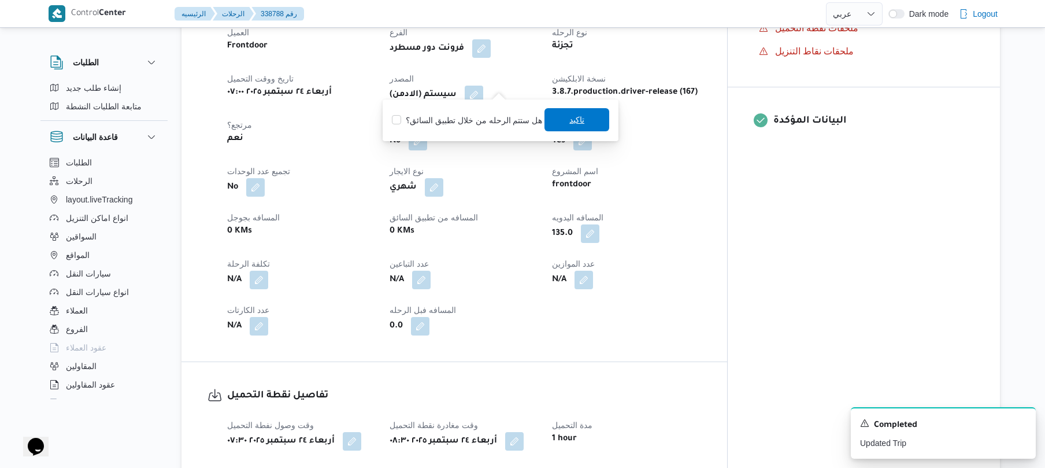
click at [587, 130] on span "تاكيد" at bounding box center [577, 119] width 65 height 23
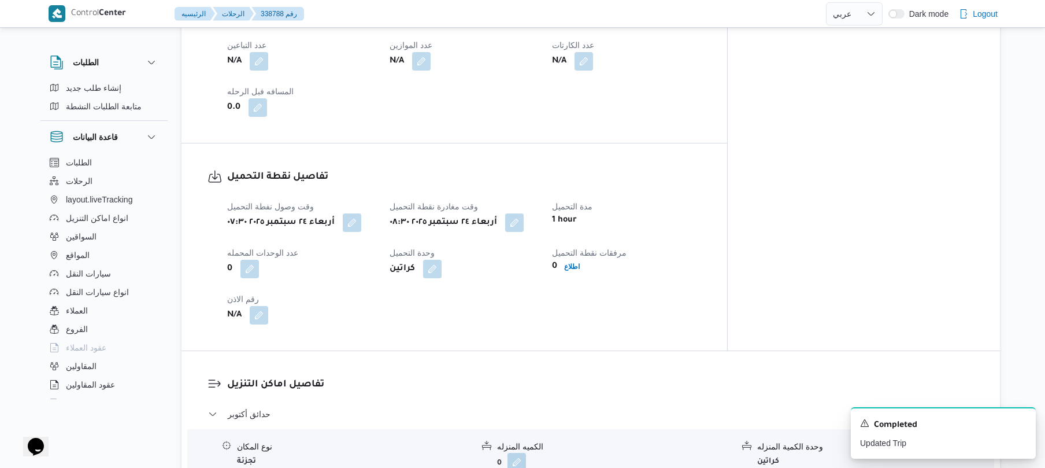
scroll to position [801, 0]
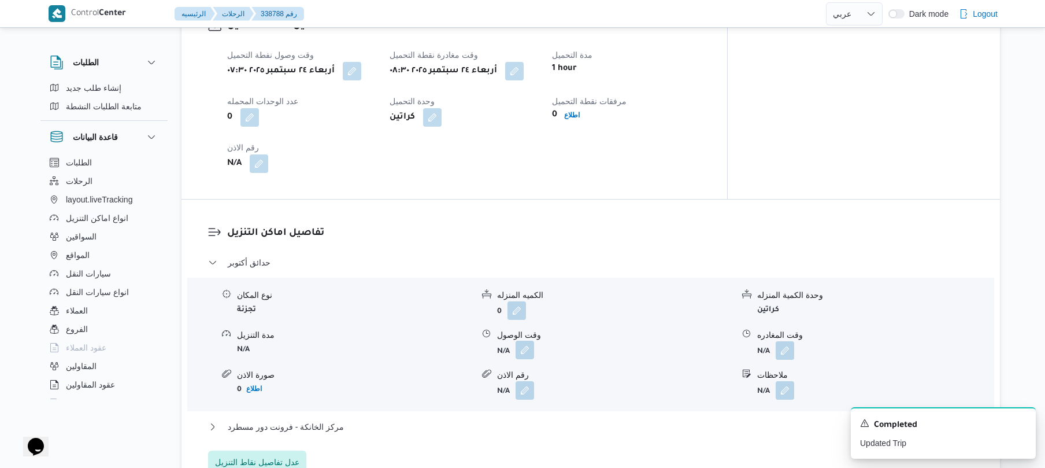
click at [528, 341] on button "button" at bounding box center [525, 350] width 19 height 19
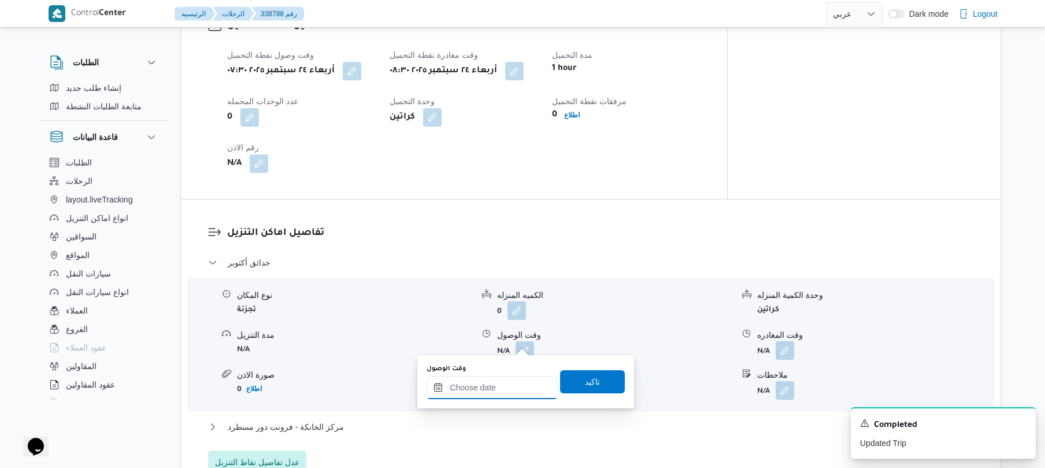
click at [488, 382] on input "وقت الوصول" at bounding box center [492, 387] width 131 height 23
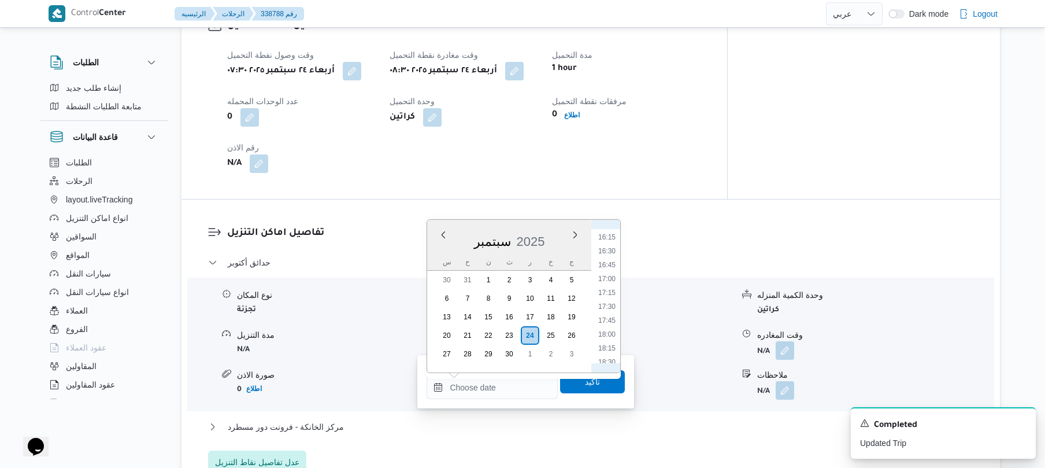
scroll to position [443, 0]
click at [609, 317] on li "09:30" at bounding box center [607, 319] width 27 height 12
type input "[DATE] ٠٩:٣٠"
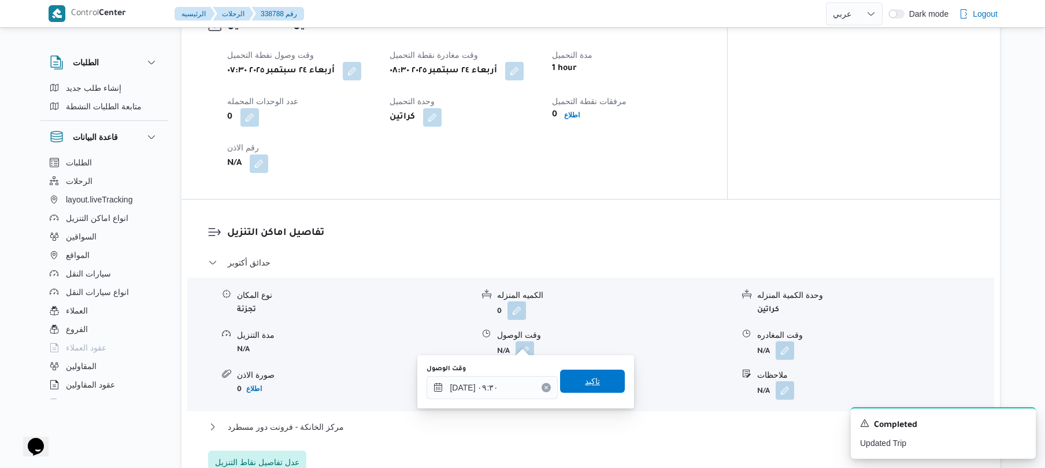
click at [585, 387] on span "تاكيد" at bounding box center [592, 381] width 15 height 14
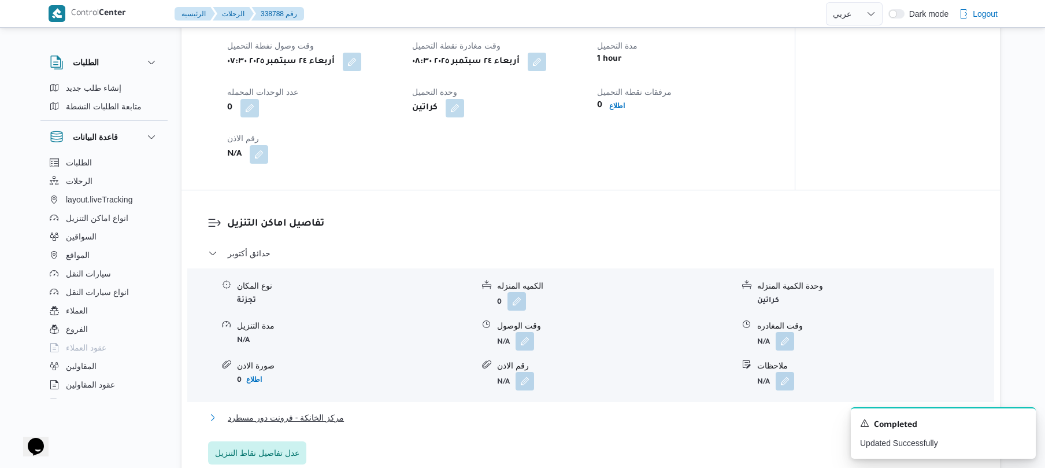
click at [532, 421] on button "مركز الخانكة - فرونت دور مسطرد" at bounding box center [591, 417] width 766 height 14
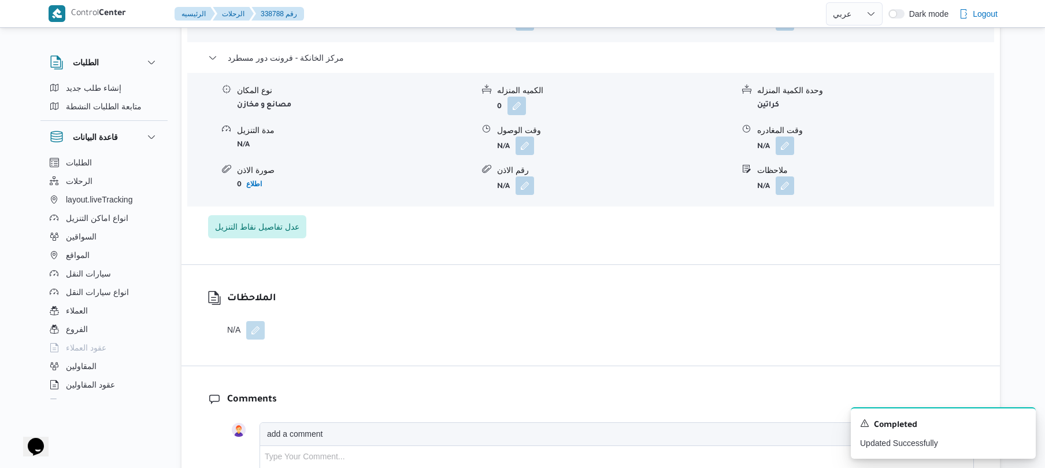
scroll to position [1171, 0]
click at [792, 135] on button "button" at bounding box center [785, 144] width 19 height 19
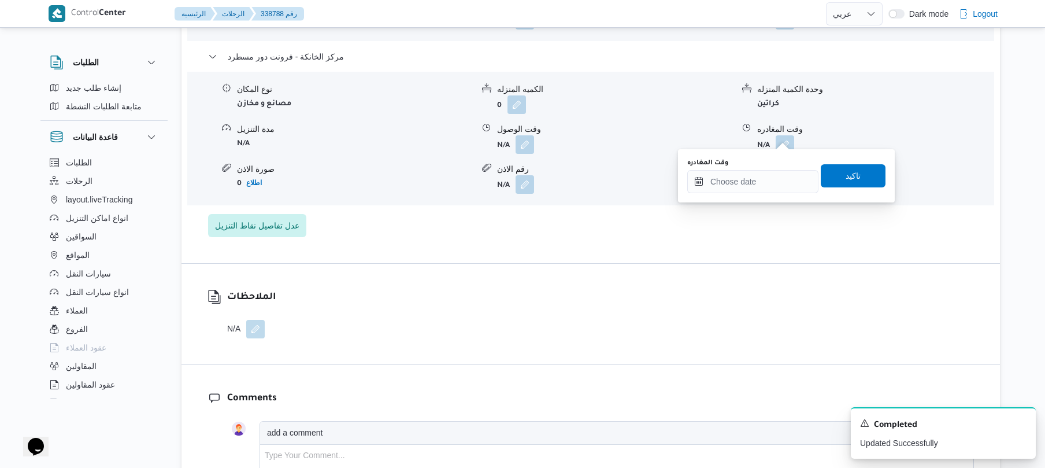
click at [743, 197] on div "You are in a dialog. To close this dialog, hit escape. وقت المغادره تاكيد" at bounding box center [786, 175] width 217 height 53
click at [746, 185] on input "وقت المغادره" at bounding box center [752, 181] width 131 height 23
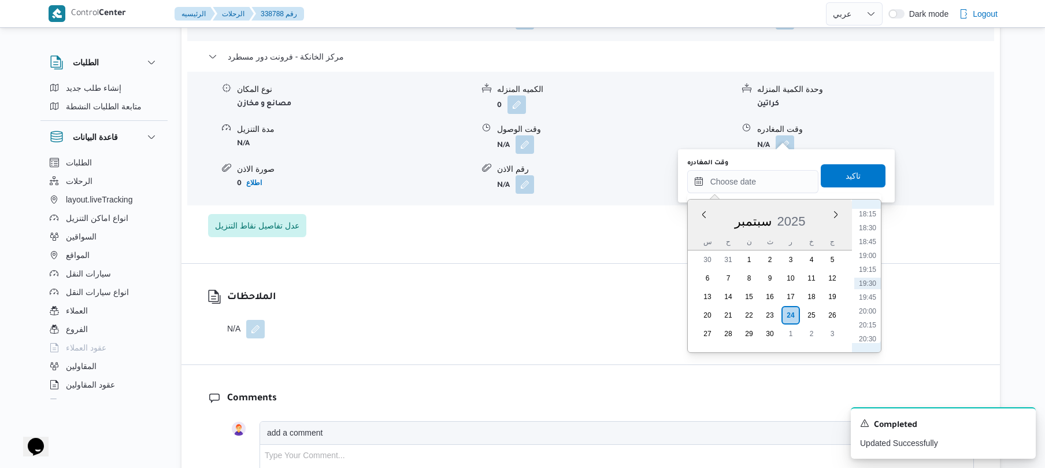
scroll to position [900, 0]
click at [872, 244] on li "16:45" at bounding box center [867, 244] width 27 height 12
type input "[DATE] ١٦:٤٥"
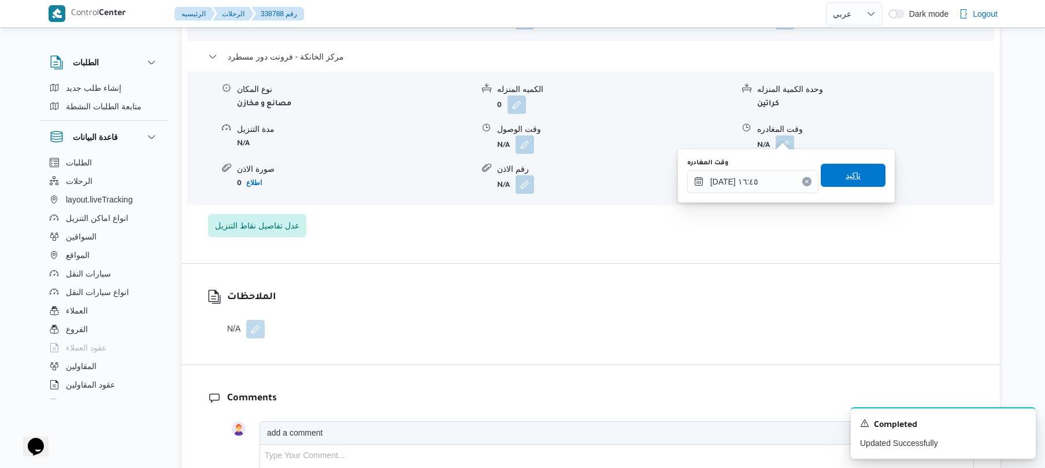
click at [854, 179] on span "تاكيد" at bounding box center [853, 175] width 65 height 23
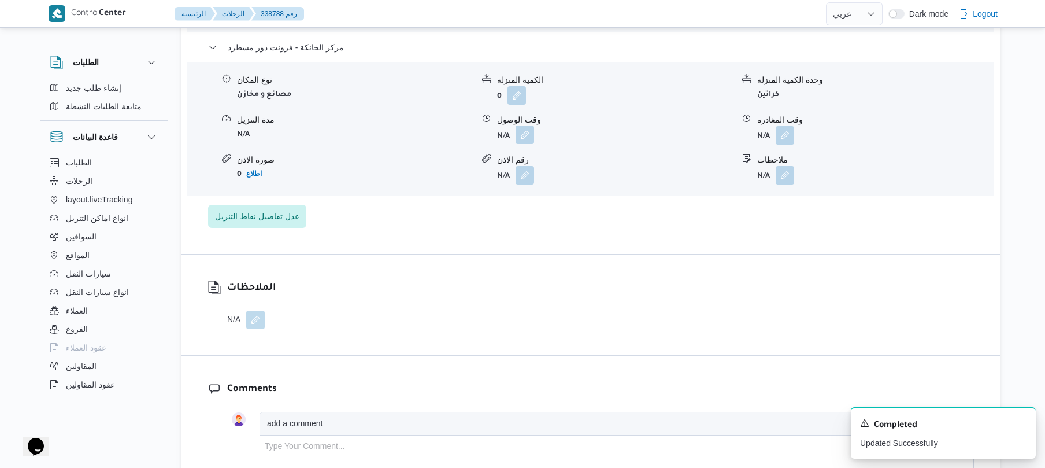
click at [526, 134] on button "button" at bounding box center [525, 134] width 19 height 19
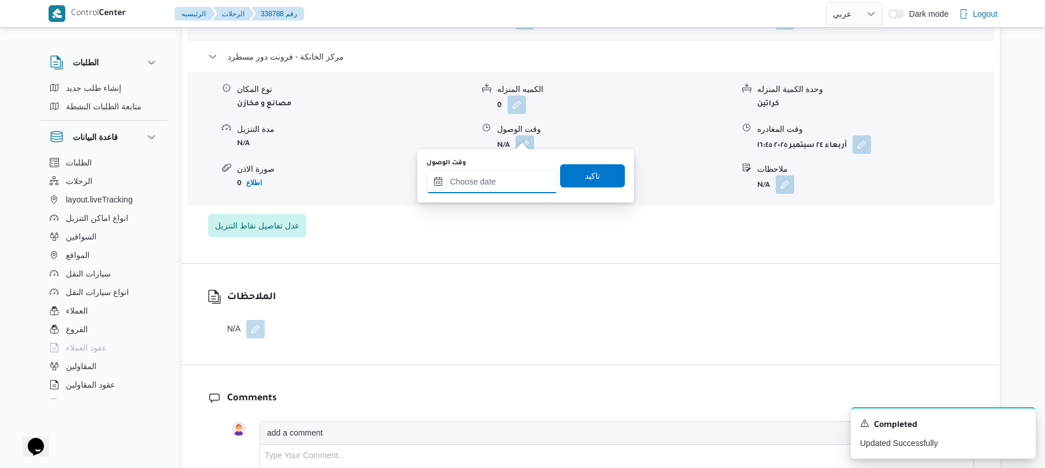
click at [509, 192] on input "وقت الوصول" at bounding box center [492, 181] width 131 height 23
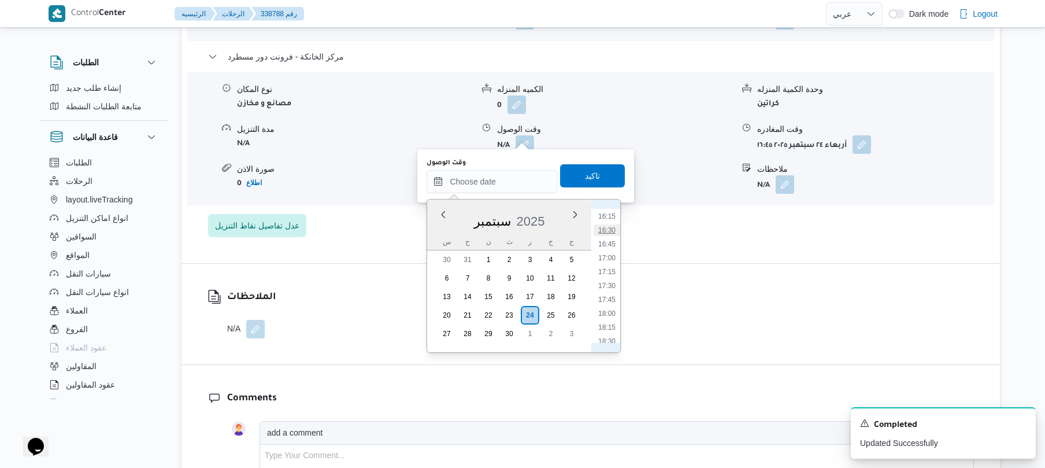
click at [608, 228] on li "16:30" at bounding box center [607, 230] width 27 height 12
type input "[DATE] ١٦:٣٠"
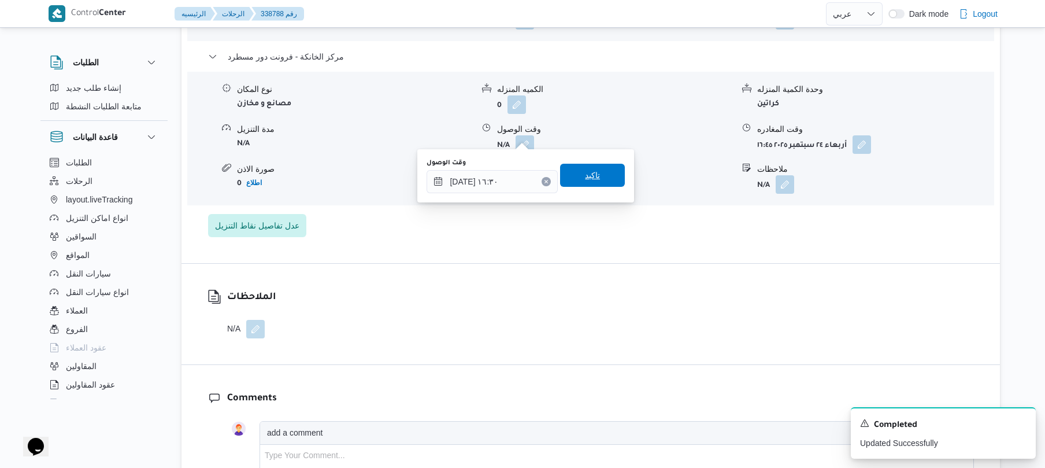
click at [585, 177] on span "تاكيد" at bounding box center [592, 175] width 15 height 14
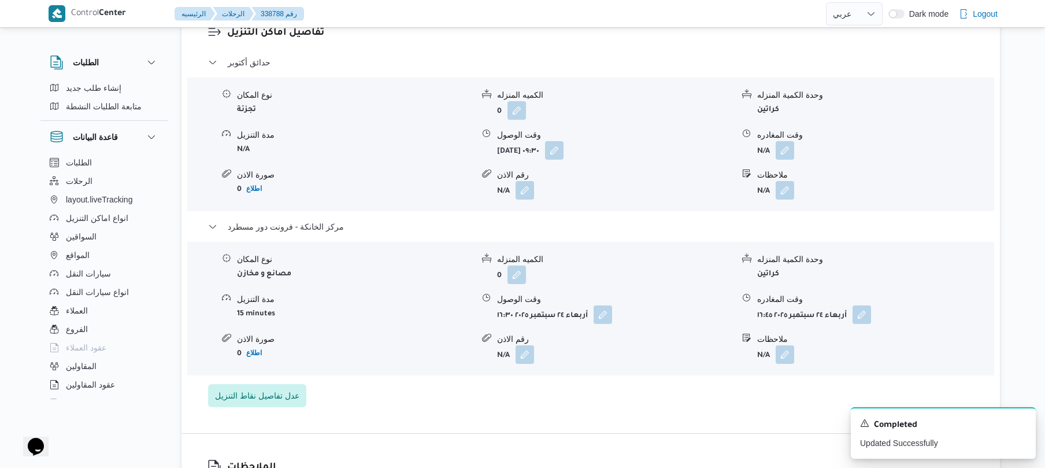
scroll to position [986, 0]
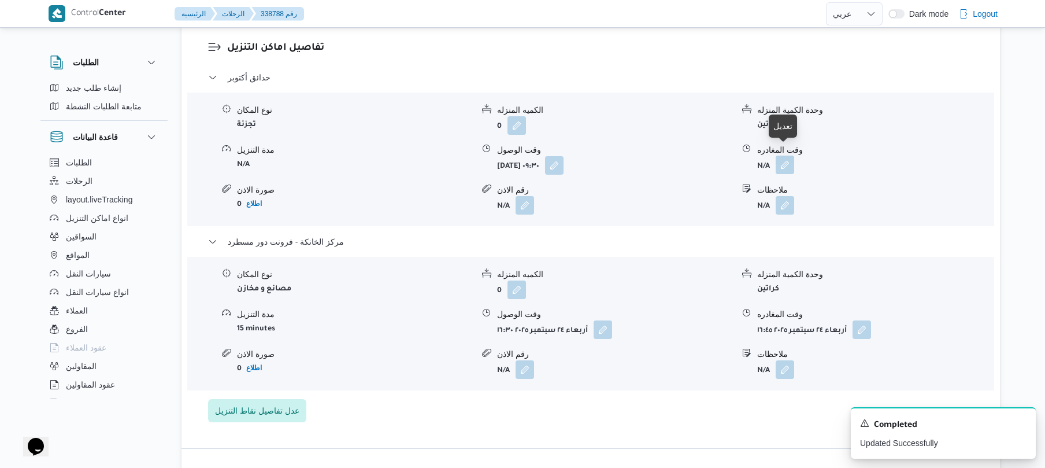
click at [786, 156] on button "button" at bounding box center [785, 165] width 19 height 19
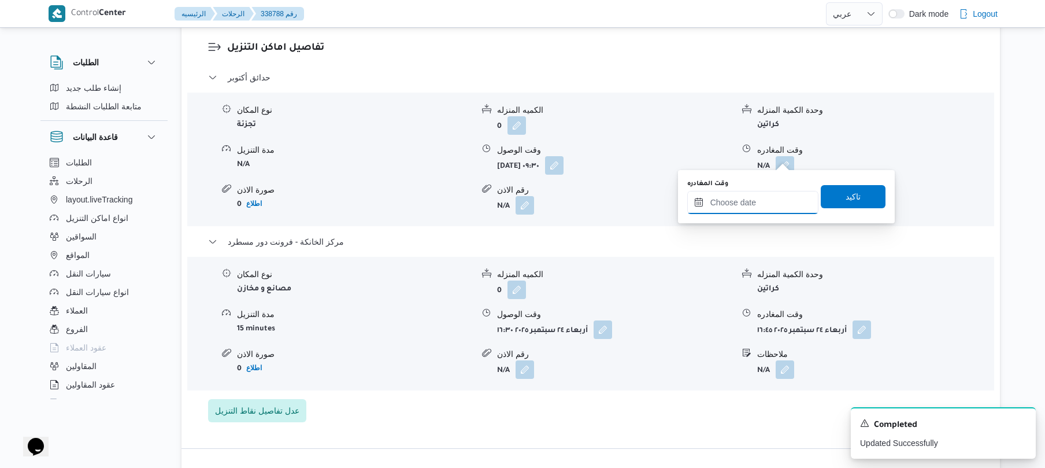
click at [745, 198] on input "وقت المغادره" at bounding box center [752, 202] width 131 height 23
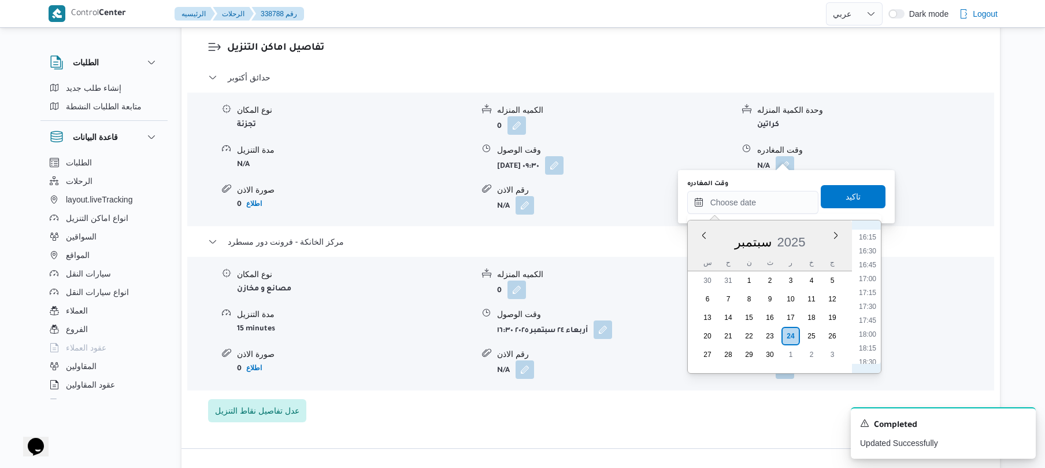
scroll to position [787, 0]
click at [870, 308] on li "15:30" at bounding box center [867, 309] width 27 height 12
type input "[DATE] ١٥:٣٠"
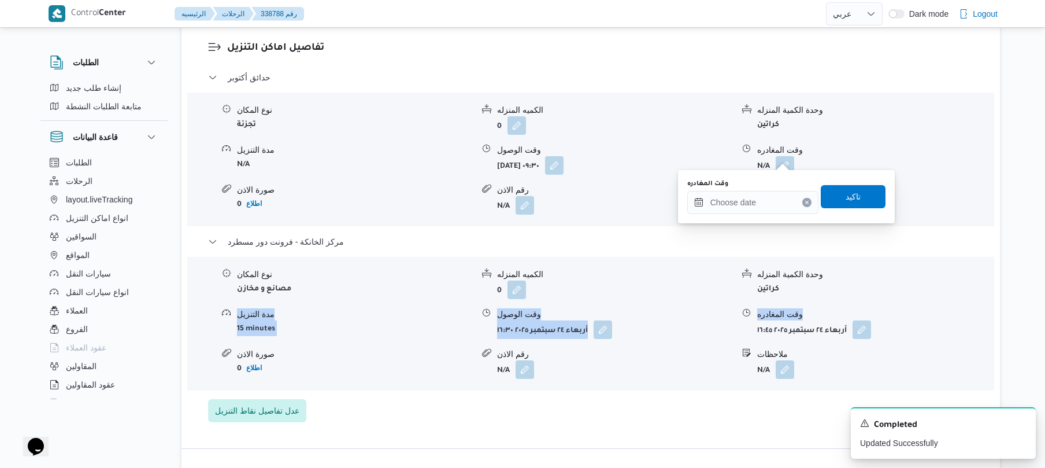
drag, startPoint x: 866, startPoint y: 294, endPoint x: 863, endPoint y: 246, distance: 48.1
click at [863, 246] on div "مركز الخانكة - فرونت دور مسطرد نوع المكان مصانع و مخازن الكميه المنزله 0 وحدة ا…" at bounding box center [591, 313] width 766 height 156
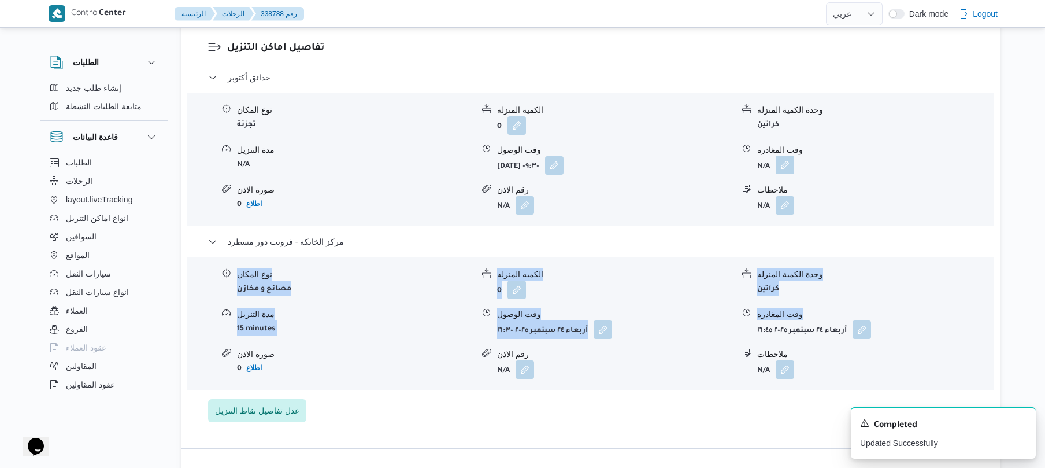
click at [784, 156] on button "button" at bounding box center [785, 165] width 19 height 19
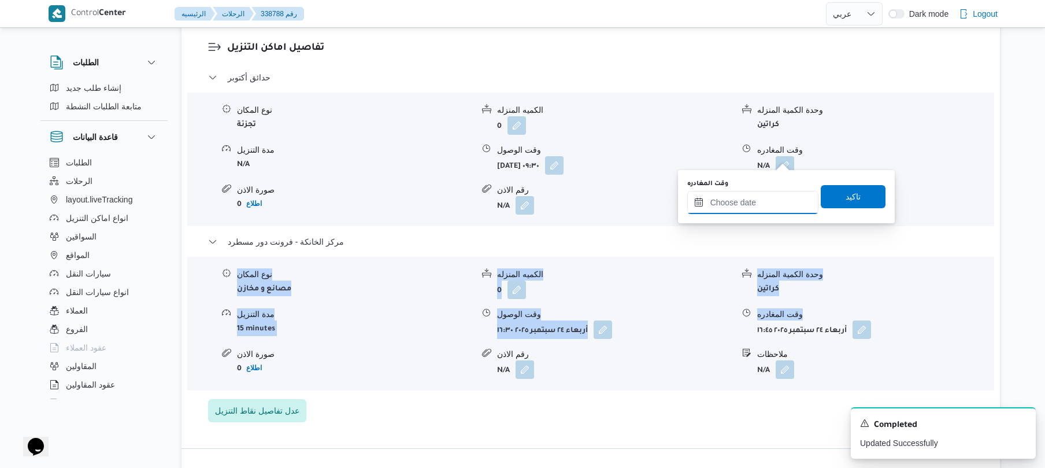
click at [769, 206] on input "وقت المغادره" at bounding box center [752, 202] width 131 height 23
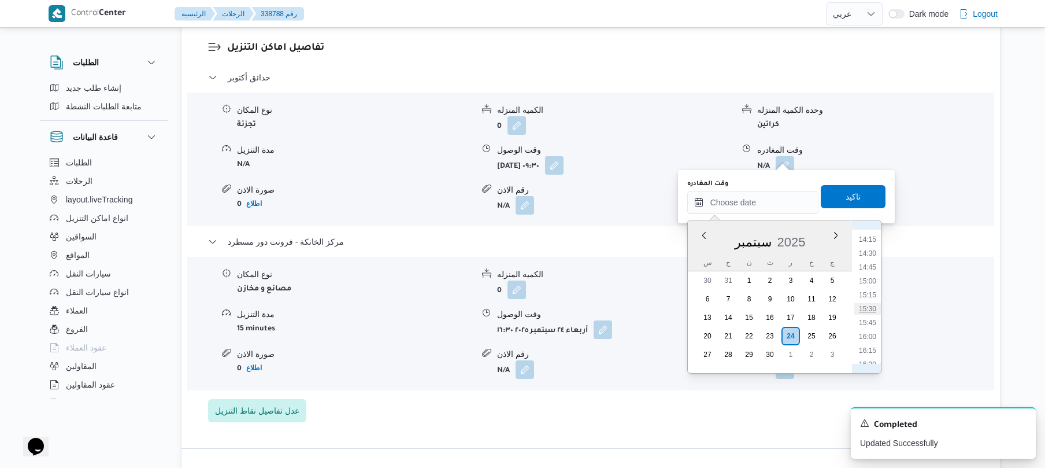
click at [870, 308] on li "15:30" at bounding box center [867, 309] width 27 height 12
type input "[DATE] ١٥:٣٠"
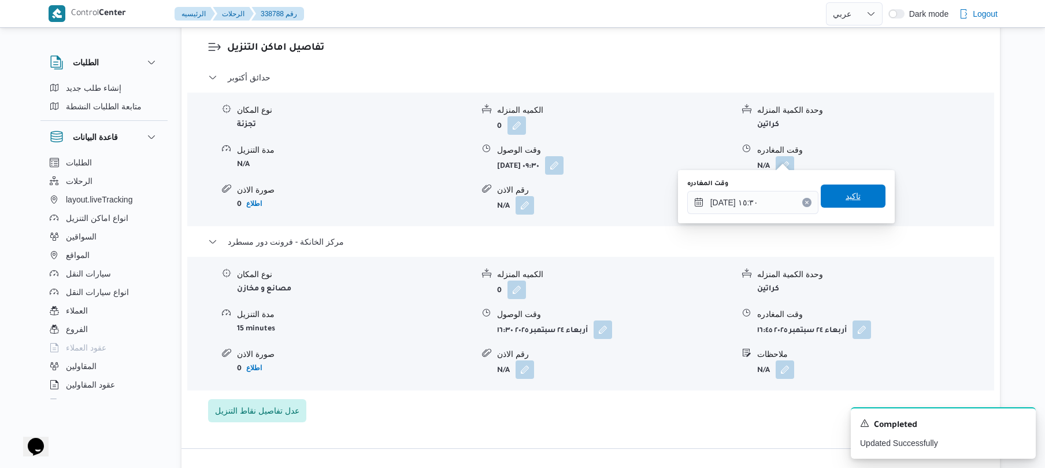
click at [850, 204] on span "تاكيد" at bounding box center [853, 195] width 65 height 23
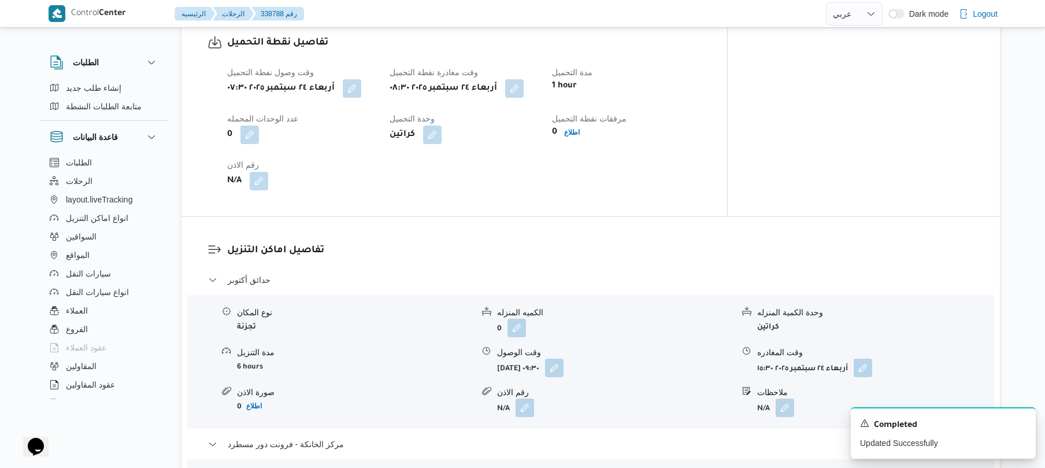
scroll to position [0, 0]
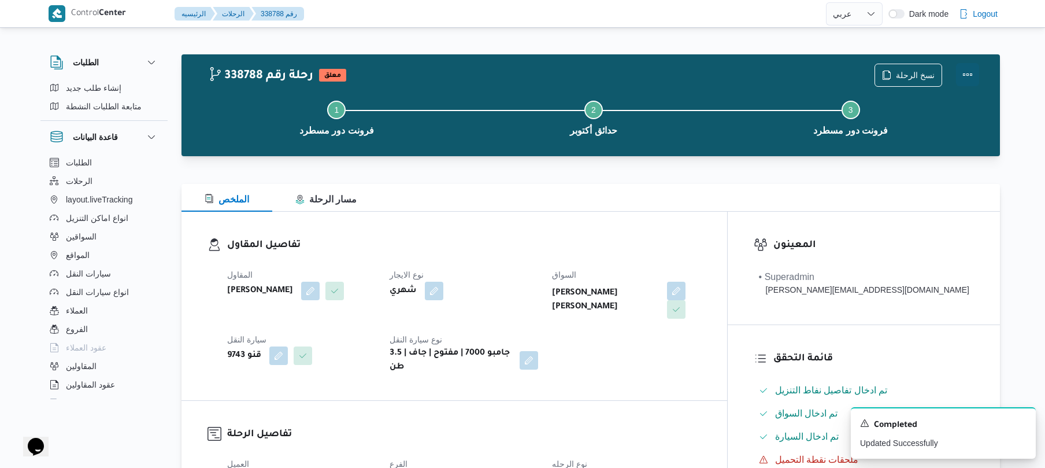
click at [968, 73] on button "Actions" at bounding box center [967, 74] width 23 height 23
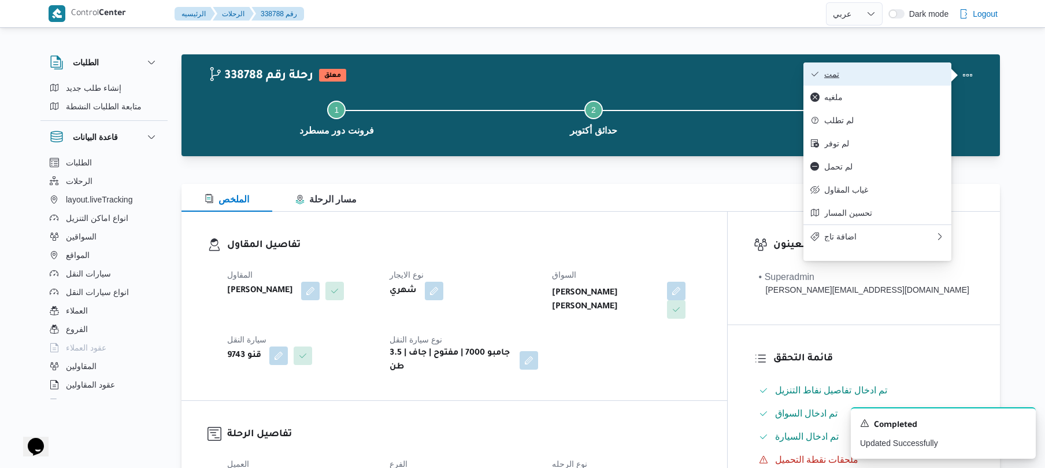
click at [926, 73] on span "تمت" at bounding box center [884, 73] width 120 height 9
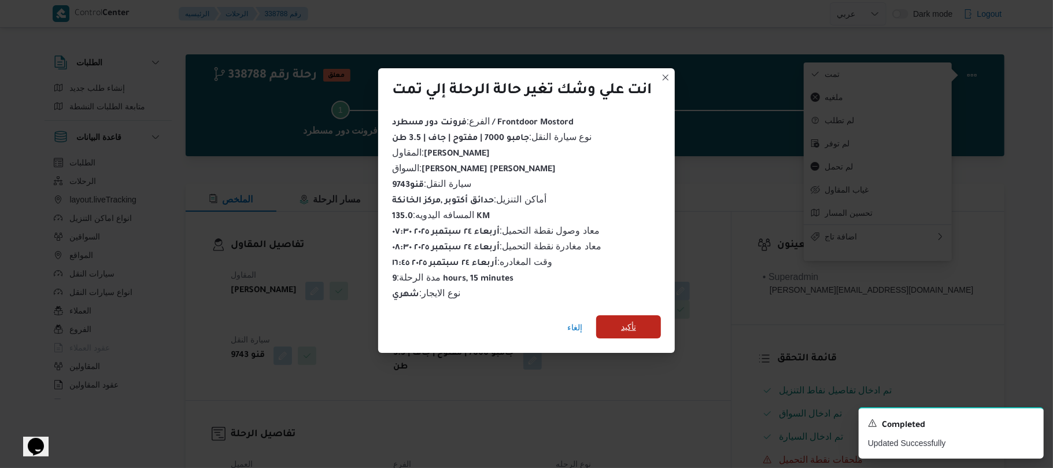
click at [643, 317] on span "تأكيد" at bounding box center [628, 326] width 65 height 23
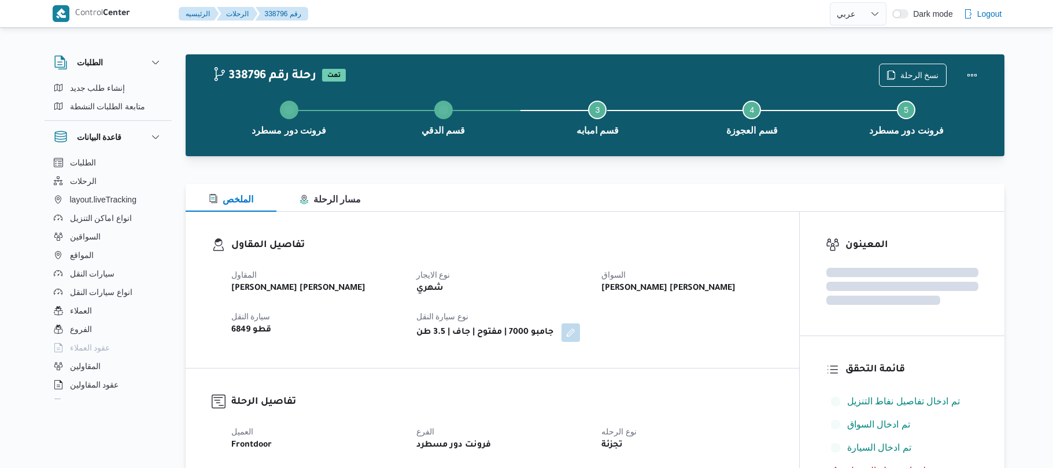
select select "ar"
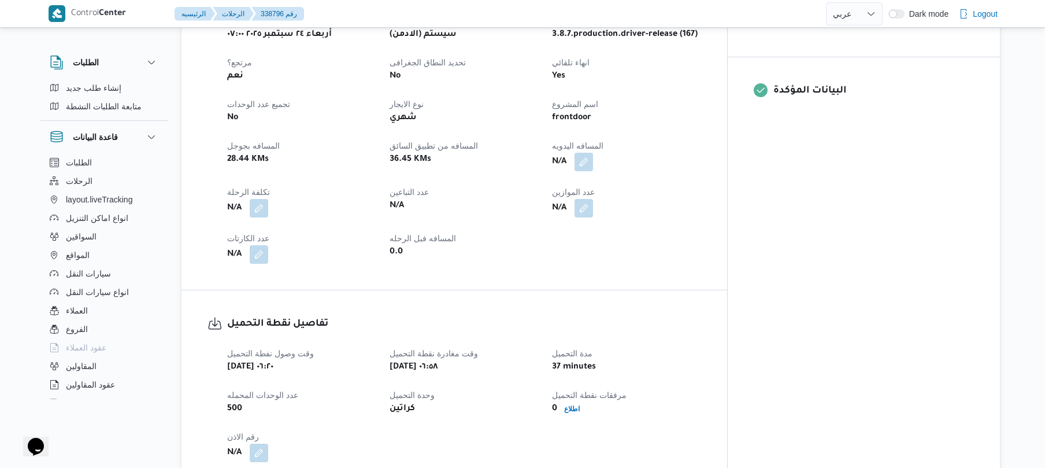
scroll to position [463, 0]
click at [593, 151] on button "button" at bounding box center [584, 160] width 19 height 19
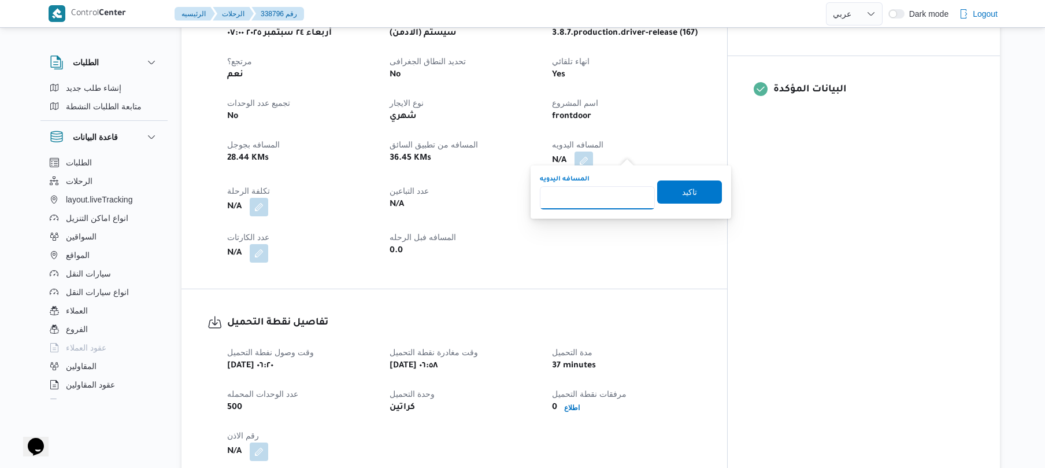
click at [600, 197] on input "المسافه اليدويه" at bounding box center [597, 197] width 115 height 23
type input "105"
click at [690, 192] on span "تاكيد" at bounding box center [689, 191] width 15 height 14
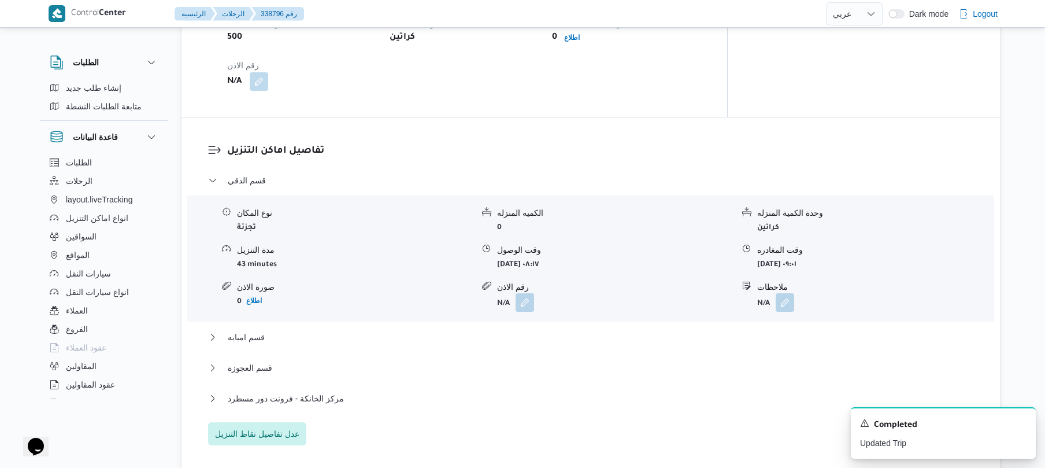
scroll to position [863, 0]
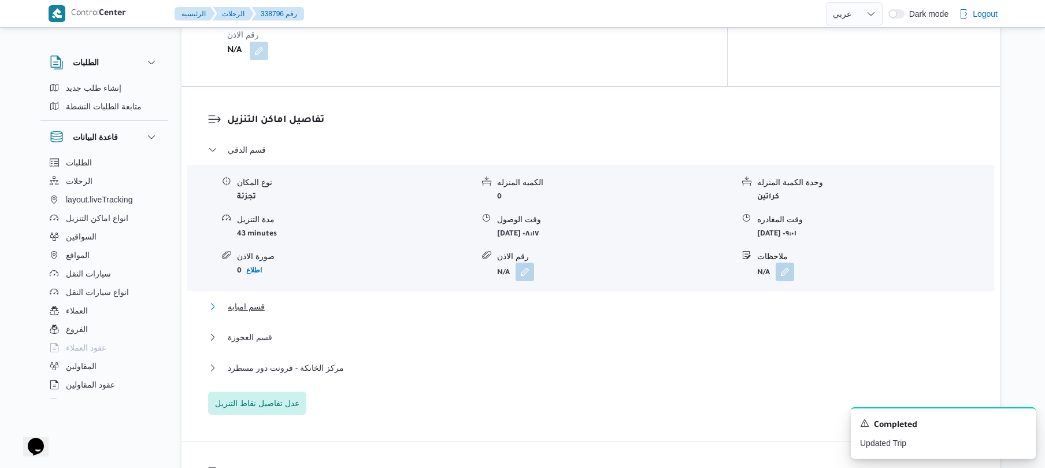
click at [493, 299] on button "قسم امبابه" at bounding box center [591, 306] width 766 height 14
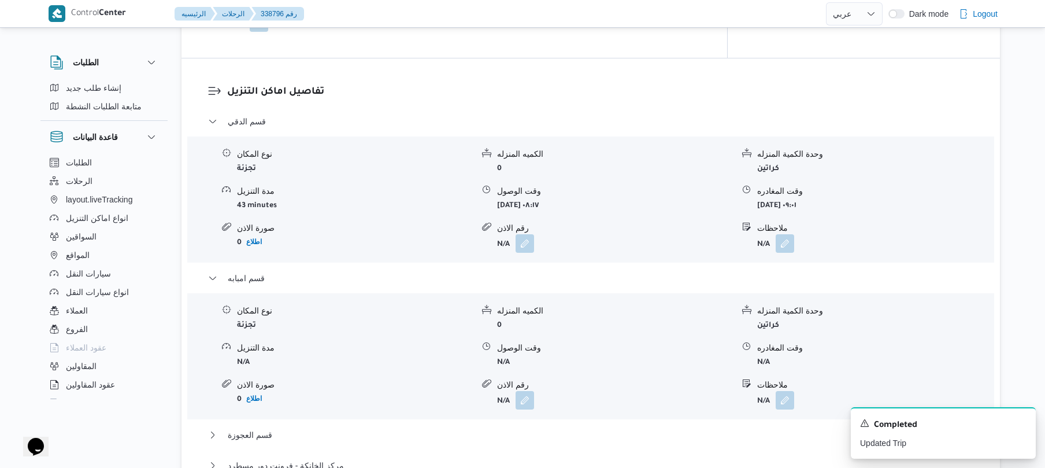
scroll to position [894, 0]
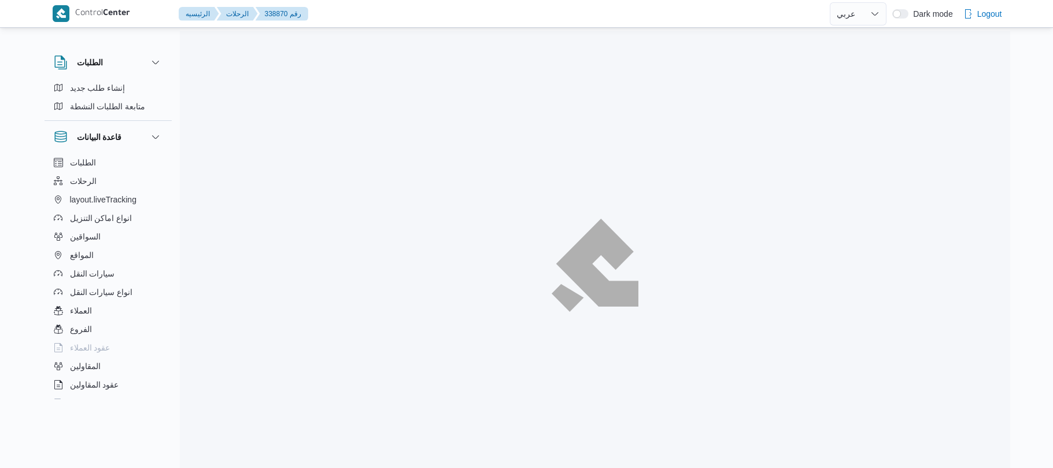
select select "ar"
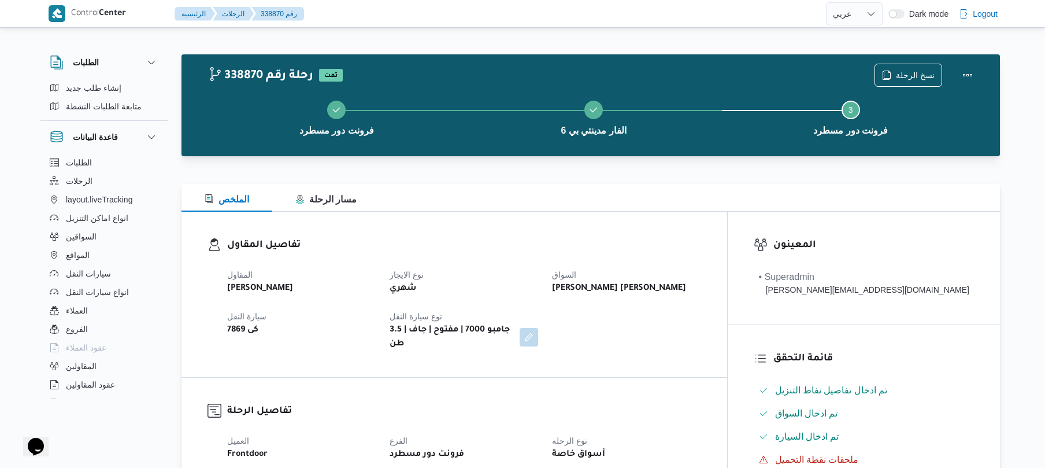
click at [701, 256] on dl "تفاصيل المقاول المقاول [PERSON_NAME] الدين فتحي نوع الايجار شهري [PERSON_NAME] …" at bounding box center [464, 294] width 474 height 113
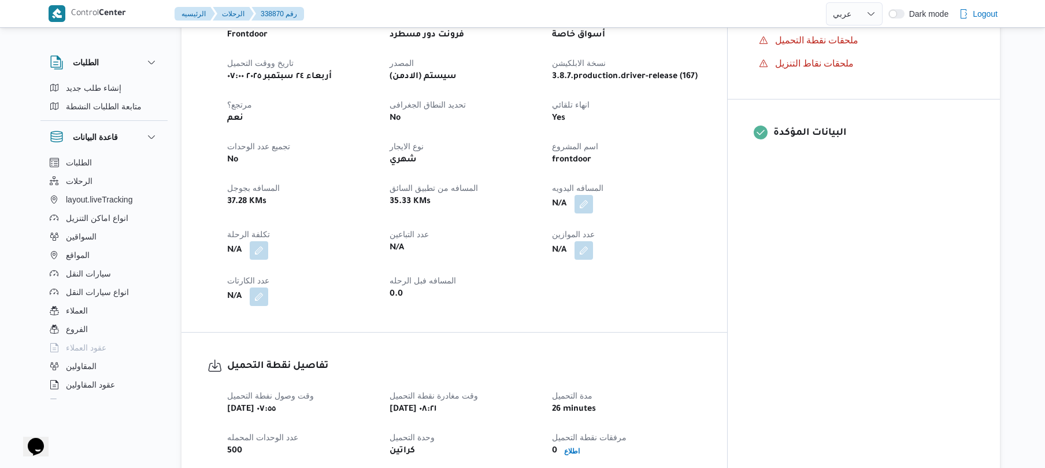
scroll to position [463, 0]
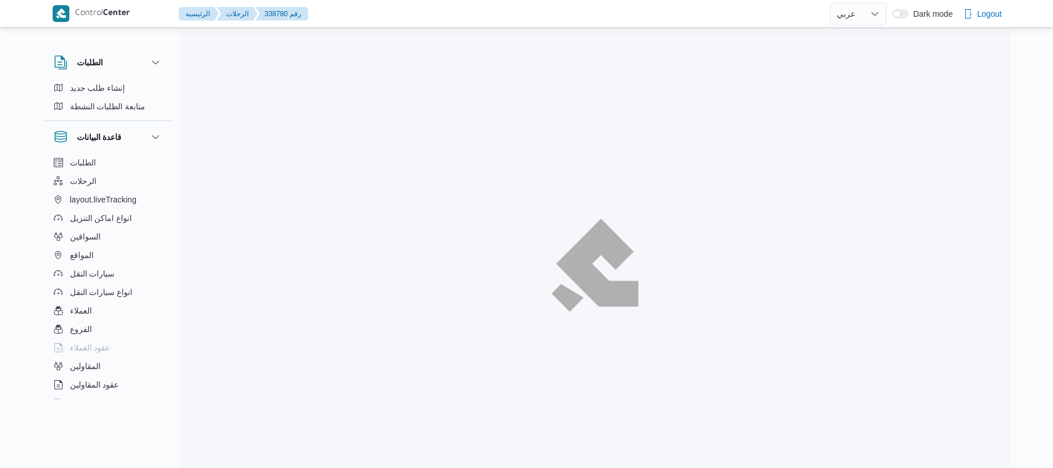
select select "ar"
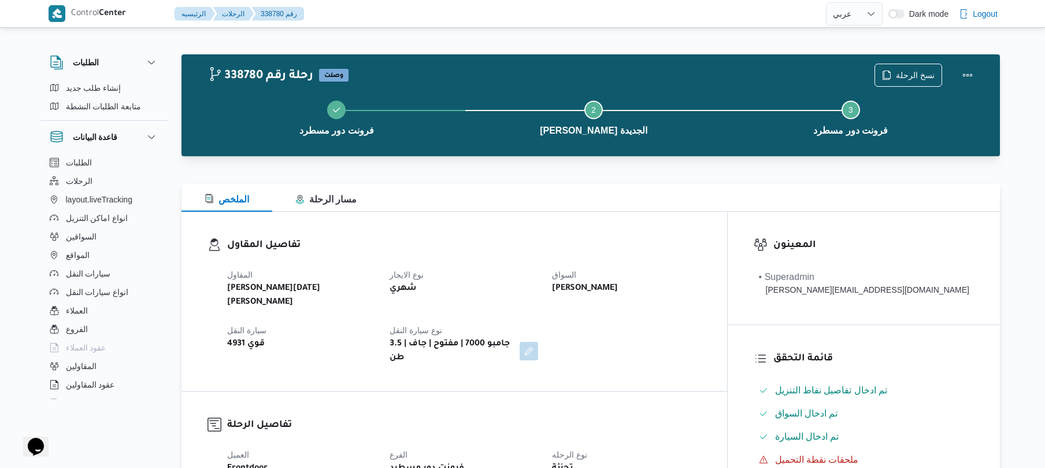
click at [637, 235] on div "تفاصيل المقاول المقاول [PERSON_NAME][DATE] [PERSON_NAME] نوع الايجار شهري السوا…" at bounding box center [455, 301] width 546 height 179
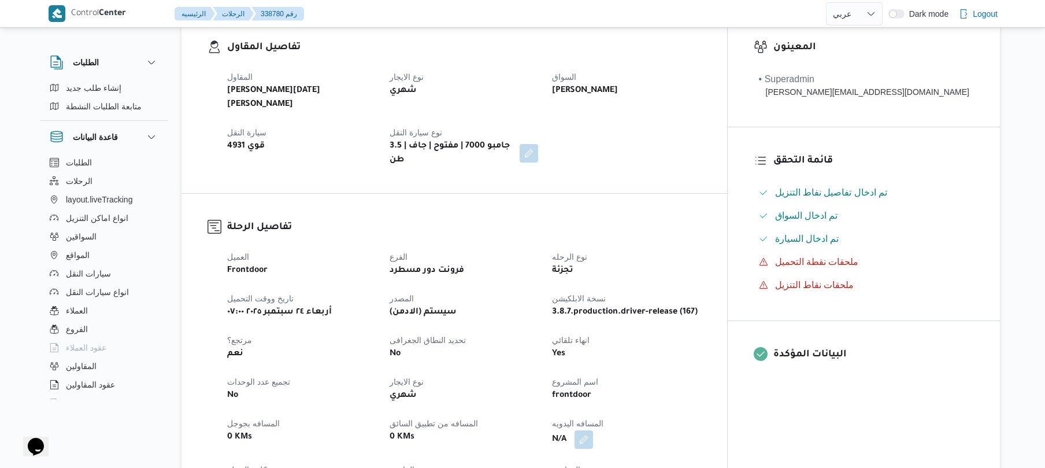
scroll to position [339, 0]
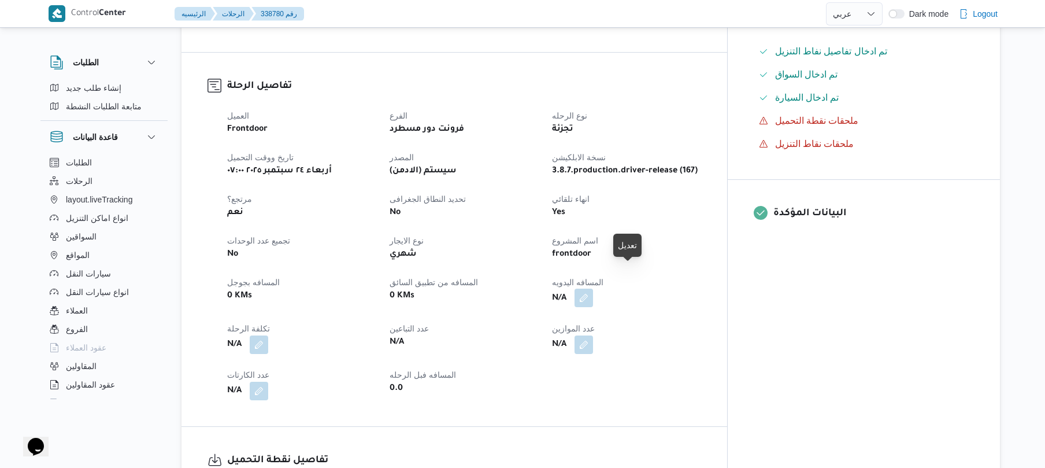
click at [593, 288] on button "button" at bounding box center [584, 297] width 19 height 19
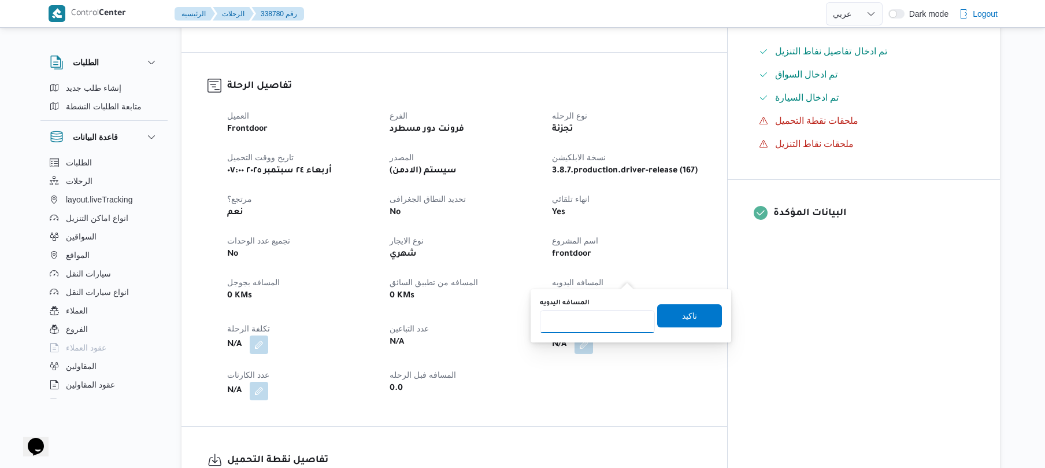
click at [609, 316] on input "المسافه اليدويه" at bounding box center [597, 321] width 115 height 23
type input "120"
click at [690, 315] on span "تاكيد" at bounding box center [689, 315] width 15 height 14
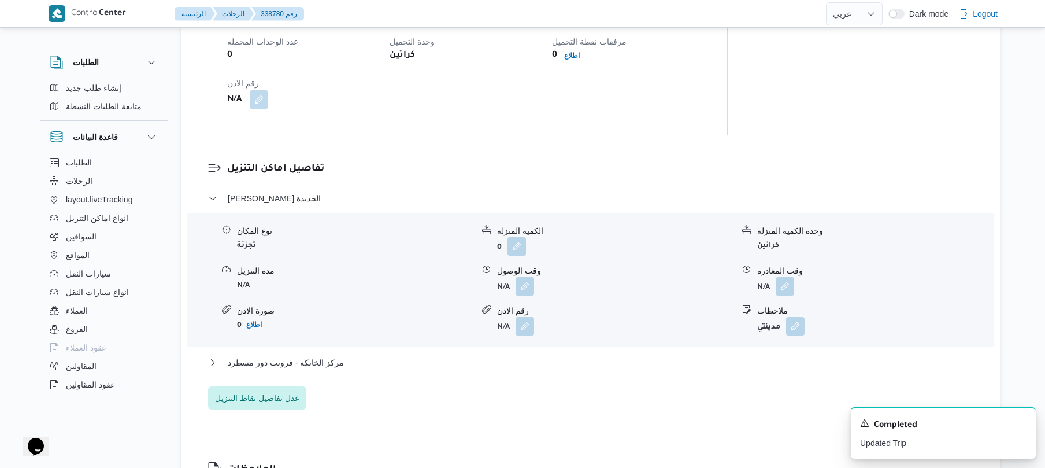
scroll to position [833, 0]
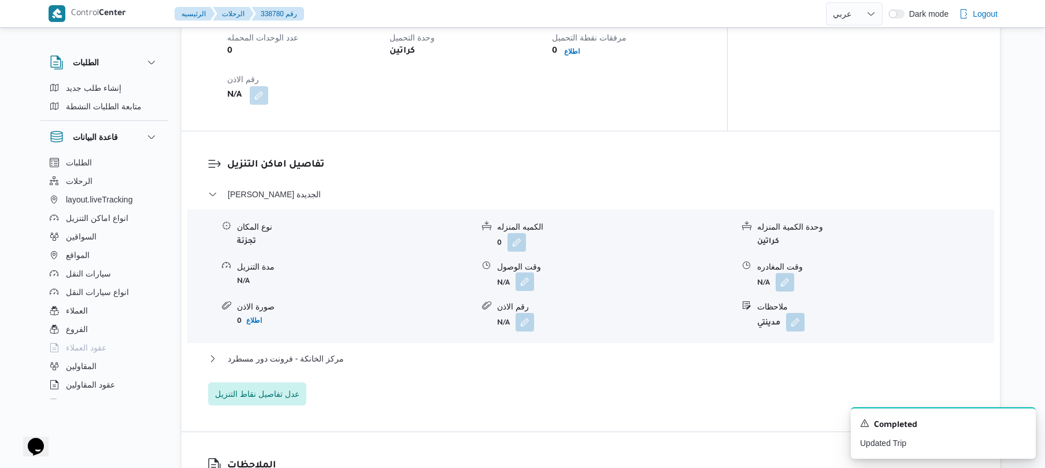
click at [526, 272] on button "button" at bounding box center [525, 281] width 19 height 19
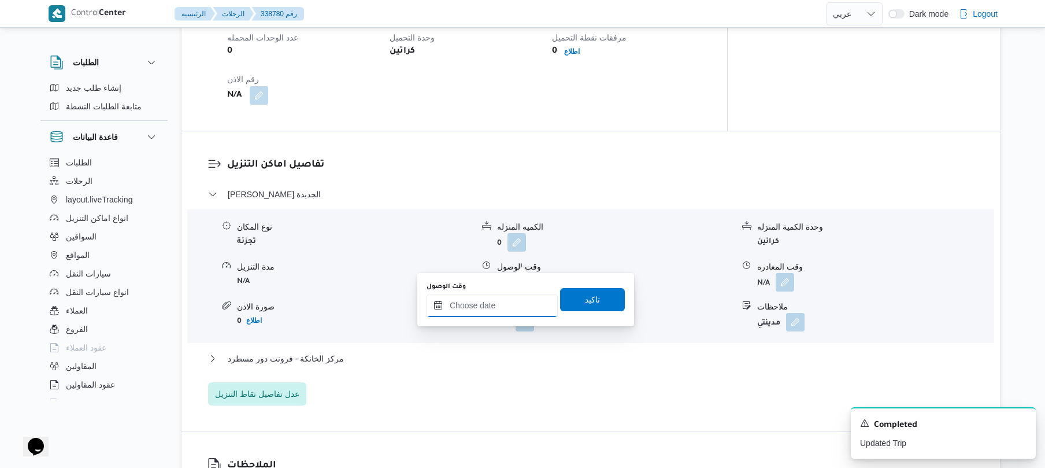
click at [505, 306] on input "وقت الوصول" at bounding box center [492, 305] width 131 height 23
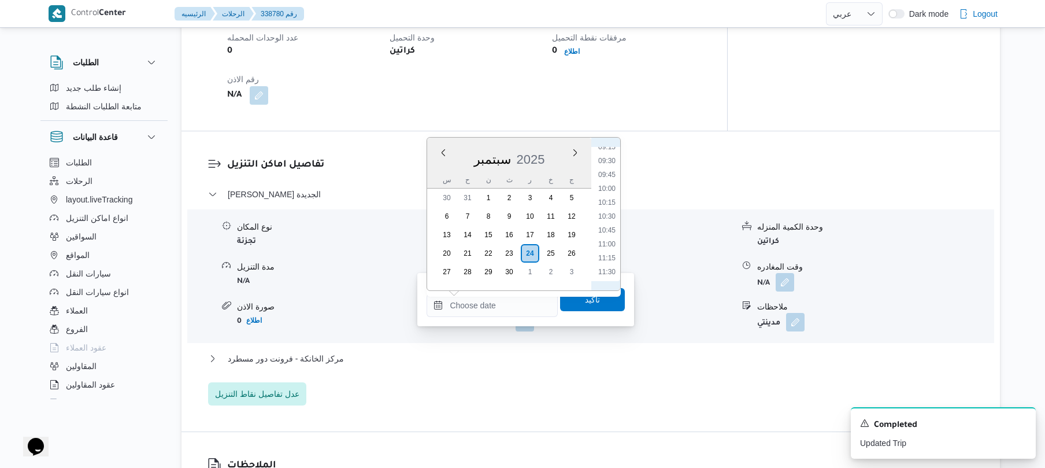
scroll to position [405, 0]
click at [608, 248] on li "09:00" at bounding box center [607, 247] width 27 height 12
type input "[DATE] ٠٩:٠٠"
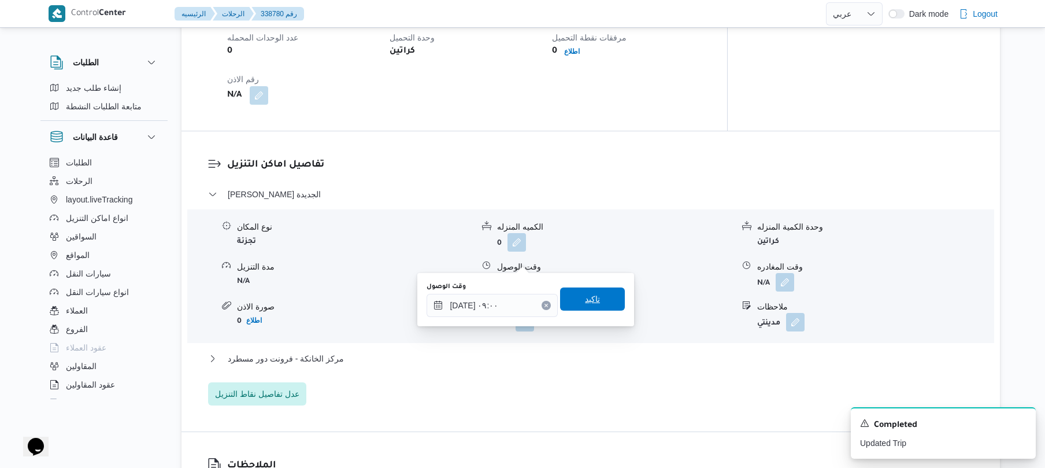
click at [593, 294] on span "تاكيد" at bounding box center [592, 299] width 15 height 14
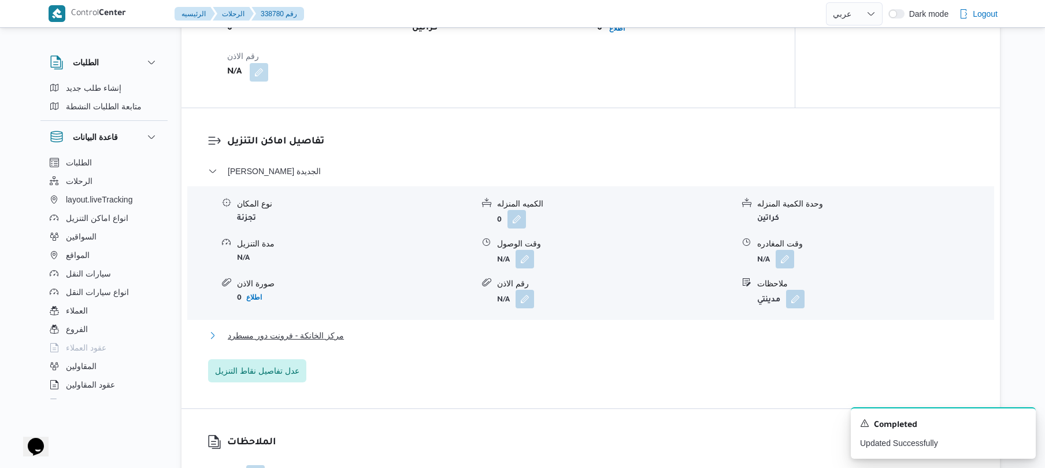
click at [535, 328] on button "مركز الخانكة - فرونت دور مسطرد" at bounding box center [591, 335] width 766 height 14
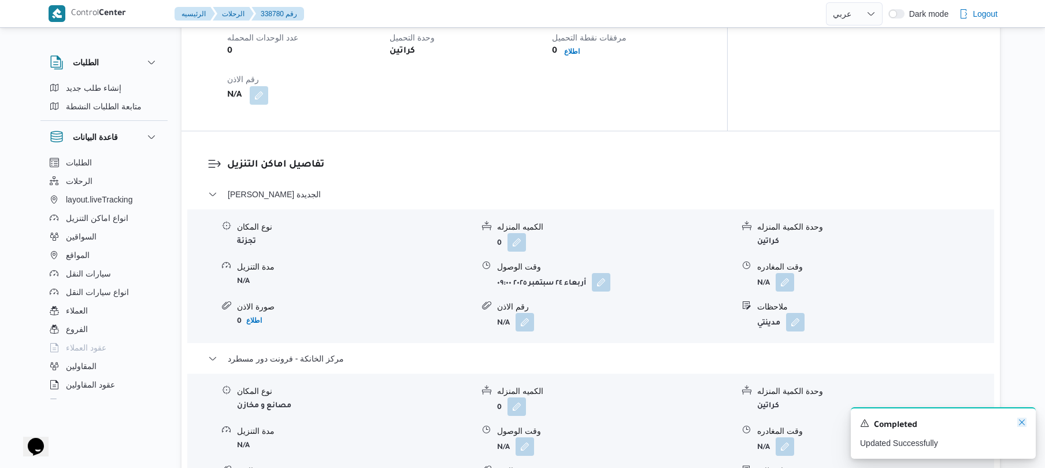
click at [1020, 424] on icon "Dismiss toast" at bounding box center [1022, 421] width 9 height 9
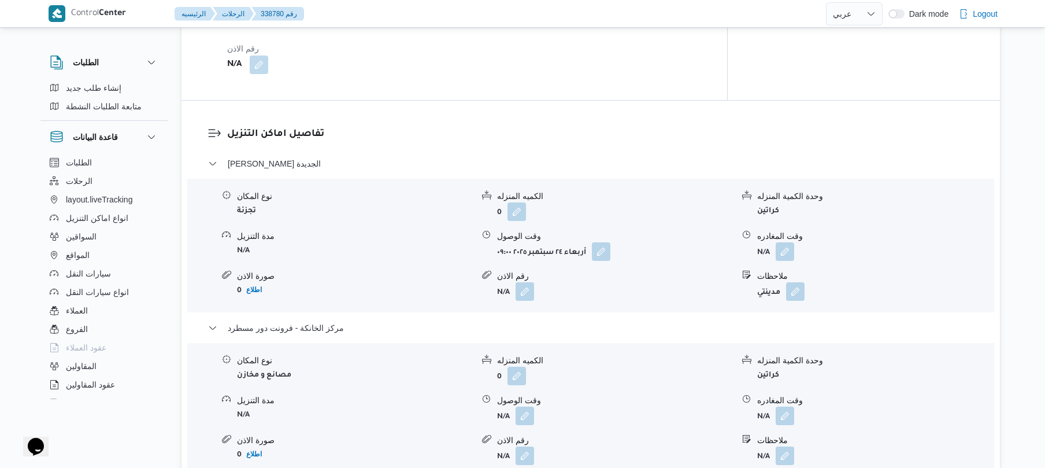
scroll to position [956, 0]
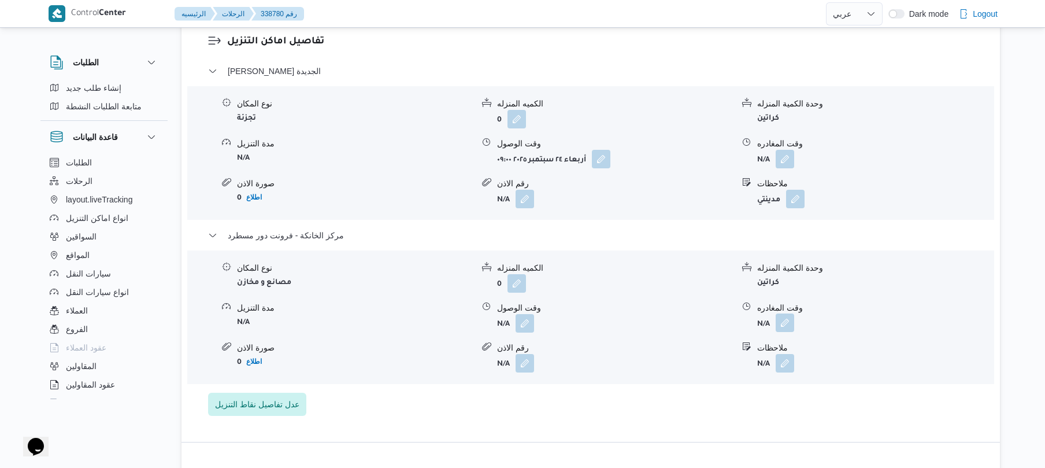
click at [784, 313] on button "button" at bounding box center [785, 322] width 19 height 19
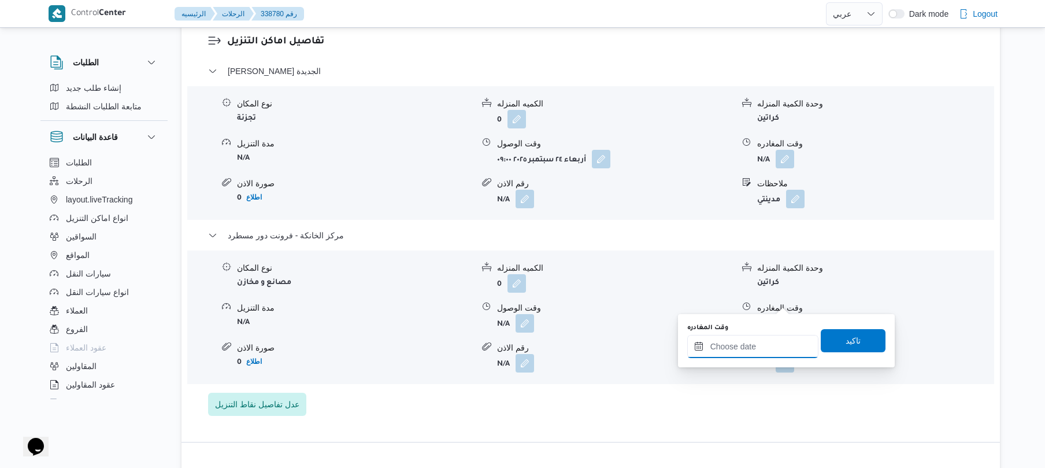
click at [728, 352] on input "وقت المغادره" at bounding box center [752, 346] width 131 height 23
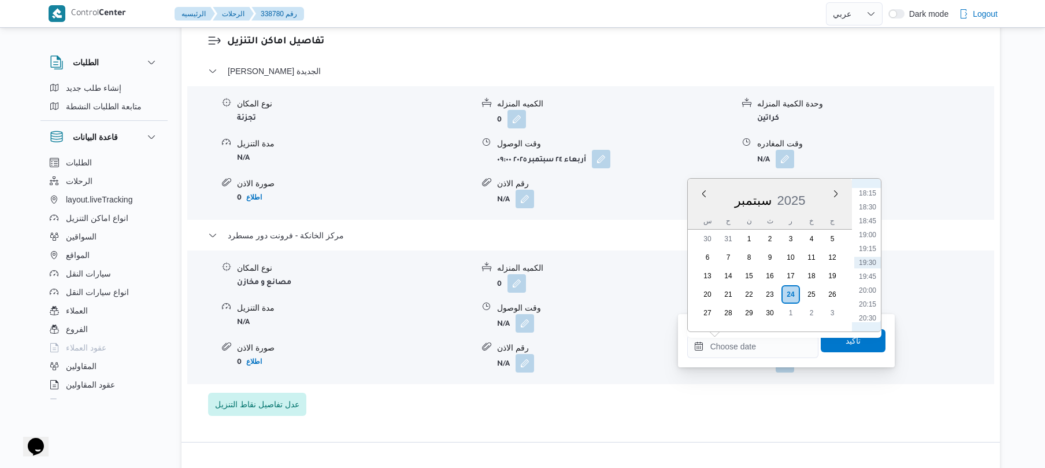
scroll to position [900, 0]
click at [872, 292] on li "18:00" at bounding box center [867, 293] width 27 height 12
type input "[DATE] ١٨:٠٠"
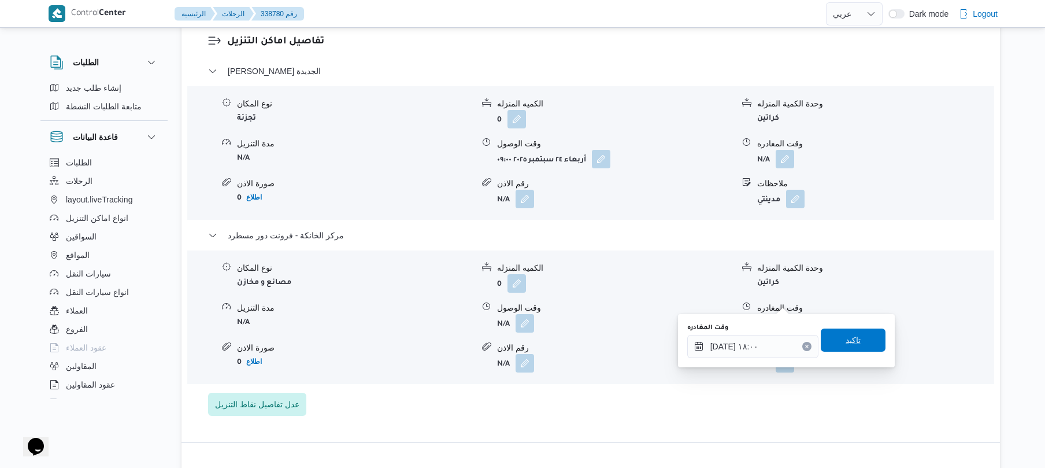
click at [846, 334] on span "تاكيد" at bounding box center [853, 340] width 15 height 14
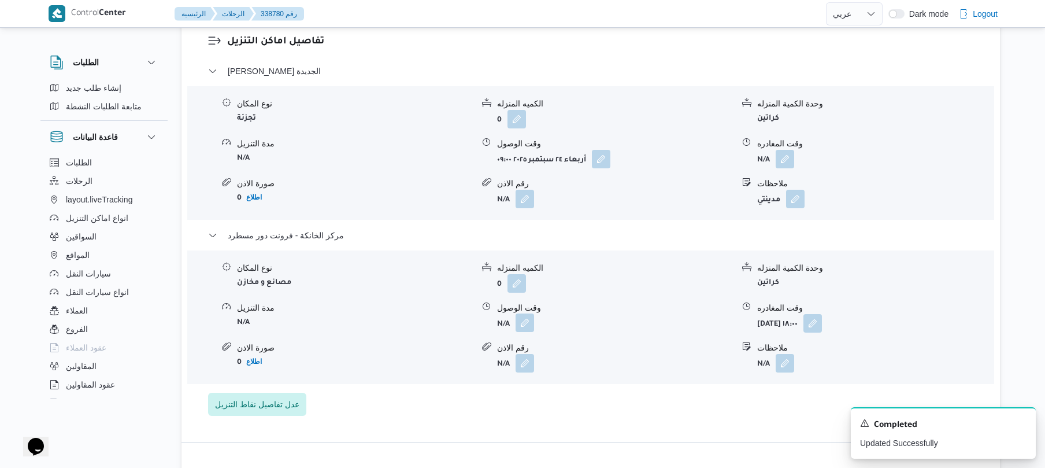
click at [528, 313] on button "button" at bounding box center [525, 322] width 19 height 19
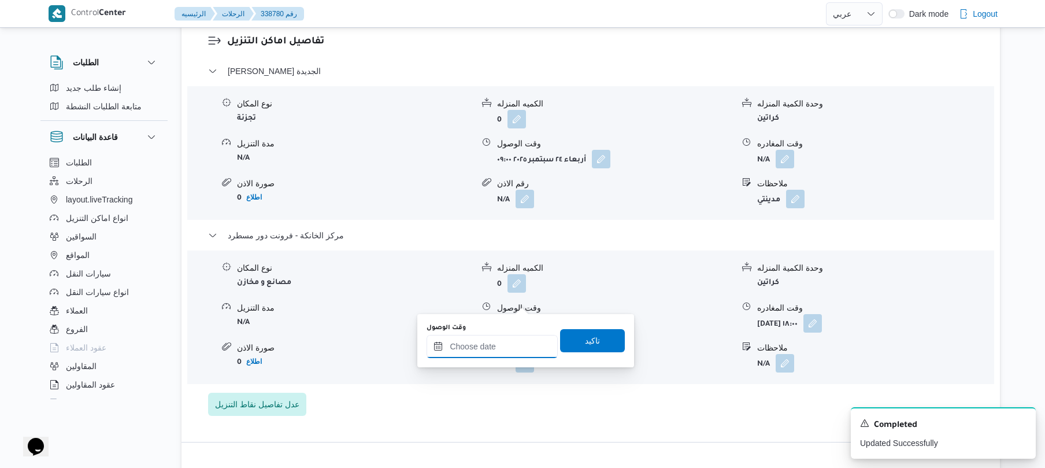
click at [495, 346] on input "وقت الوصول" at bounding box center [492, 346] width 131 height 23
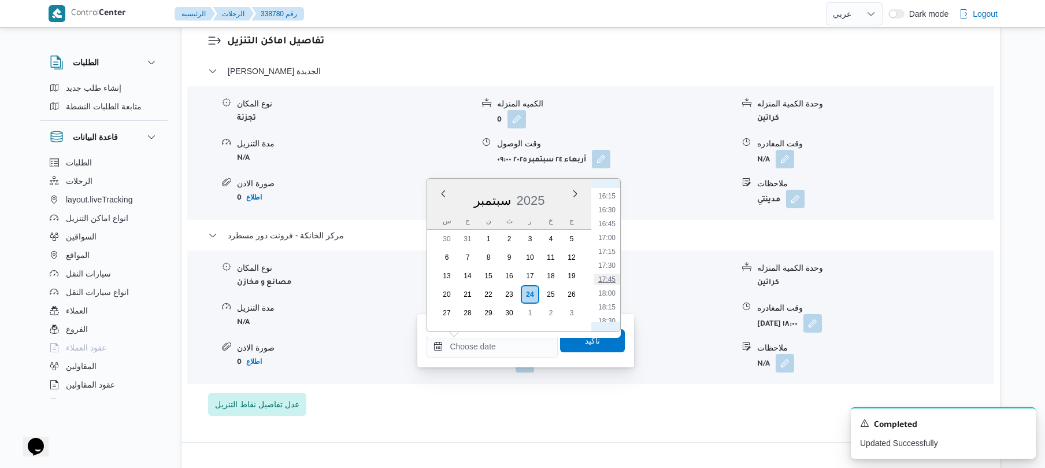
click at [609, 276] on li "17:45" at bounding box center [607, 279] width 27 height 12
type input "[DATE] ١٧:٤٥"
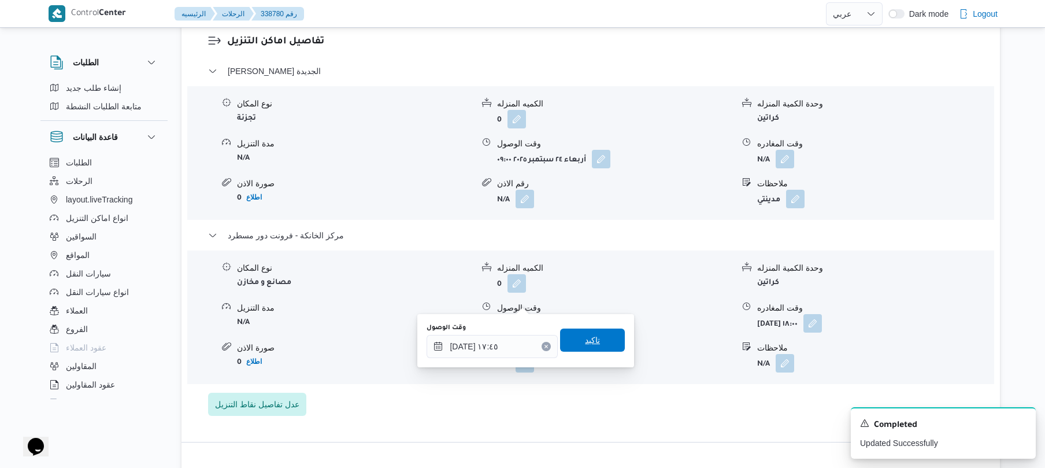
click at [590, 336] on span "تاكيد" at bounding box center [592, 340] width 15 height 14
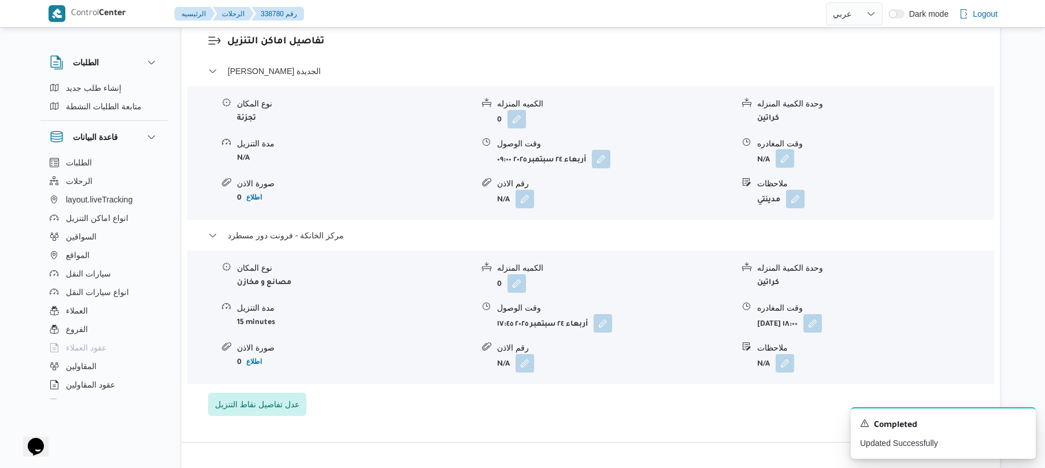
click at [793, 149] on button "button" at bounding box center [785, 158] width 19 height 19
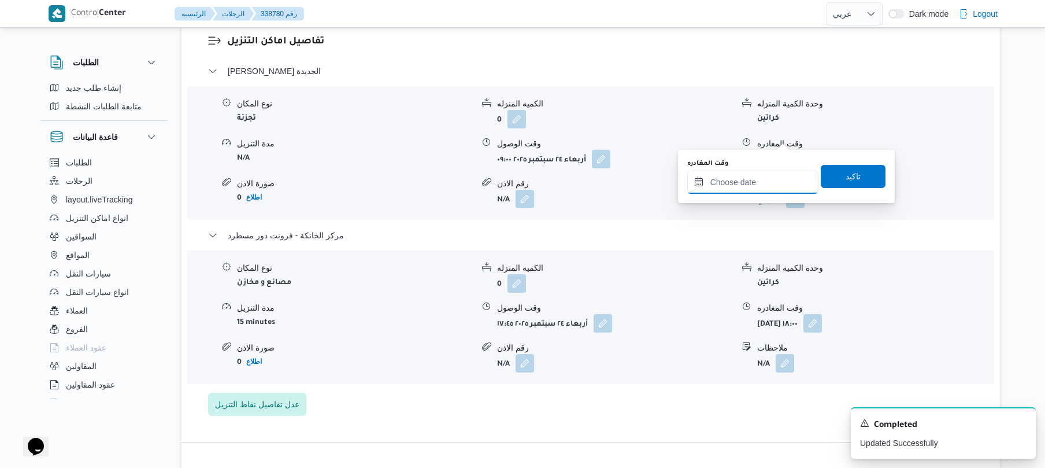
click at [764, 179] on input "وقت المغادره" at bounding box center [752, 182] width 131 height 23
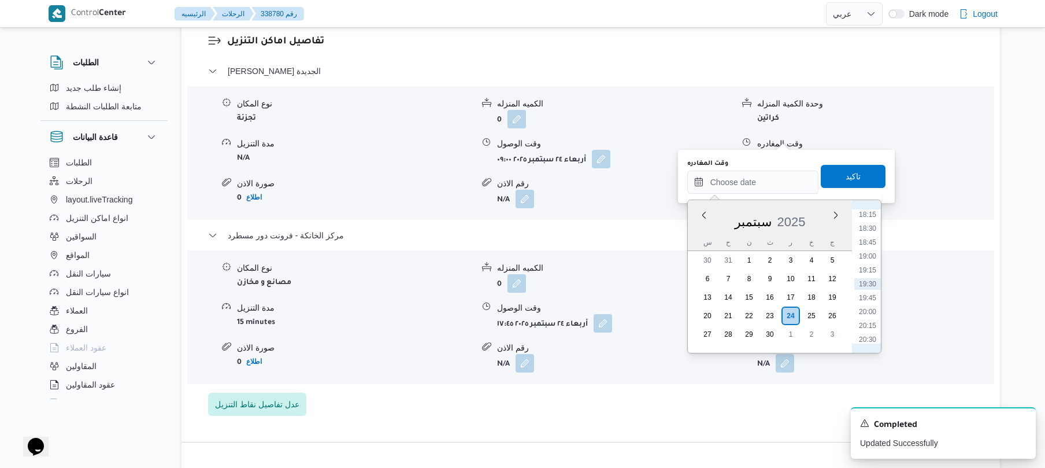
scroll to position [900, 0]
click at [870, 261] on li "17:00" at bounding box center [867, 259] width 27 height 12
type input "٢٤/٠٩/٢٠٢٥ ١٧:٠٠"
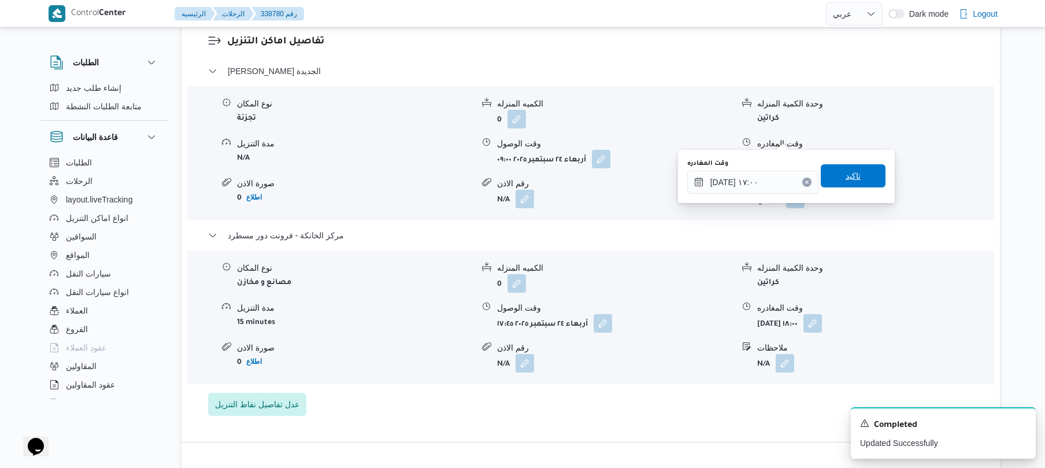
click at [851, 181] on span "تاكيد" at bounding box center [853, 176] width 15 height 14
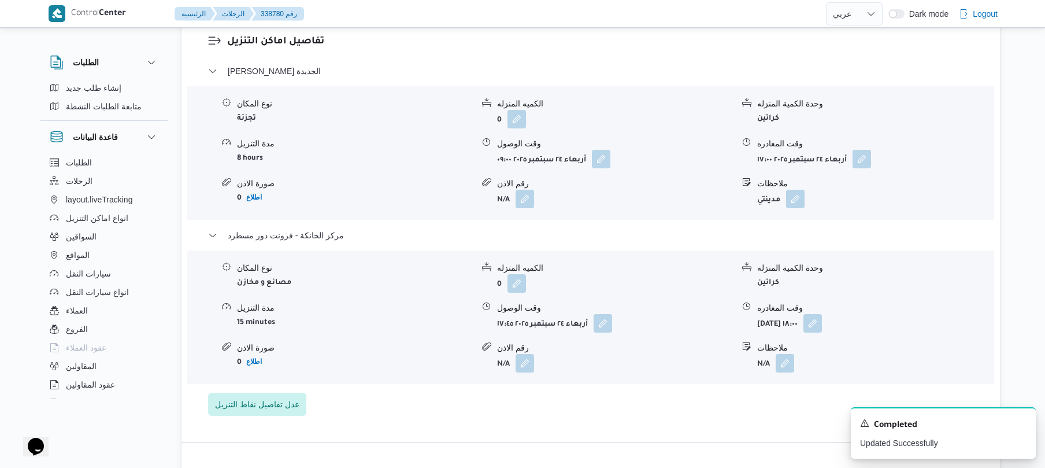
scroll to position [0, 0]
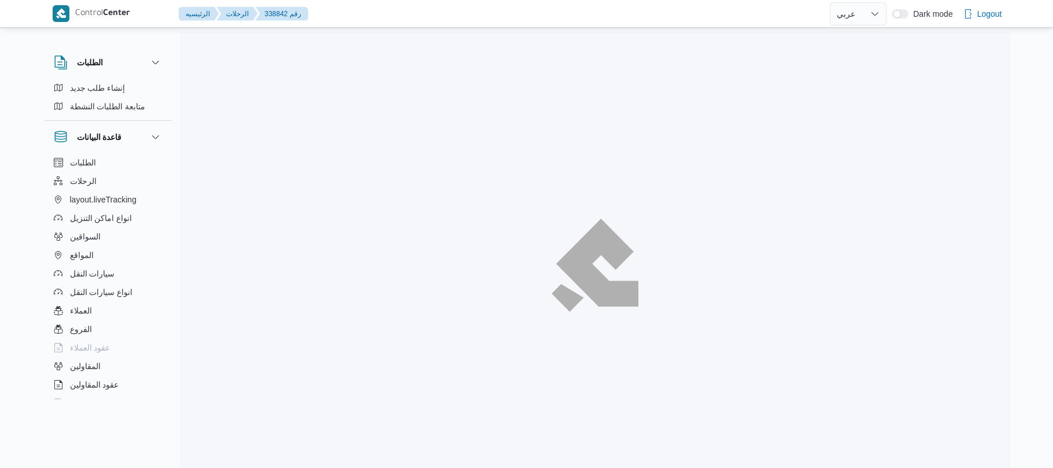
select select "ar"
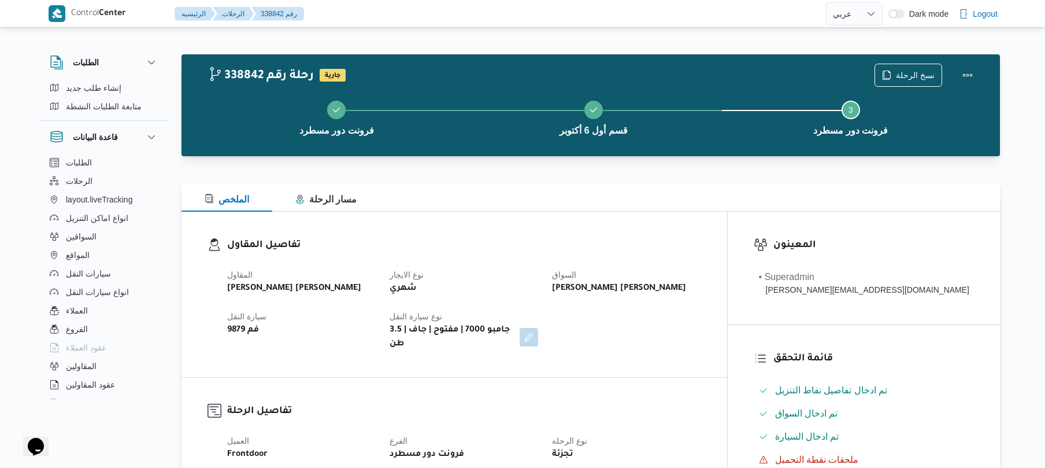
click at [702, 286] on div "[PERSON_NAME] [PERSON_NAME]" at bounding box center [626, 288] width 151 height 16
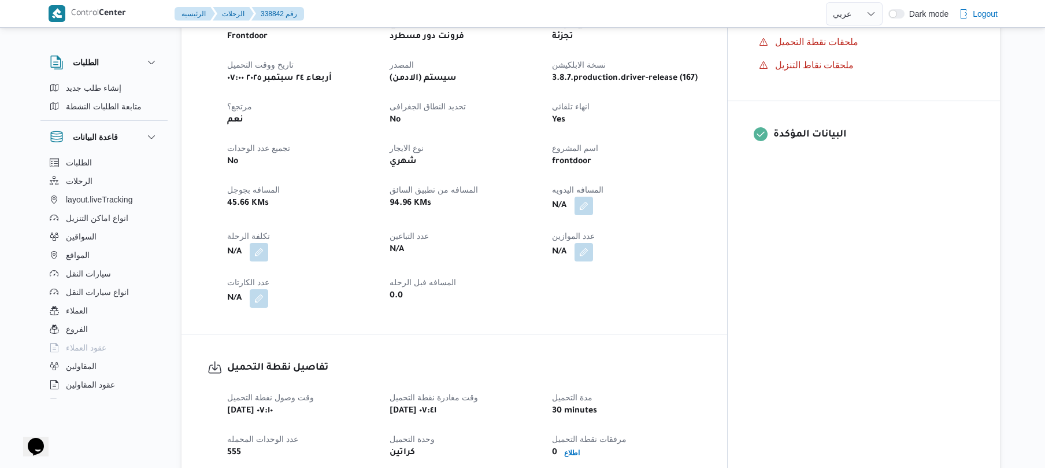
scroll to position [463, 0]
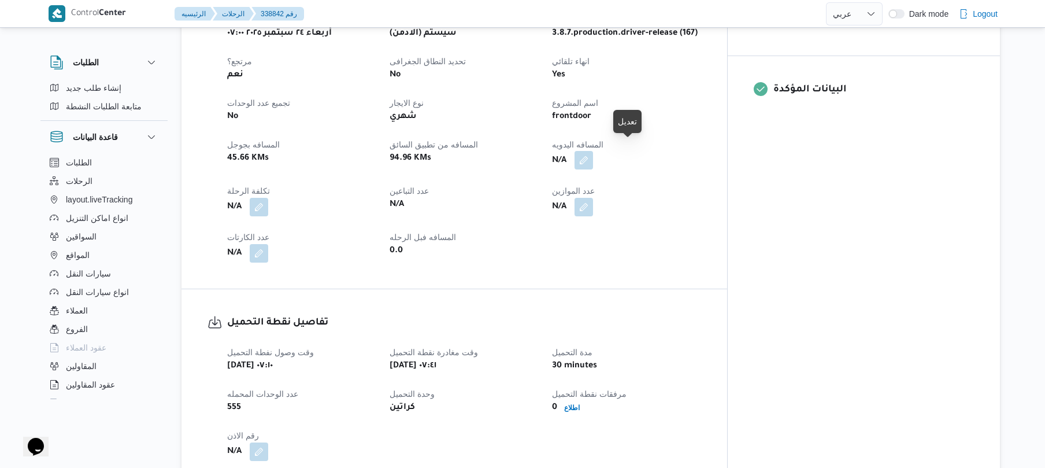
click at [593, 154] on button "button" at bounding box center [584, 160] width 19 height 19
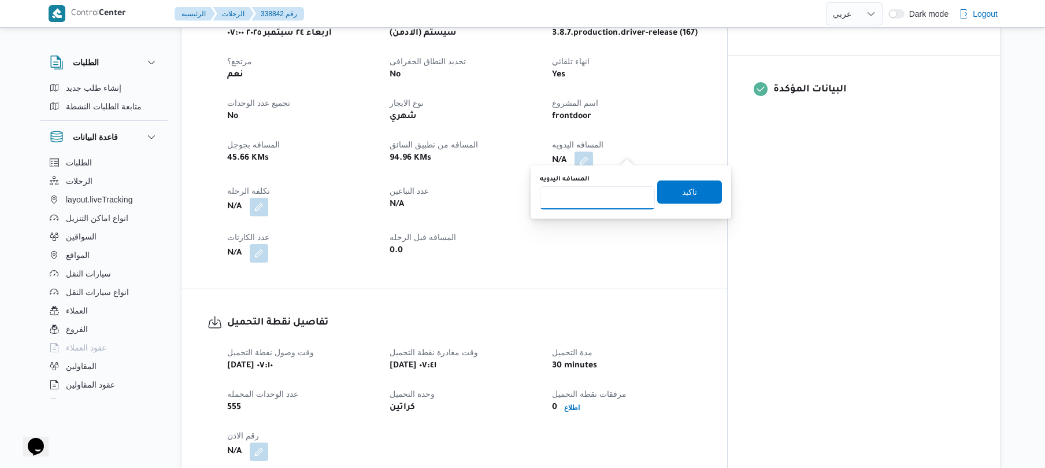
click at [598, 199] on input "المسافه اليدويه" at bounding box center [597, 197] width 115 height 23
type input "130"
click at [687, 190] on span "تاكيد" at bounding box center [689, 191] width 15 height 14
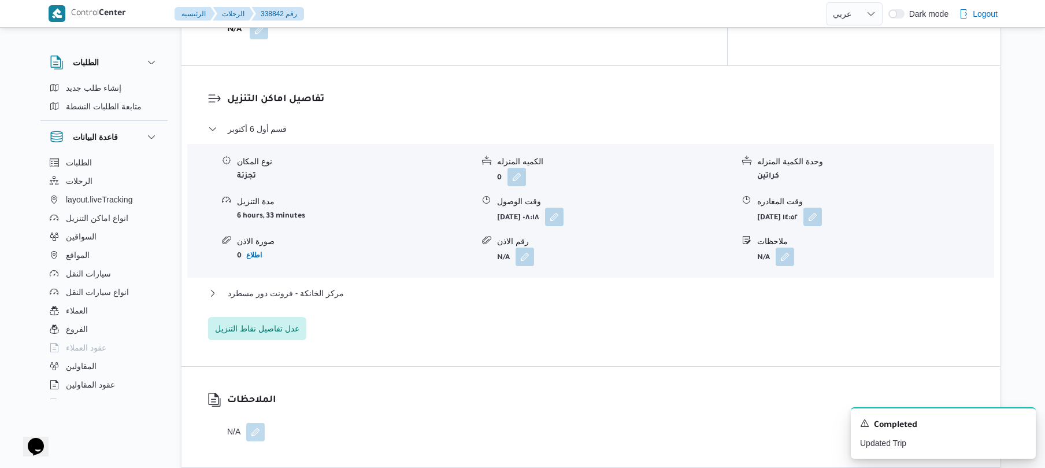
scroll to position [894, 0]
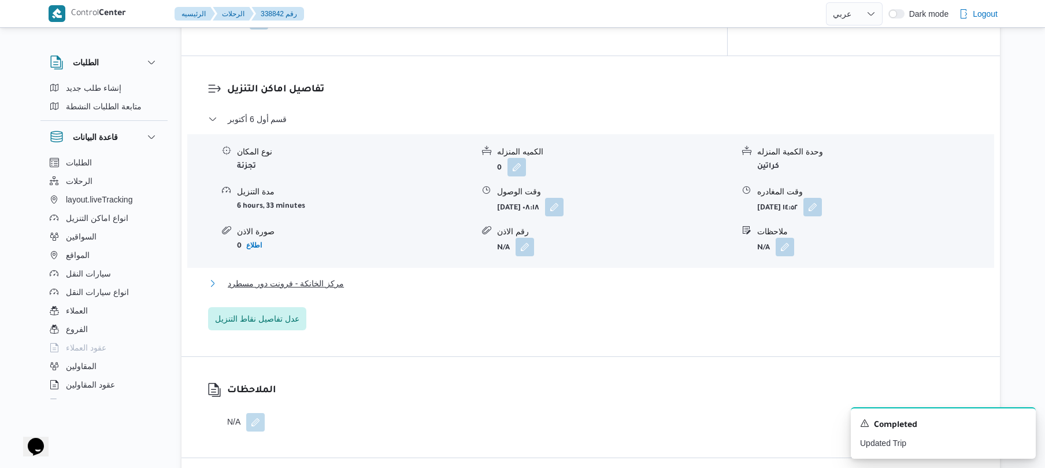
click at [560, 276] on button "مركز الخانكة - فرونت دور مسطرد" at bounding box center [591, 283] width 766 height 14
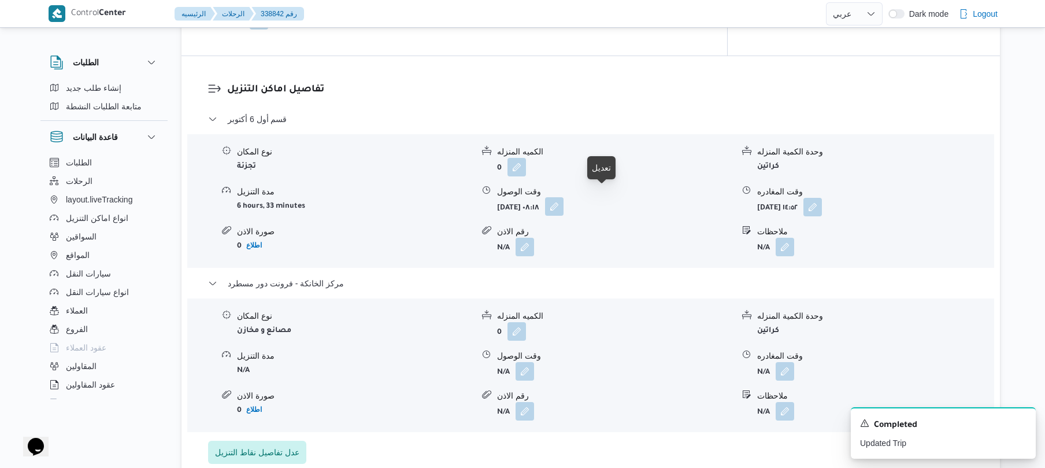
click at [564, 199] on button "button" at bounding box center [554, 206] width 19 height 19
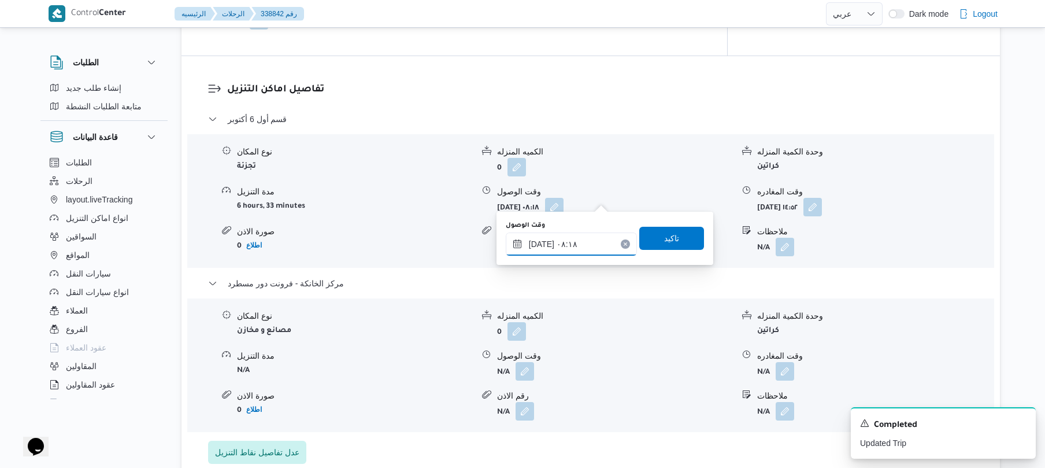
click at [577, 245] on input "[DATE] ٠٨:١٨" at bounding box center [571, 243] width 131 height 23
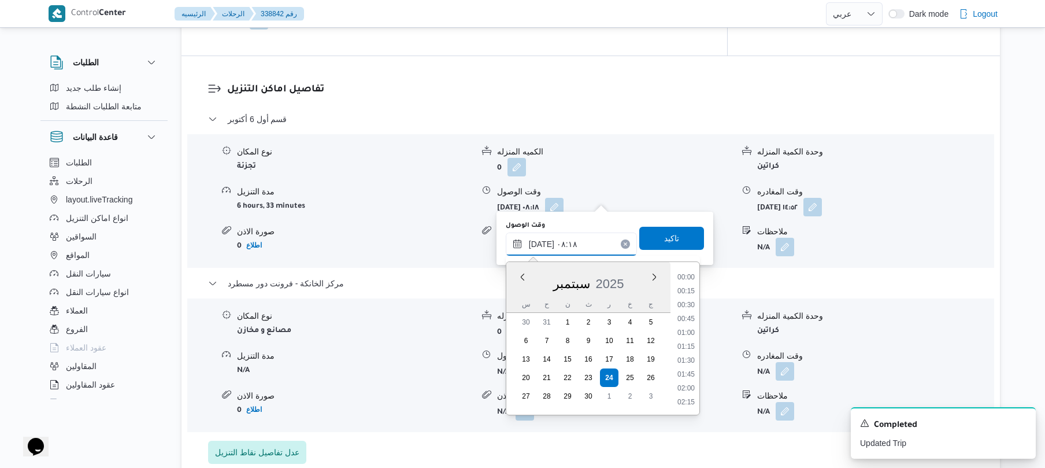
scroll to position [389, 0]
click at [690, 371] on li "08:45" at bounding box center [686, 374] width 27 height 12
type input "[DATE] ٠٨:٤٥"
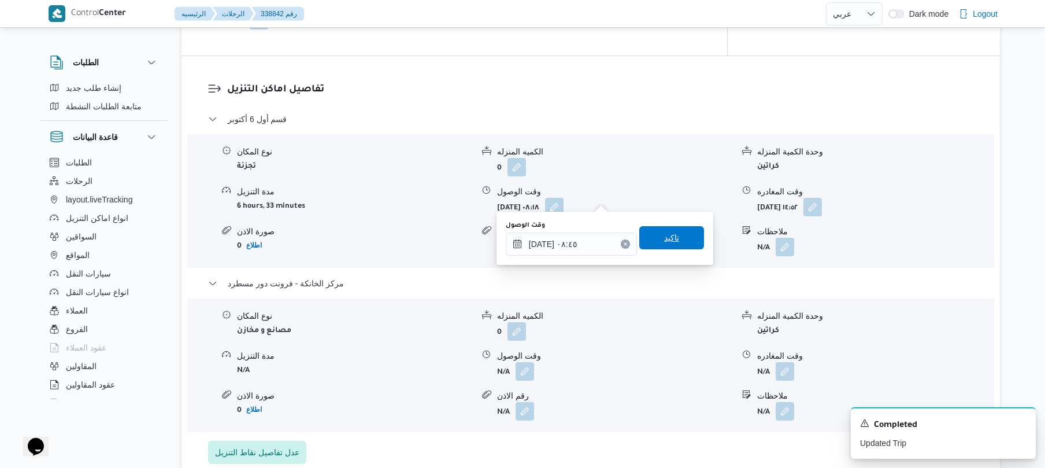
click at [675, 237] on span "تاكيد" at bounding box center [671, 237] width 65 height 23
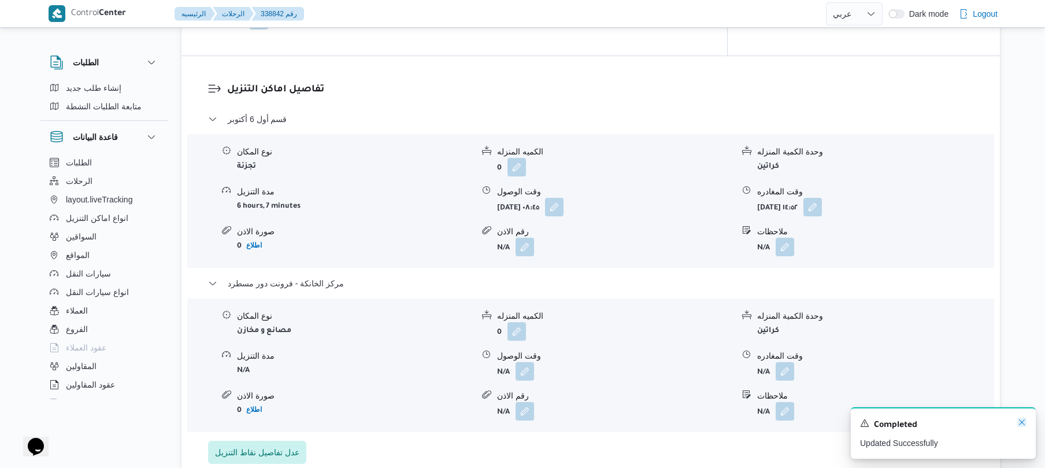
click at [1026, 424] on icon "Dismiss toast" at bounding box center [1022, 421] width 9 height 9
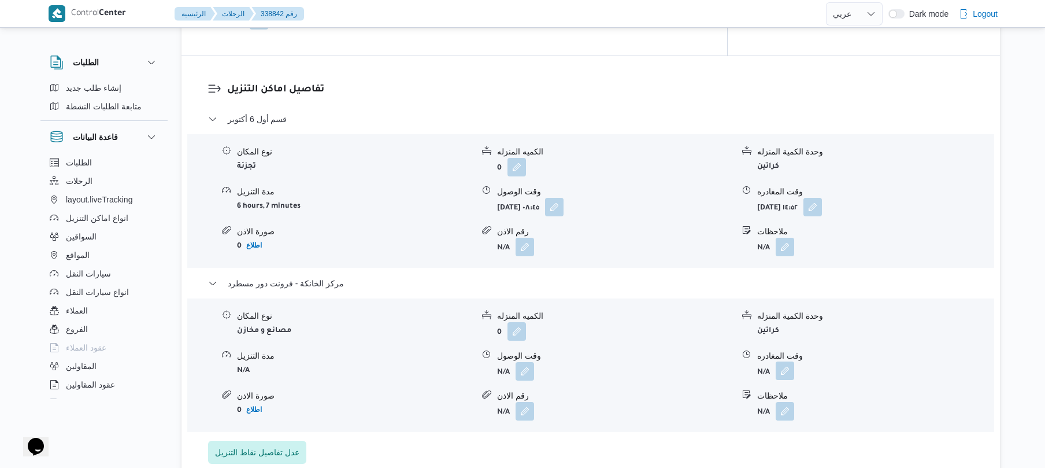
click at [785, 362] on button "button" at bounding box center [785, 370] width 19 height 19
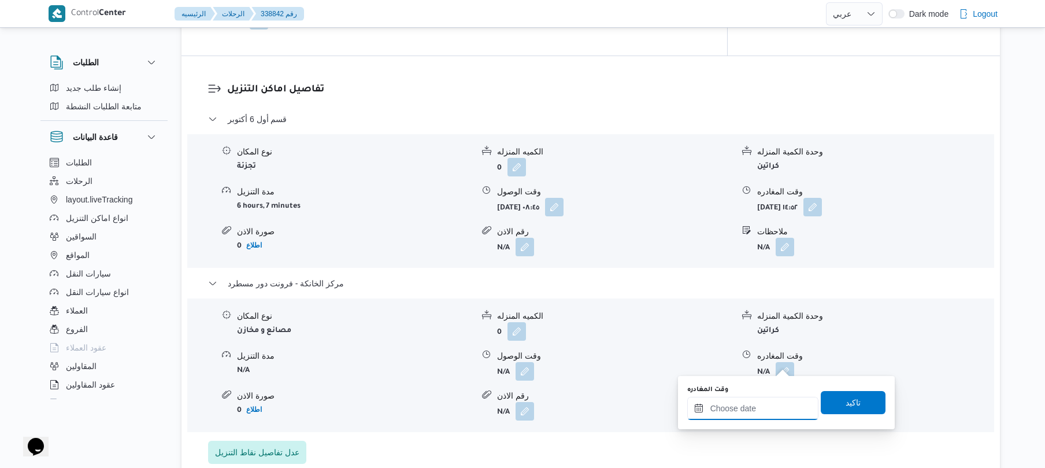
click at [742, 409] on input "وقت المغادره" at bounding box center [752, 408] width 131 height 23
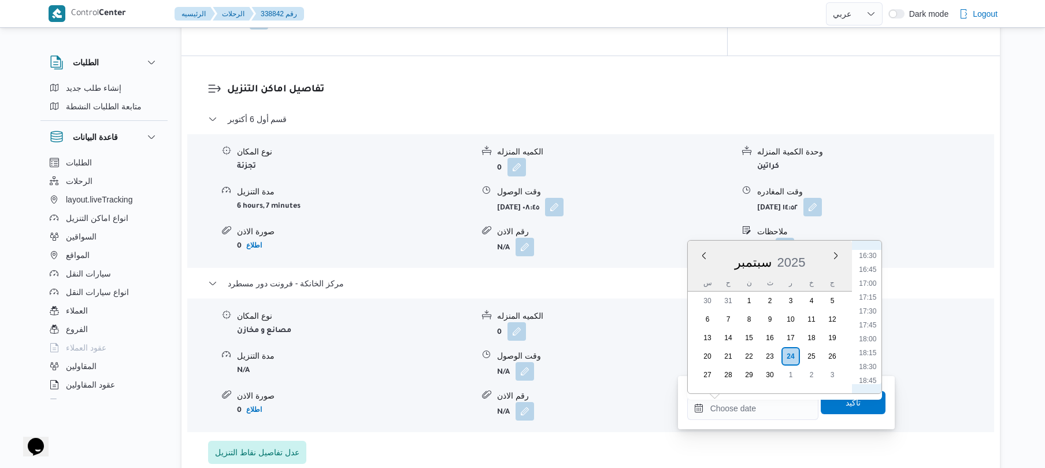
scroll to position [913, 0]
click at [870, 353] on li "18:15" at bounding box center [867, 355] width 27 height 12
type input "[DATE] ١٨:١٥"
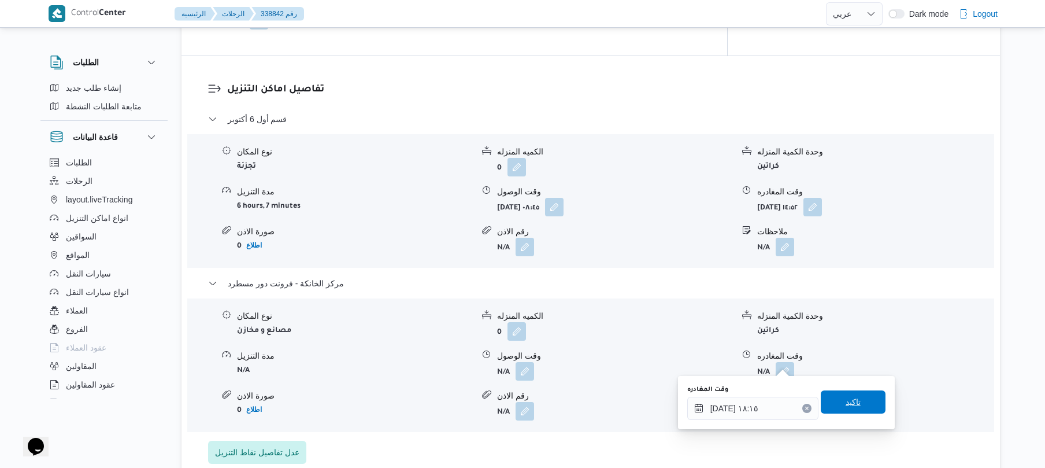
click at [849, 397] on span "تاكيد" at bounding box center [853, 402] width 15 height 14
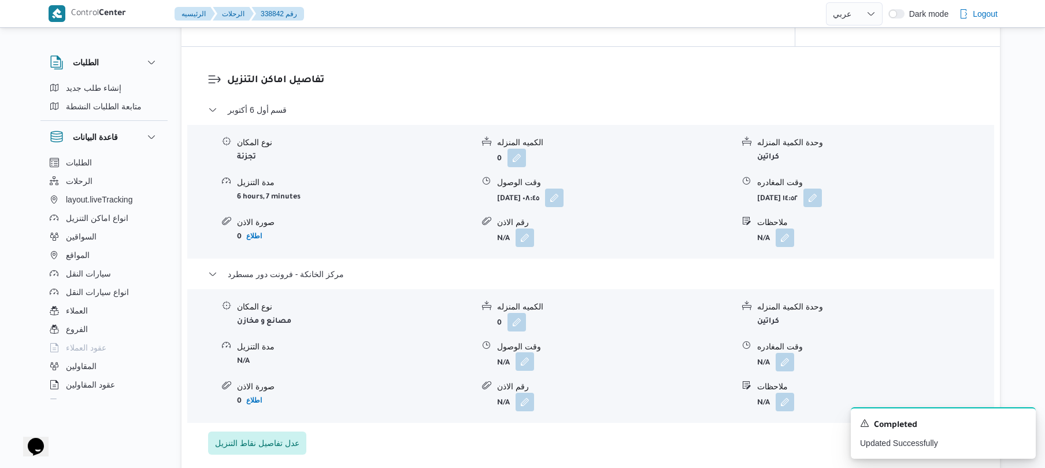
click at [526, 361] on button "button" at bounding box center [525, 361] width 19 height 19
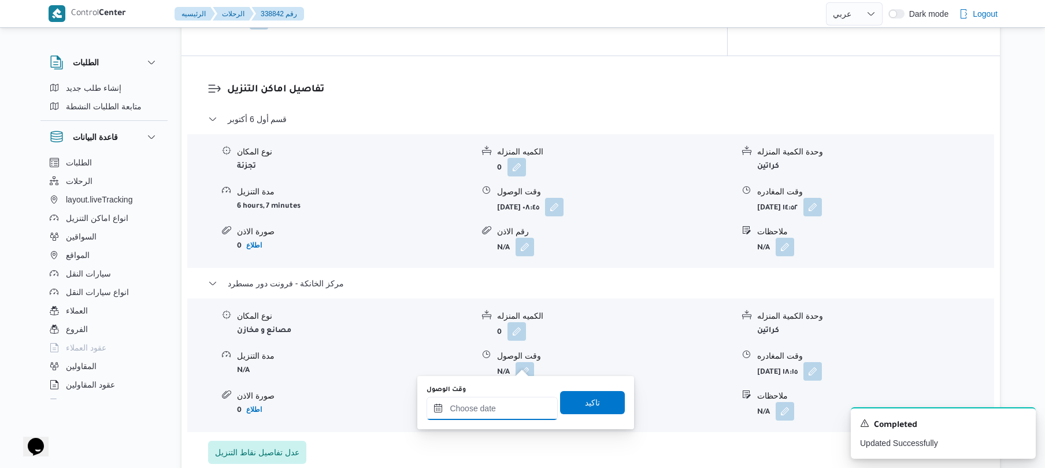
click at [491, 406] on input "وقت الوصول" at bounding box center [492, 408] width 131 height 23
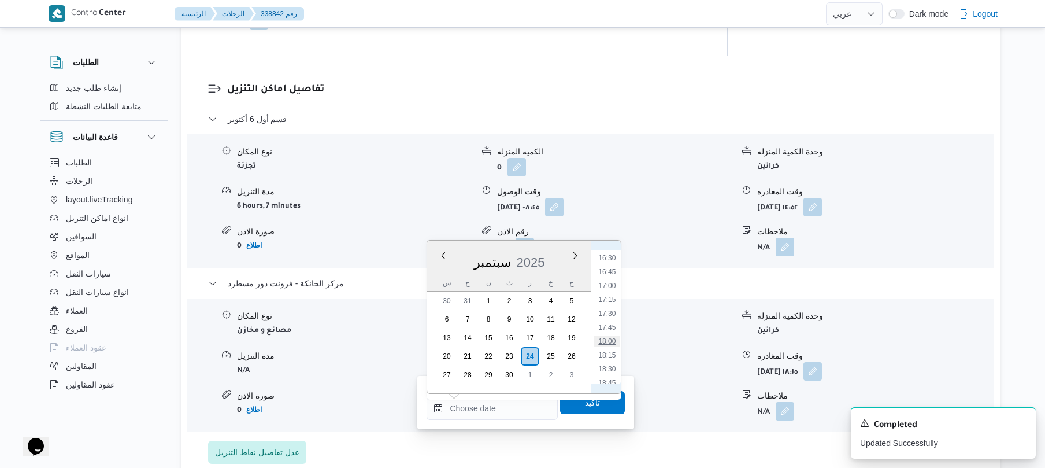
click at [614, 339] on li "18:00" at bounding box center [607, 341] width 27 height 12
type input "[DATE] ١٨:٠٠"
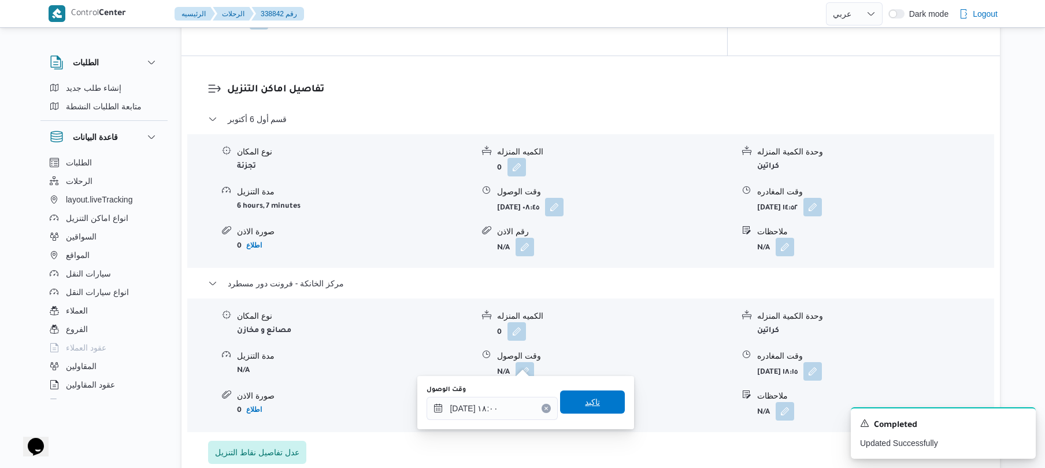
click at [587, 399] on span "تاكيد" at bounding box center [592, 402] width 15 height 14
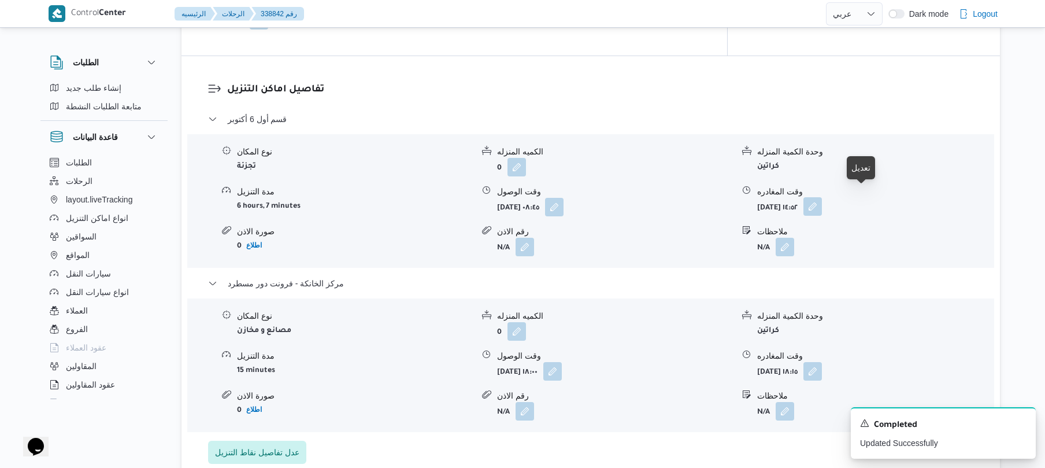
click at [822, 198] on button "button" at bounding box center [813, 206] width 19 height 19
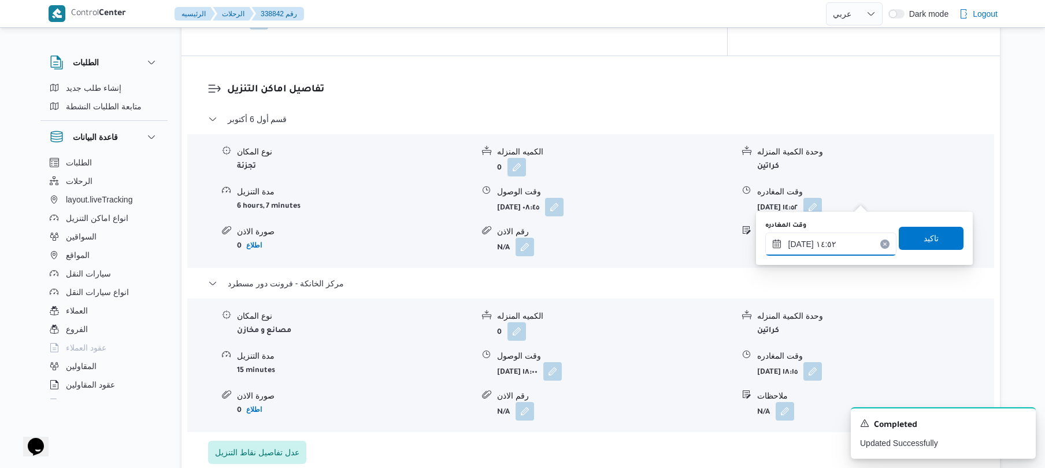
click at [810, 241] on input "٢٤/٠٩/٢٠٢٥ ١٤:٥٢" at bounding box center [830, 243] width 131 height 23
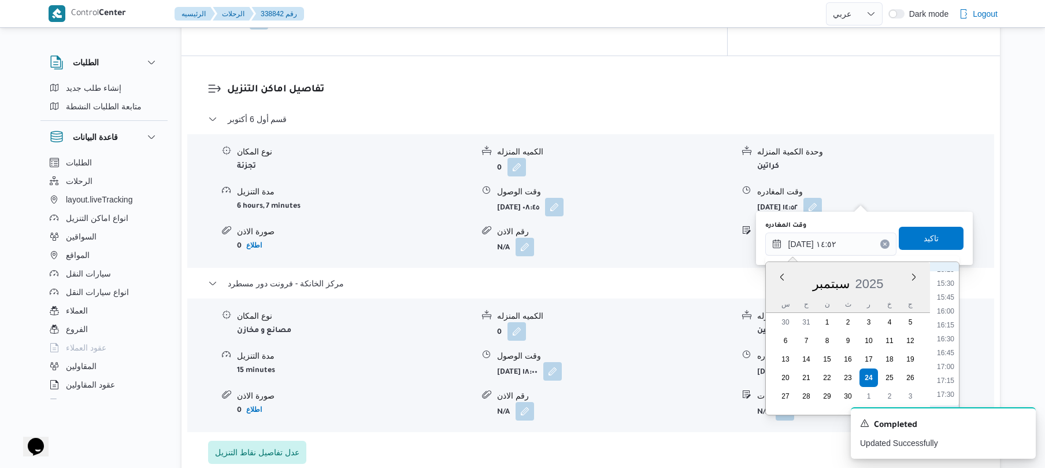
scroll to position [863, 0]
click at [951, 354] on li "17:00" at bounding box center [946, 358] width 27 height 12
type input "[DATE] ١٧:٠٠"
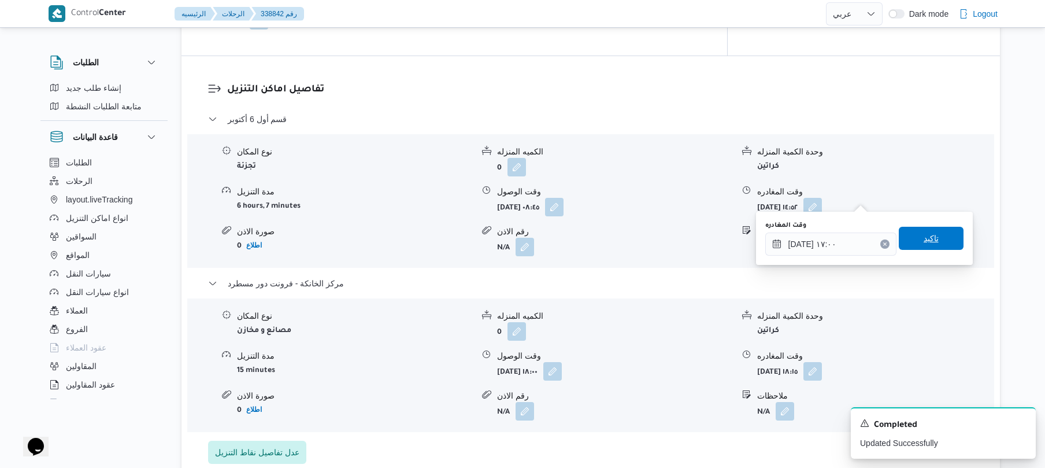
click at [930, 235] on span "تاكيد" at bounding box center [931, 238] width 15 height 14
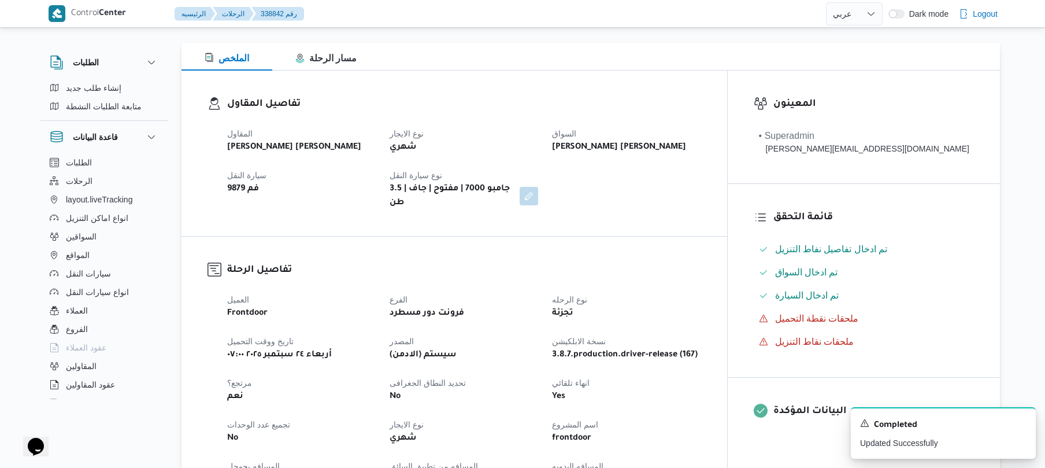
scroll to position [0, 0]
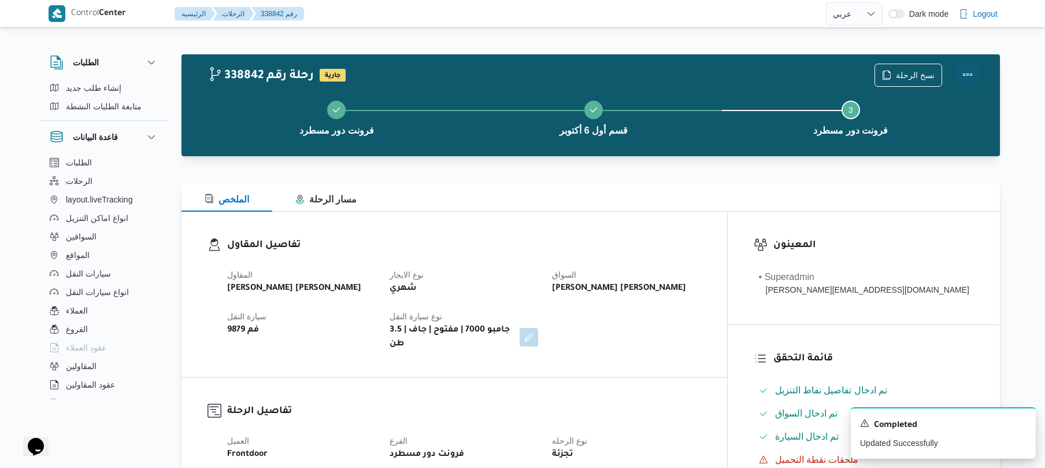
click at [972, 77] on button "Actions" at bounding box center [967, 74] width 23 height 23
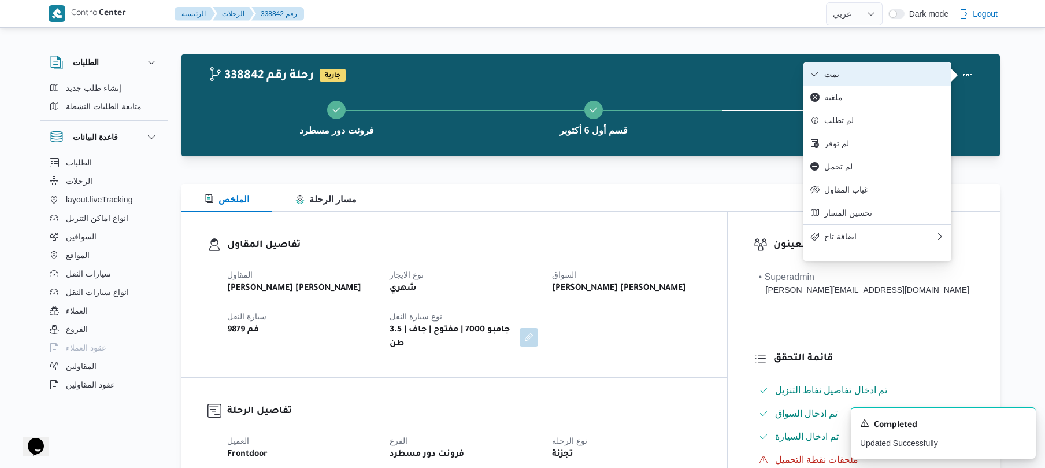
click at [886, 80] on button "تمت" at bounding box center [878, 73] width 148 height 23
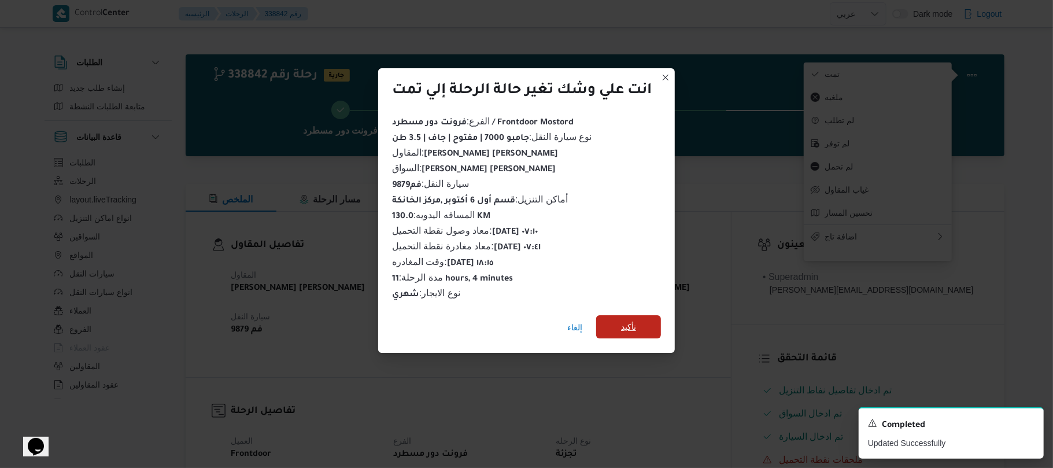
click at [643, 322] on span "تأكيد" at bounding box center [628, 326] width 65 height 23
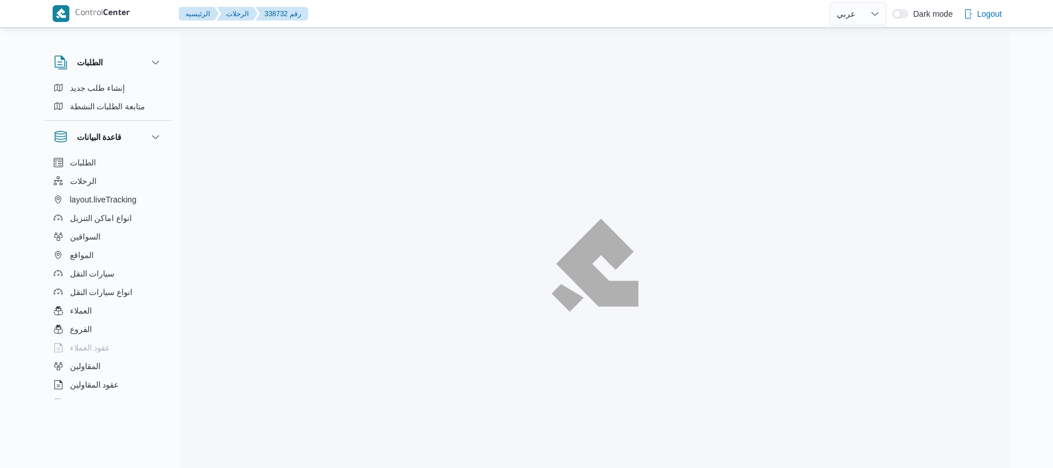
select select "ar"
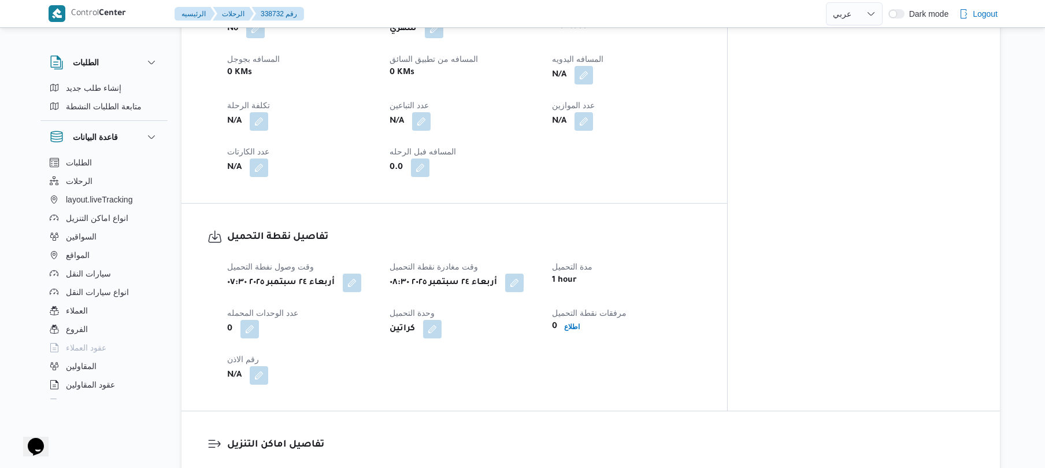
scroll to position [524, 0]
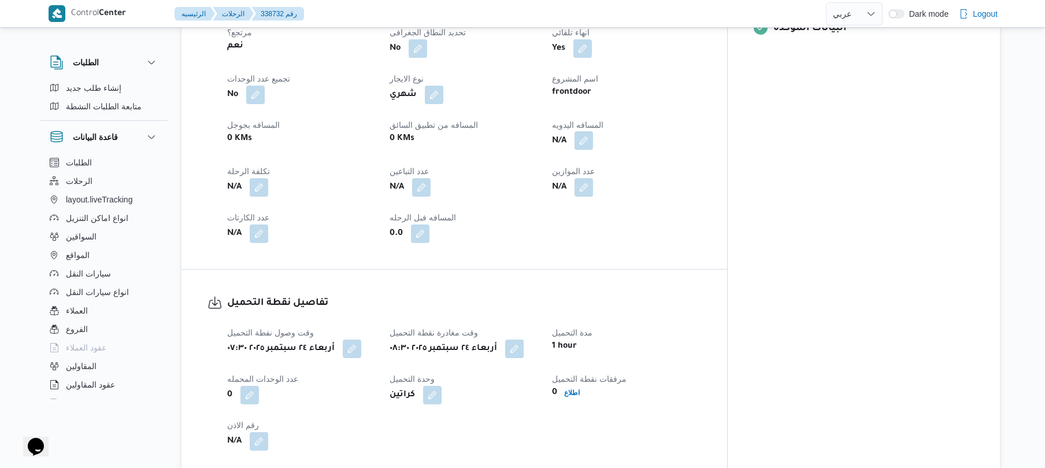
click at [593, 131] on button "button" at bounding box center [584, 140] width 19 height 19
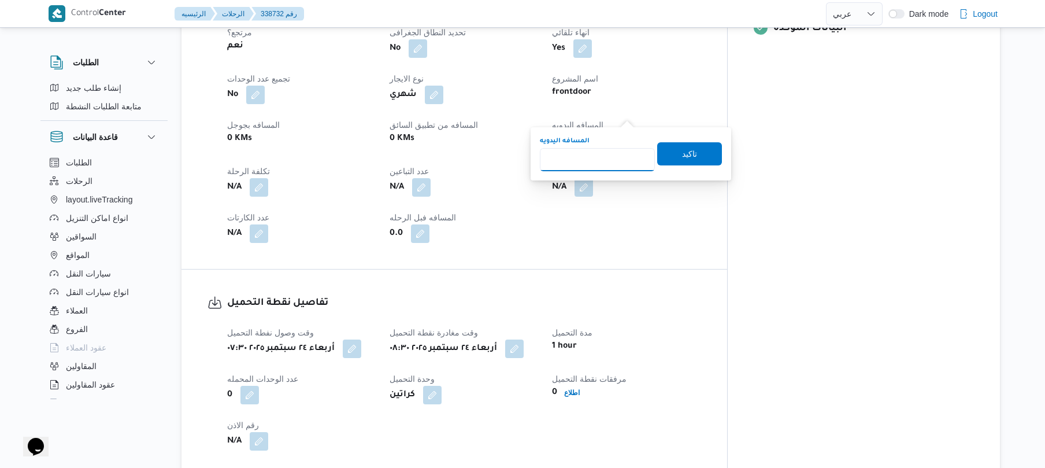
click at [608, 156] on input "المسافه اليدويه" at bounding box center [597, 159] width 115 height 23
type input "90"
click at [692, 154] on span "تاكيد" at bounding box center [689, 153] width 65 height 23
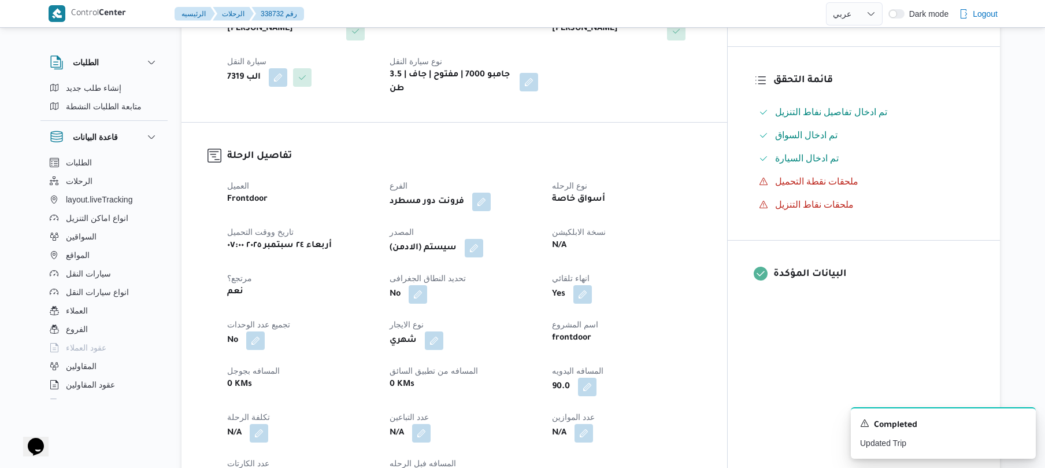
scroll to position [278, 0]
click at [483, 239] on button "button" at bounding box center [474, 248] width 19 height 19
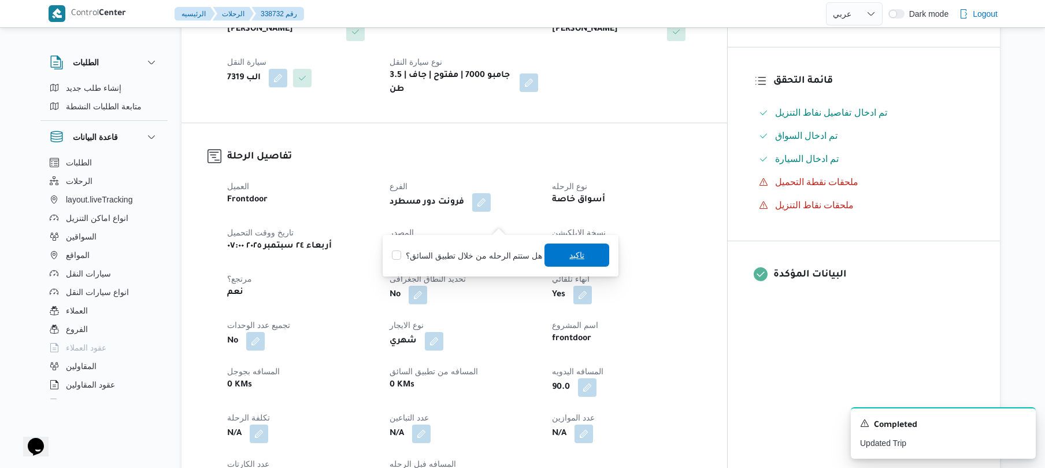
click at [546, 250] on span "تاكيد" at bounding box center [577, 254] width 65 height 23
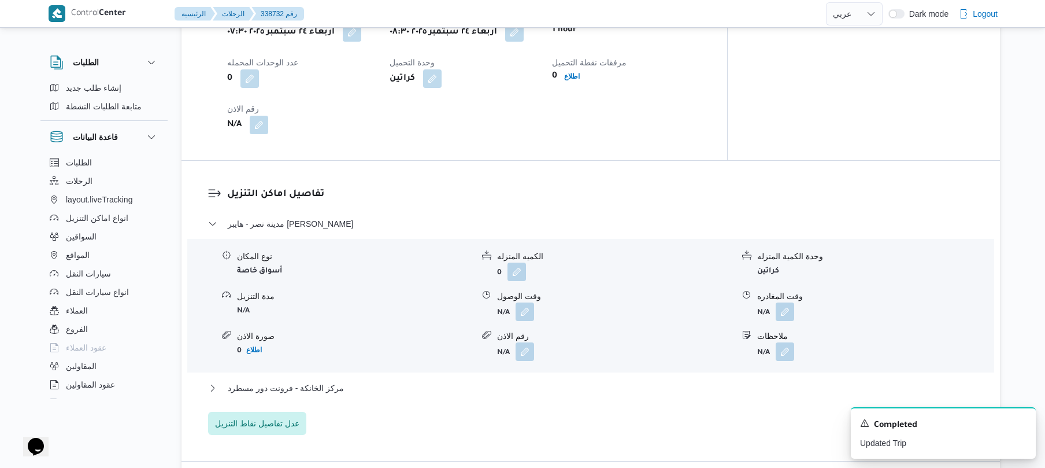
scroll to position [863, 0]
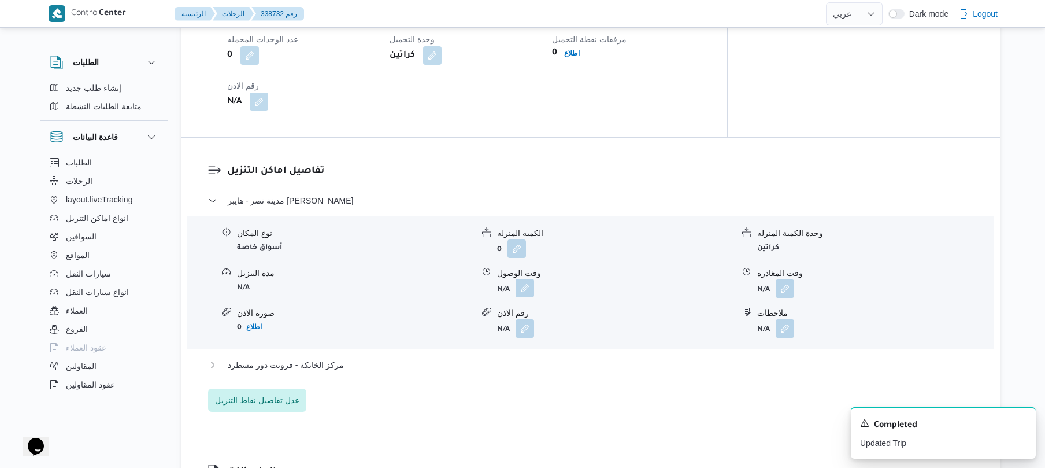
click at [524, 279] on button "button" at bounding box center [525, 288] width 19 height 19
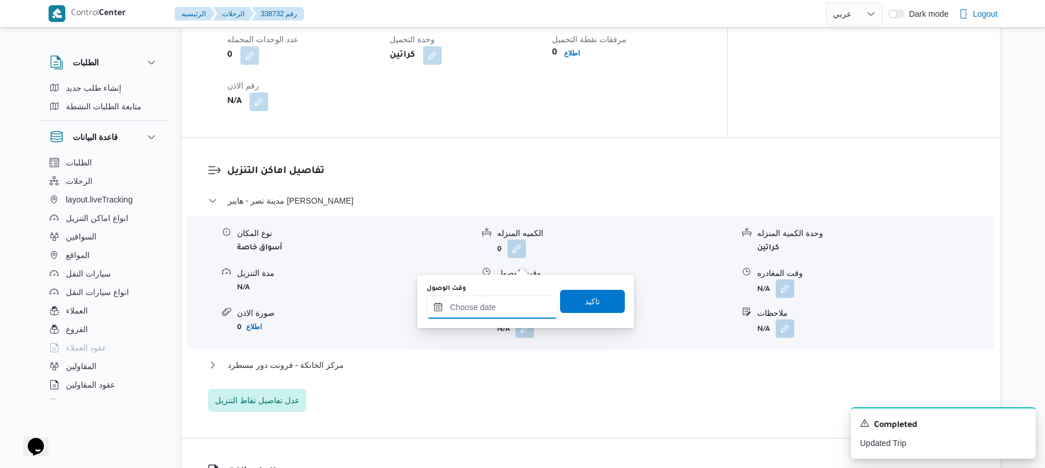
click at [486, 306] on input "وقت الوصول" at bounding box center [492, 306] width 131 height 23
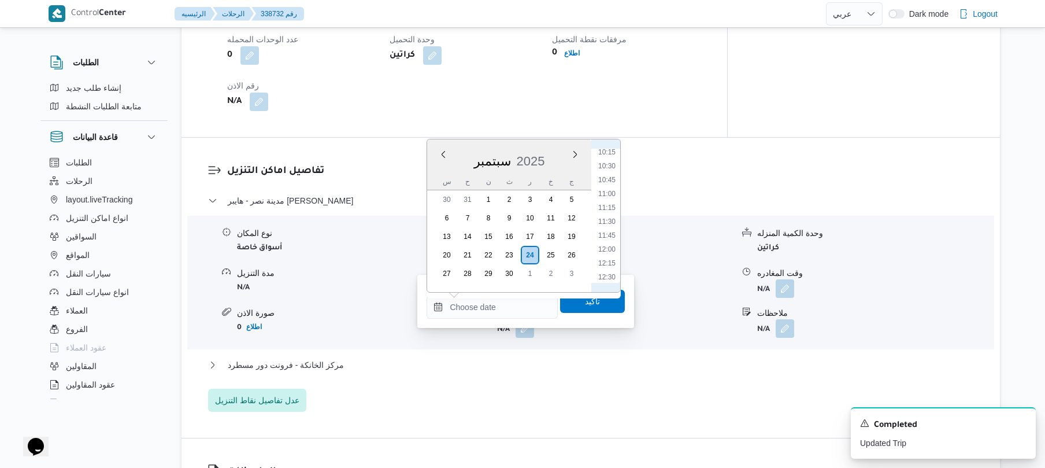
scroll to position [457, 0]
click at [611, 199] on li "09:00" at bounding box center [607, 197] width 27 height 12
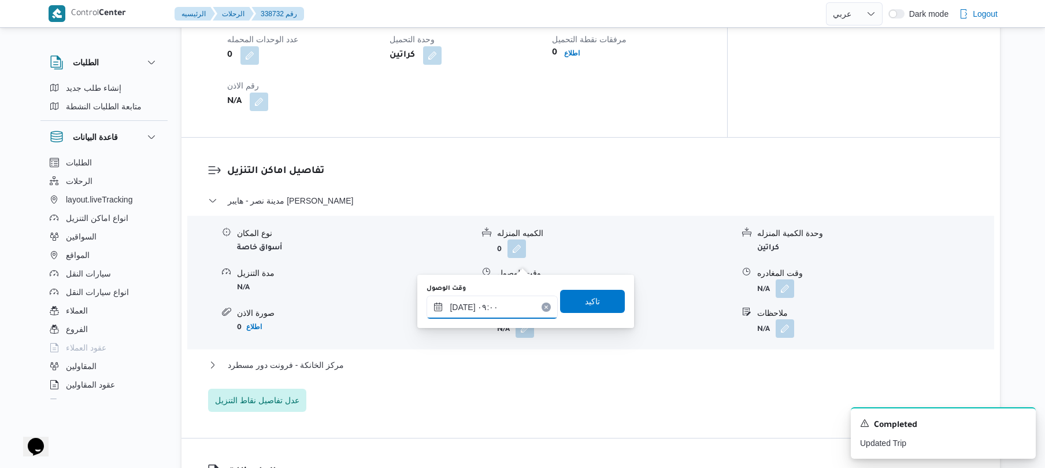
click at [463, 304] on input "[DATE] ٠٩:٠٠" at bounding box center [492, 306] width 131 height 23
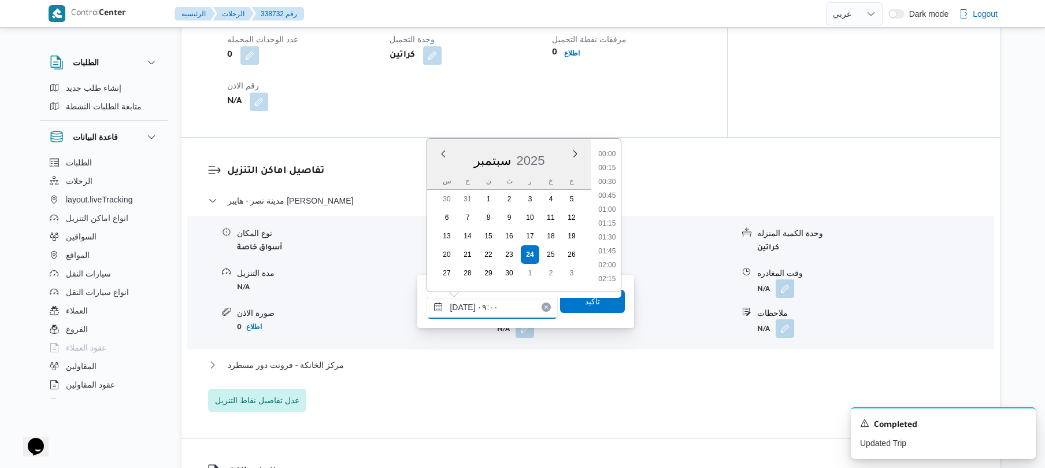
scroll to position [430, 0]
type input "[DATE] ٠٩:10"
click at [597, 308] on span "تاكيد" at bounding box center [592, 300] width 65 height 23
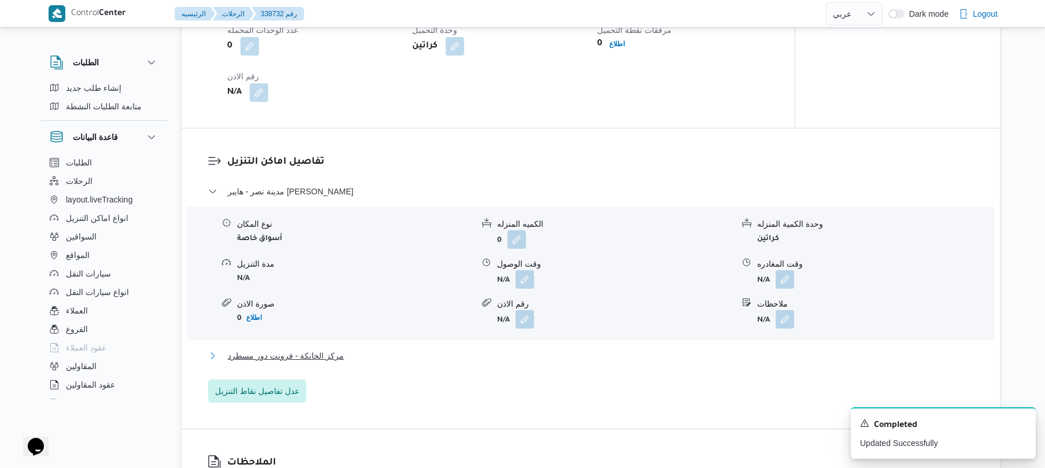
click at [506, 349] on button "مركز الخانكة - فرونت دور مسطرد" at bounding box center [591, 356] width 766 height 14
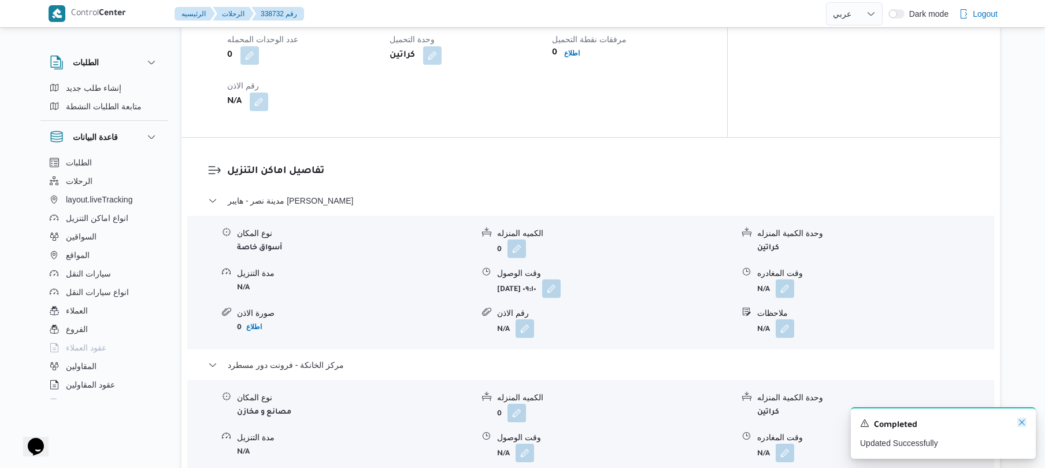
click at [1020, 421] on icon "Dismiss toast" at bounding box center [1022, 422] width 6 height 6
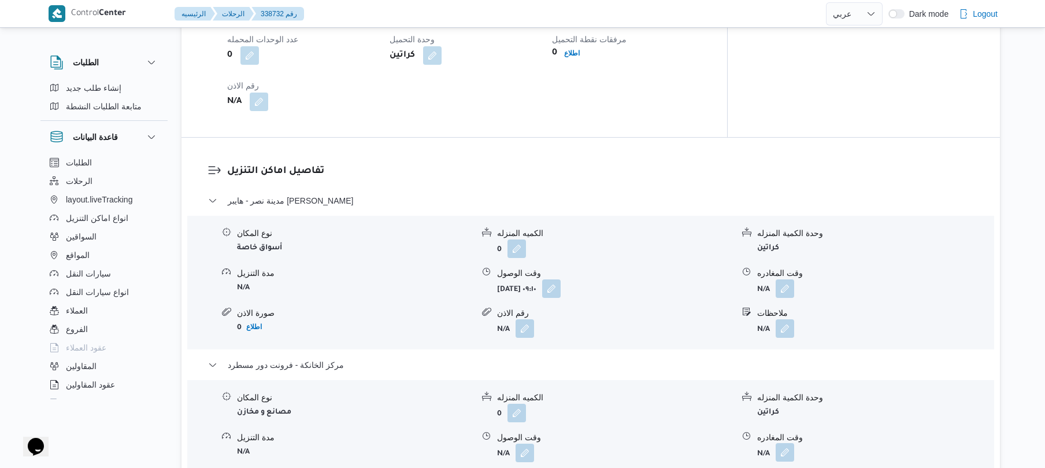
click at [785, 443] on button "button" at bounding box center [785, 452] width 19 height 19
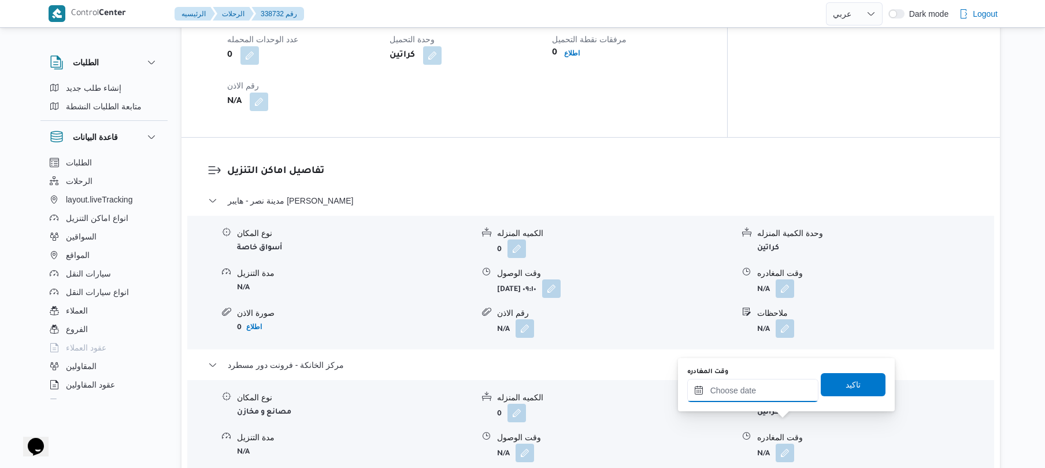
click at [775, 392] on input "وقت المغادره" at bounding box center [752, 390] width 131 height 23
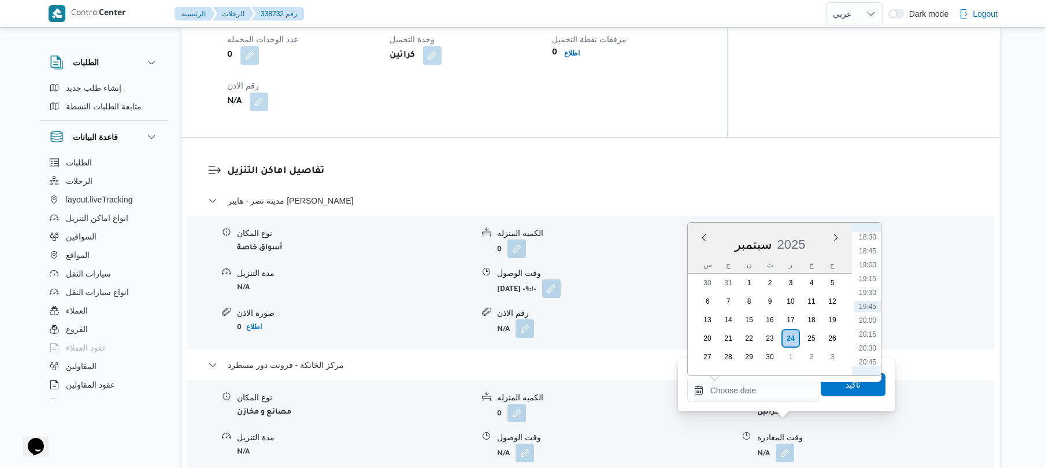
scroll to position [913, 0]
click at [870, 324] on li "18:00" at bounding box center [867, 323] width 27 height 12
type input "٢٤/٠٩/٢٠٢٥ ١٨:٠٠"
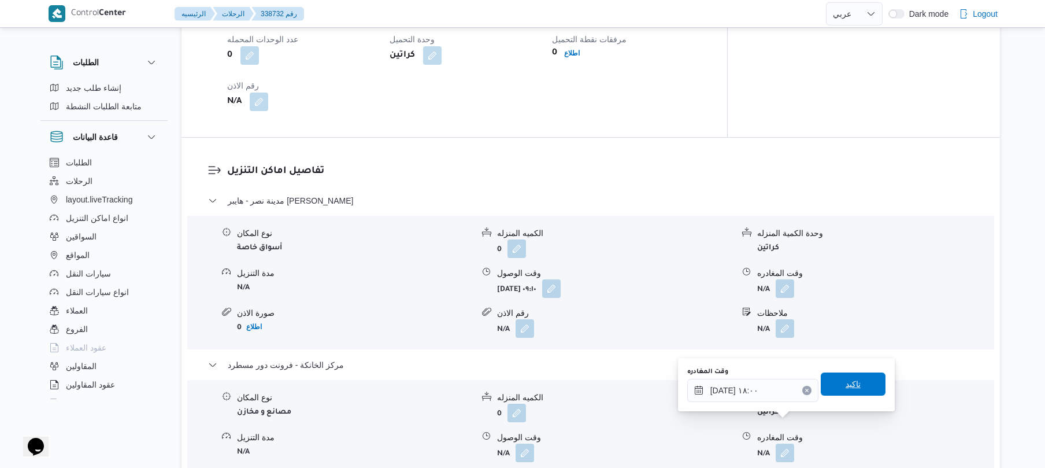
click at [846, 384] on span "تاكيد" at bounding box center [853, 384] width 15 height 14
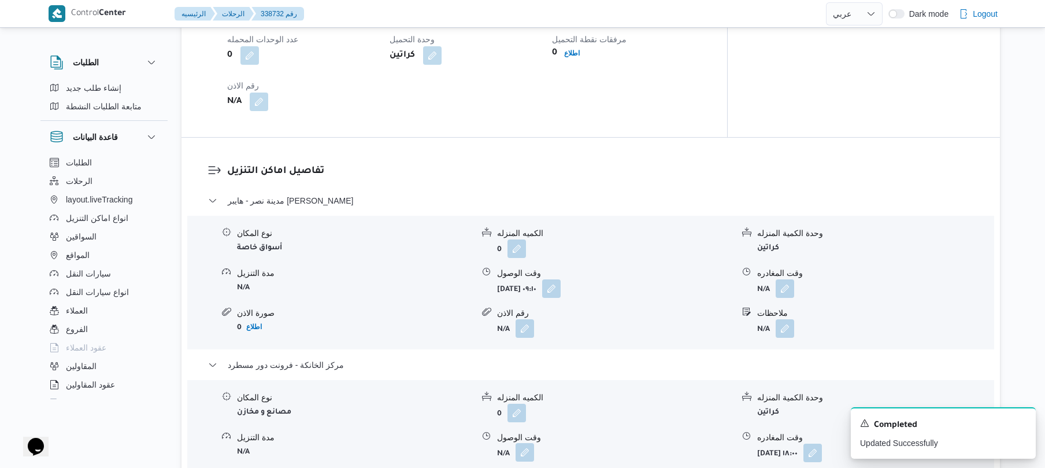
click at [526, 443] on button "button" at bounding box center [525, 452] width 19 height 19
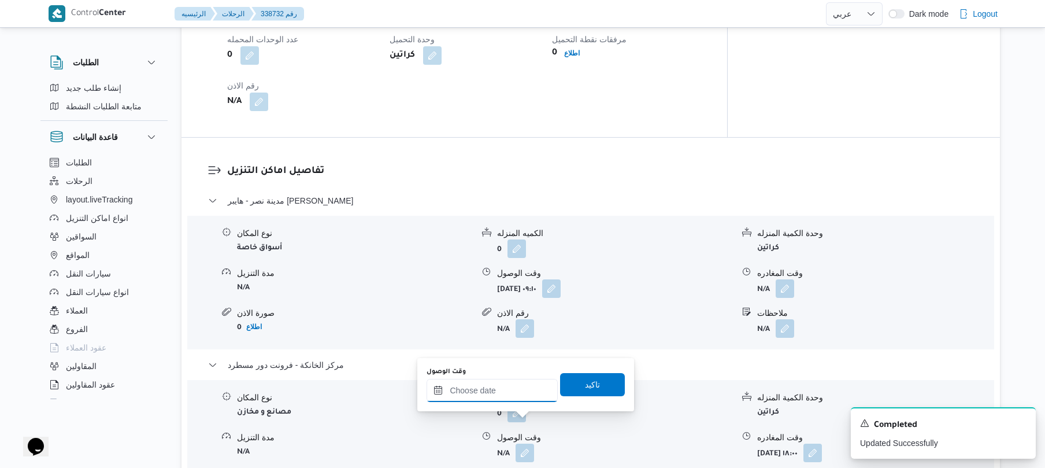
click at [503, 389] on input "وقت الوصول" at bounding box center [492, 390] width 131 height 23
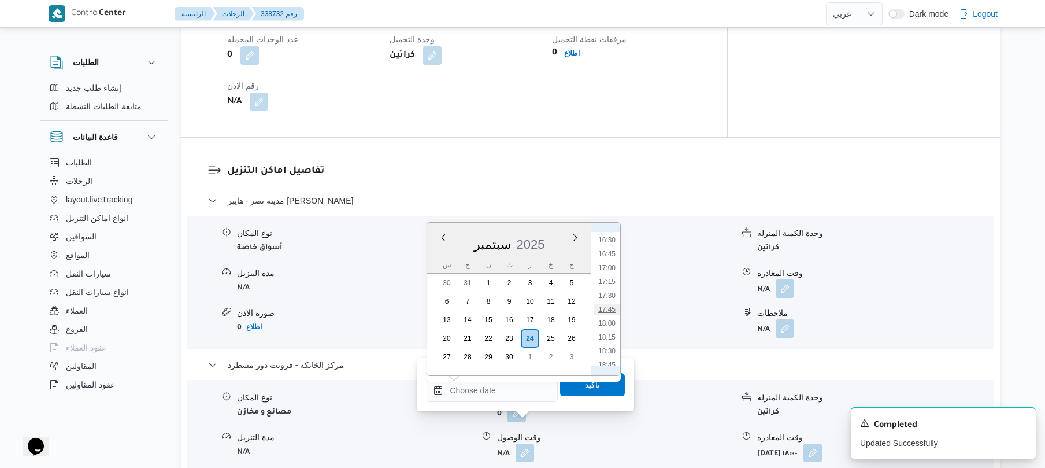
click at [607, 306] on li "17:45" at bounding box center [607, 310] width 27 height 12
type input "[DATE] ١٧:٤٥"
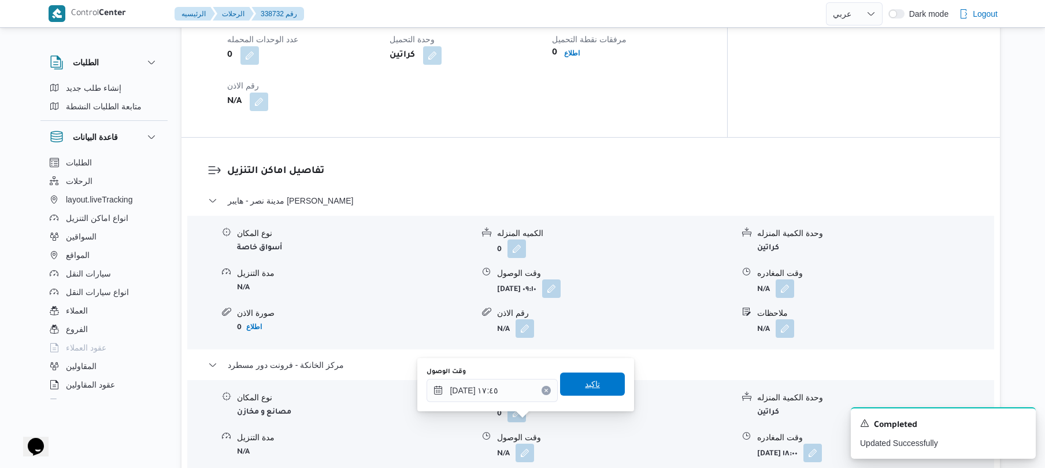
click at [585, 387] on span "تاكيد" at bounding box center [592, 384] width 15 height 14
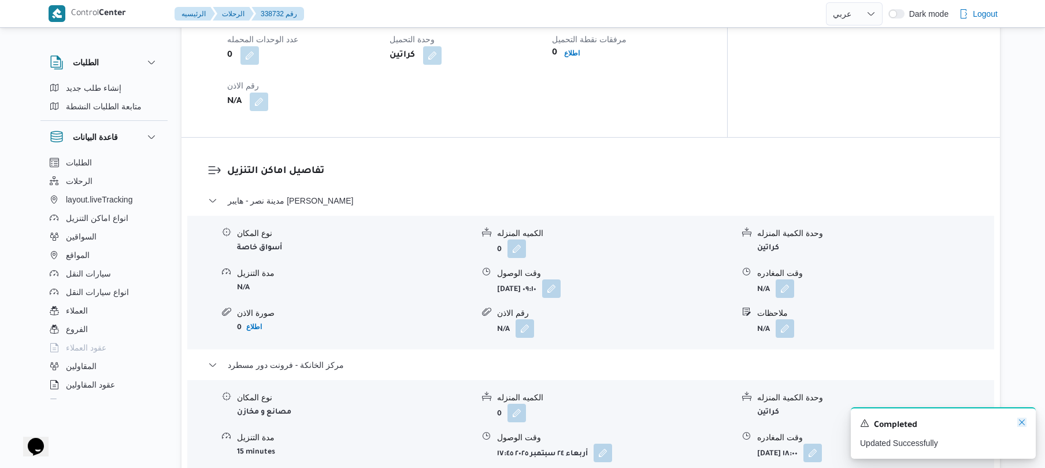
click at [1020, 422] on icon "Dismiss toast" at bounding box center [1022, 421] width 9 height 9
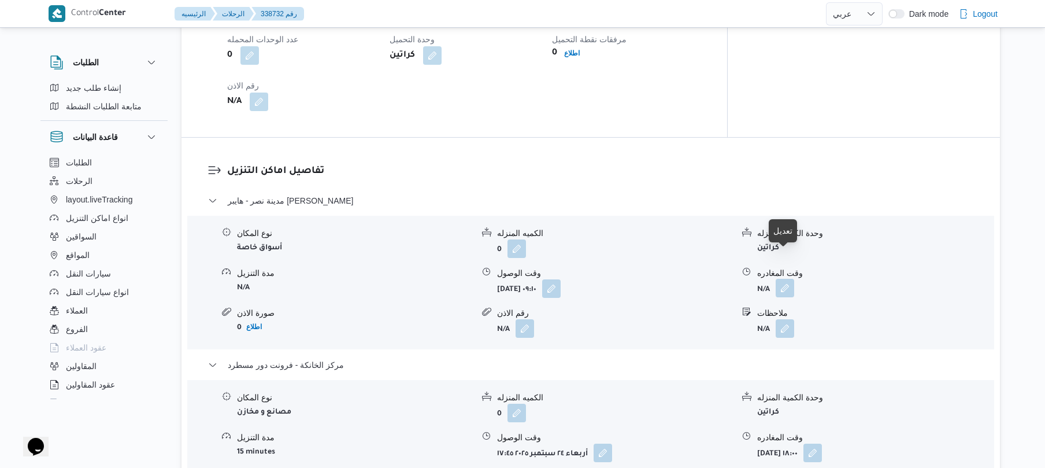
click at [782, 279] on button "button" at bounding box center [785, 288] width 19 height 19
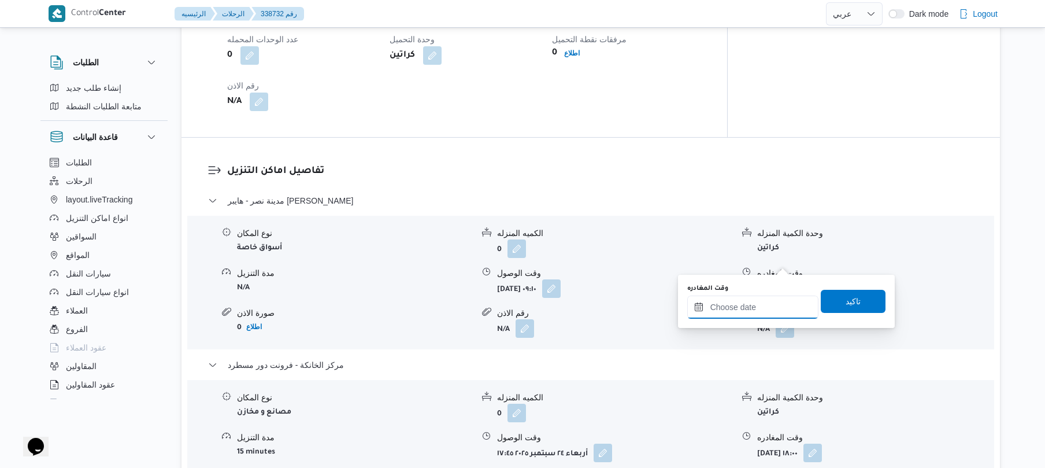
click at [740, 306] on input "وقت المغادره" at bounding box center [752, 306] width 131 height 23
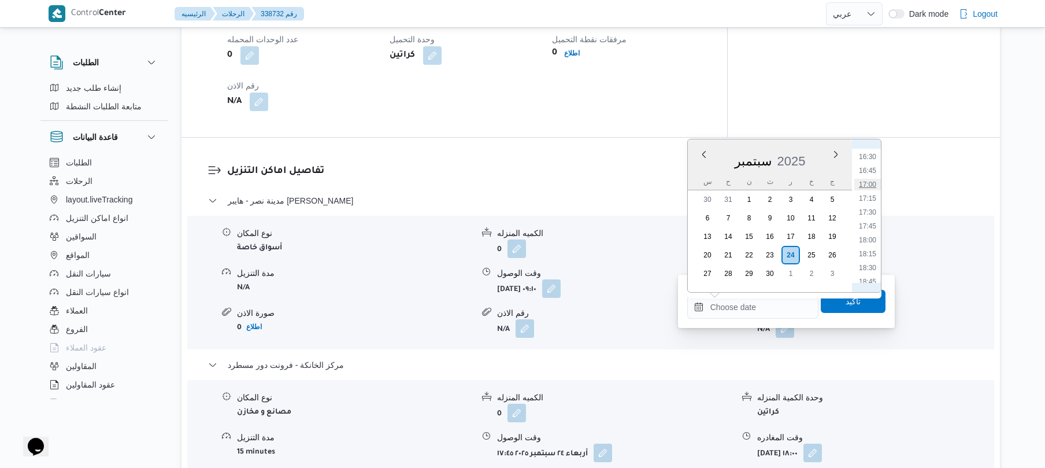
click at [873, 186] on li "17:00" at bounding box center [867, 185] width 27 height 12
type input "٢٤/٠٩/٢٠٢٥ ١٧:٠٠"
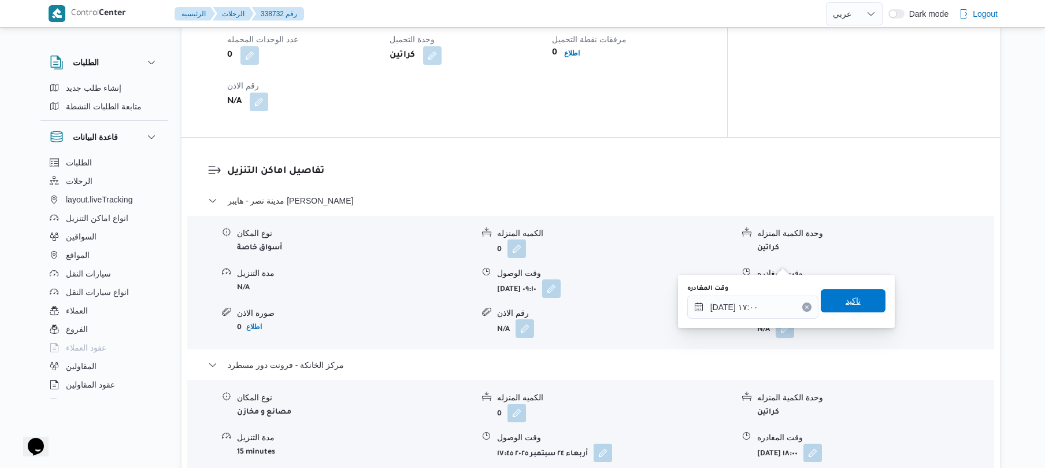
click at [846, 304] on span "تاكيد" at bounding box center [853, 301] width 15 height 14
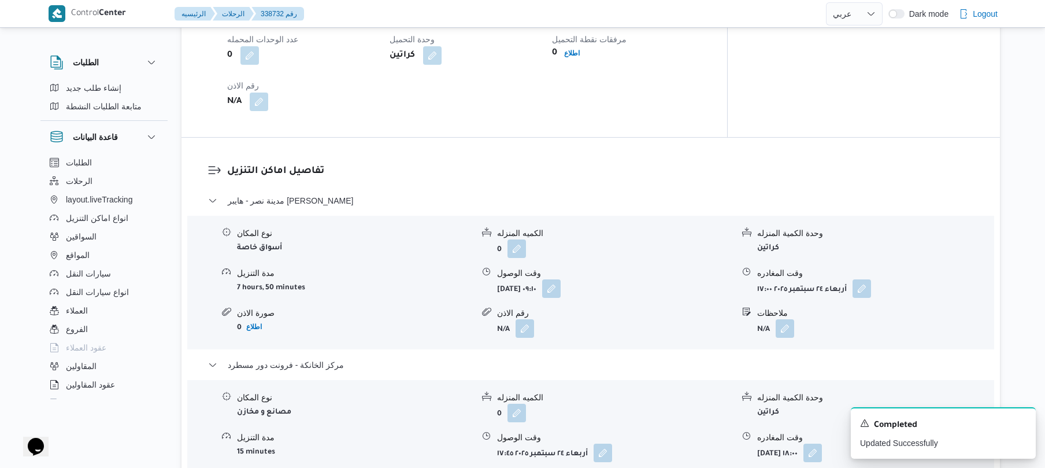
scroll to position [0, 0]
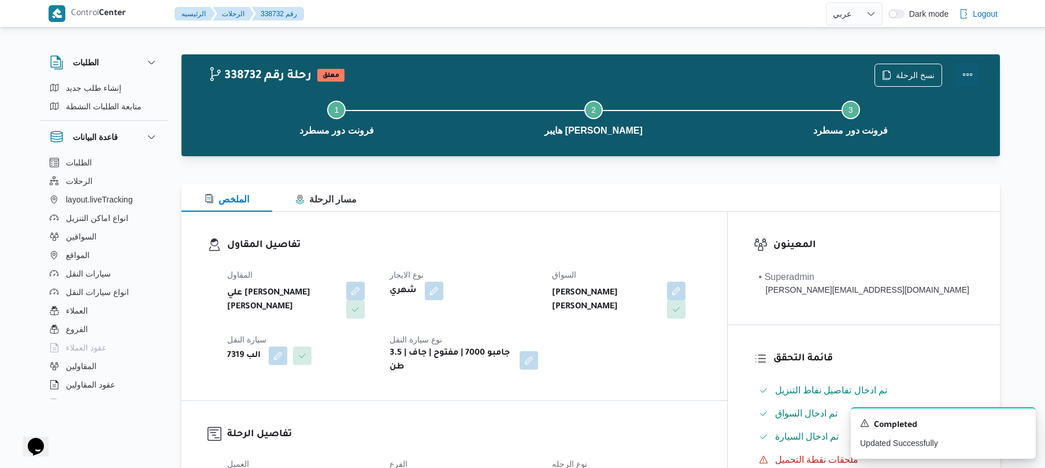
click at [968, 69] on button "Actions" at bounding box center [967, 74] width 23 height 23
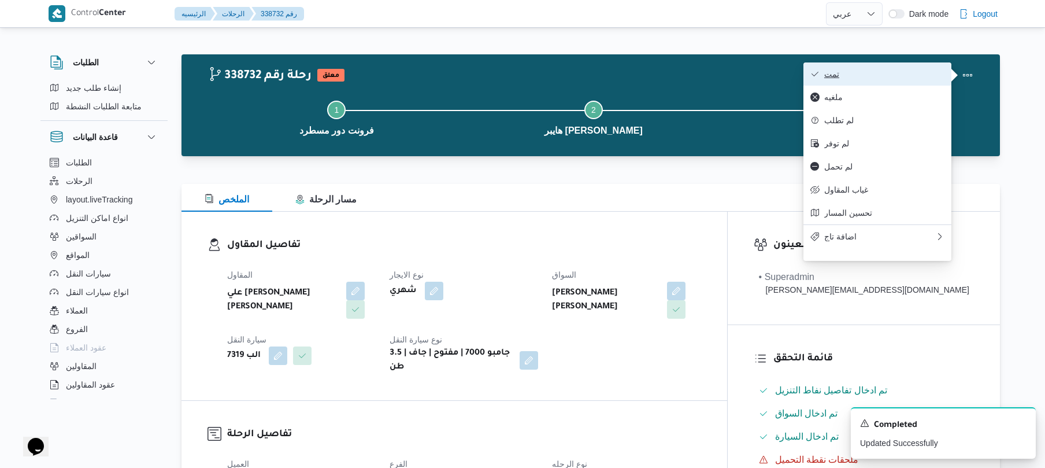
click at [898, 74] on span "تمت" at bounding box center [884, 73] width 120 height 9
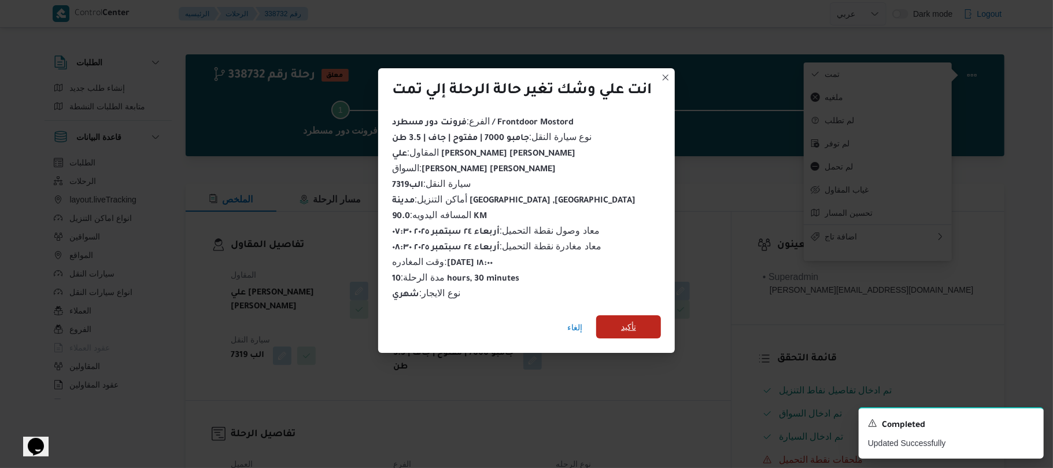
click at [630, 327] on span "تأكيد" at bounding box center [628, 327] width 15 height 14
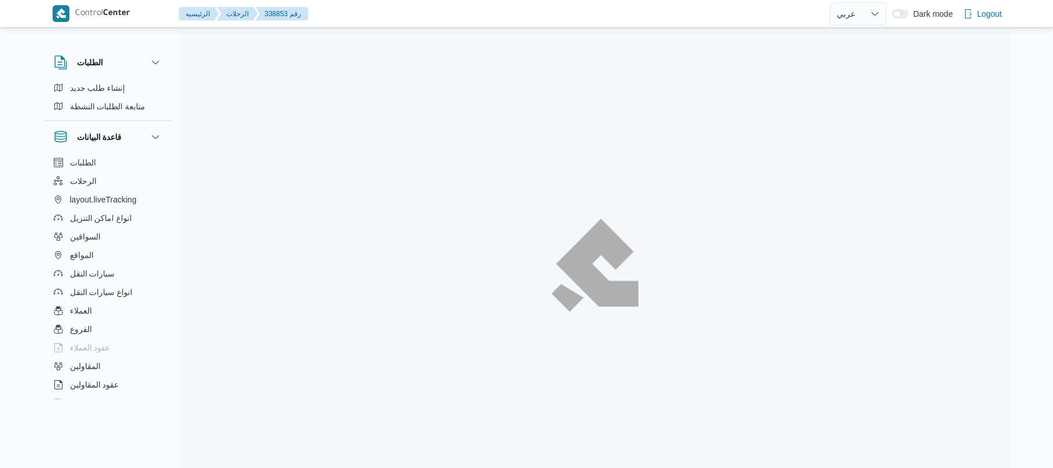
select select "ar"
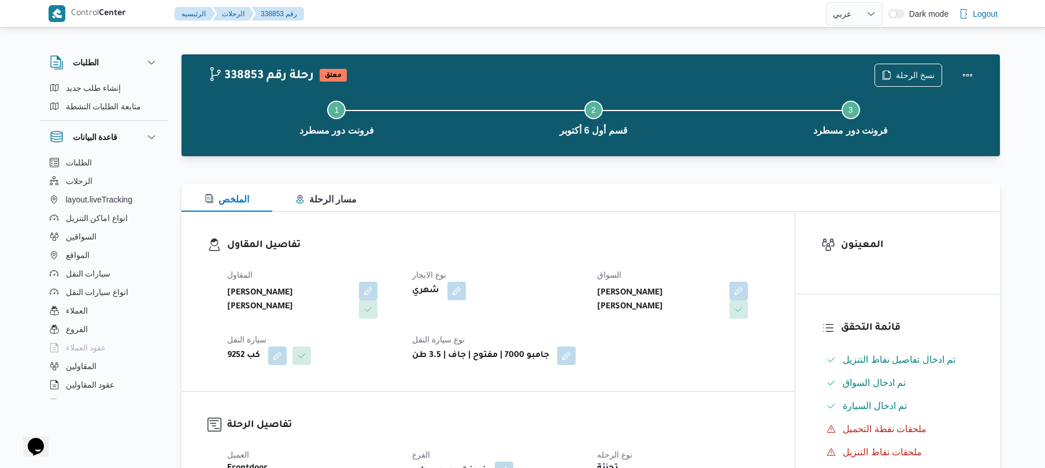
click at [724, 183] on div at bounding box center [591, 177] width 819 height 14
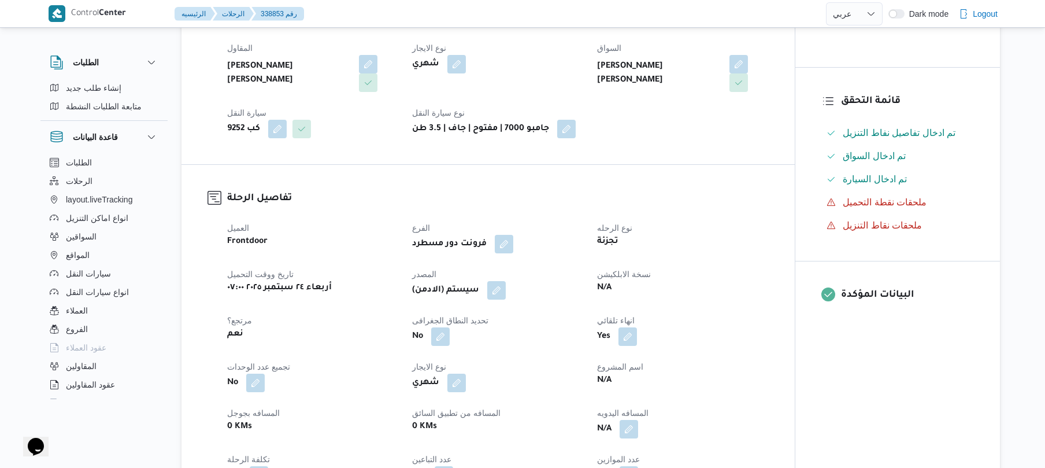
scroll to position [401, 0]
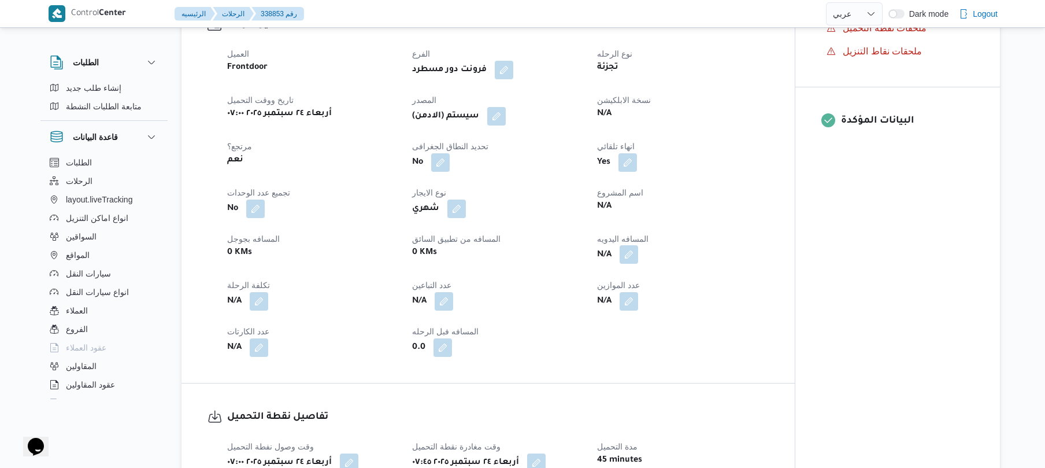
click at [630, 256] on button "button" at bounding box center [629, 254] width 19 height 19
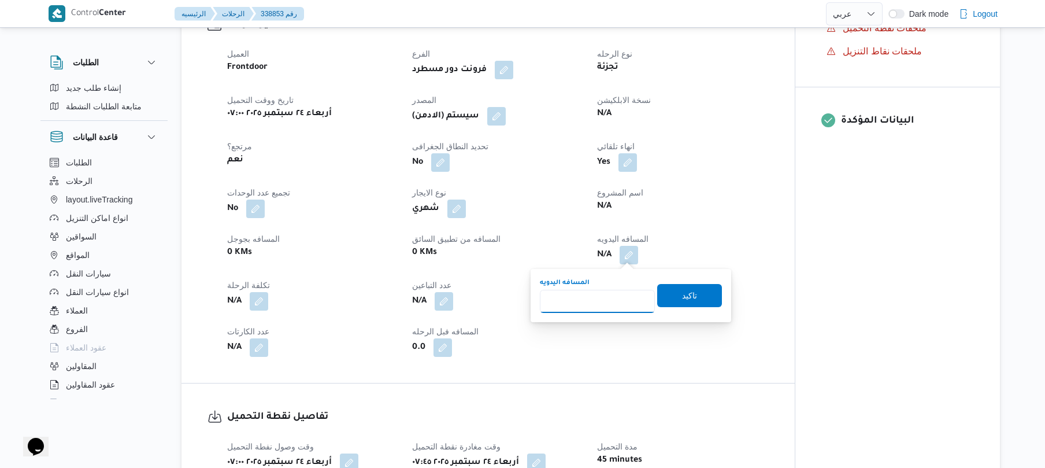
click at [600, 291] on input "المسافه اليدويه" at bounding box center [597, 301] width 115 height 23
type input "130"
click at [674, 297] on span "تاكيد" at bounding box center [689, 294] width 65 height 23
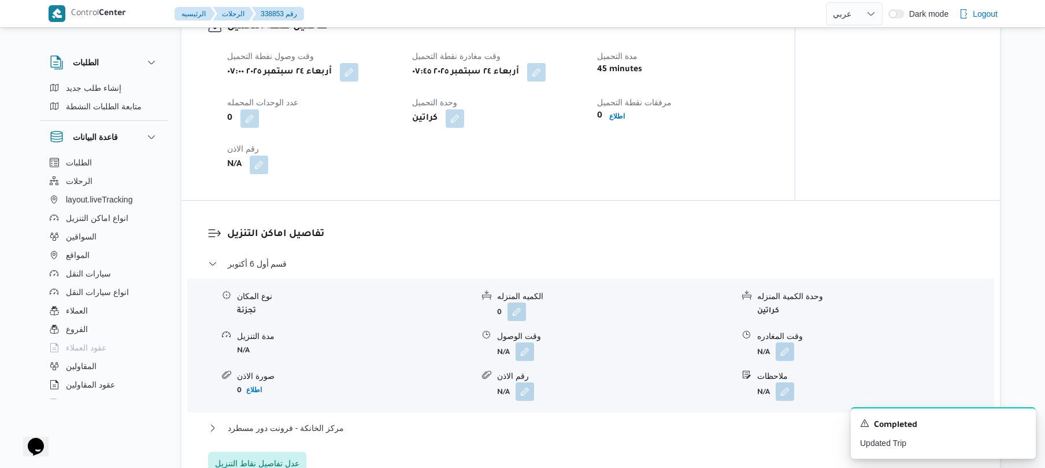
scroll to position [801, 0]
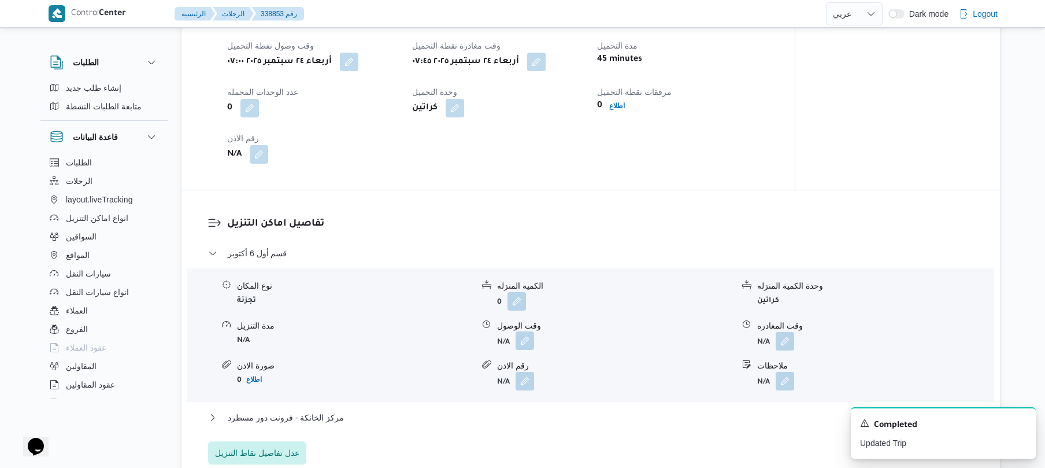
click at [519, 343] on button "button" at bounding box center [525, 340] width 19 height 19
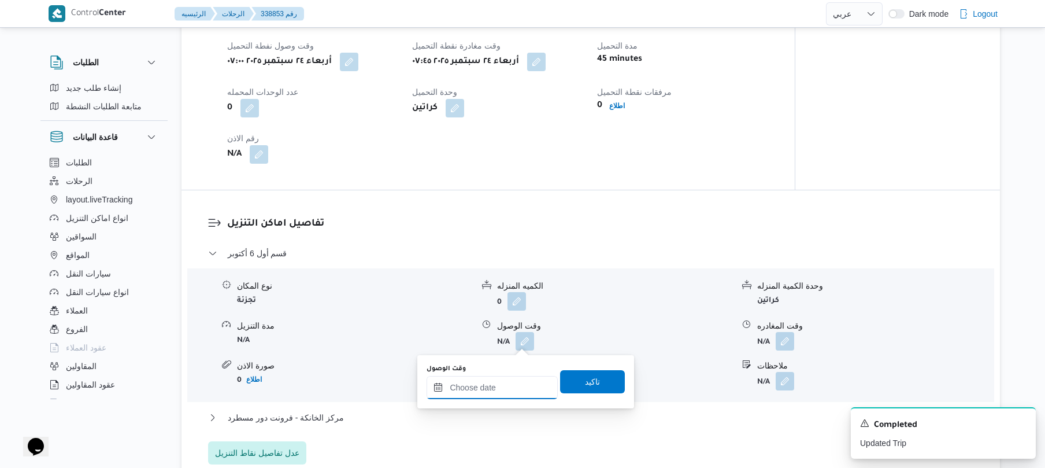
click at [477, 384] on input "وقت الوصول" at bounding box center [492, 387] width 131 height 23
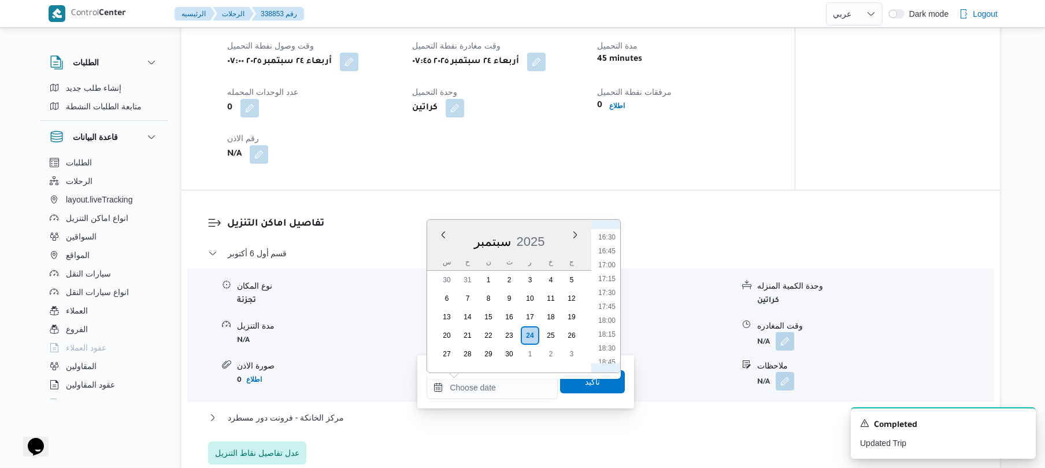
scroll to position [419, 0]
click at [609, 304] on li "08:45" at bounding box center [607, 301] width 27 height 12
type input "٢٤/٠٩/٢٠٢٥ ٠٨:٤٥"
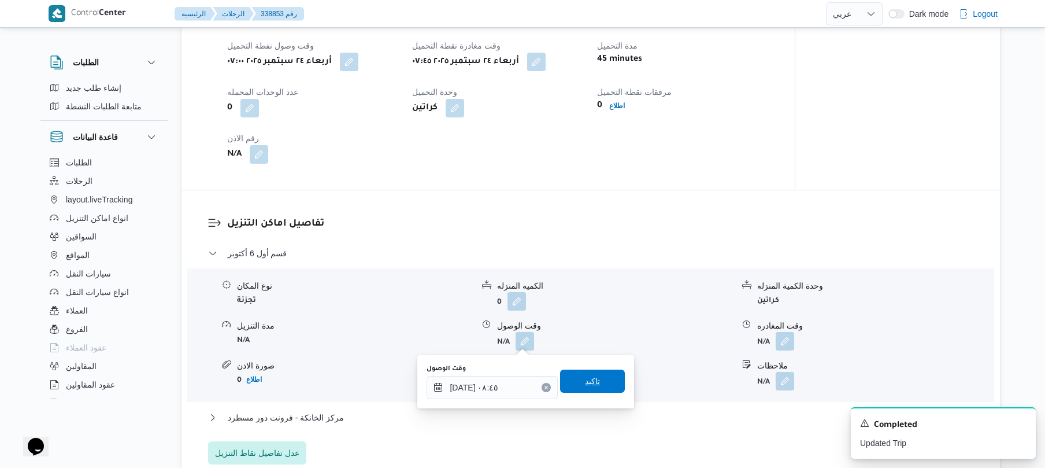
click at [585, 385] on span "تاكيد" at bounding box center [592, 381] width 15 height 14
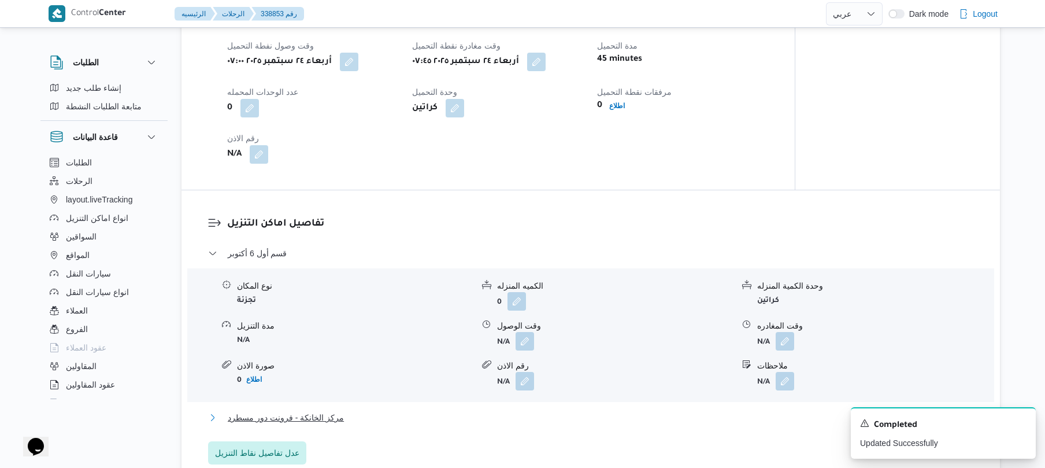
click at [537, 421] on button "مركز الخانكة - فرونت دور مسطرد" at bounding box center [591, 417] width 766 height 14
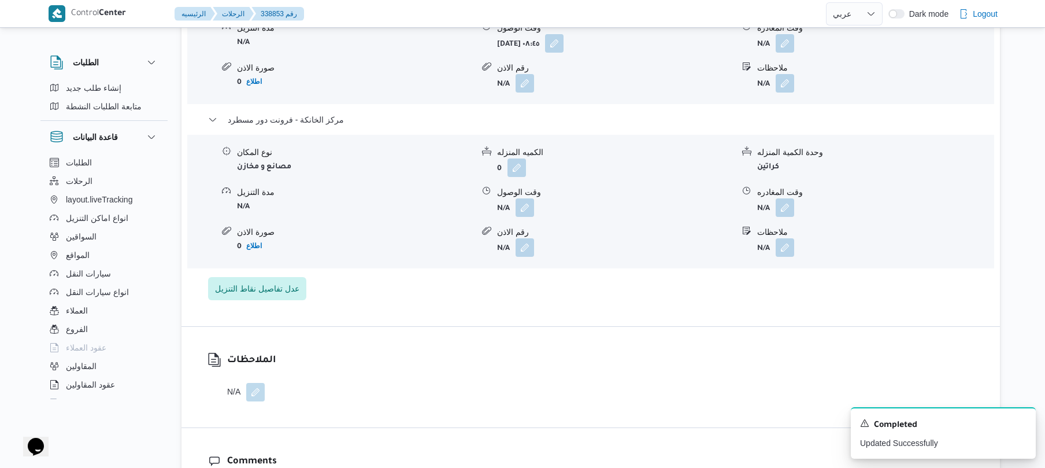
scroll to position [1110, 0]
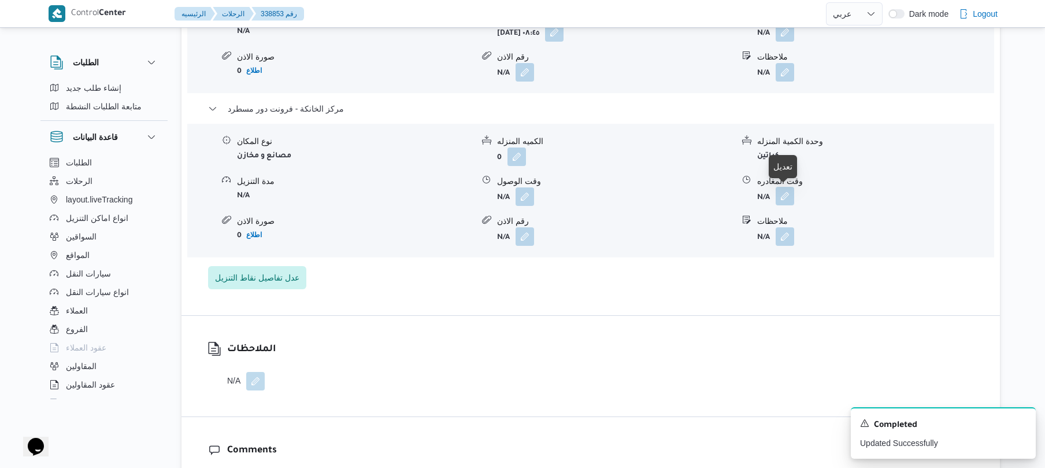
click at [783, 199] on button "button" at bounding box center [785, 196] width 19 height 19
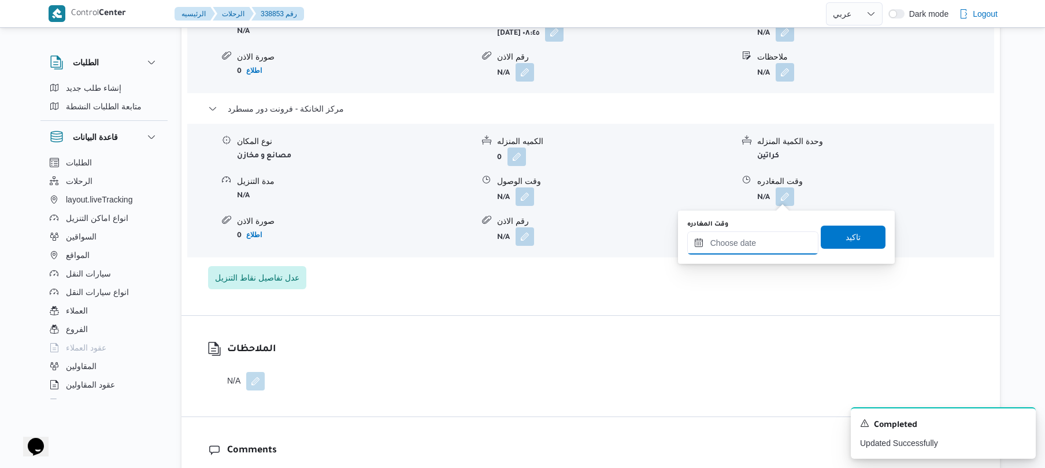
click at [738, 250] on input "وقت المغادره" at bounding box center [752, 242] width 131 height 23
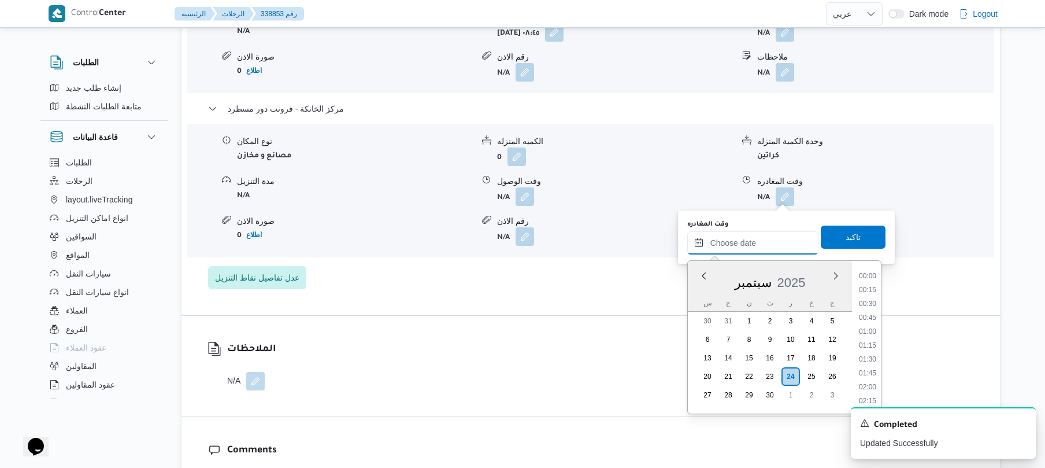
scroll to position [1027, 0]
click at [868, 304] on li "19:00" at bounding box center [867, 303] width 27 height 12
type input "٢٤/٠٩/٢٠٢٥ ١٩:٠٠"
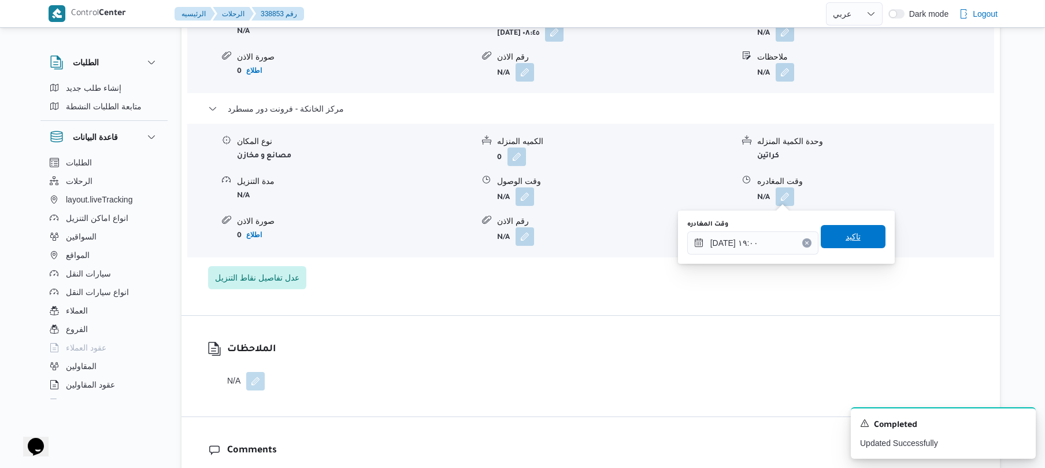
click at [852, 239] on span "تاكيد" at bounding box center [853, 237] width 15 height 14
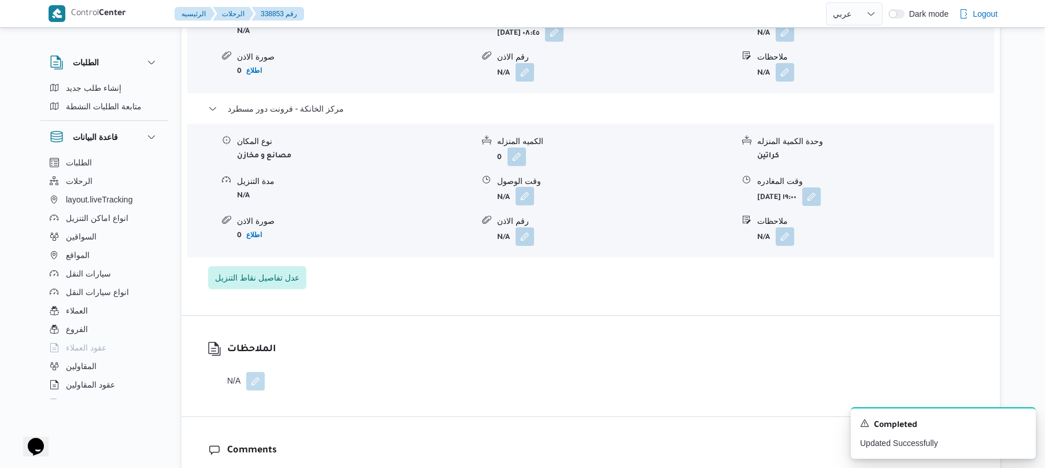
click at [521, 195] on button "button" at bounding box center [525, 196] width 19 height 19
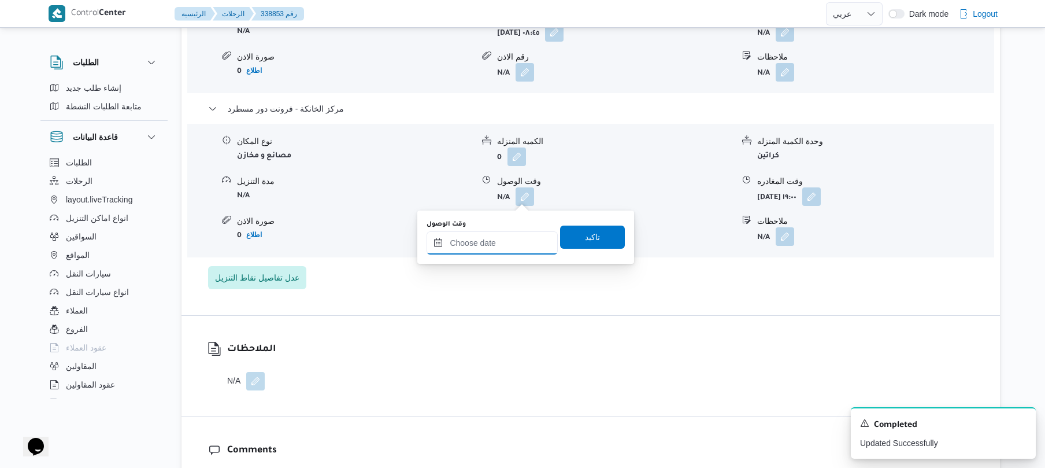
click at [509, 241] on input "وقت الوصول" at bounding box center [492, 242] width 131 height 23
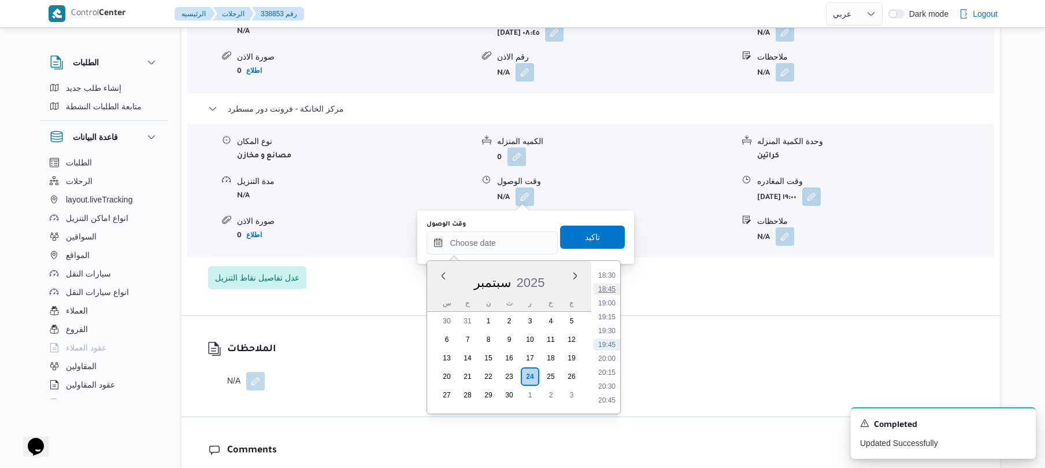
click at [609, 291] on li "18:45" at bounding box center [607, 289] width 27 height 12
type input "٢٤/٠٩/٢٠٢٥ ١٨:٤٥"
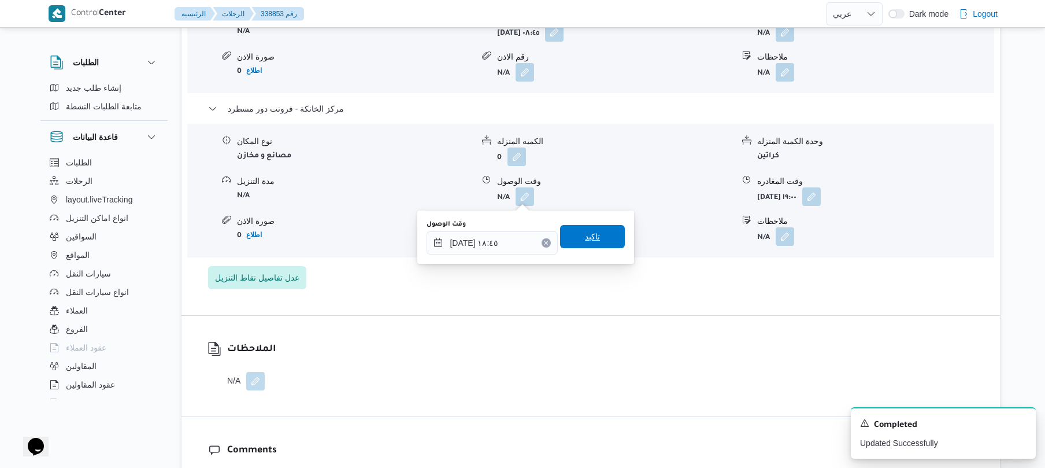
click at [601, 241] on span "تاكيد" at bounding box center [592, 236] width 65 height 23
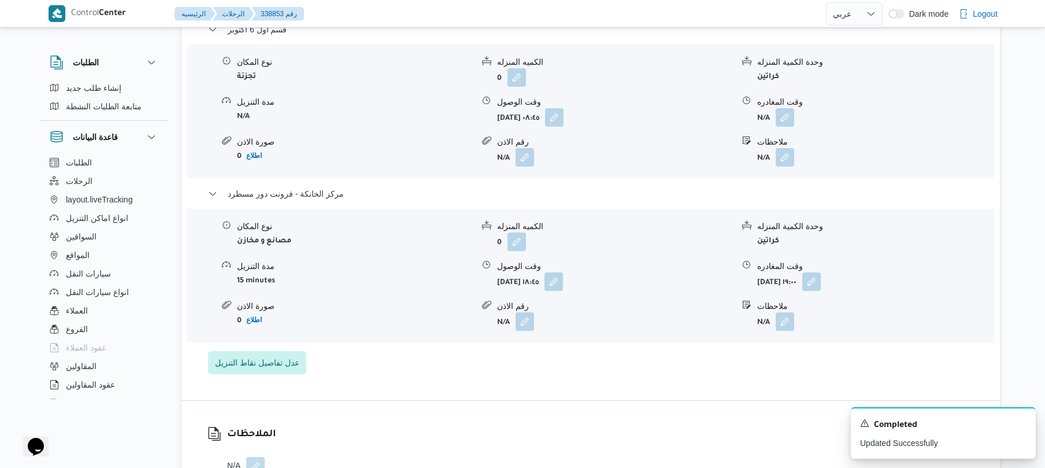
scroll to position [1018, 0]
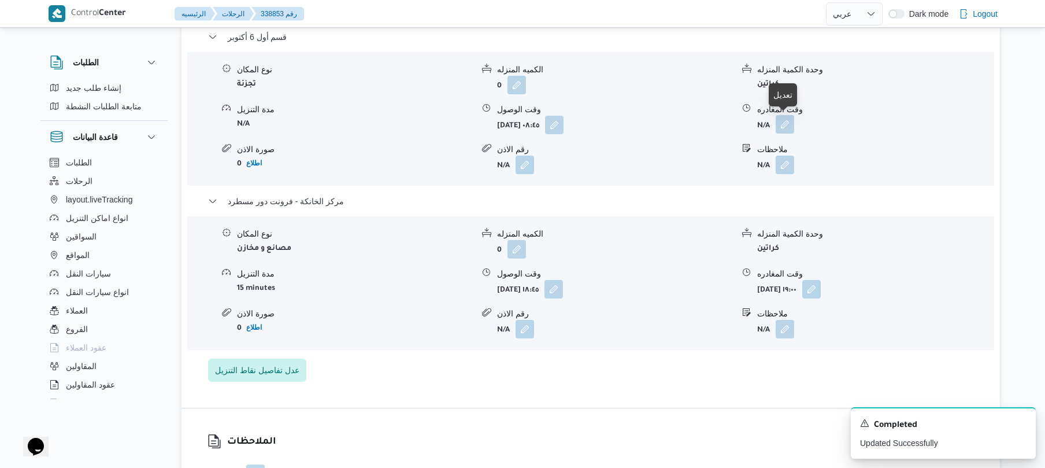
click at [785, 126] on button "button" at bounding box center [785, 124] width 19 height 19
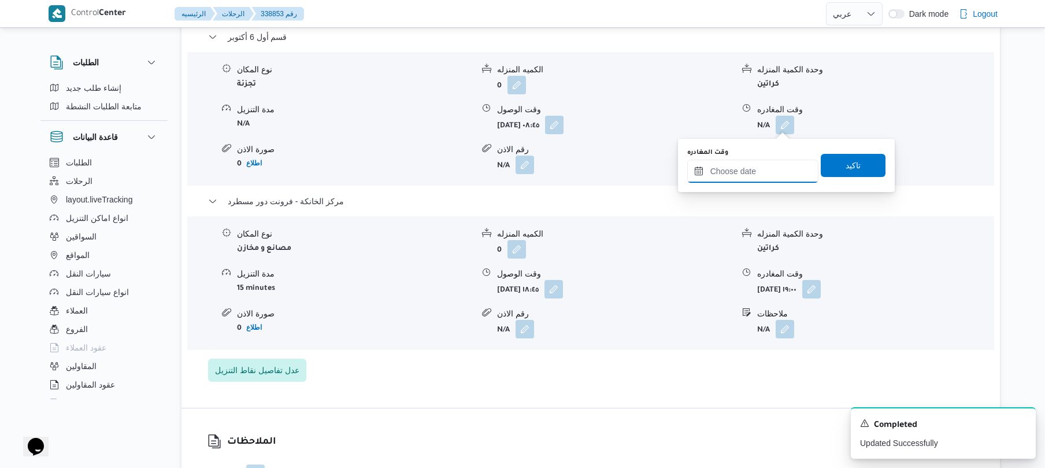
click at [753, 170] on input "وقت المغادره" at bounding box center [752, 171] width 131 height 23
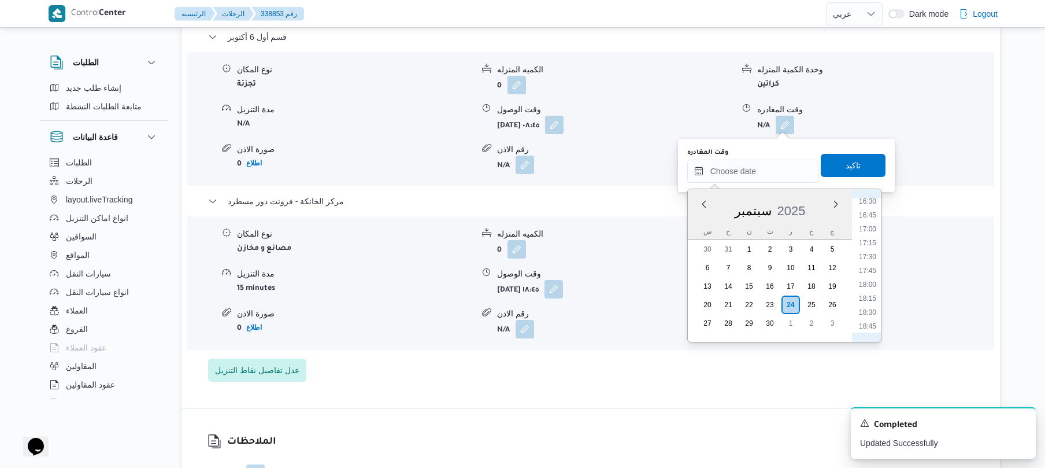
scroll to position [914, 0]
click at [870, 275] on li "17:45" at bounding box center [867, 275] width 27 height 12
type input "٢٤/٠٩/٢٠٢٥ ١٧:٤٥"
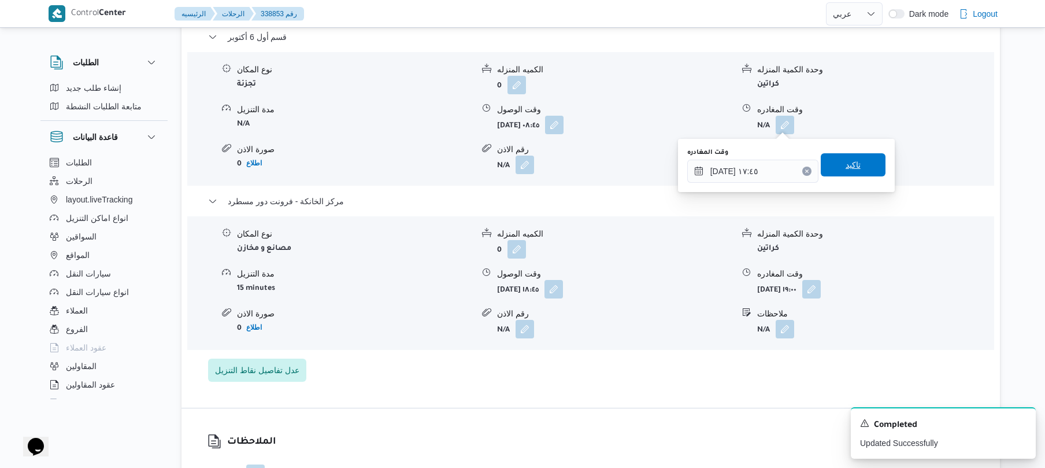
click at [859, 172] on span "تاكيد" at bounding box center [853, 164] width 65 height 23
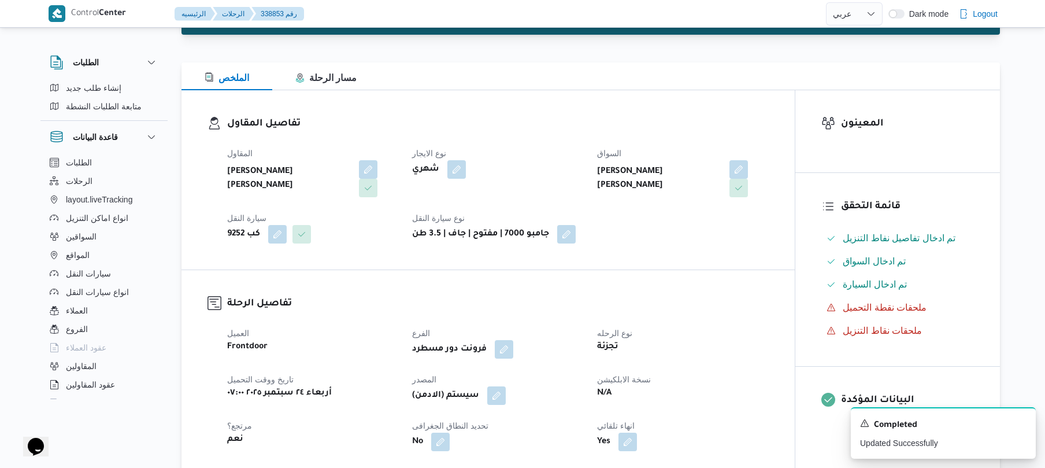
scroll to position [0, 0]
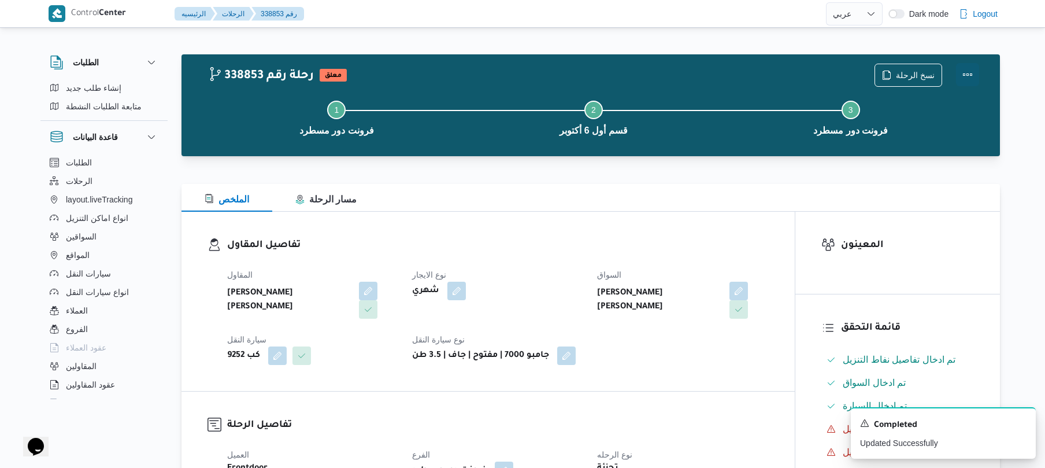
click at [970, 75] on button "Actions" at bounding box center [967, 74] width 23 height 23
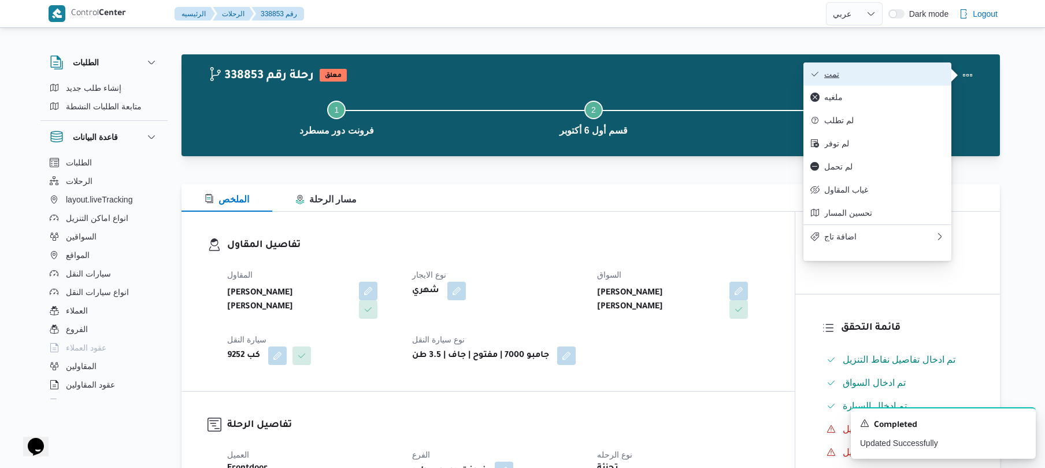
click at [880, 81] on button "تمت" at bounding box center [878, 73] width 148 height 23
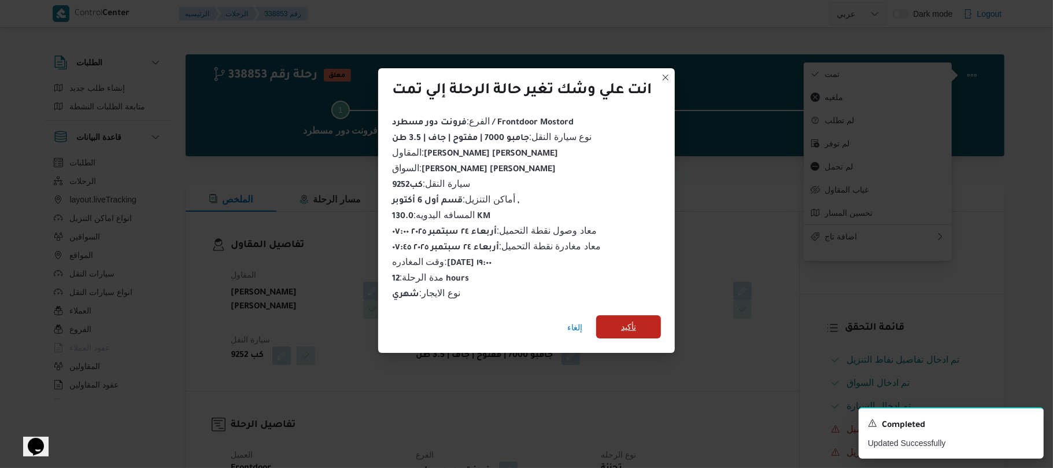
click at [627, 320] on span "تأكيد" at bounding box center [628, 327] width 15 height 14
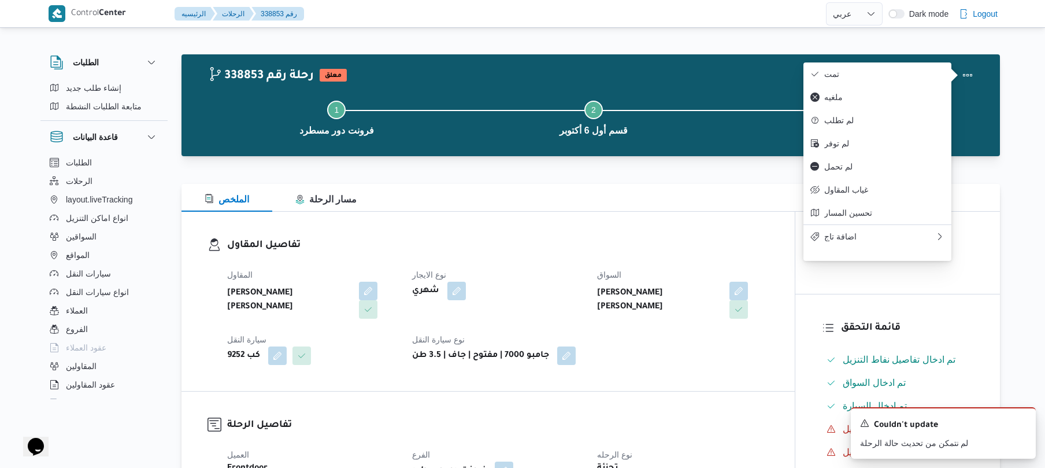
click at [627, 320] on div "المقاول عليوه سراج الدين عليوه محمد نوع الايجار شهري السواق نور الدين محمد عبدا…" at bounding box center [498, 316] width 556 height 111
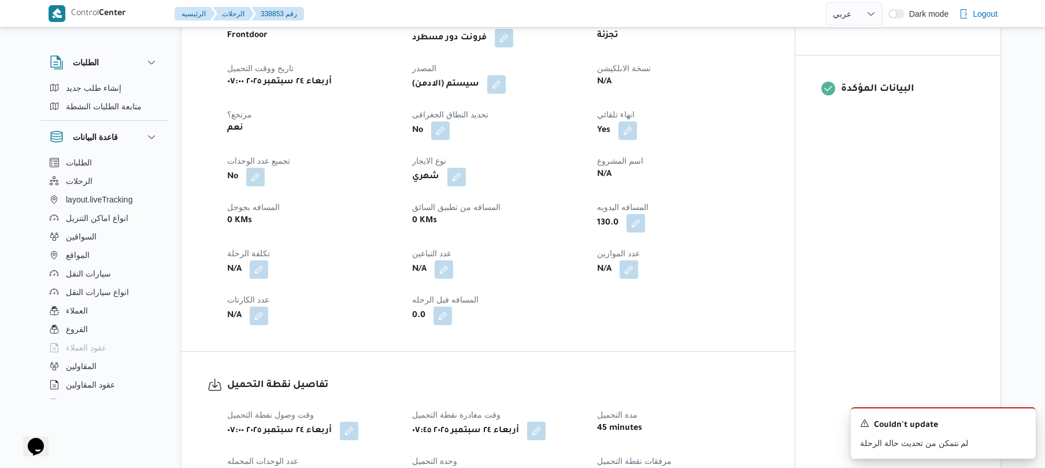
scroll to position [431, 0]
click at [498, 83] on button "button" at bounding box center [496, 85] width 19 height 19
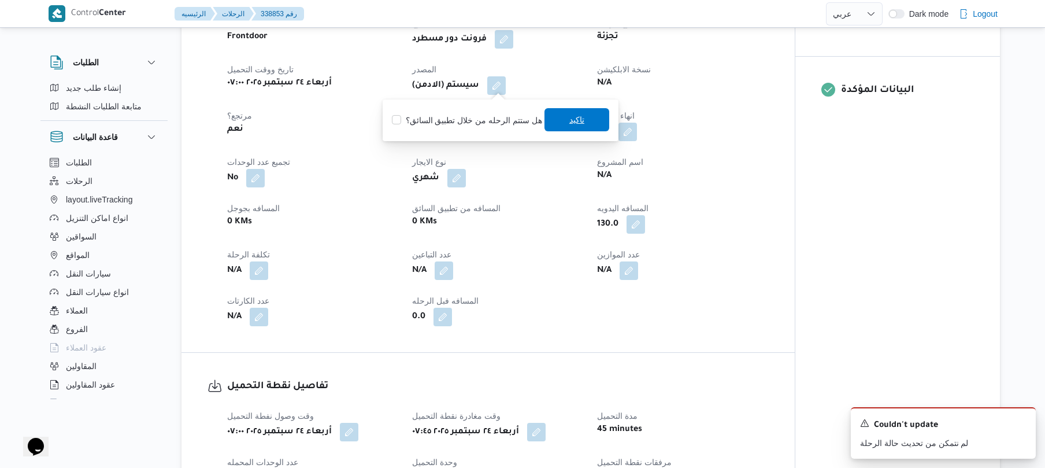
click at [558, 120] on span "تاكيد" at bounding box center [577, 119] width 65 height 23
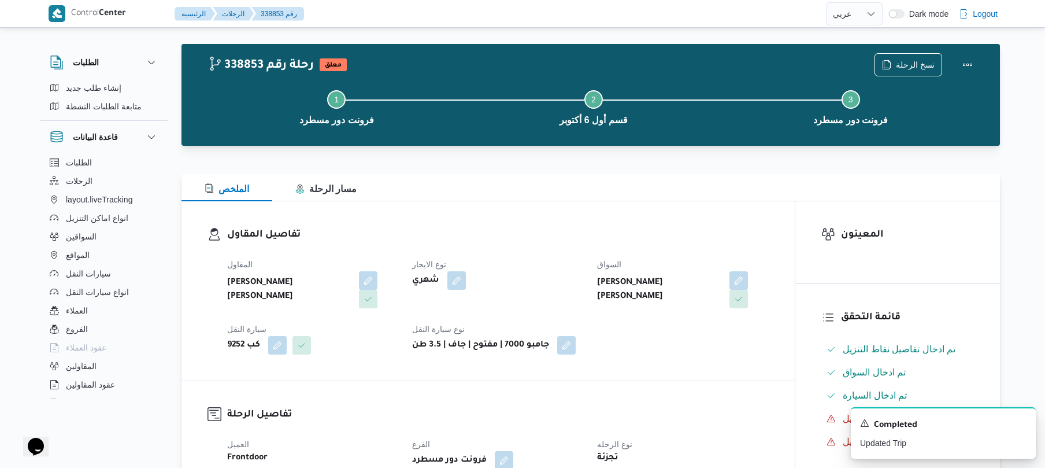
scroll to position [0, 0]
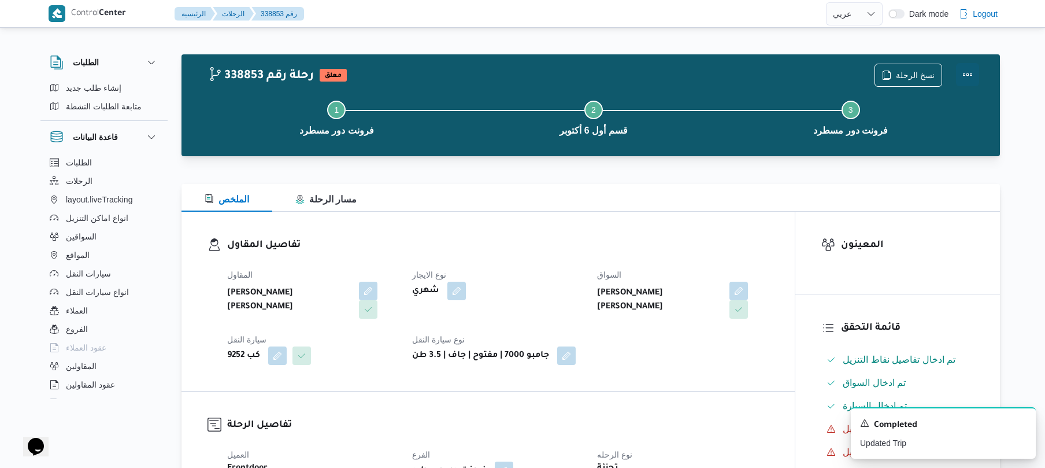
click at [962, 79] on button "Actions" at bounding box center [967, 74] width 23 height 23
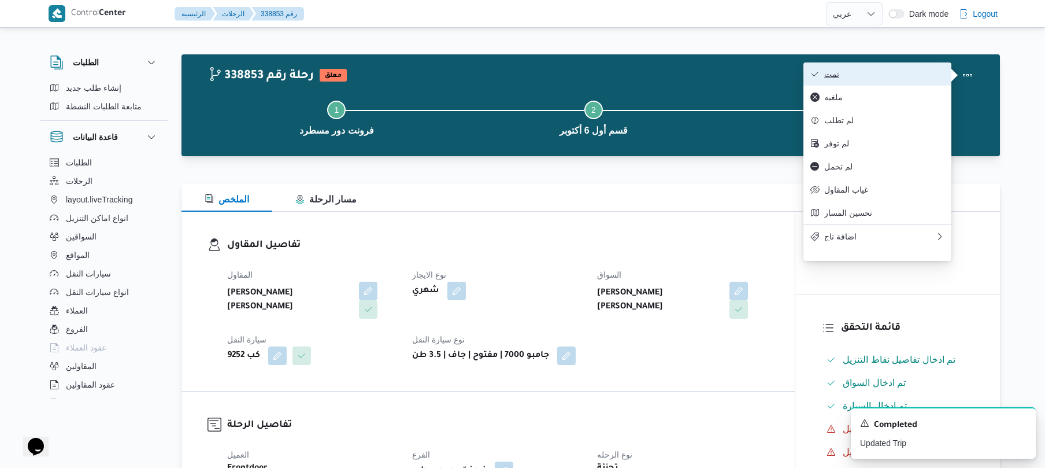
click at [902, 72] on span "تمت" at bounding box center [884, 73] width 120 height 9
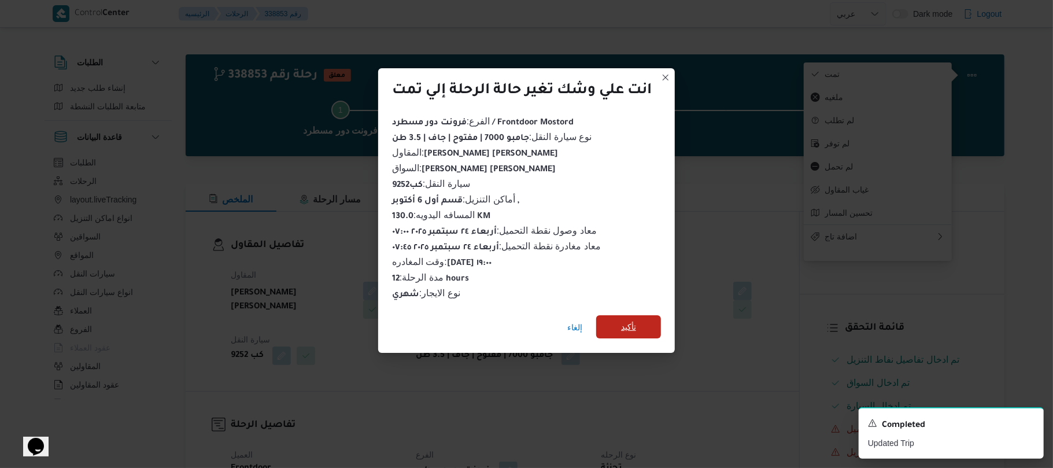
click at [627, 320] on span "تأكيد" at bounding box center [628, 327] width 15 height 14
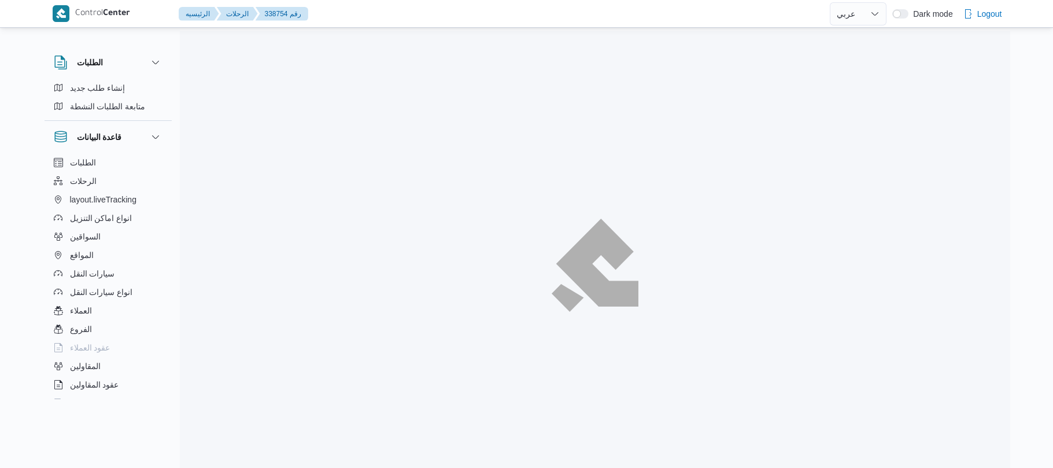
select select "ar"
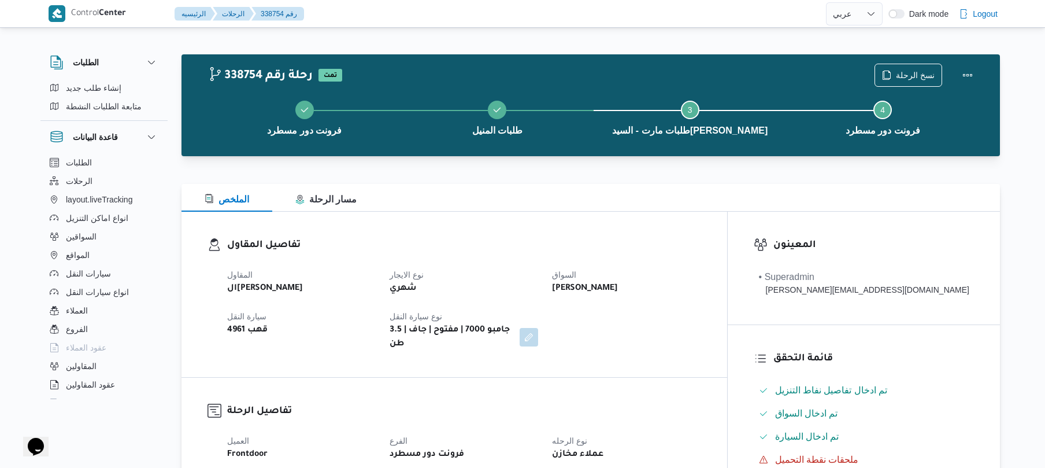
click at [701, 250] on h3 "تفاصيل المقاول" at bounding box center [464, 246] width 474 height 16
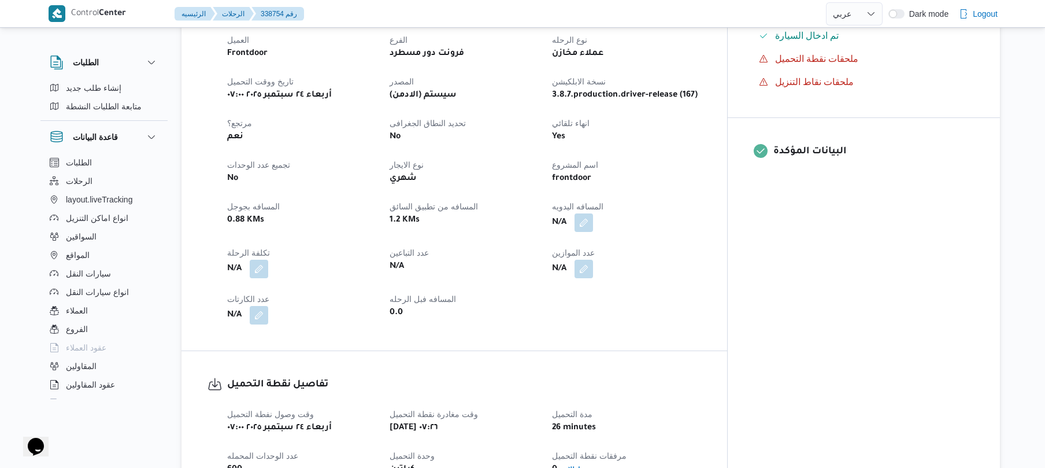
scroll to position [431, 0]
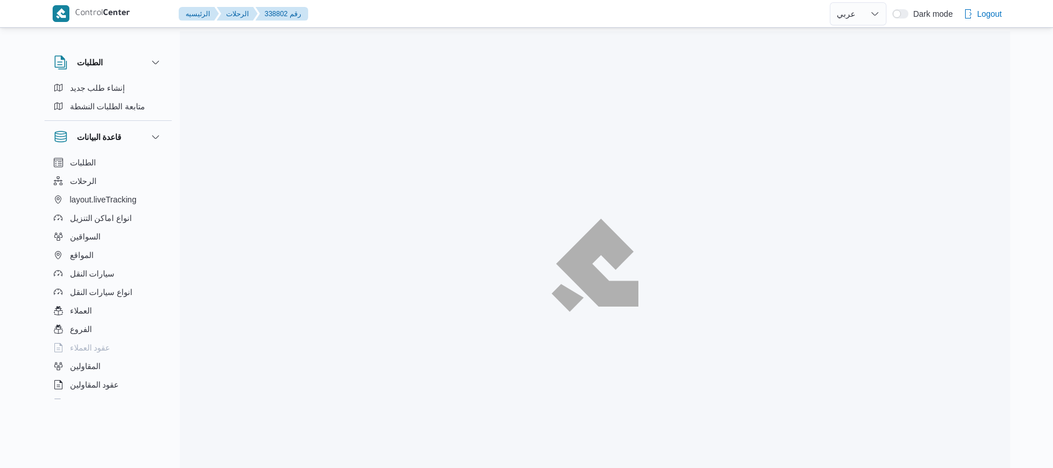
select select "ar"
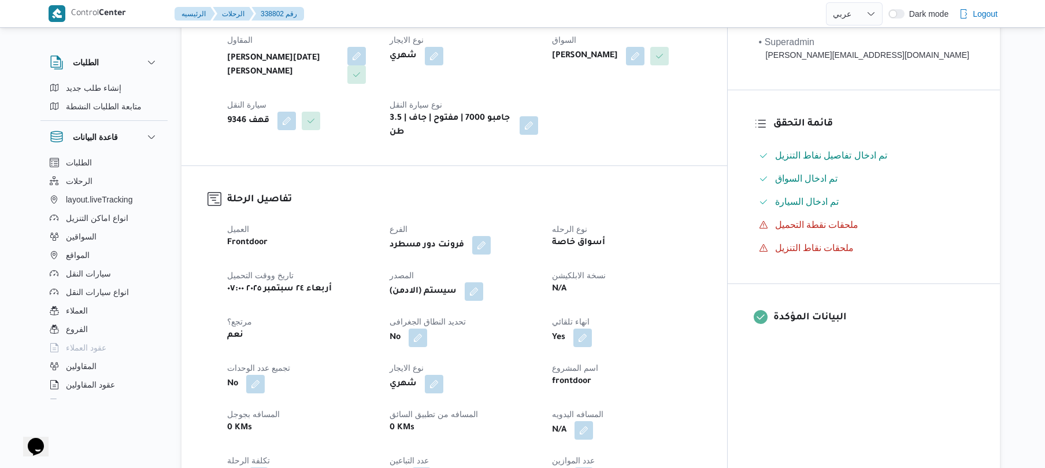
scroll to position [463, 0]
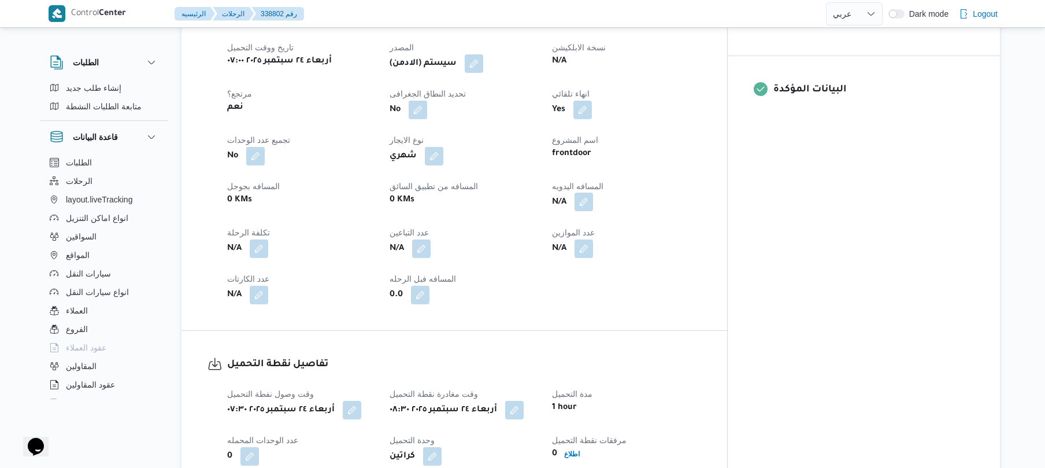
click at [593, 197] on button "button" at bounding box center [584, 202] width 19 height 19
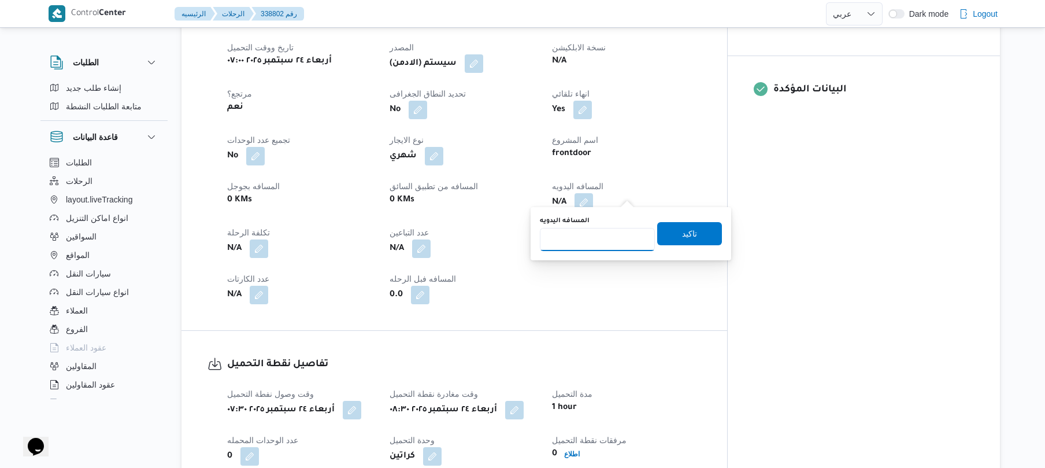
click at [595, 241] on input "المسافه اليدويه" at bounding box center [597, 239] width 115 height 23
type input "120"
click at [672, 239] on span "تاكيد" at bounding box center [689, 232] width 65 height 23
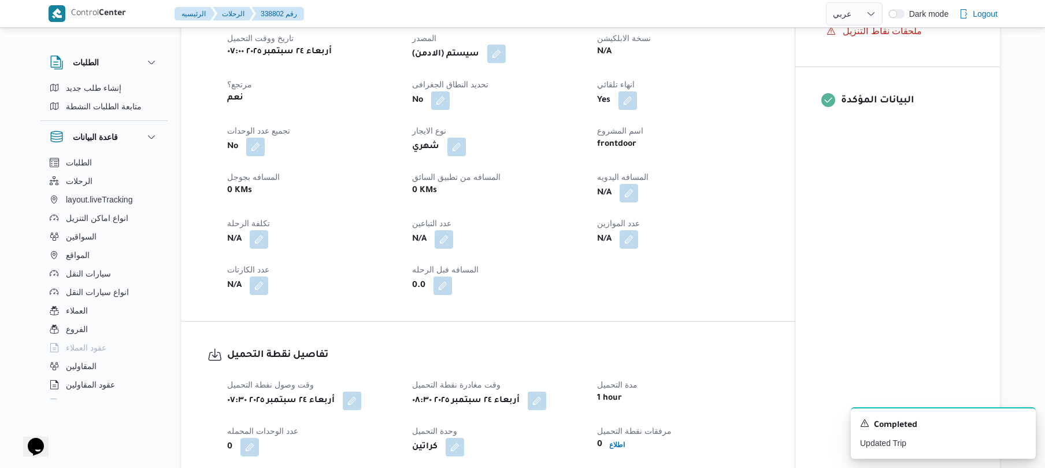
click at [500, 56] on button "button" at bounding box center [496, 54] width 19 height 19
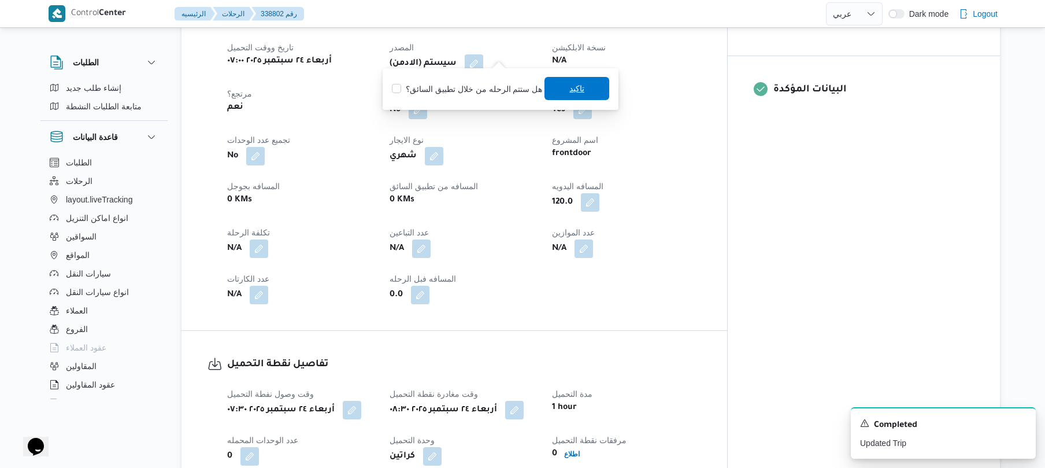
click at [577, 95] on span "تاكيد" at bounding box center [577, 88] width 65 height 23
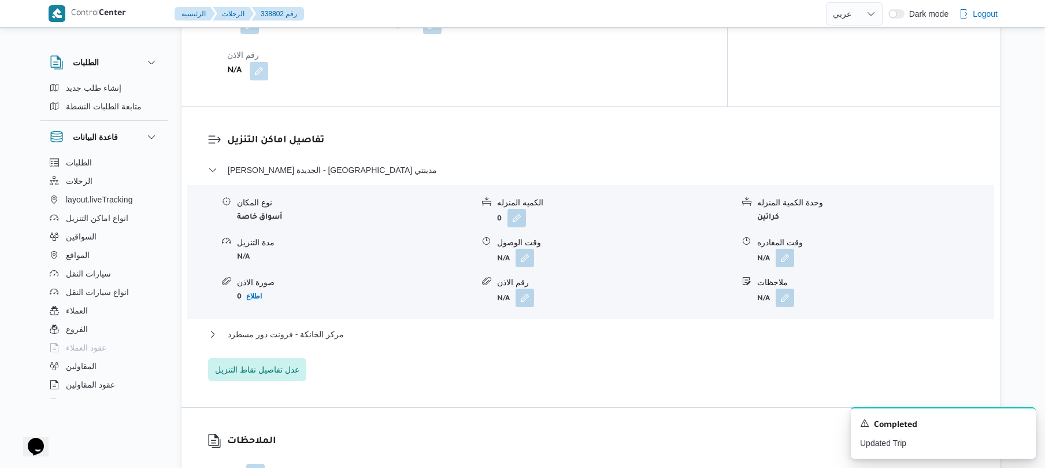
scroll to position [986, 0]
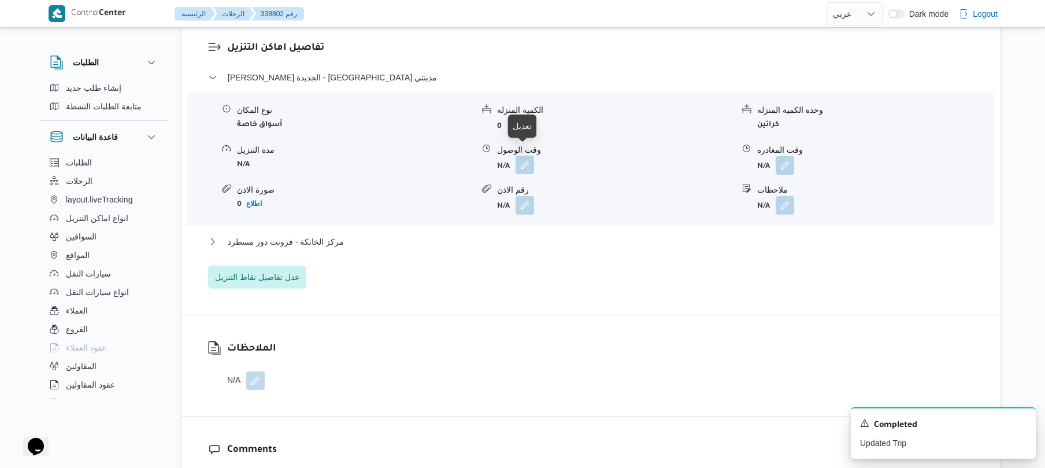
click at [525, 157] on button "button" at bounding box center [525, 165] width 19 height 19
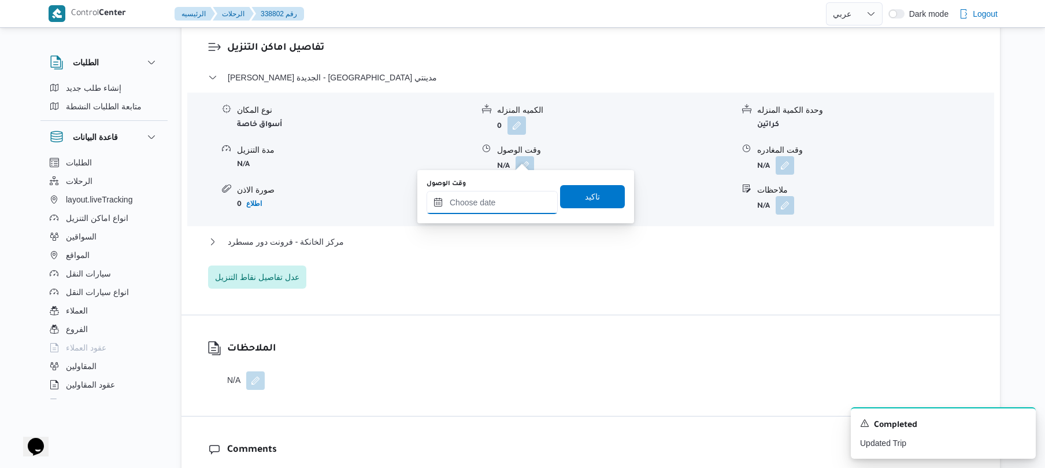
click at [502, 199] on input "وقت الوصول" at bounding box center [492, 202] width 131 height 23
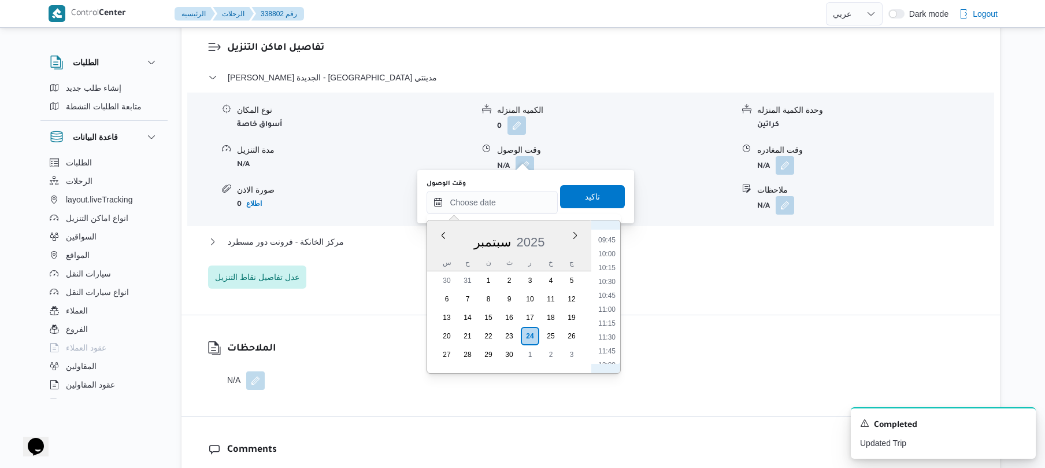
scroll to position [461, 0]
click at [607, 286] on li "09:15" at bounding box center [607, 288] width 27 height 12
type input "[DATE] ٠٩:١٥"
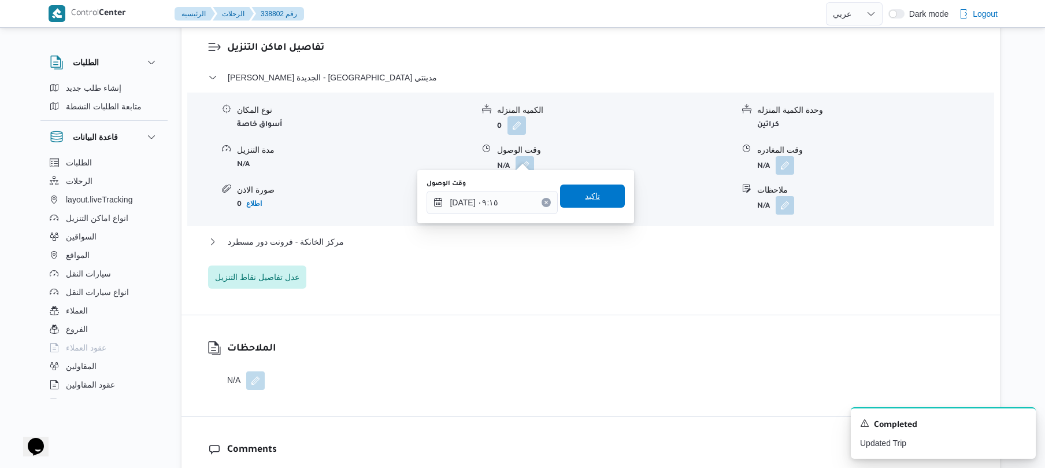
click at [593, 194] on span "تاكيد" at bounding box center [592, 196] width 15 height 14
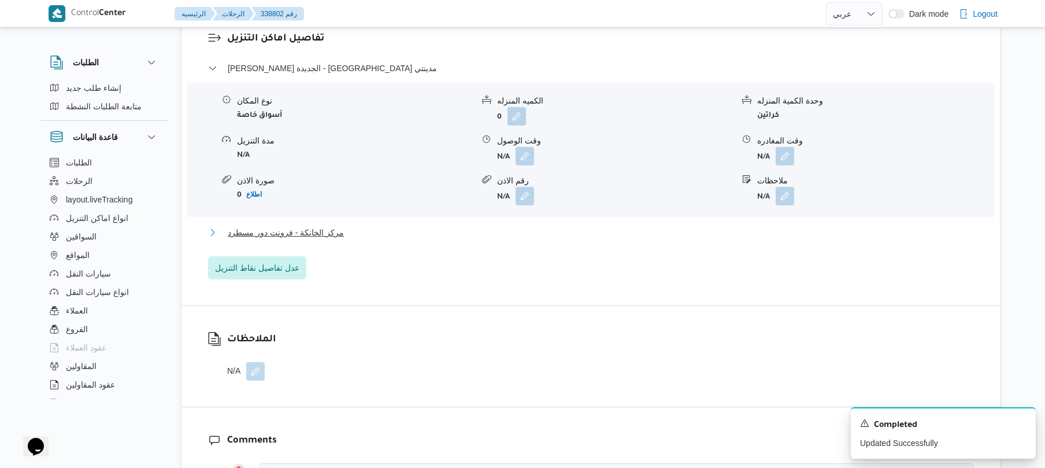
click at [567, 231] on button "مركز الخانكة - فرونت دور مسطرد" at bounding box center [591, 232] width 766 height 14
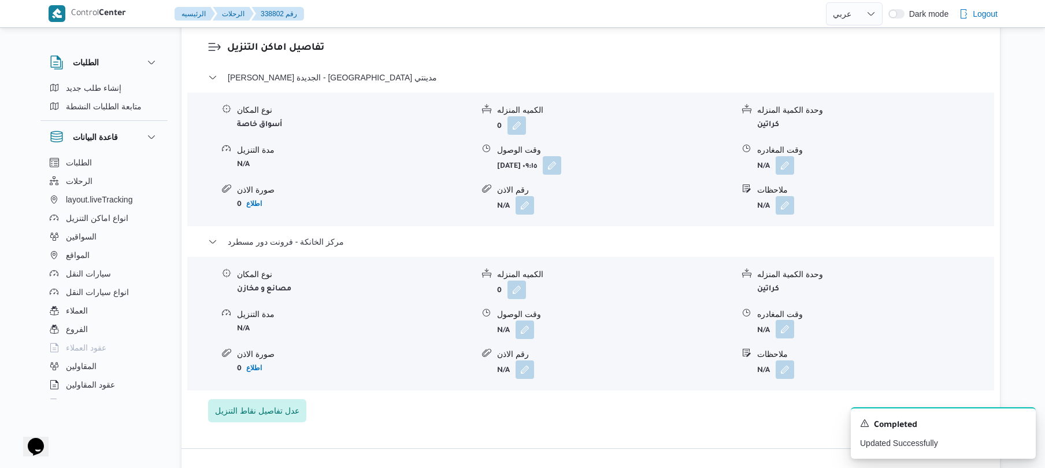
click at [789, 320] on button "button" at bounding box center [785, 329] width 19 height 19
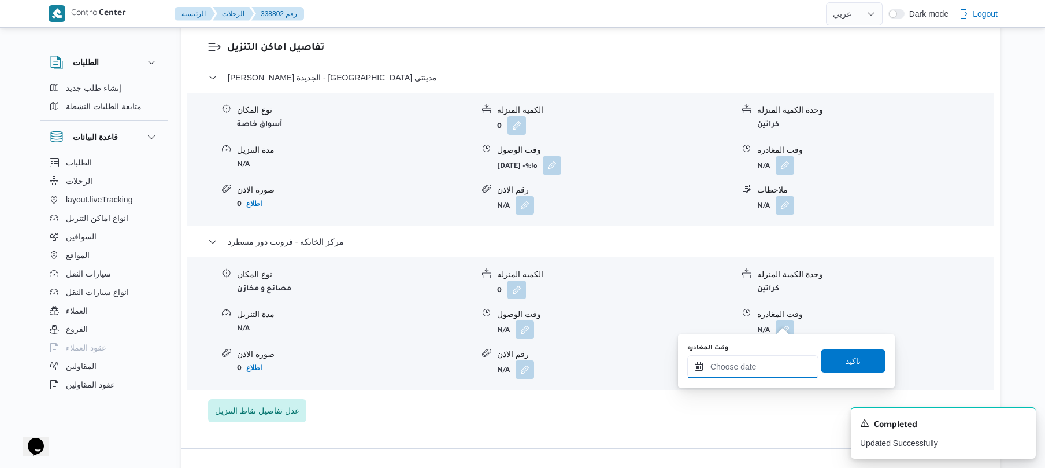
click at [727, 370] on input "وقت المغادره" at bounding box center [752, 366] width 131 height 23
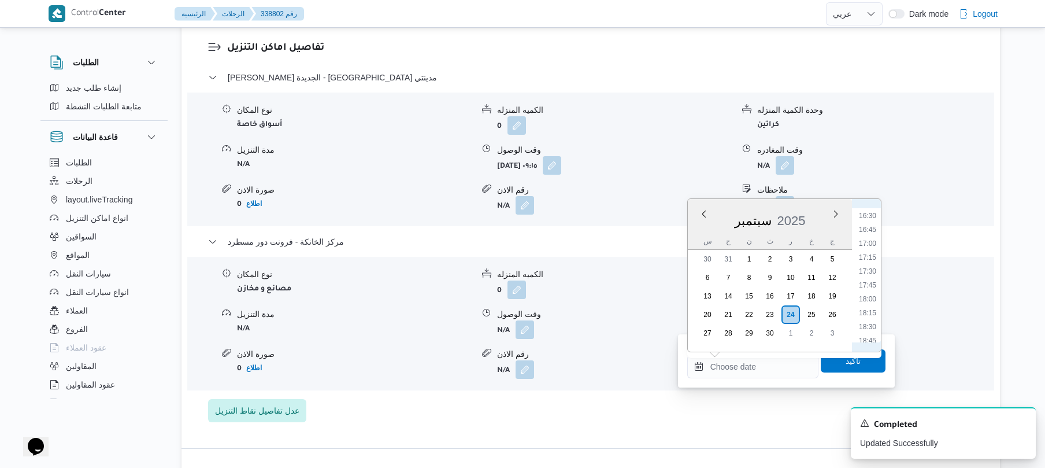
scroll to position [913, 0]
click at [868, 295] on li "18:00" at bounding box center [867, 300] width 27 height 12
type input "[DATE] ١٨:٠٠"
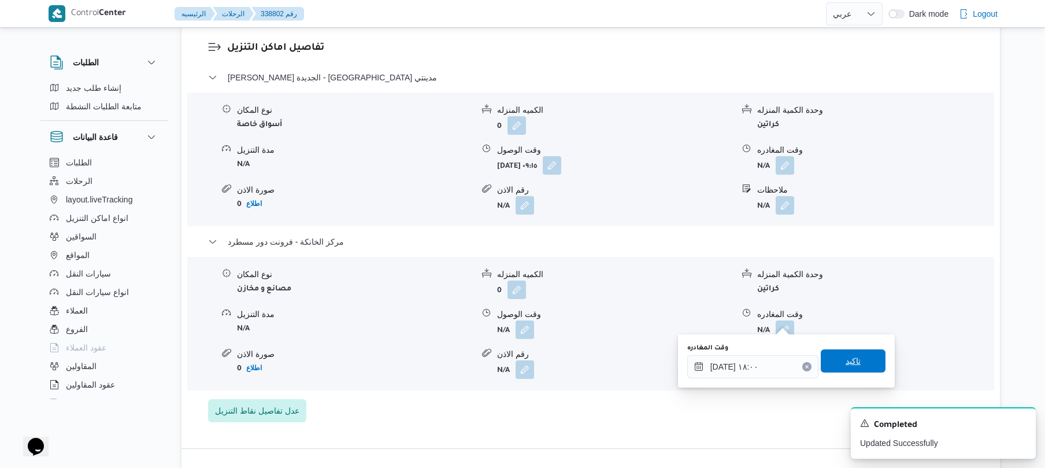
click at [846, 356] on span "تاكيد" at bounding box center [853, 361] width 15 height 14
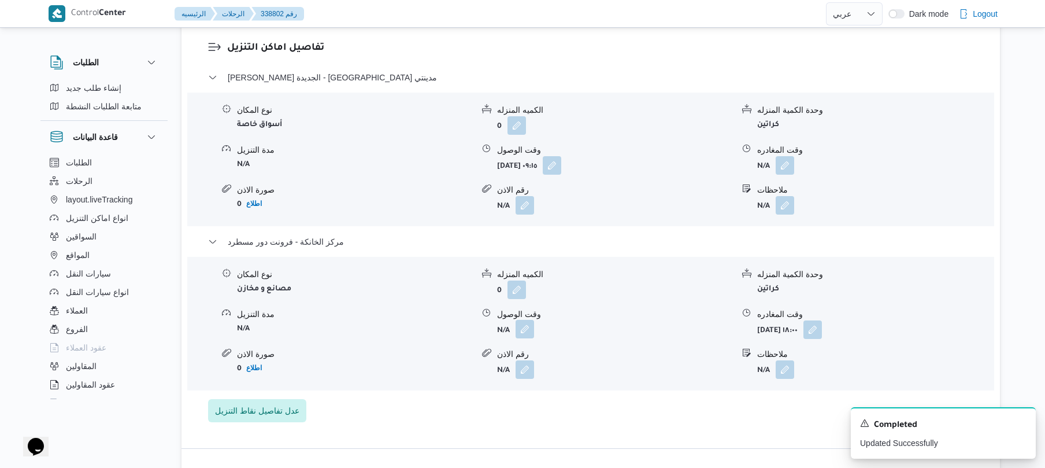
click at [521, 320] on button "button" at bounding box center [525, 329] width 19 height 19
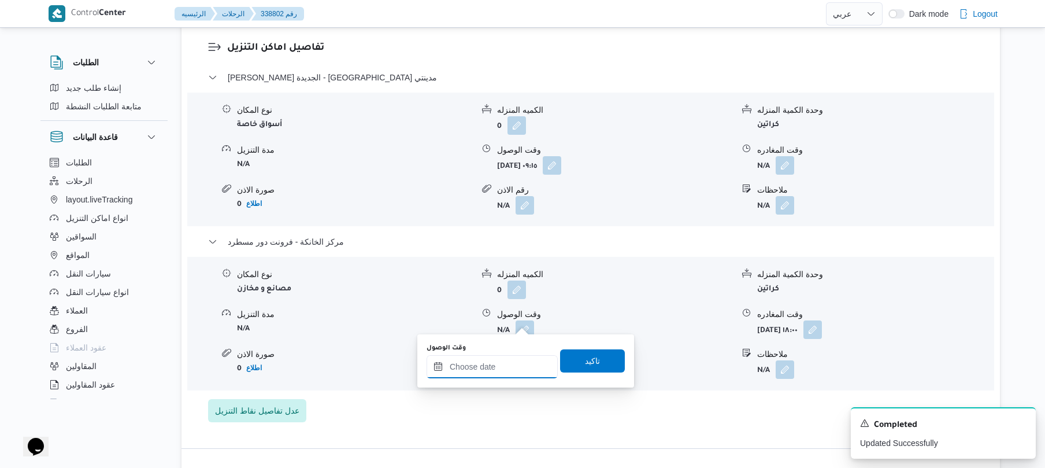
click at [502, 360] on div at bounding box center [492, 366] width 131 height 23
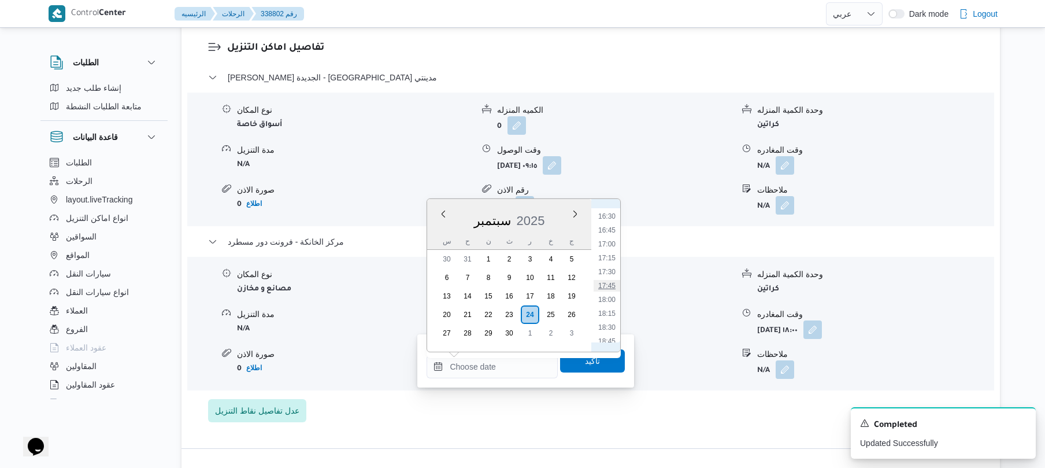
click at [608, 283] on li "17:45" at bounding box center [607, 286] width 27 height 12
type input "[DATE] ١٧:٤٥"
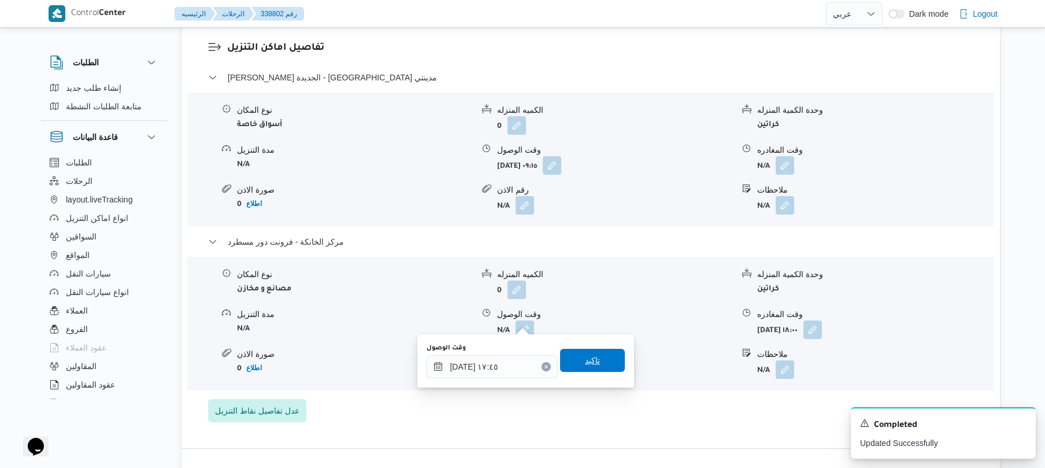
click at [581, 367] on span "تاكيد" at bounding box center [592, 360] width 65 height 23
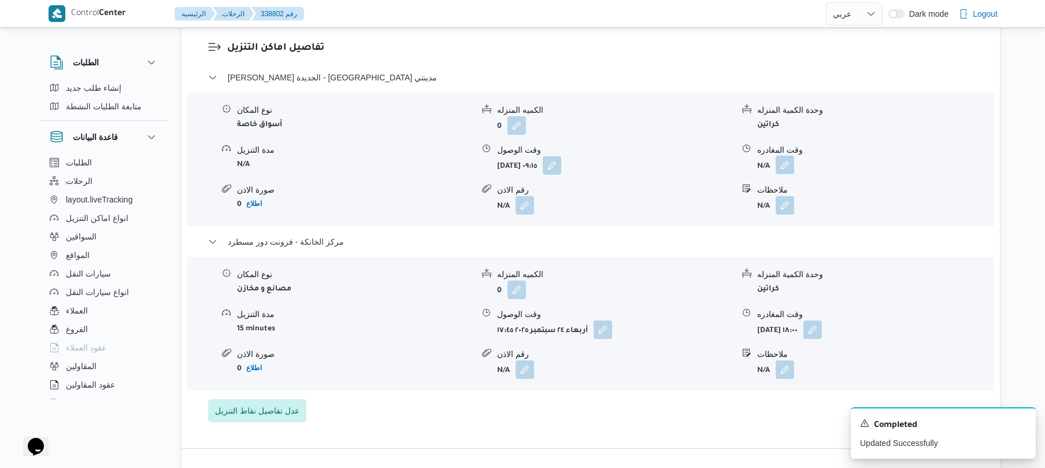
click at [783, 156] on button "button" at bounding box center [785, 165] width 19 height 19
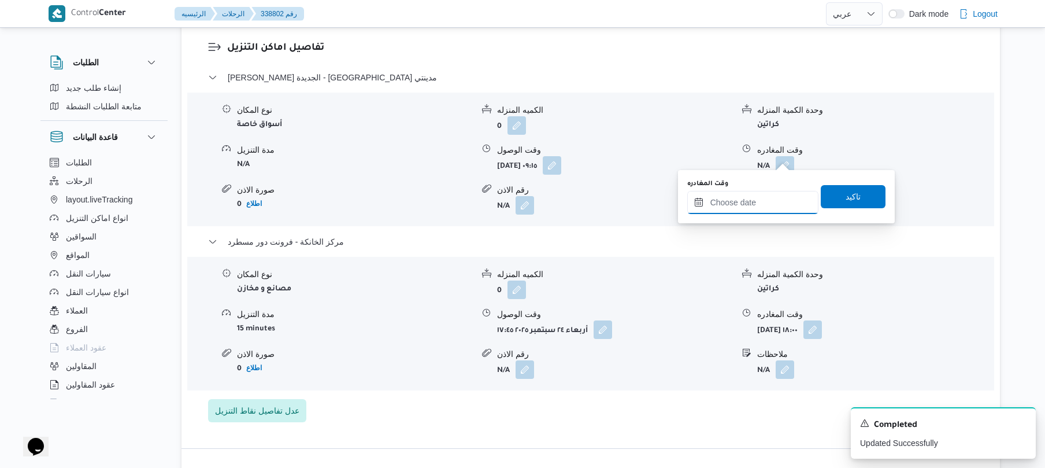
click at [750, 199] on input "وقت المغادره" at bounding box center [752, 202] width 131 height 23
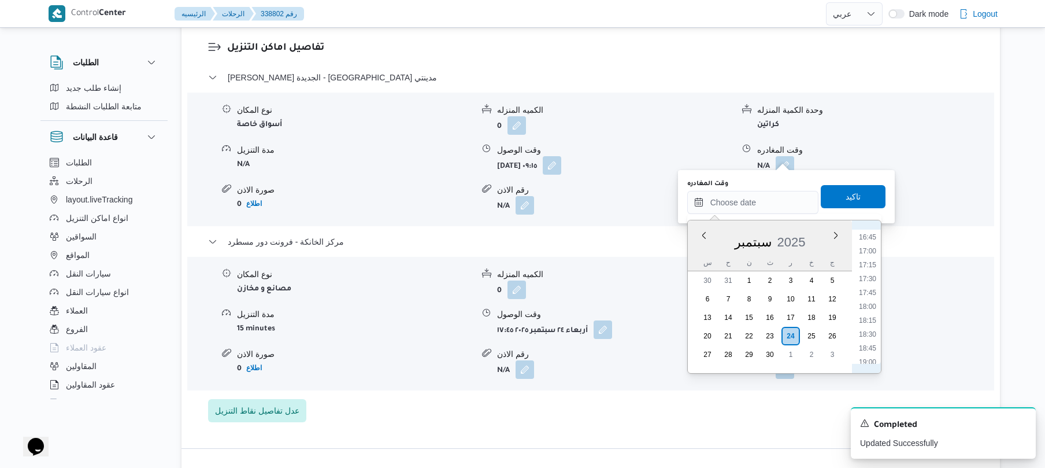
scroll to position [914, 0]
click at [865, 262] on li "17:00" at bounding box center [867, 265] width 27 height 12
type input "[DATE] ١٧:٠٠"
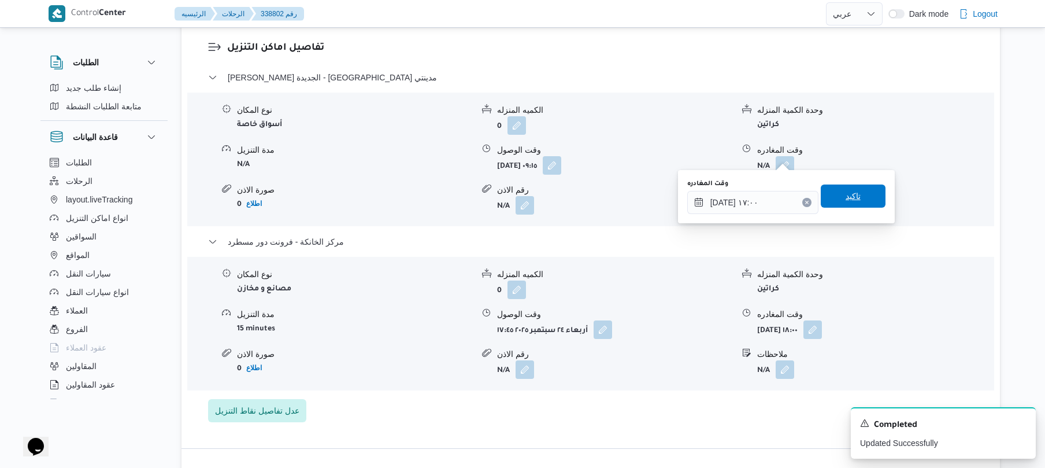
click at [852, 199] on span "تاكيد" at bounding box center [853, 196] width 15 height 14
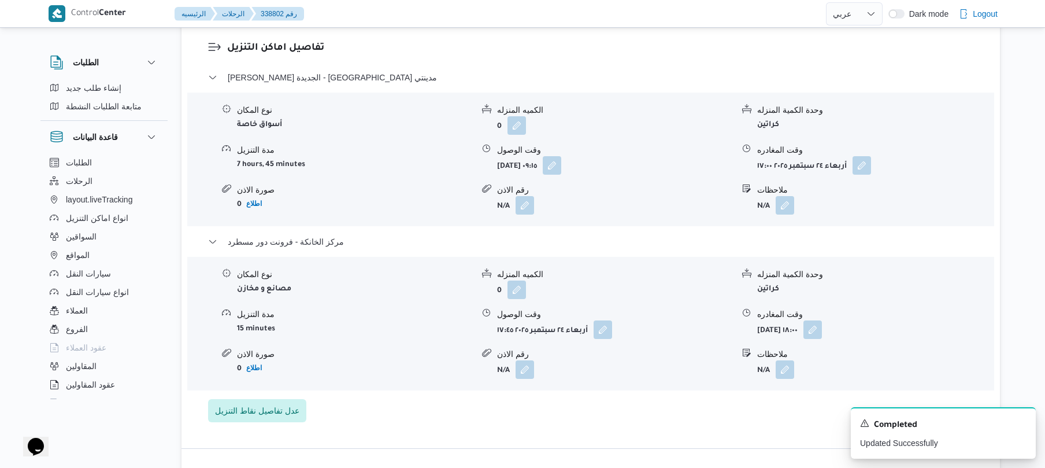
scroll to position [0, 0]
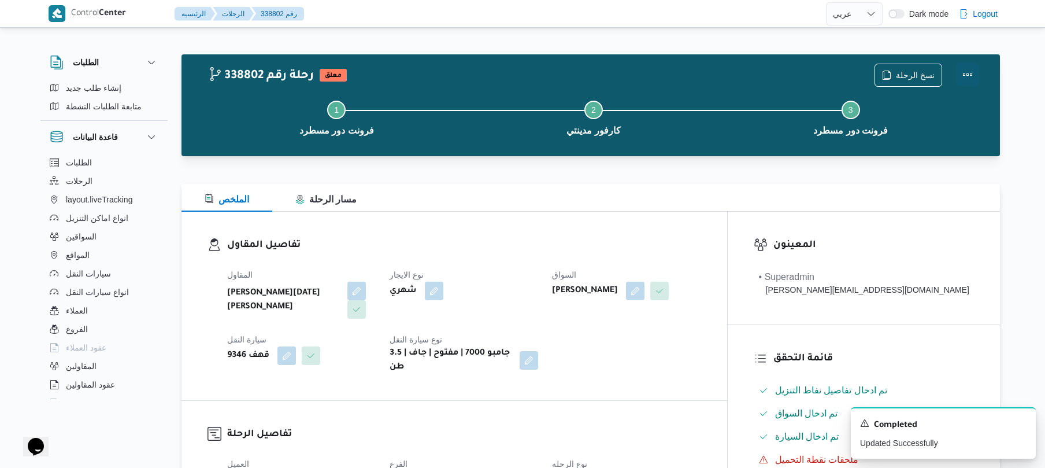
click at [965, 76] on button "Actions" at bounding box center [967, 74] width 23 height 23
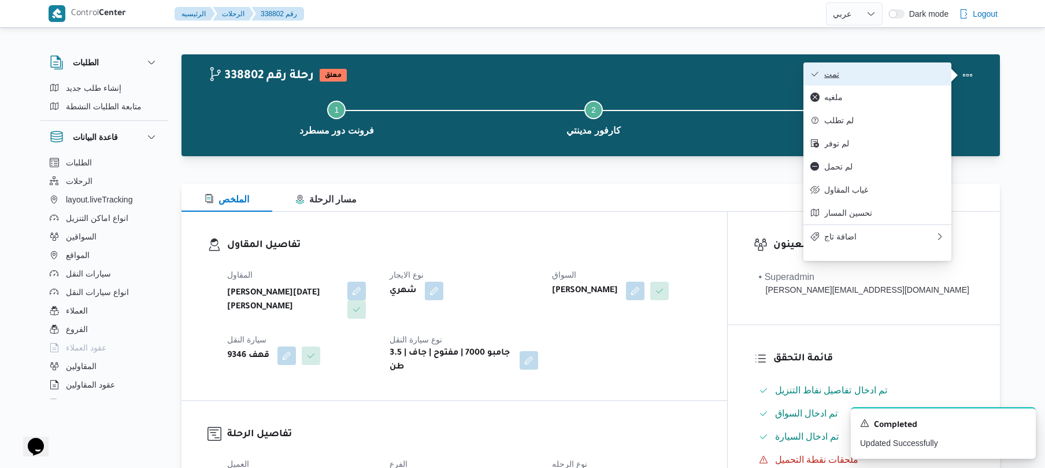
click at [923, 79] on span "تمت" at bounding box center [884, 73] width 120 height 9
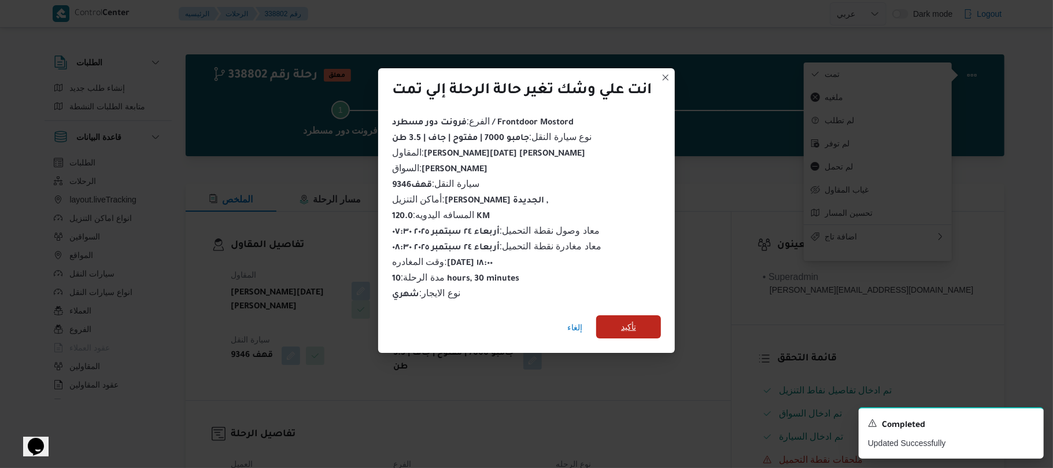
click at [650, 324] on span "تأكيد" at bounding box center [628, 326] width 65 height 23
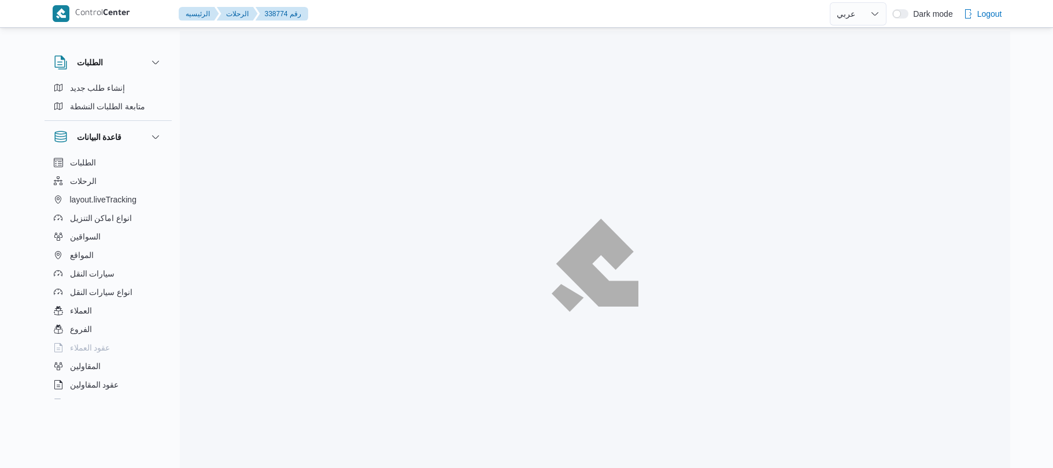
select select "ar"
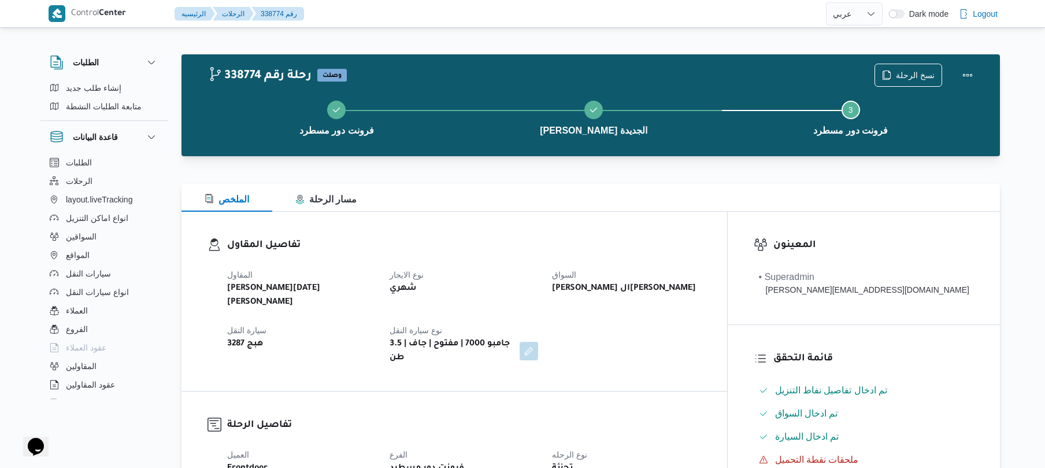
click at [706, 234] on div "تفاصيل المقاول المقاول [PERSON_NAME][DATE] [PERSON_NAME] نوع الايجار شهري السوا…" at bounding box center [455, 301] width 546 height 179
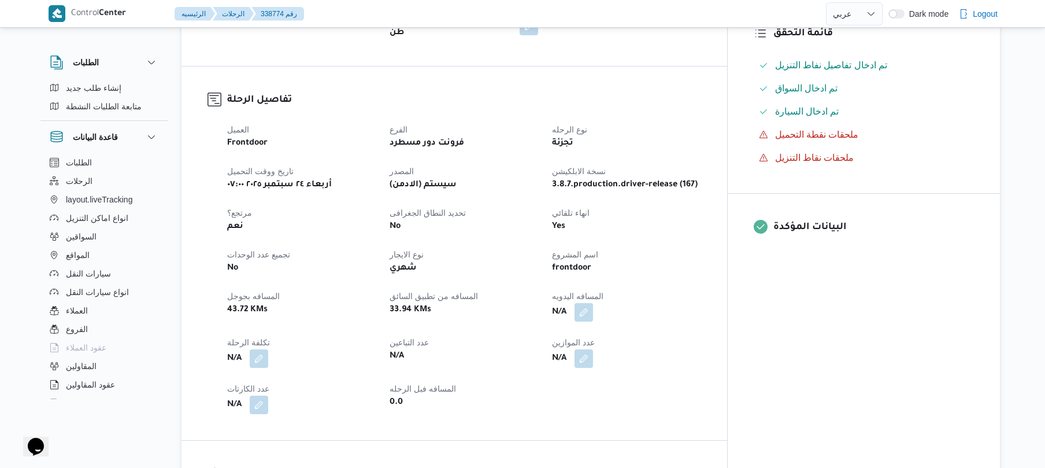
scroll to position [370, 0]
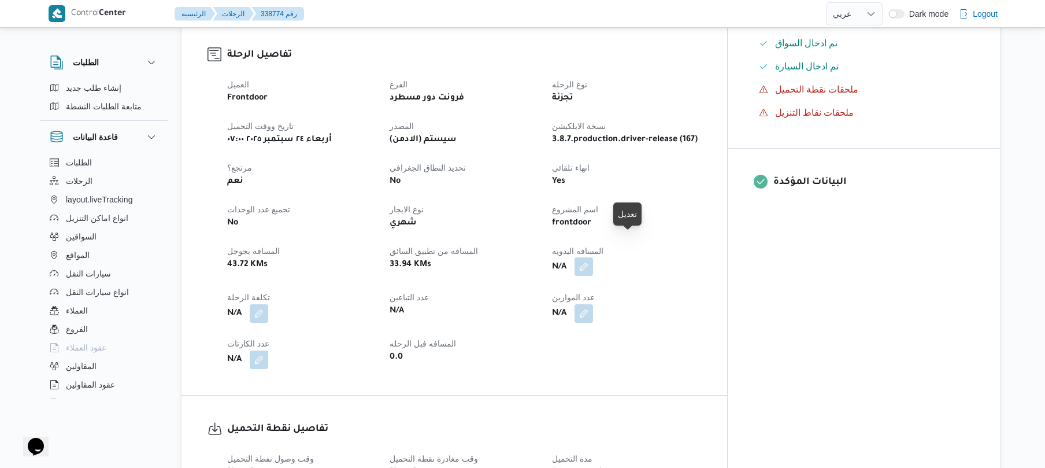
click at [593, 257] on button "button" at bounding box center [584, 266] width 19 height 19
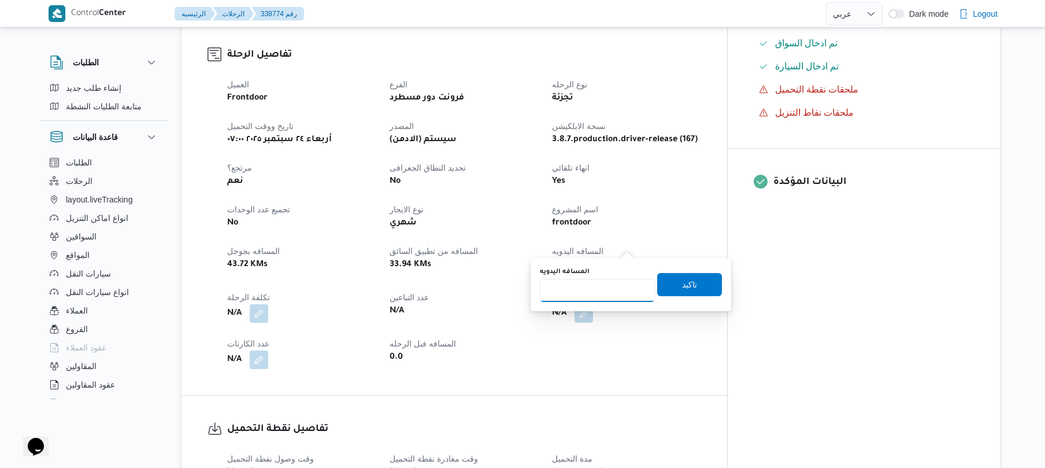
click at [589, 296] on input "المسافه اليدويه" at bounding box center [597, 290] width 115 height 23
type input "120"
click at [696, 283] on span "تاكيد" at bounding box center [689, 283] width 65 height 23
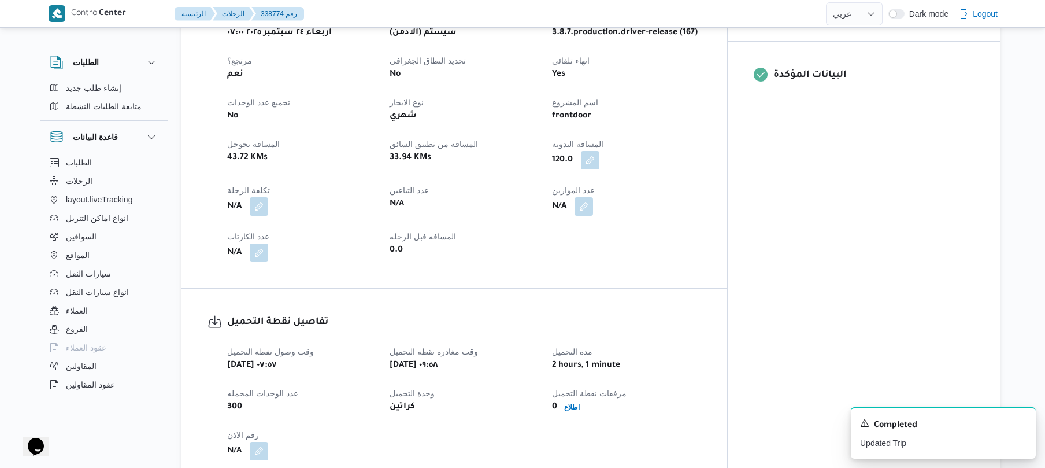
scroll to position [458, 0]
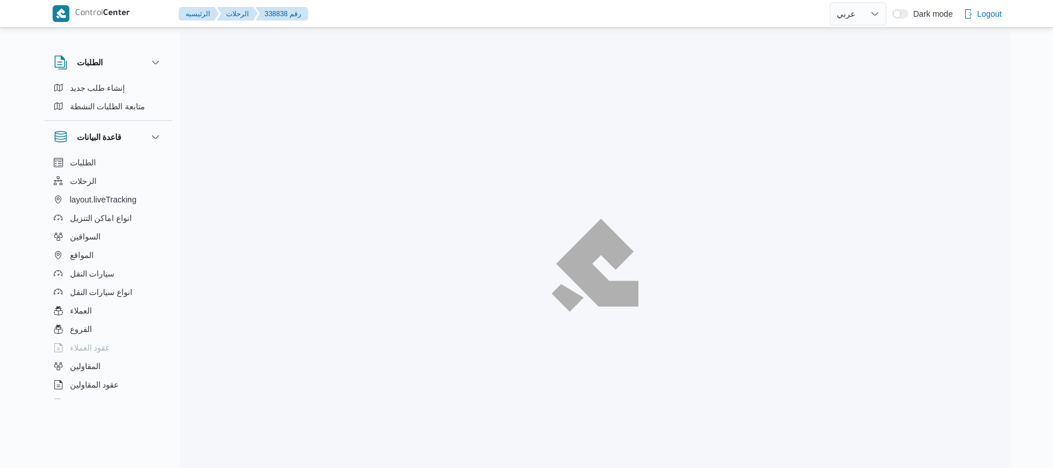
select select "ar"
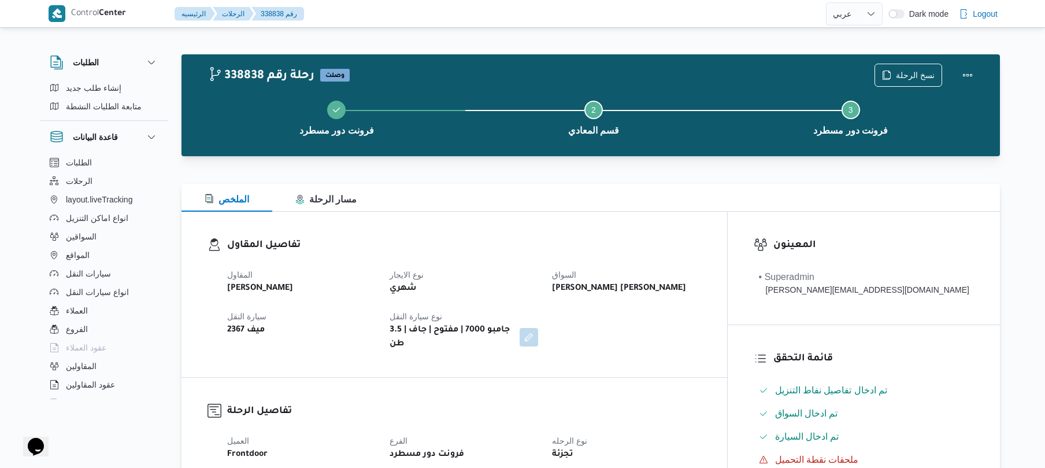
click at [657, 222] on div "تفاصيل المقاول المقاول [PERSON_NAME] نوع الايجار شهري السواق [PERSON_NAME] [PER…" at bounding box center [455, 294] width 546 height 165
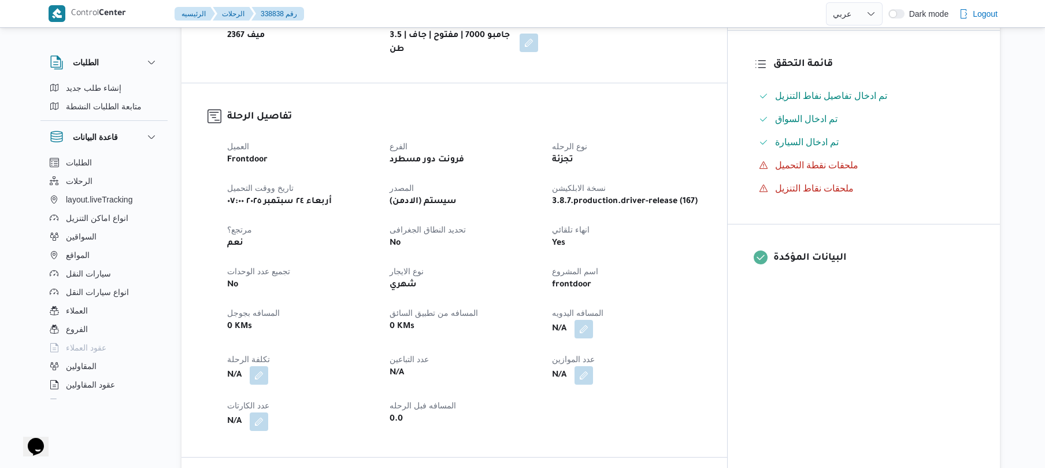
scroll to position [463, 0]
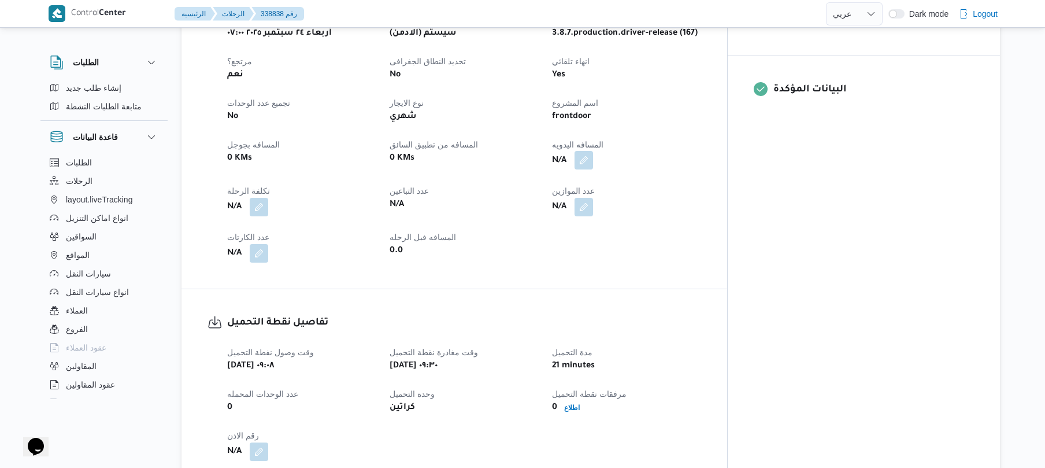
click at [593, 153] on button "button" at bounding box center [584, 160] width 19 height 19
click at [599, 216] on div "You are in a dialog. To close this dialog, hit escape. المسافه اليدويه تاكيد" at bounding box center [631, 191] width 201 height 53
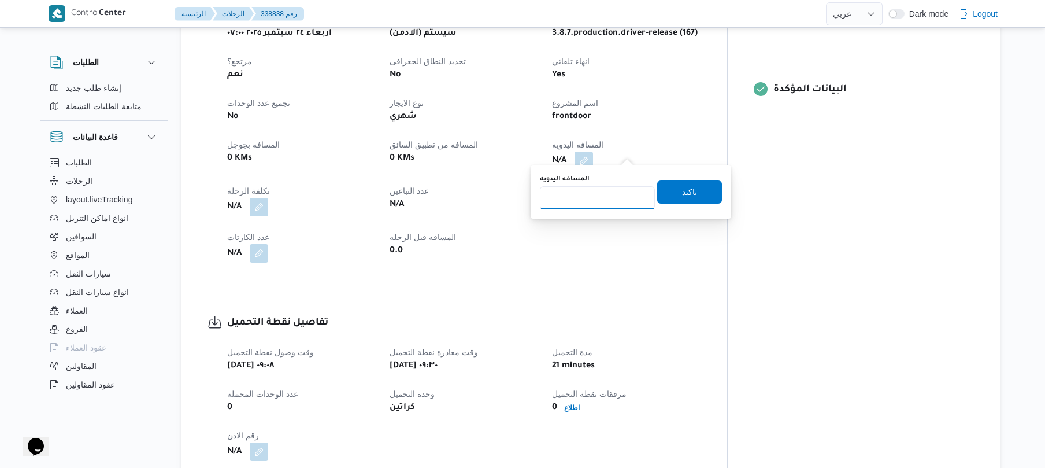
click at [600, 198] on input "المسافه اليدويه" at bounding box center [597, 197] width 115 height 23
type input "125"
click at [668, 199] on span "تاكيد" at bounding box center [689, 191] width 65 height 23
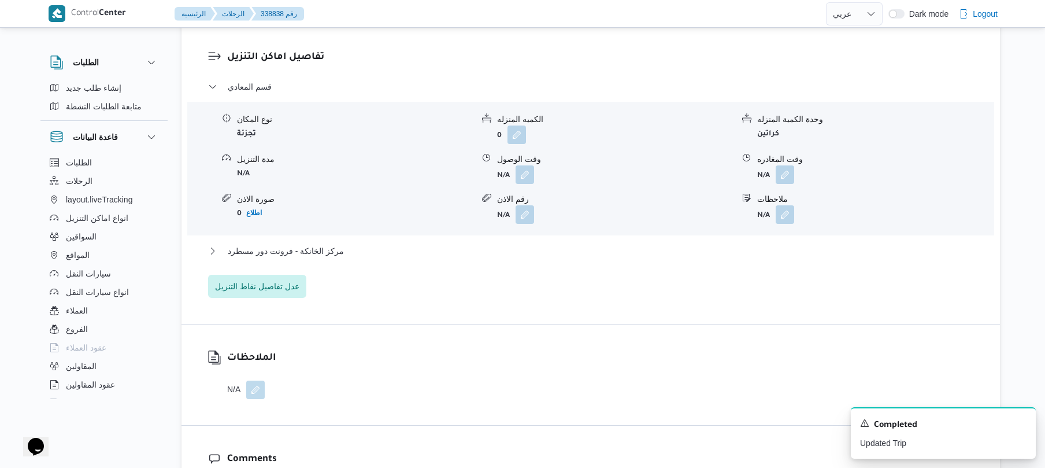
scroll to position [956, 0]
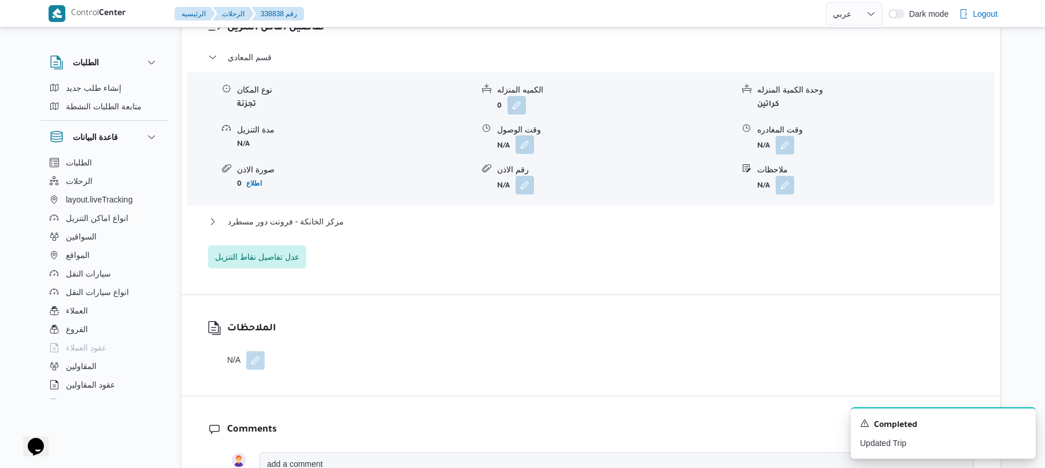
click at [524, 135] on button "button" at bounding box center [525, 144] width 19 height 19
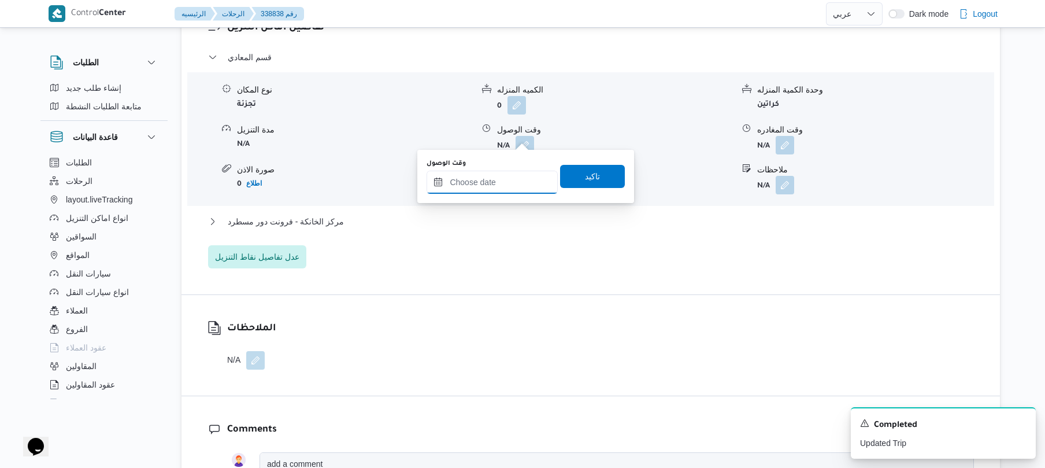
click at [497, 178] on input "وقت الوصول" at bounding box center [492, 182] width 131 height 23
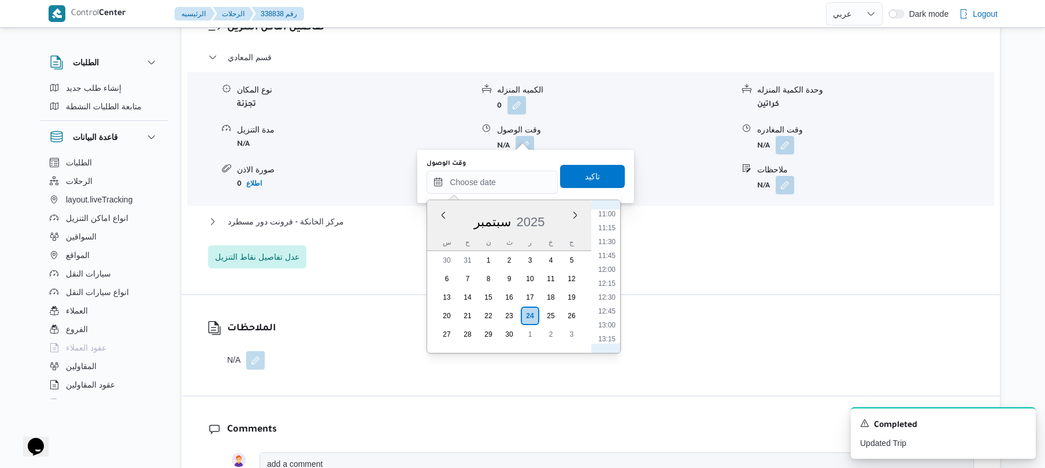
scroll to position [498, 0]
click at [613, 299] on li "10:30" at bounding box center [607, 300] width 27 height 12
type input "[DATE] ١٠:٣٠"
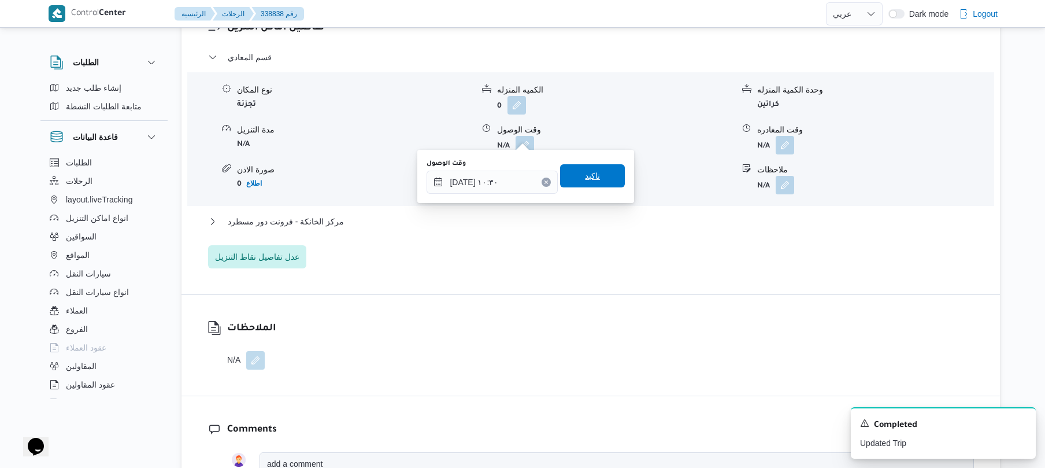
click at [595, 179] on span "تاكيد" at bounding box center [592, 175] width 65 height 23
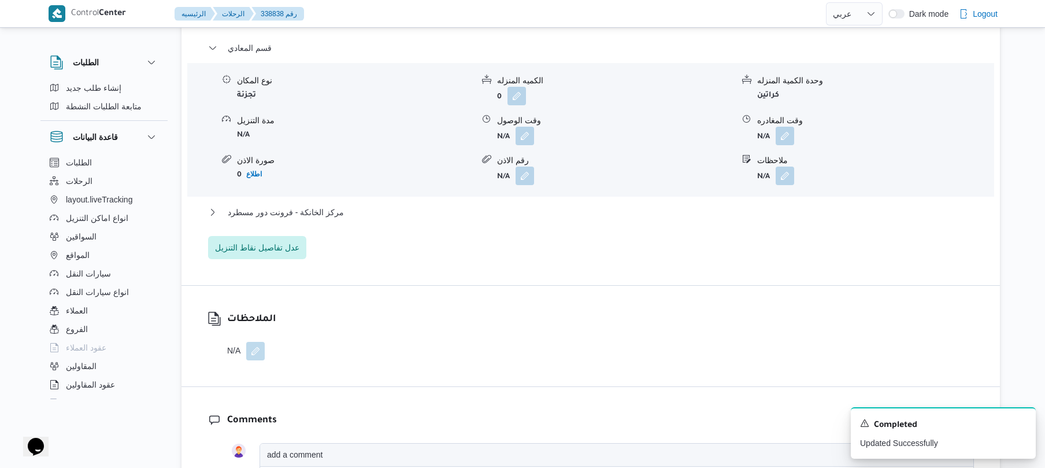
click at [577, 202] on div "قسم المعادي نوع المكان تجزئة الكميه المنزله 0 وحدة الكمية المنزله كراتين مدة ال…" at bounding box center [591, 150] width 766 height 218
click at [572, 217] on button "مركز الخانكة - فرونت دور مسطرد" at bounding box center [591, 212] width 766 height 14
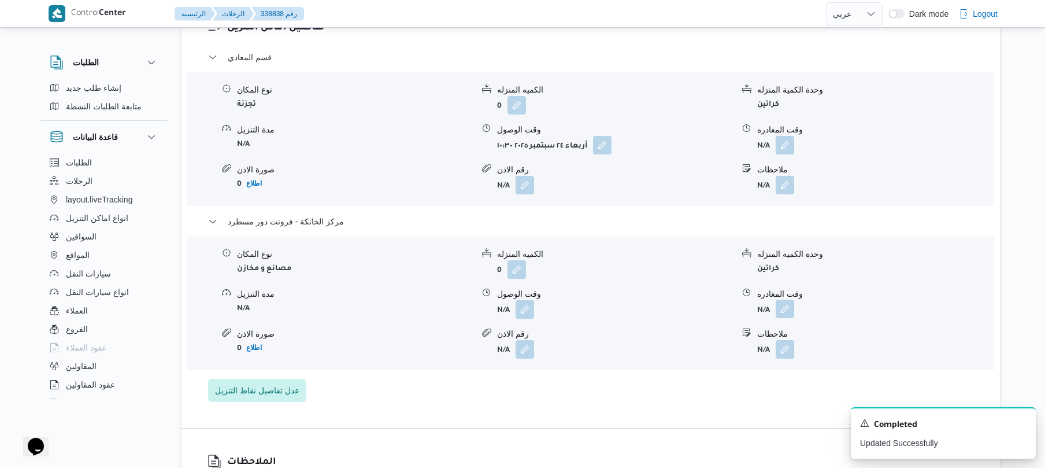
click at [787, 301] on button "button" at bounding box center [785, 308] width 19 height 19
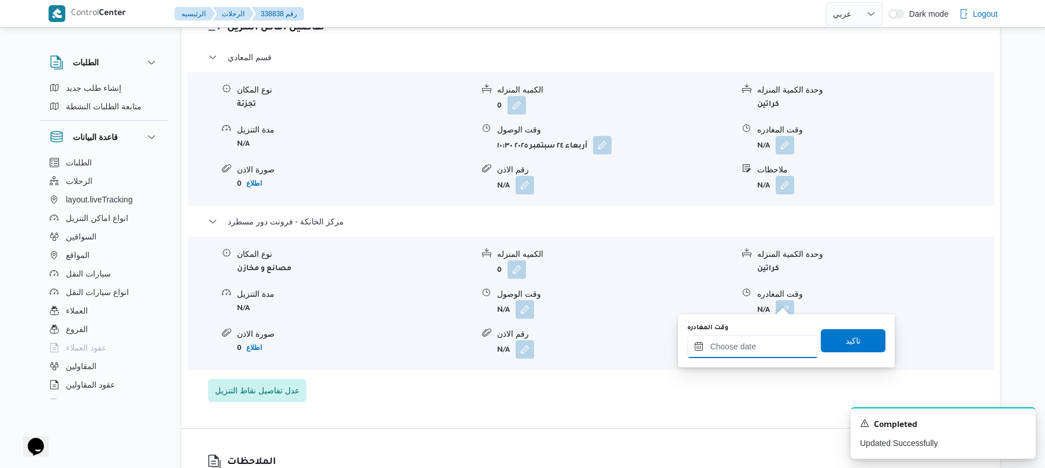
click at [746, 340] on input "وقت المغادره" at bounding box center [752, 346] width 131 height 23
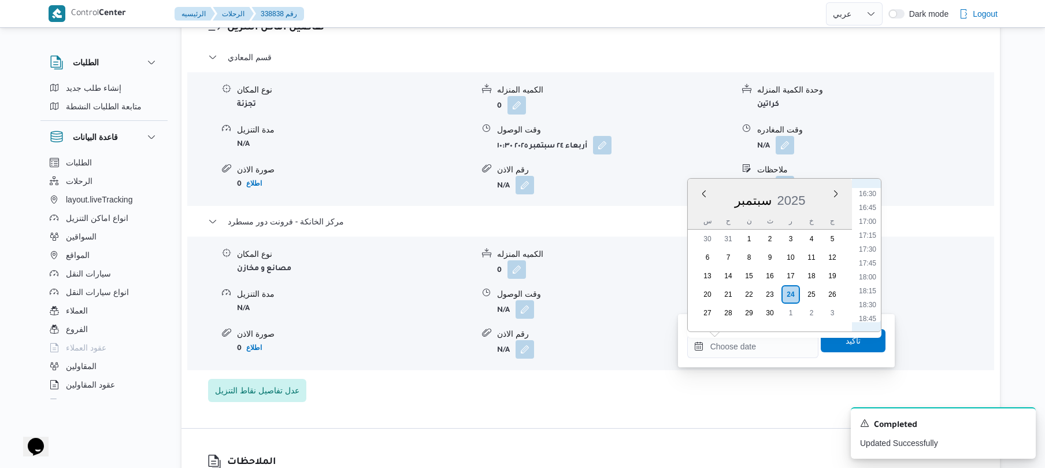
scroll to position [913, 0]
click at [870, 308] on li "18:30" at bounding box center [867, 307] width 27 height 12
type input "٢٤/٠٩/٢٠٢٥ ١٨:٣٠"
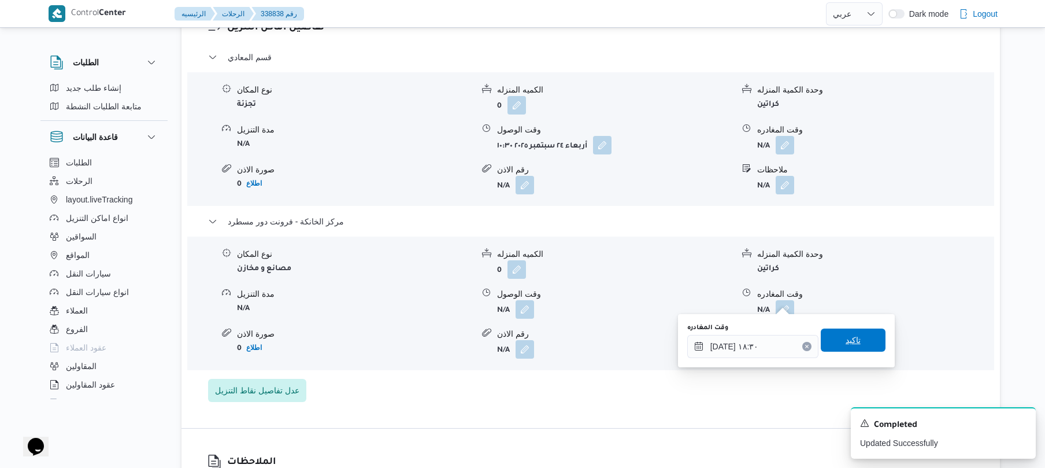
click at [846, 341] on span "تاكيد" at bounding box center [853, 340] width 15 height 14
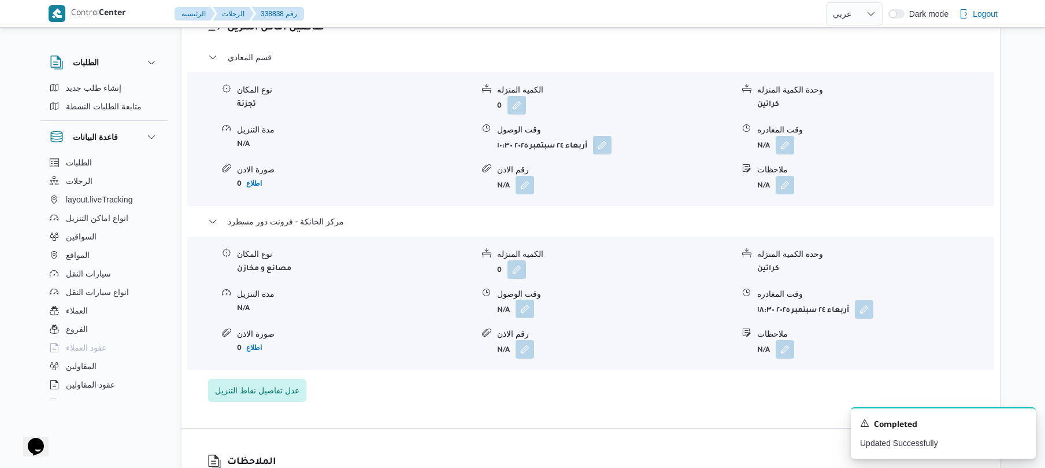
click at [530, 301] on button "button" at bounding box center [525, 308] width 19 height 19
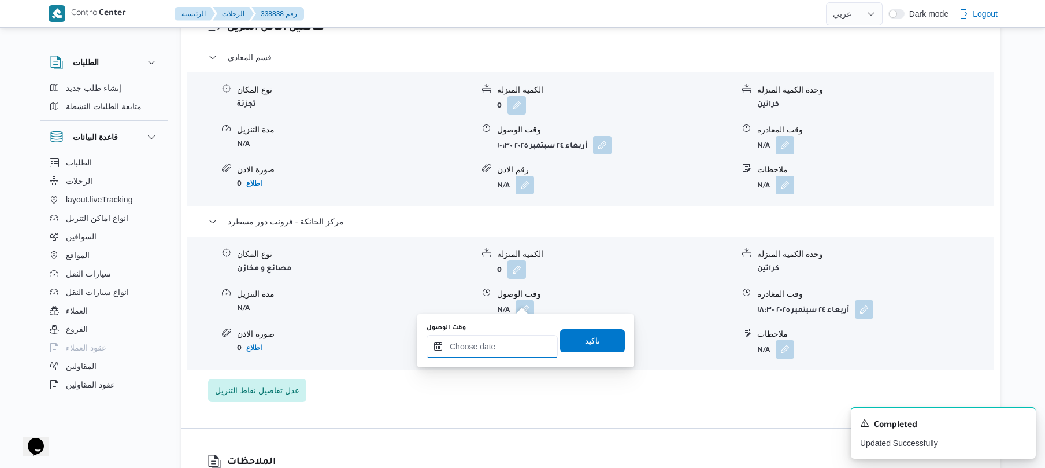
click at [501, 347] on input "وقت الوصول" at bounding box center [492, 346] width 131 height 23
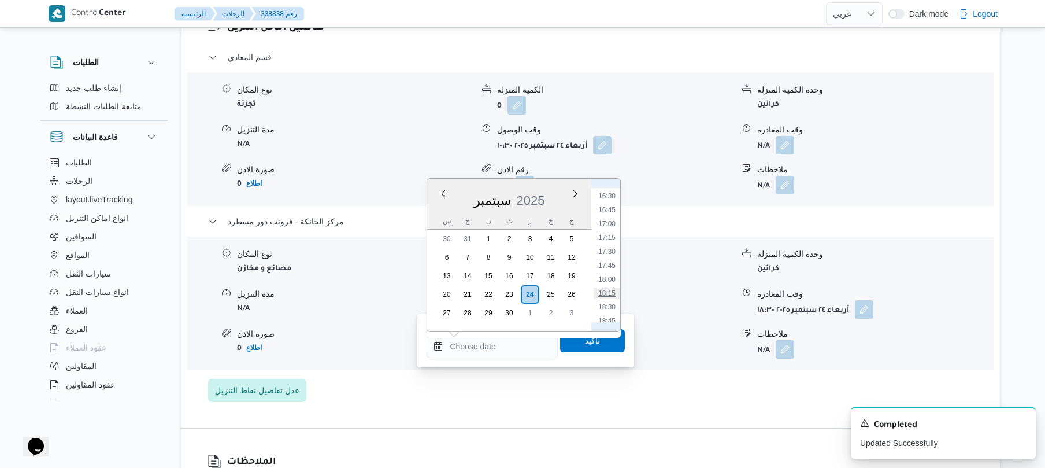
click at [608, 289] on li "18:15" at bounding box center [607, 293] width 27 height 12
type input "٢٤/٠٩/٢٠٢٥ ١٨:١٥"
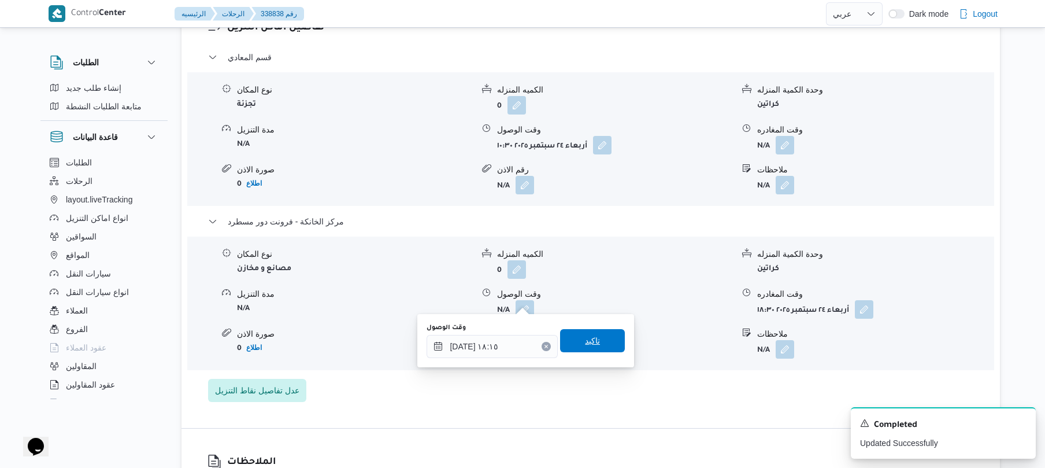
click at [589, 340] on span "تاكيد" at bounding box center [592, 341] width 15 height 14
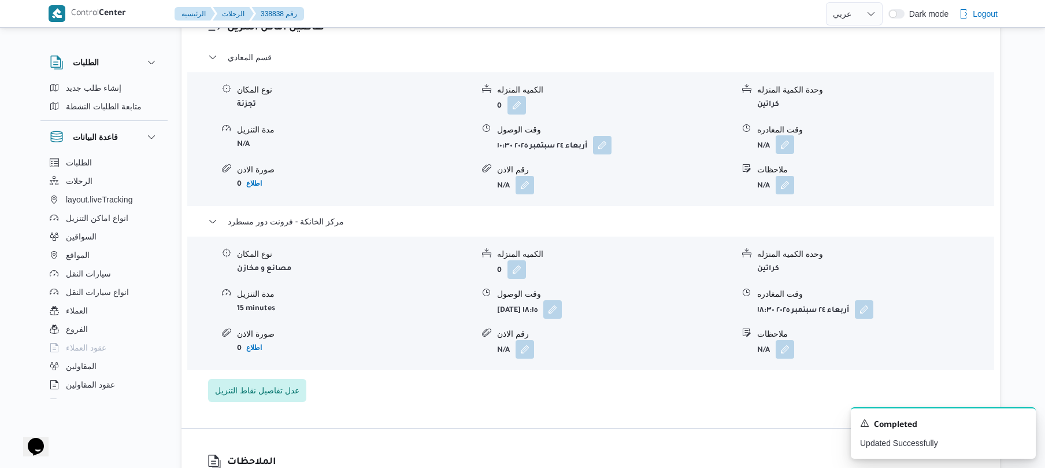
click at [784, 139] on button "button" at bounding box center [785, 144] width 19 height 19
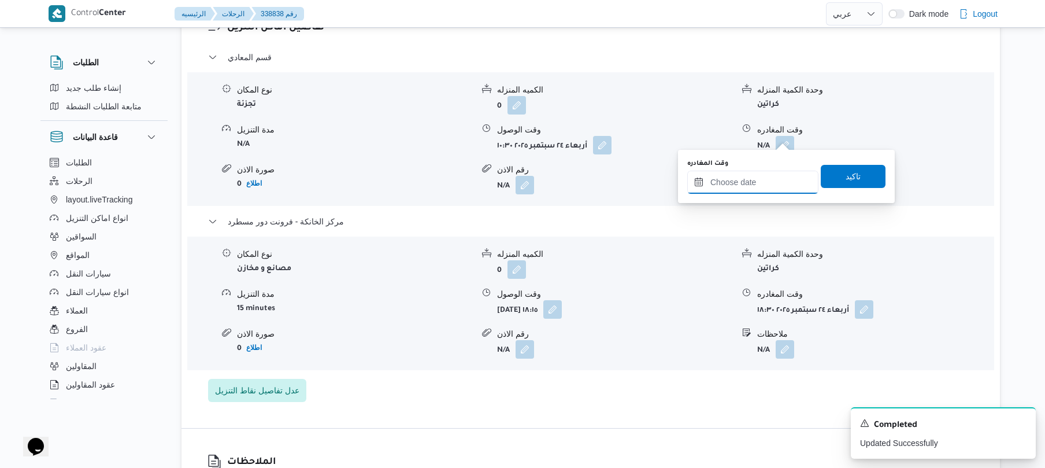
click at [759, 174] on input "وقت المغادره" at bounding box center [752, 182] width 131 height 23
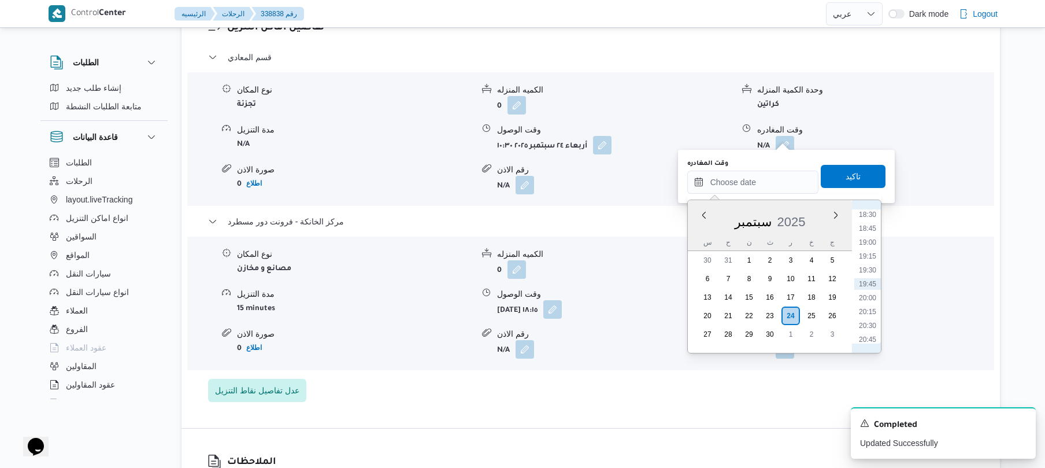
scroll to position [914, 0]
click at [867, 261] on li "17:15" at bounding box center [867, 259] width 27 height 12
type input "٢٤/٠٩/٢٠٢٥ ١٧:١٥"
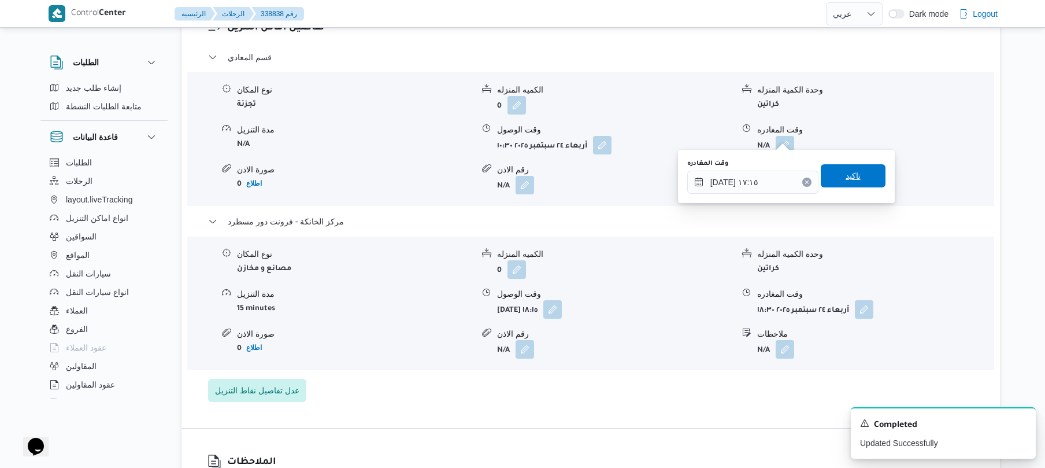
click at [854, 180] on span "تاكيد" at bounding box center [853, 175] width 65 height 23
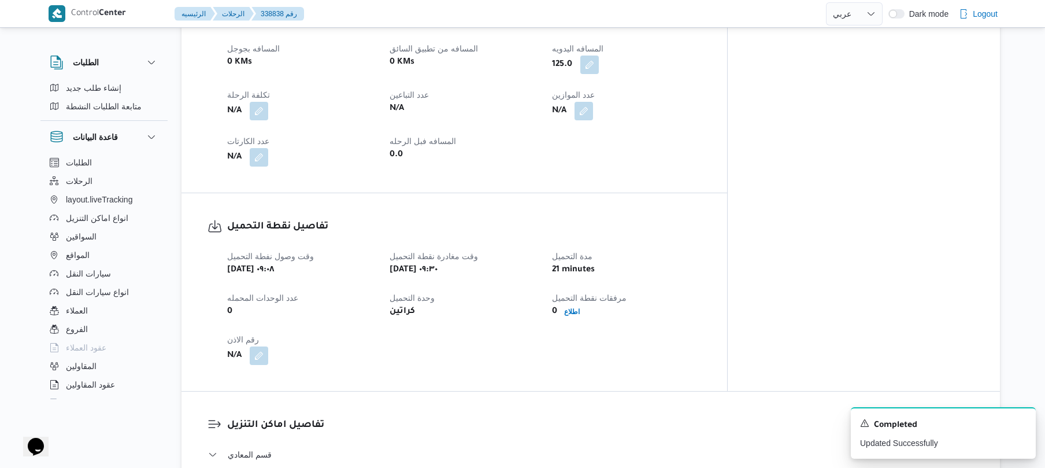
scroll to position [0, 0]
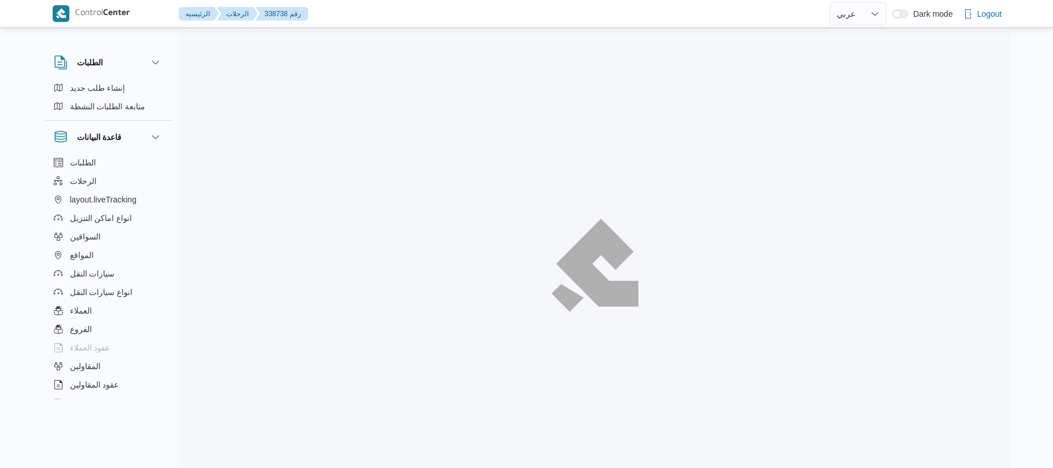
select select "ar"
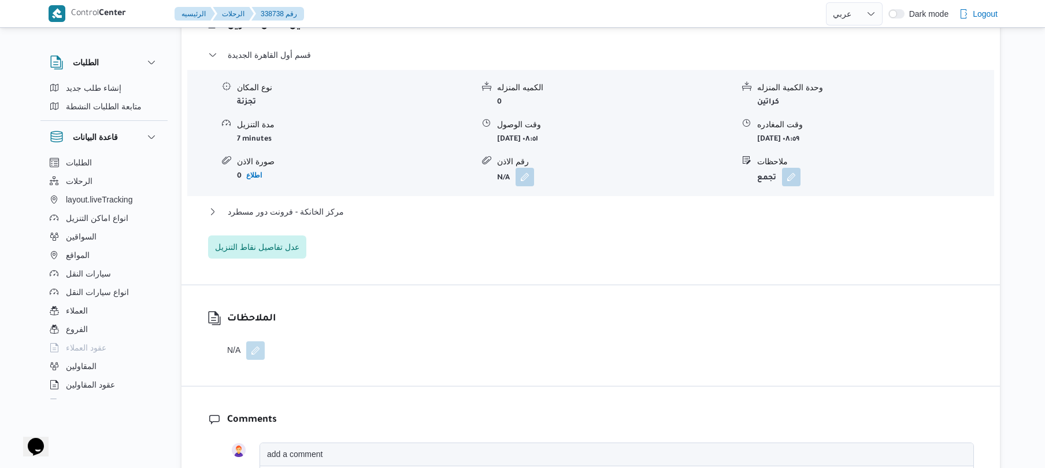
scroll to position [986, 0]
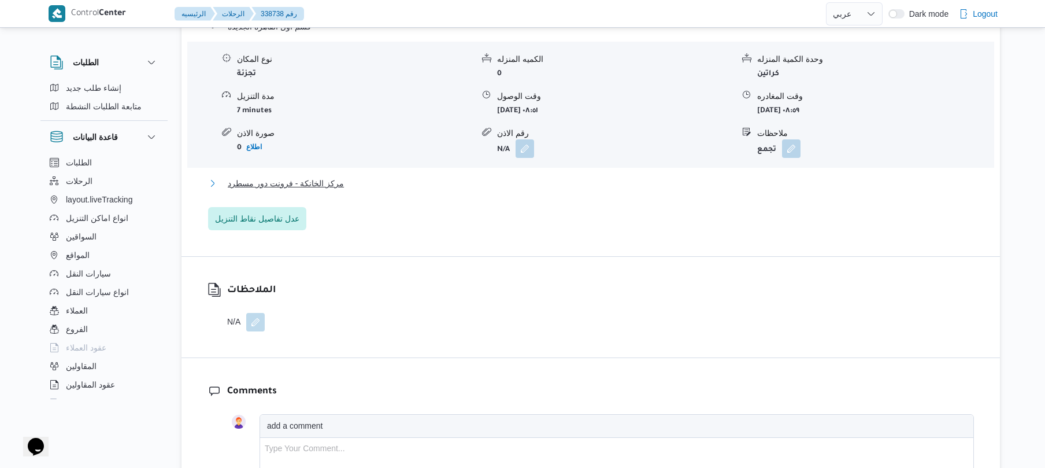
click at [651, 178] on button "مركز الخانكة - فرونت دور مسطرد" at bounding box center [591, 183] width 766 height 14
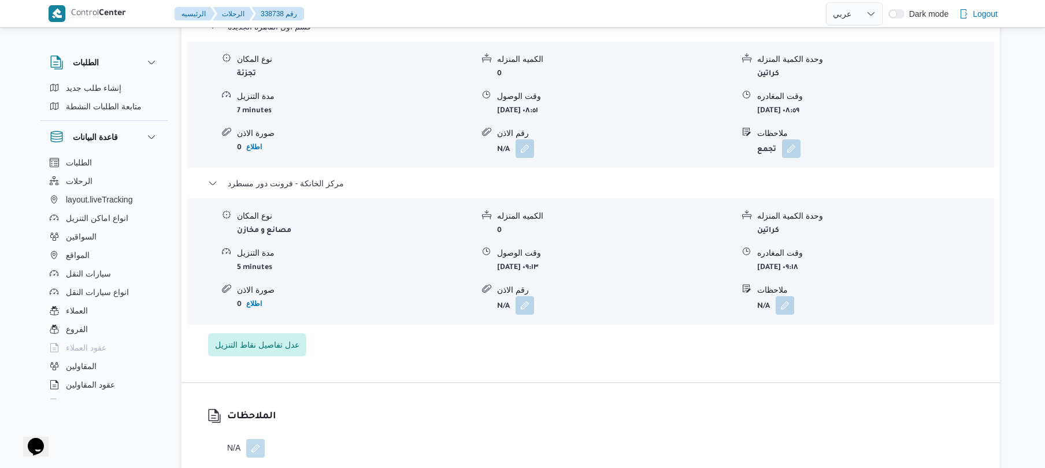
click at [767, 227] on b "كراتين" at bounding box center [768, 231] width 22 height 8
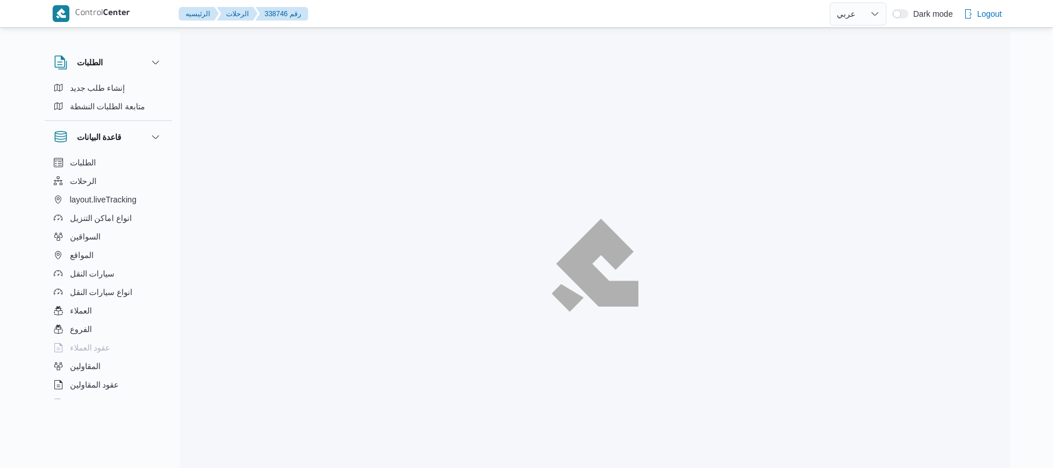
select select "ar"
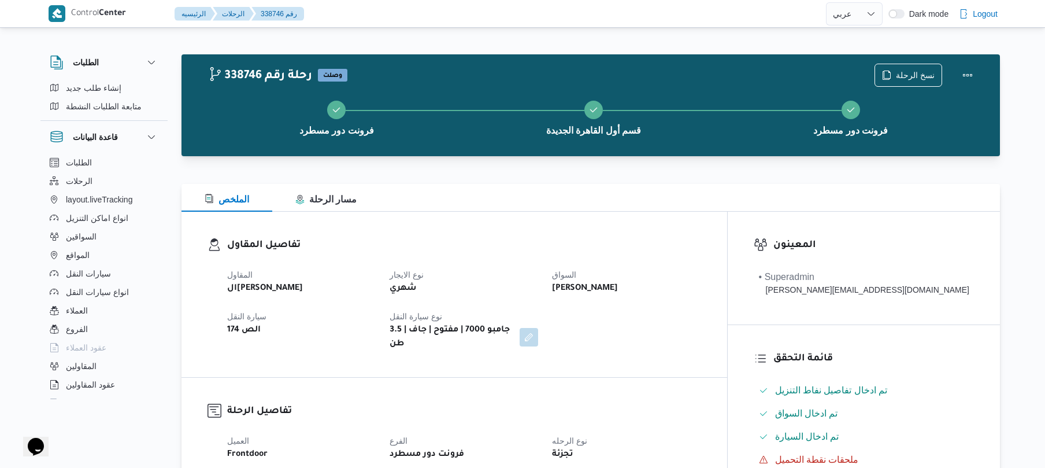
click at [690, 364] on div "تفاصيل المقاول المقاول الهامي [PERSON_NAME] نوع الايجار شهري السواق [PERSON_NAM…" at bounding box center [455, 294] width 546 height 165
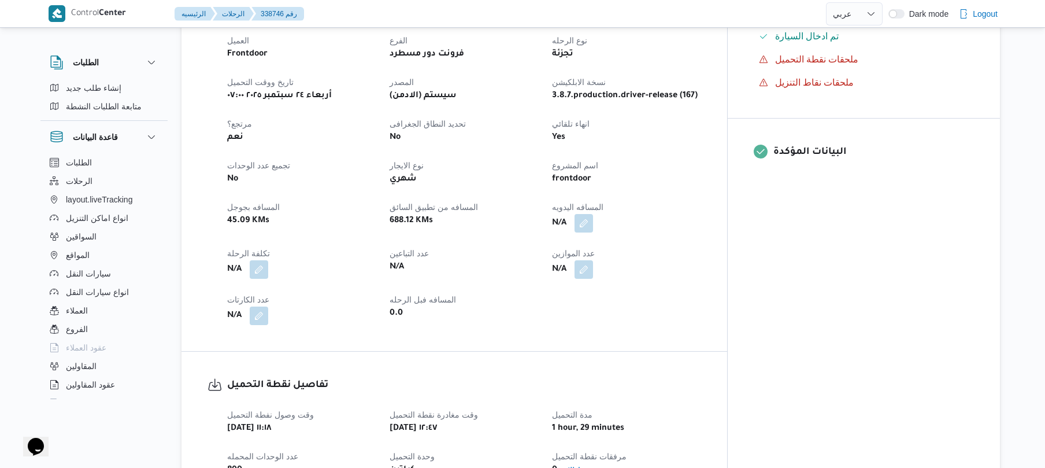
scroll to position [401, 0]
click at [593, 213] on button "button" at bounding box center [584, 222] width 19 height 19
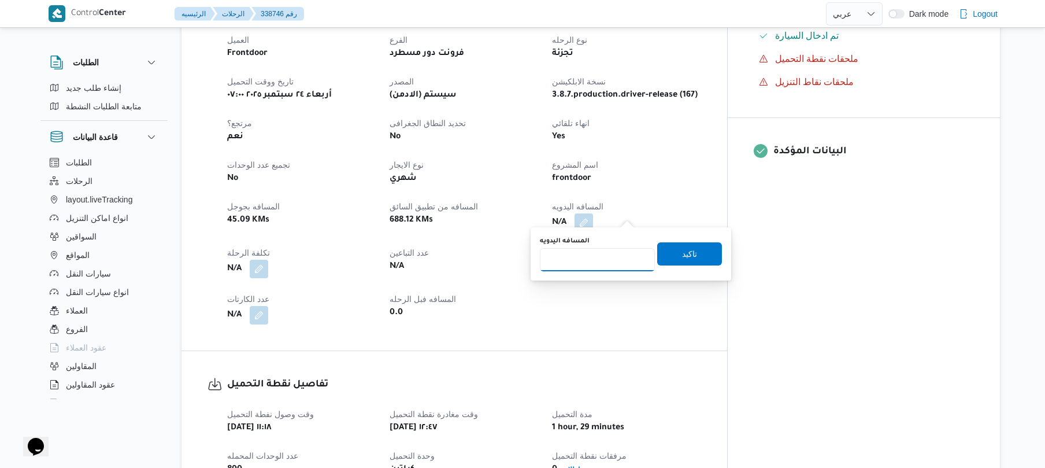
click at [600, 262] on input "المسافه اليدويه" at bounding box center [597, 259] width 115 height 23
type input "120"
click at [682, 253] on span "تاكيد" at bounding box center [689, 253] width 15 height 14
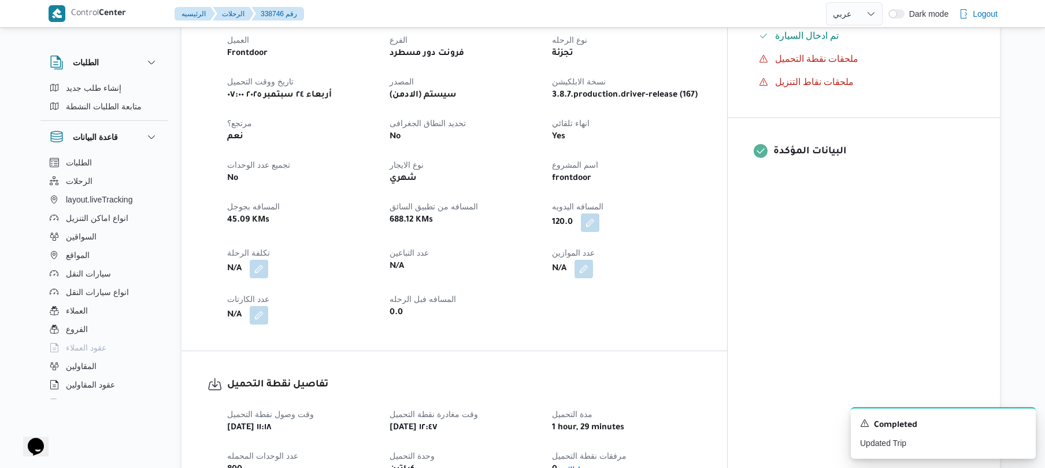
click at [583, 276] on div "العميل Frontdoor الفرع فرونت دور مسطرد نوع الرحله تجزئة تاريخ ووقت التحميل [DAT…" at bounding box center [464, 178] width 488 height 305
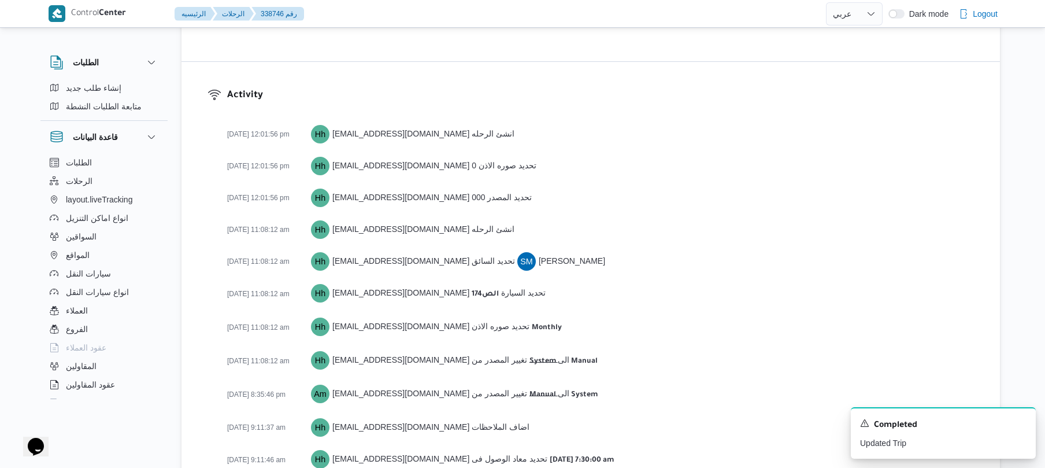
scroll to position [1506, 0]
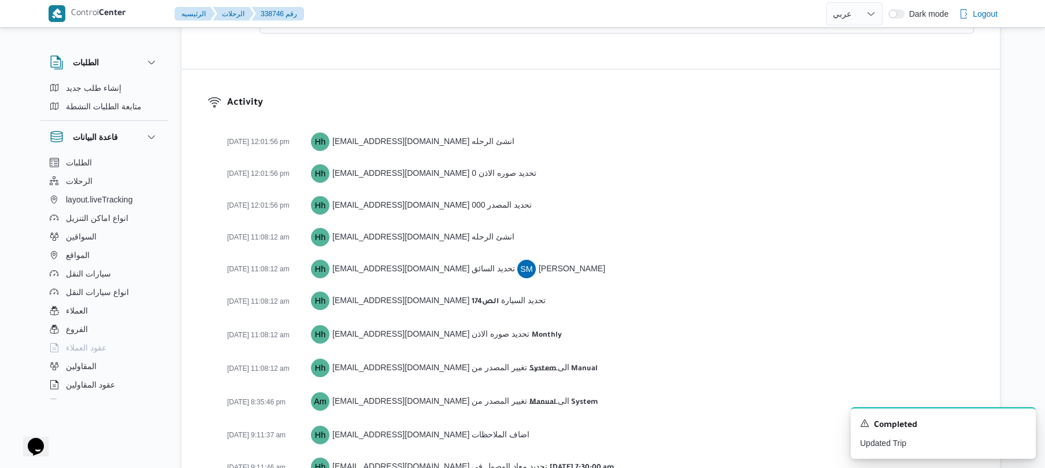
click at [668, 163] on div "[DATE] 12:01:56 pm Hh [EMAIL_ADDRESS][DOMAIN_NAME] تحديد صوره الاذن 0" at bounding box center [600, 173] width 747 height 20
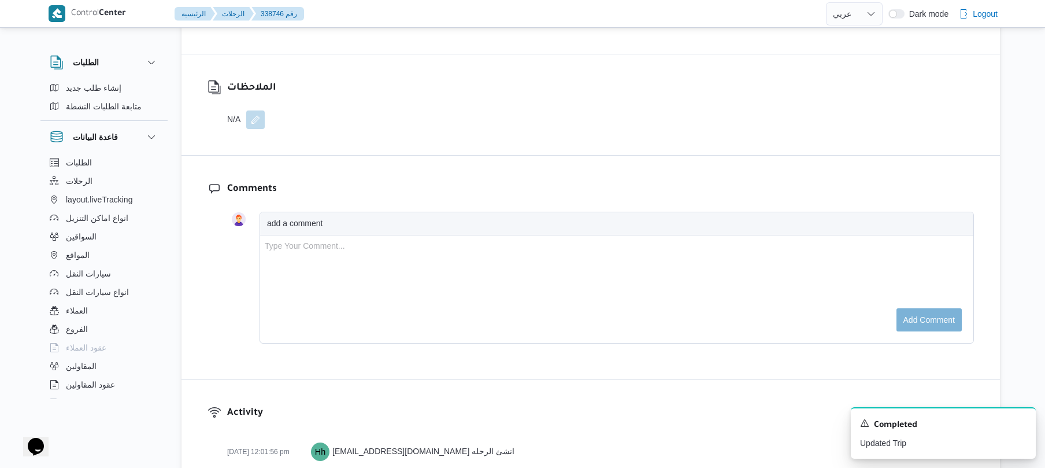
scroll to position [1198, 0]
click at [668, 154] on div "Comments add a comment Type Your Comment... Add comment" at bounding box center [591, 265] width 819 height 223
